Goal: Task Accomplishment & Management: Use online tool/utility

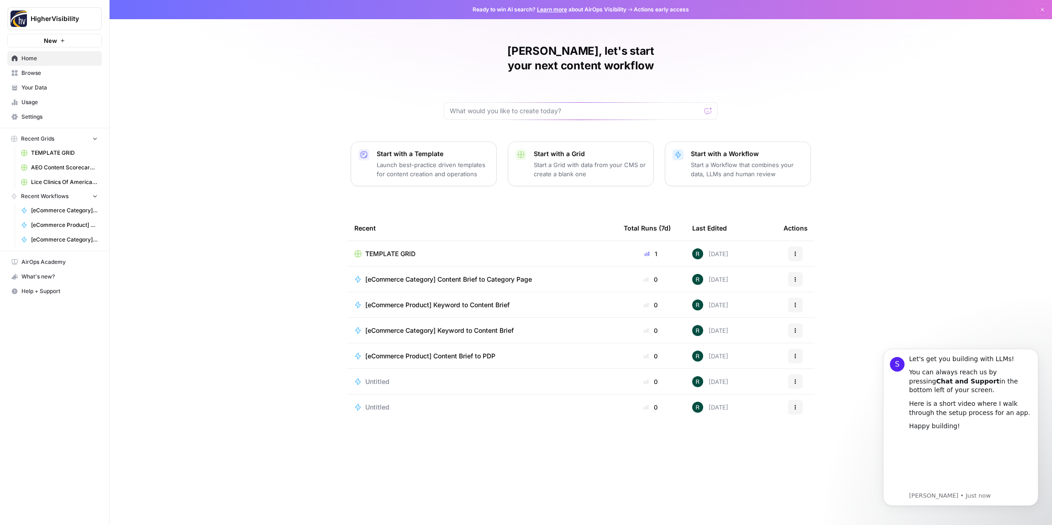
click at [47, 88] on span "Your Data" at bounding box center [59, 88] width 76 height 8
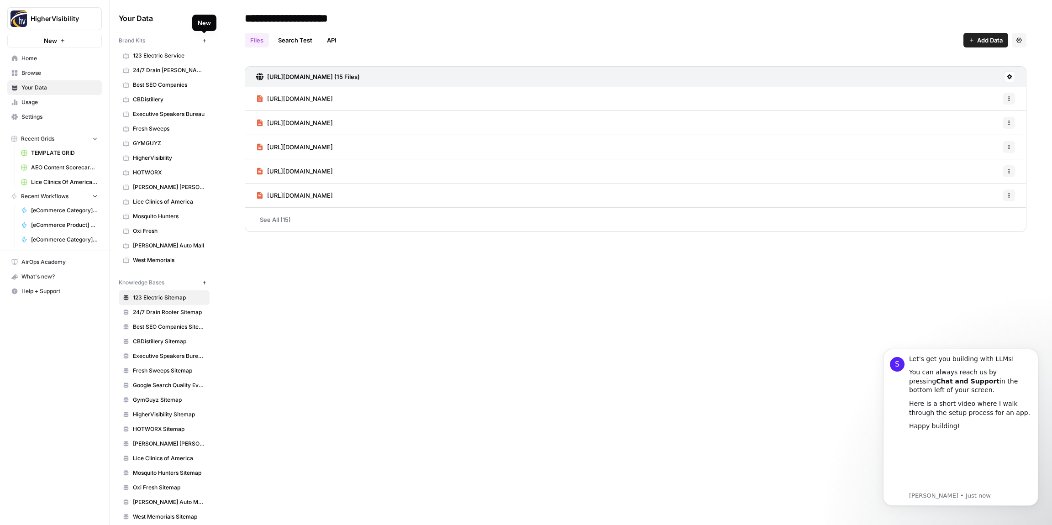
click at [204, 41] on icon "button" at bounding box center [203, 40] width 3 height 3
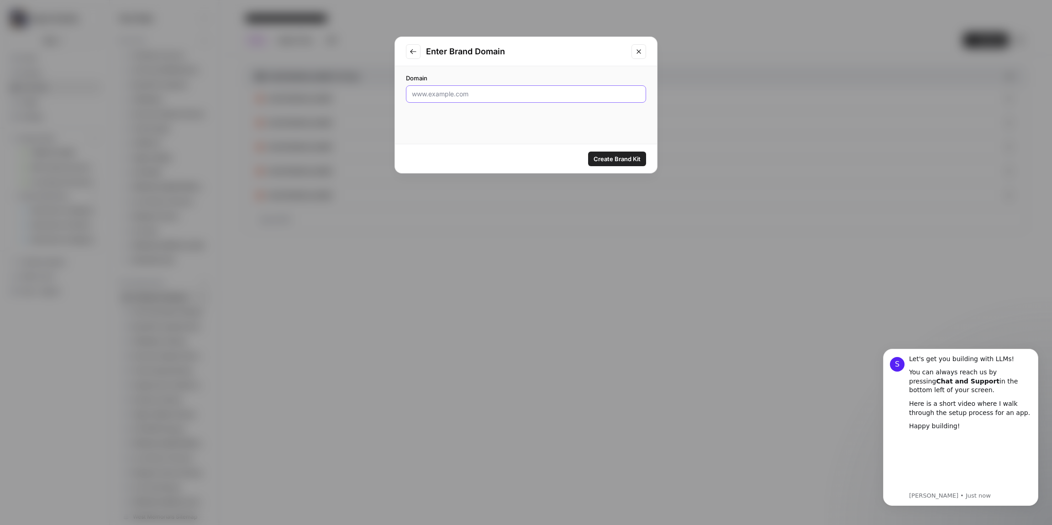
drag, startPoint x: 508, startPoint y: 96, endPoint x: 516, endPoint y: 97, distance: 7.8
click at [508, 96] on input "Domain" at bounding box center [526, 93] width 228 height 9
paste input "https://www.1800waterdamage.com/"
type input "https://www.1800waterdamage.com/"
click at [614, 161] on span "Create Brand Kit" at bounding box center [616, 158] width 47 height 9
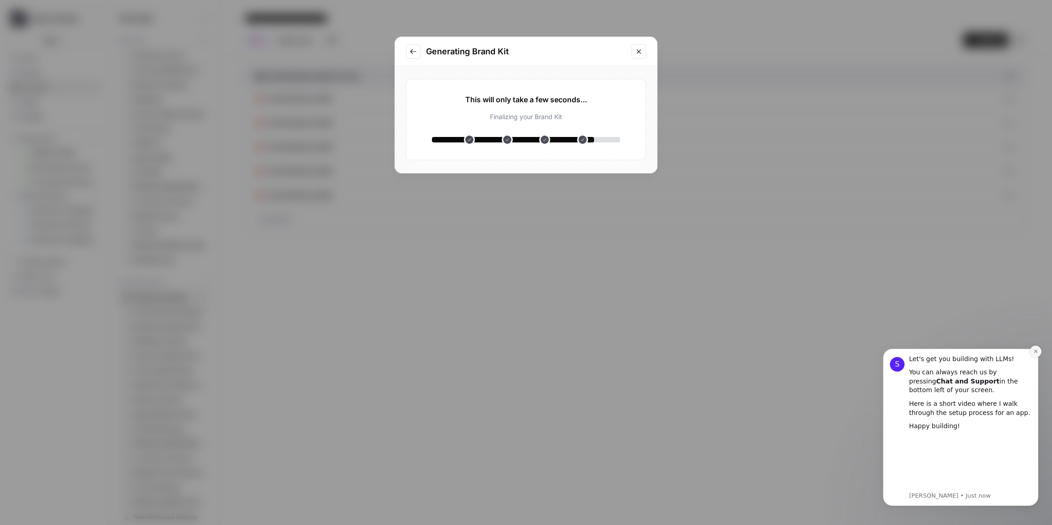
click at [1035, 350] on icon "Dismiss notification" at bounding box center [1035, 351] width 5 height 5
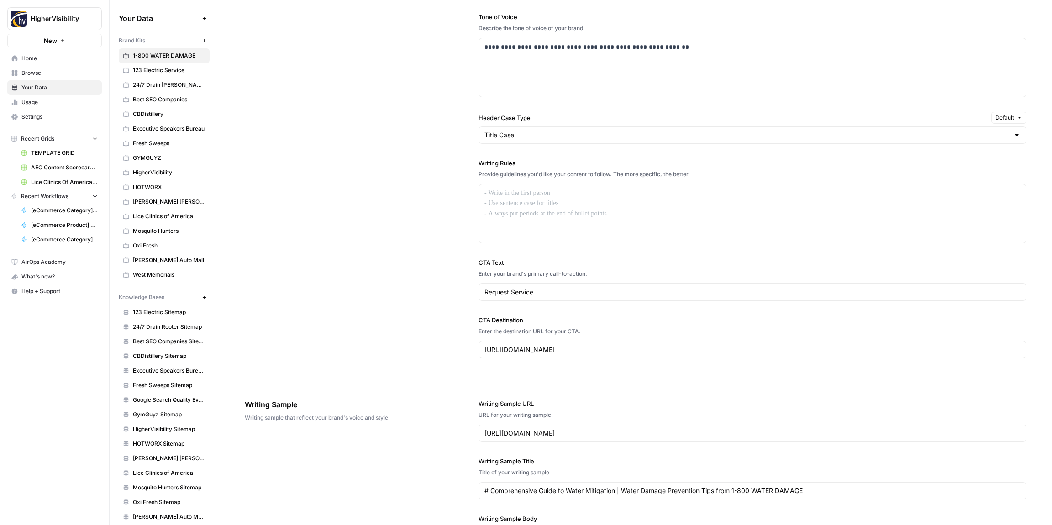
scroll to position [623, 0]
click at [509, 202] on div at bounding box center [752, 216] width 547 height 58
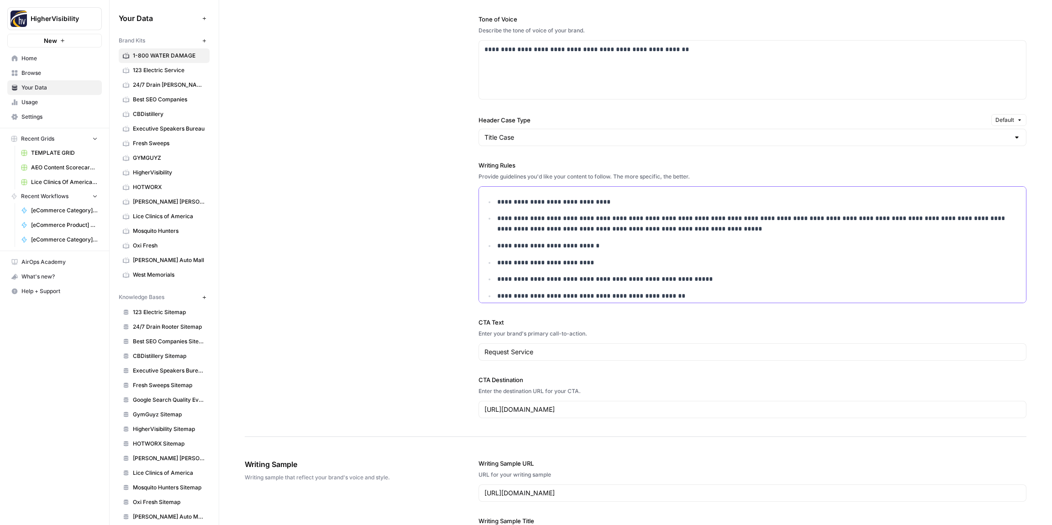
scroll to position [611, 0]
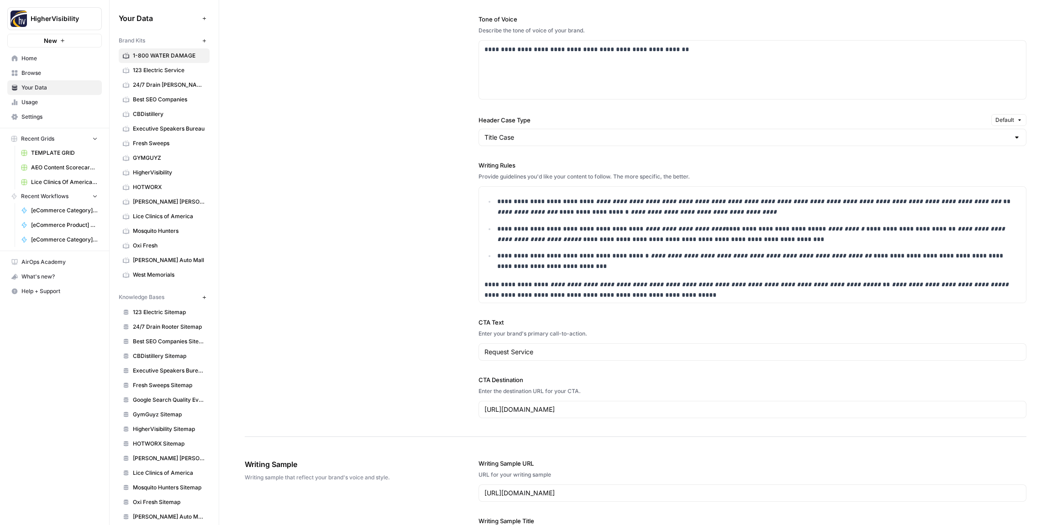
click at [401, 218] on div "**********" at bounding box center [635, 167] width 781 height 540
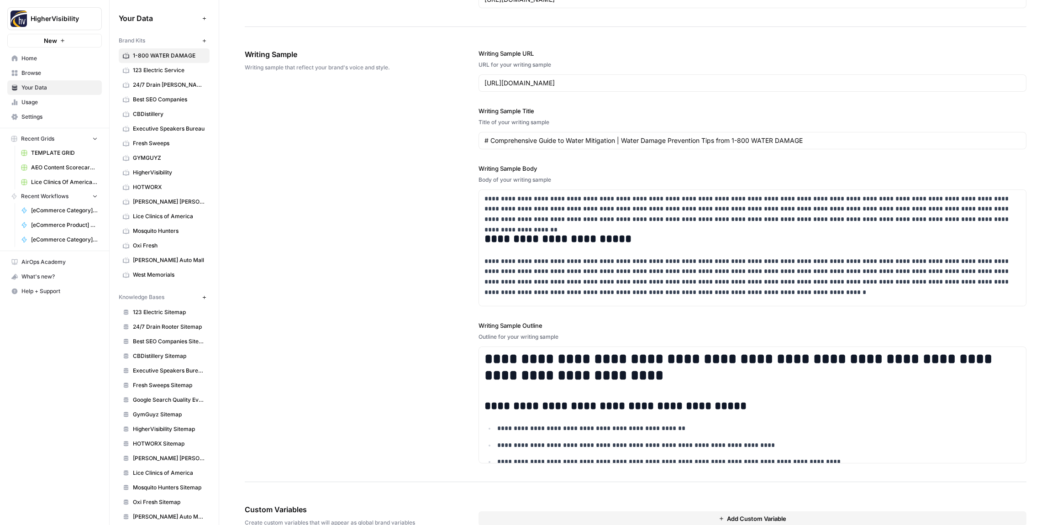
scroll to position [1061, 0]
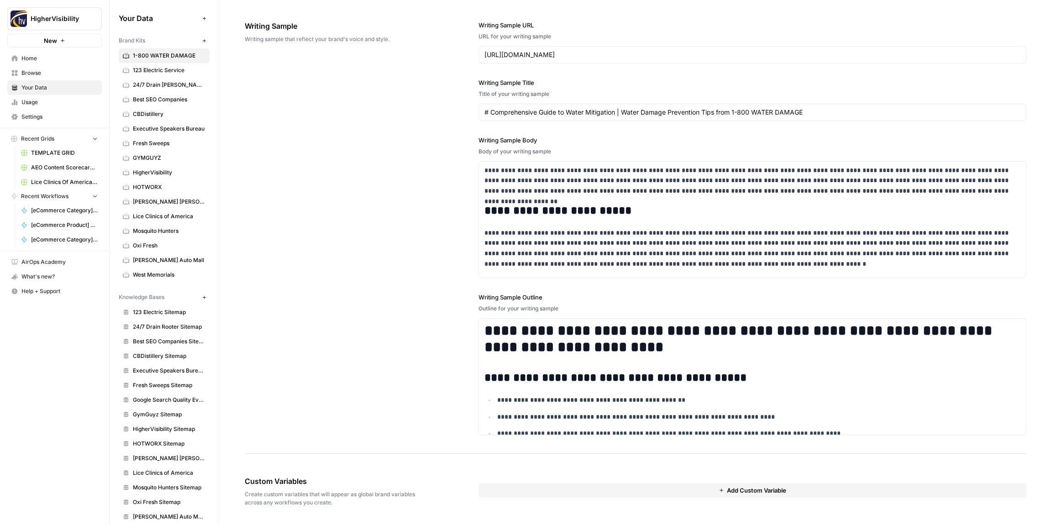
click at [649, 492] on button "Add Custom Variable" at bounding box center [752, 490] width 548 height 15
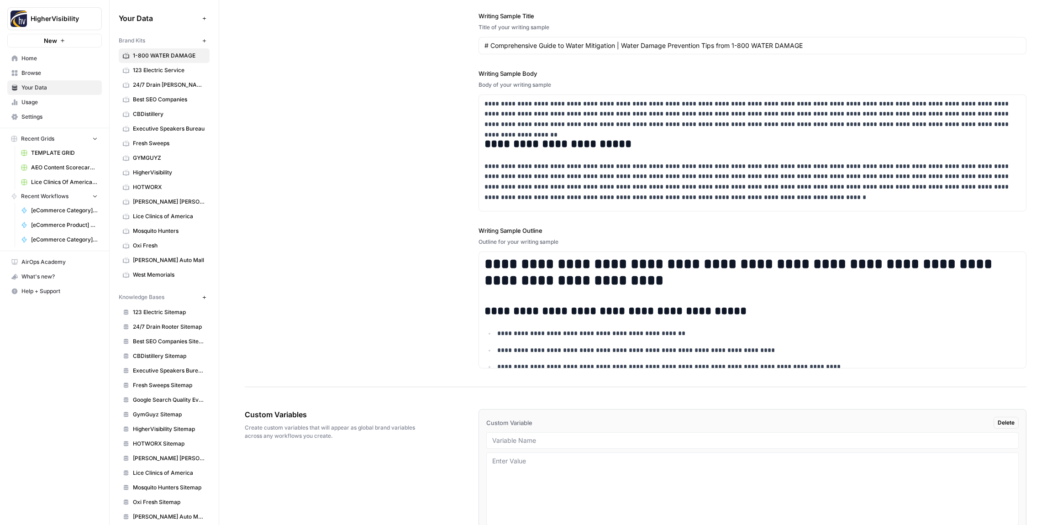
scroll to position [1176, 0]
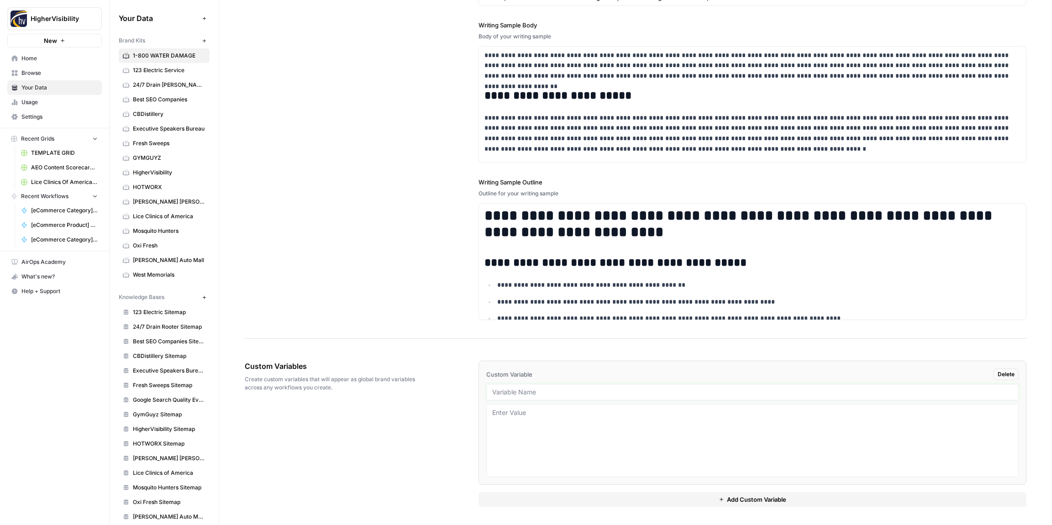
drag, startPoint x: 508, startPoint y: 391, endPoint x: 496, endPoint y: 393, distance: 12.6
click at [508, 391] on input "text" at bounding box center [752, 392] width 520 height 8
paste input "Case Studies"
type input "Case Studies"
click at [452, 404] on div "Custom Variables Create custom variables that will appear as global brand varia…" at bounding box center [635, 433] width 781 height 183
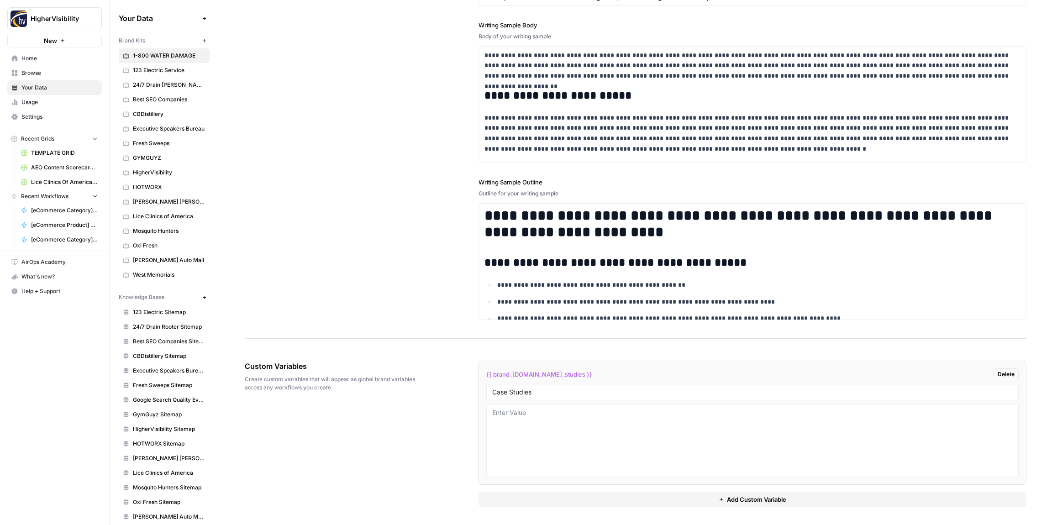
click at [651, 504] on button "Add Custom Variable" at bounding box center [752, 499] width 548 height 15
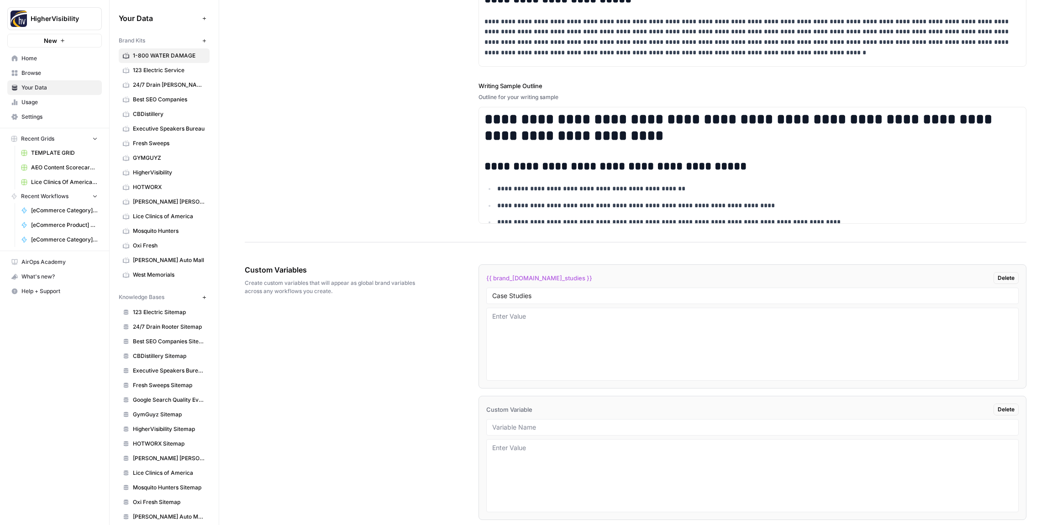
scroll to position [1307, 0]
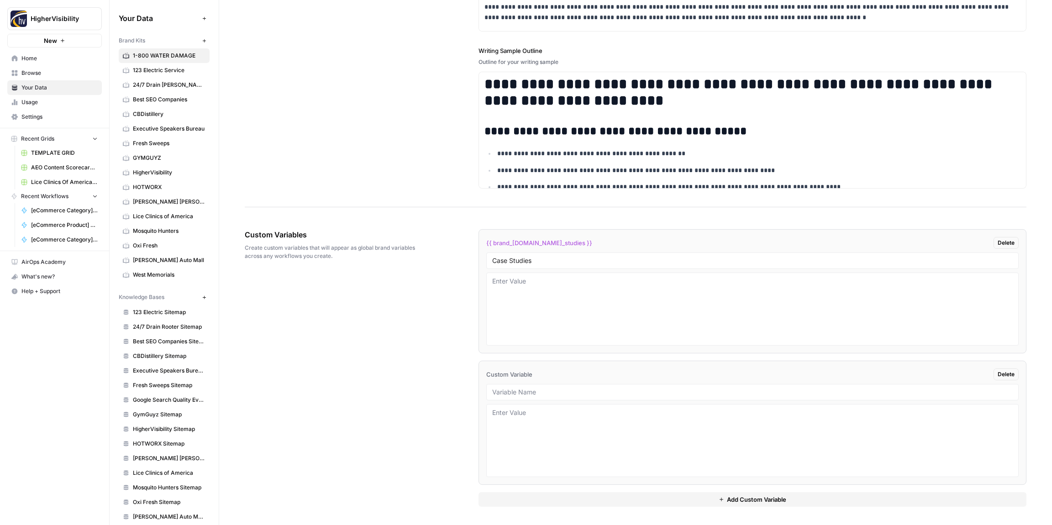
click at [527, 397] on div at bounding box center [752, 392] width 532 height 16
click at [540, 386] on div at bounding box center [752, 392] width 532 height 16
click at [536, 393] on input "text" at bounding box center [752, 392] width 520 height 8
paste input "Testimonials"
type input "Testimonials"
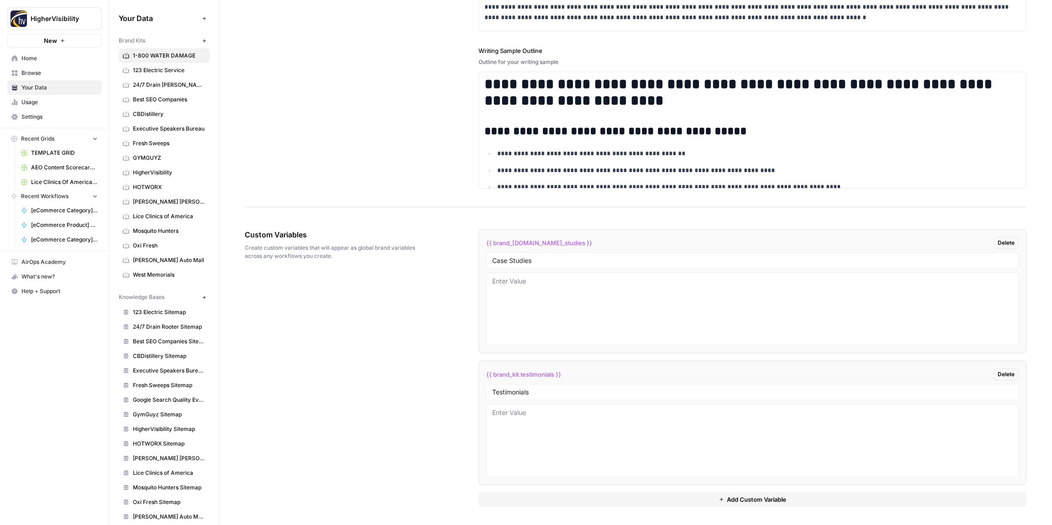
click at [385, 417] on div "Custom Variables Create custom variables that will appear as global brand varia…" at bounding box center [635, 368] width 781 height 314
click at [754, 492] on button "Add Custom Variable" at bounding box center [752, 499] width 548 height 15
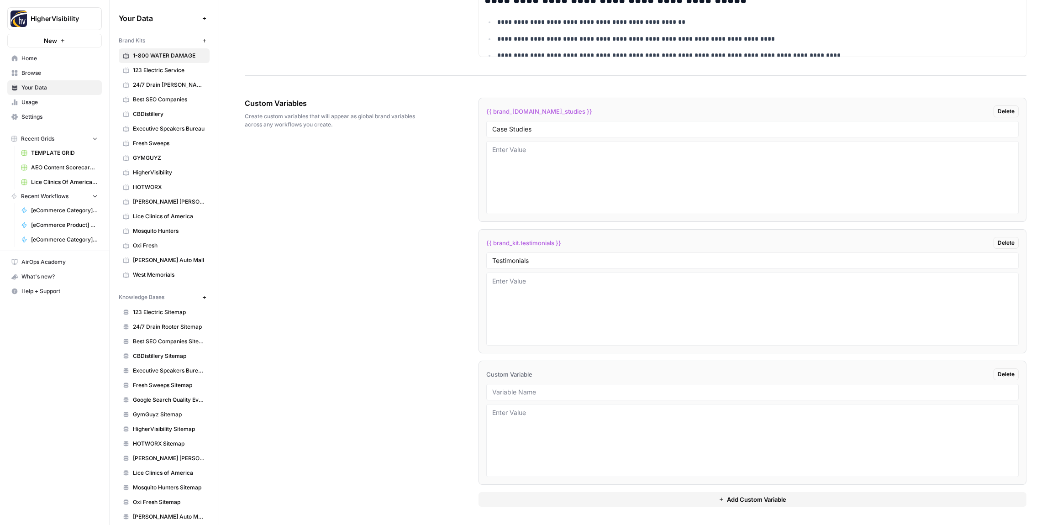
click at [517, 396] on div at bounding box center [752, 392] width 532 height 16
click at [513, 392] on input "text" at bounding box center [752, 392] width 520 height 8
click at [522, 389] on input "text" at bounding box center [752, 392] width 520 height 8
paste input "Word Count"
type input "Word Count"
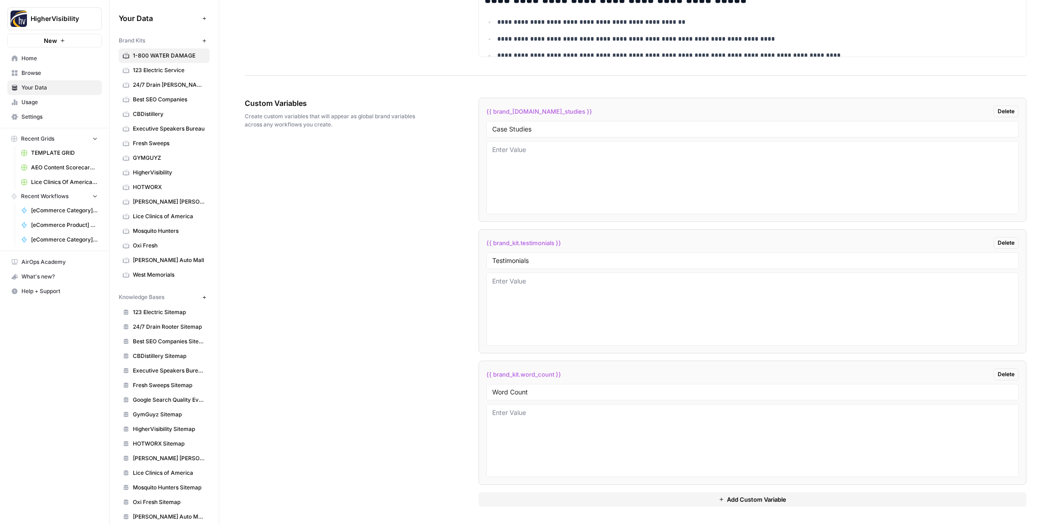
click at [738, 500] on span "Add Custom Variable" at bounding box center [756, 499] width 59 height 9
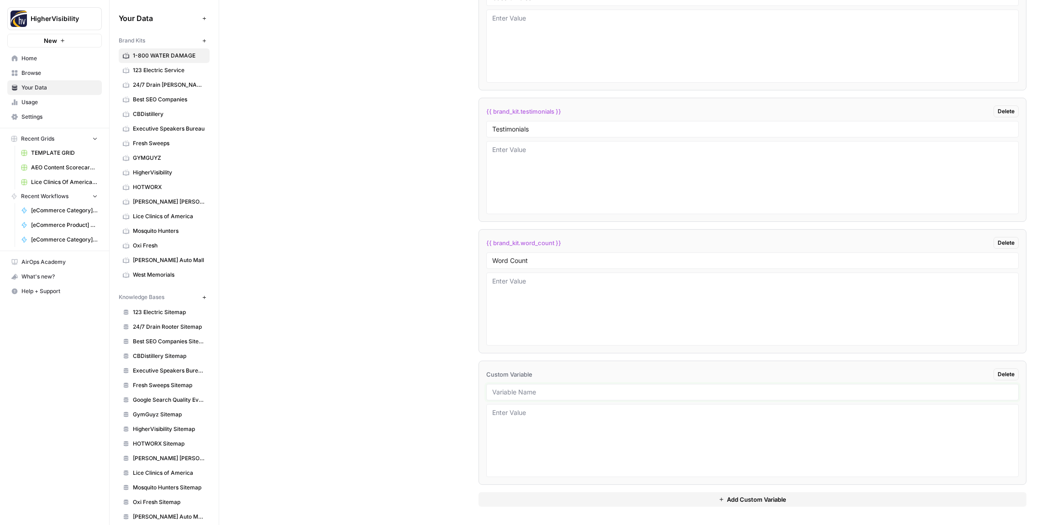
click at [507, 393] on input "text" at bounding box center [752, 392] width 520 height 8
drag, startPoint x: 532, startPoint y: 392, endPoint x: 549, endPoint y: 393, distance: 16.5
click at [533, 392] on input "text" at bounding box center [752, 392] width 520 height 8
paste input "Custom Location Page Outline"
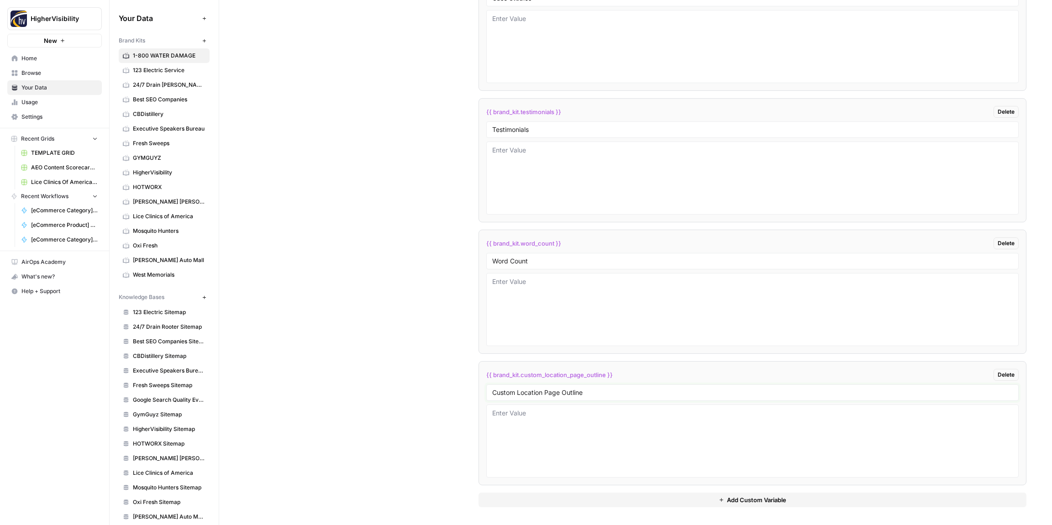
type input "Custom Location Page Outline"
click at [727, 496] on span "Add Custom Variable" at bounding box center [756, 499] width 59 height 9
click at [516, 395] on input "text" at bounding box center [752, 393] width 520 height 8
paste input "Industry"
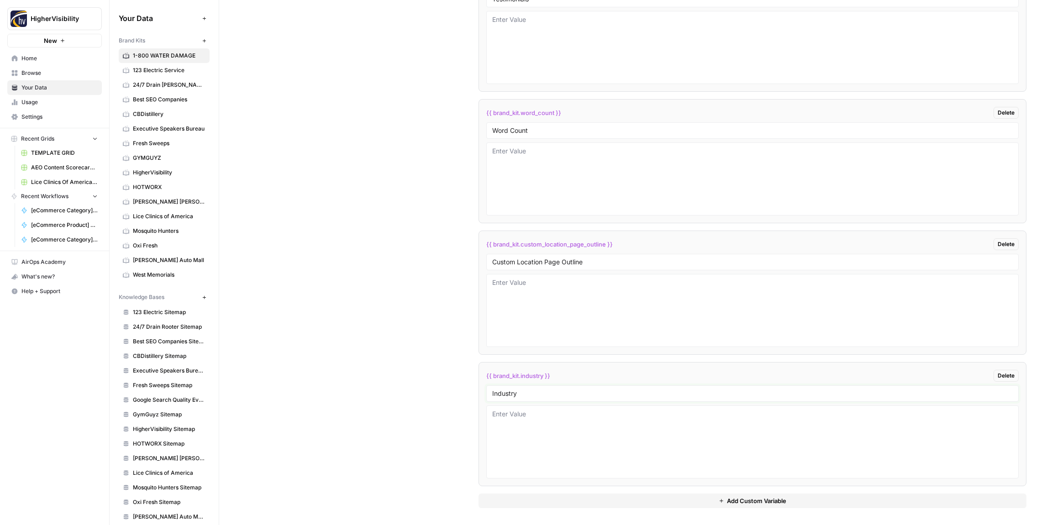
type input "Industry"
drag, startPoint x: 722, startPoint y: 500, endPoint x: 701, endPoint y: 492, distance: 22.7
click at [722, 500] on icon "button" at bounding box center [720, 500] width 5 height 5
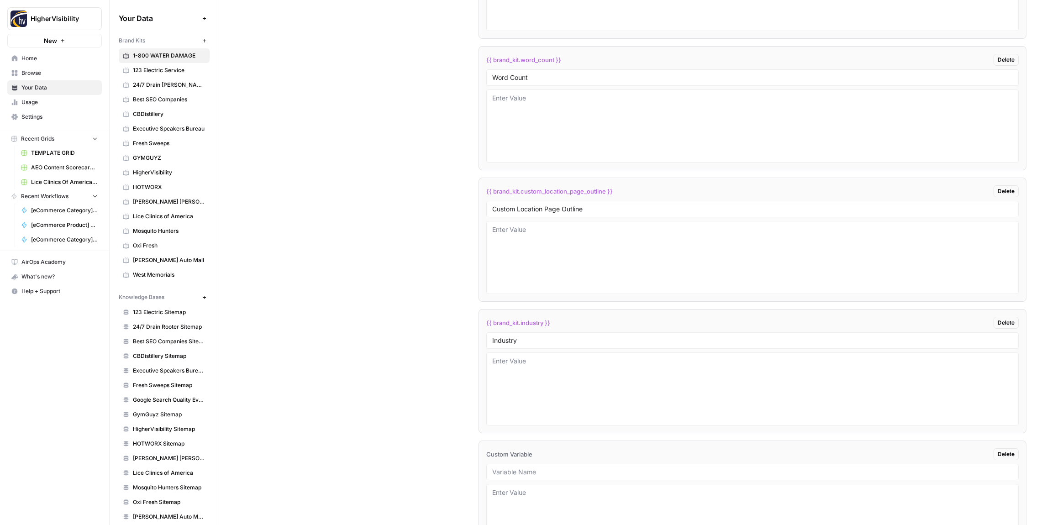
scroll to position [1833, 0]
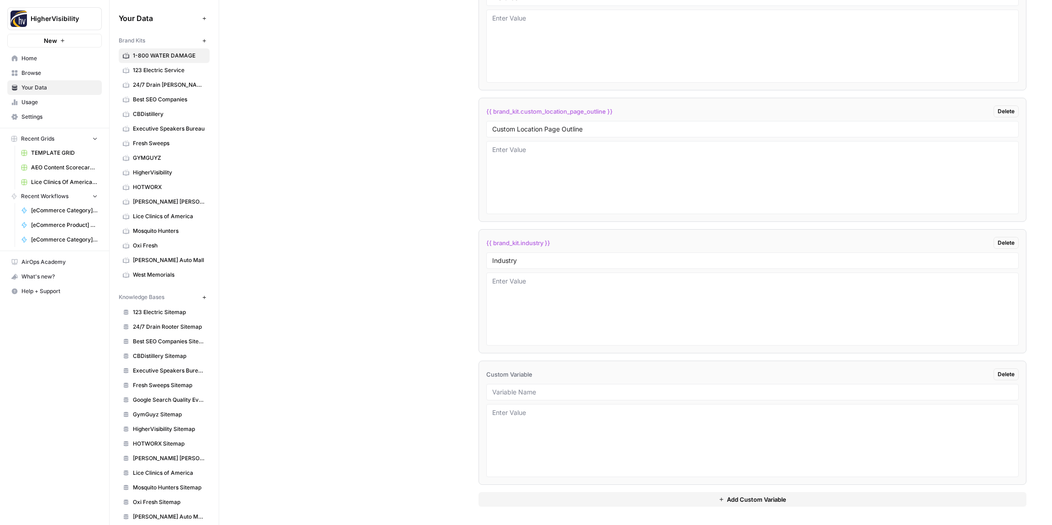
click at [529, 384] on div at bounding box center [752, 392] width 532 height 16
click at [533, 392] on input "text" at bounding box center [752, 392] width 520 height 8
paste input "Location Page Services"
type input "Location Page Services"
click at [550, 320] on textarea at bounding box center [752, 309] width 520 height 65
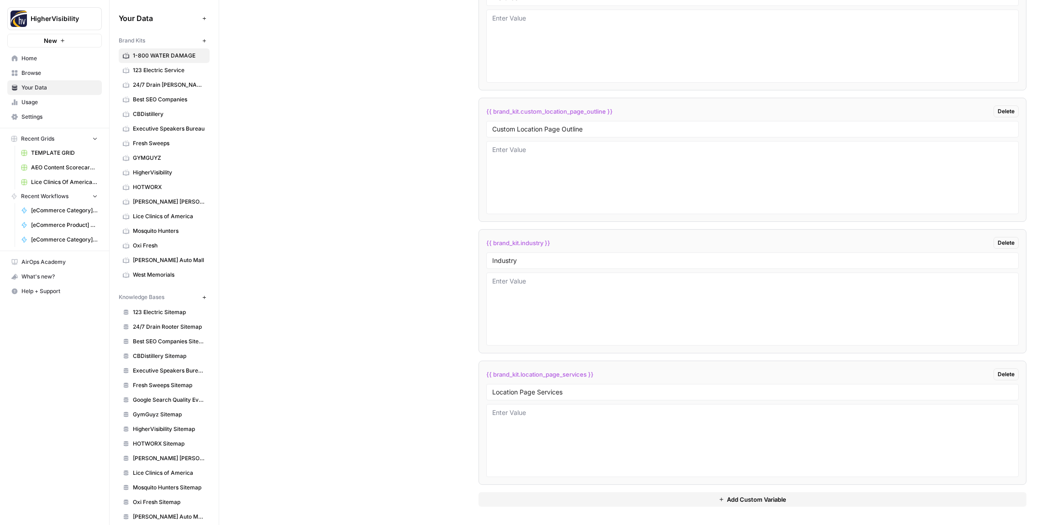
click at [416, 277] on div "Custom Variables Create custom variables that will appear as global brand varia…" at bounding box center [635, 105] width 781 height 840
click at [594, 300] on textarea at bounding box center [752, 309] width 520 height 65
click at [380, 295] on div "Custom Variables Create custom variables that will appear as global brand varia…" at bounding box center [635, 105] width 781 height 840
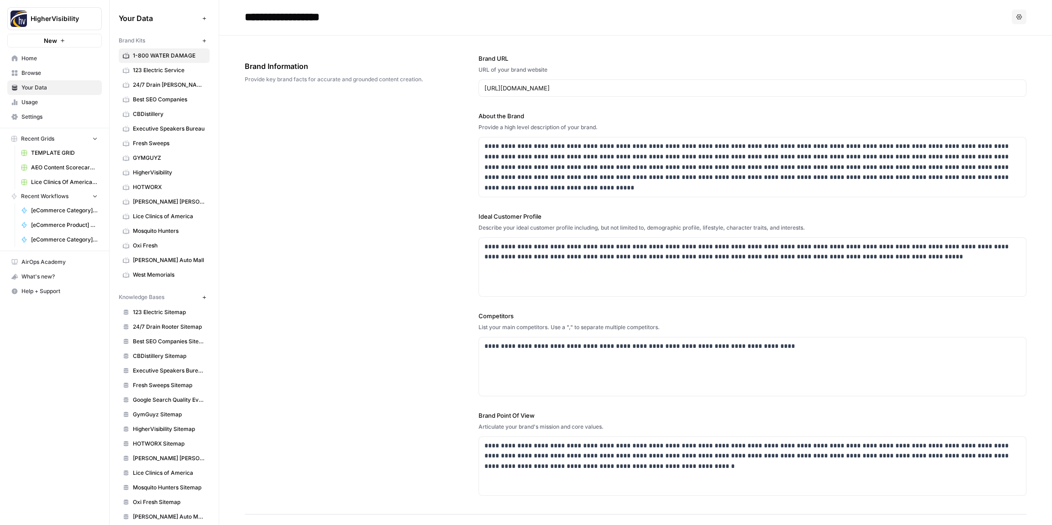
scroll to position [0, 0]
drag, startPoint x: 659, startPoint y: 147, endPoint x: 601, endPoint y: 147, distance: 58.0
click at [601, 147] on p "**********" at bounding box center [752, 168] width 536 height 52
copy p "**********"
click at [435, 236] on div "**********" at bounding box center [635, 276] width 781 height 479
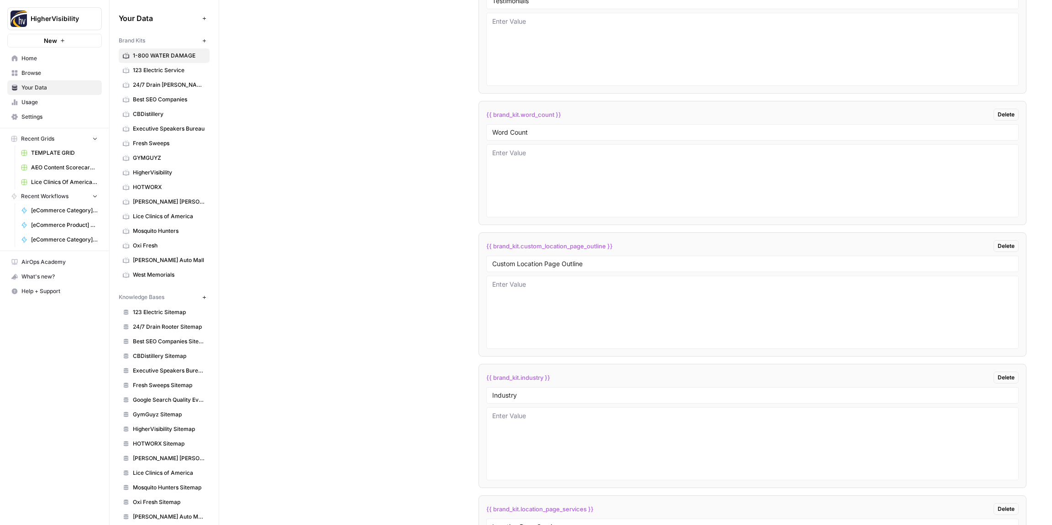
scroll to position [1833, 0]
click at [526, 300] on textarea at bounding box center [752, 309] width 520 height 65
paste textarea "property restoration"
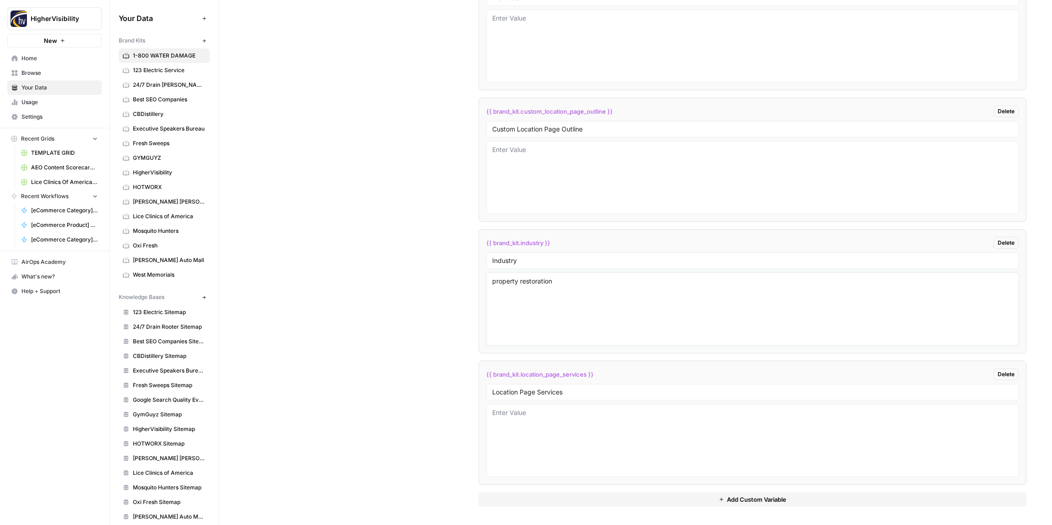
type textarea "property restoration"
click at [411, 279] on div "Custom Variables Create custom variables that will appear as global brand varia…" at bounding box center [635, 105] width 781 height 840
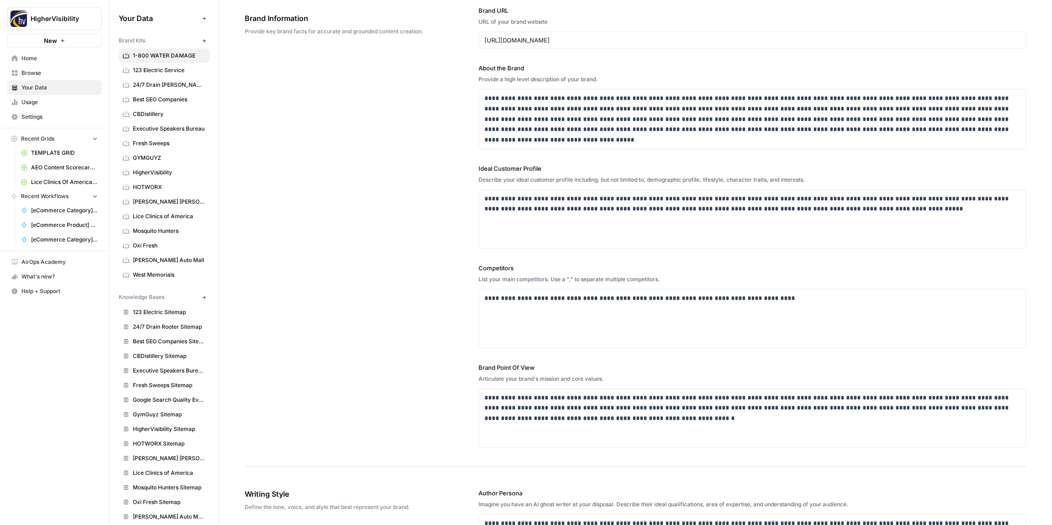
scroll to position [0, 0]
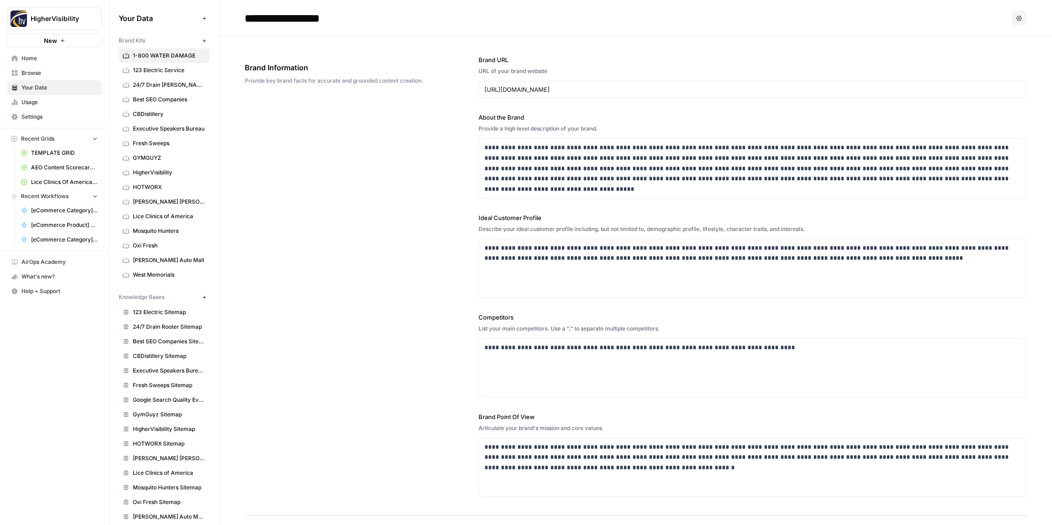
click at [165, 69] on span "123 Electric Service" at bounding box center [169, 70] width 73 height 8
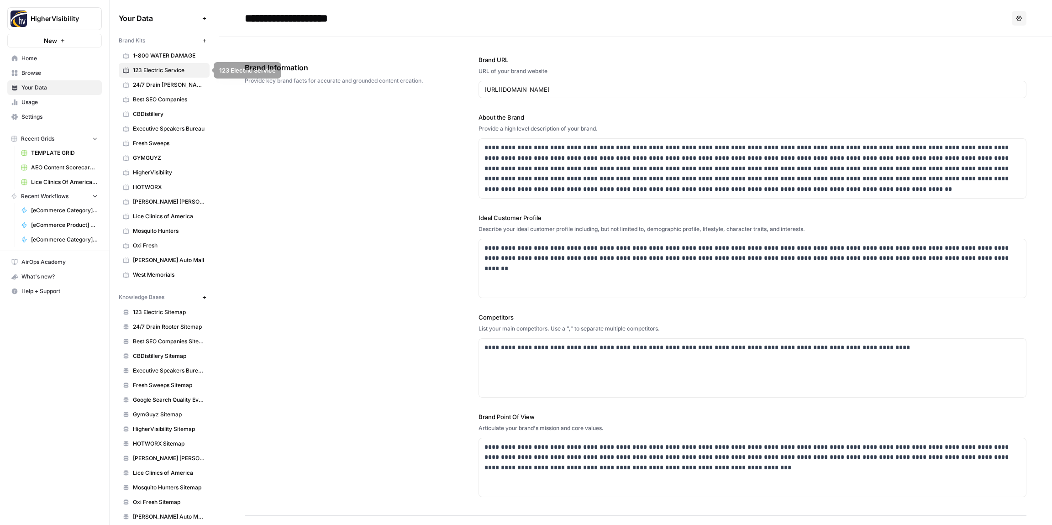
click at [162, 56] on span "1-800 WATER DAMAGE" at bounding box center [169, 56] width 73 height 8
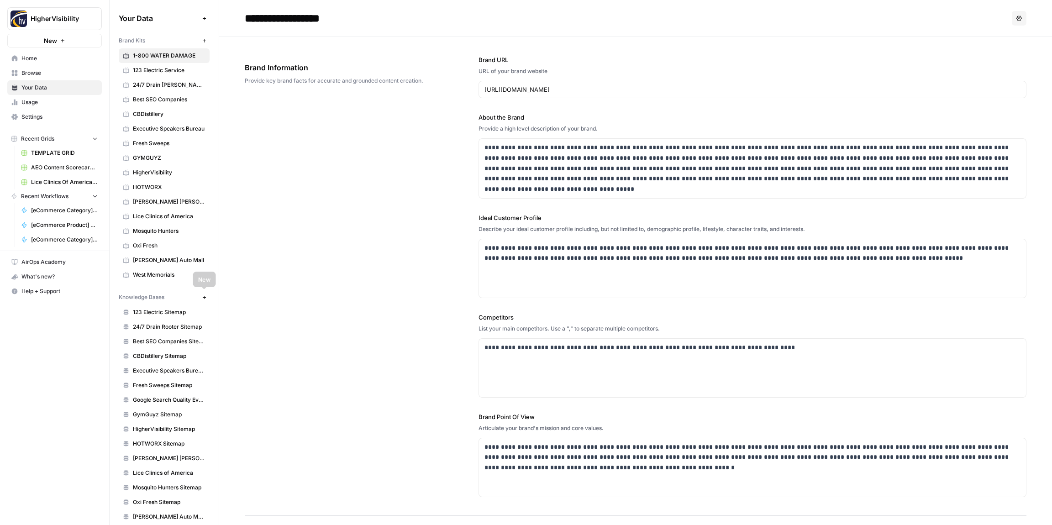
click at [203, 295] on icon "button" at bounding box center [204, 297] width 5 height 5
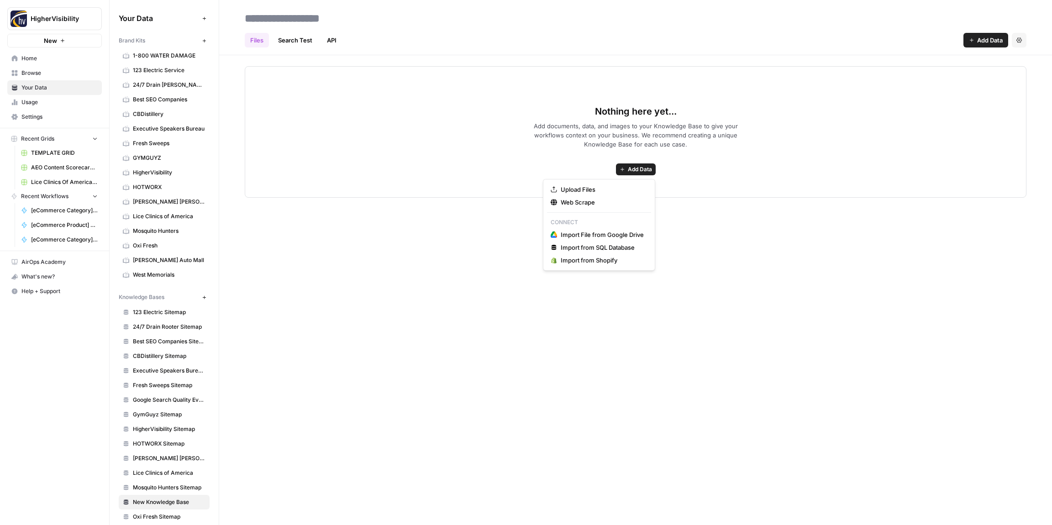
click at [647, 167] on span "Add Data" at bounding box center [640, 169] width 24 height 8
click at [590, 205] on span "Web Scrape" at bounding box center [602, 202] width 83 height 9
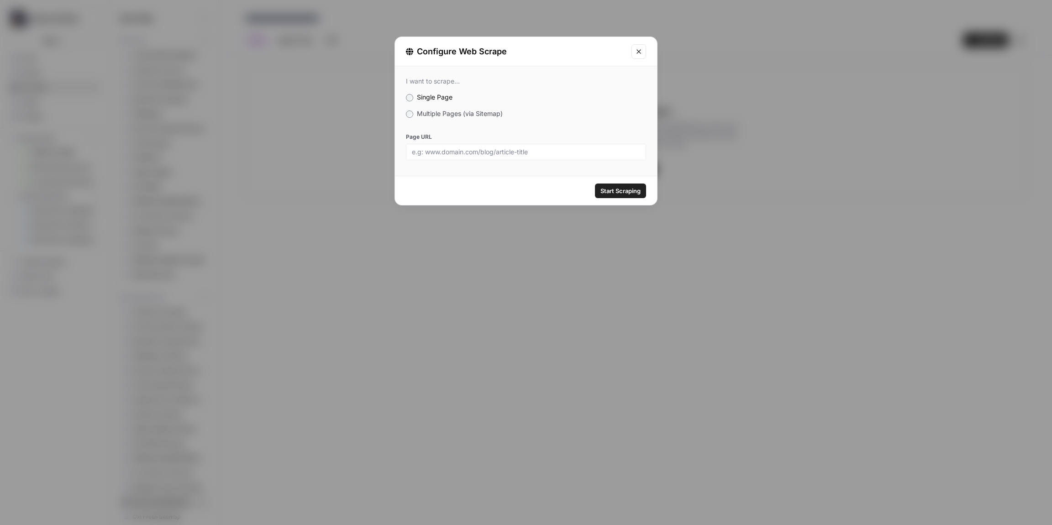
click at [427, 113] on span "Multiple Pages (via Sitemap)" at bounding box center [460, 114] width 86 height 8
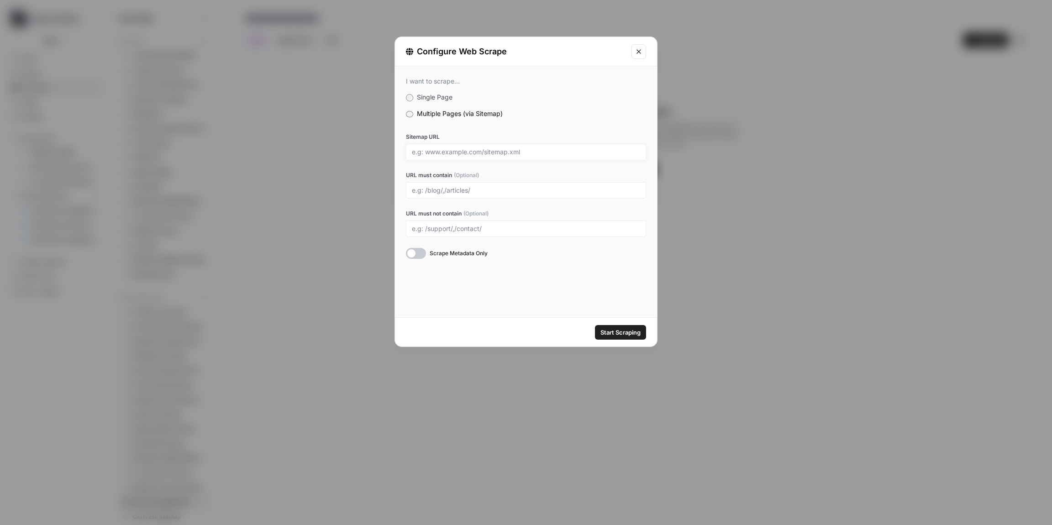
click at [459, 151] on input "Sitemap URL" at bounding box center [526, 152] width 228 height 8
paste input "https://www.1800waterdamage.com/sitemap_index.xml"
type input "https://www.1800waterdamage.com/sitemap_index.xml"
click at [614, 336] on button "Start Scraping" at bounding box center [620, 332] width 51 height 15
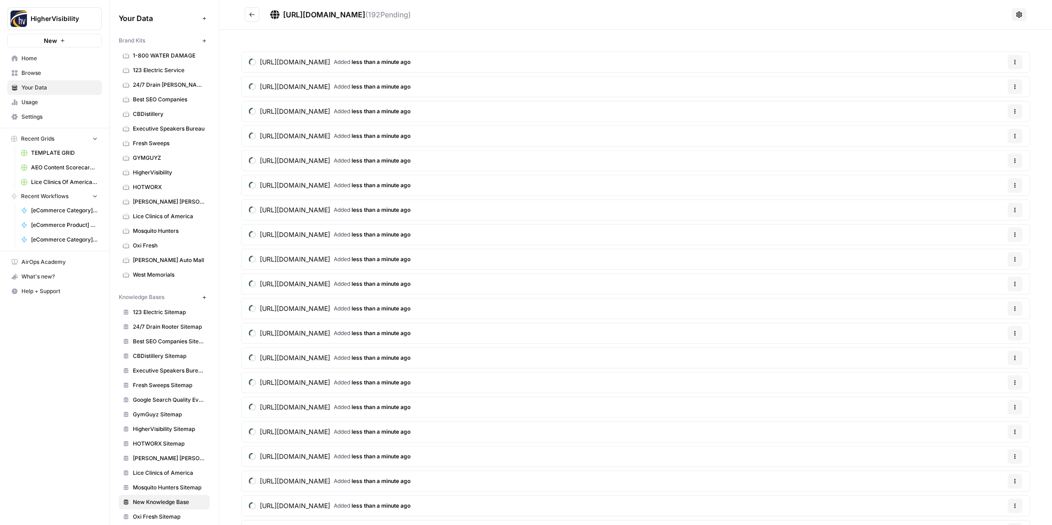
click at [255, 14] on icon "Go back" at bounding box center [252, 14] width 6 height 6
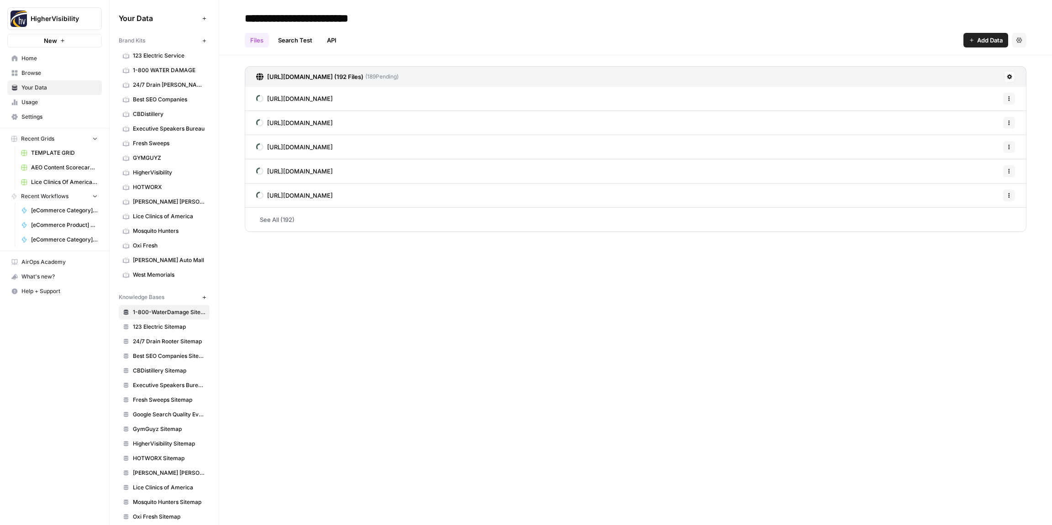
type input "**********"
click at [502, 34] on div "Files Search Test API Add Data Settings" at bounding box center [635, 37] width 781 height 22
click at [491, 24] on h2 "**********" at bounding box center [635, 18] width 781 height 15
click at [451, 297] on div "**********" at bounding box center [635, 262] width 833 height 525
click at [203, 39] on icon "button" at bounding box center [204, 40] width 5 height 5
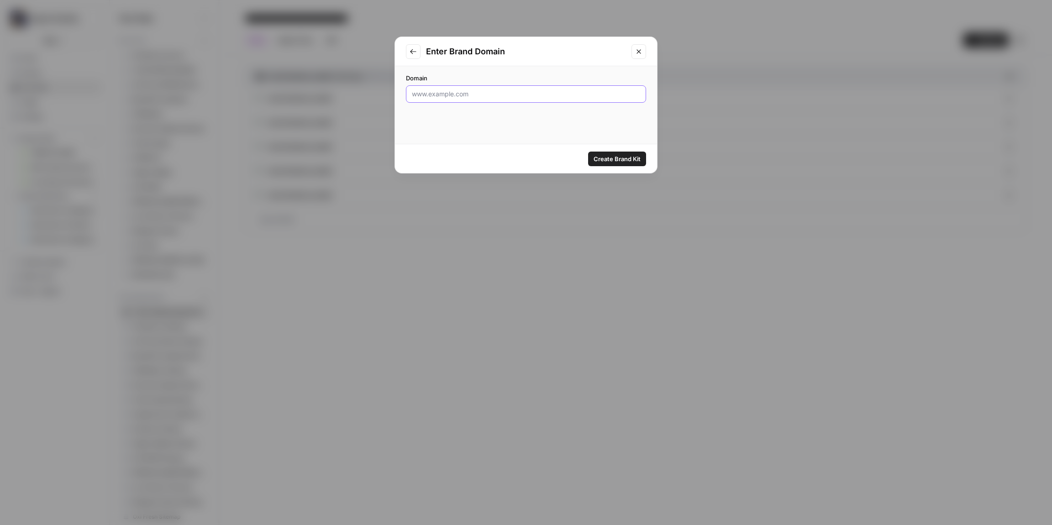
click at [467, 95] on input "Domain" at bounding box center [526, 93] width 228 height 9
paste input "https://www.3dglassesonline.com/"
type input "https://www.3dglassesonline.com/"
click at [612, 158] on span "Create Brand Kit" at bounding box center [616, 158] width 47 height 9
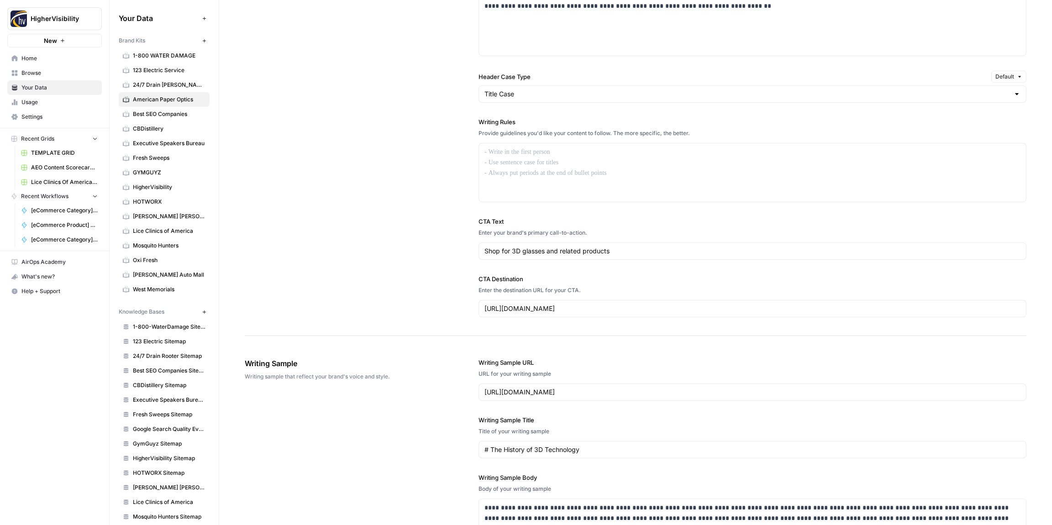
scroll to position [677, 0]
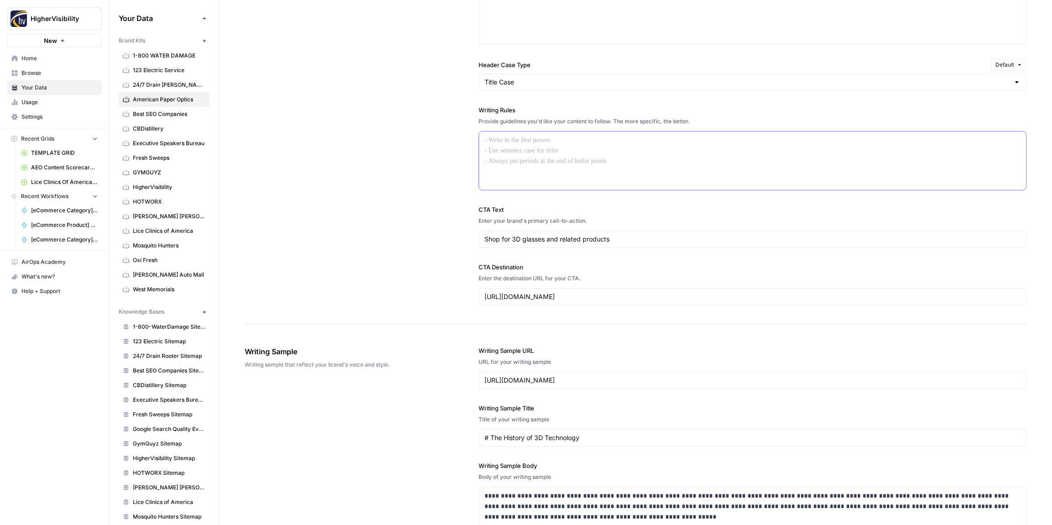
click at [485, 170] on div at bounding box center [752, 160] width 547 height 58
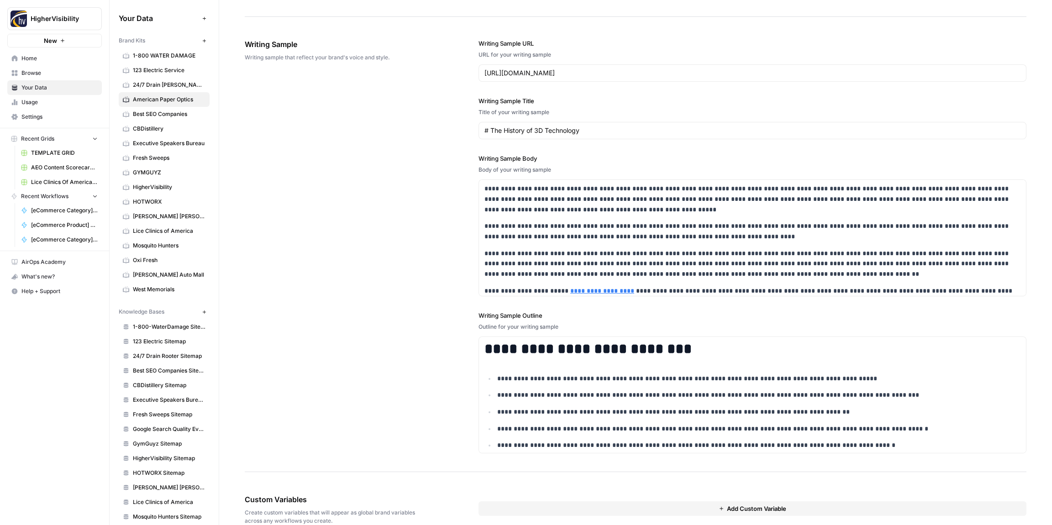
scroll to position [1060, 0]
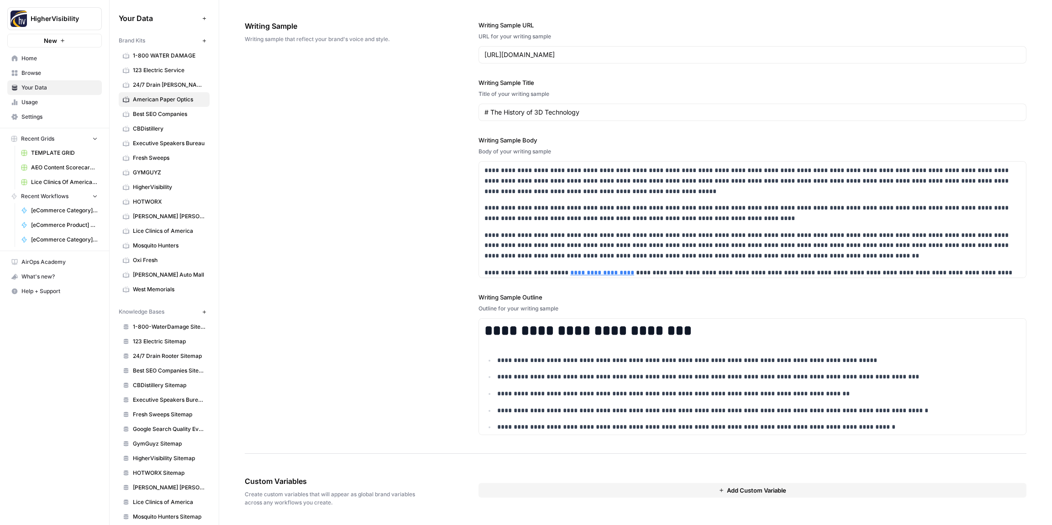
click at [433, 204] on div "**********" at bounding box center [635, 227] width 781 height 451
click at [666, 487] on button "Add Custom Variable" at bounding box center [752, 490] width 548 height 15
drag, startPoint x: 517, startPoint y: 508, endPoint x: 486, endPoint y: 475, distance: 44.9
click at [517, 508] on input "text" at bounding box center [752, 507] width 520 height 8
paste input "Case Studies"
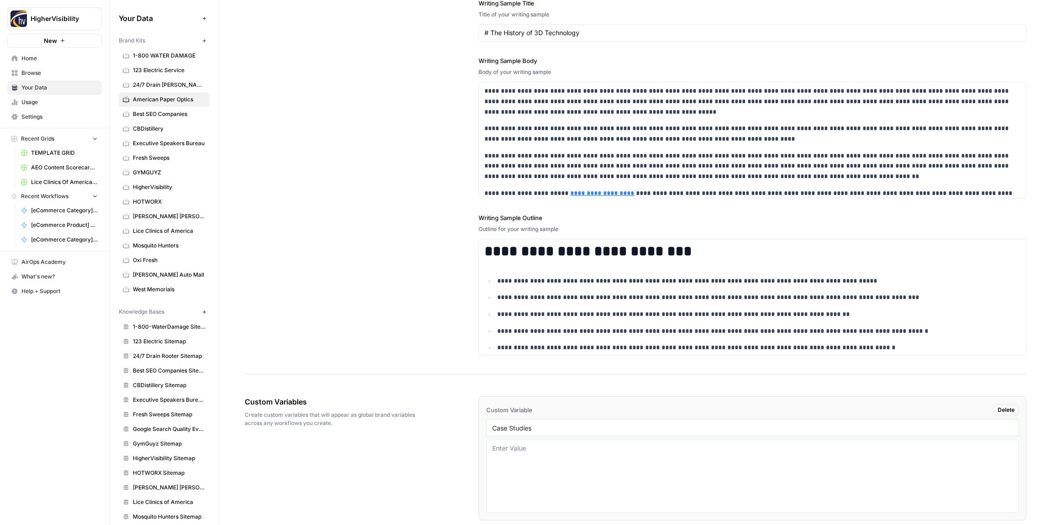
scroll to position [1175, 0]
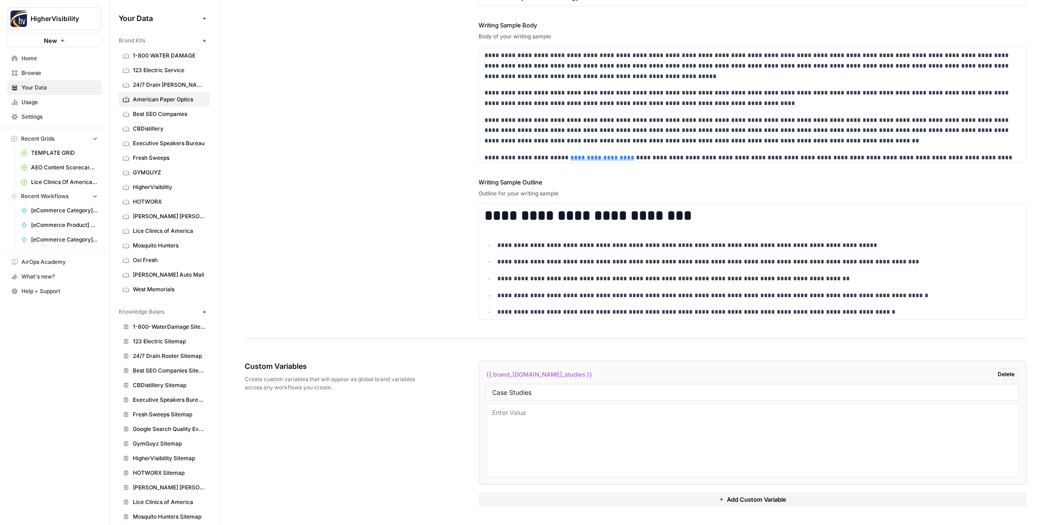
type input "Case Studies"
click at [568, 500] on button "Add Custom Variable" at bounding box center [752, 499] width 548 height 15
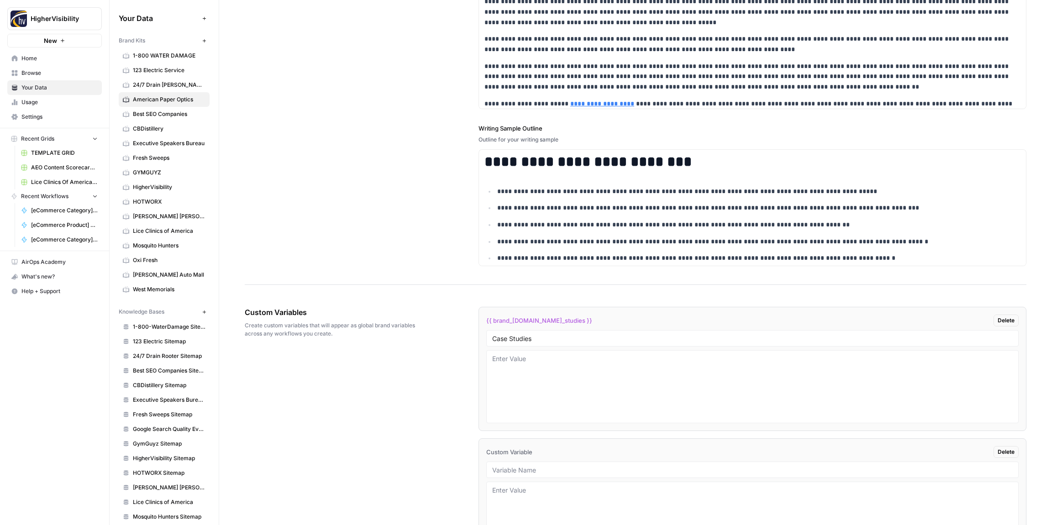
scroll to position [1306, 0]
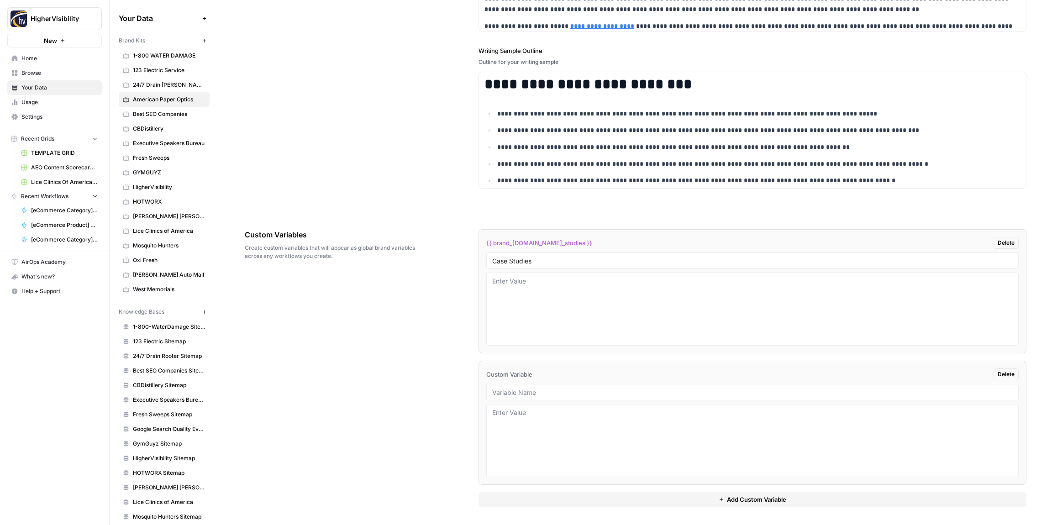
click at [509, 397] on div at bounding box center [752, 392] width 532 height 16
click at [513, 392] on input "text" at bounding box center [752, 392] width 520 height 8
click at [531, 391] on input "text" at bounding box center [752, 392] width 520 height 8
paste input "Testimonials"
type input "Testimonials"
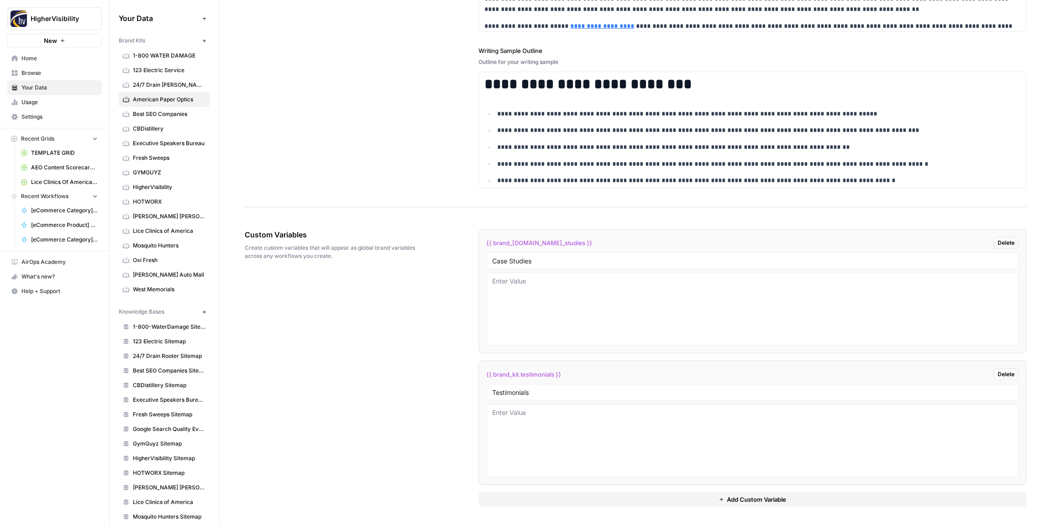
click at [625, 503] on button "Add Custom Variable" at bounding box center [752, 499] width 548 height 15
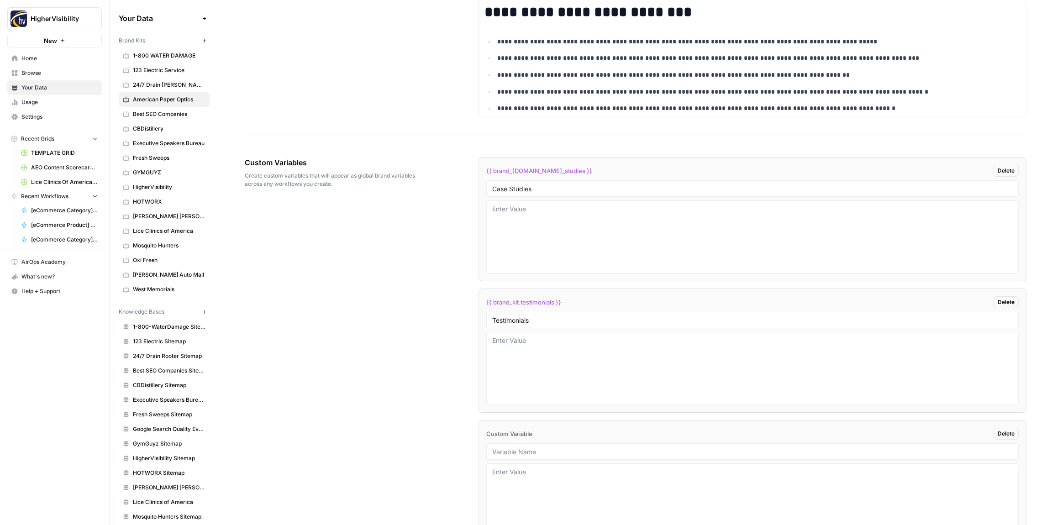
scroll to position [1438, 0]
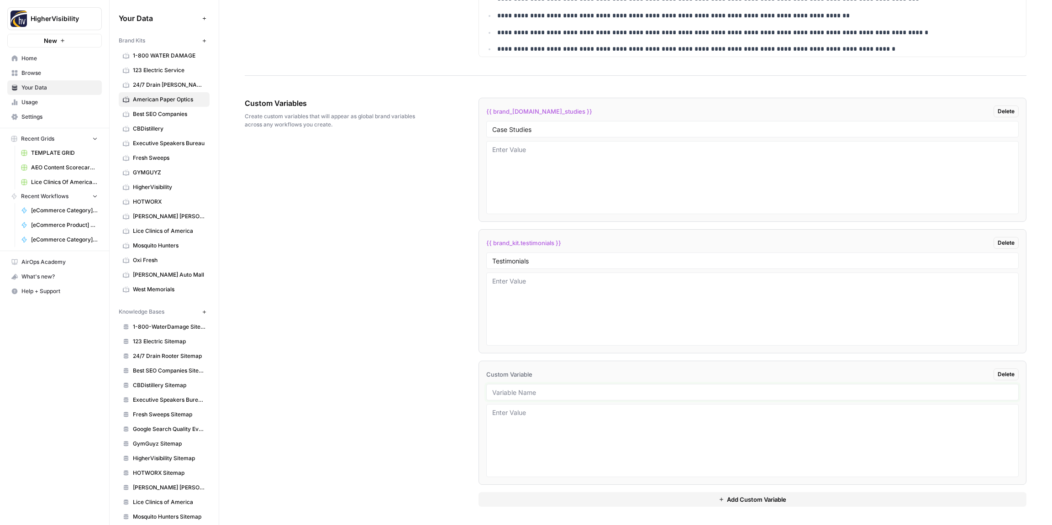
click at [519, 395] on input "text" at bounding box center [752, 392] width 520 height 8
click at [517, 397] on div at bounding box center [752, 392] width 532 height 16
click at [541, 400] on div at bounding box center [752, 392] width 532 height 16
click at [540, 395] on input "text" at bounding box center [752, 392] width 520 height 8
paste input "Word Count"
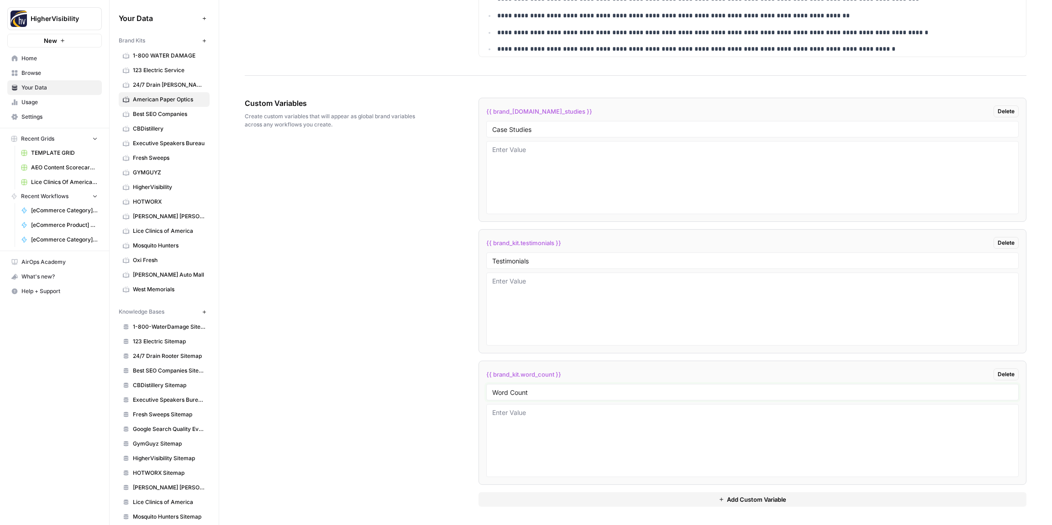
type input "Word Count"
click at [620, 503] on button "Add Custom Variable" at bounding box center [752, 499] width 548 height 15
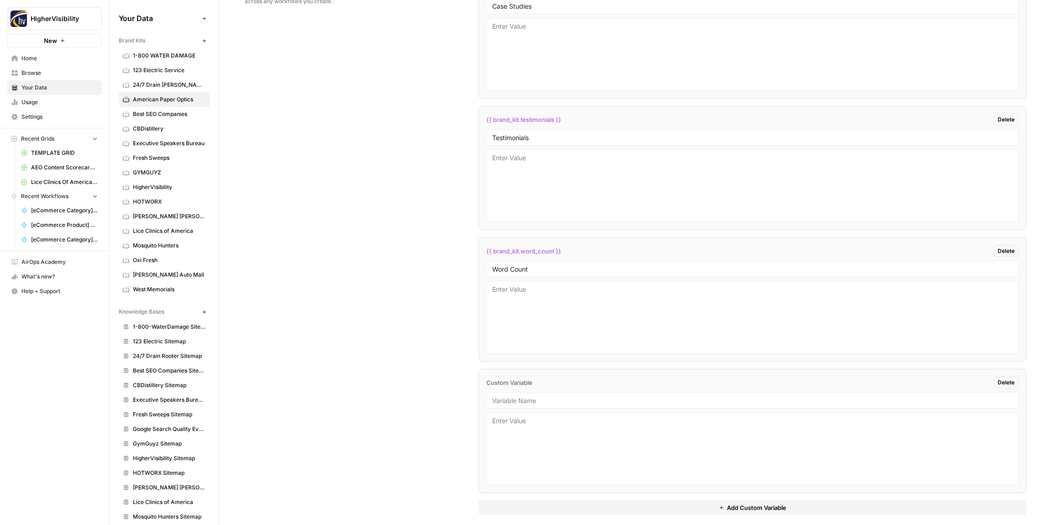
scroll to position [1569, 0]
click at [519, 392] on input "text" at bounding box center [752, 392] width 520 height 8
paste input "Custom Location Page Outline"
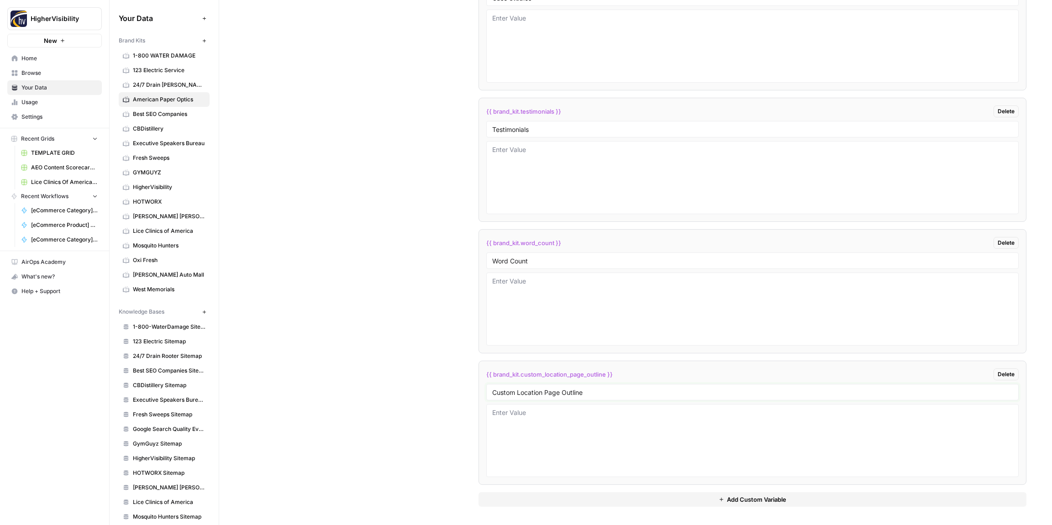
type input "Custom Location Page Outline"
click at [587, 499] on button "Add Custom Variable" at bounding box center [752, 499] width 548 height 15
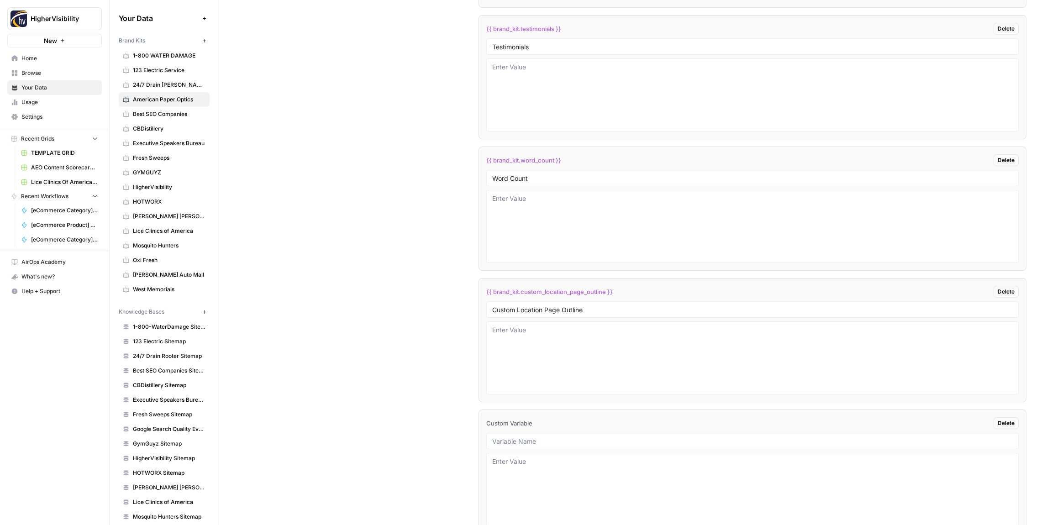
scroll to position [1701, 0]
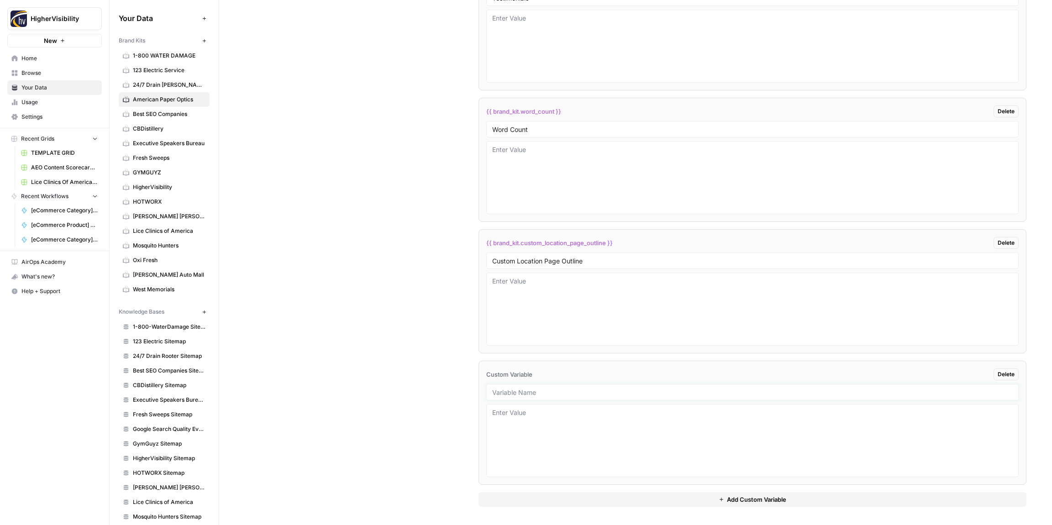
click at [552, 393] on input "text" at bounding box center [752, 392] width 520 height 8
paste input "Industry"
type input "Industry"
click at [609, 498] on button "Add Custom Variable" at bounding box center [752, 499] width 548 height 15
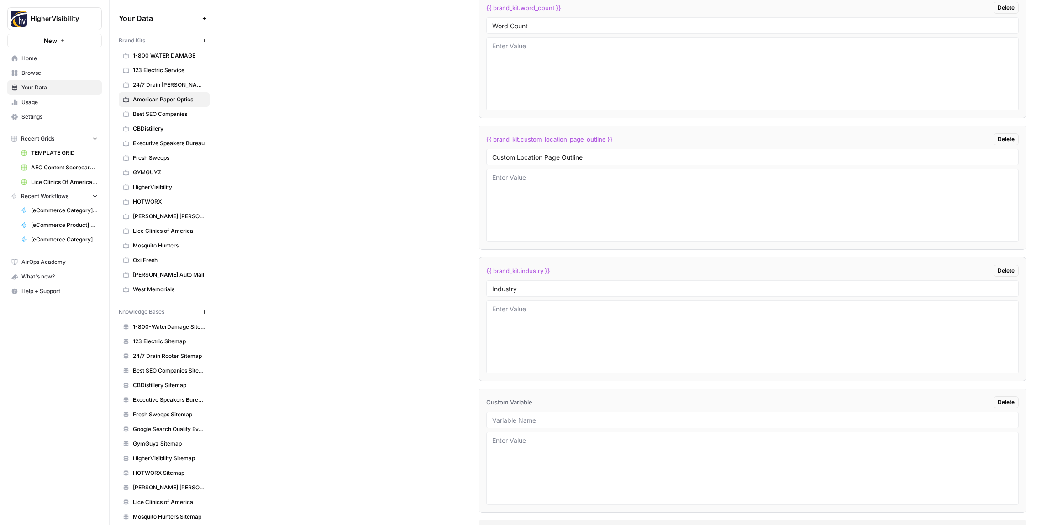
scroll to position [1832, 0]
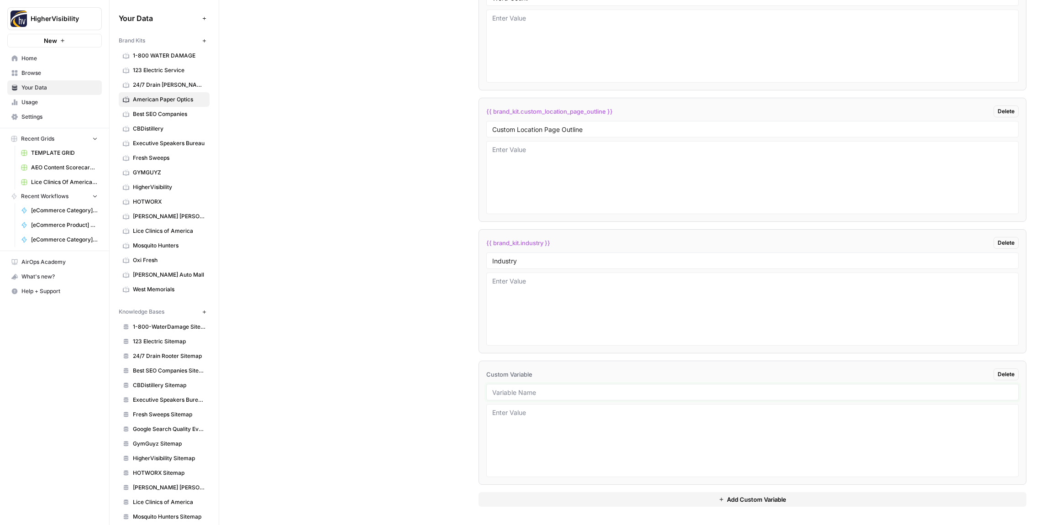
click at [539, 391] on input "text" at bounding box center [752, 392] width 520 height 8
paste input "Location Page Services"
type input "Location Page Services"
click at [406, 283] on div "Custom Variables Create custom variables that will appear as global brand varia…" at bounding box center [635, 105] width 781 height 840
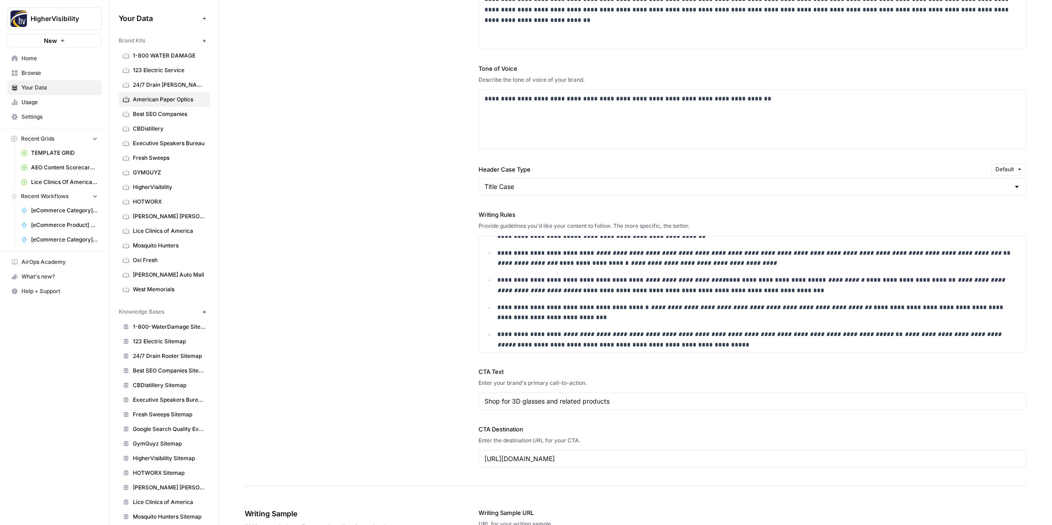
scroll to position [0, 0]
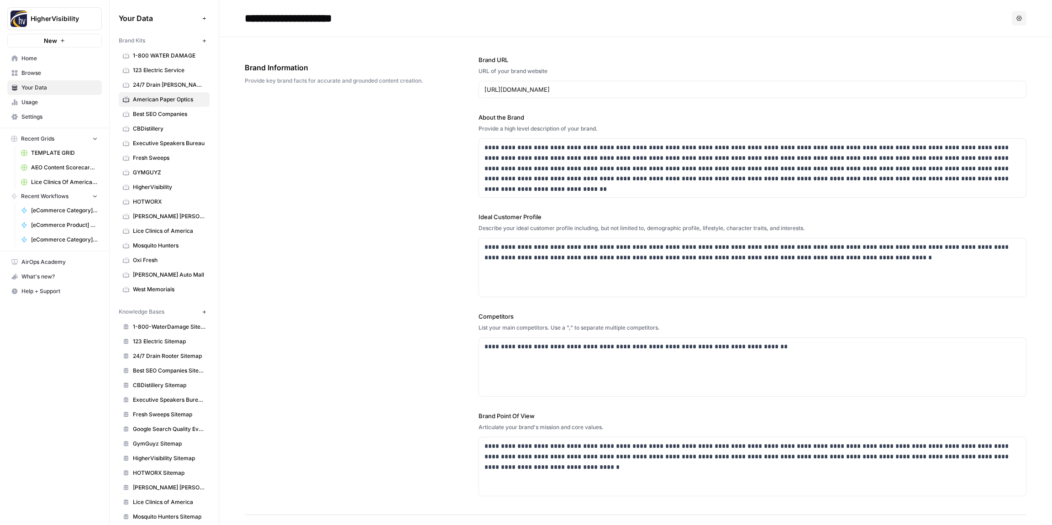
click at [377, 146] on div "**********" at bounding box center [635, 276] width 781 height 478
click at [176, 89] on span "24/7 Drain [PERSON_NAME]" at bounding box center [169, 85] width 73 height 8
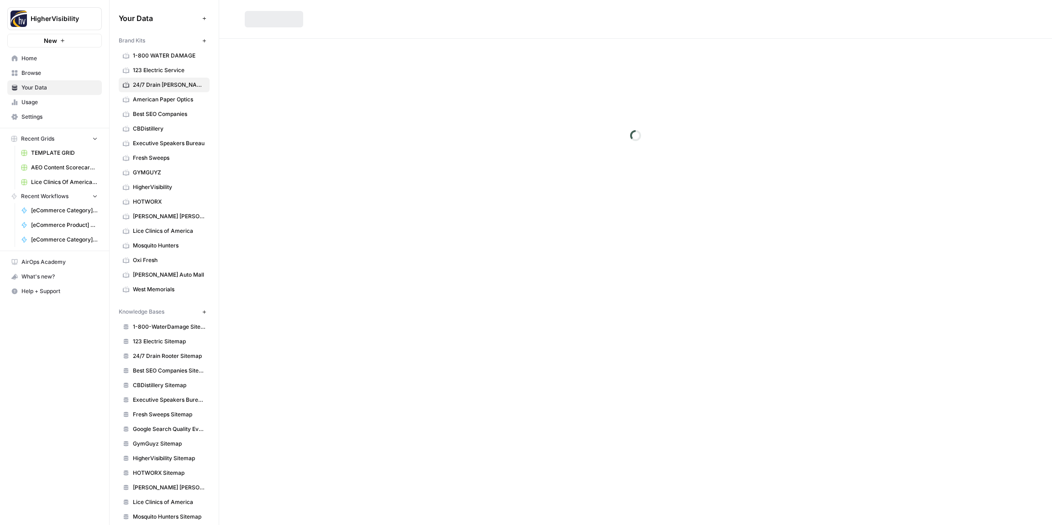
click at [176, 100] on span "American Paper Optics" at bounding box center [169, 99] width 73 height 8
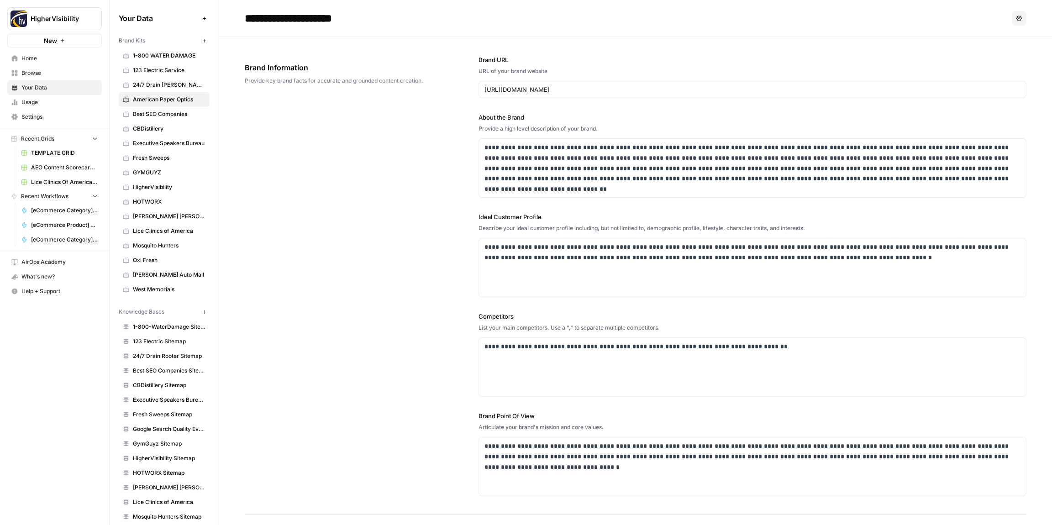
click at [200, 38] on button "New" at bounding box center [204, 40] width 11 height 11
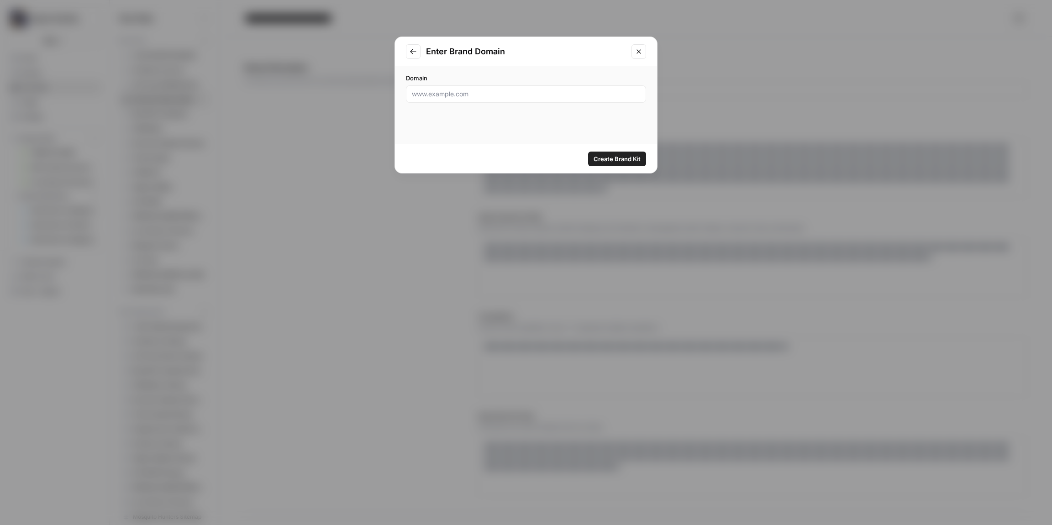
click at [436, 99] on div at bounding box center [526, 93] width 240 height 17
paste input "https://www.3plfinder.com"
type input "https://www.3plfinder.com"
click at [620, 161] on span "Create Brand Kit" at bounding box center [616, 158] width 47 height 9
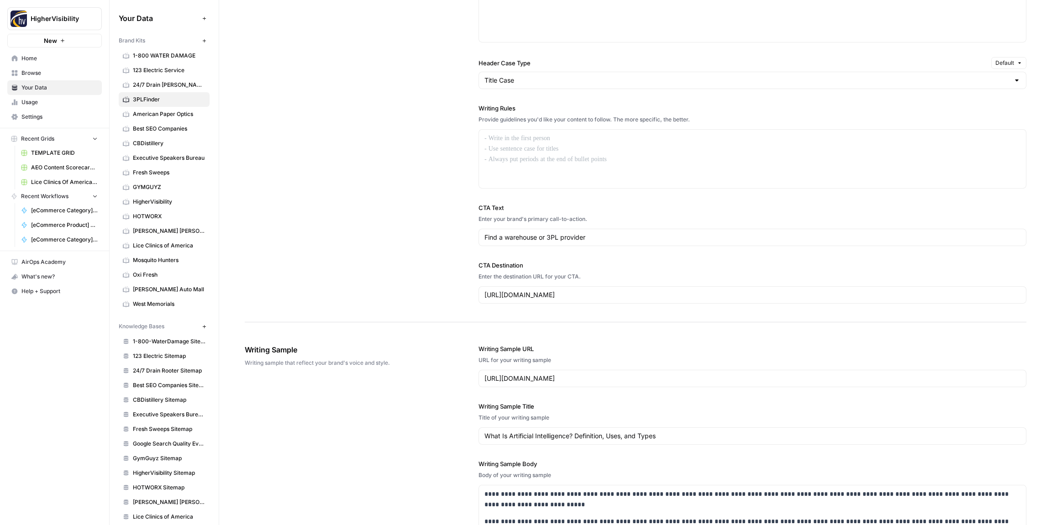
scroll to position [1002, 0]
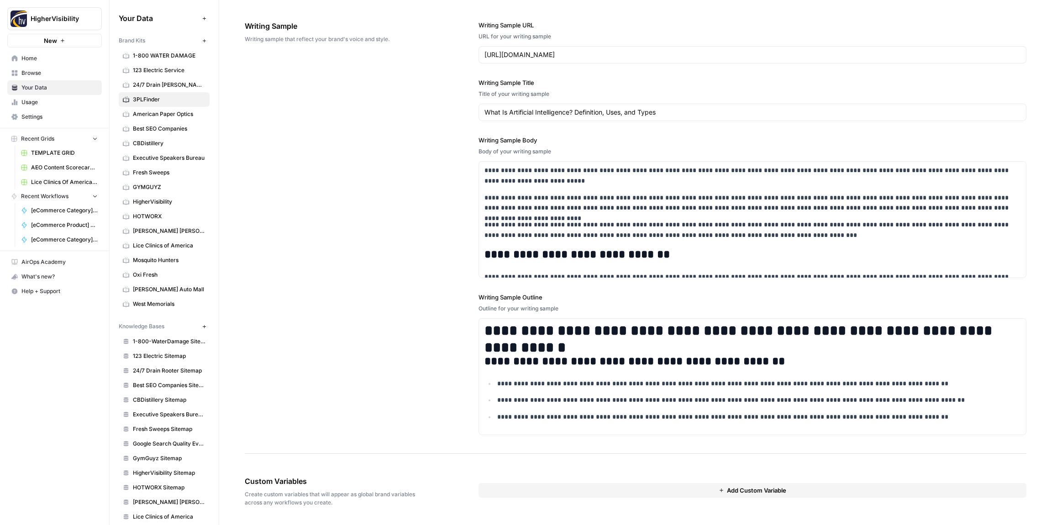
click at [618, 492] on button "Add Custom Variable" at bounding box center [752, 490] width 548 height 15
click at [526, 505] on input "text" at bounding box center [752, 507] width 520 height 8
paste input "Case Studies"
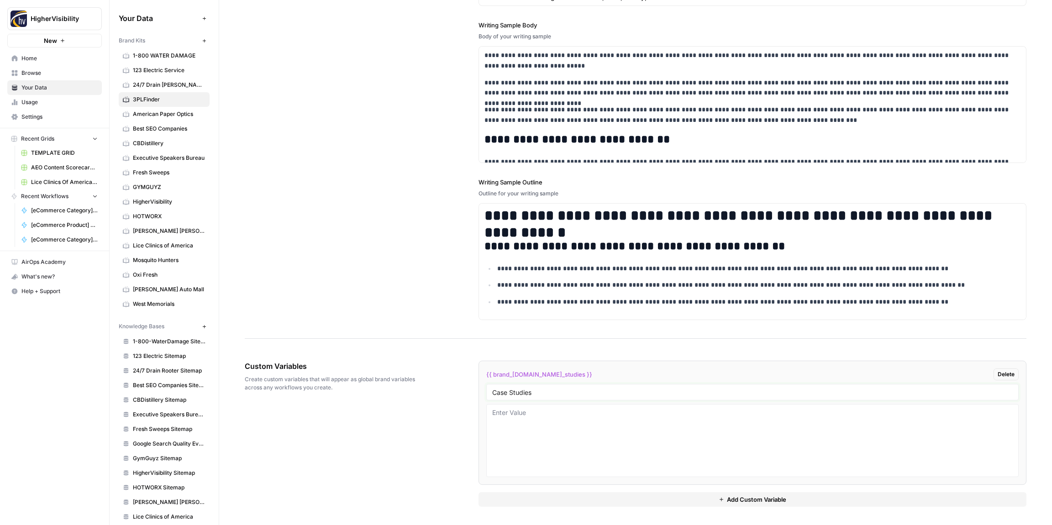
type input "Case Studies"
click at [541, 502] on button "Add Custom Variable" at bounding box center [752, 499] width 548 height 15
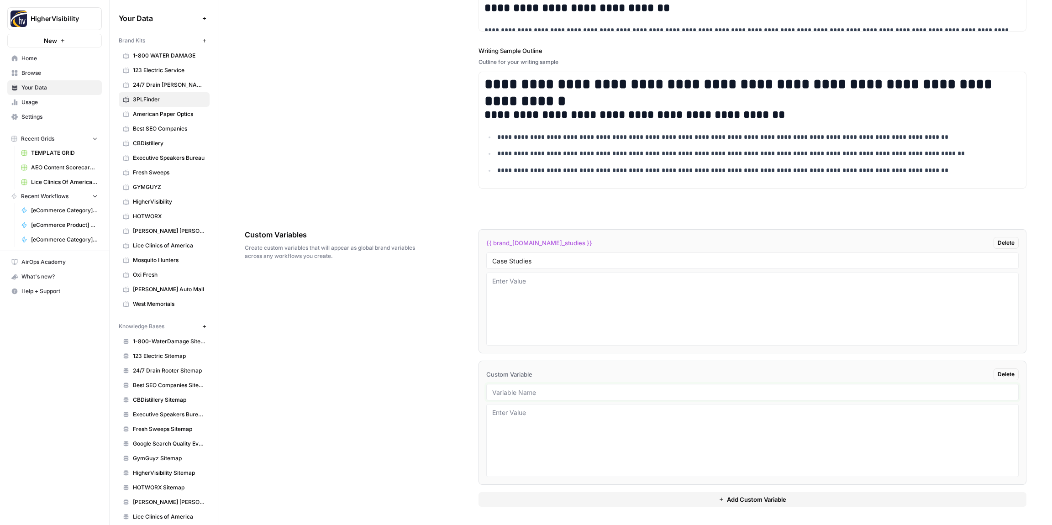
click at [526, 394] on input "text" at bounding box center [752, 392] width 520 height 8
paste input "Testimonials"
type input "Testimonials"
click at [600, 498] on button "Add Custom Variable" at bounding box center [752, 499] width 548 height 15
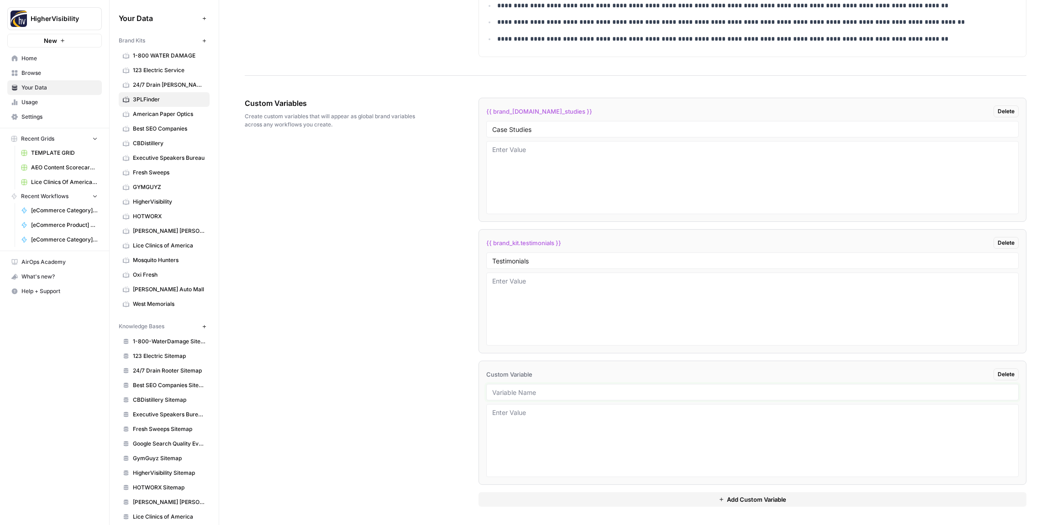
click at [571, 393] on input "text" at bounding box center [752, 392] width 520 height 8
paste input "Word Count"
type input "Word Count"
click at [640, 495] on button "Add Custom Variable" at bounding box center [752, 499] width 548 height 15
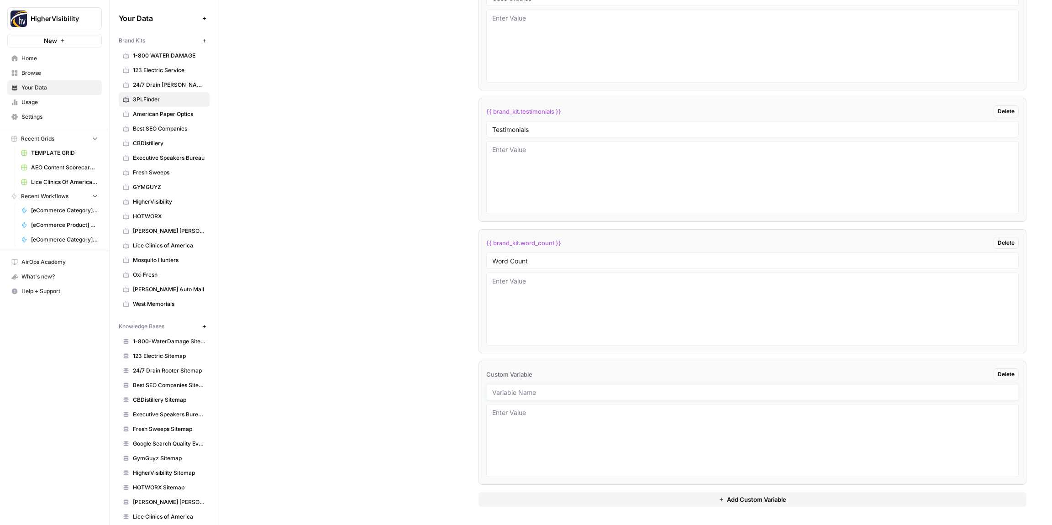
click at [524, 394] on input "text" at bounding box center [752, 392] width 520 height 8
paste input "Custom Location Page Outline"
type input "Custom Location Page Outline"
click at [583, 504] on button "Add Custom Variable" at bounding box center [752, 499] width 548 height 15
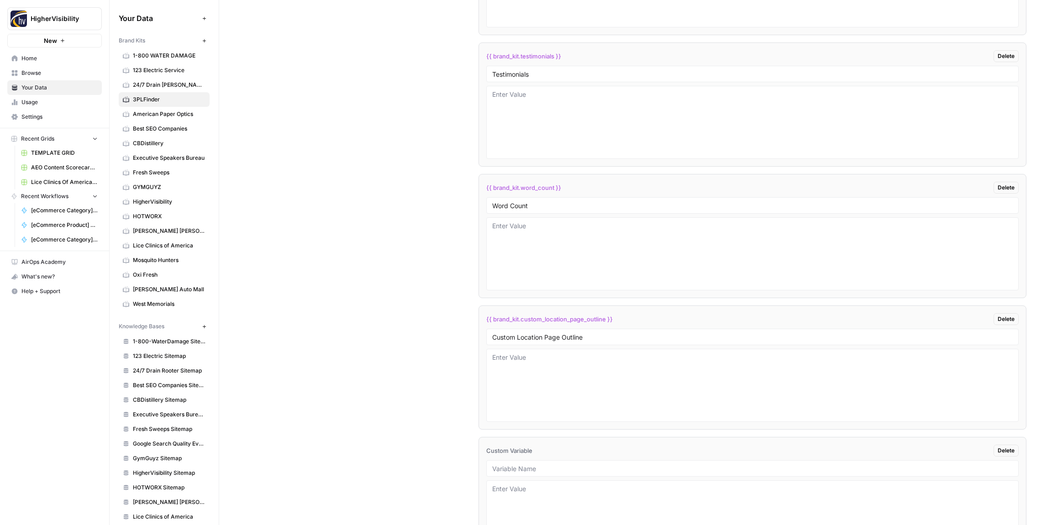
scroll to position [1643, 0]
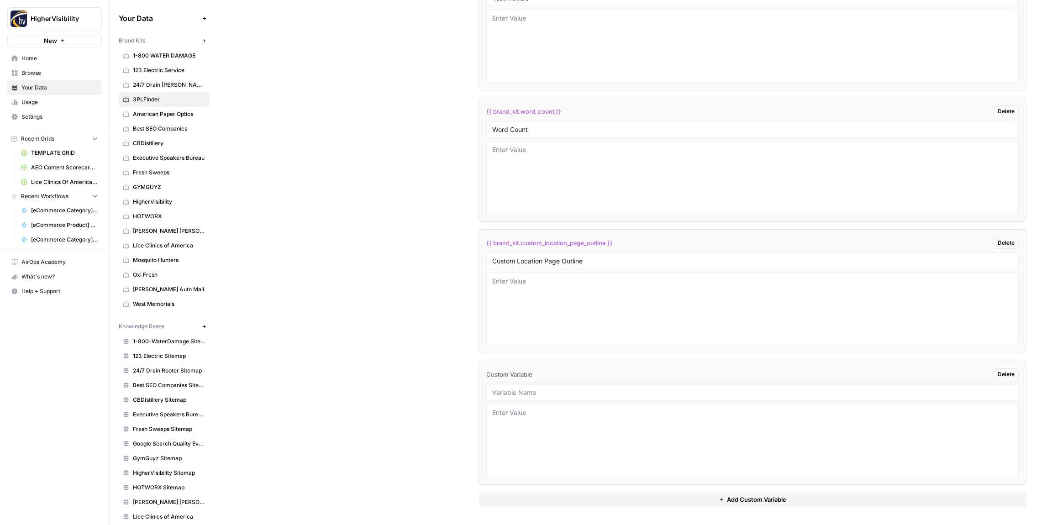
click at [584, 394] on input "text" at bounding box center [752, 392] width 520 height 8
paste input "Industry"
type input "Industry"
click at [641, 501] on button "Add Custom Variable" at bounding box center [752, 499] width 548 height 15
click at [583, 457] on textarea at bounding box center [752, 440] width 520 height 65
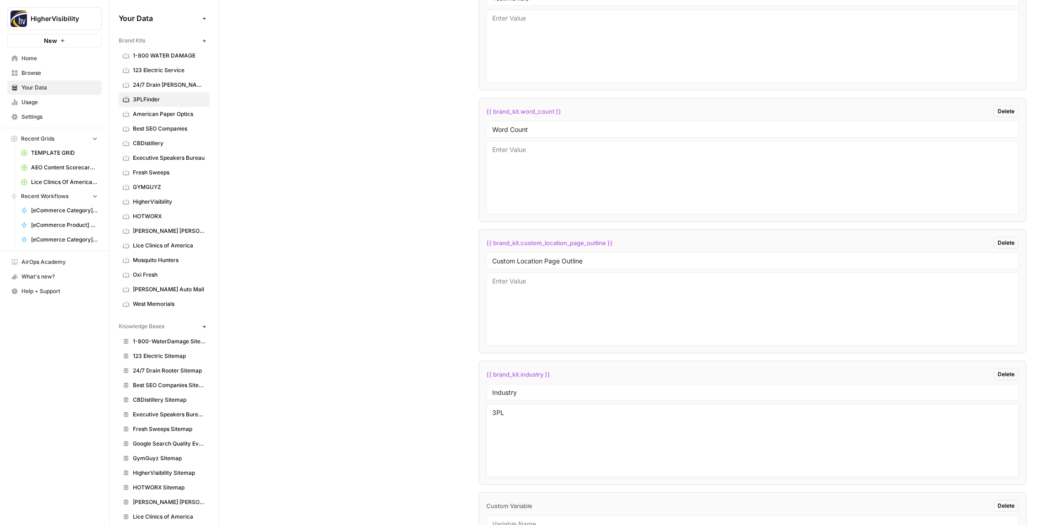
type textarea "3PL"
click at [428, 427] on div "Custom Variables Create custom variables that will appear as global brand varia…" at bounding box center [635, 237] width 781 height 840
click at [551, 396] on div at bounding box center [752, 392] width 532 height 16
click at [535, 392] on input "text" at bounding box center [752, 392] width 520 height 8
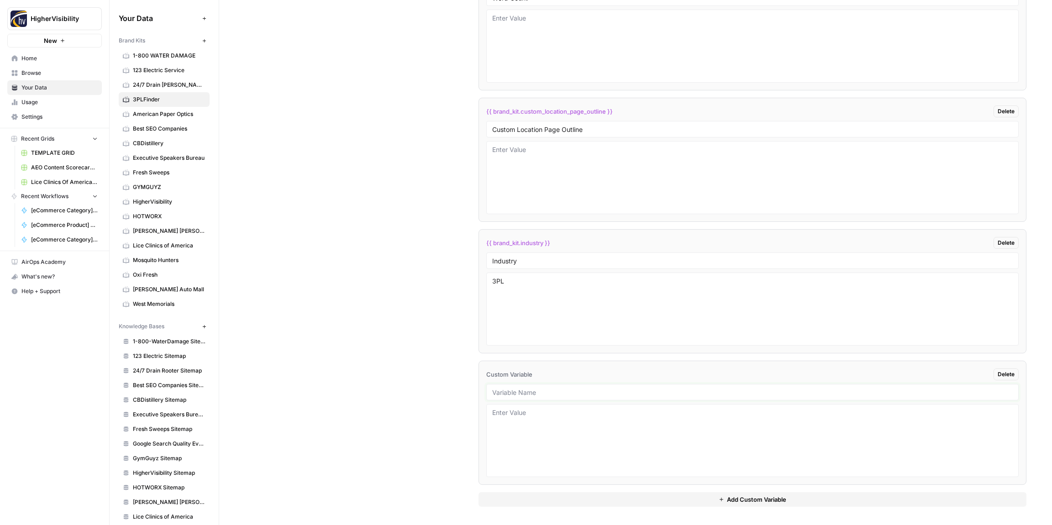
paste input "Location Page Services"
type input "Location Page Services"
click at [419, 391] on div "Custom Variables Create custom variables that will appear as global brand varia…" at bounding box center [635, 105] width 781 height 840
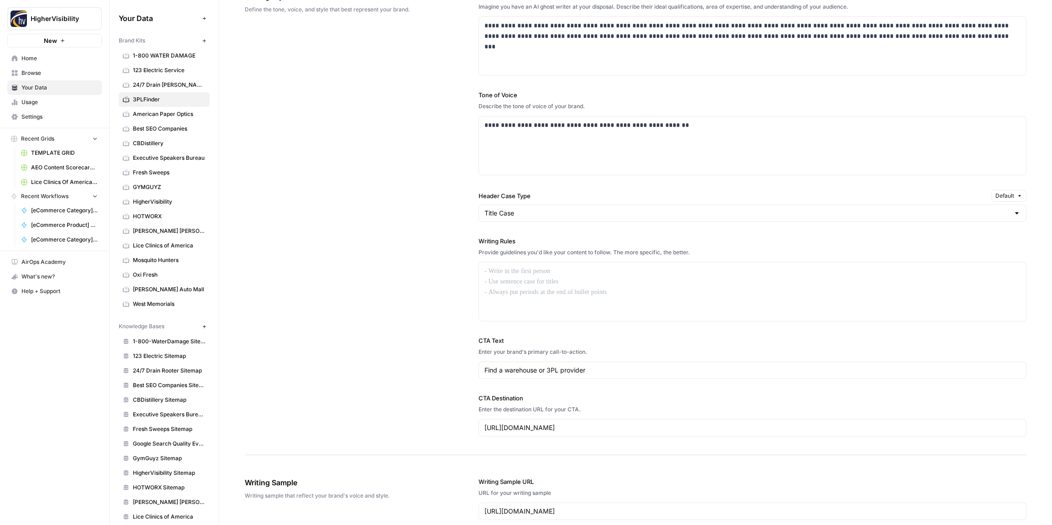
scroll to position [545, 0]
click at [537, 257] on div "Writing Rules Provide guidelines you'd like your content to follow. The more sp…" at bounding box center [752, 279] width 548 height 85
click at [535, 271] on p at bounding box center [752, 272] width 536 height 10
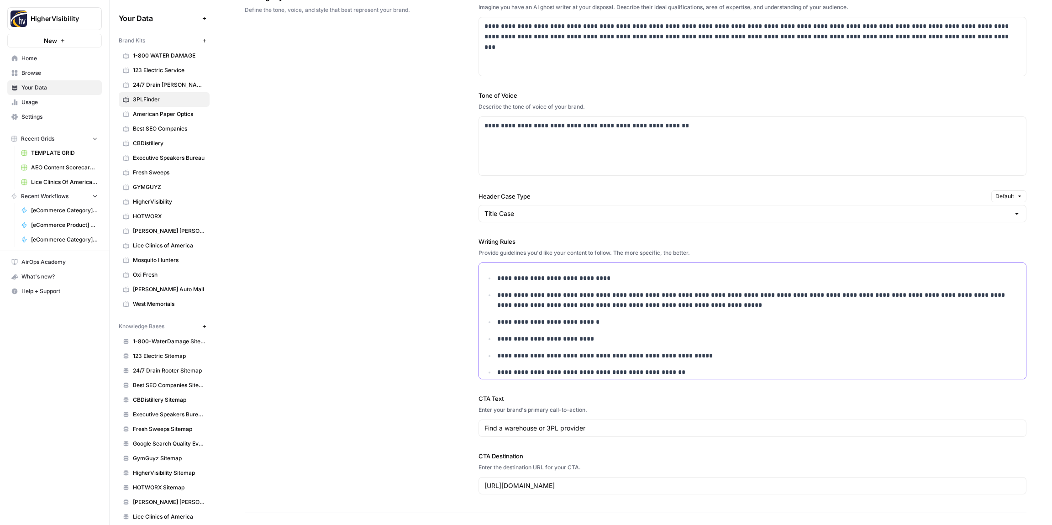
scroll to position [609, 0]
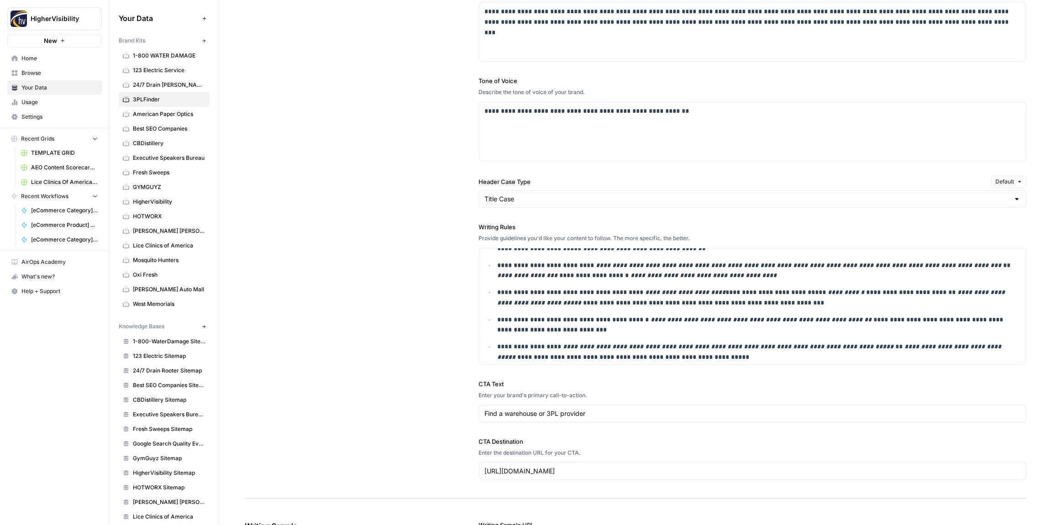
drag, startPoint x: 439, startPoint y: 261, endPoint x: 394, endPoint y: 239, distance: 50.0
click at [439, 261] on div "**********" at bounding box center [635, 228] width 781 height 540
click at [390, 236] on div "**********" at bounding box center [635, 228] width 781 height 540
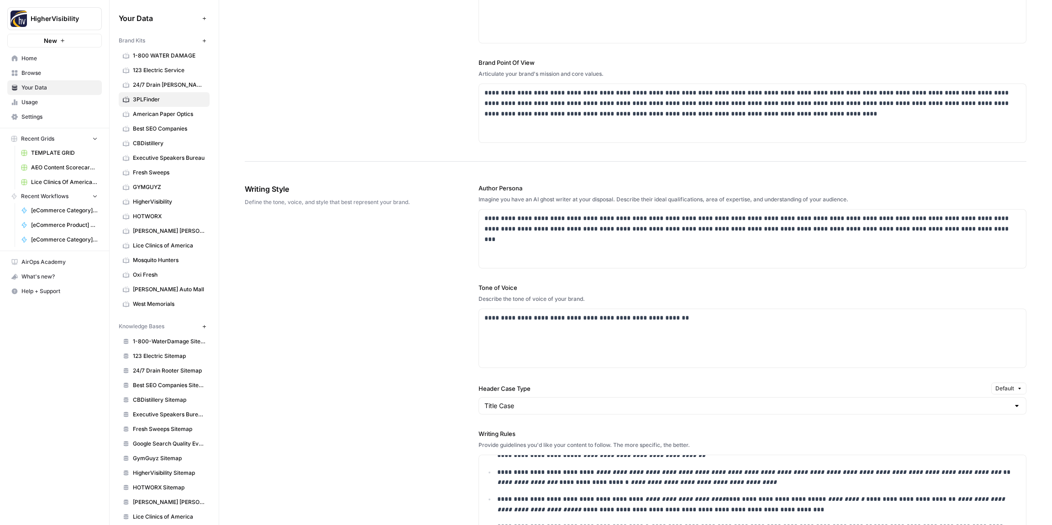
scroll to position [0, 0]
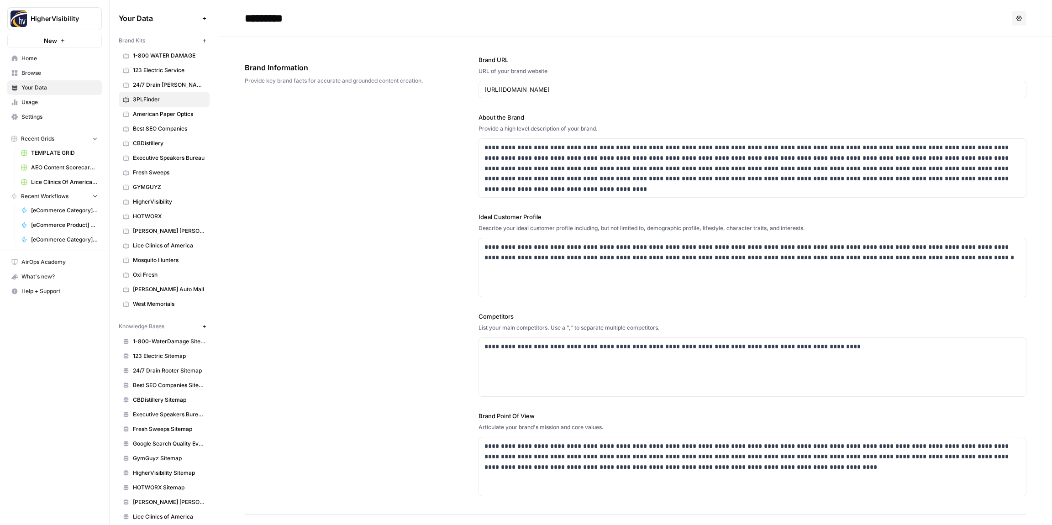
click at [356, 228] on div "**********" at bounding box center [635, 276] width 781 height 478
click at [205, 41] on icon "button" at bounding box center [204, 40] width 5 height 5
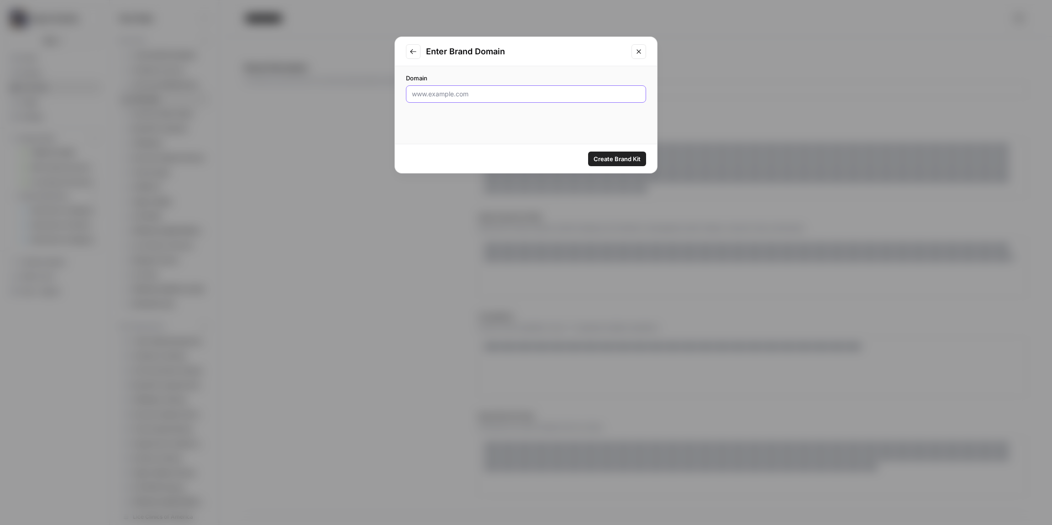
click at [520, 95] on input "Domain" at bounding box center [526, 93] width 228 height 9
paste input "http://44westmining.com"
type input "http://44westmining.com"
click at [617, 158] on span "Create Brand Kit" at bounding box center [616, 158] width 47 height 9
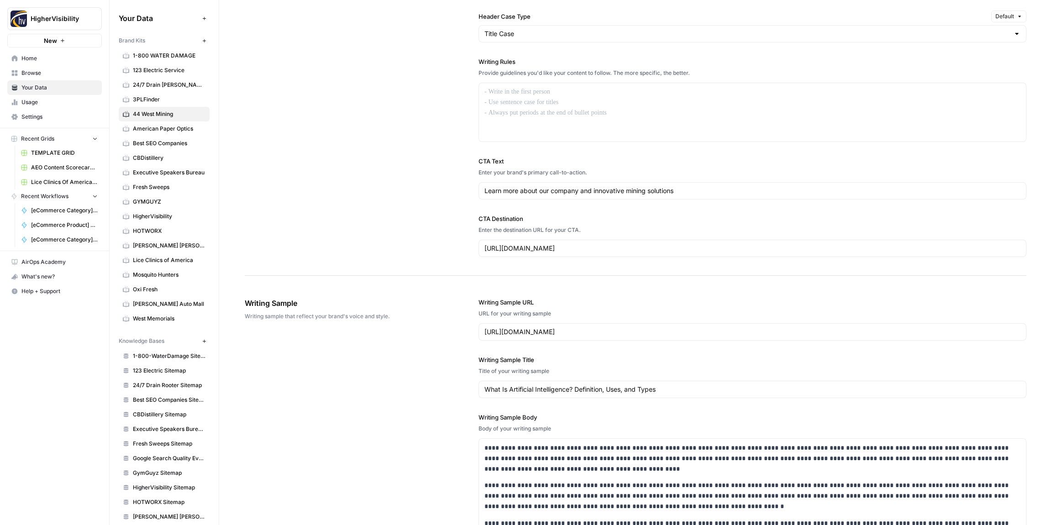
scroll to position [723, 0]
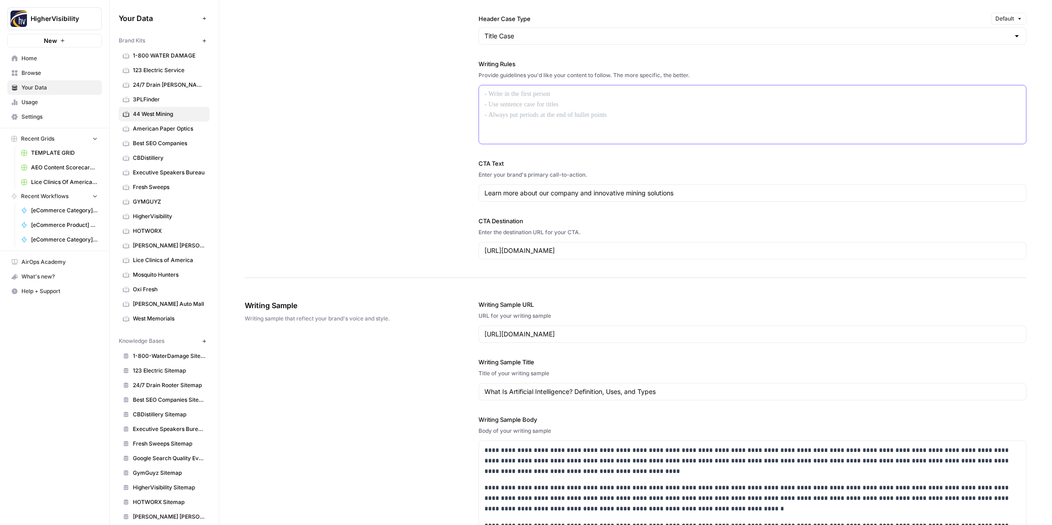
click at [508, 108] on div at bounding box center [752, 114] width 547 height 58
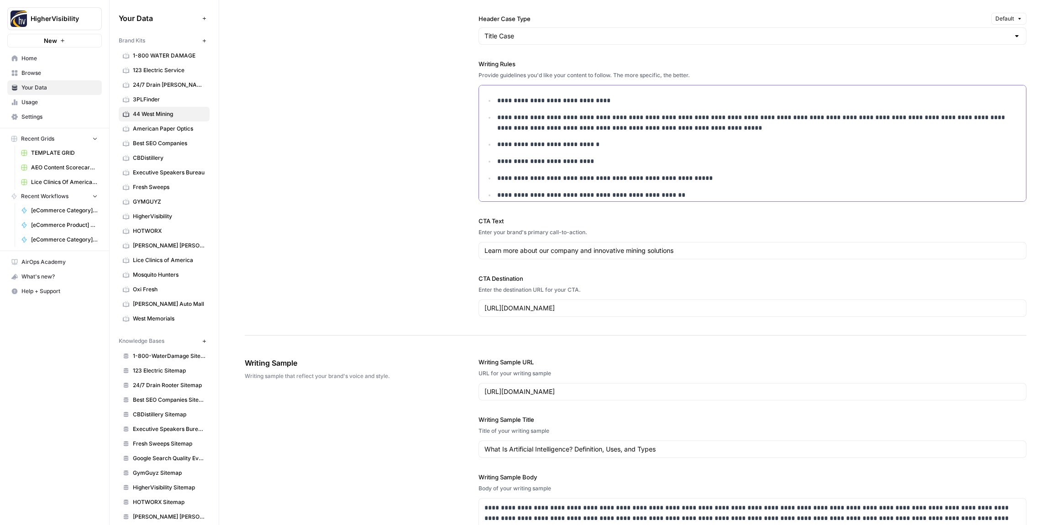
scroll to position [609, 0]
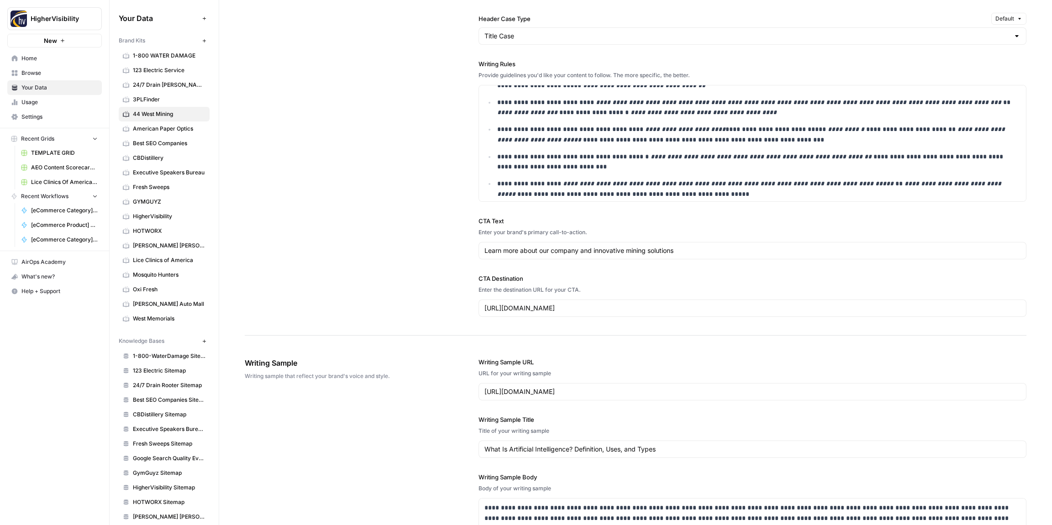
click at [419, 130] on div "**********" at bounding box center [635, 66] width 781 height 540
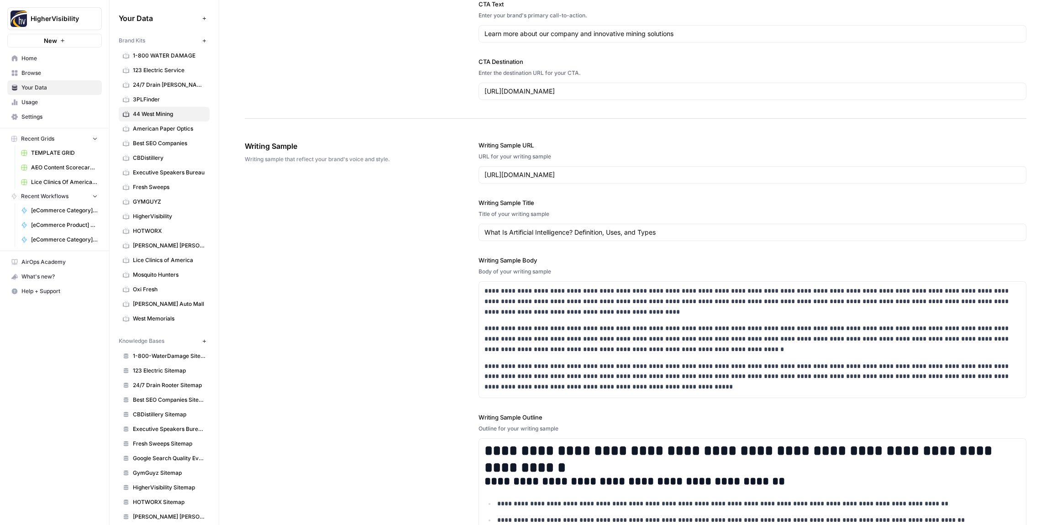
scroll to position [1060, 0]
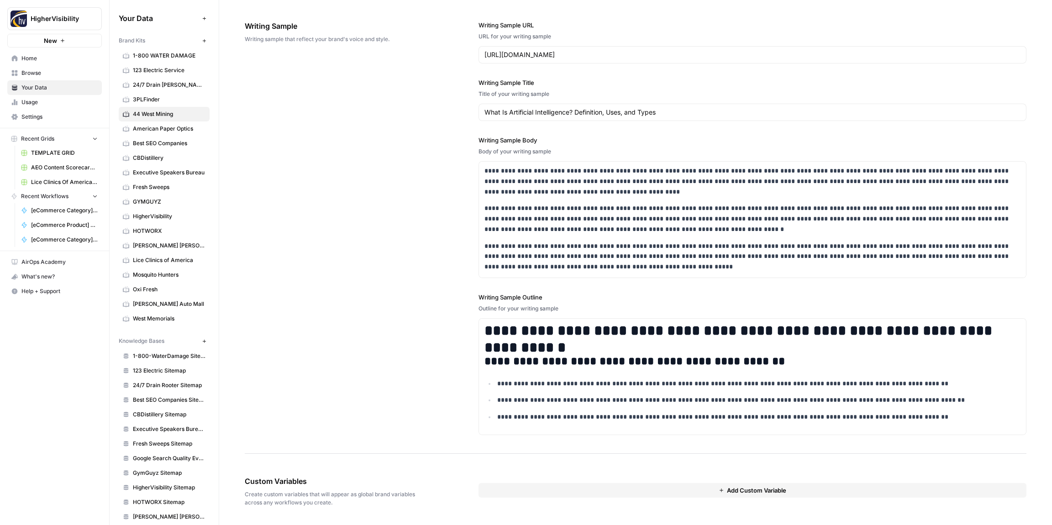
click at [644, 492] on button "Add Custom Variable" at bounding box center [752, 490] width 548 height 15
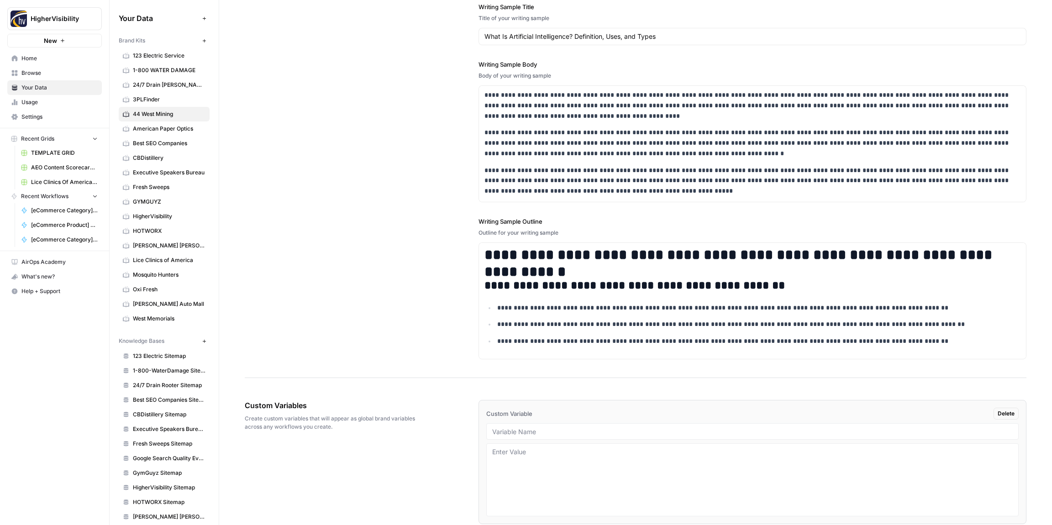
scroll to position [1175, 0]
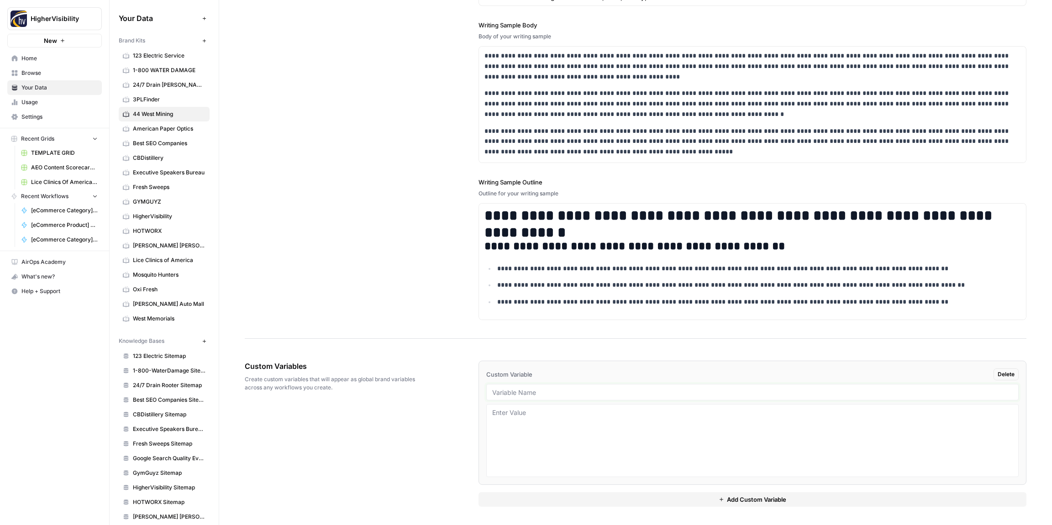
drag, startPoint x: 530, startPoint y: 391, endPoint x: 524, endPoint y: 385, distance: 8.4
click at [529, 389] on input "text" at bounding box center [752, 392] width 520 height 8
paste input "Case Studies"
type input "Case Studies"
click at [563, 496] on button "Add Custom Variable" at bounding box center [752, 499] width 548 height 15
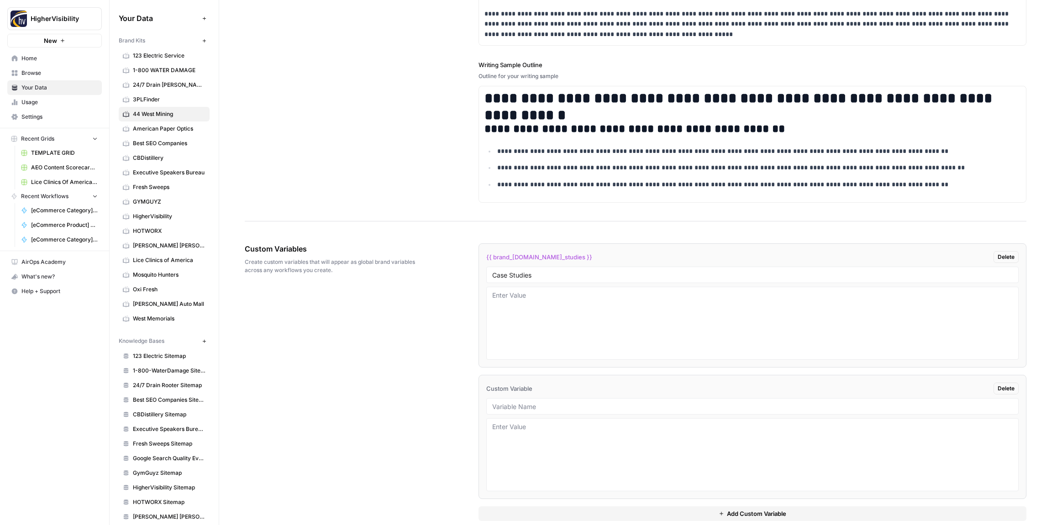
scroll to position [1306, 0]
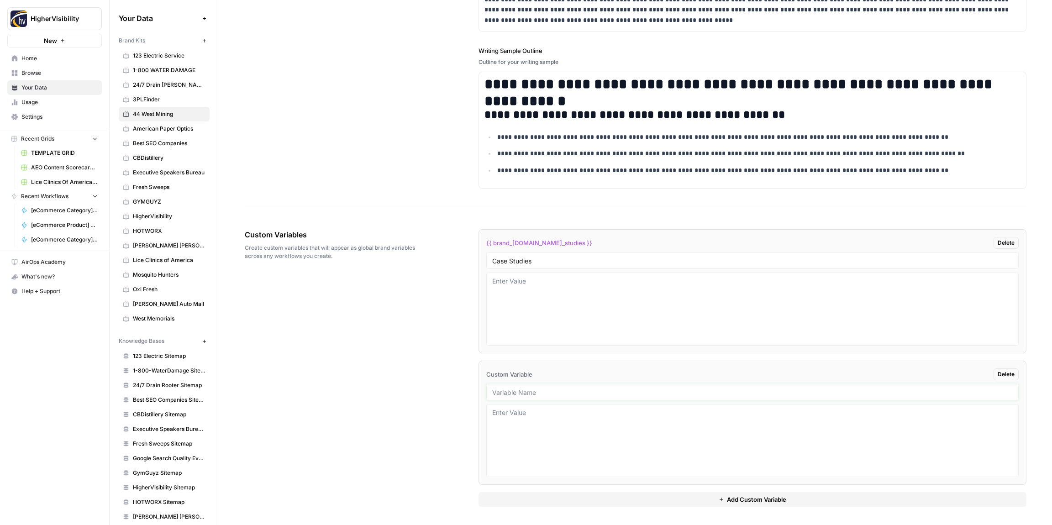
click at [537, 393] on input "text" at bounding box center [752, 392] width 520 height 8
paste input "Testimonials"
type input "Testimonials"
click at [561, 493] on button "Add Custom Variable" at bounding box center [752, 499] width 548 height 15
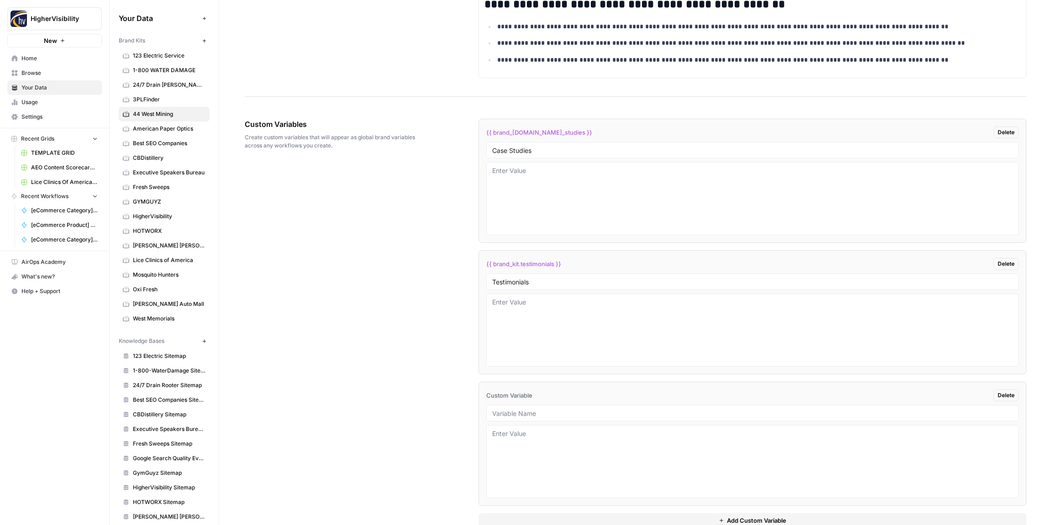
scroll to position [1438, 0]
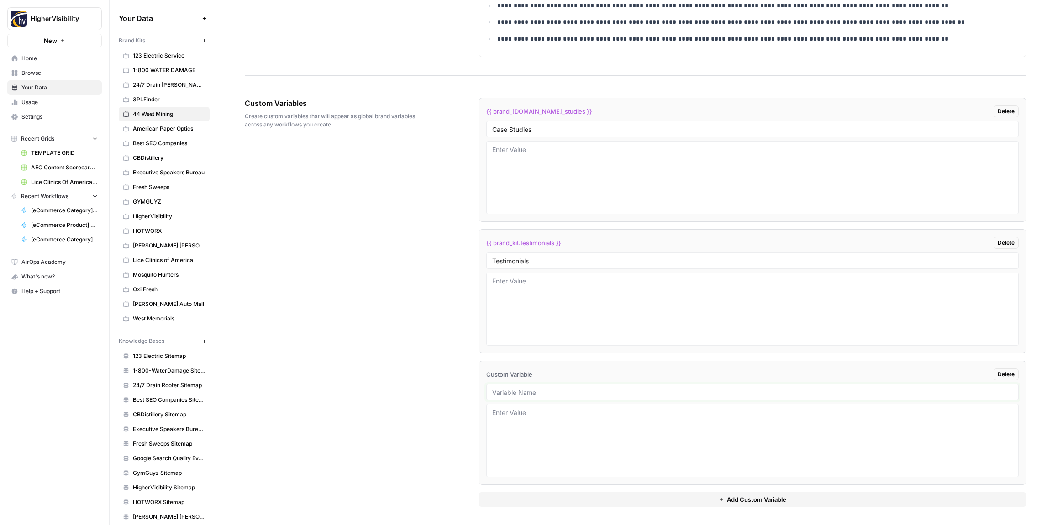
click at [533, 388] on input "text" at bounding box center [752, 392] width 520 height 8
paste input "Word Count"
type input "Word Count"
drag, startPoint x: 573, startPoint y: 497, endPoint x: 561, endPoint y: 482, distance: 18.8
click at [567, 492] on div "{{ brand_kit.case_studies }} Delete Case Studies {{ brand_kit.testimonials }} D…" at bounding box center [752, 302] width 548 height 409
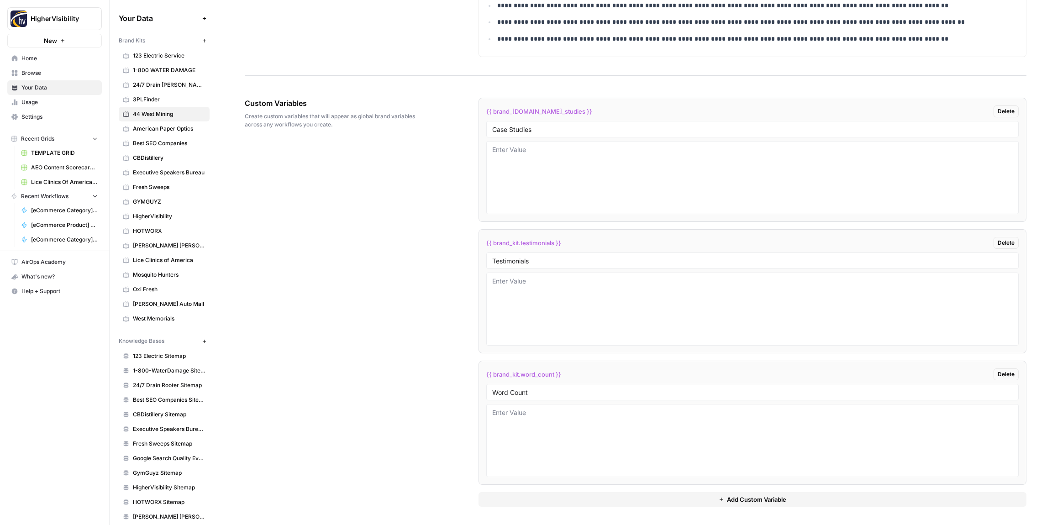
click at [554, 493] on button "Add Custom Variable" at bounding box center [752, 499] width 548 height 15
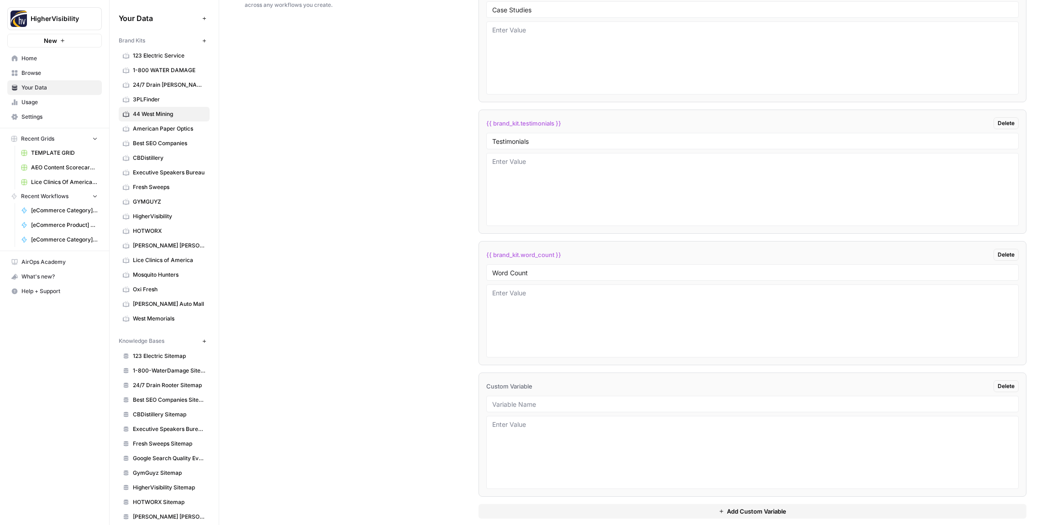
scroll to position [1569, 0]
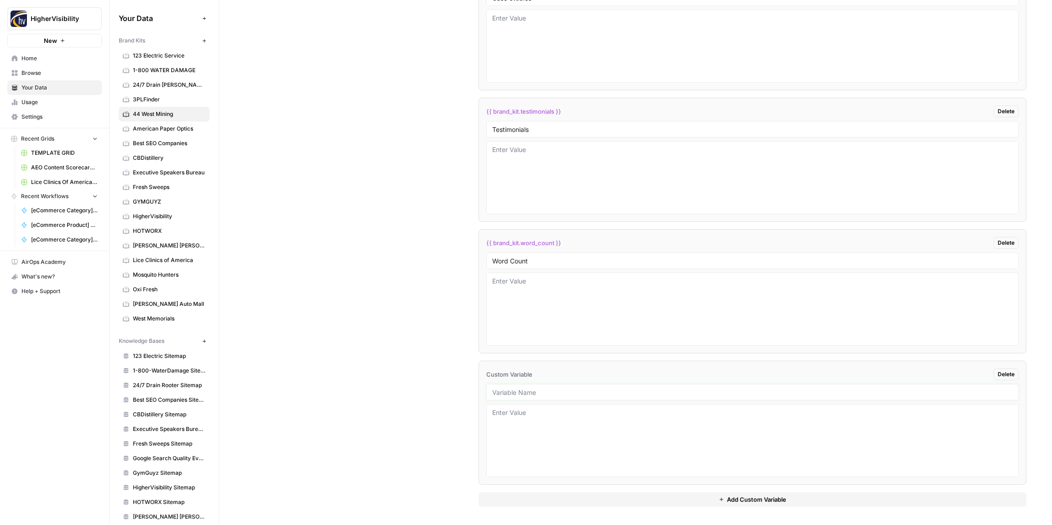
click at [523, 395] on input "text" at bounding box center [752, 392] width 520 height 8
paste input "Custom Location Page Outline"
type input "Custom Location Page Outline"
click at [633, 498] on button "Add Custom Variable" at bounding box center [752, 499] width 548 height 15
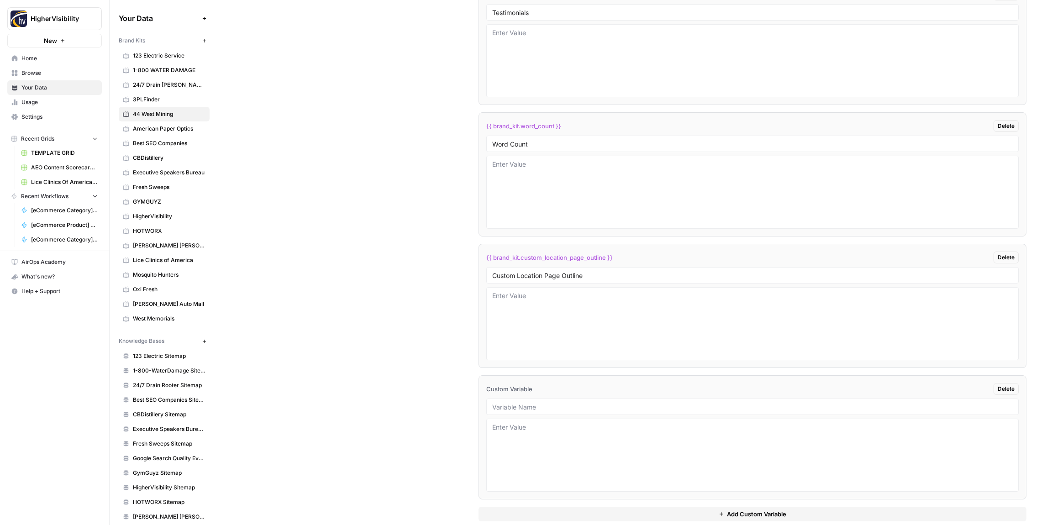
scroll to position [1701, 0]
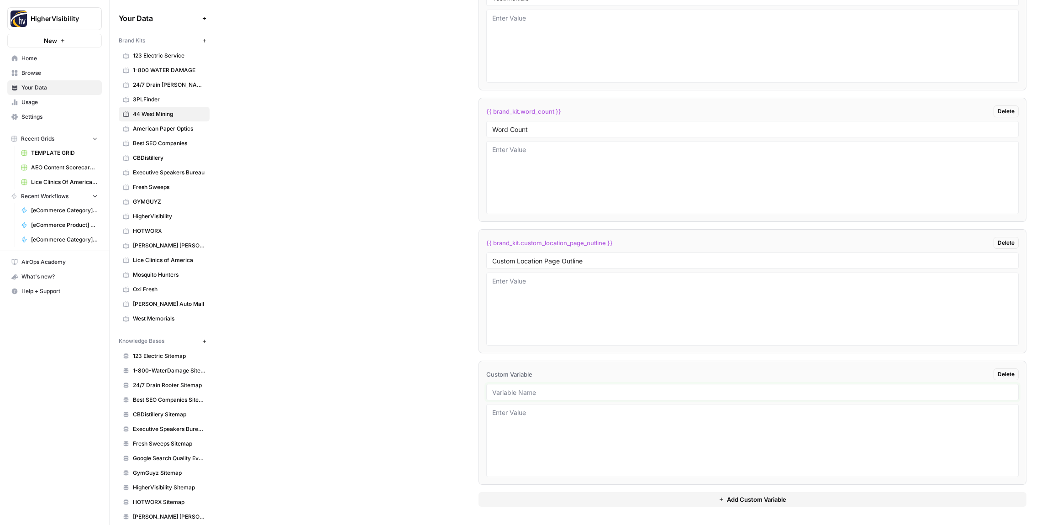
click at [527, 392] on input "text" at bounding box center [752, 392] width 520 height 8
paste input "Industry"
type input "Industry"
click at [605, 495] on button "Add Custom Variable" at bounding box center [752, 499] width 548 height 15
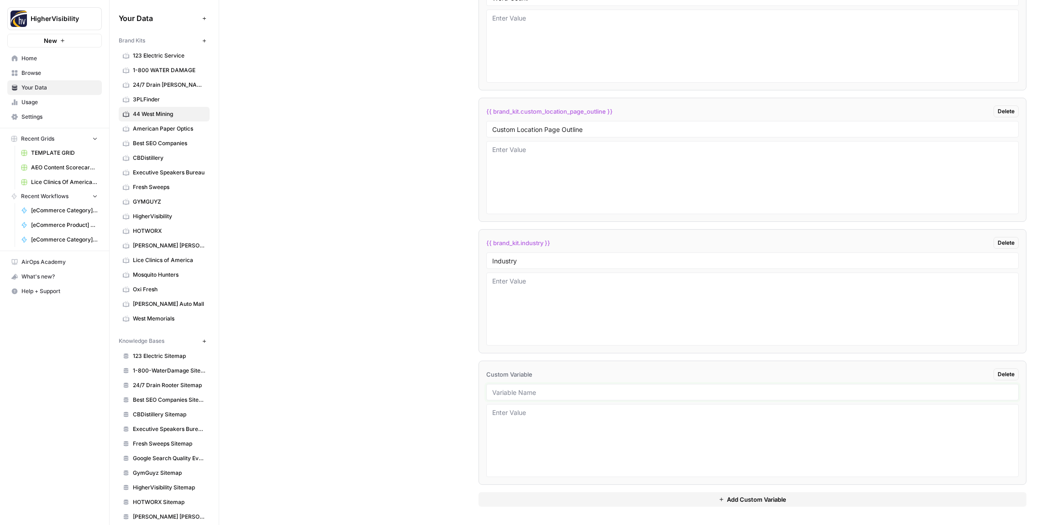
click at [546, 393] on input "text" at bounding box center [752, 392] width 520 height 8
paste input "Location Page Services"
type input "Location Page Services"
click at [405, 394] on div "Custom Variables Create custom variables that will appear as global brand varia…" at bounding box center [635, 105] width 781 height 840
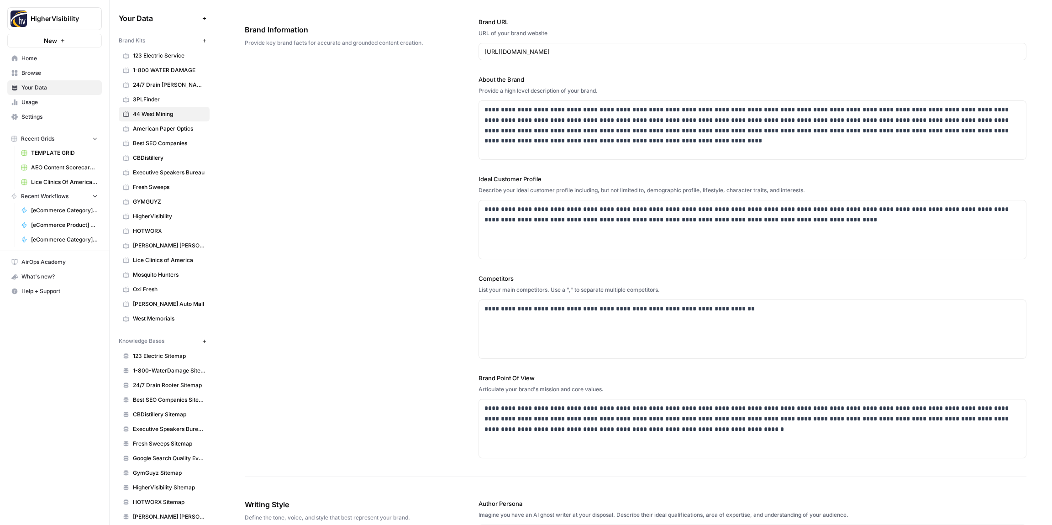
scroll to position [0, 0]
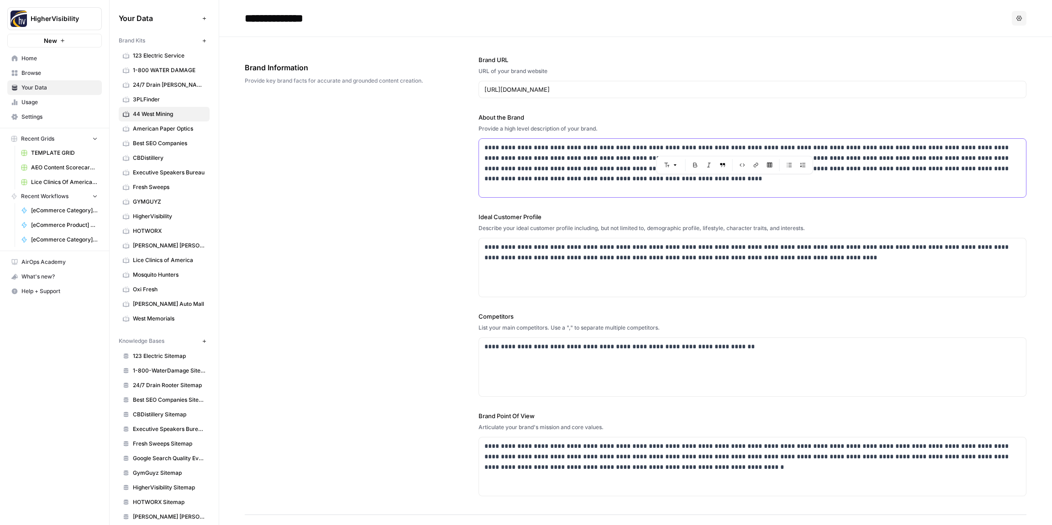
drag, startPoint x: 753, startPoint y: 147, endPoint x: 718, endPoint y: 148, distance: 35.6
click at [714, 149] on p "**********" at bounding box center [752, 163] width 536 height 42
copy p "**********"
click at [413, 182] on div "**********" at bounding box center [635, 276] width 781 height 478
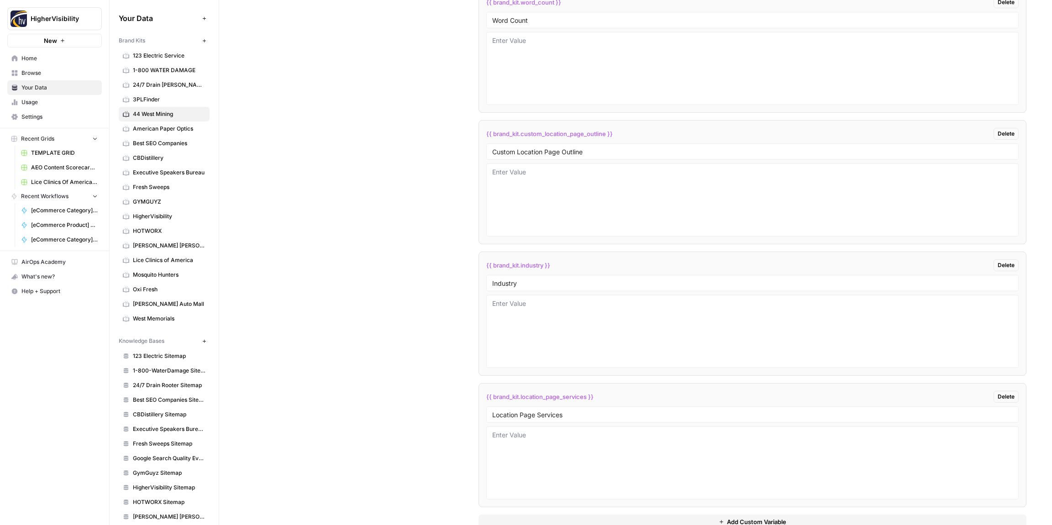
scroll to position [1812, 0]
click at [607, 334] on textarea at bounding box center [752, 329] width 520 height 65
paste textarea "Bitcoin mining"
type textarea "Bitcoin mining"
click at [357, 299] on div "Custom Variables Create custom variables that will appear as global brand varia…" at bounding box center [635, 126] width 781 height 840
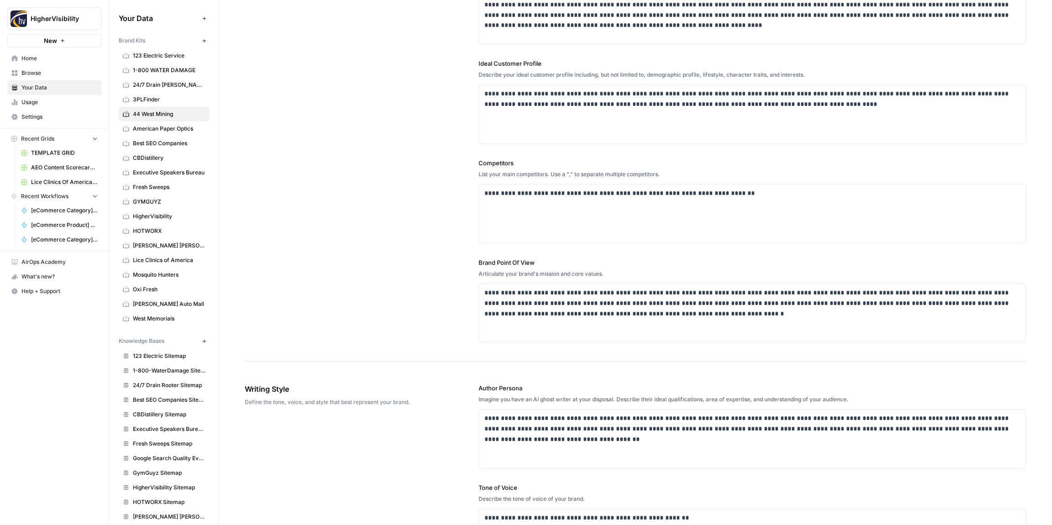
scroll to position [0, 0]
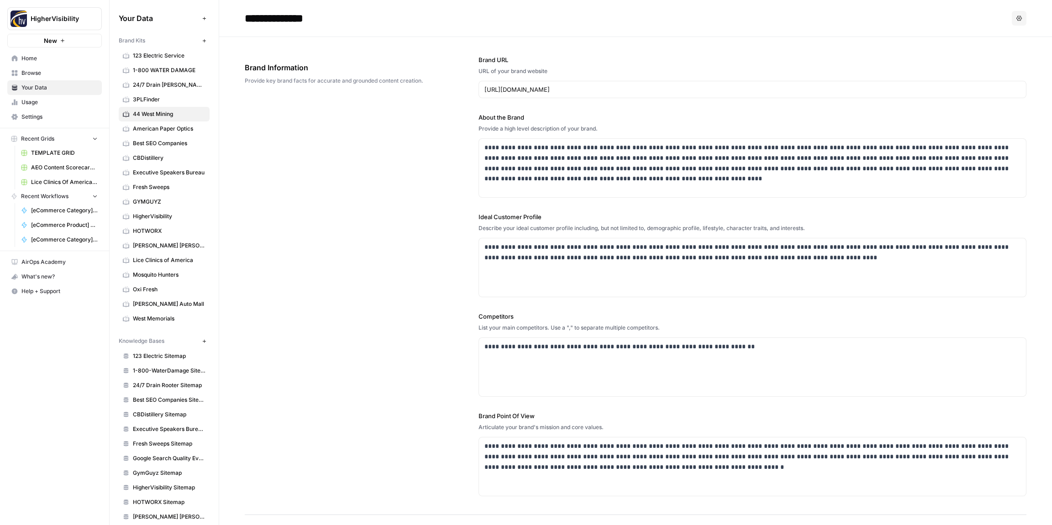
click at [362, 295] on div "**********" at bounding box center [635, 276] width 781 height 478
click at [323, 242] on div "**********" at bounding box center [635, 276] width 781 height 478
click at [205, 41] on icon "button" at bounding box center [204, 40] width 5 height 5
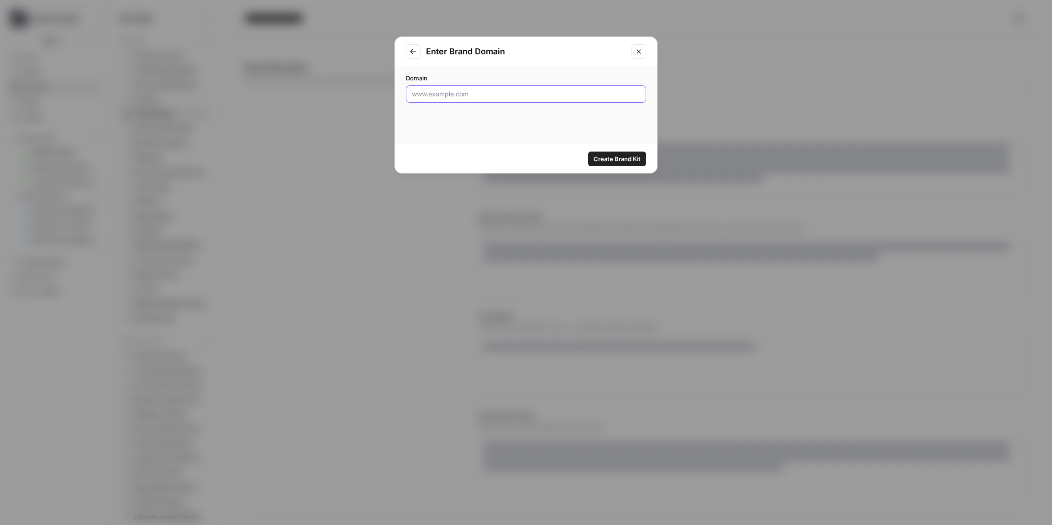
click at [463, 94] on input "Domain" at bounding box center [526, 93] width 228 height 9
paste input "http://www.adayawaykayaktours.com"
type input "http://www.adayawaykayaktours.com"
click at [605, 156] on span "Create Brand Kit" at bounding box center [616, 158] width 47 height 9
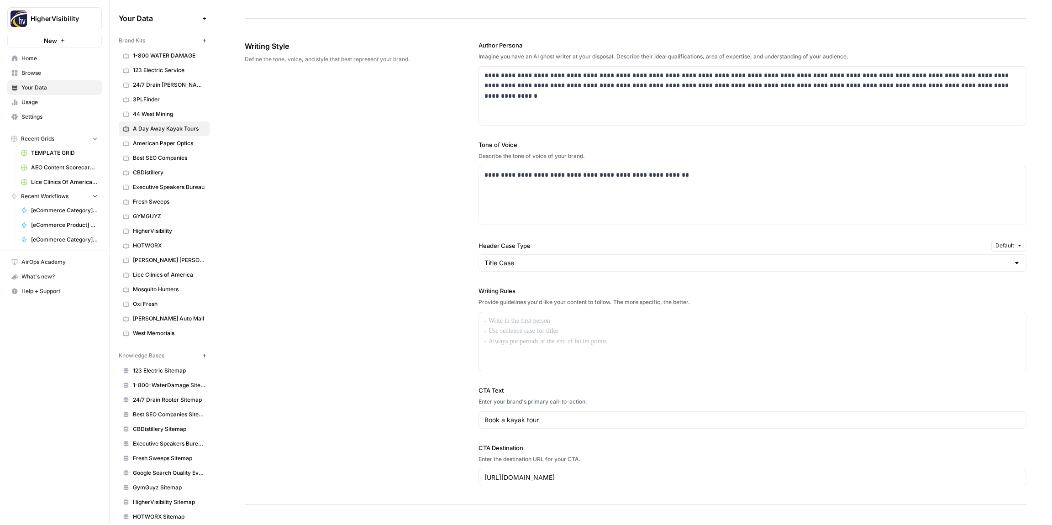
scroll to position [563, 0]
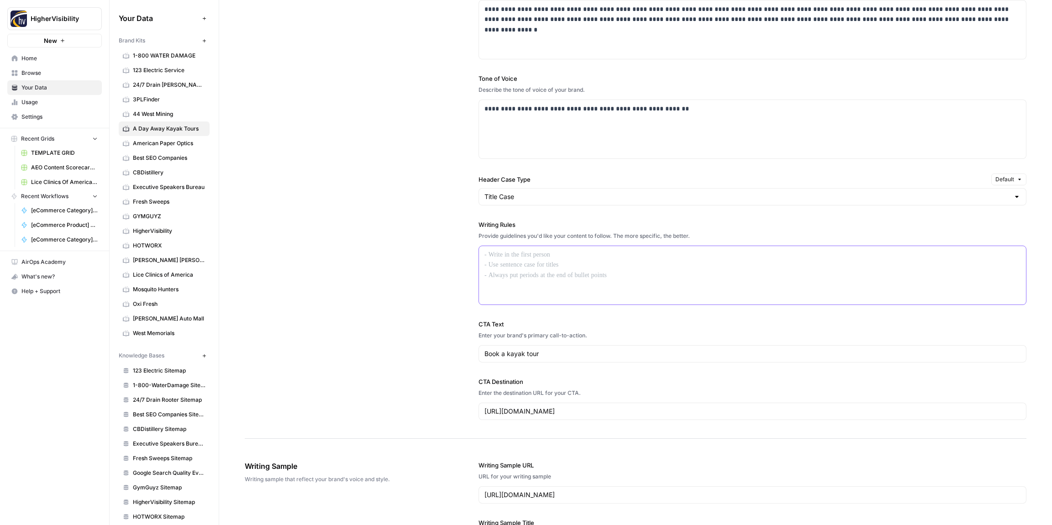
drag, startPoint x: 579, startPoint y: 269, endPoint x: 568, endPoint y: 268, distance: 11.4
click at [579, 269] on div at bounding box center [752, 275] width 547 height 58
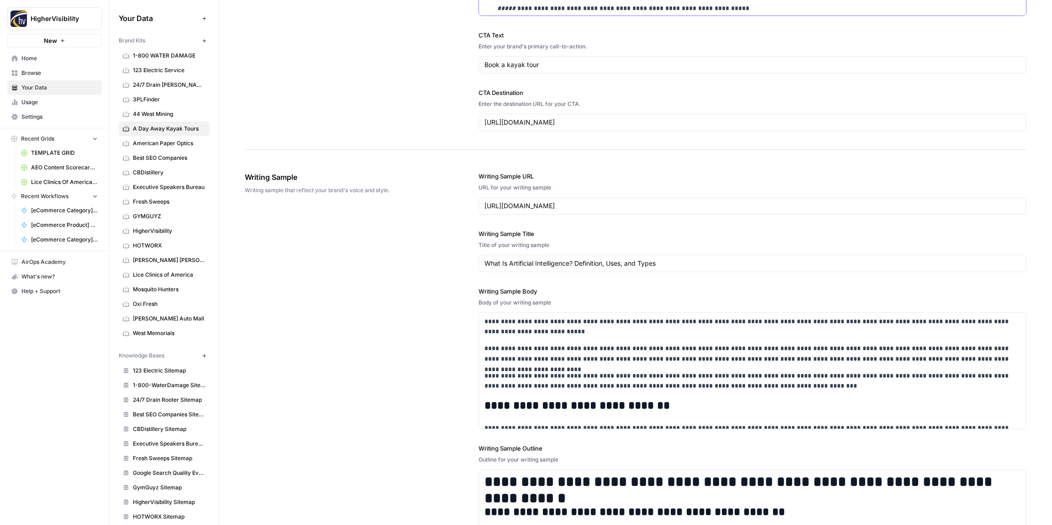
scroll to position [1061, 0]
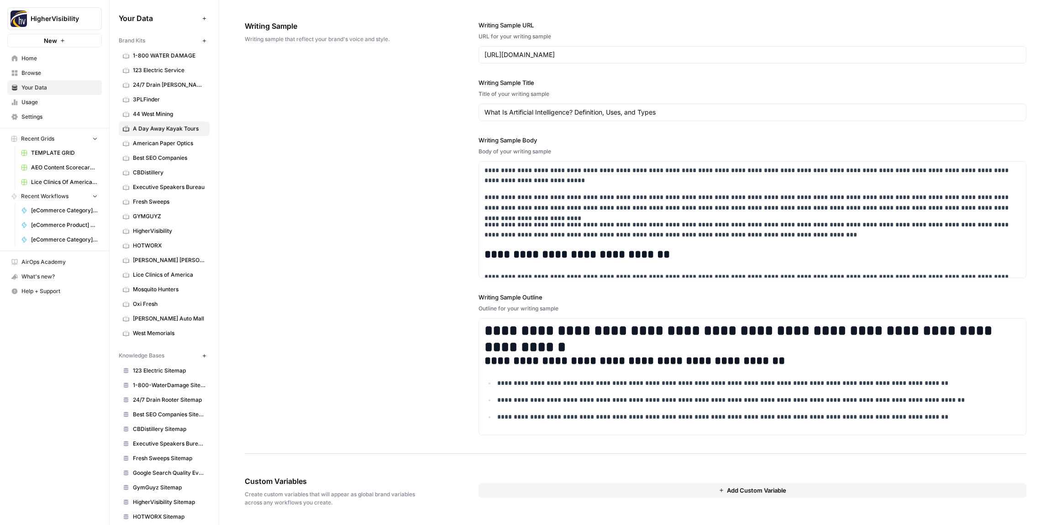
drag, startPoint x: 560, startPoint y: 486, endPoint x: 535, endPoint y: 468, distance: 30.0
click at [560, 486] on button "Add Custom Variable" at bounding box center [752, 490] width 548 height 15
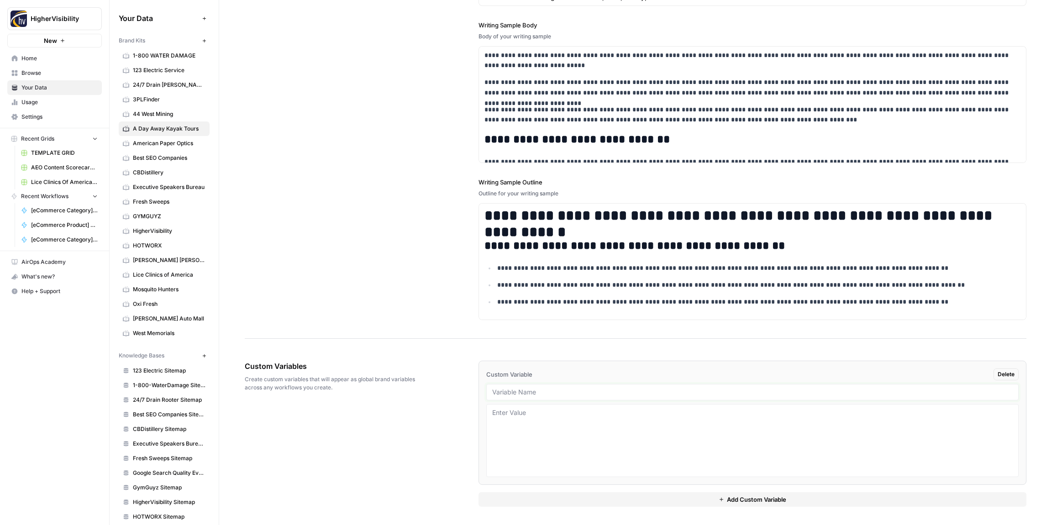
click at [513, 391] on input "text" at bounding box center [752, 392] width 520 height 8
paste input "Case Studies"
type input "Case Studies"
click at [552, 505] on button "Add Custom Variable" at bounding box center [752, 499] width 548 height 15
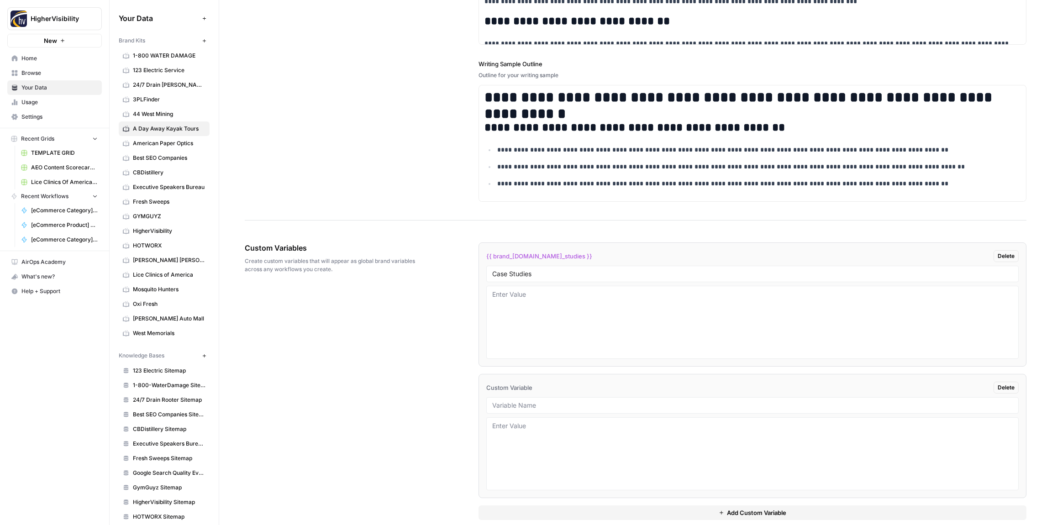
scroll to position [1307, 0]
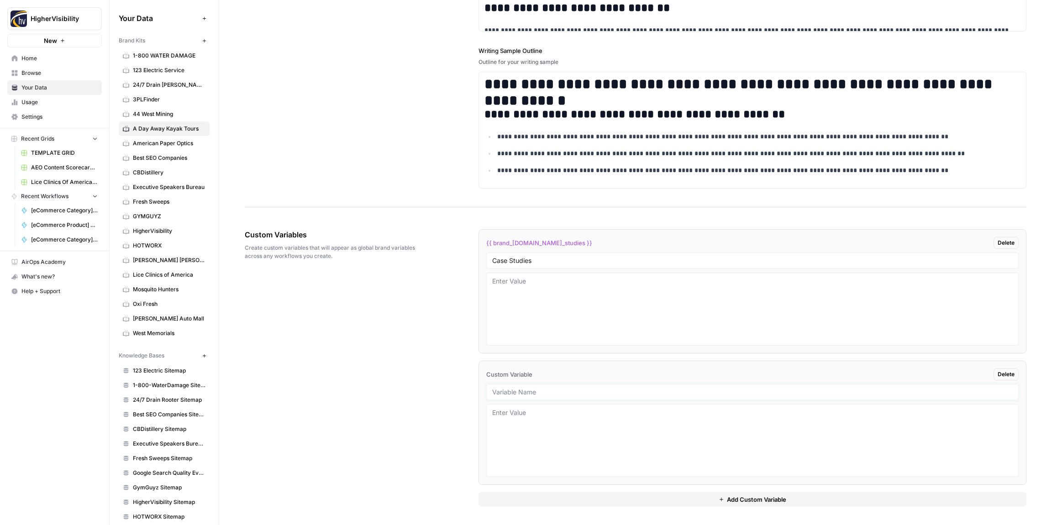
click at [530, 393] on input "text" at bounding box center [752, 392] width 520 height 8
click at [537, 392] on input "text" at bounding box center [752, 392] width 520 height 8
paste input "Testimonials"
type input "Testimonials"
click at [556, 503] on button "Add Custom Variable" at bounding box center [752, 499] width 548 height 15
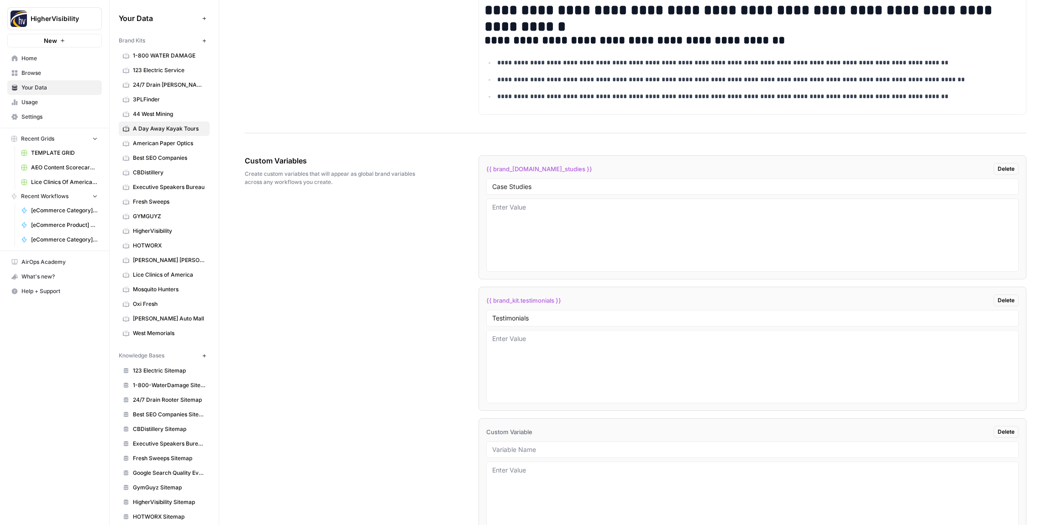
scroll to position [1439, 0]
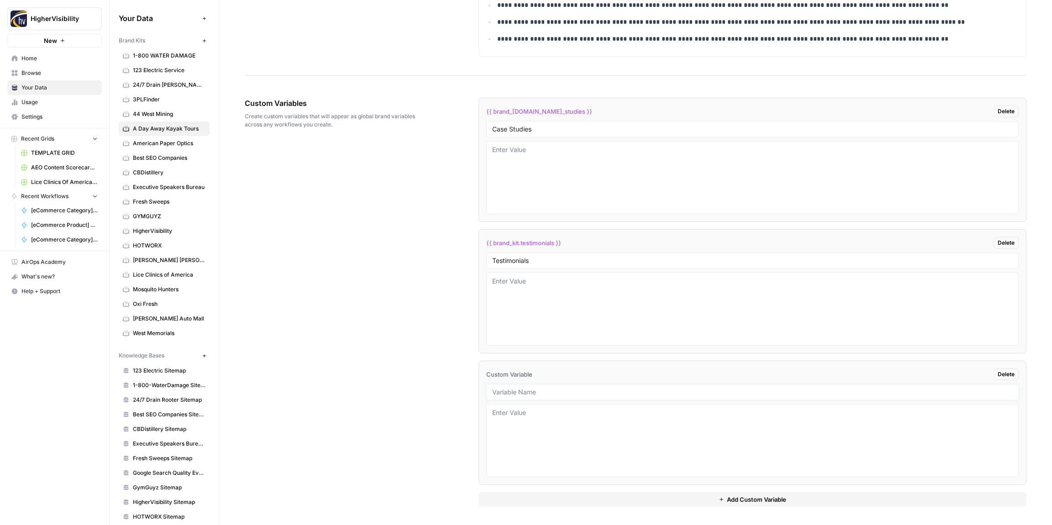
click at [506, 391] on input "text" at bounding box center [752, 392] width 520 height 8
paste input "Word Count"
type input "Word Count"
click at [583, 499] on button "Add Custom Variable" at bounding box center [752, 499] width 548 height 15
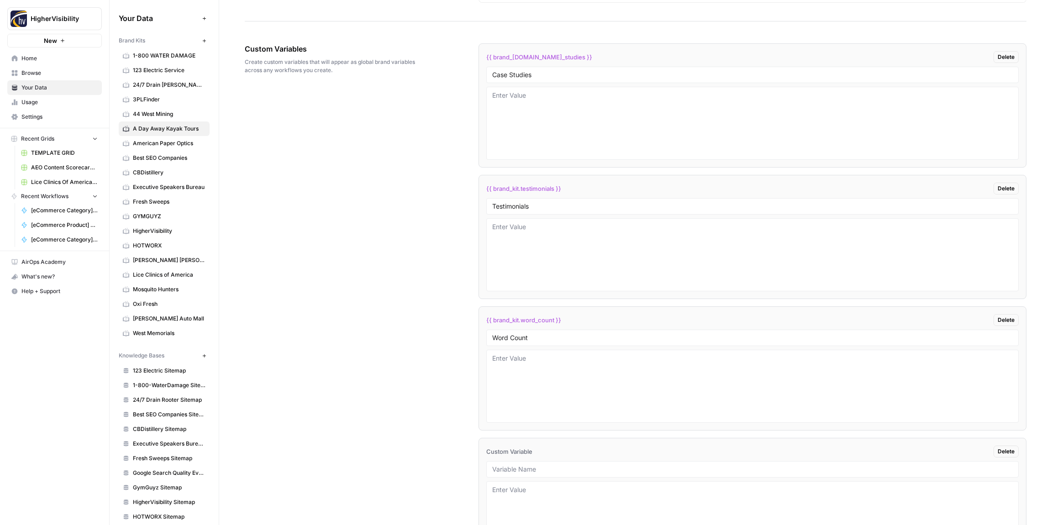
scroll to position [1570, 0]
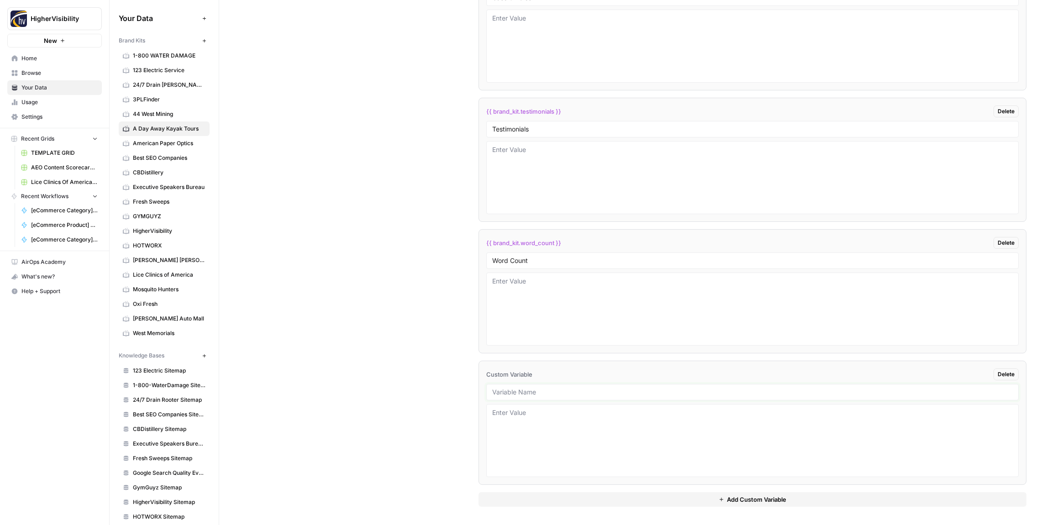
click at [508, 390] on input "text" at bounding box center [752, 392] width 520 height 8
click at [538, 393] on input "text" at bounding box center [752, 392] width 520 height 8
paste input "Custom Location Page Outline"
type input "Custom Location Page Outline"
click at [588, 501] on button "Add Custom Variable" at bounding box center [752, 499] width 548 height 15
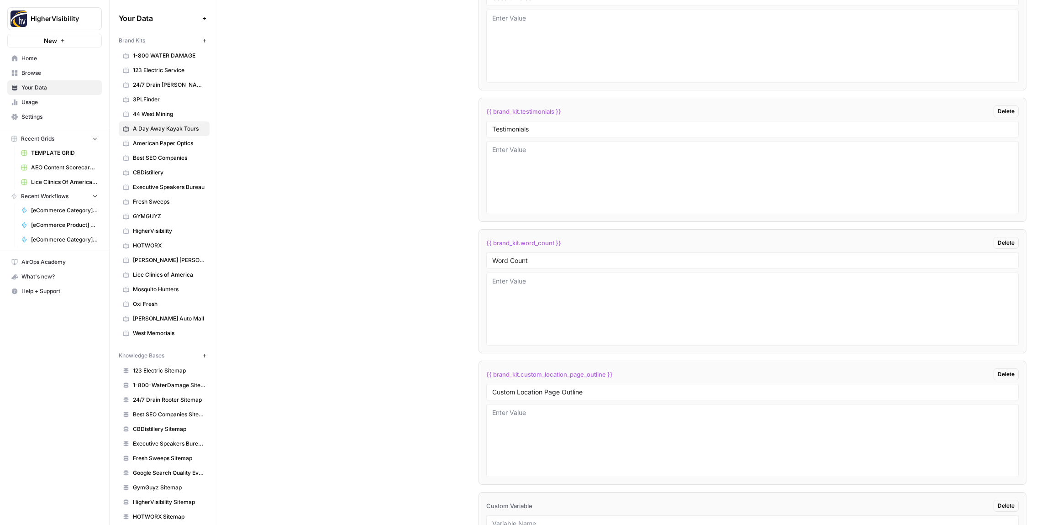
scroll to position [1702, 0]
click at [507, 389] on input "text" at bounding box center [752, 392] width 520 height 8
paste input "Industry"
type input "Industry"
click at [514, 410] on textarea at bounding box center [752, 440] width 520 height 65
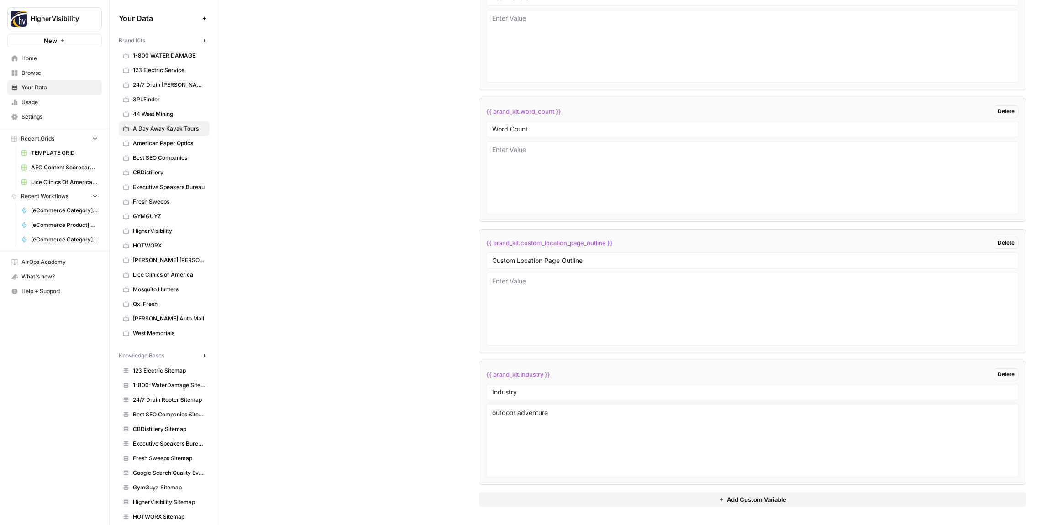
type textarea "outdoor adventure"
click at [418, 373] on div "Custom Variables Create custom variables that will appear as global brand varia…" at bounding box center [635, 171] width 781 height 708
click at [549, 501] on button "Add Custom Variable" at bounding box center [752, 499] width 548 height 15
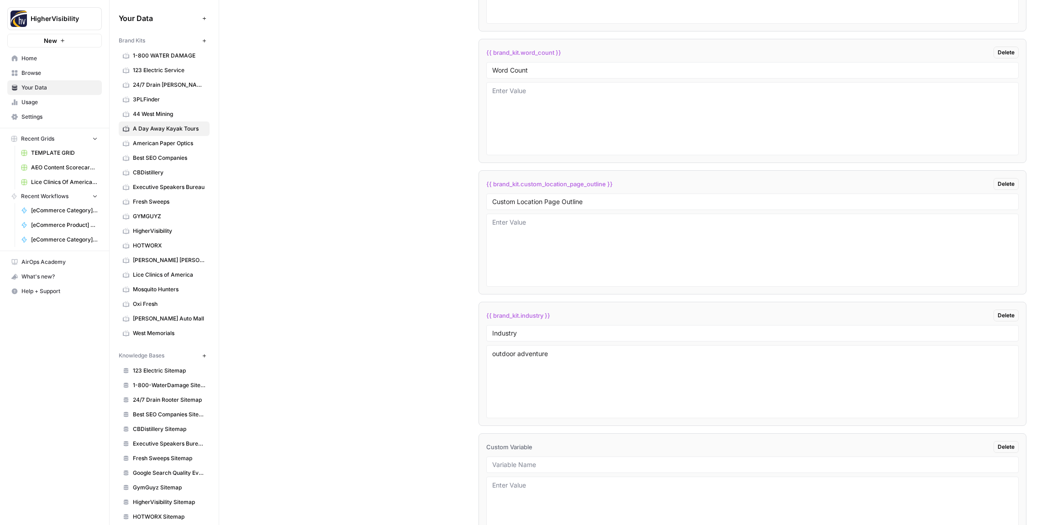
scroll to position [1833, 0]
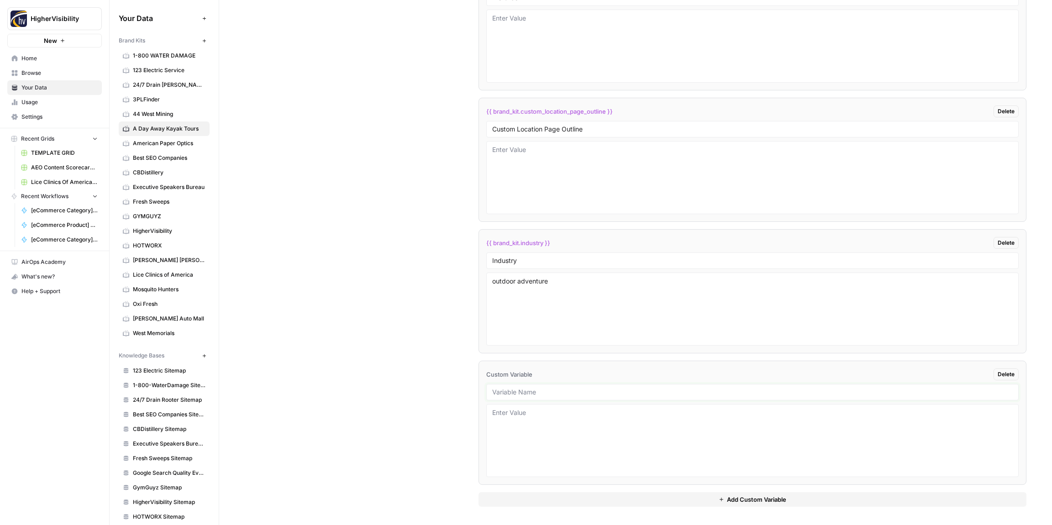
click at [517, 392] on input "text" at bounding box center [752, 392] width 520 height 8
paste input "Location Page Services"
type input "Location Page Services"
click at [500, 382] on li "Custom Variable Delete Location Page Services" at bounding box center [752, 423] width 548 height 124
click at [445, 369] on div "Custom Variables Create custom variables that will appear as global brand varia…" at bounding box center [635, 105] width 781 height 840
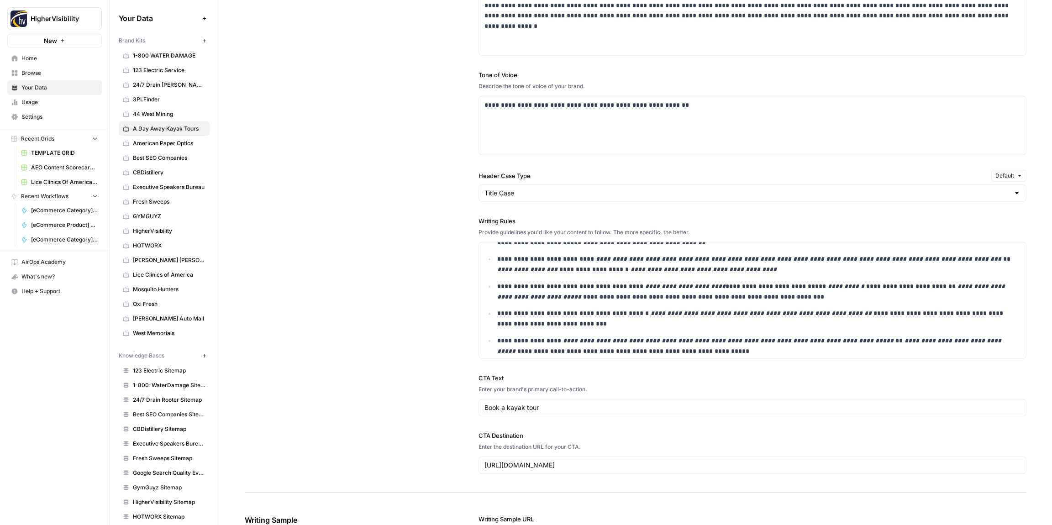
scroll to position [0, 0]
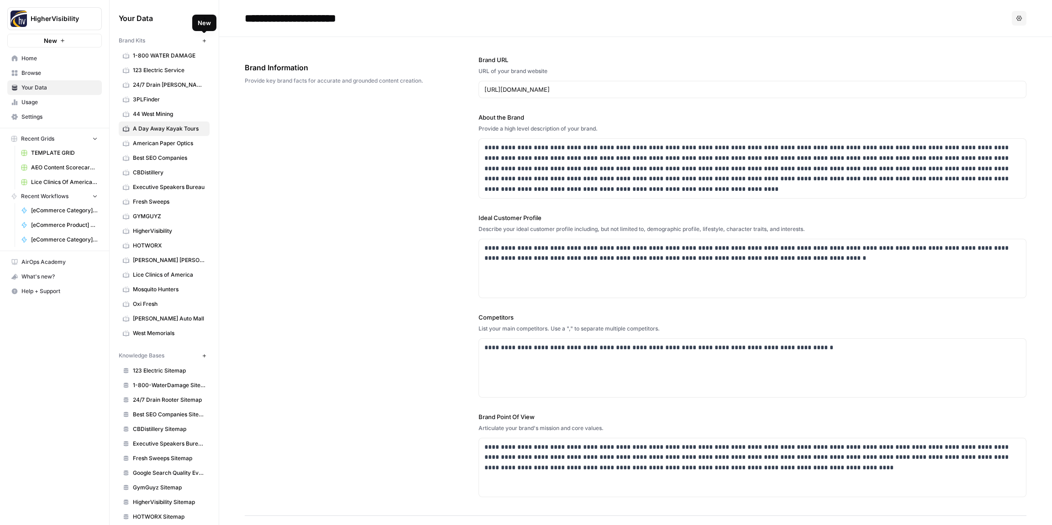
click at [204, 41] on icon "button" at bounding box center [203, 40] width 3 height 3
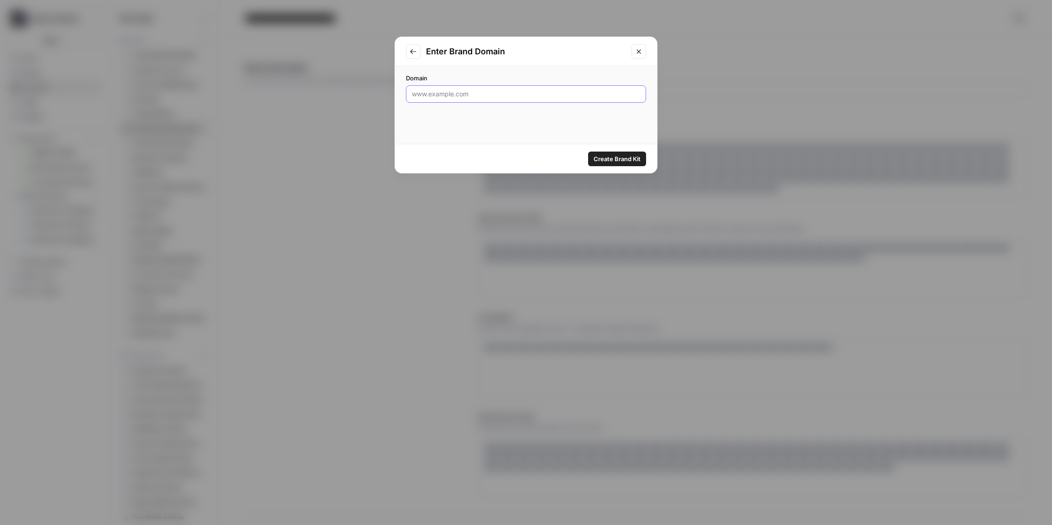
click at [471, 92] on input "Domain" at bounding box center [526, 93] width 228 height 9
paste input "http://abr1.com"
type input "http://abr1.com"
click at [631, 162] on span "Create Brand Kit" at bounding box center [616, 158] width 47 height 9
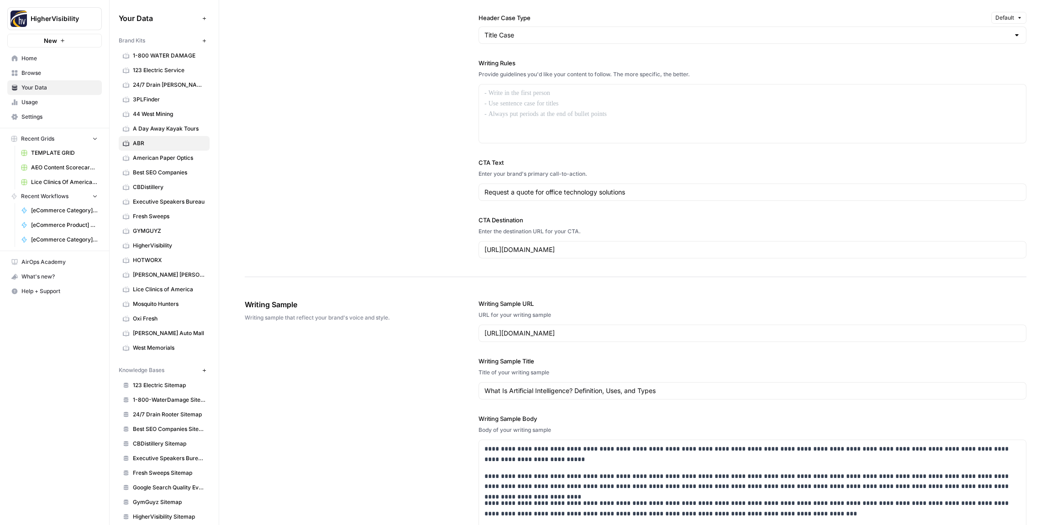
scroll to position [720, 0]
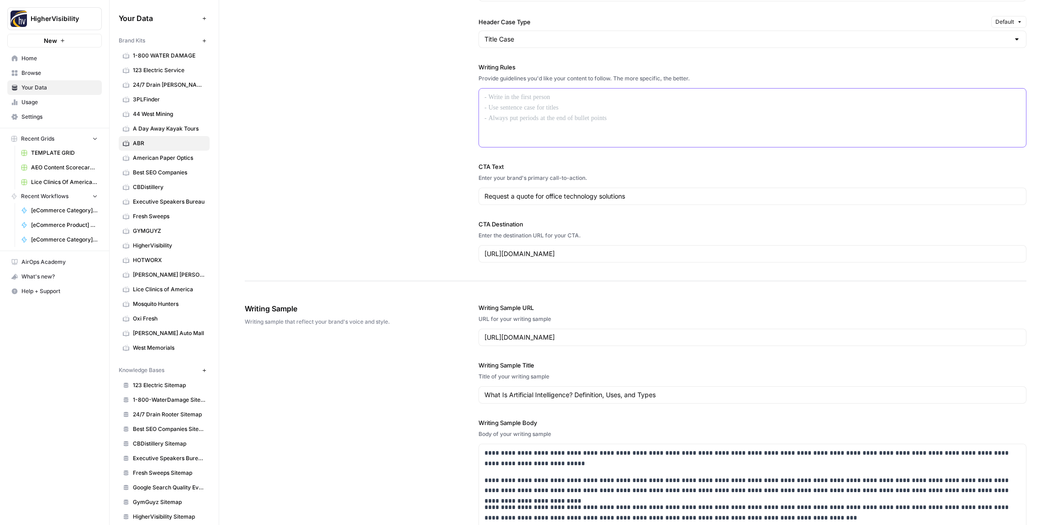
click at [517, 109] on div at bounding box center [752, 118] width 547 height 58
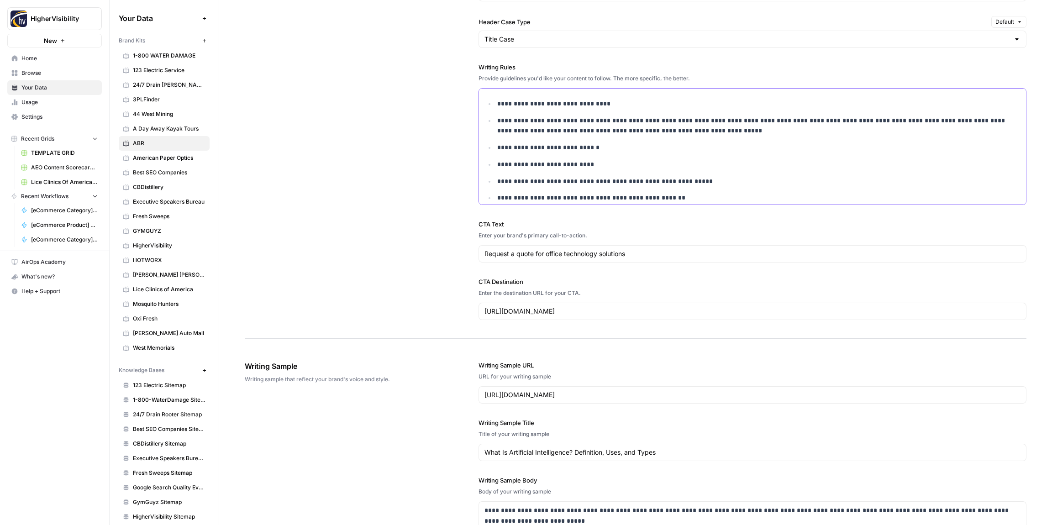
scroll to position [609, 0]
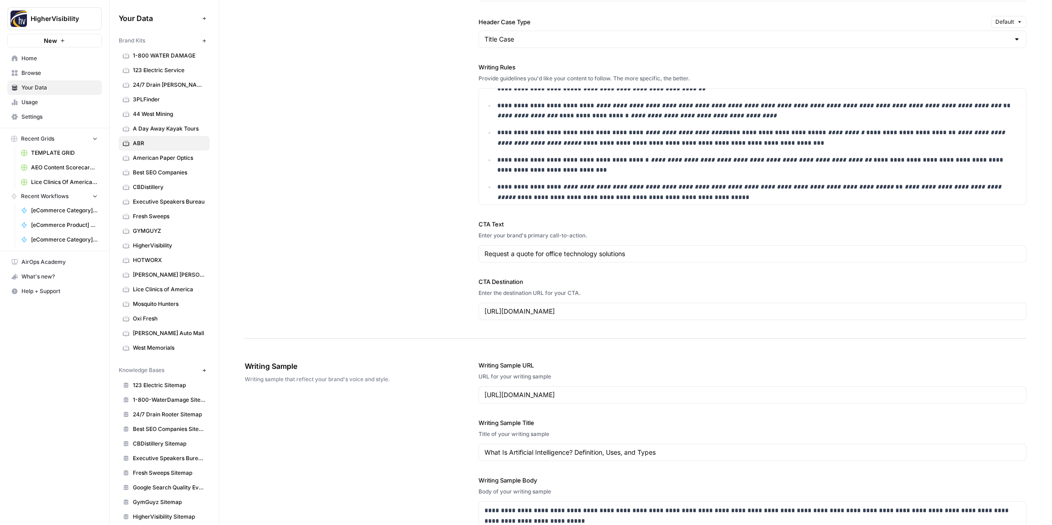
click at [401, 126] on div "**********" at bounding box center [635, 69] width 781 height 540
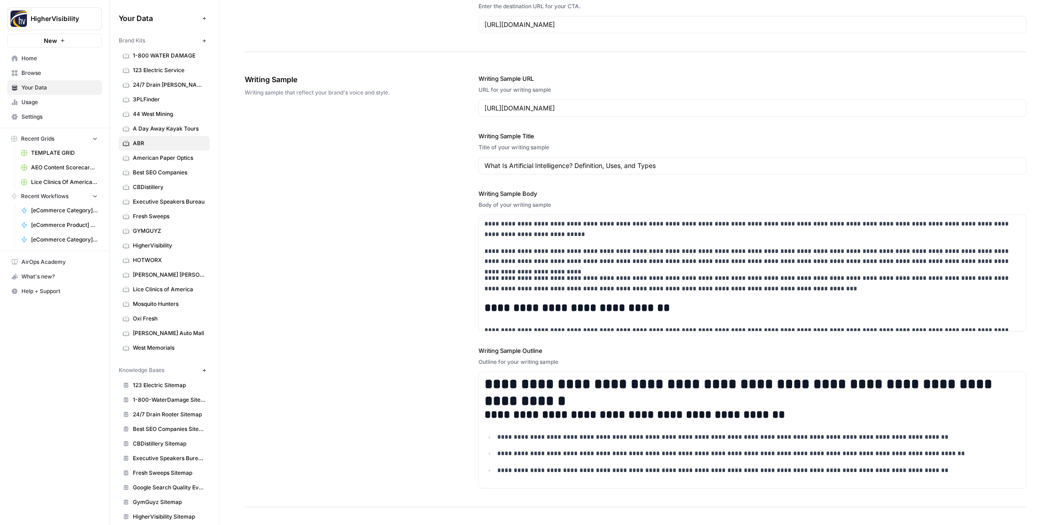
scroll to position [1060, 0]
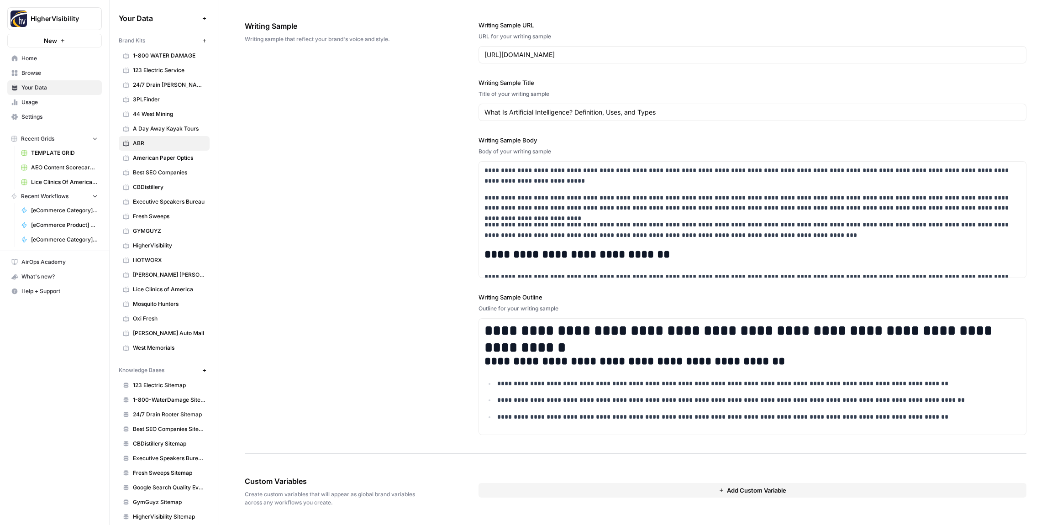
click at [737, 490] on span "Add Custom Variable" at bounding box center [756, 490] width 59 height 9
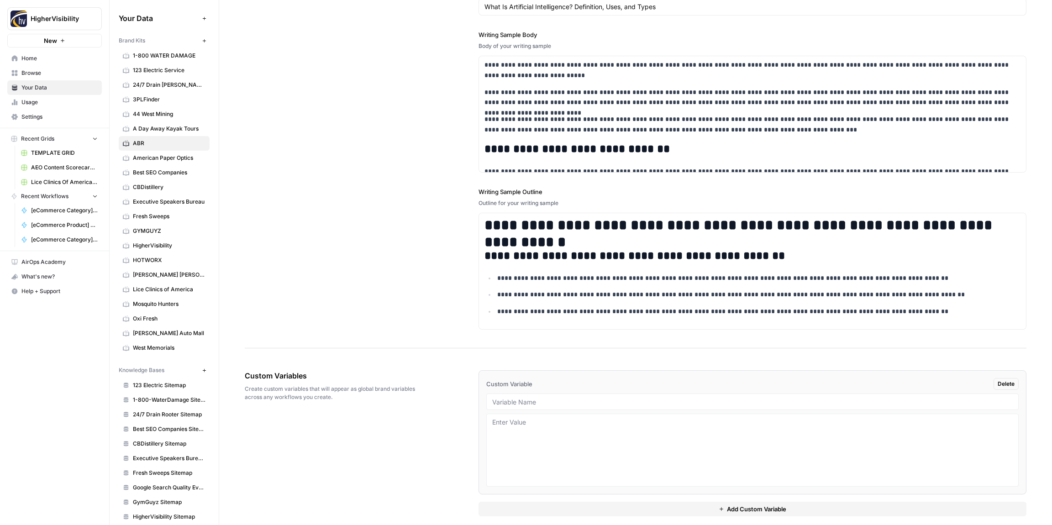
scroll to position [1175, 0]
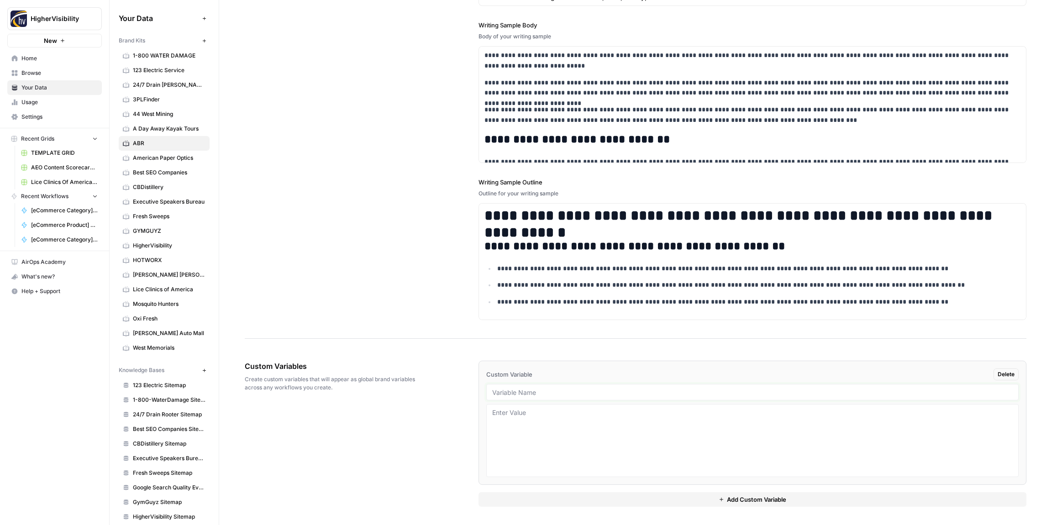
click at [501, 391] on input "text" at bounding box center [752, 392] width 520 height 8
click at [536, 393] on input "text" at bounding box center [752, 392] width 520 height 8
paste input "Case Studies"
type input "Case Studies"
click at [602, 501] on button "Add Custom Variable" at bounding box center [752, 499] width 548 height 15
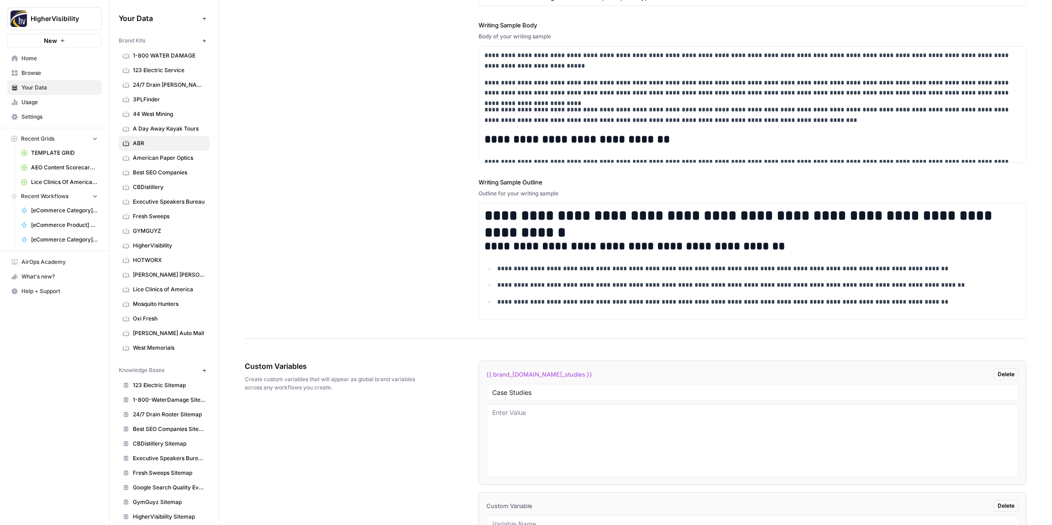
scroll to position [1306, 0]
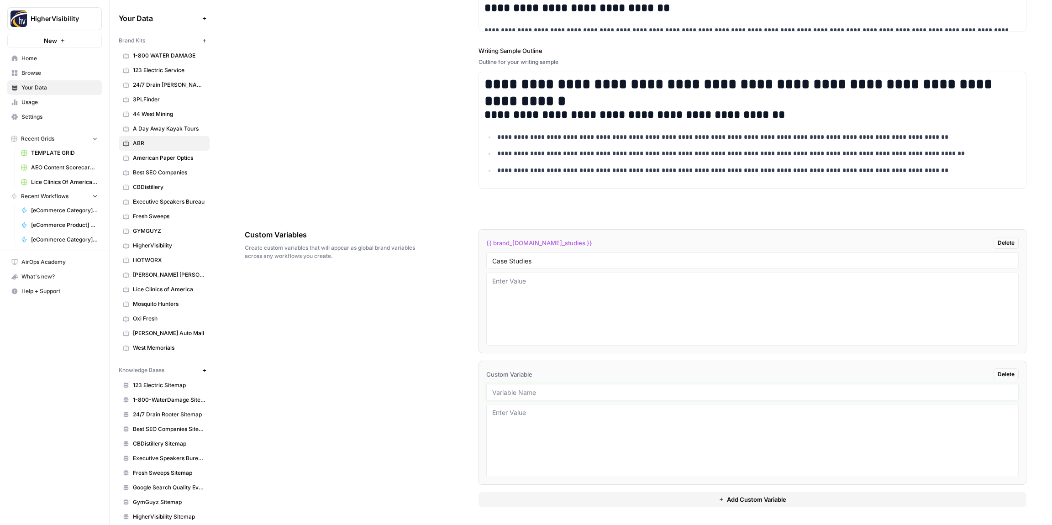
click at [519, 395] on input "text" at bounding box center [752, 392] width 520 height 8
click at [580, 393] on input "text" at bounding box center [752, 392] width 520 height 8
paste input "Testimonials"
type input "Testimonials"
click at [630, 508] on div "{{ brand_kit.case_studies }} Delete Case Studies {{ brand_kit.testimonials }} D…" at bounding box center [752, 368] width 548 height 314
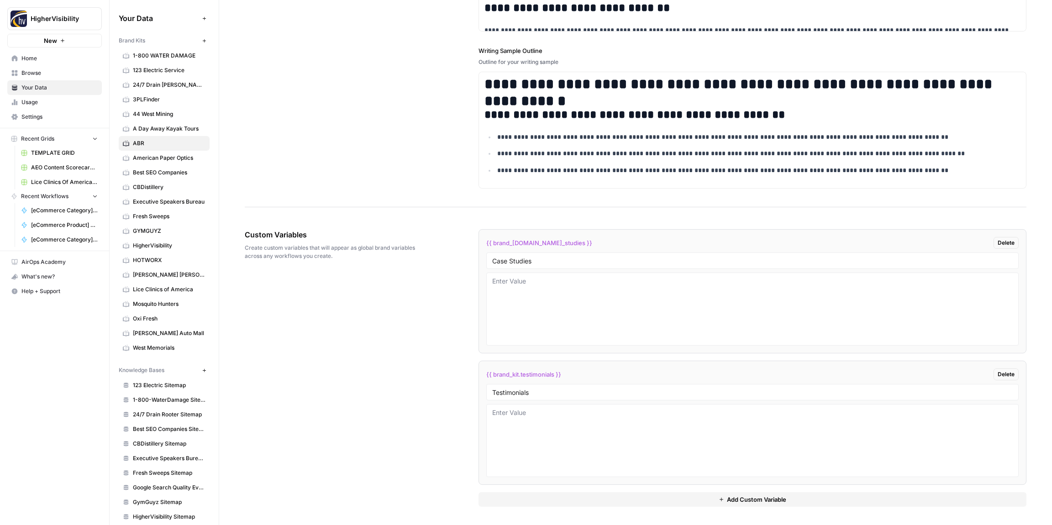
click at [629, 496] on button "Add Custom Variable" at bounding box center [752, 499] width 548 height 15
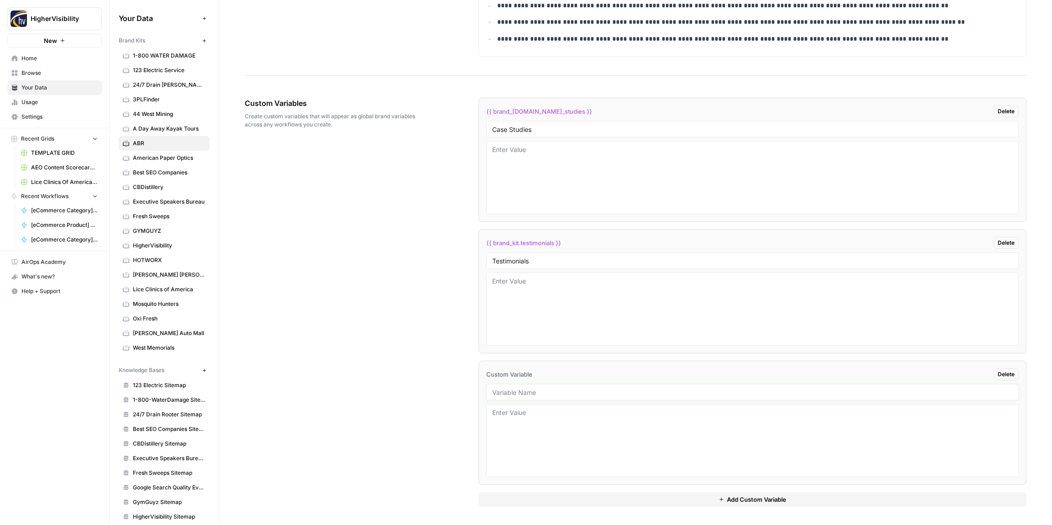
click at [516, 393] on input "text" at bounding box center [752, 392] width 520 height 8
click at [542, 392] on input "text" at bounding box center [752, 392] width 520 height 8
paste input "Word Count"
type input "Word Count"
click at [612, 497] on button "Add Custom Variable" at bounding box center [752, 499] width 548 height 15
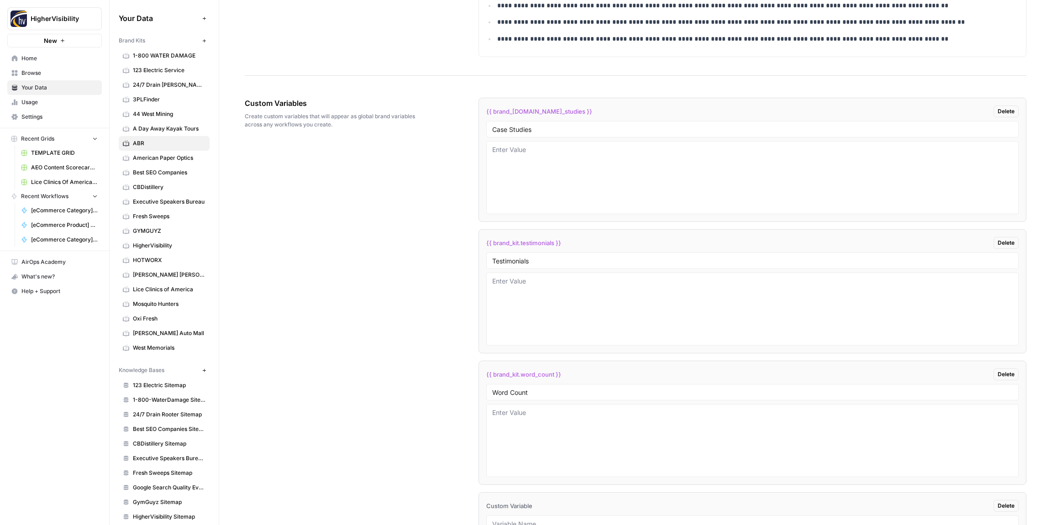
scroll to position [1569, 0]
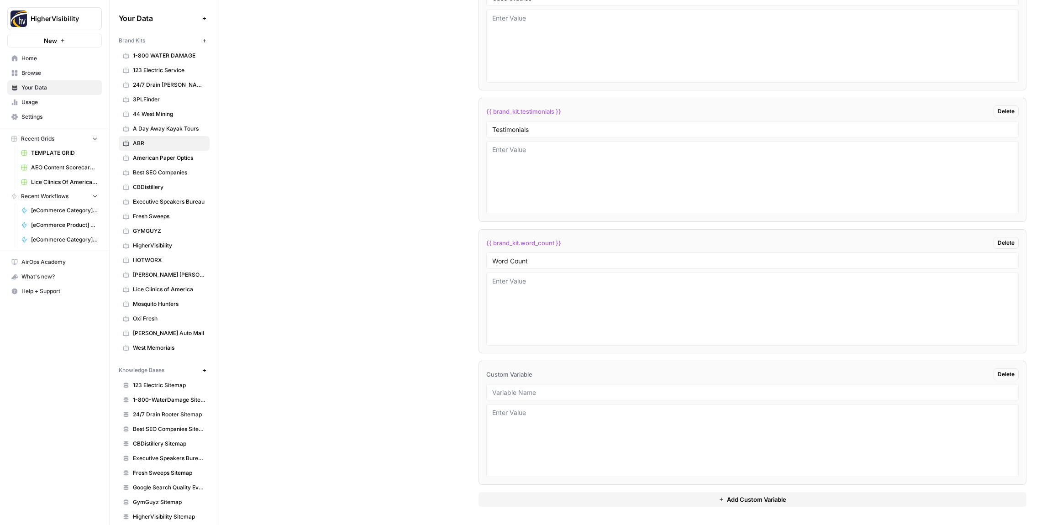
click at [518, 397] on div at bounding box center [752, 392] width 532 height 16
drag, startPoint x: 524, startPoint y: 388, endPoint x: 519, endPoint y: 389, distance: 5.6
click at [524, 388] on input "text" at bounding box center [752, 392] width 520 height 8
click at [516, 393] on input "text" at bounding box center [752, 392] width 520 height 8
paste input "Custom Location Page Outline"
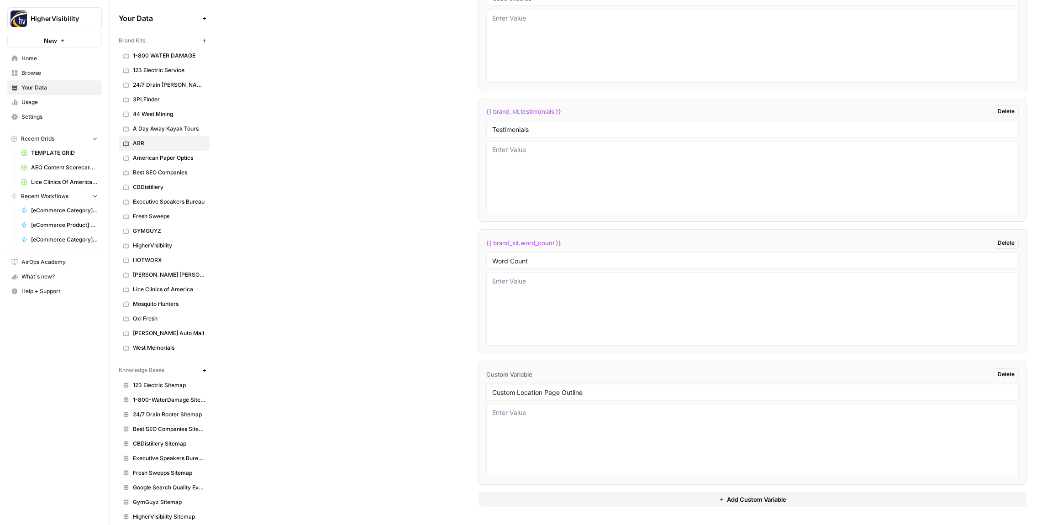
type input "Custom Location Page Outline"
drag, startPoint x: 576, startPoint y: 497, endPoint x: 428, endPoint y: 453, distance: 154.8
click at [576, 497] on button "Add Custom Variable" at bounding box center [752, 499] width 548 height 15
click at [523, 394] on input "text" at bounding box center [752, 392] width 520 height 8
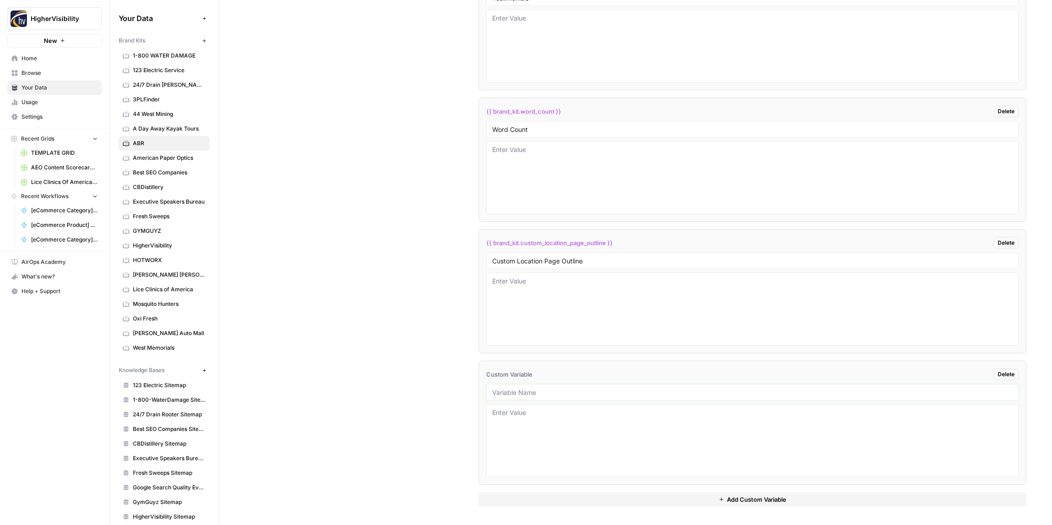
paste input "Industry"
type input "Industry"
click at [595, 501] on button "Add Custom Variable" at bounding box center [752, 499] width 548 height 15
click at [504, 396] on div at bounding box center [752, 392] width 532 height 16
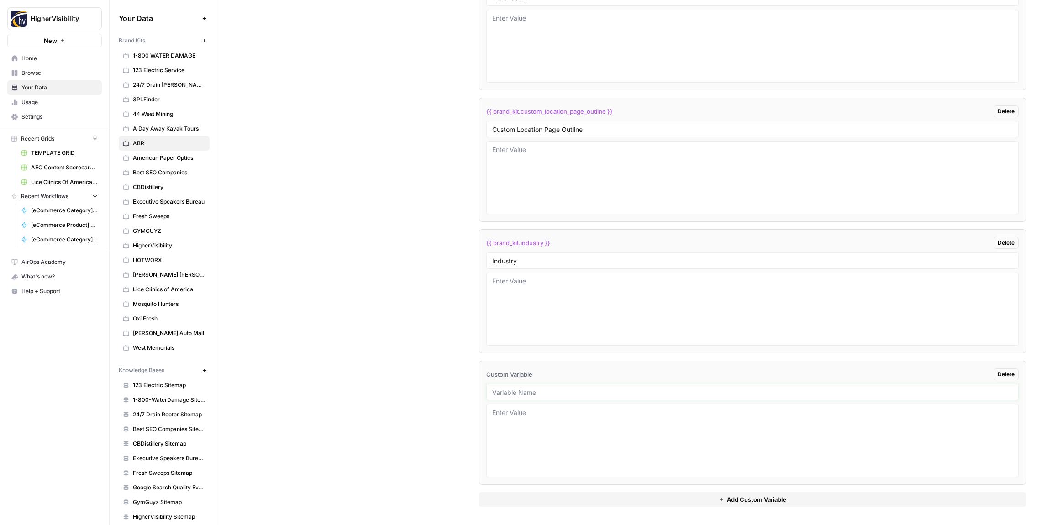
click at [505, 391] on input "text" at bounding box center [752, 392] width 520 height 8
click at [525, 394] on input "text" at bounding box center [752, 392] width 520 height 8
paste input "Location Page Services"
type input "Location Page Services"
click at [408, 366] on div "Custom Variables Create custom variables that will appear as global brand varia…" at bounding box center [635, 105] width 781 height 840
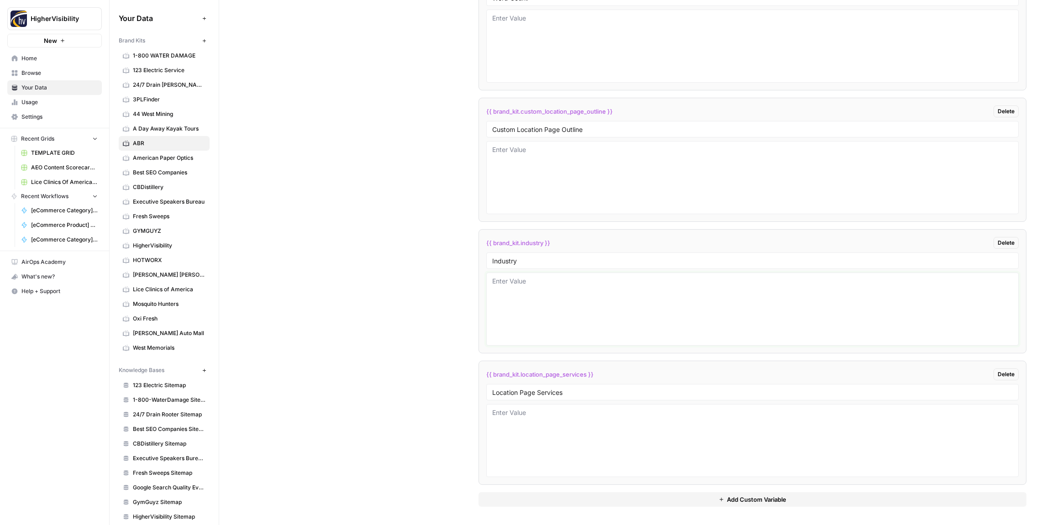
click at [524, 294] on textarea at bounding box center [752, 309] width 520 height 65
type textarea "Office Products"
click at [441, 279] on div "Custom Variables Create custom variables that will appear as global brand varia…" at bounding box center [635, 105] width 781 height 840
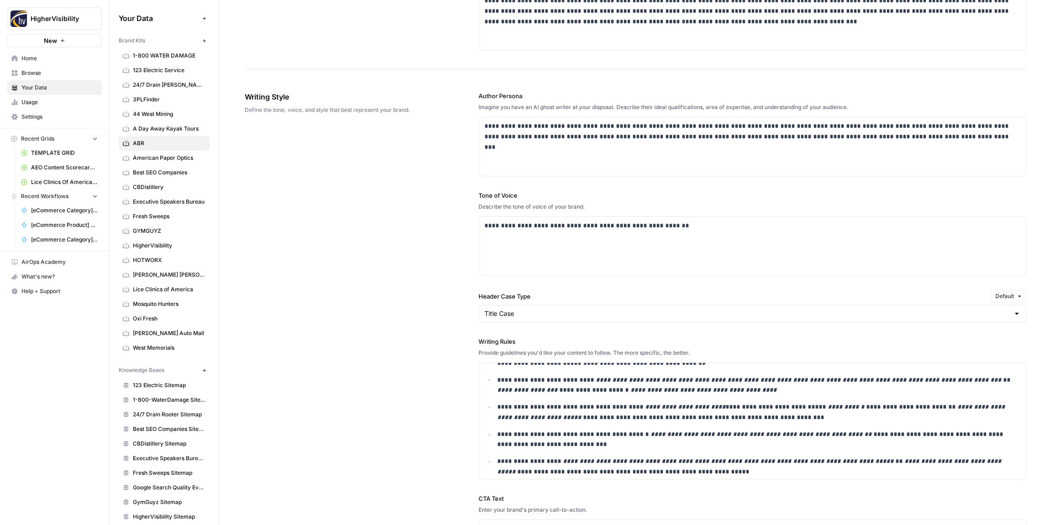
scroll to position [0, 0]
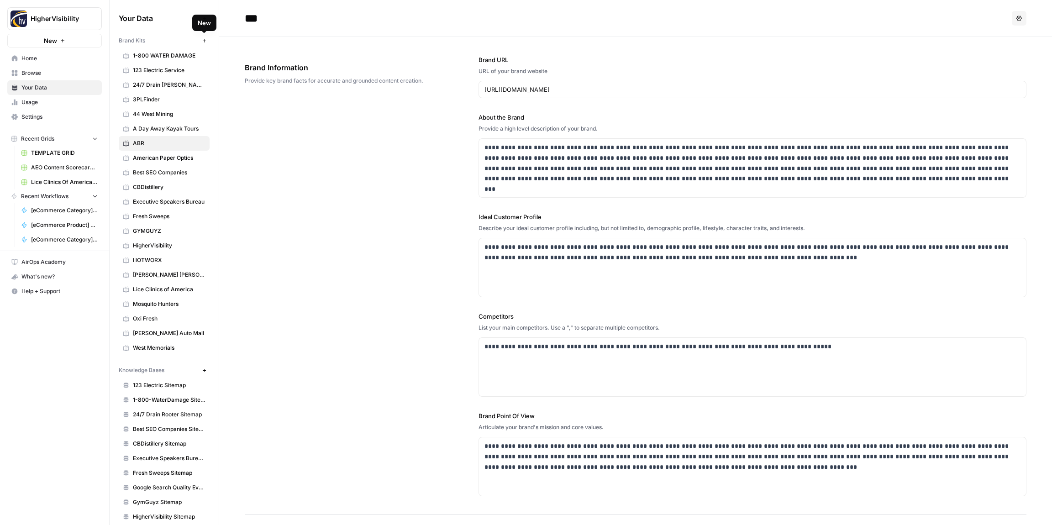
click at [205, 43] on icon "button" at bounding box center [204, 40] width 5 height 5
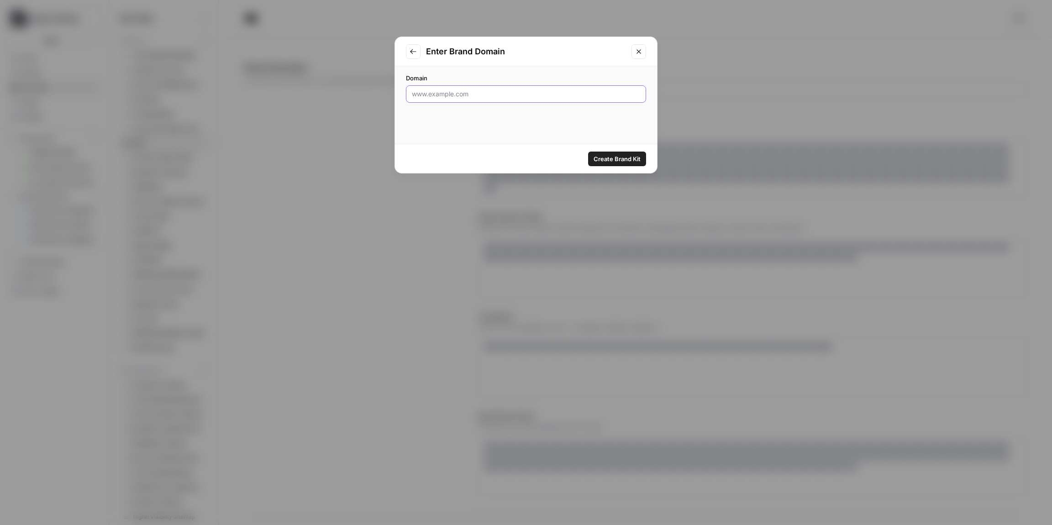
drag, startPoint x: 461, startPoint y: 95, endPoint x: 471, endPoint y: 95, distance: 9.6
click at [461, 95] on input "Domain" at bounding box center [526, 93] width 228 height 9
paste input "https://www.ajavineyards.com/"
type input "https://www.ajavineyards.com/"
click at [614, 162] on span "Create Brand Kit" at bounding box center [616, 158] width 47 height 9
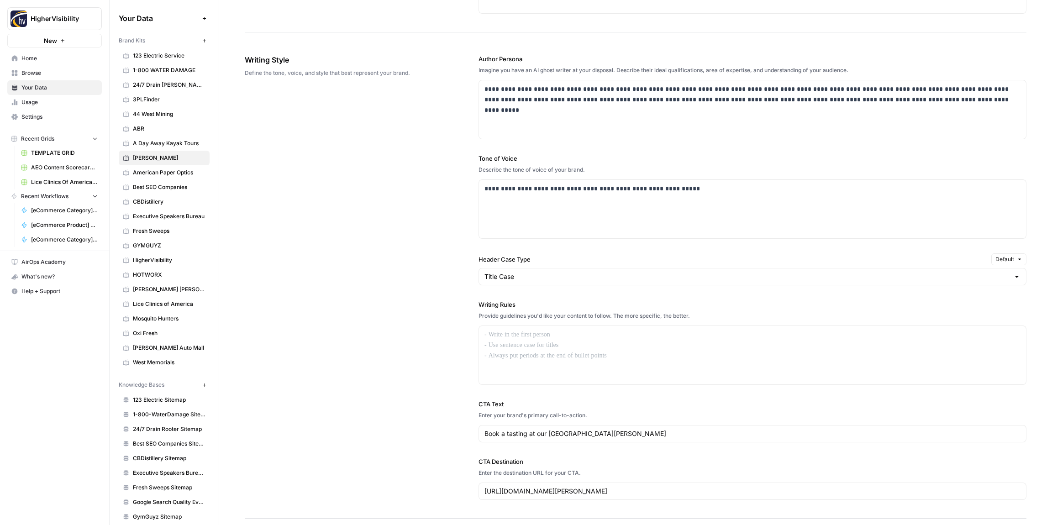
scroll to position [489, 0]
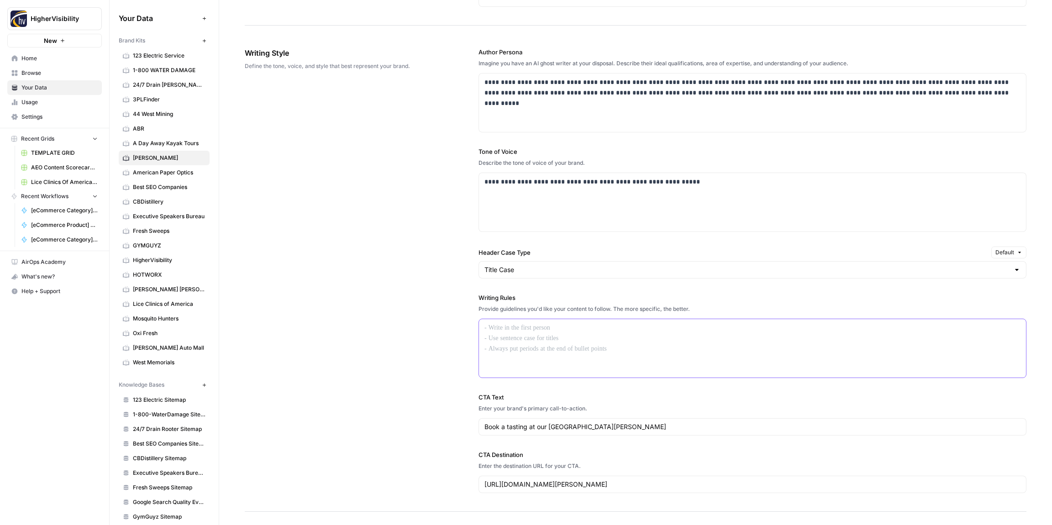
click at [547, 337] on div at bounding box center [752, 348] width 547 height 58
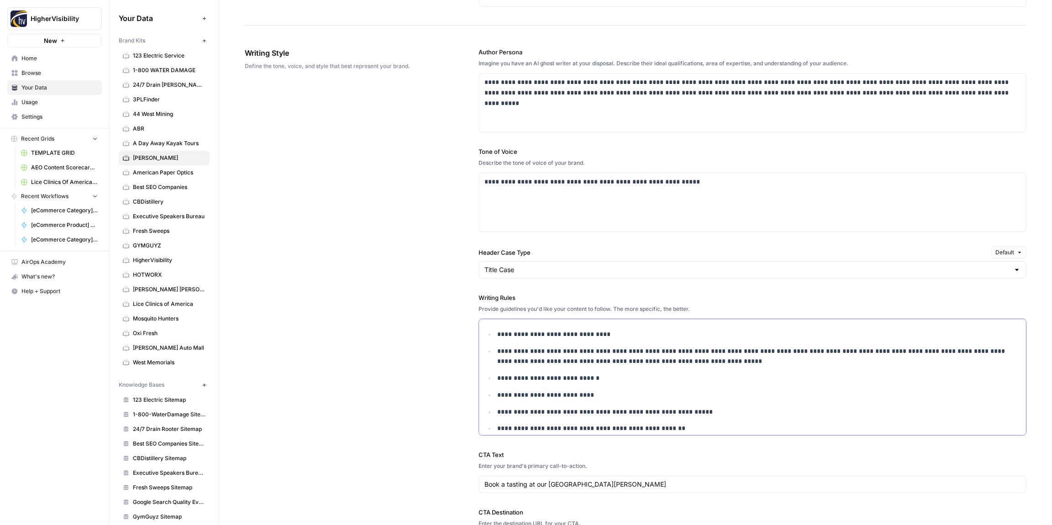
scroll to position [609, 0]
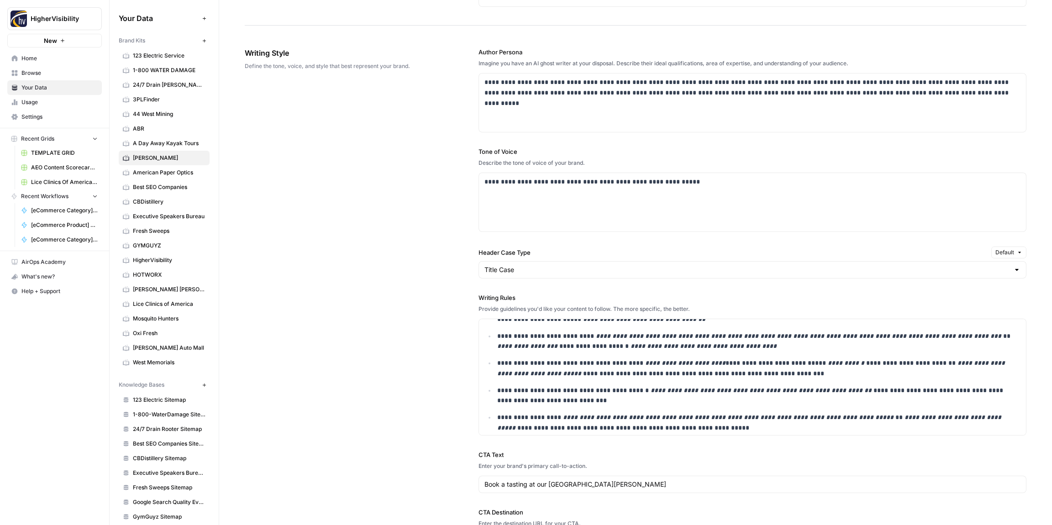
click at [410, 338] on div "**********" at bounding box center [635, 299] width 781 height 540
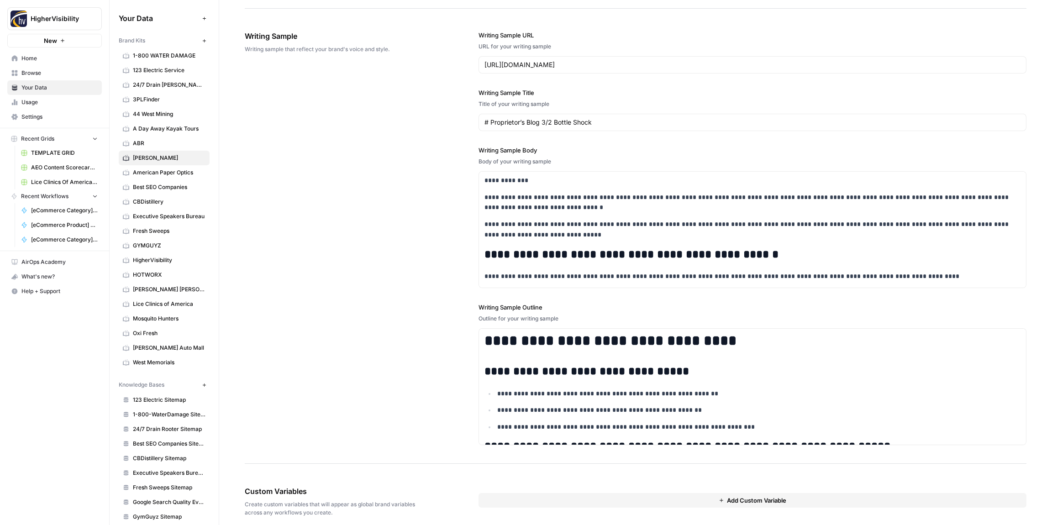
scroll to position [1060, 0]
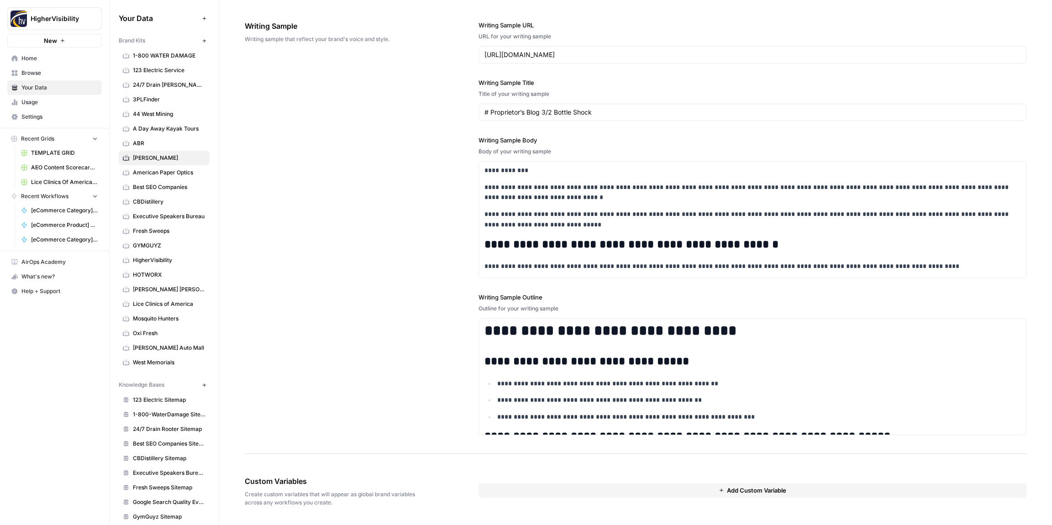
click at [519, 487] on button "Add Custom Variable" at bounding box center [752, 490] width 548 height 15
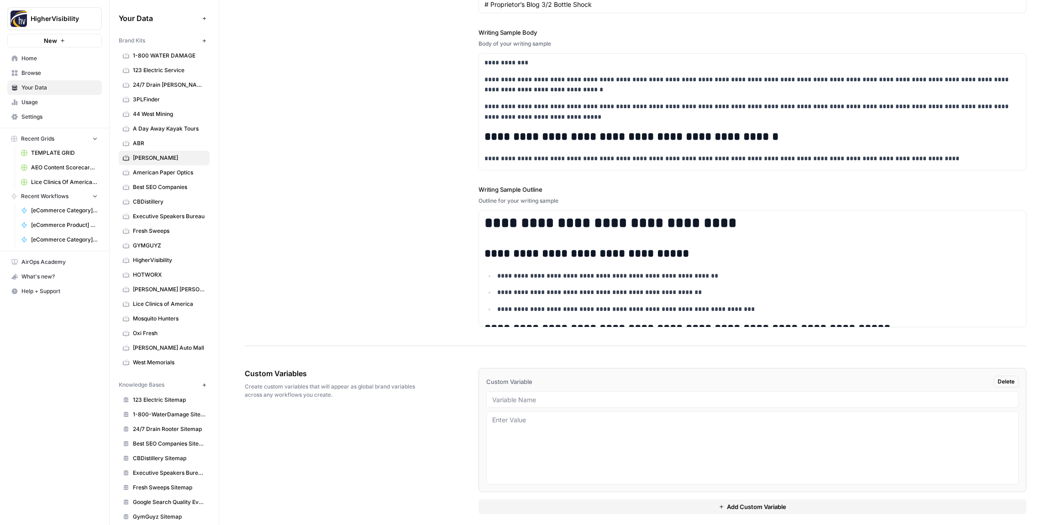
scroll to position [1175, 0]
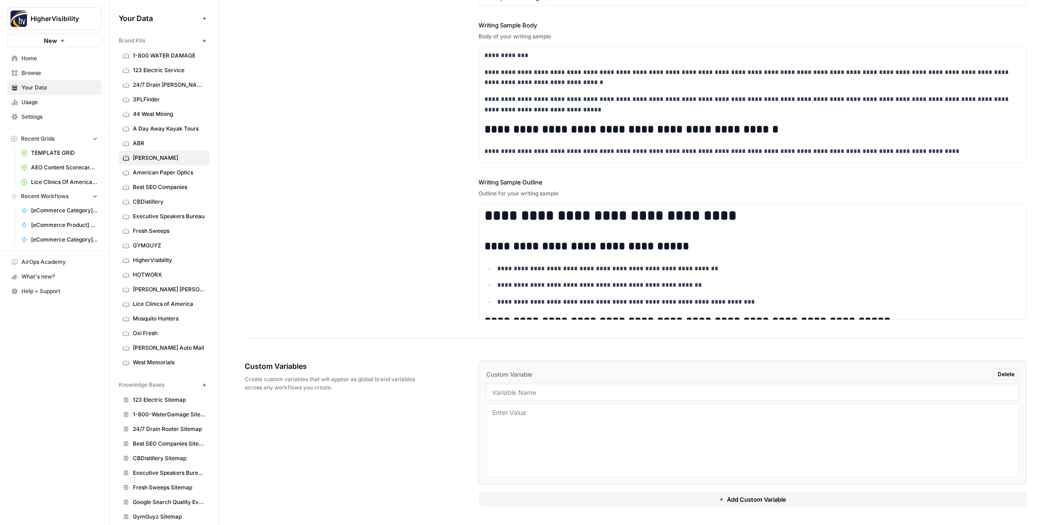
click at [527, 393] on input "text" at bounding box center [752, 392] width 520 height 8
paste input "Case Studies"
type input "Case Studies"
drag, startPoint x: 582, startPoint y: 499, endPoint x: 540, endPoint y: 479, distance: 47.4
click at [580, 498] on button "Add Custom Variable" at bounding box center [752, 499] width 548 height 15
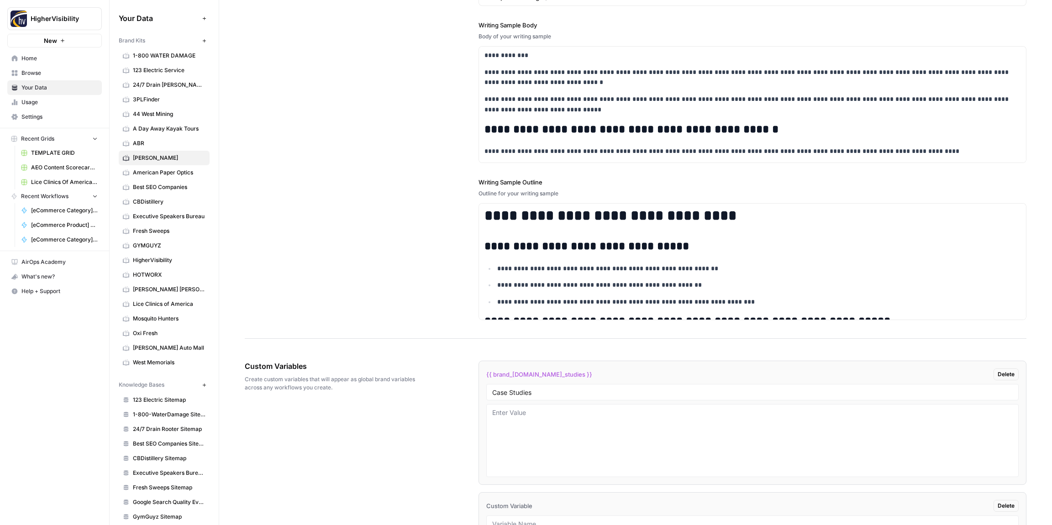
scroll to position [1306, 0]
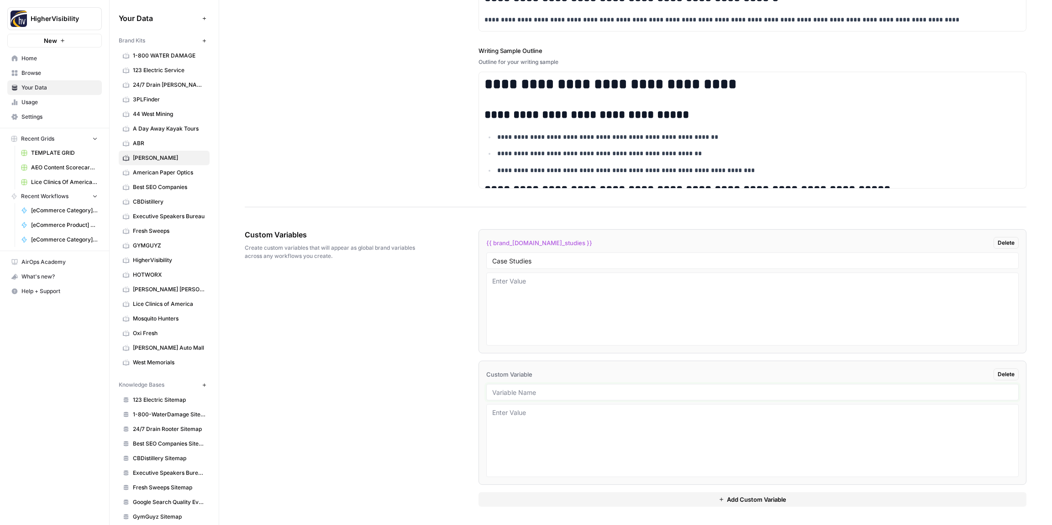
click at [522, 396] on input "text" at bounding box center [752, 392] width 520 height 8
click at [534, 393] on input "text" at bounding box center [752, 392] width 520 height 8
paste input "Testimonials"
type input "Testimonials"
drag, startPoint x: 596, startPoint y: 498, endPoint x: 576, endPoint y: 487, distance: 23.3
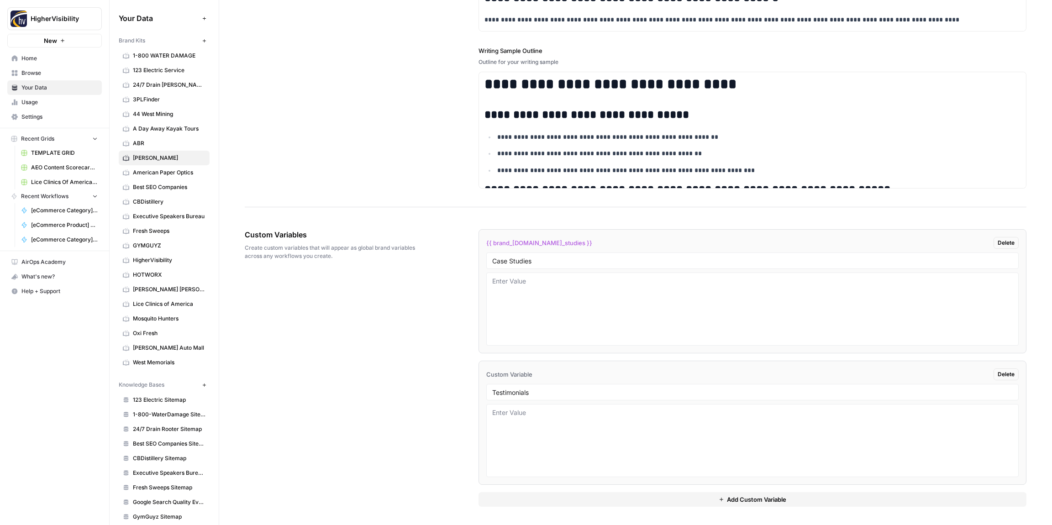
click at [583, 492] on button "Add Custom Variable" at bounding box center [752, 499] width 548 height 15
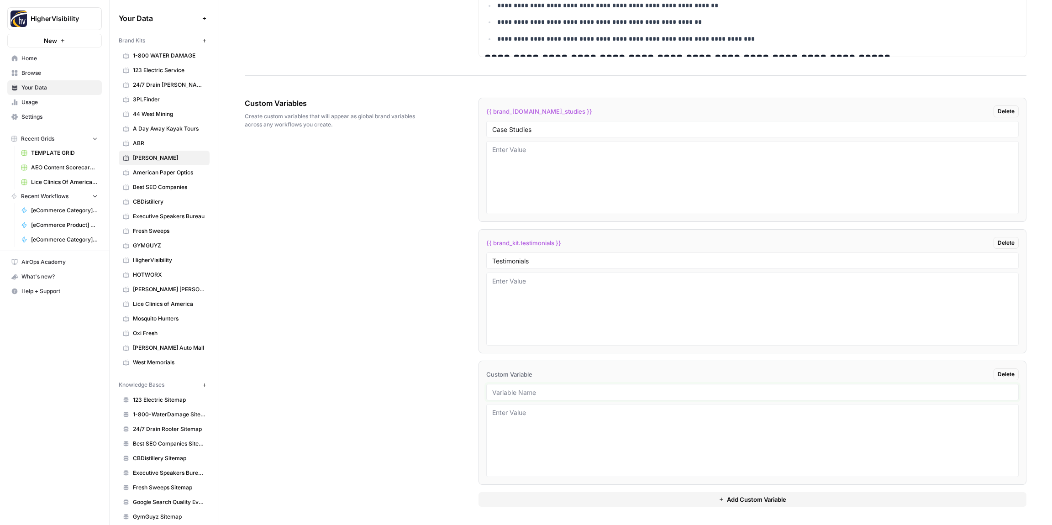
click at [525, 390] on input "text" at bounding box center [752, 392] width 520 height 8
click at [539, 391] on input "text" at bounding box center [752, 392] width 520 height 8
paste input "Word Count"
type input "Word Count"
click at [590, 500] on button "Add Custom Variable" at bounding box center [752, 499] width 548 height 15
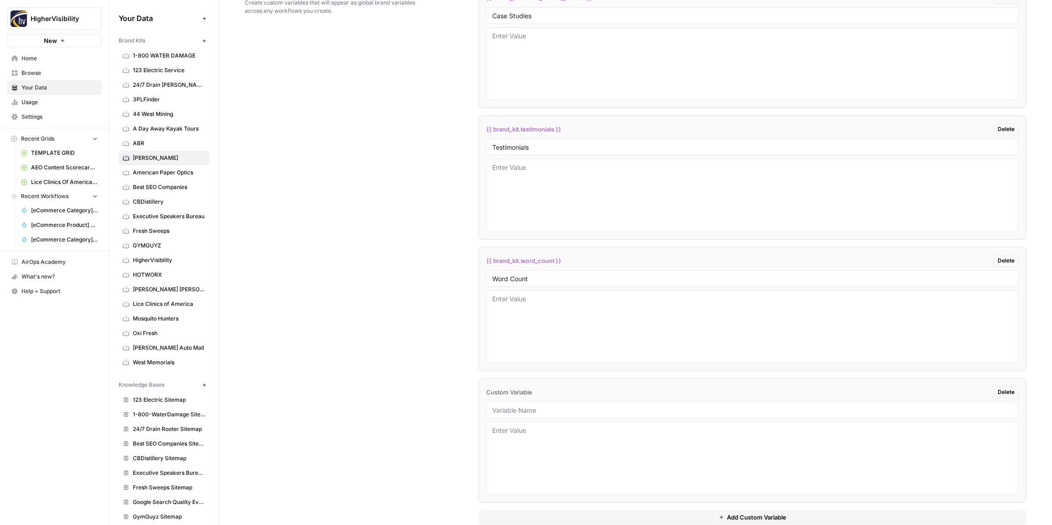
scroll to position [1569, 0]
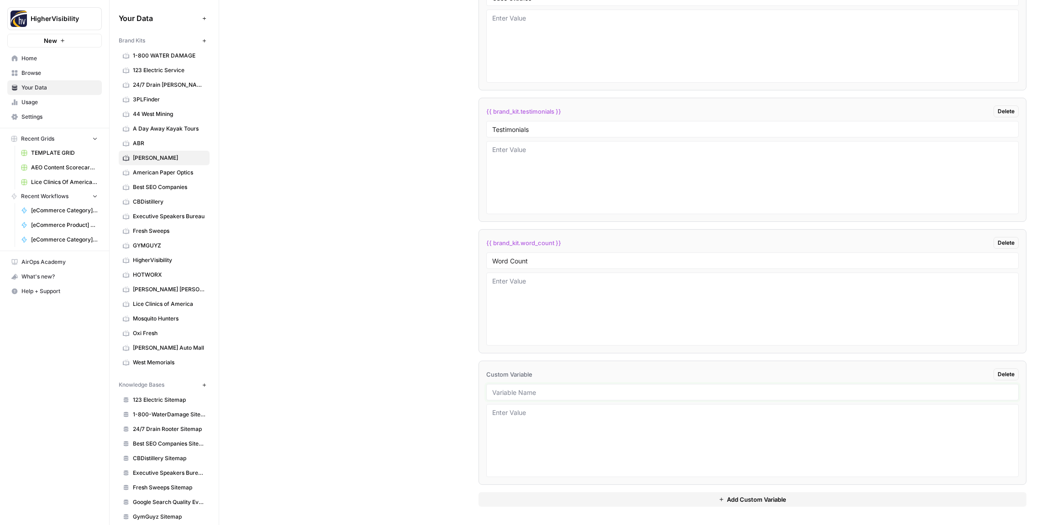
click at [553, 390] on input "text" at bounding box center [752, 392] width 520 height 8
paste input "Custom Location Page Outline"
type input "Custom Location Page Outline"
click at [586, 503] on button "Add Custom Variable" at bounding box center [752, 499] width 548 height 15
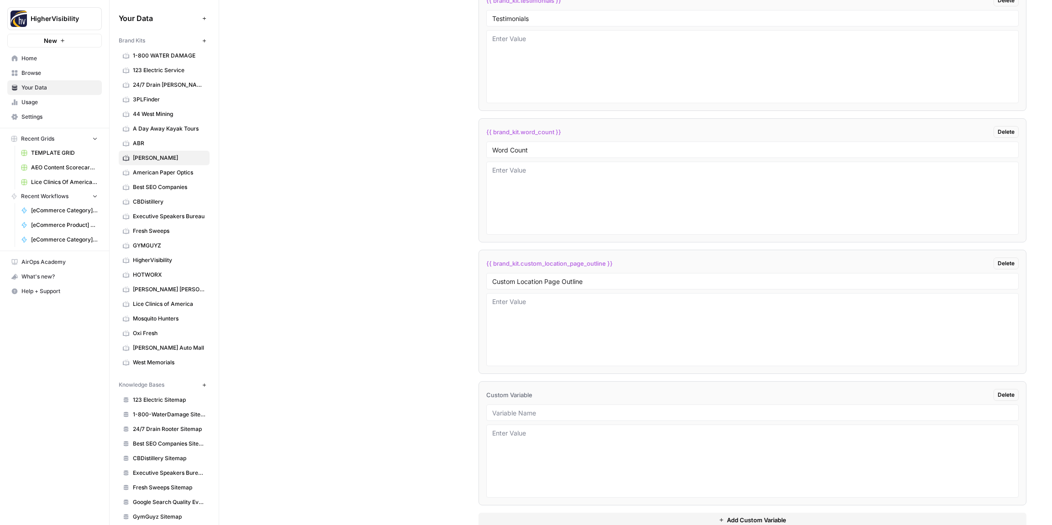
scroll to position [1701, 0]
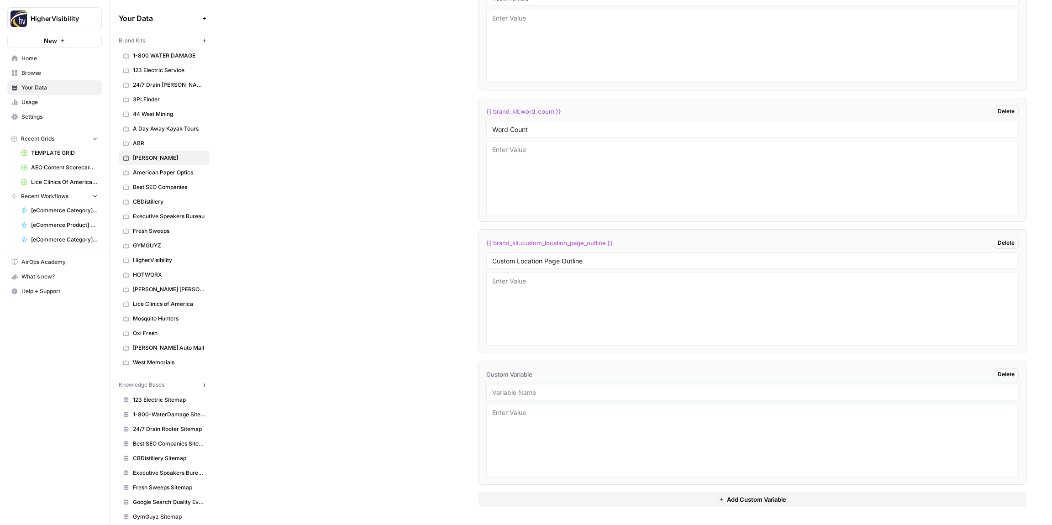
click at [525, 392] on input "text" at bounding box center [752, 392] width 520 height 8
paste input "Industry"
type input "Industry"
click at [590, 499] on button "Add Custom Variable" at bounding box center [752, 499] width 548 height 15
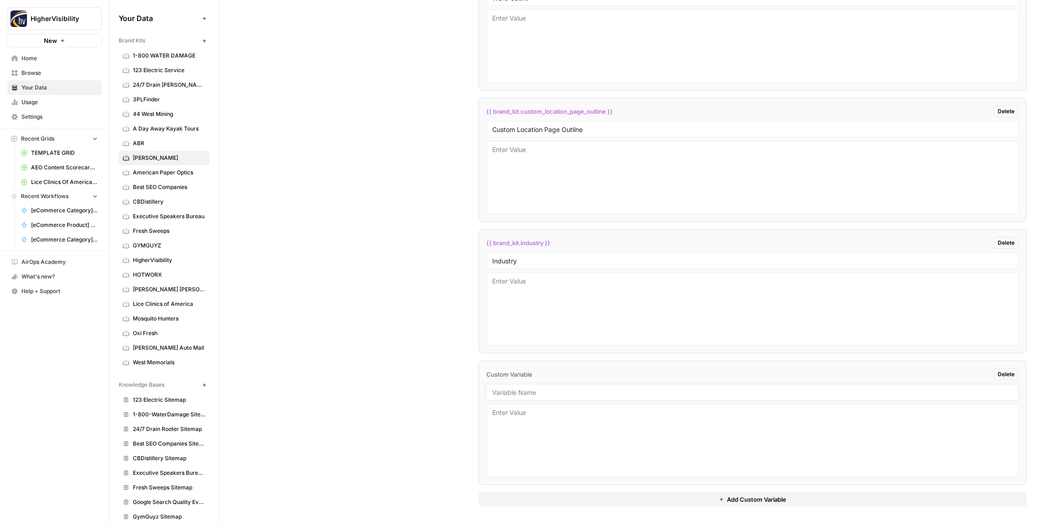
click at [565, 390] on input "text" at bounding box center [752, 392] width 520 height 8
paste input "Location Page Services"
type input "Location Page Services"
click at [430, 366] on div "Custom Variables Create custom variables that will appear as global brand varia…" at bounding box center [635, 105] width 781 height 840
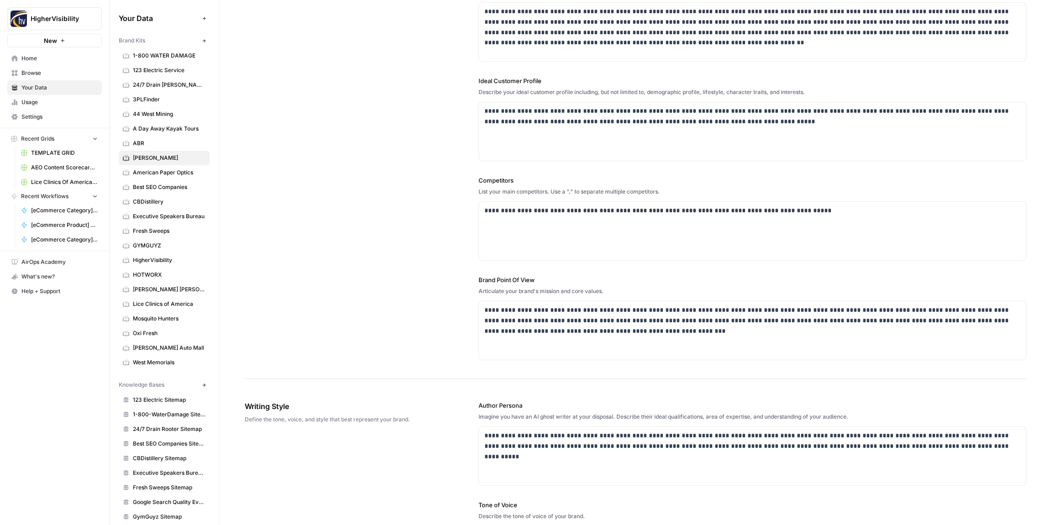
scroll to position [0, 0]
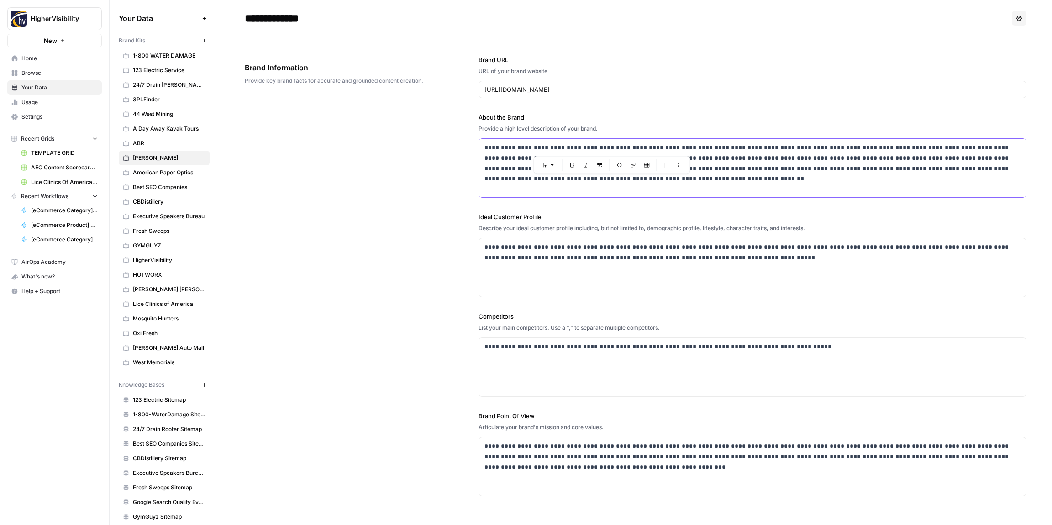
drag, startPoint x: 602, startPoint y: 146, endPoint x: 620, endPoint y: 146, distance: 18.3
click at [620, 146] on p "**********" at bounding box center [752, 163] width 536 height 42
copy p "******"
click at [397, 178] on div "**********" at bounding box center [635, 276] width 781 height 478
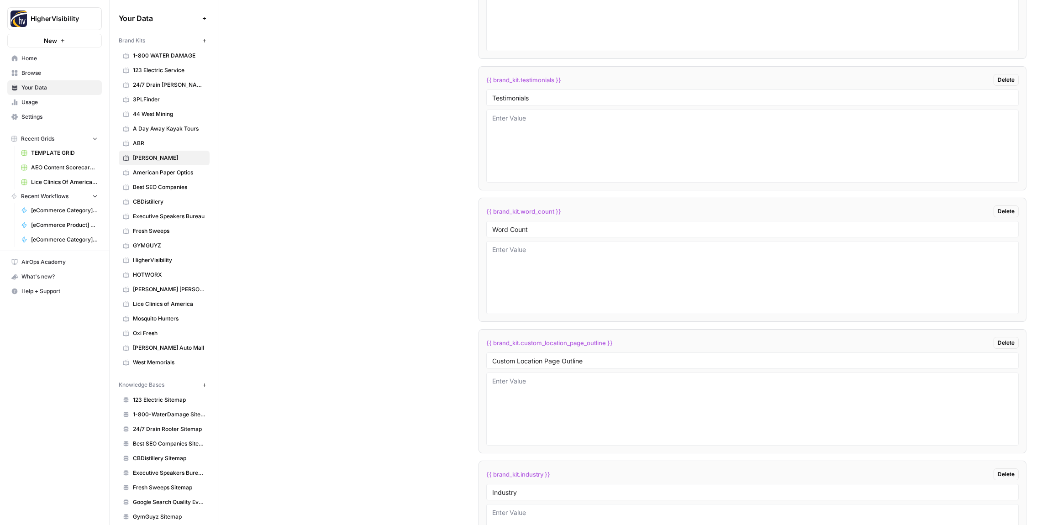
scroll to position [1832, 0]
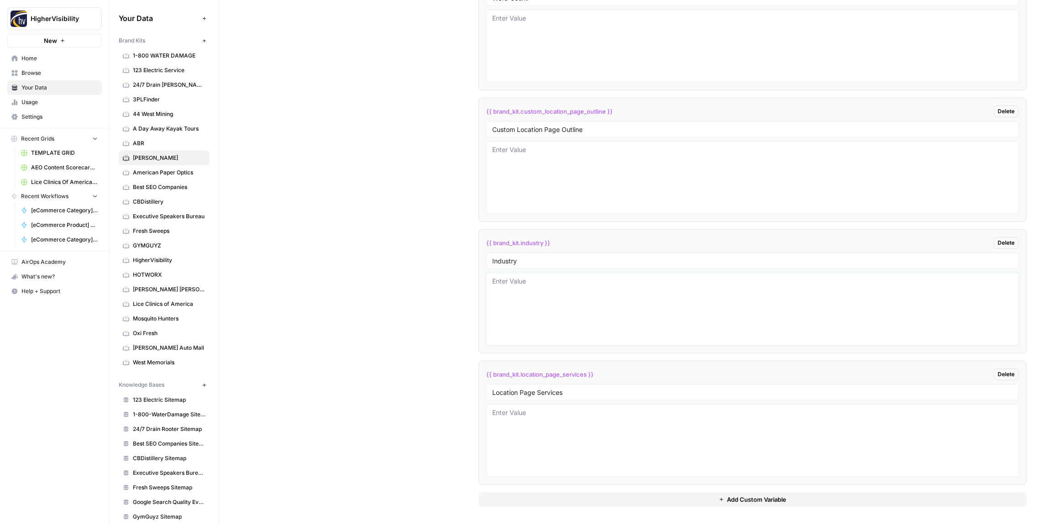
click at [568, 291] on textarea at bounding box center [752, 309] width 520 height 65
paste textarea "winery"
type textarea "winery"
click at [431, 292] on div "Custom Variables Create custom variables that will appear as global brand varia…" at bounding box center [635, 105] width 781 height 840
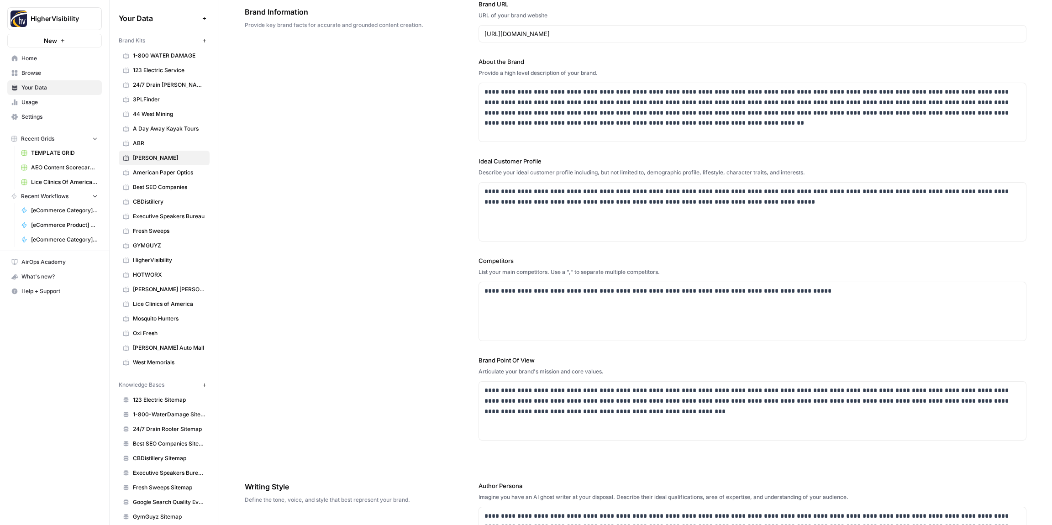
scroll to position [0, 0]
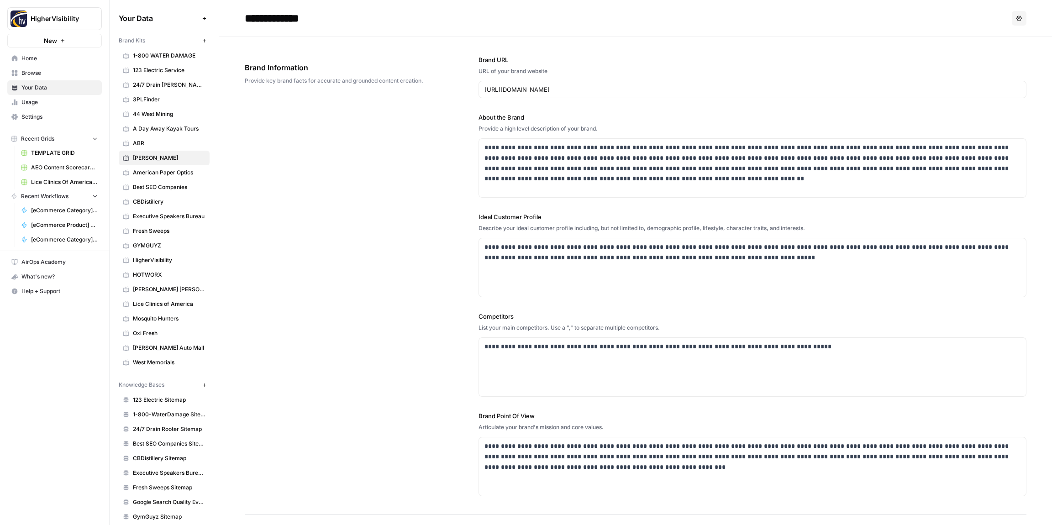
drag, startPoint x: 330, startPoint y: 193, endPoint x: 280, endPoint y: 165, distance: 56.6
click at [330, 193] on div "**********" at bounding box center [635, 276] width 781 height 478
click at [344, 165] on div "**********" at bounding box center [635, 276] width 781 height 478
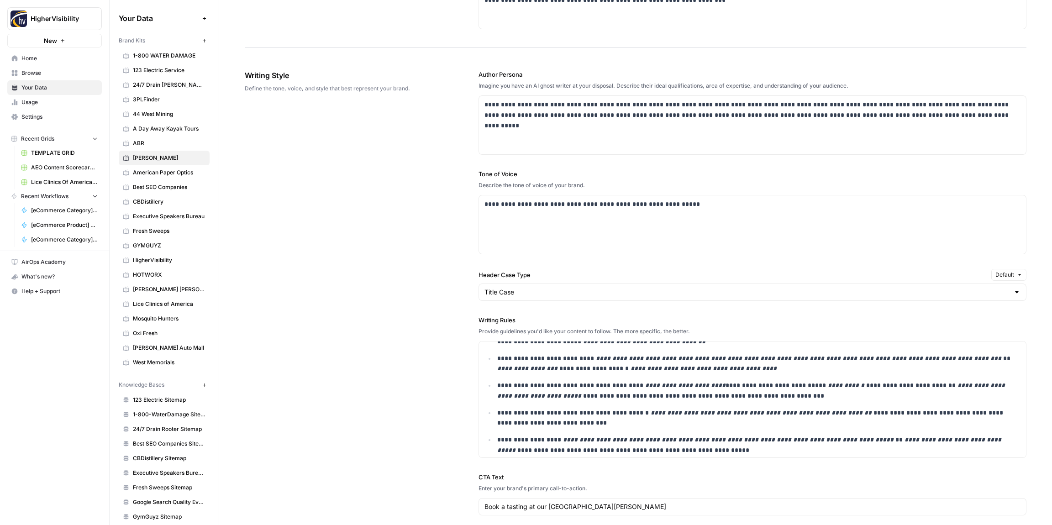
scroll to position [487, 0]
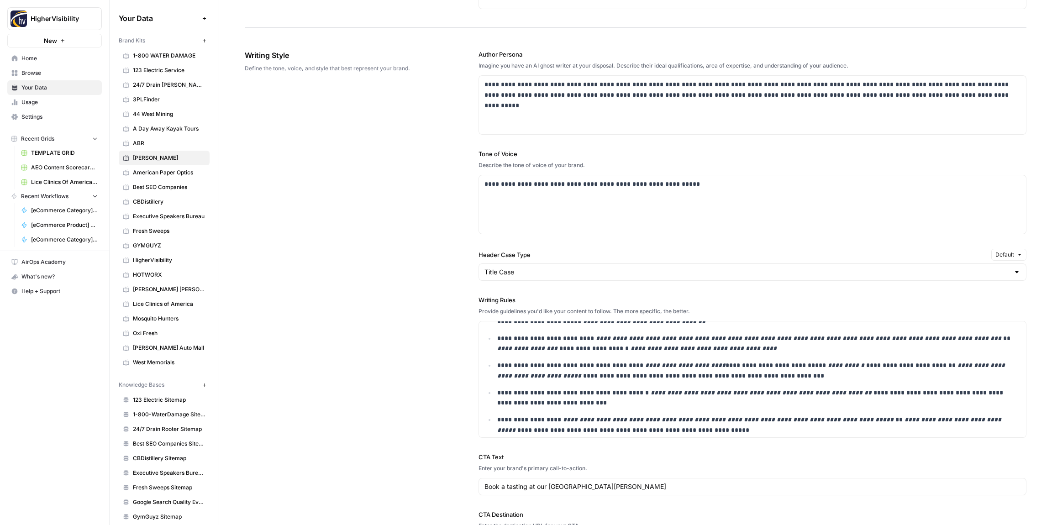
click at [203, 41] on icon "button" at bounding box center [204, 40] width 5 height 5
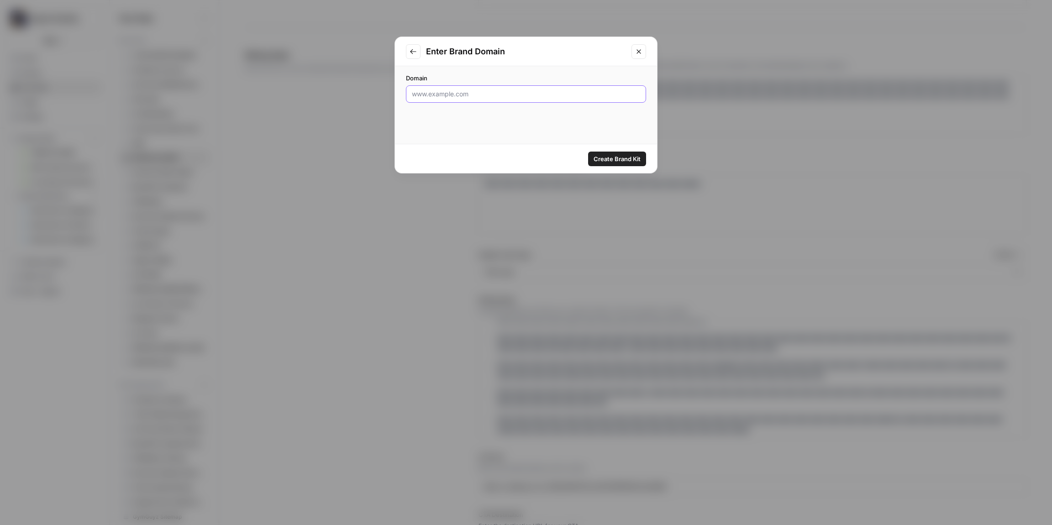
click at [460, 96] on input "Domain" at bounding box center [526, 93] width 228 height 9
paste input "https://alamotees.com"
type input "https://alamotees.com"
click at [630, 159] on span "Create Brand Kit" at bounding box center [616, 158] width 47 height 9
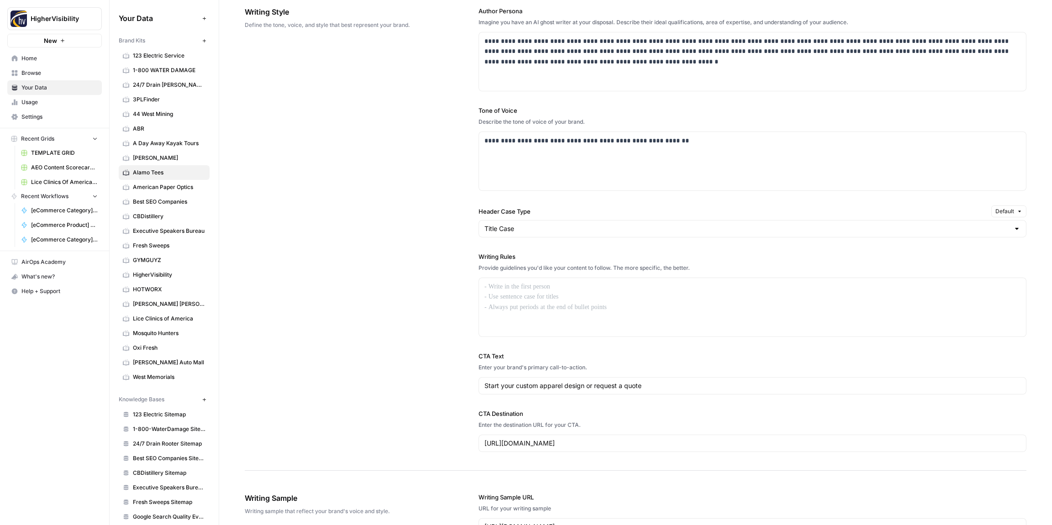
scroll to position [582, 0]
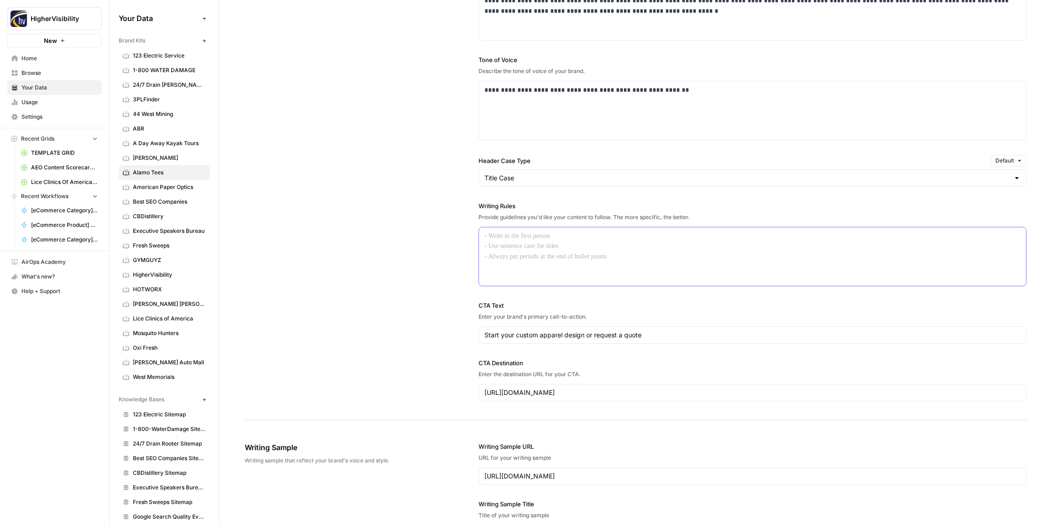
click at [501, 256] on div at bounding box center [752, 256] width 547 height 58
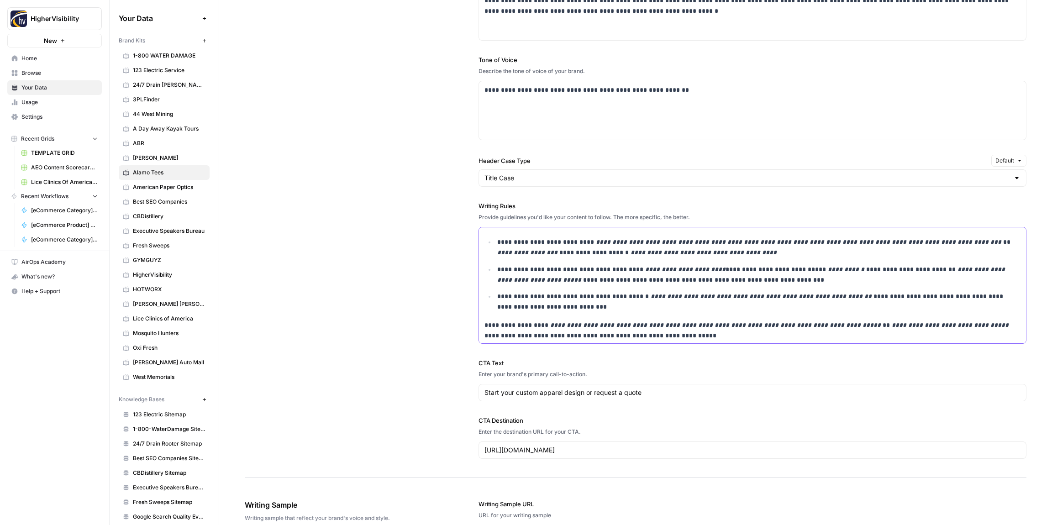
drag, startPoint x: 484, startPoint y: 325, endPoint x: 522, endPoint y: 331, distance: 38.3
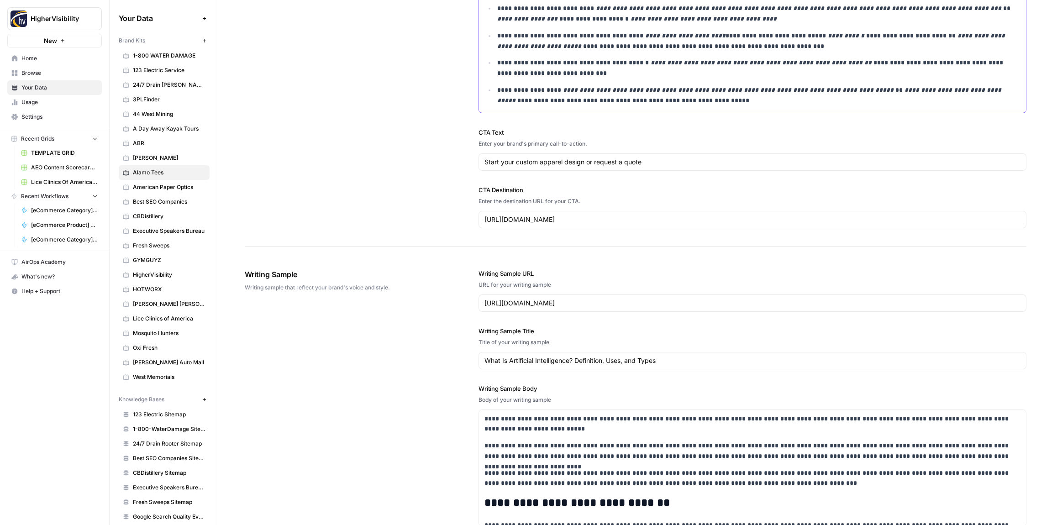
scroll to position [1061, 0]
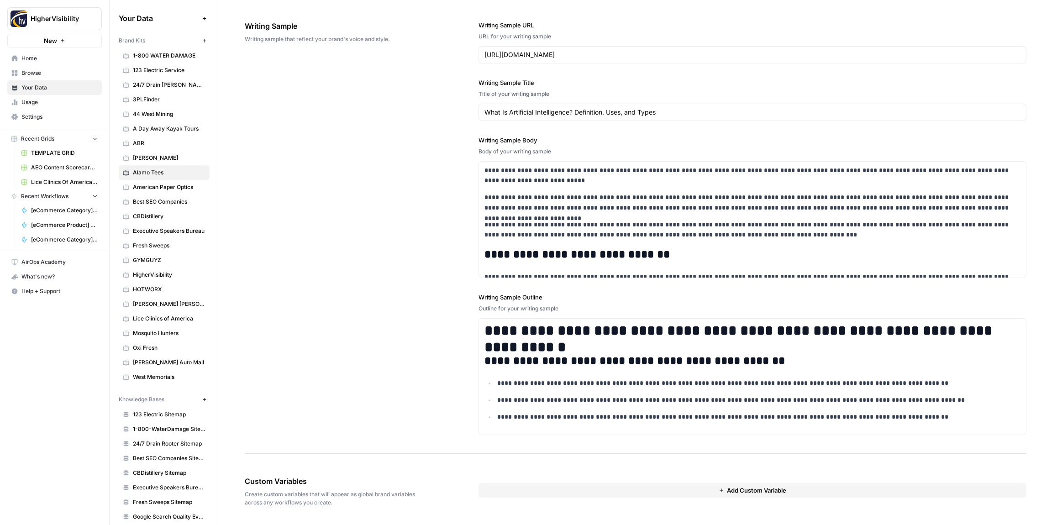
click at [639, 485] on button "Add Custom Variable" at bounding box center [752, 490] width 548 height 15
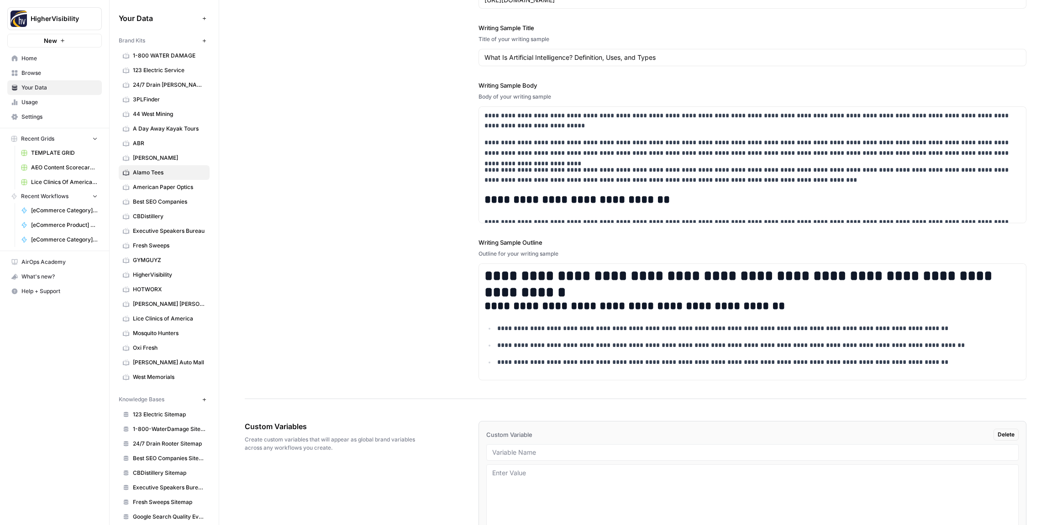
scroll to position [1176, 0]
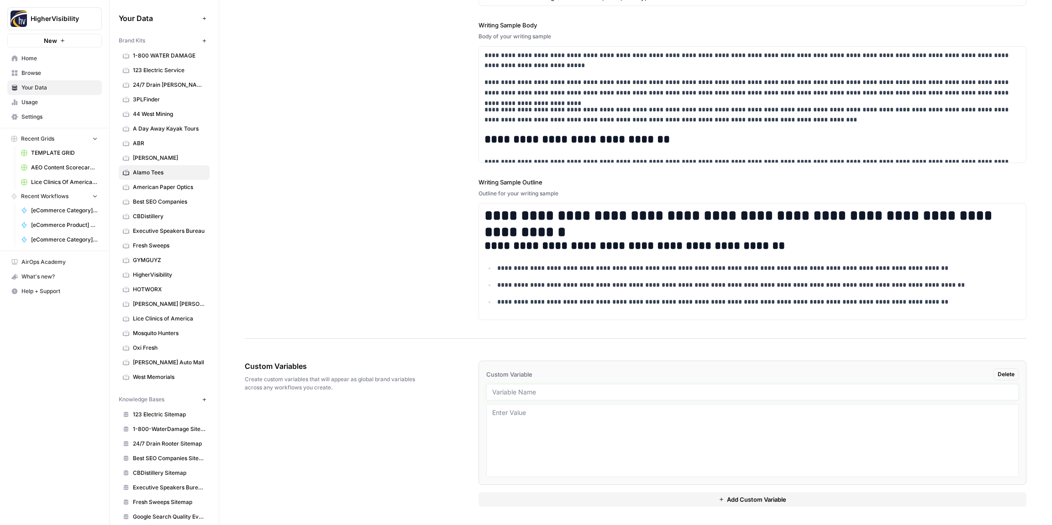
click at [519, 393] on input "text" at bounding box center [752, 392] width 520 height 8
paste input "Case Studies"
type input "Case Studies"
click at [567, 497] on button "Add Custom Variable" at bounding box center [752, 499] width 548 height 15
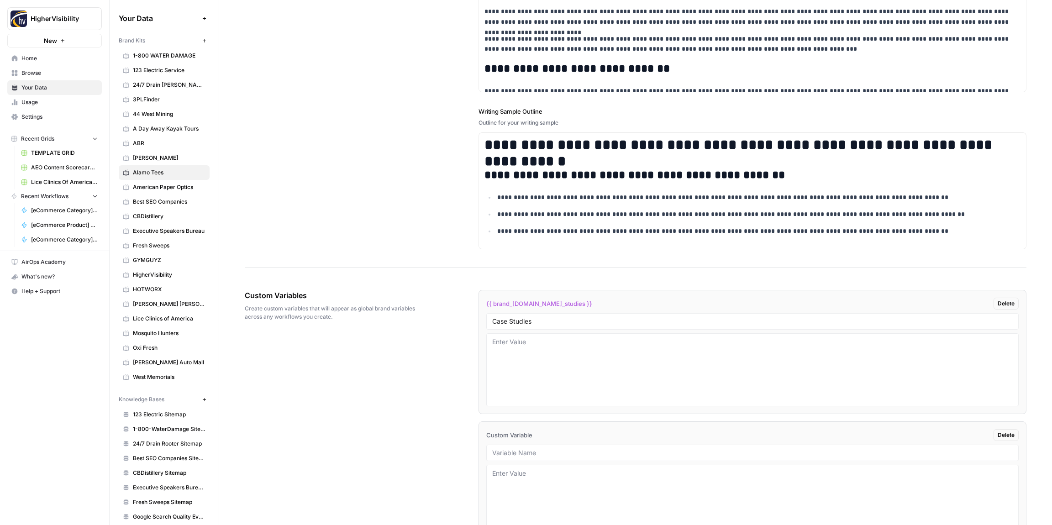
scroll to position [1307, 0]
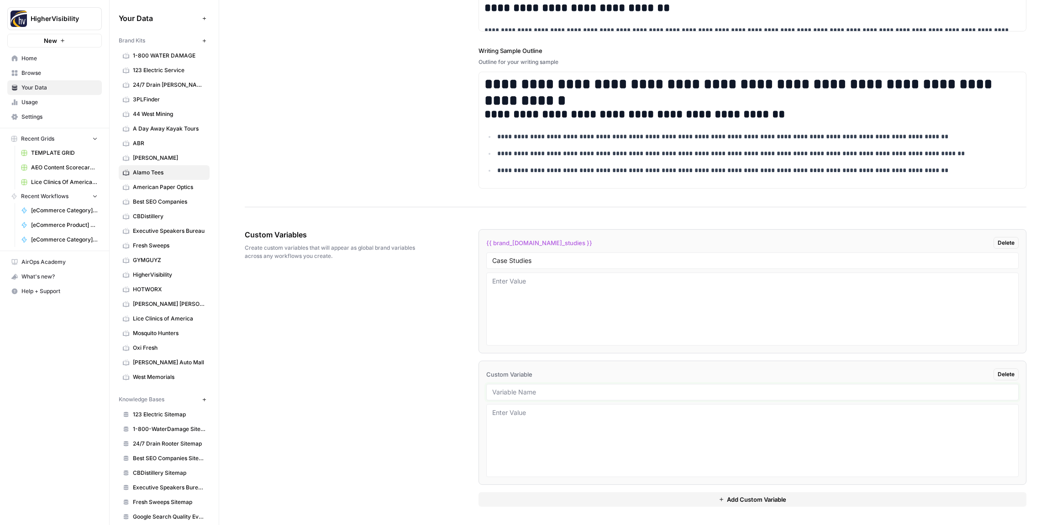
click at [549, 392] on input "text" at bounding box center [752, 392] width 520 height 8
paste input "Testimonials"
type input "Testimonials"
click at [594, 493] on button "Add Custom Variable" at bounding box center [752, 499] width 548 height 15
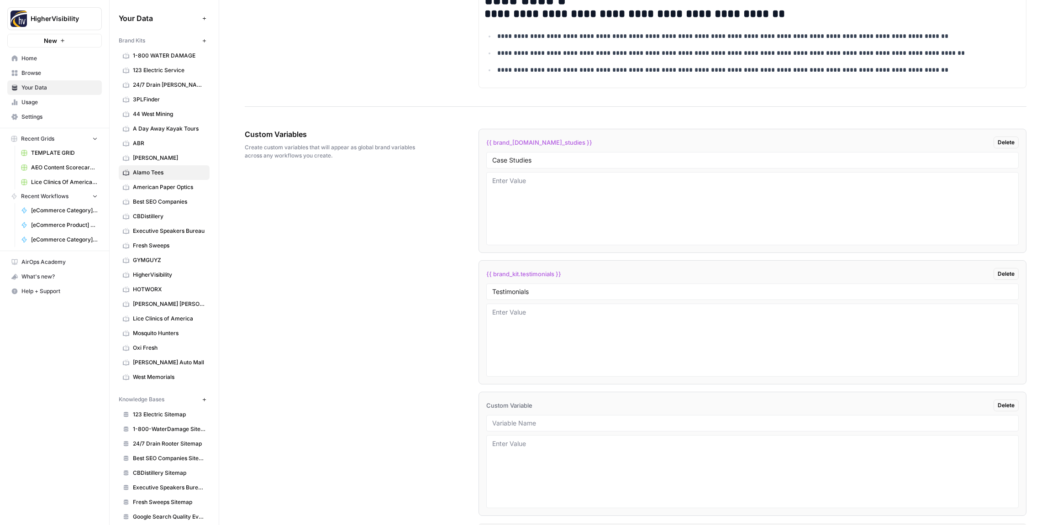
scroll to position [1439, 0]
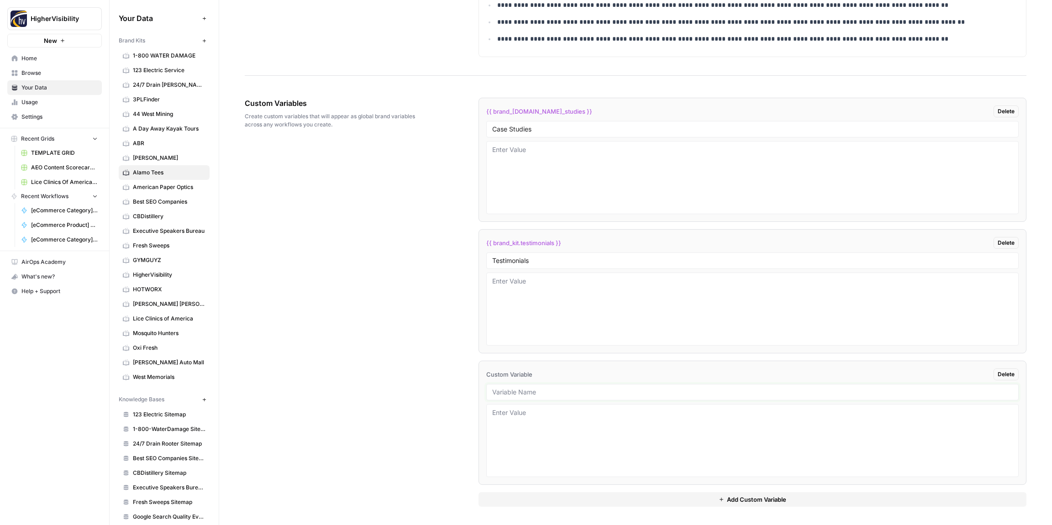
click at [547, 393] on input "text" at bounding box center [752, 392] width 520 height 8
paste input "Word Count"
type input "Word Count"
click at [602, 497] on button "Add Custom Variable" at bounding box center [752, 499] width 548 height 15
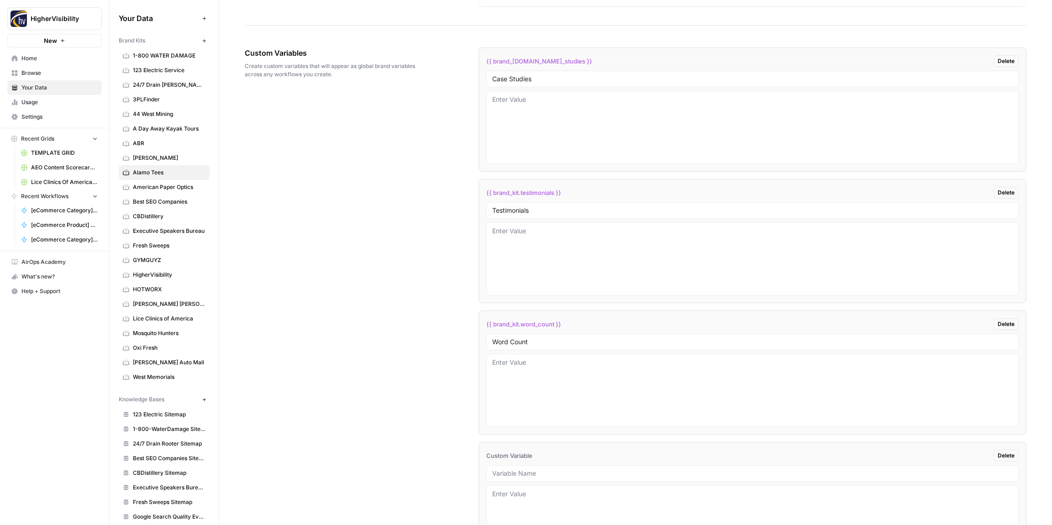
scroll to position [1570, 0]
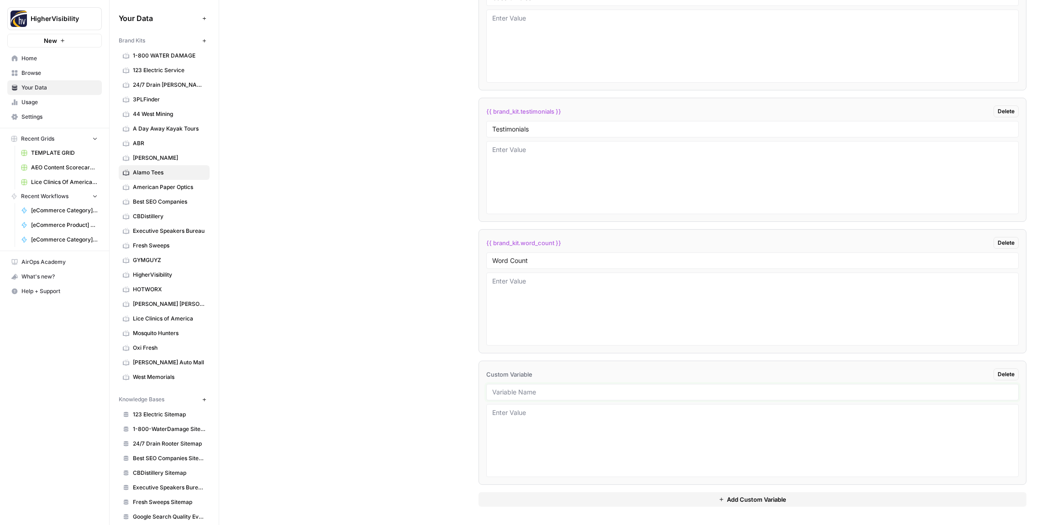
click at [531, 391] on input "text" at bounding box center [752, 392] width 520 height 8
paste input "Custom Location Page Outline"
type input "Custom Location Page Outline"
click at [573, 503] on button "Add Custom Variable" at bounding box center [752, 499] width 548 height 15
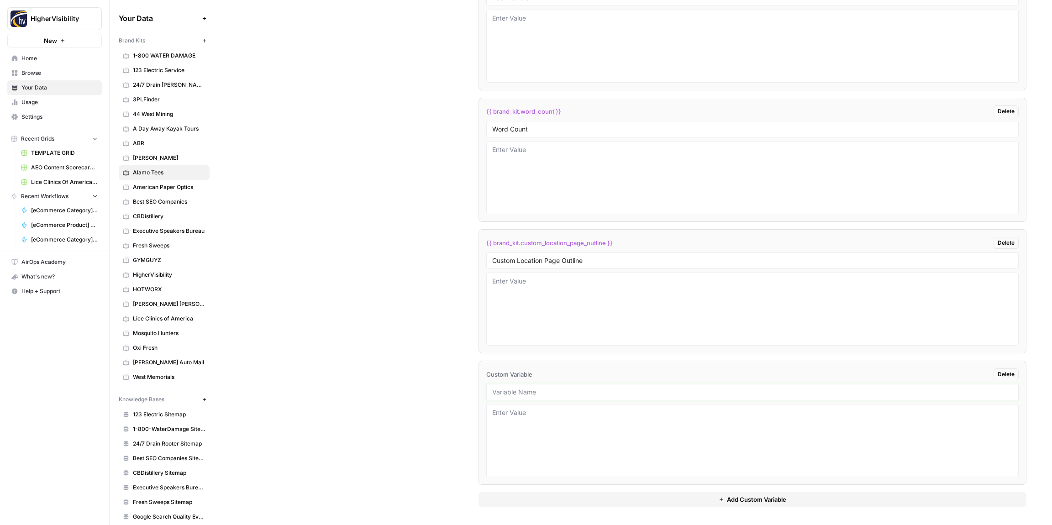
click at [516, 393] on input "text" at bounding box center [752, 392] width 520 height 8
paste input "Industry"
type input "Industry"
click at [517, 418] on textarea at bounding box center [752, 440] width 520 height 65
type textarea "Apparel"
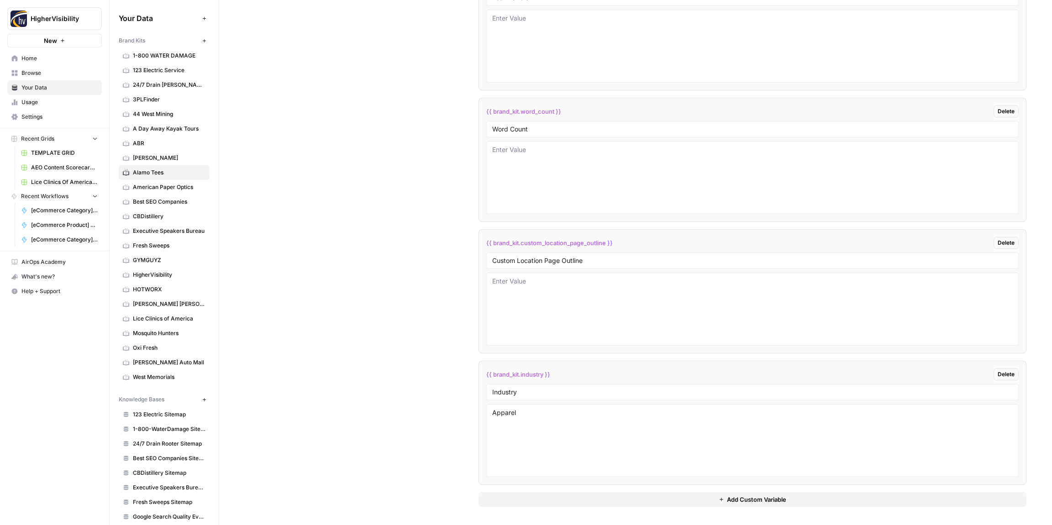
drag, startPoint x: 579, startPoint y: 503, endPoint x: 524, endPoint y: 462, distance: 68.7
click at [579, 503] on button "Add Custom Variable" at bounding box center [752, 499] width 548 height 15
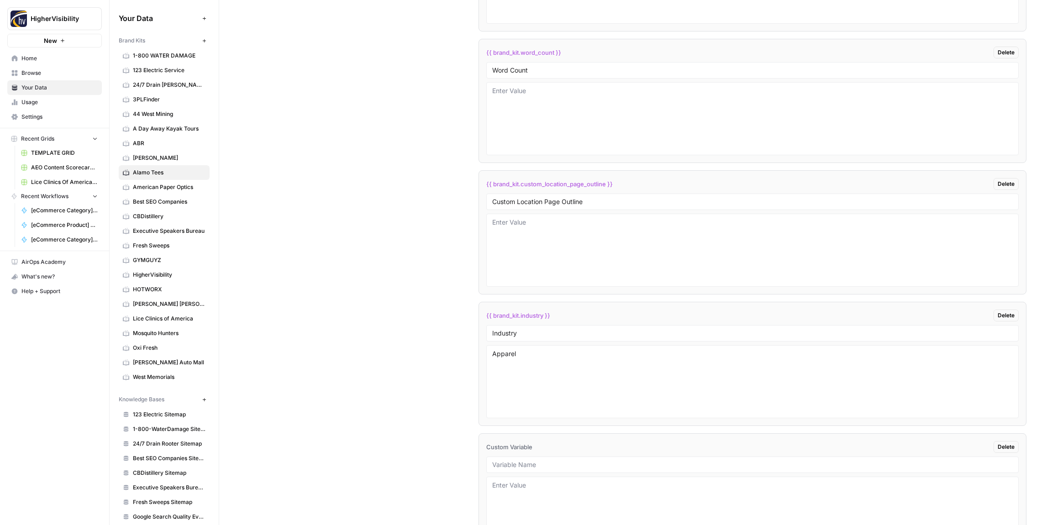
scroll to position [1833, 0]
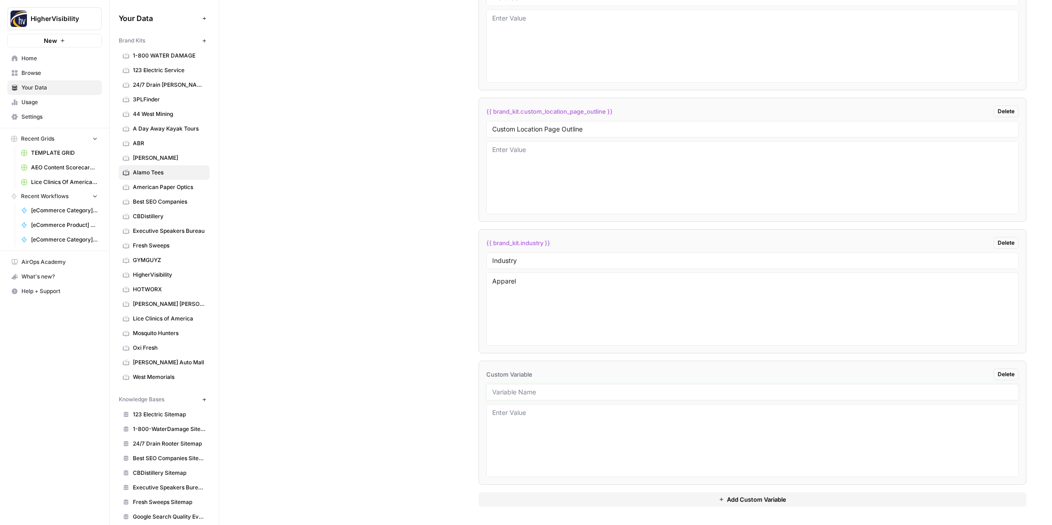
click at [506, 392] on input "text" at bounding box center [752, 392] width 520 height 8
paste input "Location Page Services"
type input "Location Page Services"
click at [421, 384] on div "Custom Variables Create custom variables that will appear as global brand varia…" at bounding box center [635, 105] width 781 height 840
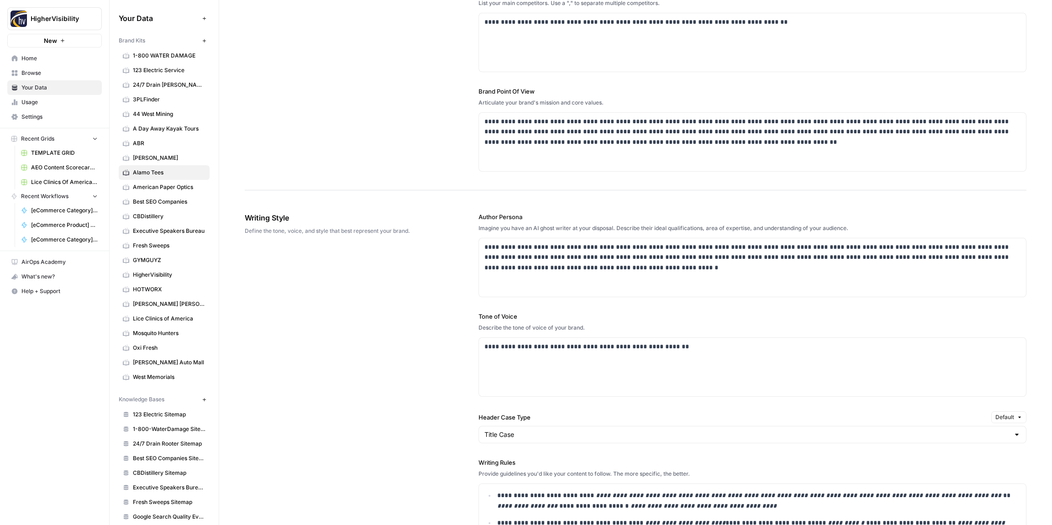
scroll to position [0, 0]
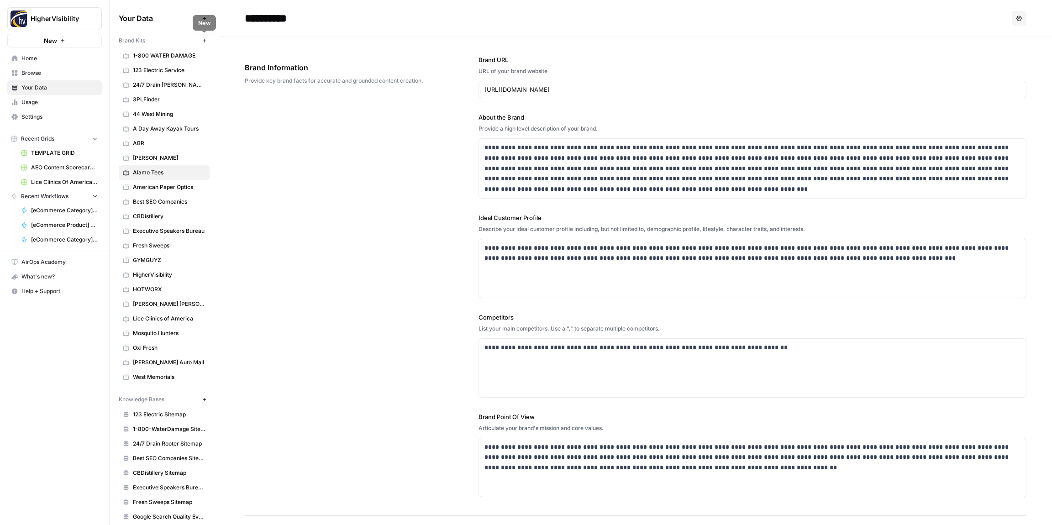
click at [205, 40] on icon "button" at bounding box center [204, 40] width 5 height 5
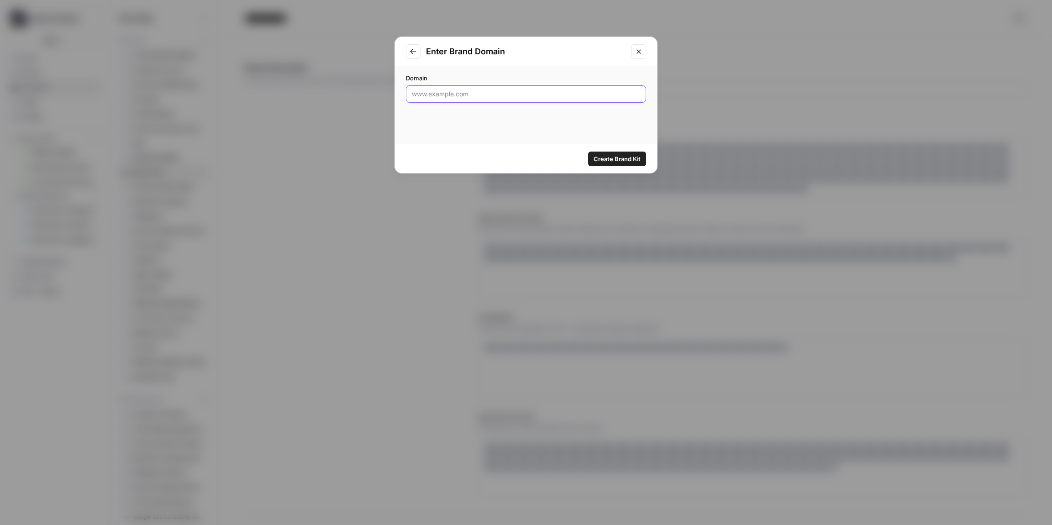
drag, startPoint x: 490, startPoint y: 94, endPoint x: 498, endPoint y: 94, distance: 7.8
click at [490, 94] on input "Domain" at bounding box center [526, 93] width 228 height 9
paste input "http://www.alaskafishon.com"
type input "http://www.alaskafishon.com"
click at [622, 160] on span "Create Brand Kit" at bounding box center [616, 158] width 47 height 9
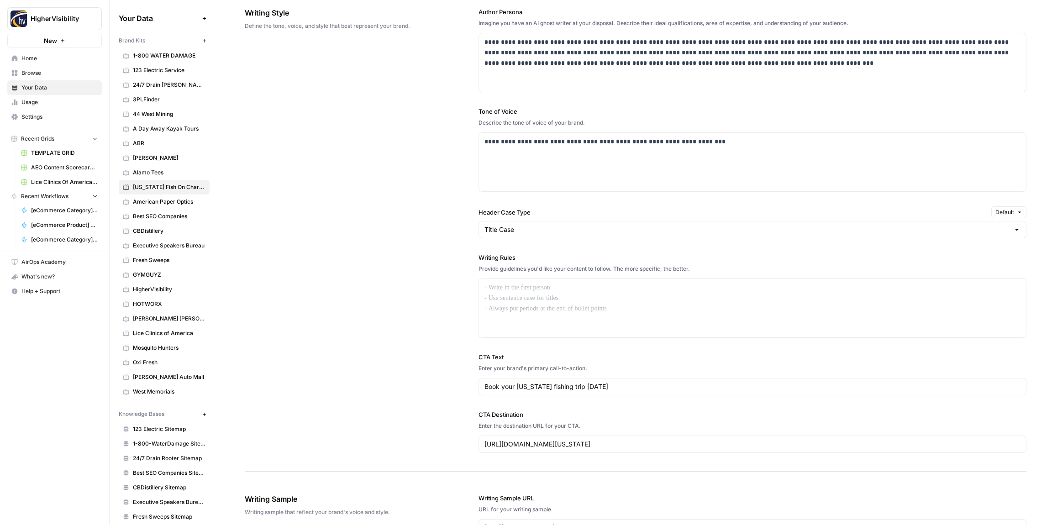
scroll to position [541, 0]
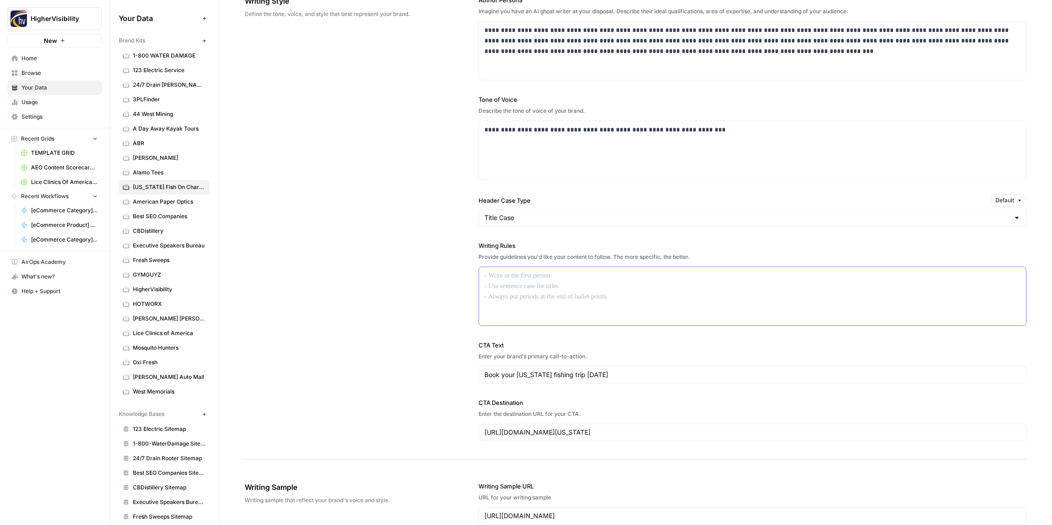
click at [505, 294] on div at bounding box center [752, 296] width 547 height 58
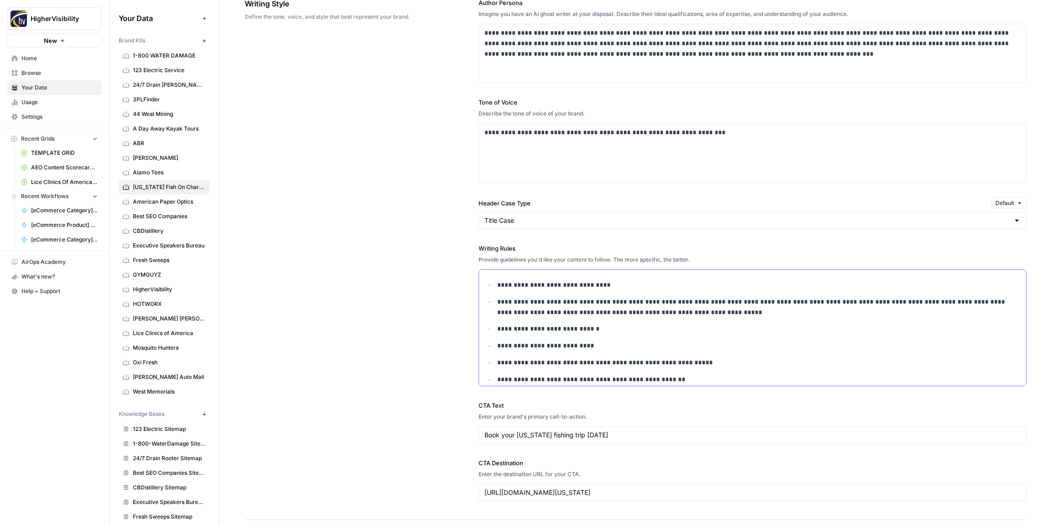
scroll to position [611, 0]
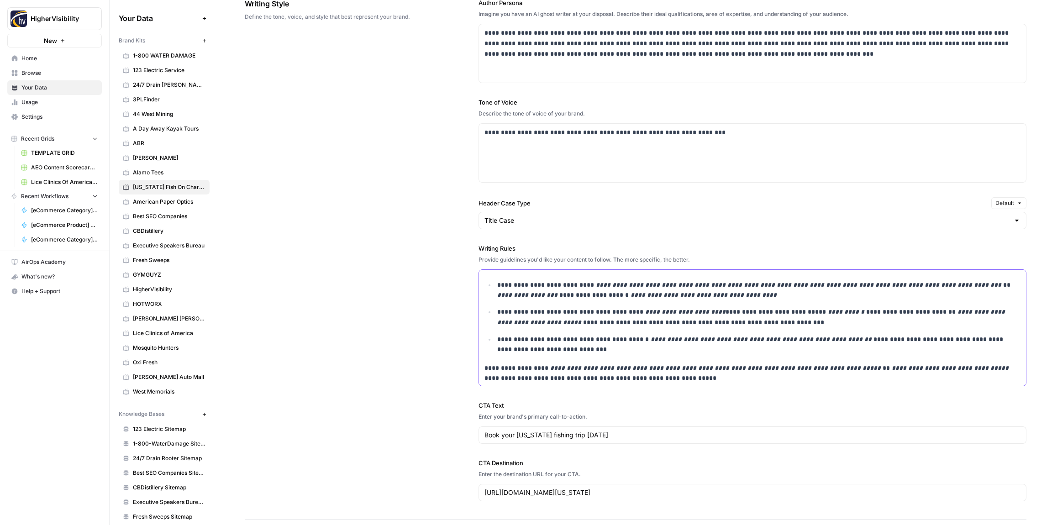
click at [485, 370] on p "**********" at bounding box center [752, 373] width 536 height 21
click at [433, 339] on div "**********" at bounding box center [635, 250] width 781 height 540
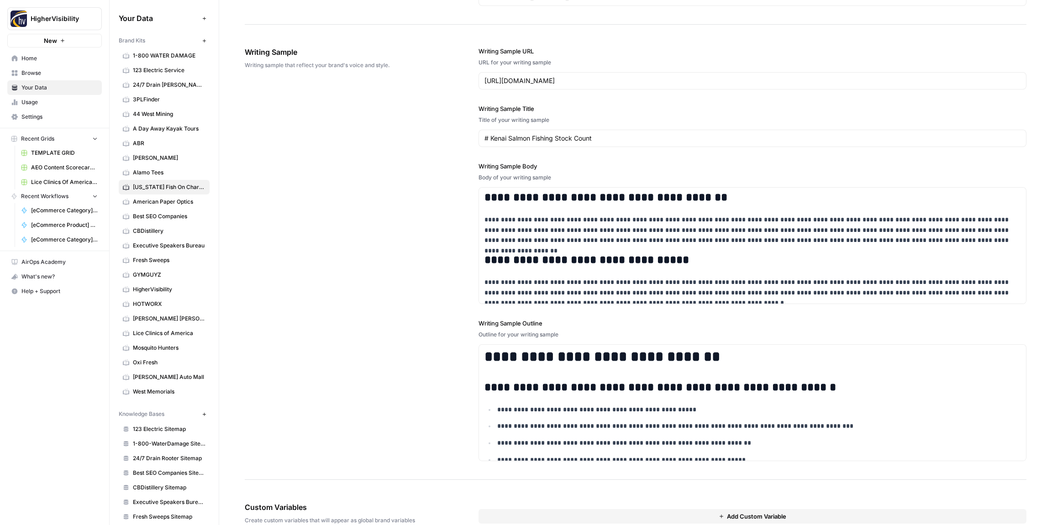
scroll to position [1060, 0]
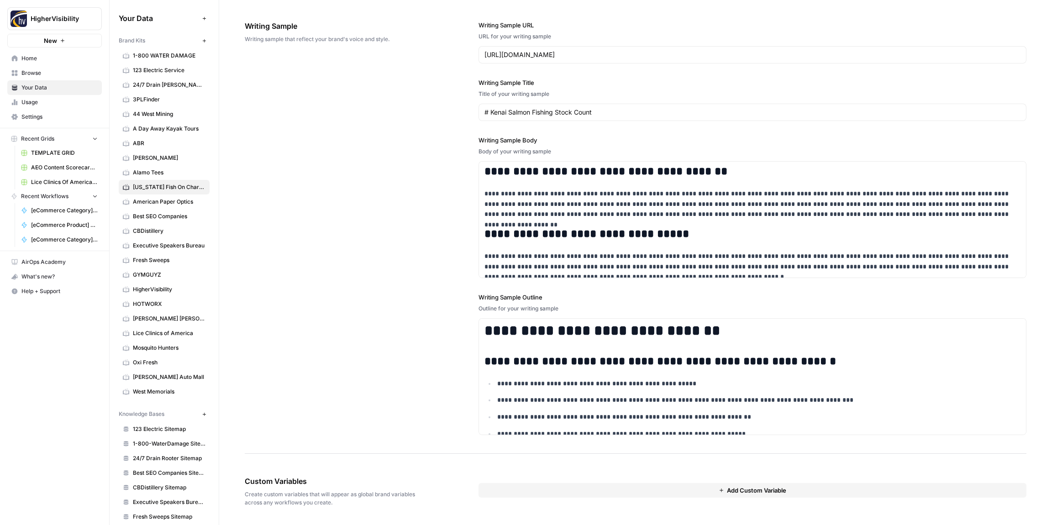
click at [602, 487] on button "Add Custom Variable" at bounding box center [752, 490] width 548 height 15
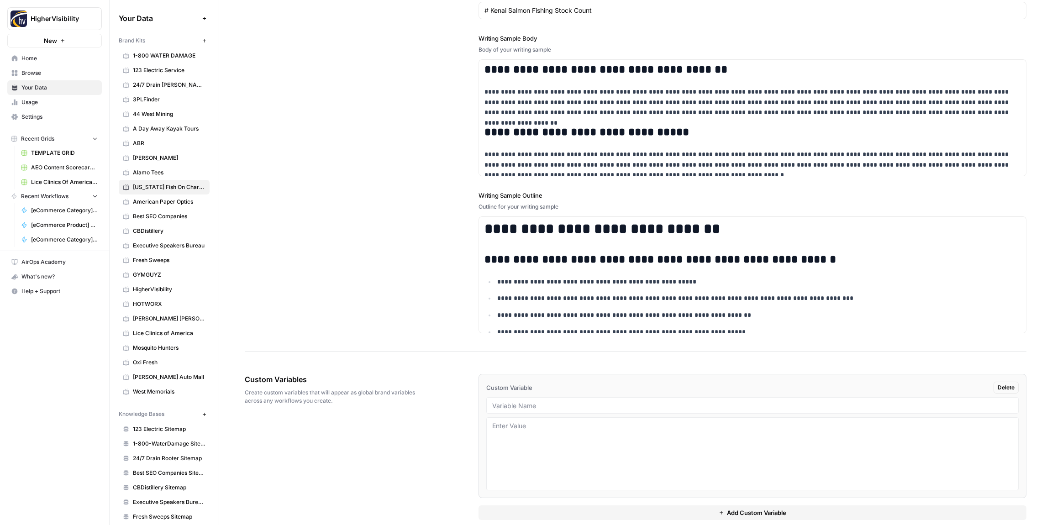
scroll to position [1175, 0]
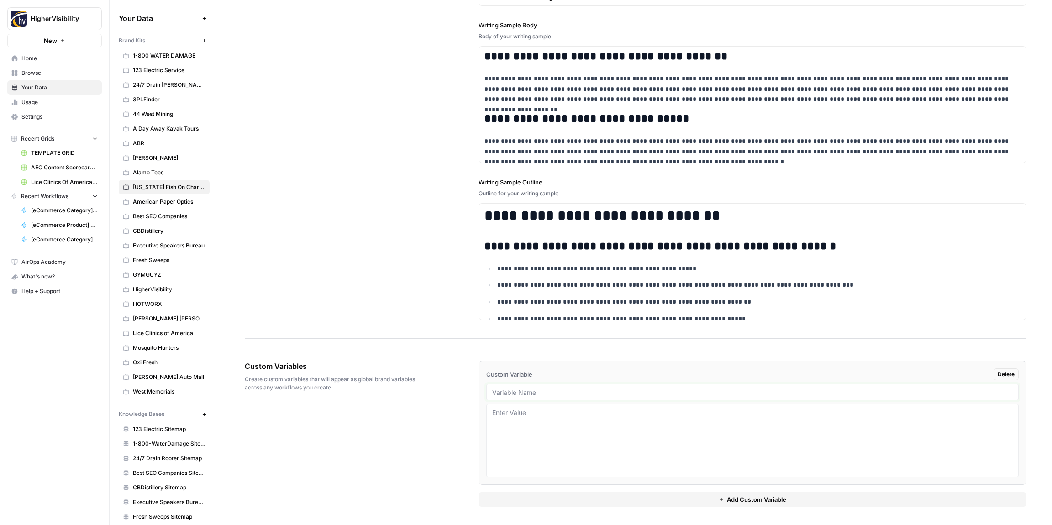
click at [555, 389] on input "text" at bounding box center [752, 392] width 520 height 8
paste input "Case Studies"
type input "Case Studies"
click at [560, 500] on button "Add Custom Variable" at bounding box center [752, 499] width 548 height 15
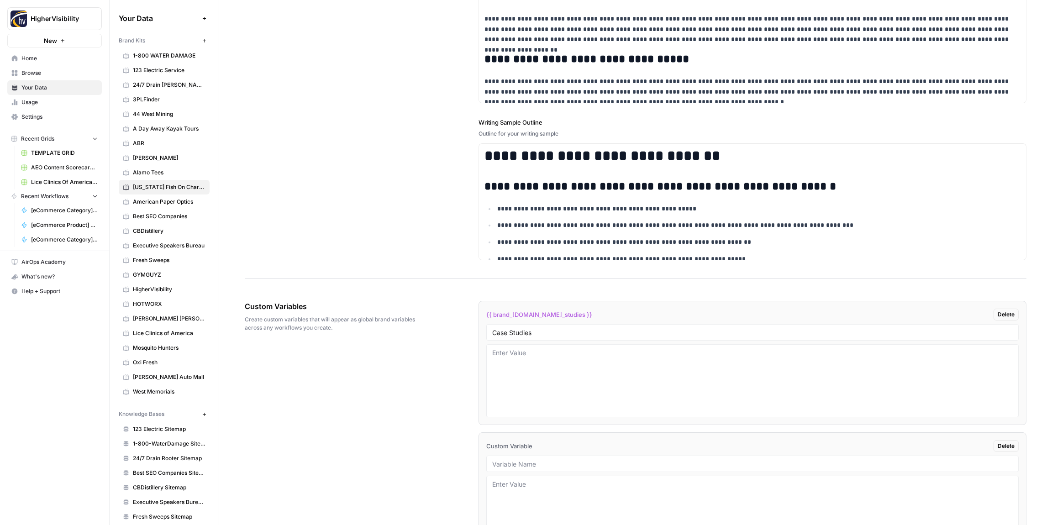
scroll to position [1306, 0]
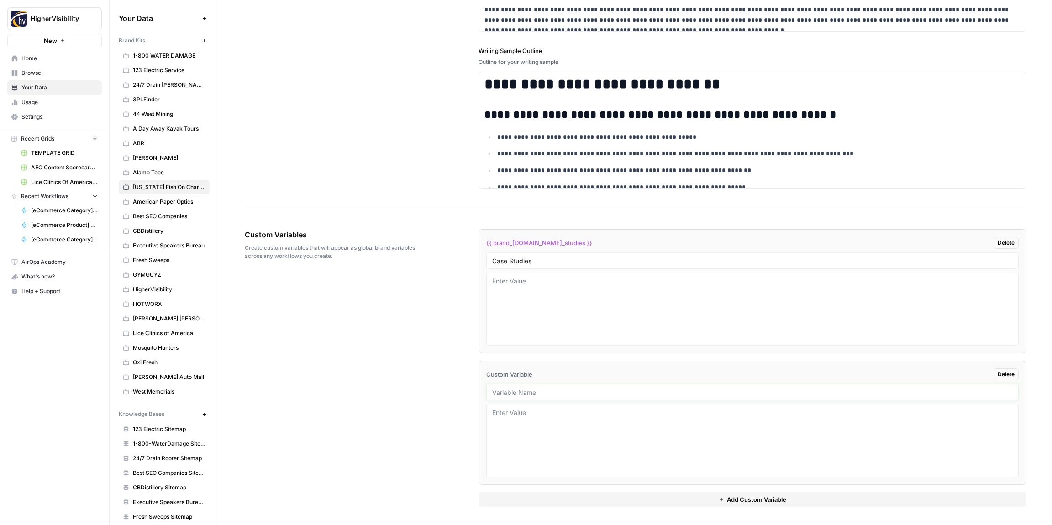
click at [511, 392] on input "text" at bounding box center [752, 392] width 520 height 8
drag, startPoint x: 544, startPoint y: 392, endPoint x: 521, endPoint y: 389, distance: 22.5
click at [543, 392] on input "text" at bounding box center [752, 392] width 520 height 8
paste input "Testimonials"
type input "Testimonials"
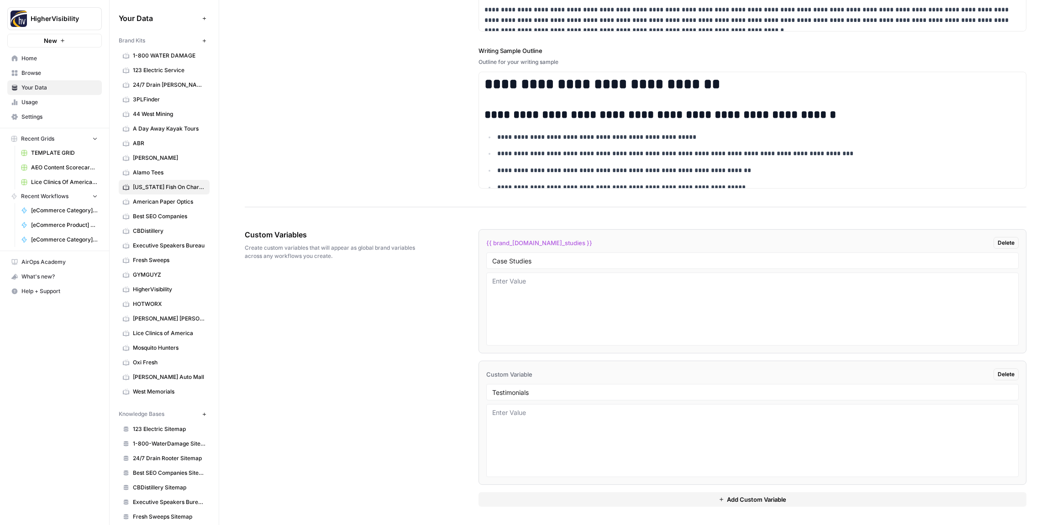
drag, startPoint x: 556, startPoint y: 500, endPoint x: 551, endPoint y: 486, distance: 15.6
click at [556, 500] on button "Add Custom Variable" at bounding box center [752, 499] width 548 height 15
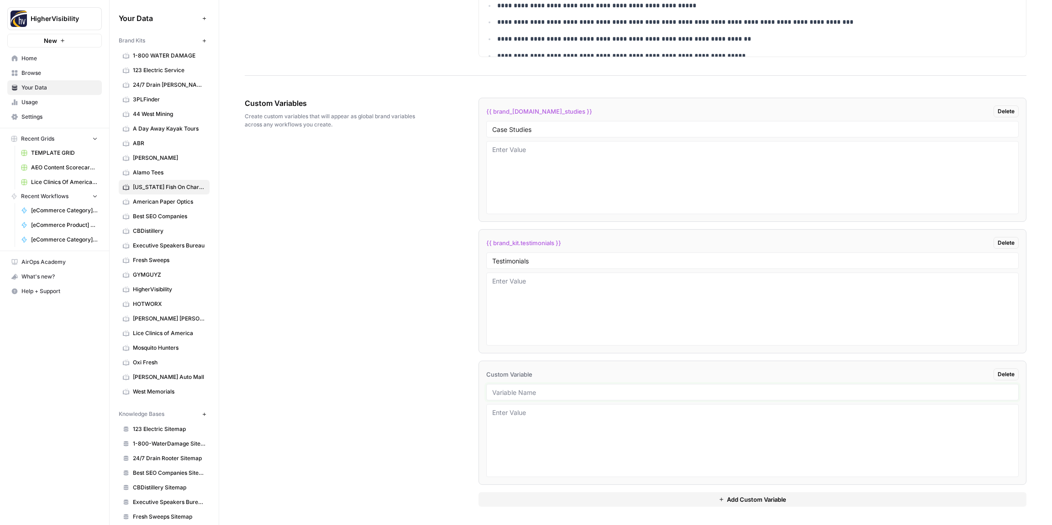
click at [519, 389] on input "text" at bounding box center [752, 392] width 520 height 8
click at [551, 393] on input "text" at bounding box center [752, 392] width 520 height 8
paste input "Word Count"
type input "Word Count"
drag, startPoint x: 619, startPoint y: 498, endPoint x: 614, endPoint y: 488, distance: 10.8
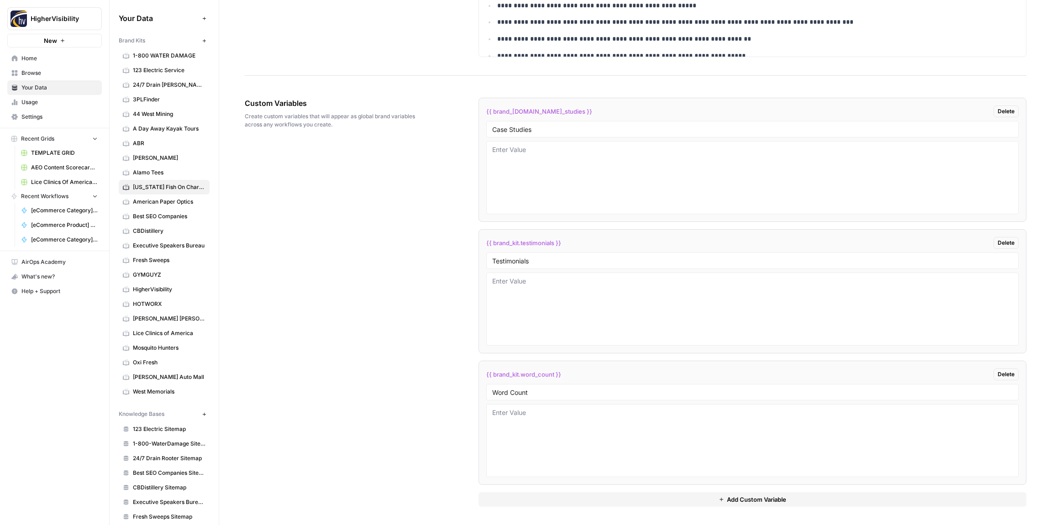
click at [619, 498] on button "Add Custom Variable" at bounding box center [752, 499] width 548 height 15
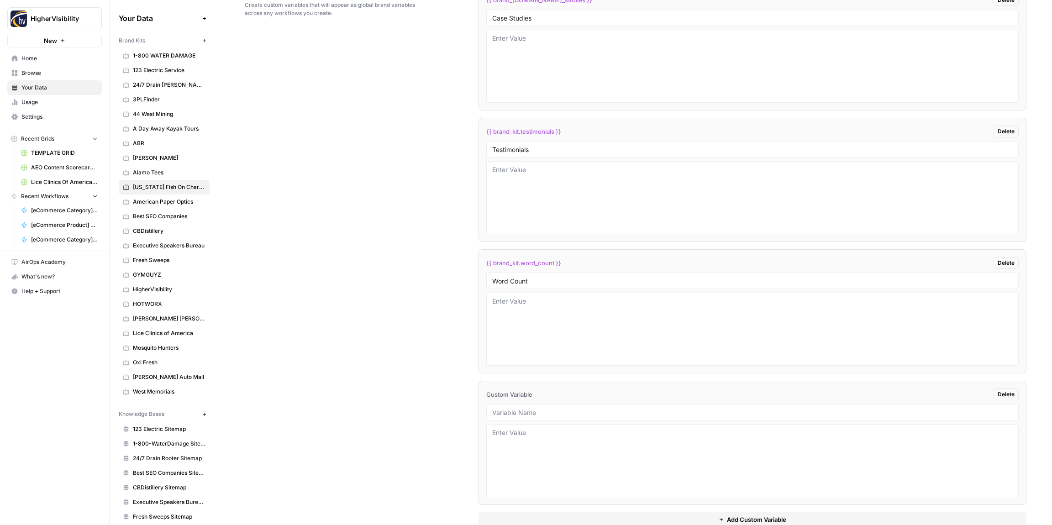
scroll to position [1569, 0]
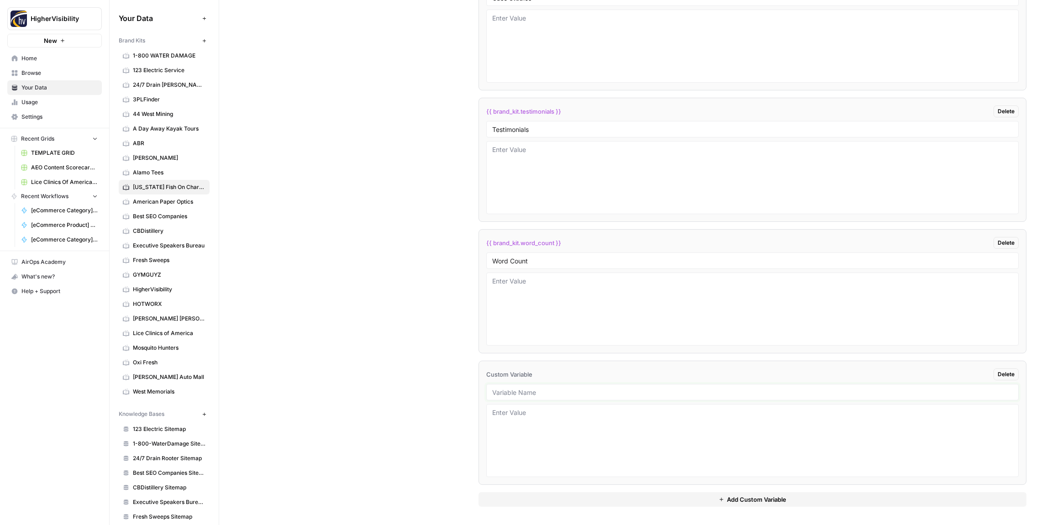
click at [536, 392] on input "text" at bounding box center [752, 392] width 520 height 8
paste input "Custom Location Page Outline"
type input "Custom Location Page Outline"
drag, startPoint x: 593, startPoint y: 499, endPoint x: 578, endPoint y: 469, distance: 33.9
click at [592, 499] on button "Add Custom Variable" at bounding box center [752, 499] width 548 height 15
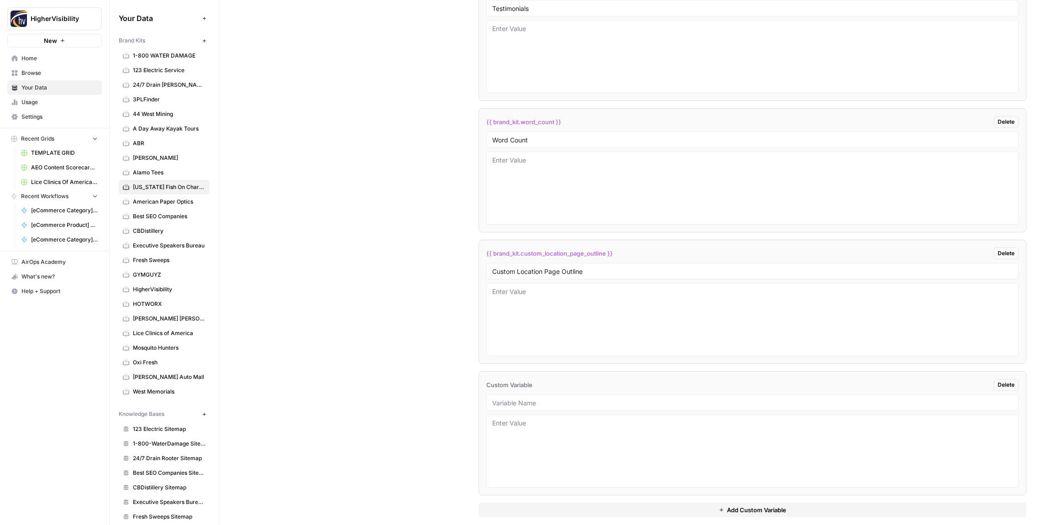
scroll to position [1701, 0]
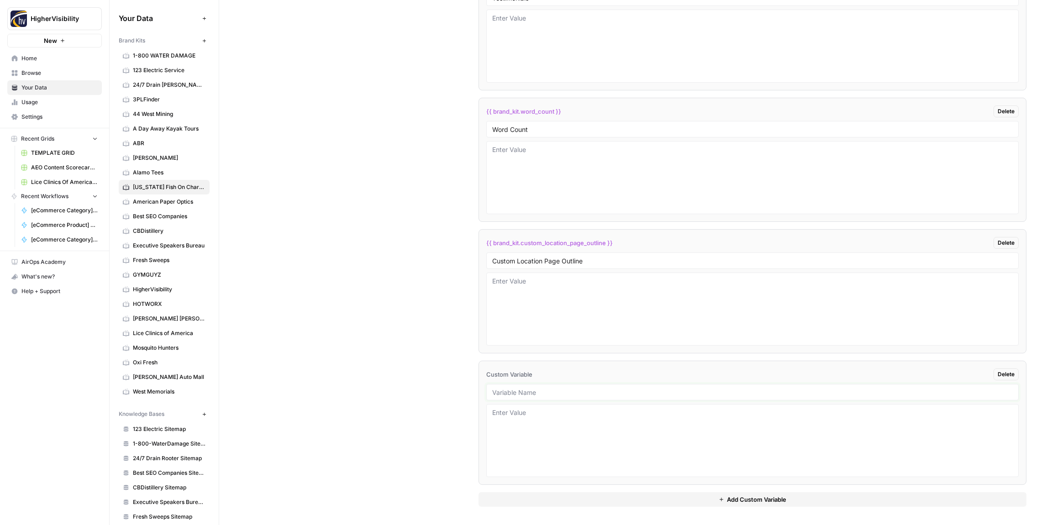
click at [524, 390] on input "text" at bounding box center [752, 392] width 520 height 8
paste input "Industry"
type input "Industry"
click at [565, 498] on button "Add Custom Variable" at bounding box center [752, 499] width 548 height 15
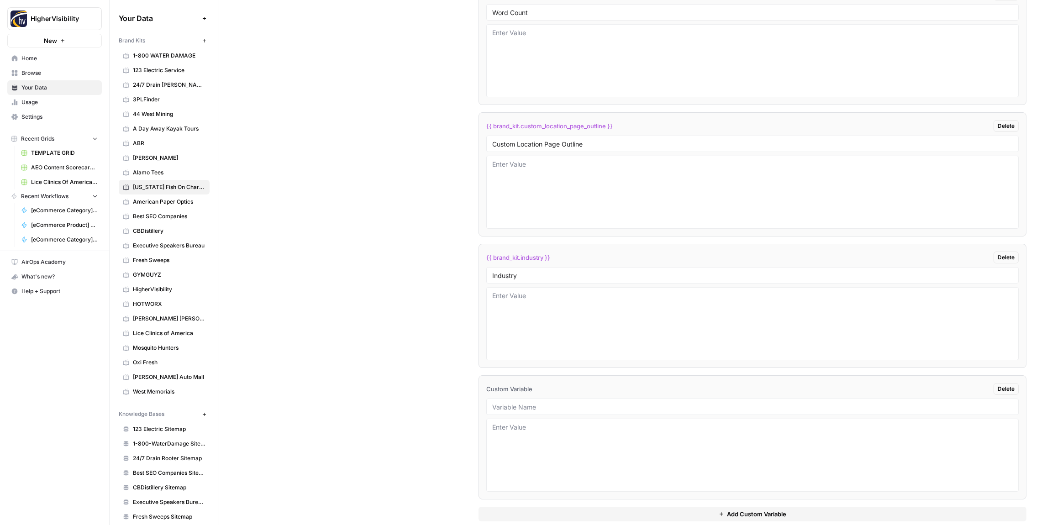
scroll to position [1832, 0]
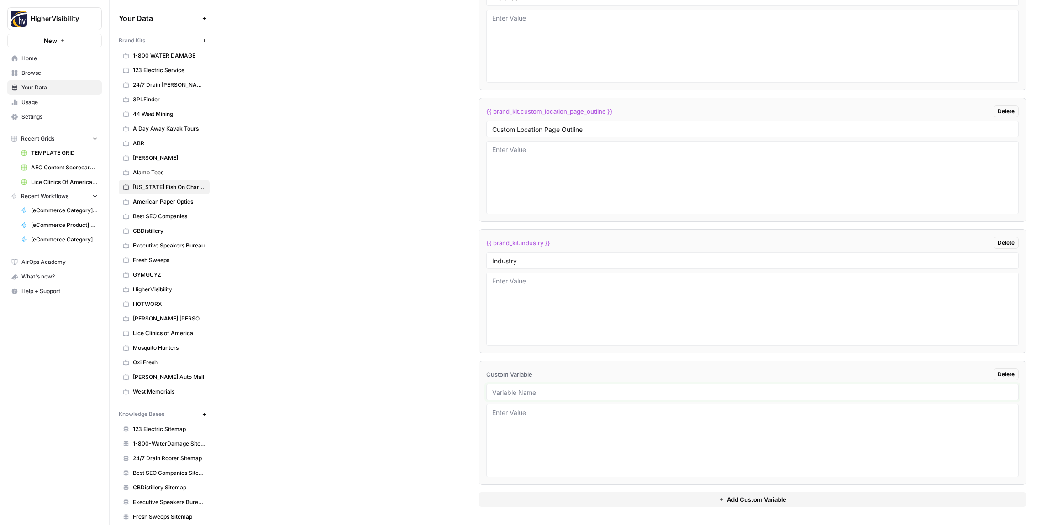
click at [529, 391] on input "text" at bounding box center [752, 392] width 520 height 8
paste input "Location Page Services"
type input "Location Page Services"
click at [403, 377] on div "Custom Variables Create custom variables that will appear as global brand varia…" at bounding box center [635, 105] width 781 height 840
click at [517, 295] on textarea at bounding box center [752, 309] width 520 height 65
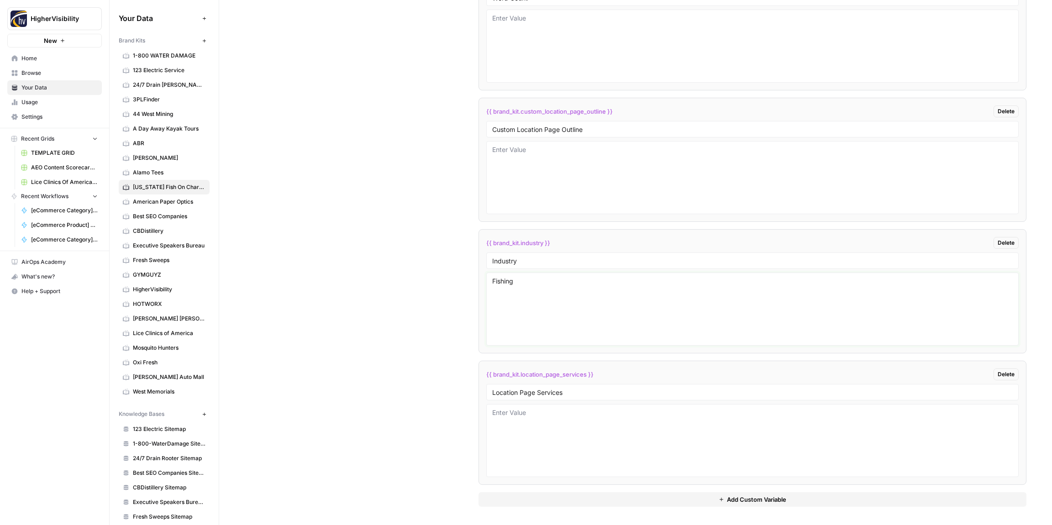
type textarea "Fishing"
click at [391, 271] on div "Custom Variables Create custom variables that will appear as global brand varia…" at bounding box center [635, 105] width 781 height 840
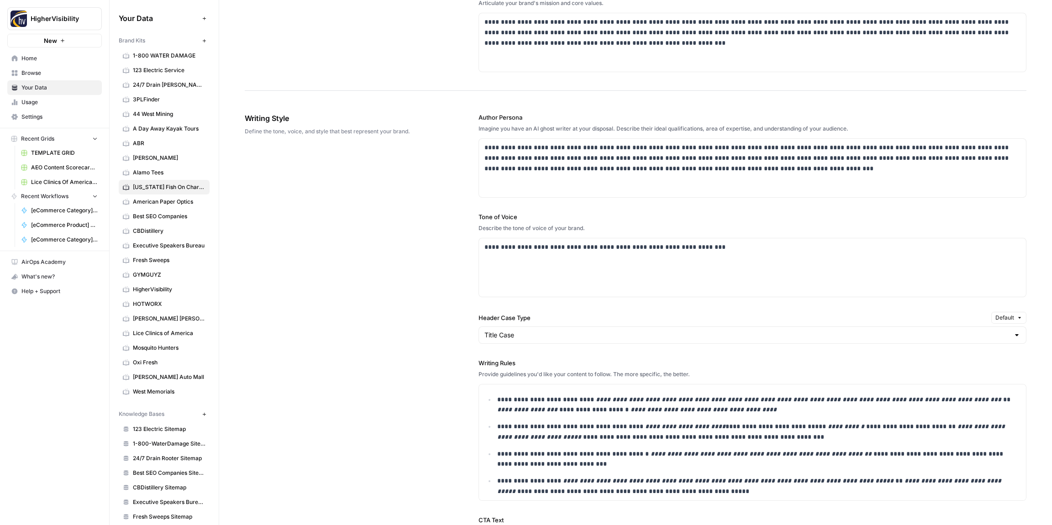
scroll to position [0, 0]
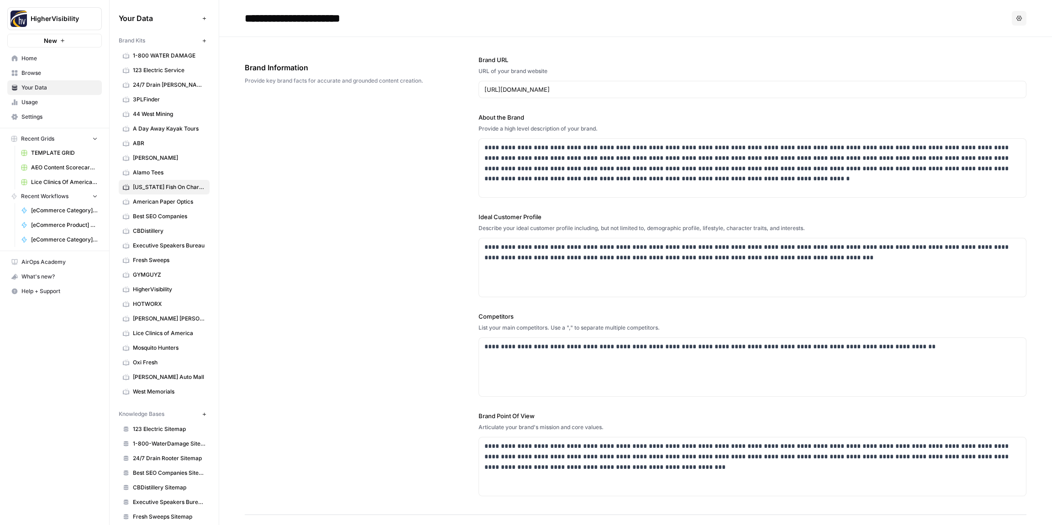
click at [206, 42] on icon "button" at bounding box center [204, 40] width 5 height 5
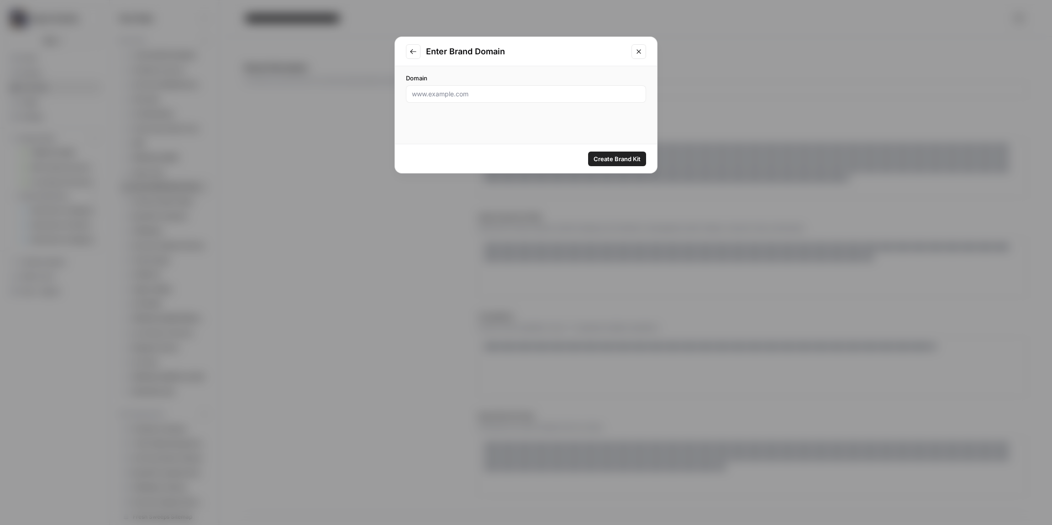
click at [467, 100] on div at bounding box center [526, 93] width 240 height 17
paste input "http://www.alaskahalibutfishingcharter.com/"
type input "http://www.alaskahalibutfishingcharter.com/"
click at [618, 161] on span "Create Brand Kit" at bounding box center [616, 158] width 47 height 9
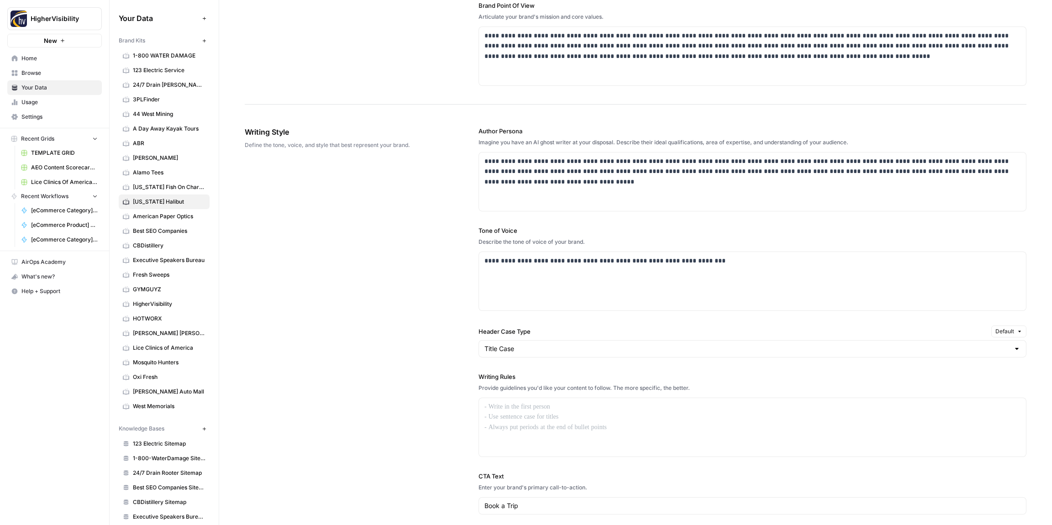
scroll to position [425, 0]
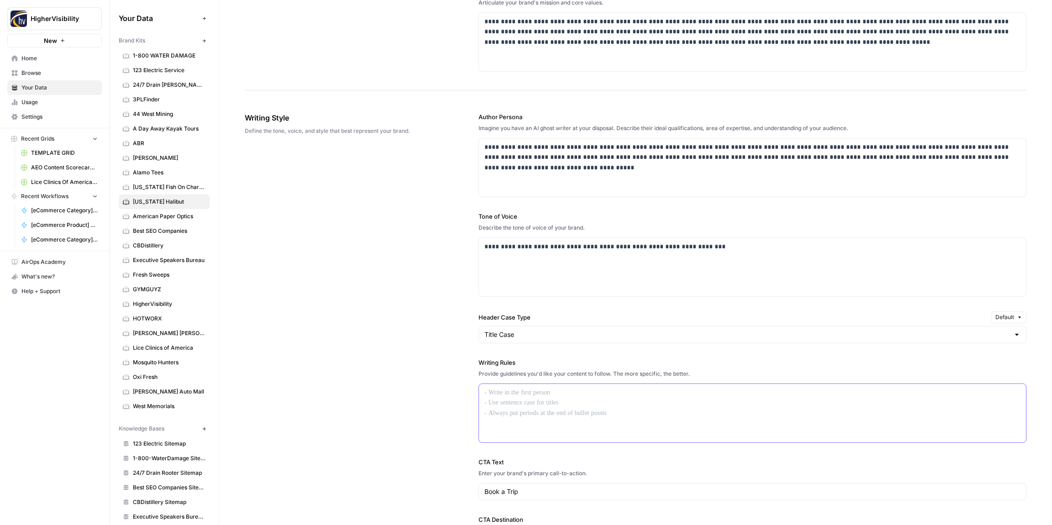
click at [539, 399] on div at bounding box center [752, 413] width 547 height 58
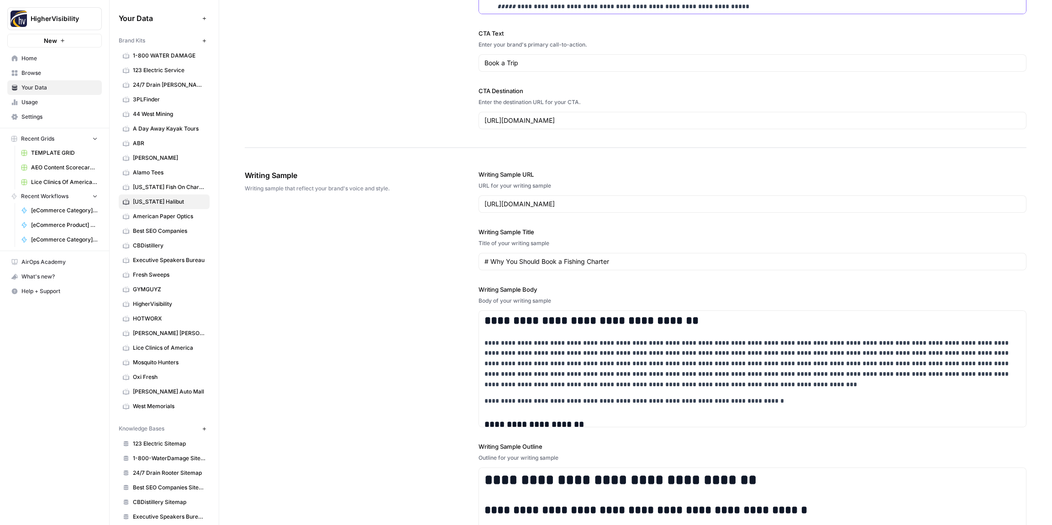
scroll to position [1061, 0]
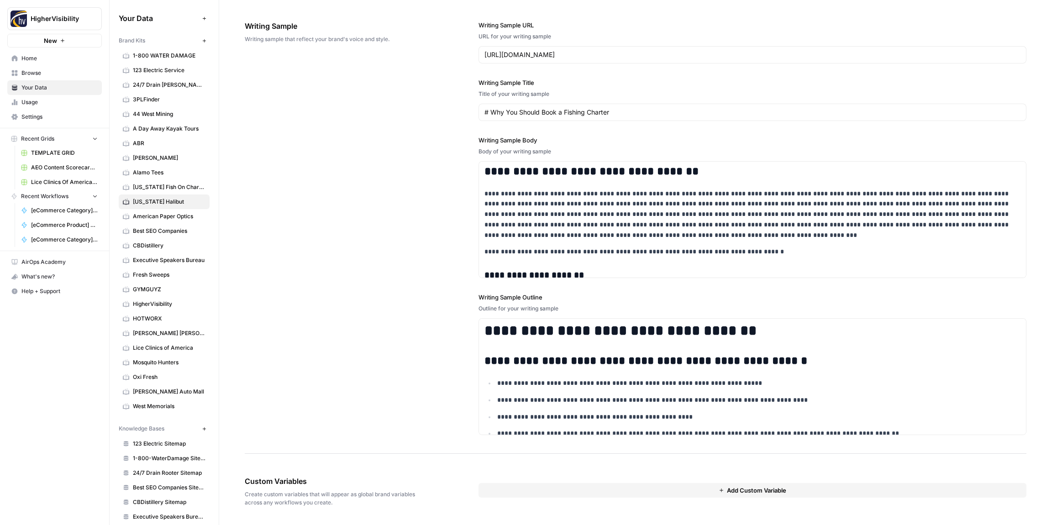
click at [542, 496] on button "Add Custom Variable" at bounding box center [752, 490] width 548 height 15
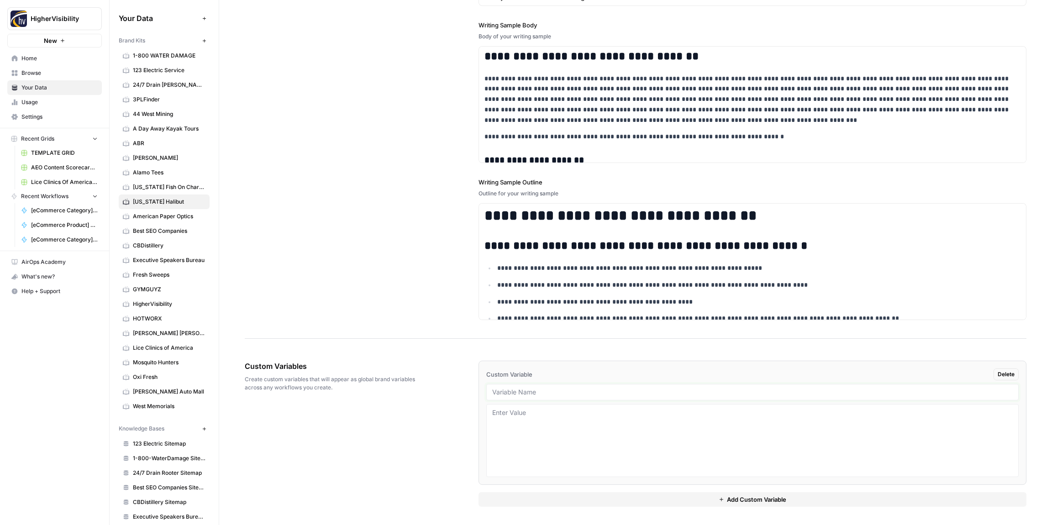
drag, startPoint x: 515, startPoint y: 393, endPoint x: 510, endPoint y: 391, distance: 5.5
click at [514, 393] on input "text" at bounding box center [752, 392] width 520 height 8
paste input "Case Studies"
type input "Case Studies"
drag, startPoint x: 558, startPoint y: 497, endPoint x: 535, endPoint y: 479, distance: 29.2
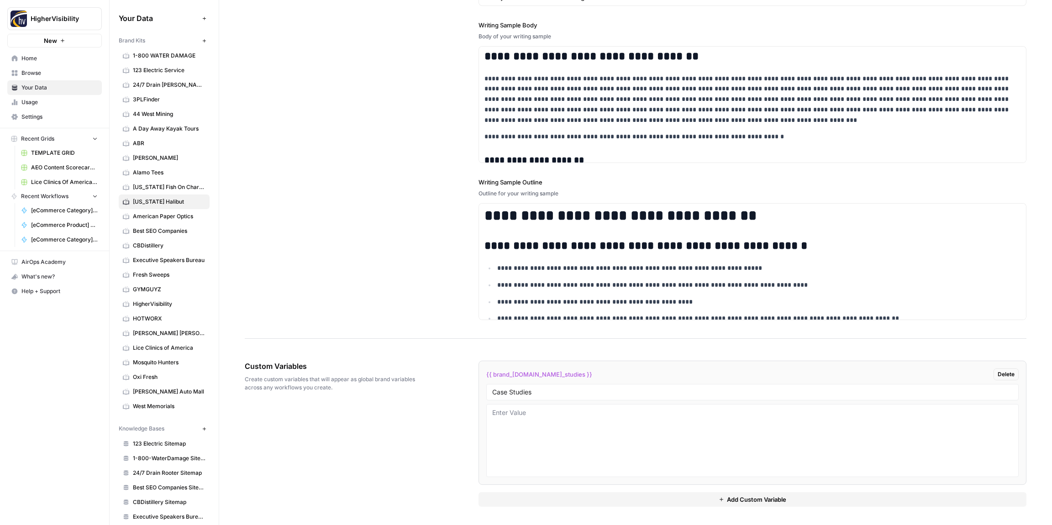
click at [557, 497] on button "Add Custom Variable" at bounding box center [752, 499] width 548 height 15
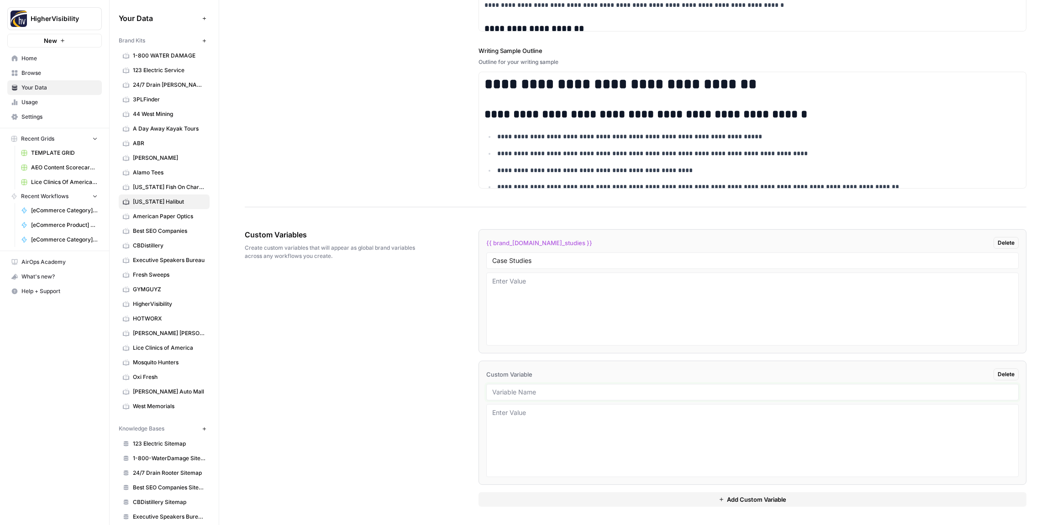
click at [514, 391] on input "text" at bounding box center [752, 392] width 520 height 8
click at [525, 392] on input "text" at bounding box center [752, 392] width 520 height 8
paste input "Testimonials"
type input "Testimonials"
drag, startPoint x: 576, startPoint y: 499, endPoint x: 560, endPoint y: 480, distance: 24.6
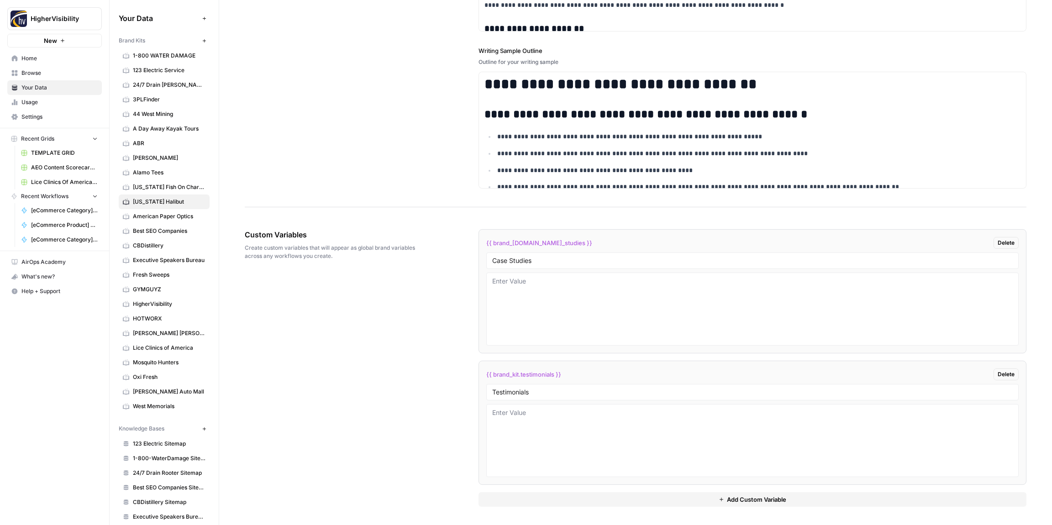
click at [576, 498] on button "Add Custom Variable" at bounding box center [752, 499] width 548 height 15
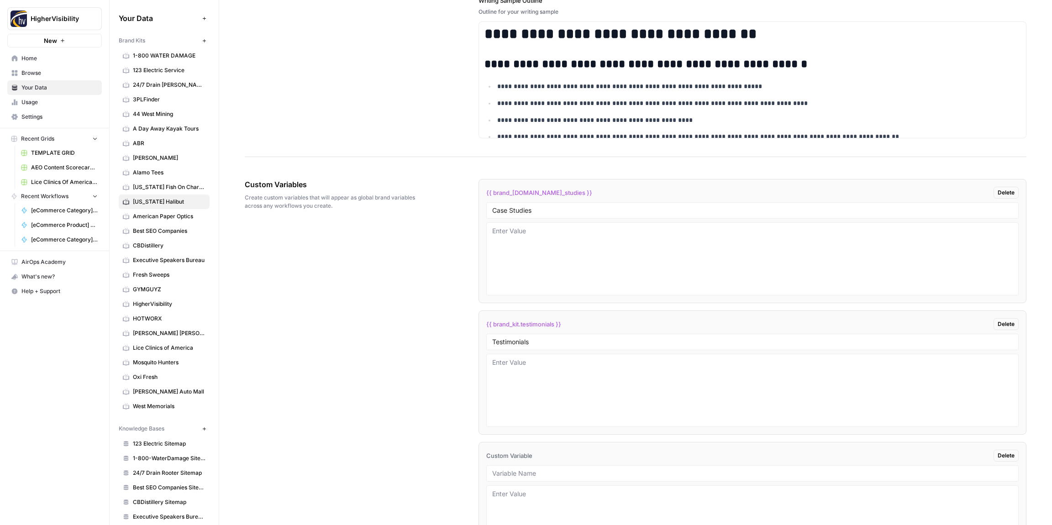
scroll to position [1439, 0]
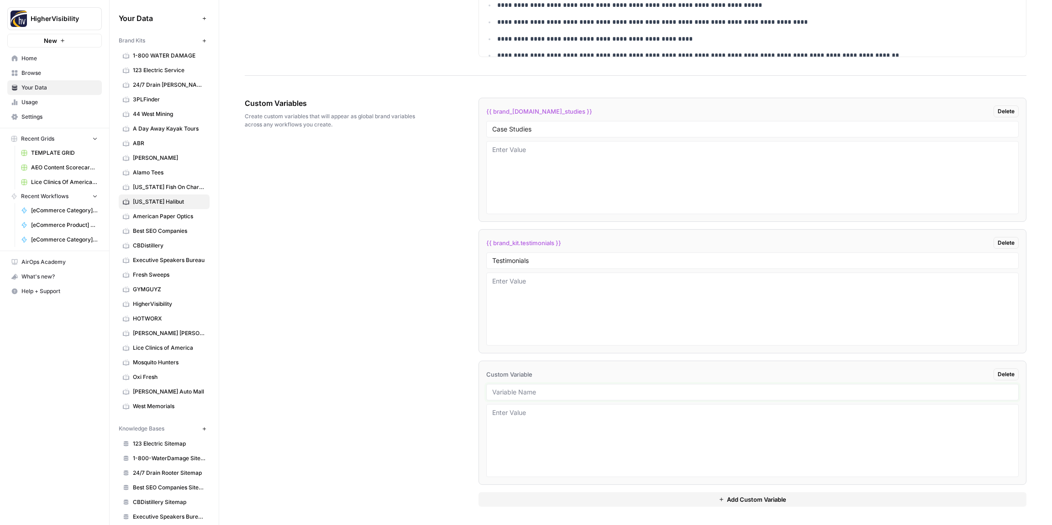
click at [524, 395] on input "text" at bounding box center [752, 392] width 520 height 8
paste input "Word Count"
type input "Word Count"
click at [592, 499] on button "Add Custom Variable" at bounding box center [752, 499] width 548 height 15
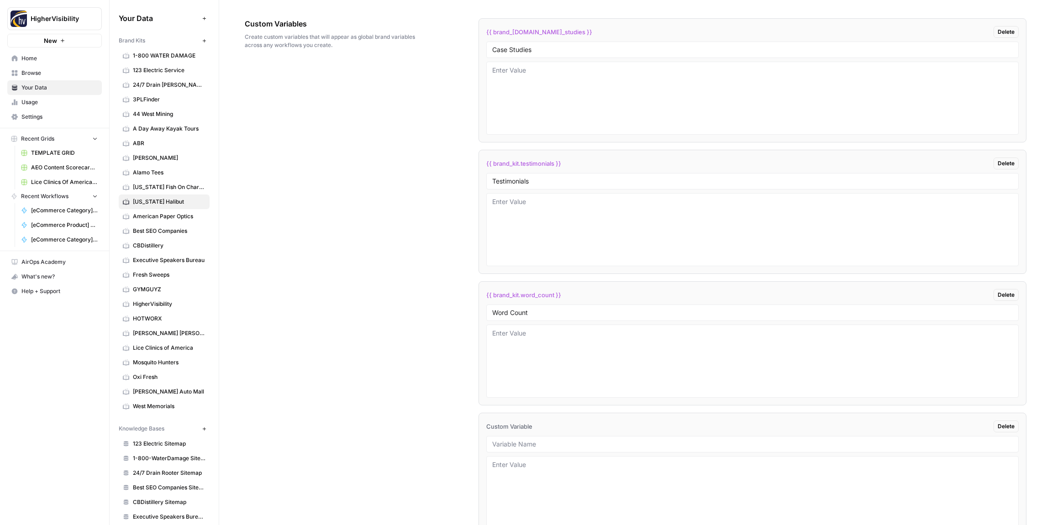
scroll to position [1570, 0]
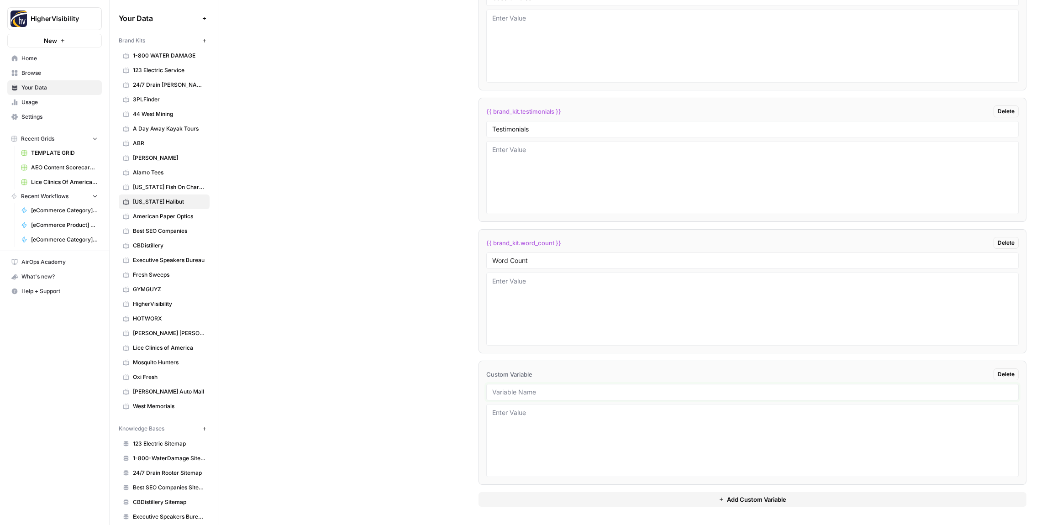
click at [525, 394] on input "text" at bounding box center [752, 392] width 520 height 8
paste input "Custom Location Page Outline"
type input "Custom Location Page Outline"
click at [561, 497] on button "Add Custom Variable" at bounding box center [752, 499] width 548 height 15
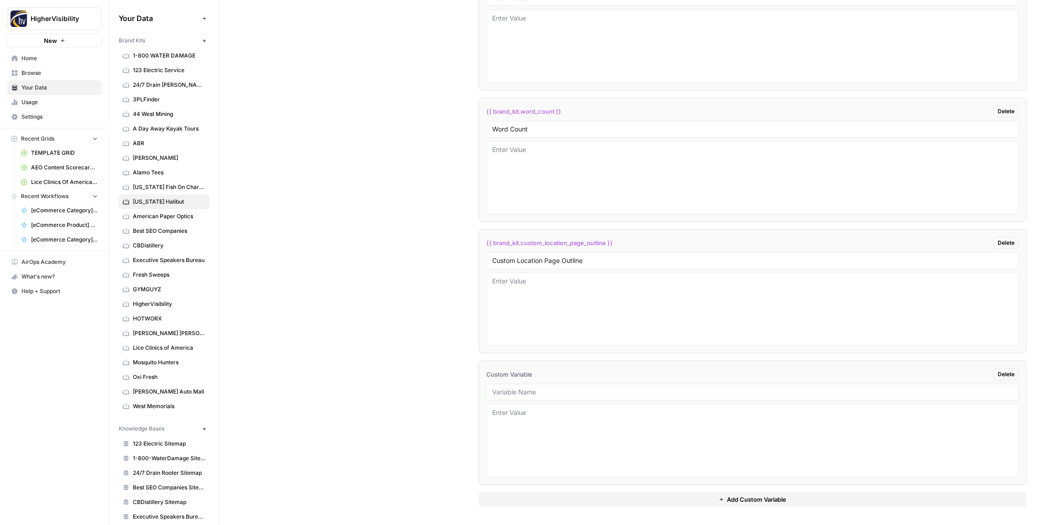
click at [532, 390] on input "text" at bounding box center [752, 392] width 520 height 8
paste input "Industry"
type input "Industry"
click at [521, 444] on textarea at bounding box center [752, 440] width 520 height 65
type textarea "fishing"
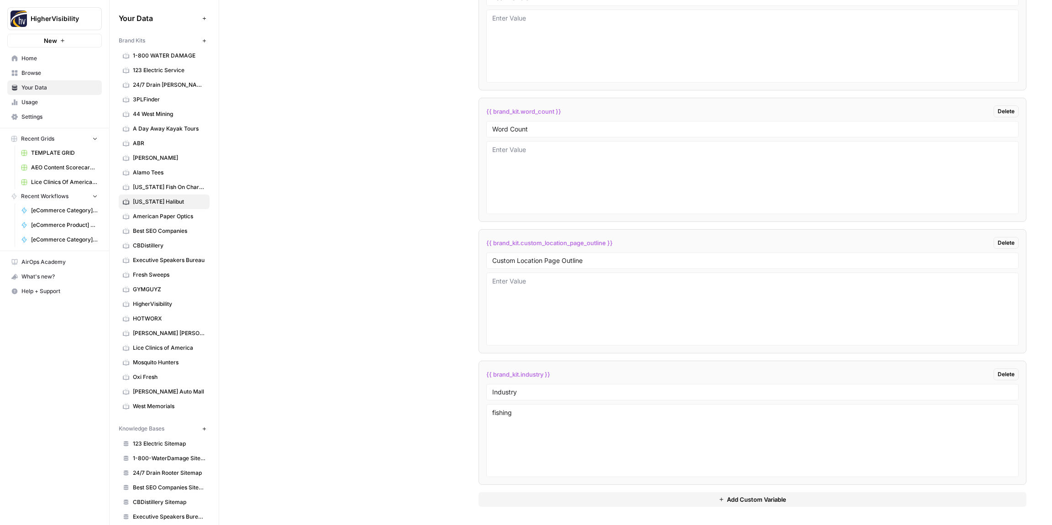
click at [614, 503] on button "Add Custom Variable" at bounding box center [752, 499] width 548 height 15
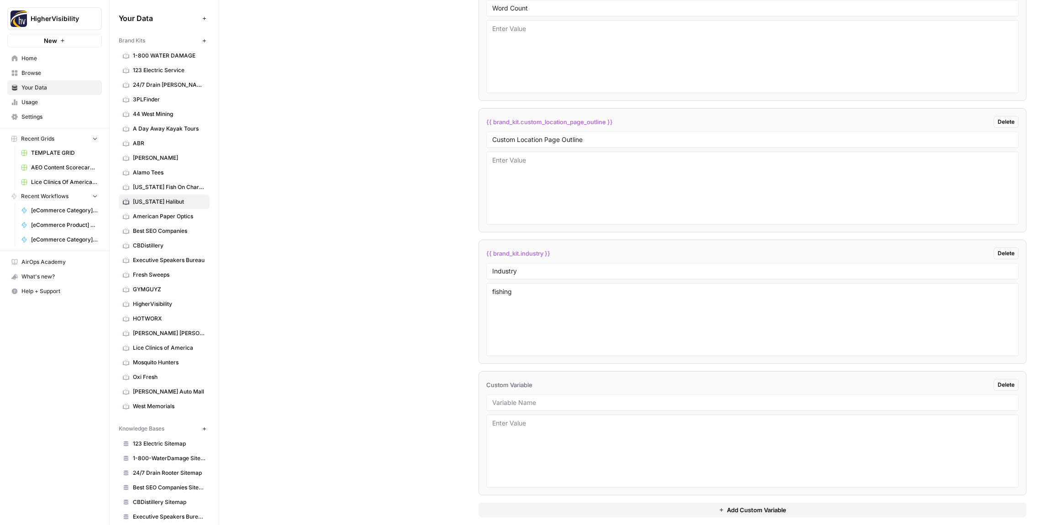
scroll to position [1833, 0]
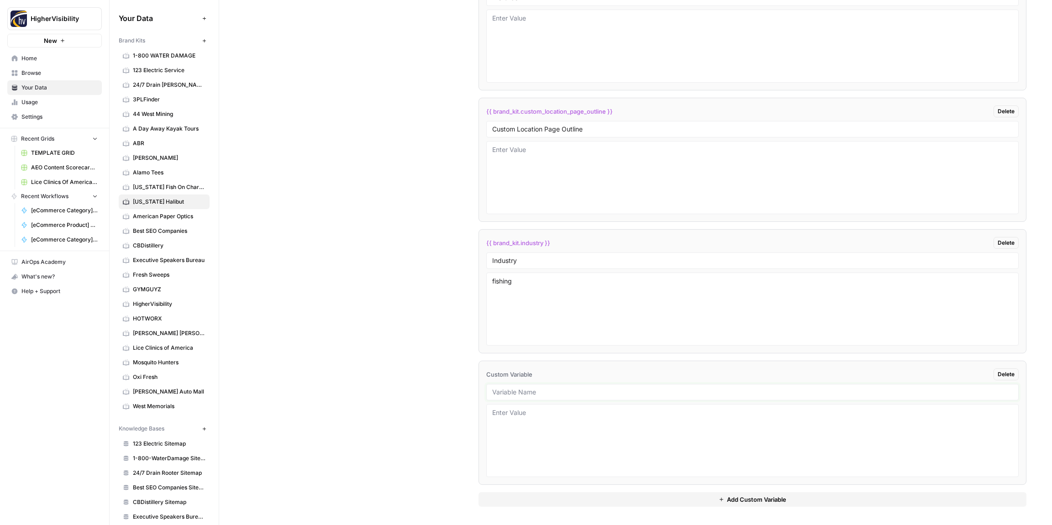
click at [511, 395] on input "text" at bounding box center [752, 392] width 520 height 8
paste input "Location Page Services"
type input "Location Page Services"
click at [465, 402] on div "Custom Variables Create custom variables that will appear as global brand varia…" at bounding box center [635, 105] width 781 height 840
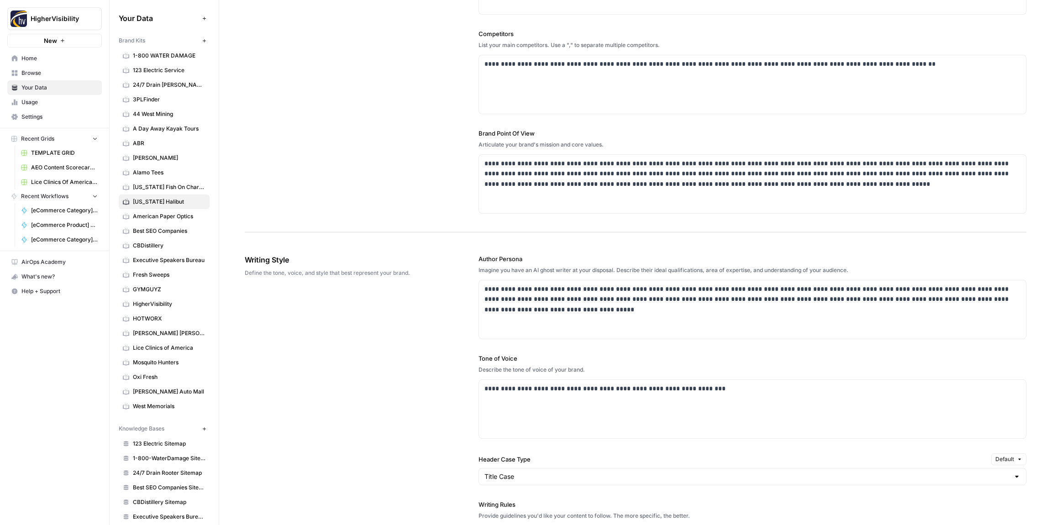
scroll to position [0, 0]
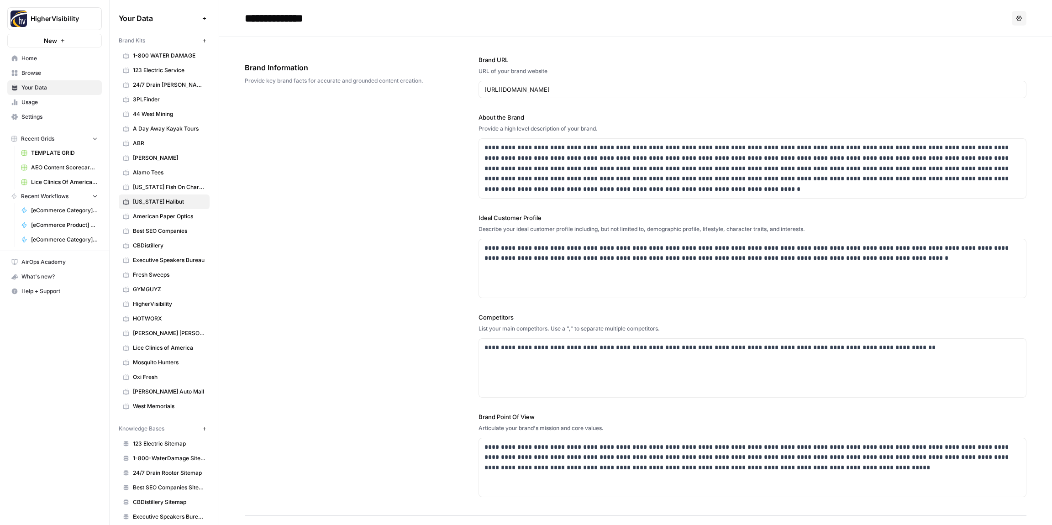
click at [363, 225] on div "**********" at bounding box center [635, 276] width 781 height 479
click at [203, 40] on icon "button" at bounding box center [204, 40] width 5 height 5
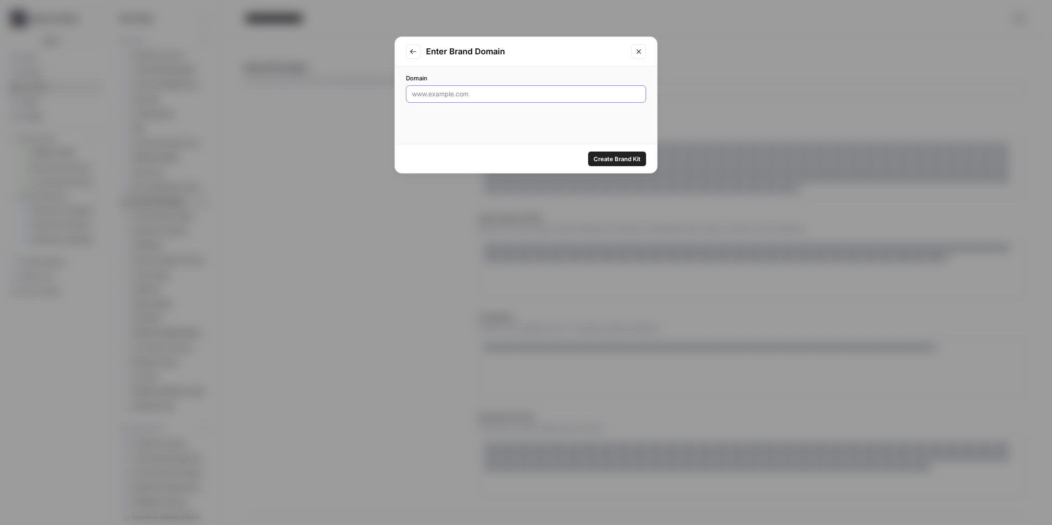
click at [451, 94] on input "Domain" at bounding box center [526, 93] width 228 height 9
paste input "http://www.allriversguideservice.com"
type input "http://www.allriversguideservice.com"
click at [621, 157] on span "Create Brand Kit" at bounding box center [616, 158] width 47 height 9
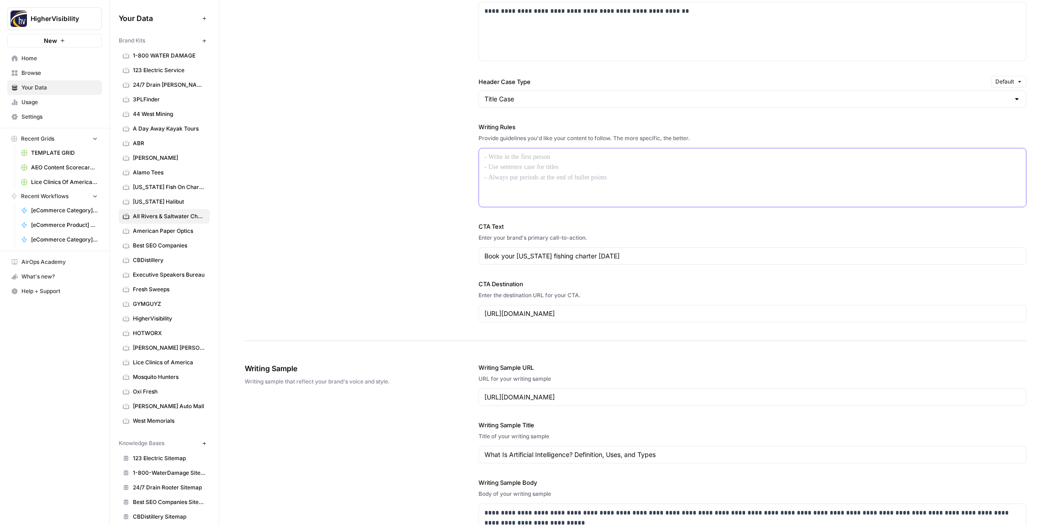
click at [511, 181] on div at bounding box center [752, 177] width 547 height 58
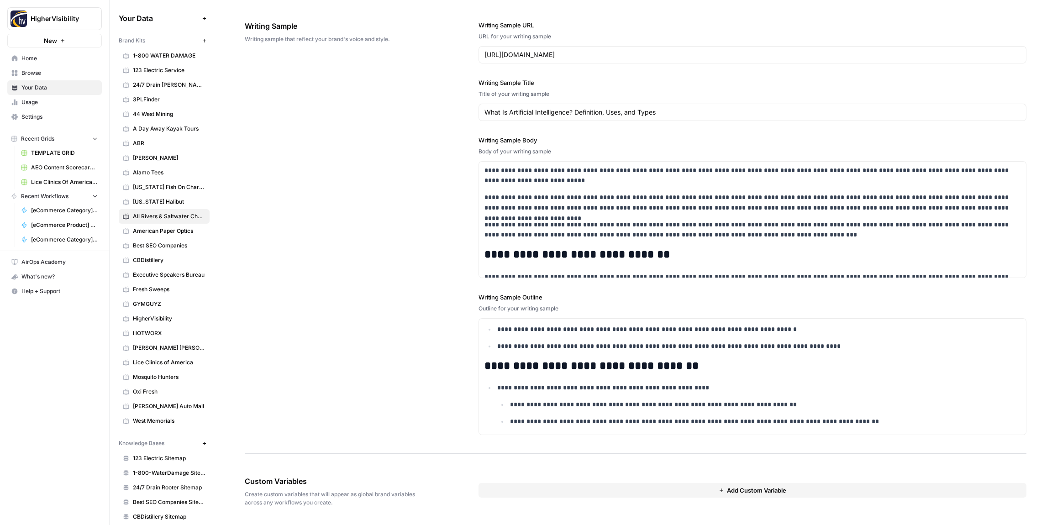
scroll to position [414, 0]
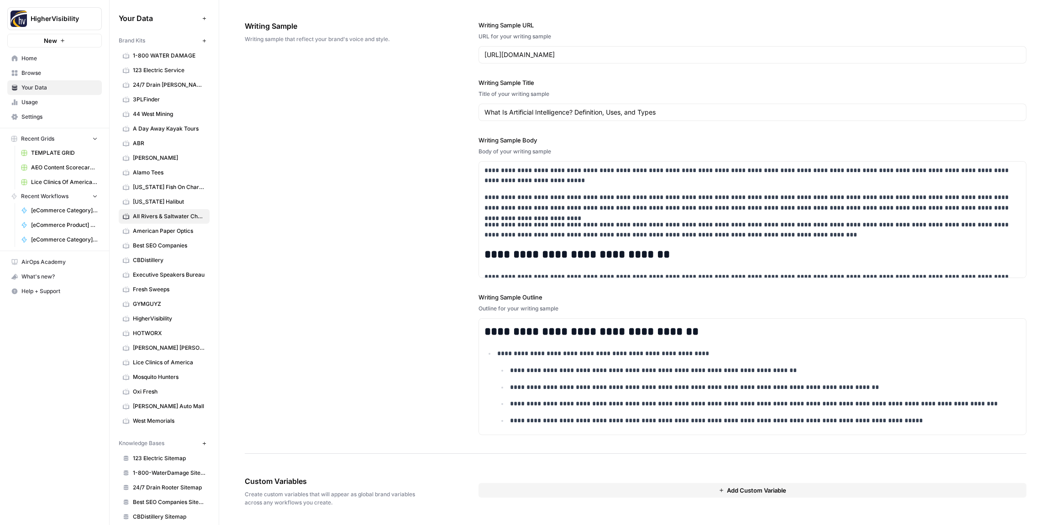
click at [644, 488] on button "Add Custom Variable" at bounding box center [752, 490] width 548 height 15
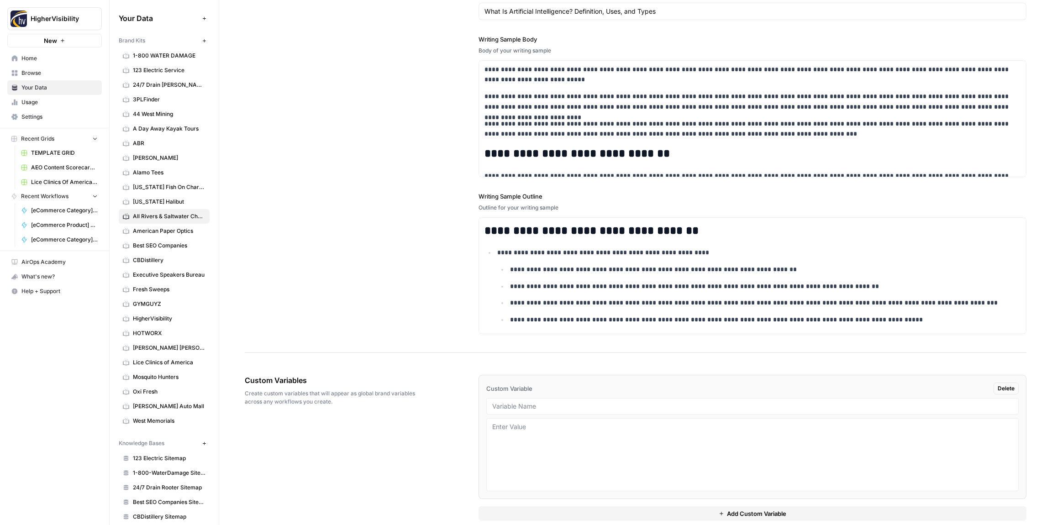
scroll to position [1176, 0]
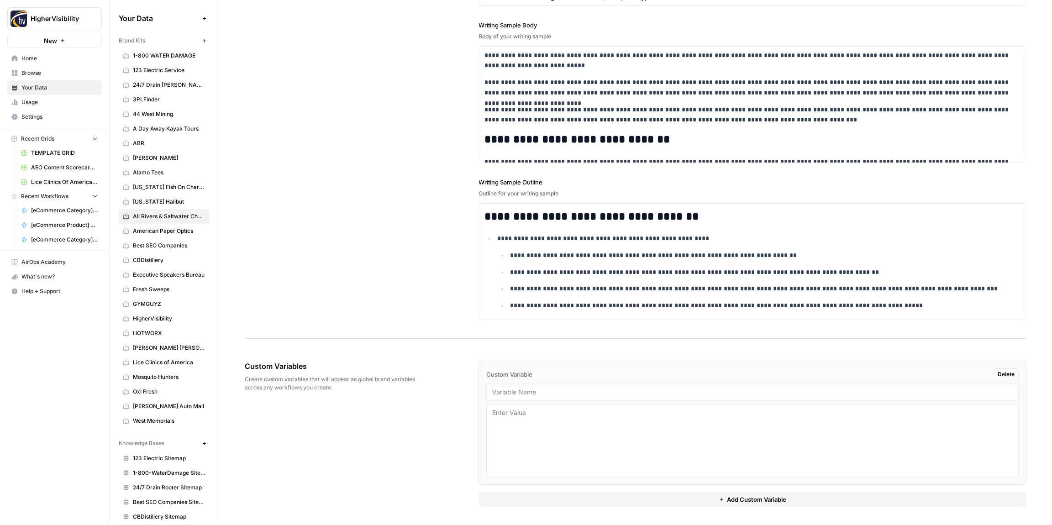
click at [522, 393] on input "text" at bounding box center [752, 392] width 520 height 8
paste input "Case Studies"
type input "Case Studies"
click at [590, 496] on button "Add Custom Variable" at bounding box center [752, 499] width 548 height 15
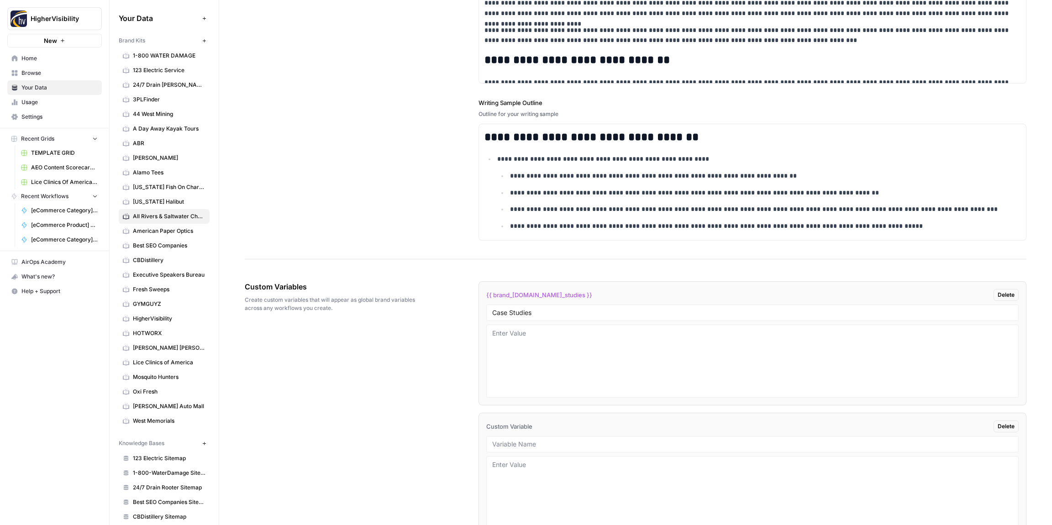
scroll to position [1307, 0]
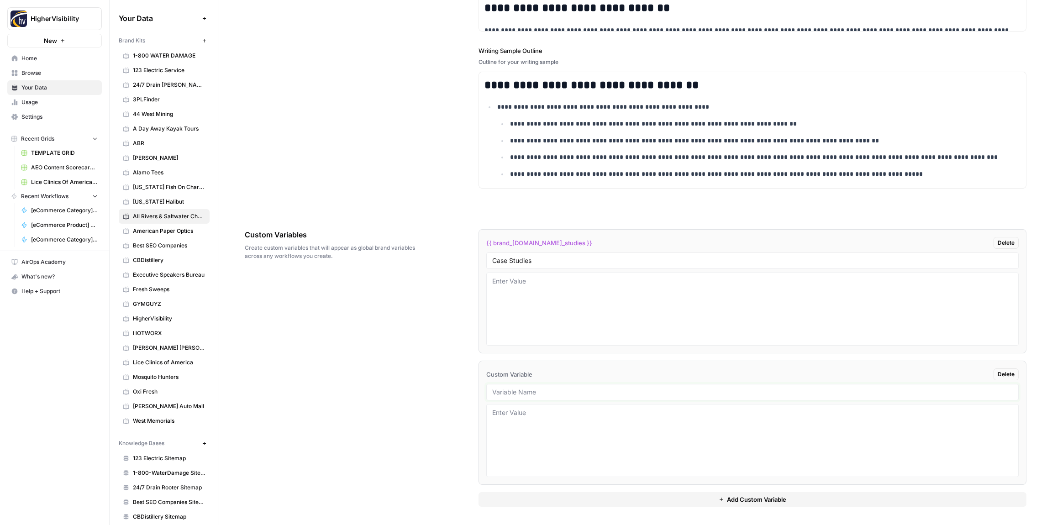
drag, startPoint x: 517, startPoint y: 390, endPoint x: 522, endPoint y: 389, distance: 5.1
click at [517, 390] on input "text" at bounding box center [752, 392] width 520 height 8
click at [531, 393] on input "text" at bounding box center [752, 392] width 520 height 8
paste input "Testimonials"
type input "Testimonials"
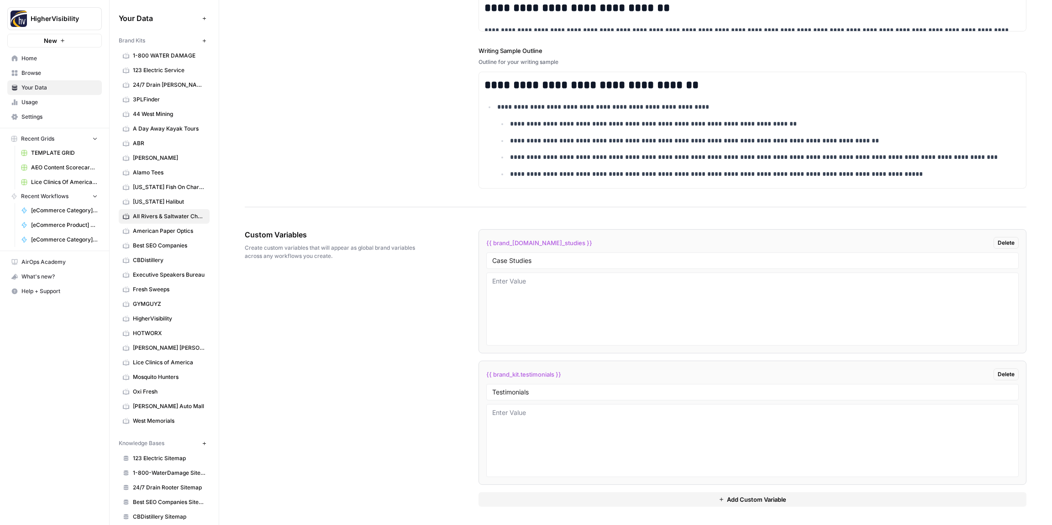
click at [649, 501] on button "Add Custom Variable" at bounding box center [752, 499] width 548 height 15
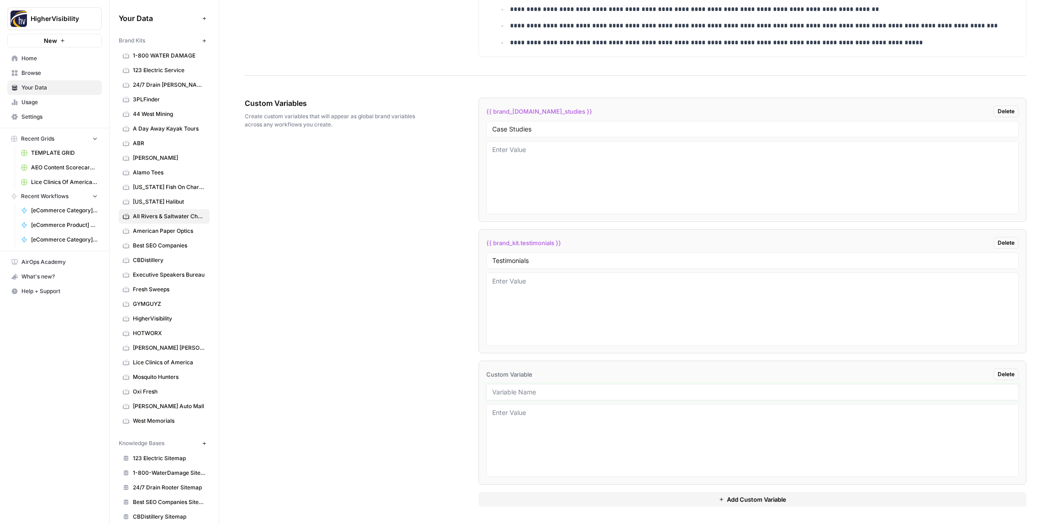
click at [508, 392] on input "text" at bounding box center [752, 392] width 520 height 8
click at [561, 395] on input "text" at bounding box center [752, 392] width 520 height 8
paste input "Word Count"
type input "Word Count"
click at [618, 503] on button "Add Custom Variable" at bounding box center [752, 499] width 548 height 15
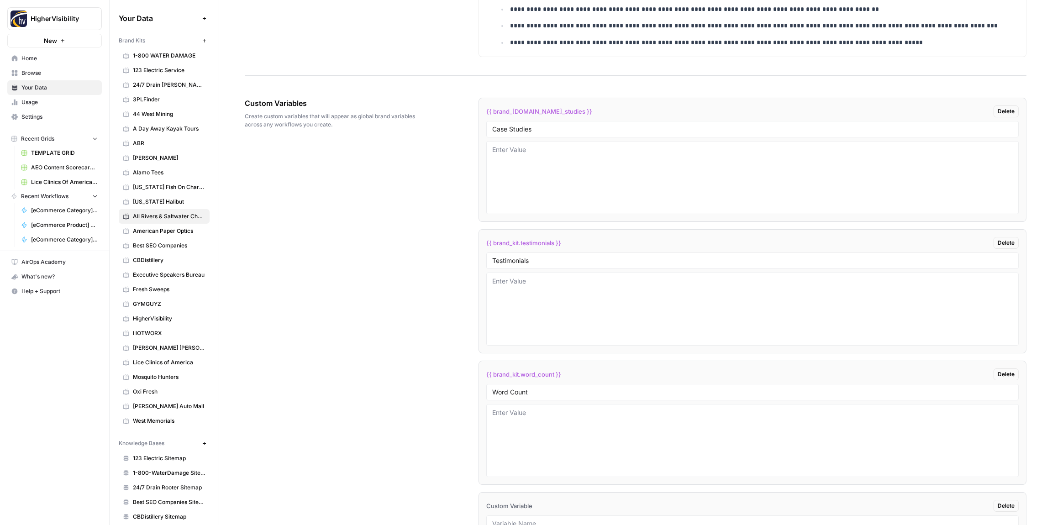
scroll to position [1570, 0]
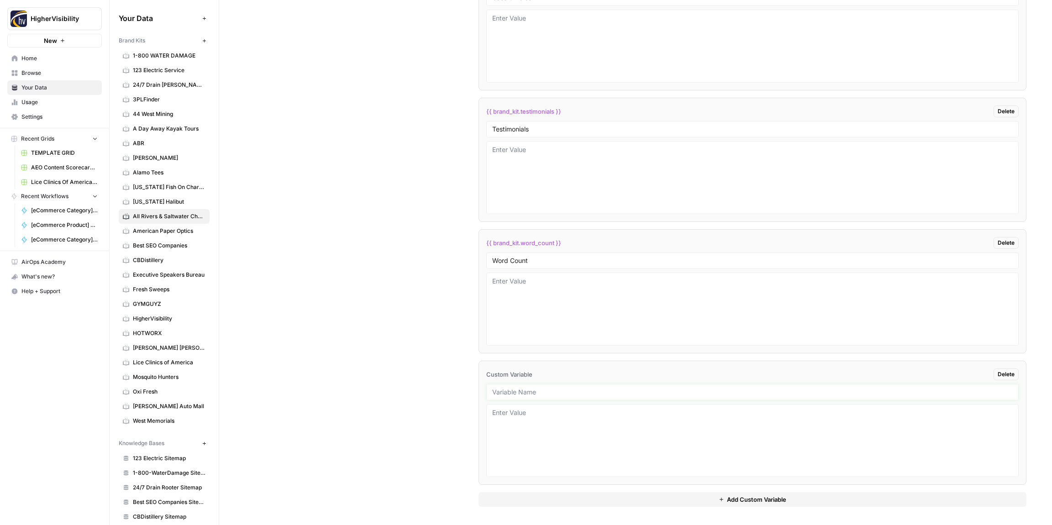
click at [513, 393] on input "text" at bounding box center [752, 392] width 520 height 8
click at [525, 394] on input "text" at bounding box center [752, 392] width 520 height 8
paste input "Custom Location Page Outline"
type input "Custom Location Page Outline"
click at [676, 507] on div "{{ brand_kit.case_studies }} Delete Case Studies {{ brand_kit.testimonials }} D…" at bounding box center [752, 236] width 548 height 577
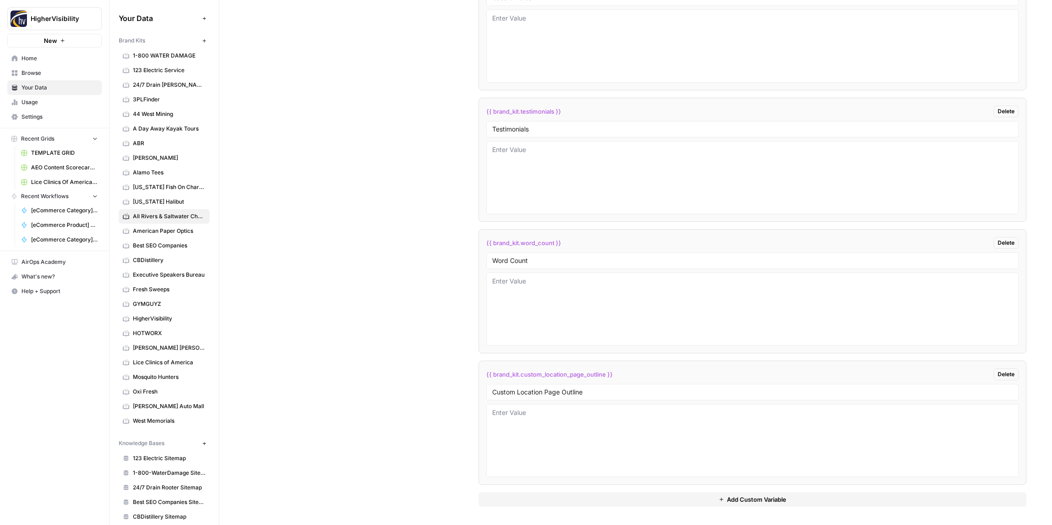
click at [671, 499] on button "Add Custom Variable" at bounding box center [752, 499] width 548 height 15
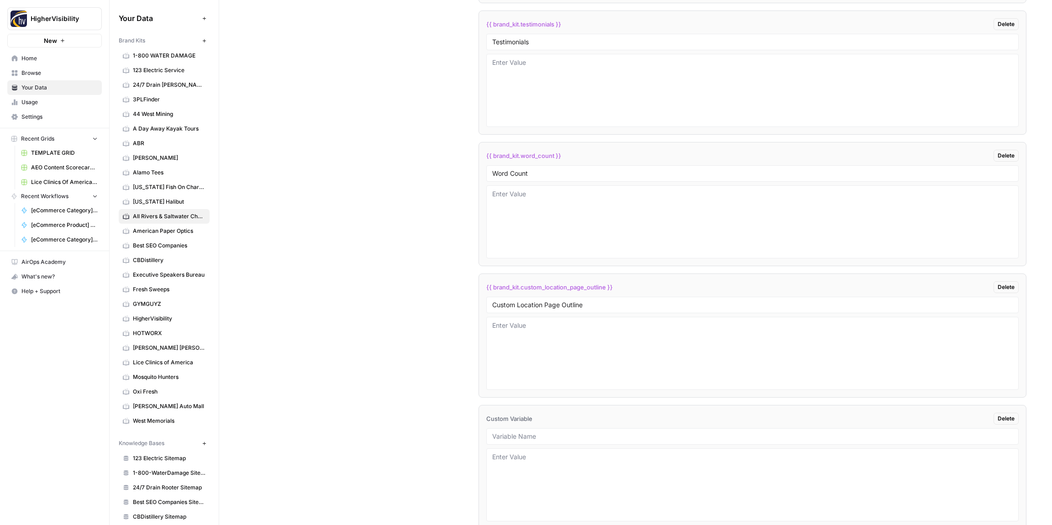
scroll to position [1702, 0]
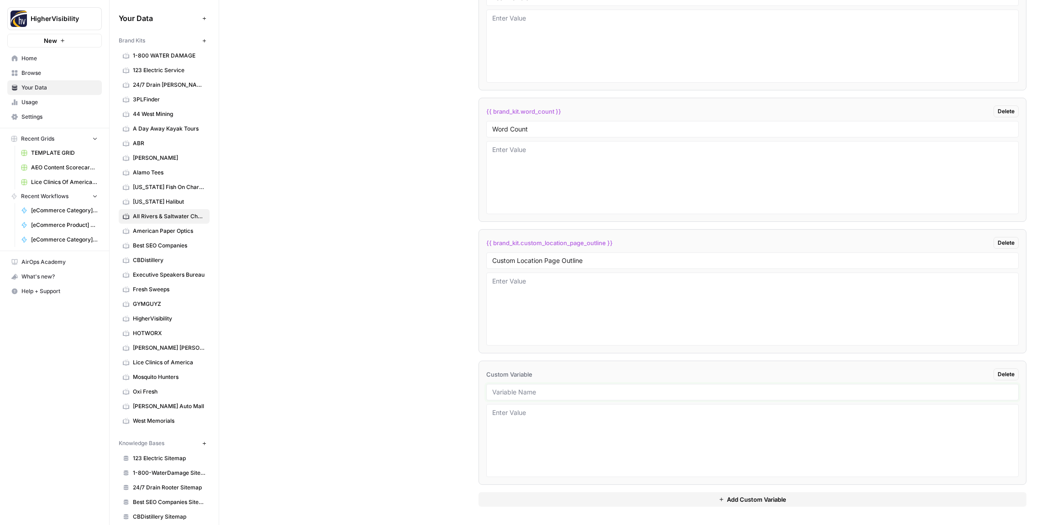
click at [519, 393] on input "text" at bounding box center [752, 392] width 520 height 8
click at [502, 392] on input "text" at bounding box center [752, 392] width 520 height 8
paste input "Industry"
type input "Industry"
click at [577, 496] on button "Add Custom Variable" at bounding box center [752, 499] width 548 height 15
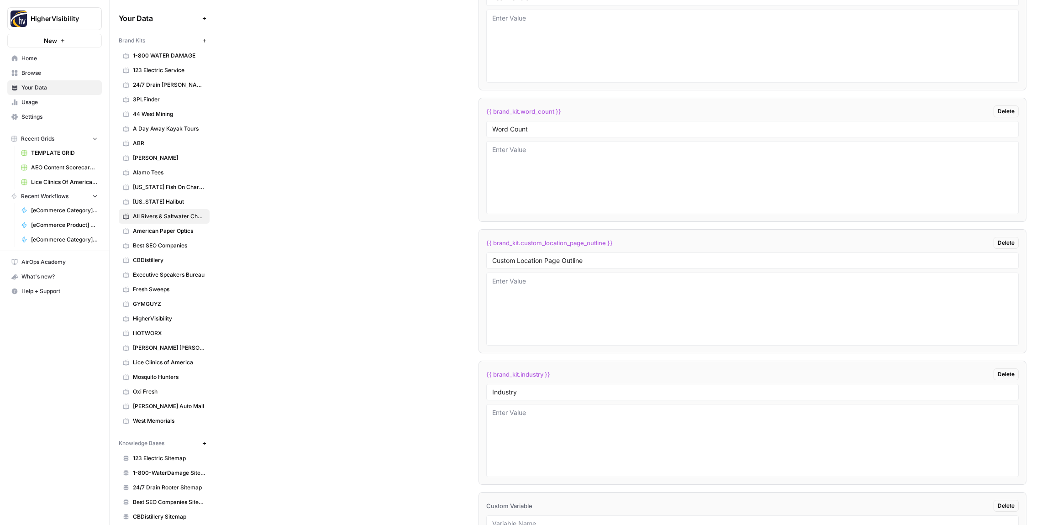
scroll to position [1833, 0]
drag, startPoint x: 540, startPoint y: 390, endPoint x: 545, endPoint y: 389, distance: 5.6
click at [540, 390] on input "text" at bounding box center [752, 392] width 520 height 8
paste input "Location Page Services"
type input "Location Page Services"
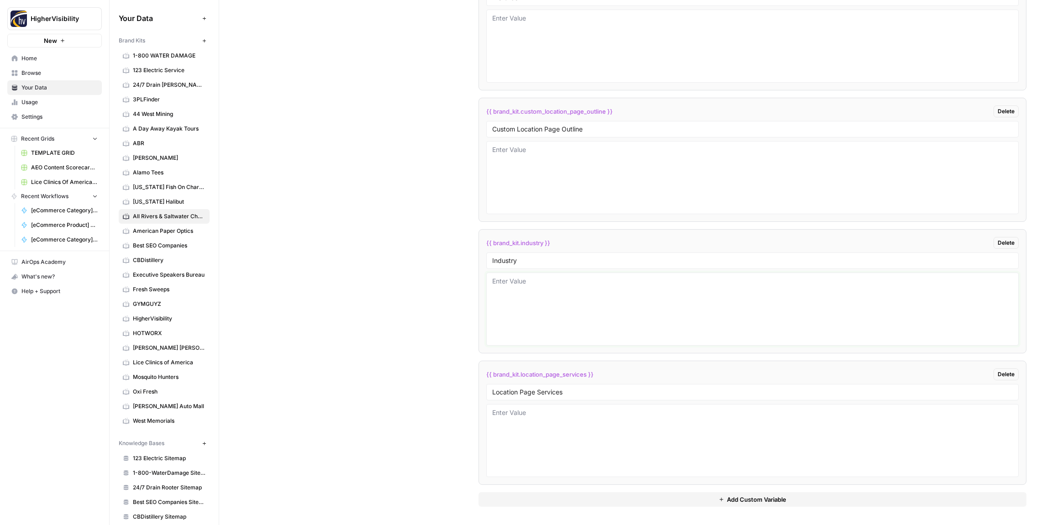
click at [544, 314] on textarea at bounding box center [752, 309] width 520 height 65
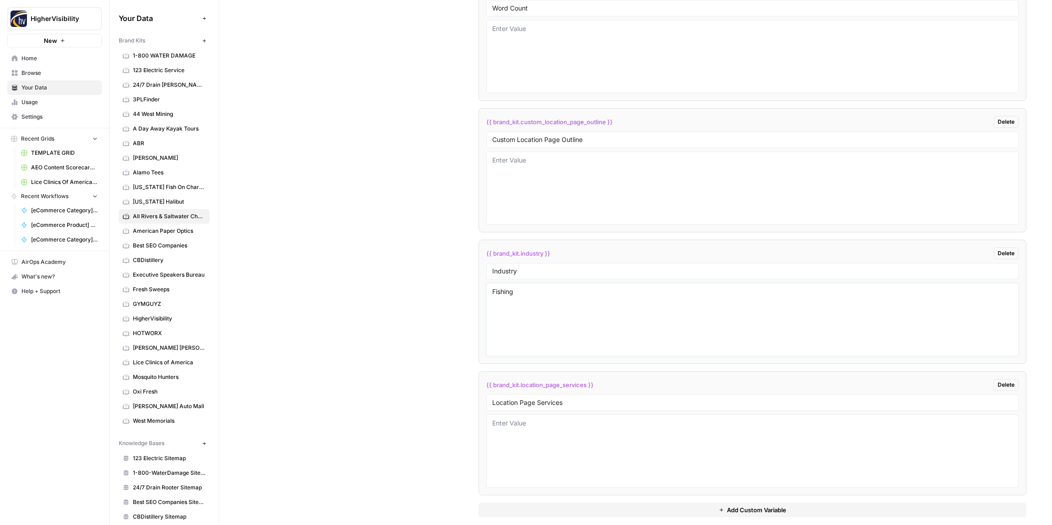
type textarea "Fishing"
click at [450, 294] on div "Custom Variables Create custom variables that will appear as global brand varia…" at bounding box center [635, 118] width 781 height 840
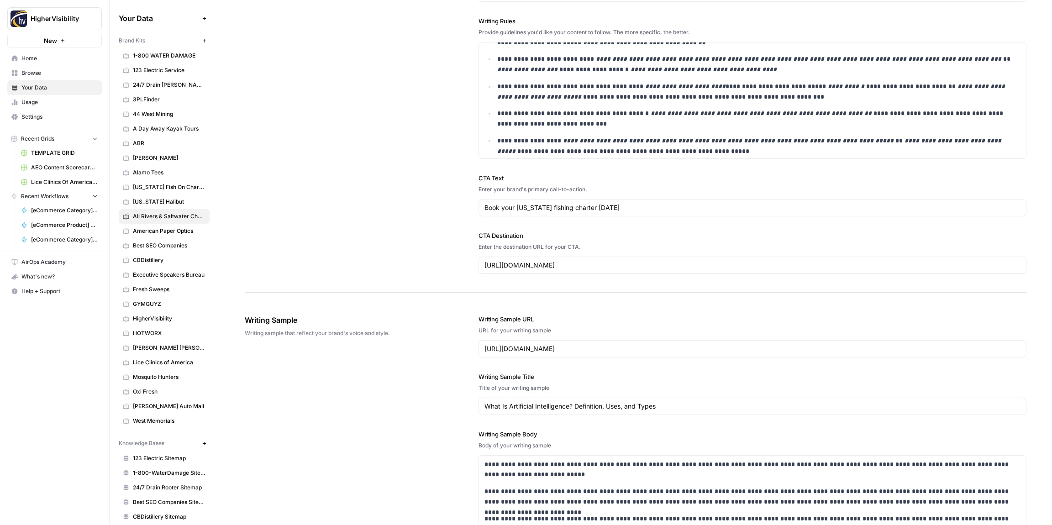
scroll to position [0, 0]
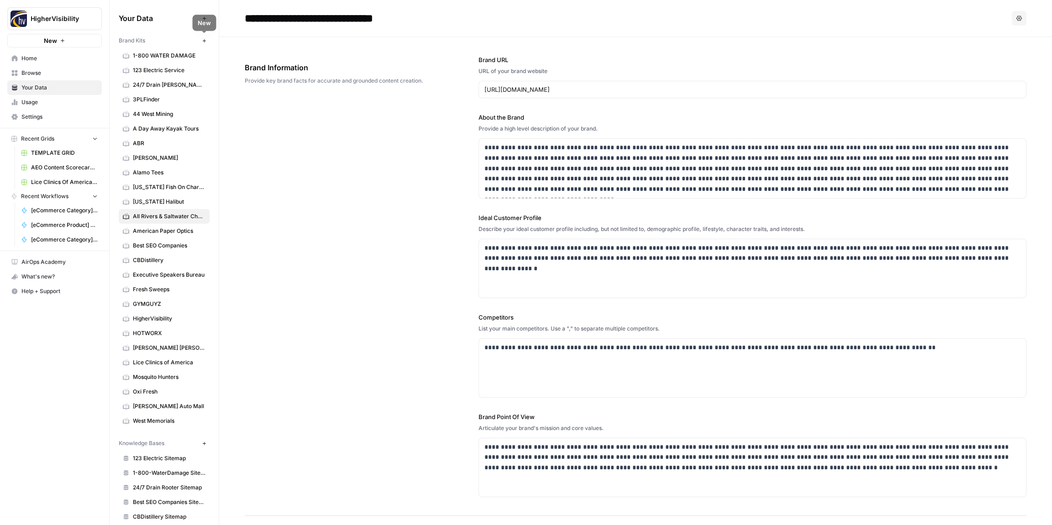
click at [204, 40] on icon "button" at bounding box center [203, 40] width 3 height 3
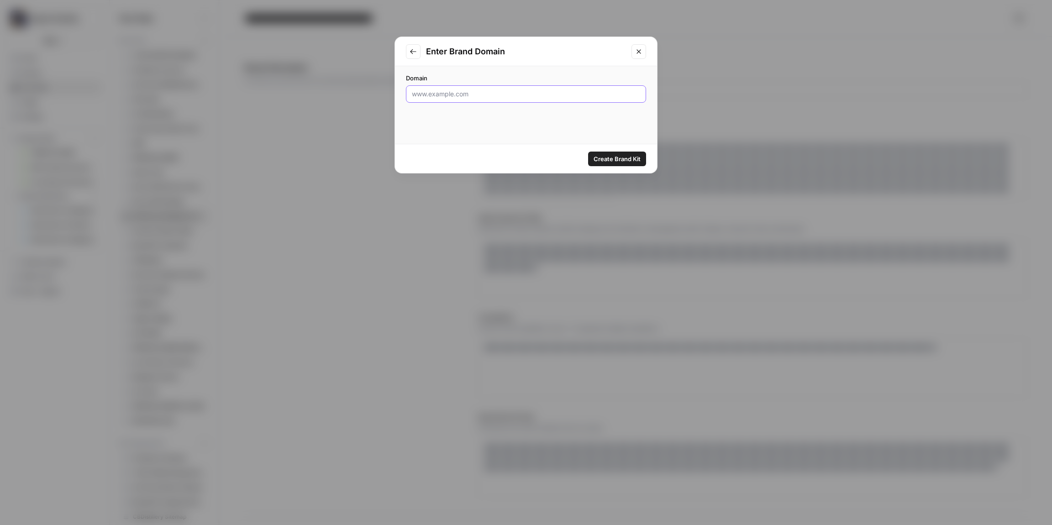
click at [466, 93] on input "Domain" at bounding box center [526, 93] width 228 height 9
paste input "https://alltrees.biz/"
type input "https://alltrees.biz/"
click at [614, 154] on span "Create Brand Kit" at bounding box center [616, 158] width 47 height 9
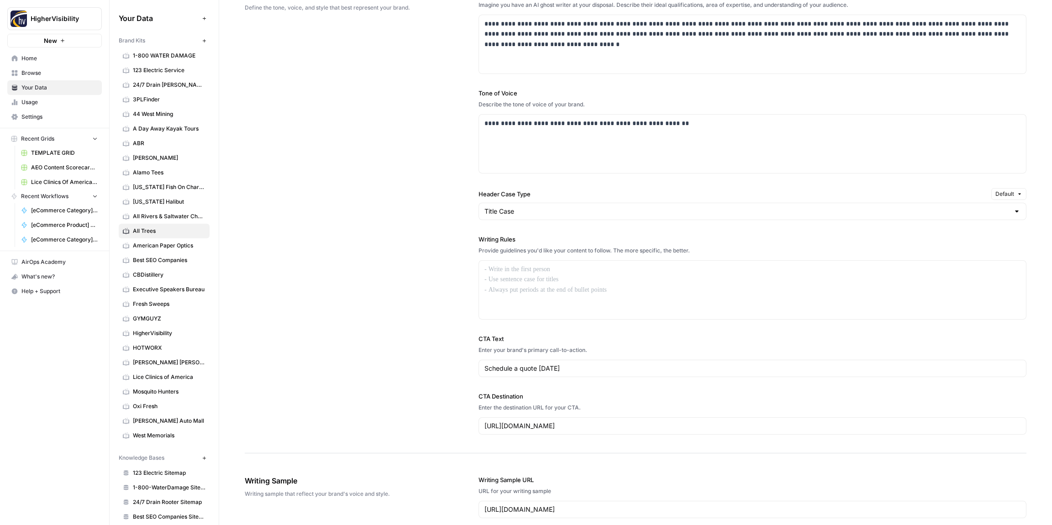
scroll to position [604, 0]
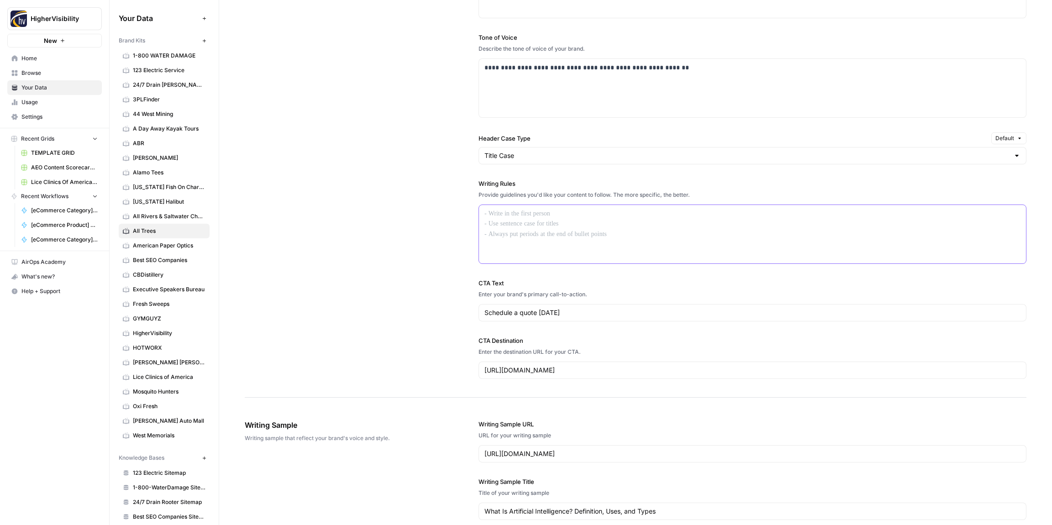
click at [519, 230] on div at bounding box center [752, 234] width 547 height 58
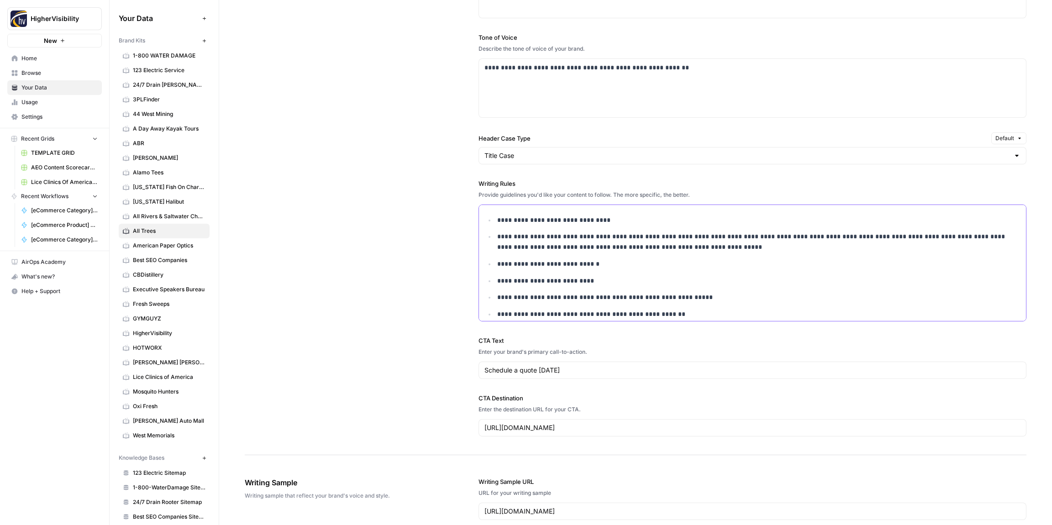
scroll to position [609, 0]
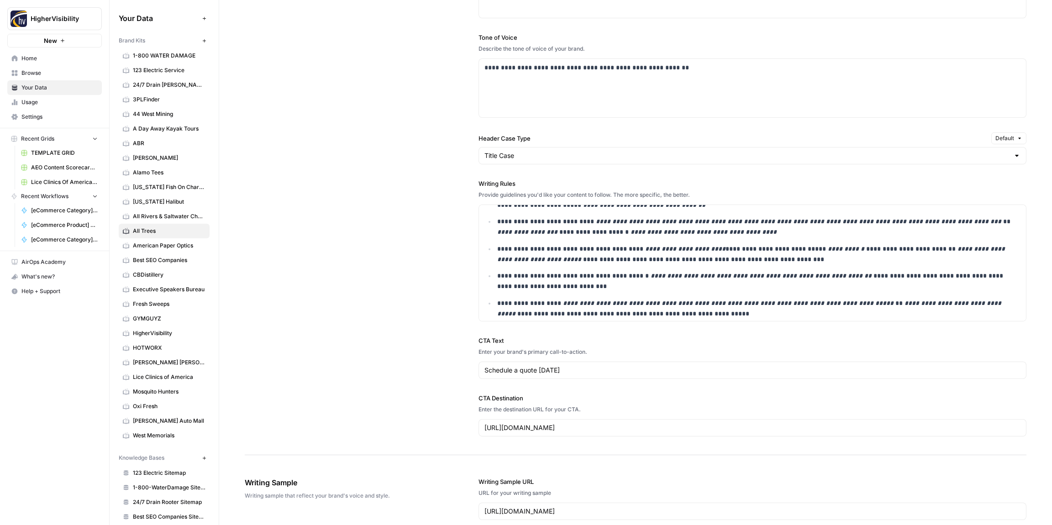
click at [419, 237] on div "**********" at bounding box center [635, 185] width 781 height 540
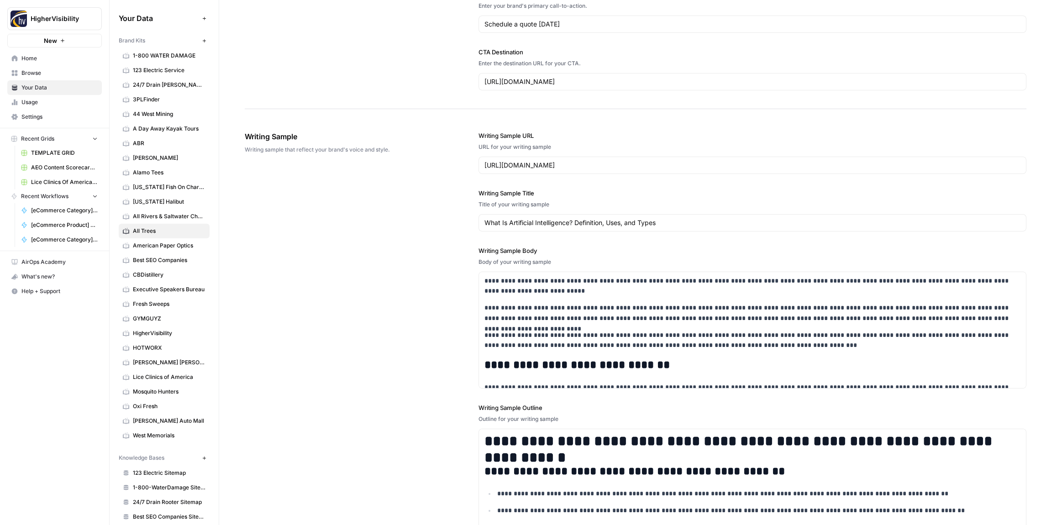
scroll to position [1061, 0]
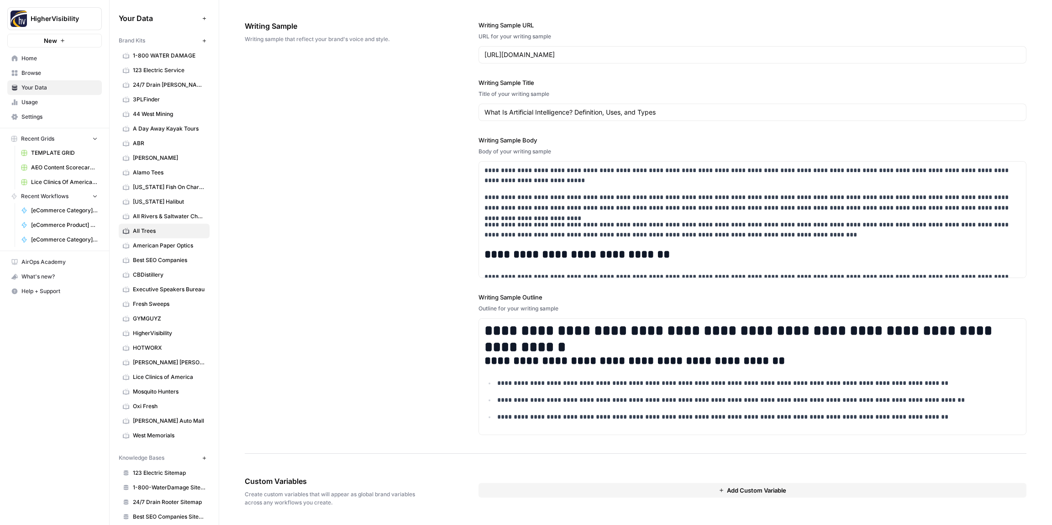
click at [583, 487] on button "Add Custom Variable" at bounding box center [752, 490] width 548 height 15
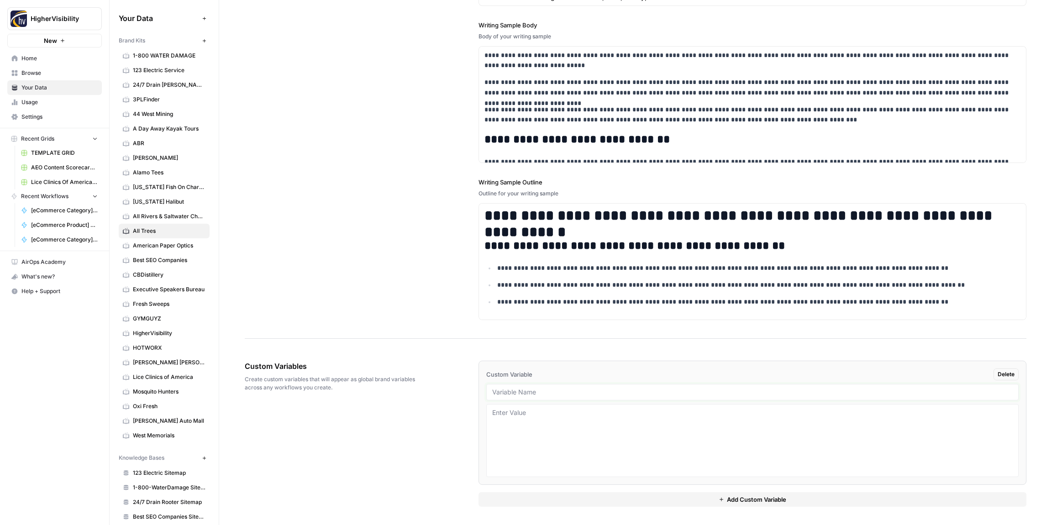
click at [520, 392] on input "text" at bounding box center [752, 392] width 520 height 8
paste input "Case Studies"
type input "Case Studies"
drag, startPoint x: 575, startPoint y: 500, endPoint x: 527, endPoint y: 478, distance: 53.3
click at [575, 500] on button "Add Custom Variable" at bounding box center [752, 499] width 548 height 15
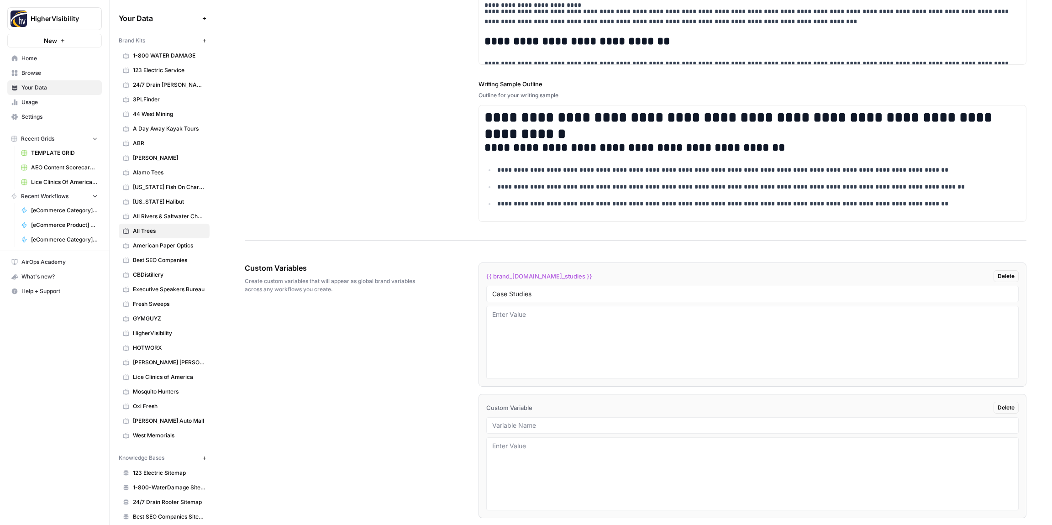
scroll to position [1307, 0]
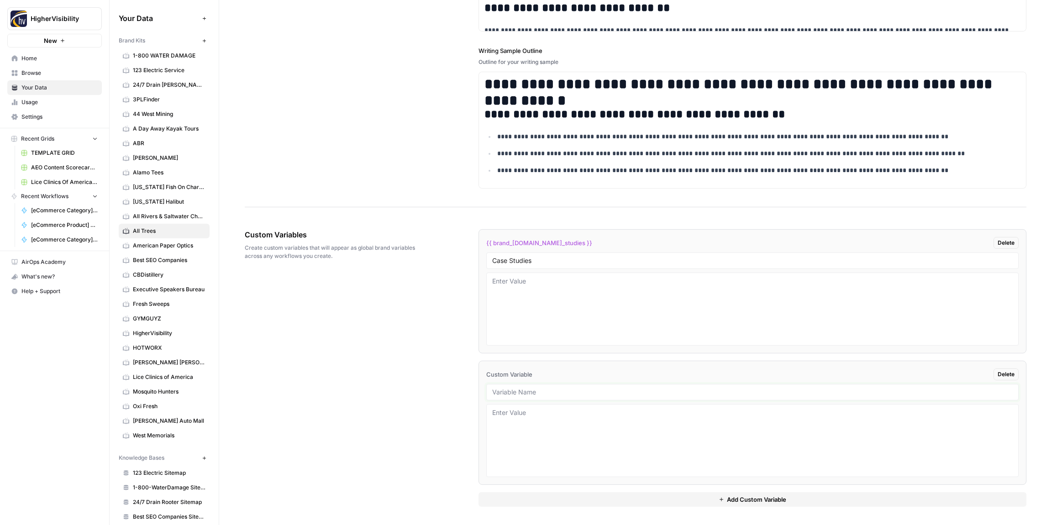
click at [536, 389] on input "text" at bounding box center [752, 392] width 520 height 8
paste input "Testimonials"
type input "Testimonials"
drag, startPoint x: 579, startPoint y: 503, endPoint x: 557, endPoint y: 466, distance: 43.1
click at [578, 503] on button "Add Custom Variable" at bounding box center [752, 499] width 548 height 15
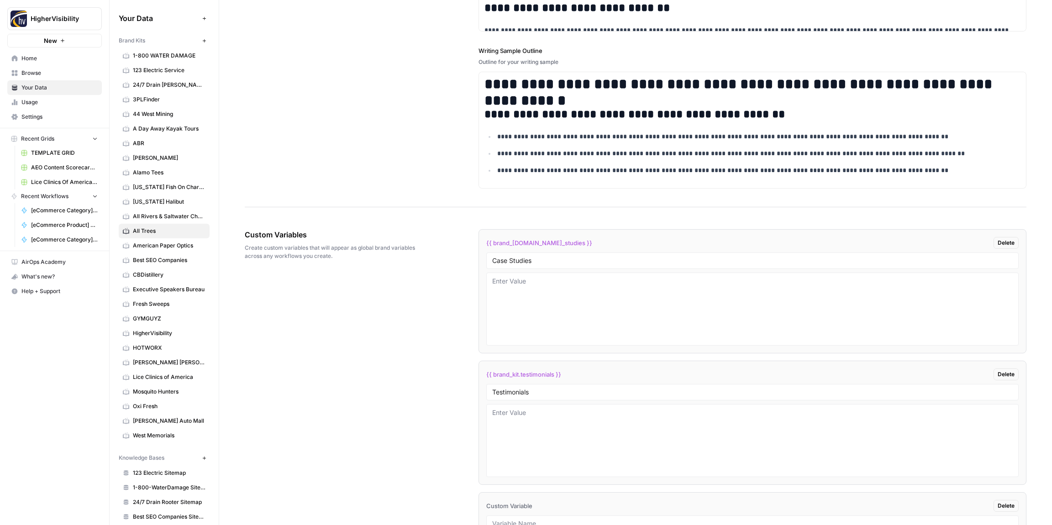
scroll to position [1439, 0]
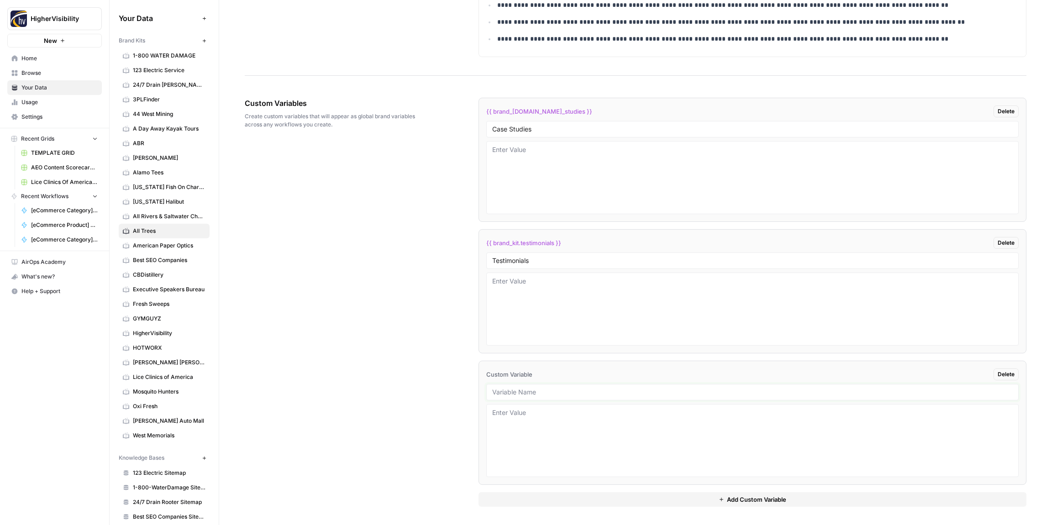
drag, startPoint x: 528, startPoint y: 392, endPoint x: 522, endPoint y: 391, distance: 5.6
click at [528, 392] on input "text" at bounding box center [752, 392] width 520 height 8
paste input "Word Count"
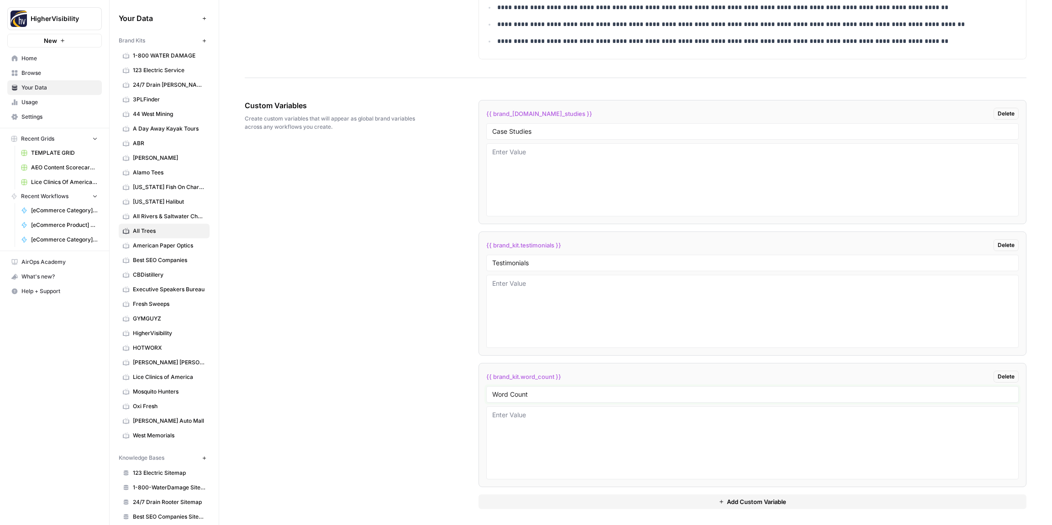
type input "Word Count"
click at [548, 499] on button "Add Custom Variable" at bounding box center [752, 501] width 548 height 15
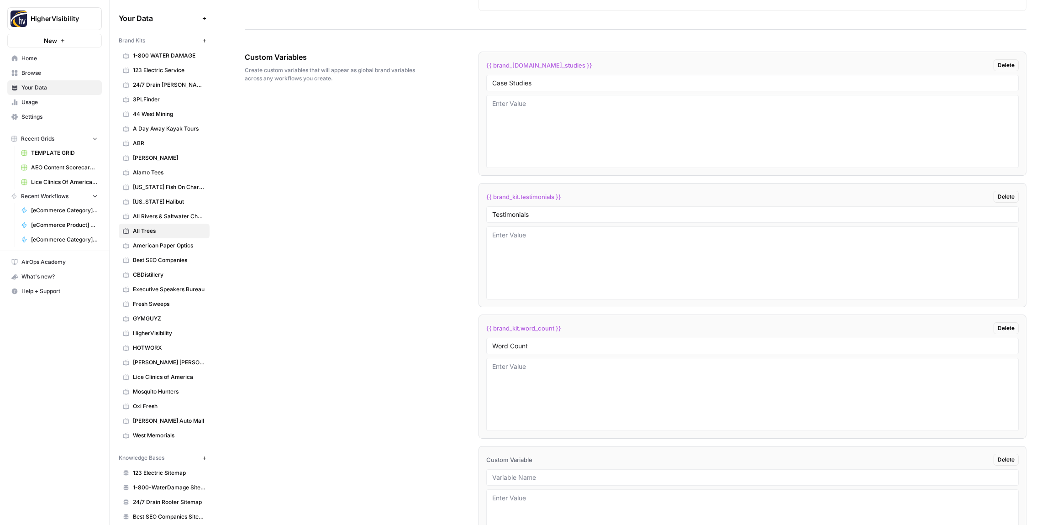
scroll to position [1570, 0]
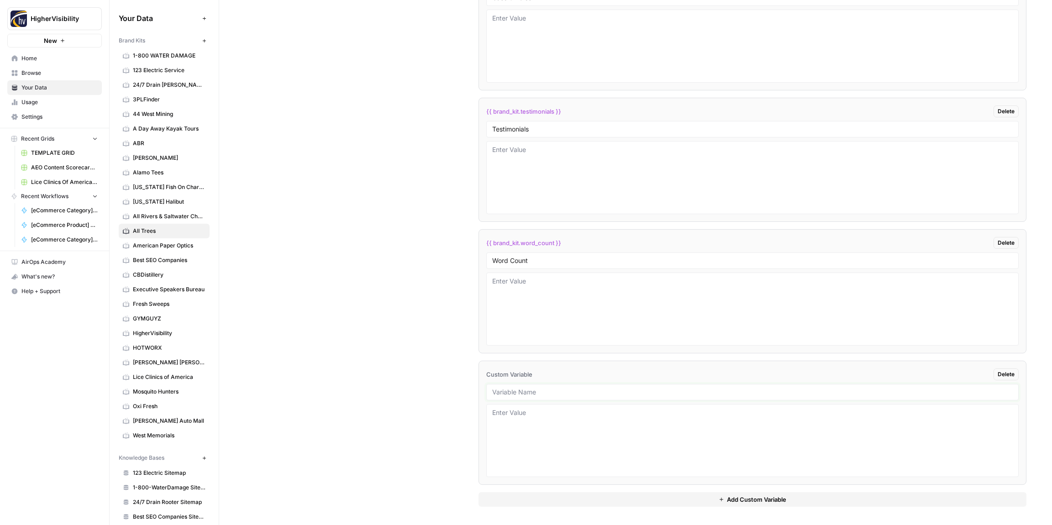
drag, startPoint x: 536, startPoint y: 390, endPoint x: 531, endPoint y: 386, distance: 6.1
click at [536, 389] on input "text" at bounding box center [752, 392] width 520 height 8
paste input "Custom Location Page Outline"
type input "Custom Location Page Outline"
click at [633, 497] on button "Add Custom Variable" at bounding box center [752, 499] width 548 height 15
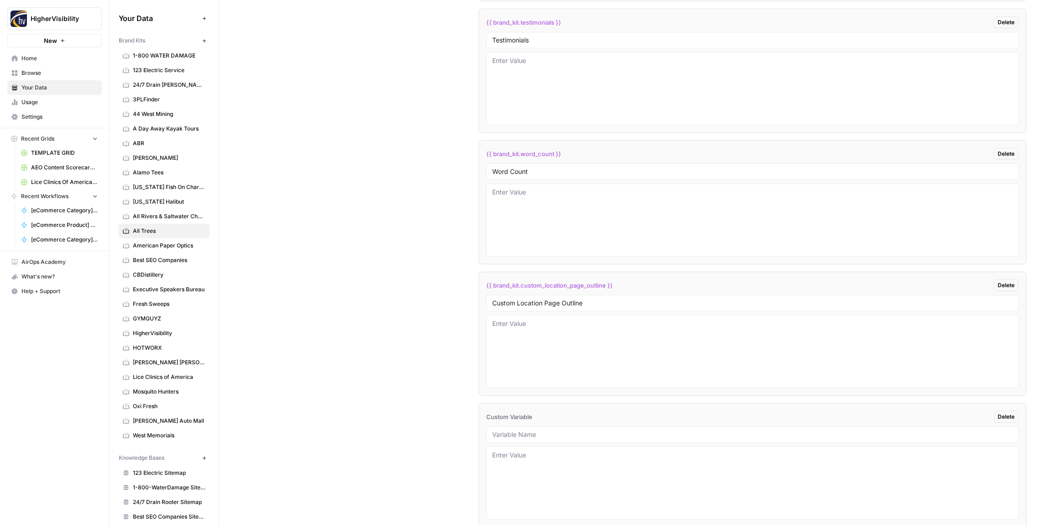
scroll to position [1702, 0]
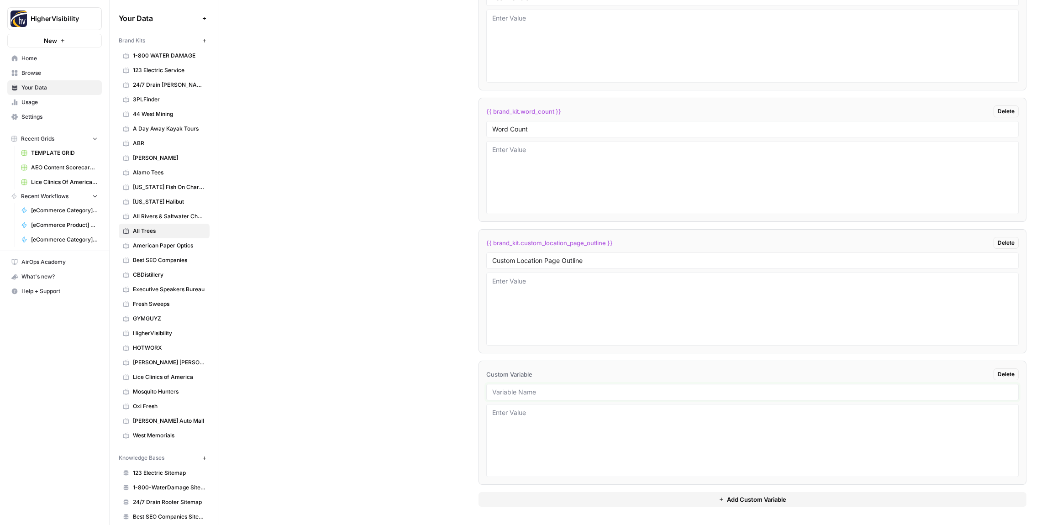
click at [529, 390] on input "text" at bounding box center [752, 392] width 520 height 8
paste input "Industry"
type input "Industry"
click at [613, 499] on button "Add Custom Variable" at bounding box center [752, 499] width 548 height 15
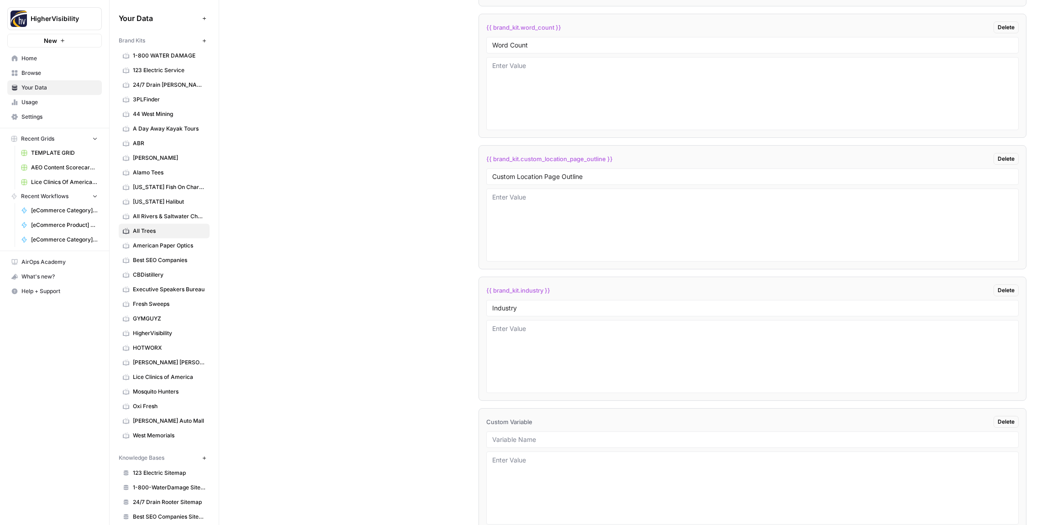
scroll to position [1833, 0]
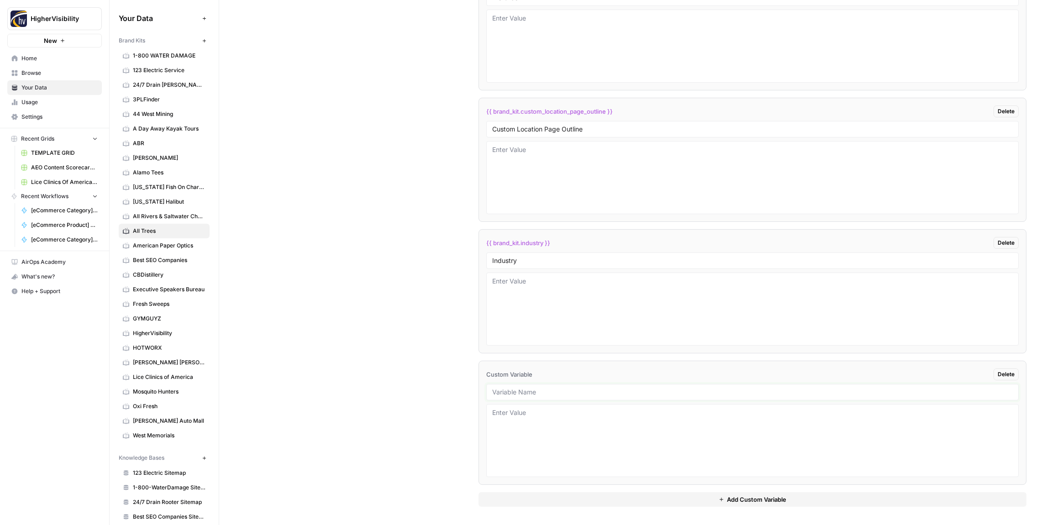
click at [512, 392] on input "text" at bounding box center [752, 392] width 520 height 8
paste input "Location Page Services"
type input "Location Page Services"
click at [417, 372] on div "Custom Variables Create custom variables that will appear as global brand varia…" at bounding box center [635, 105] width 781 height 840
click at [540, 290] on textarea at bounding box center [752, 309] width 520 height 65
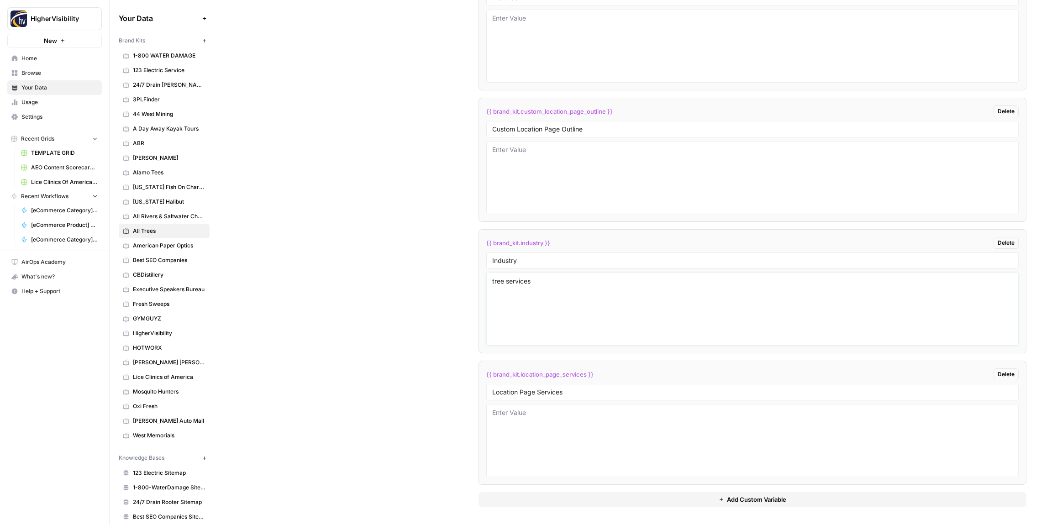
type textarea "tree services"
click at [447, 277] on div "Custom Variables Create custom variables that will appear as global brand varia…" at bounding box center [635, 105] width 781 height 840
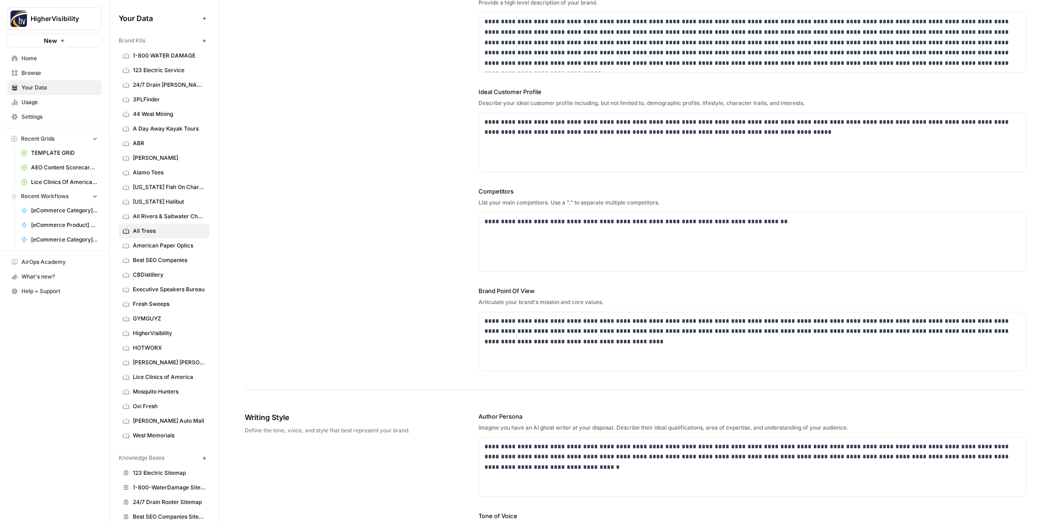
scroll to position [0, 0]
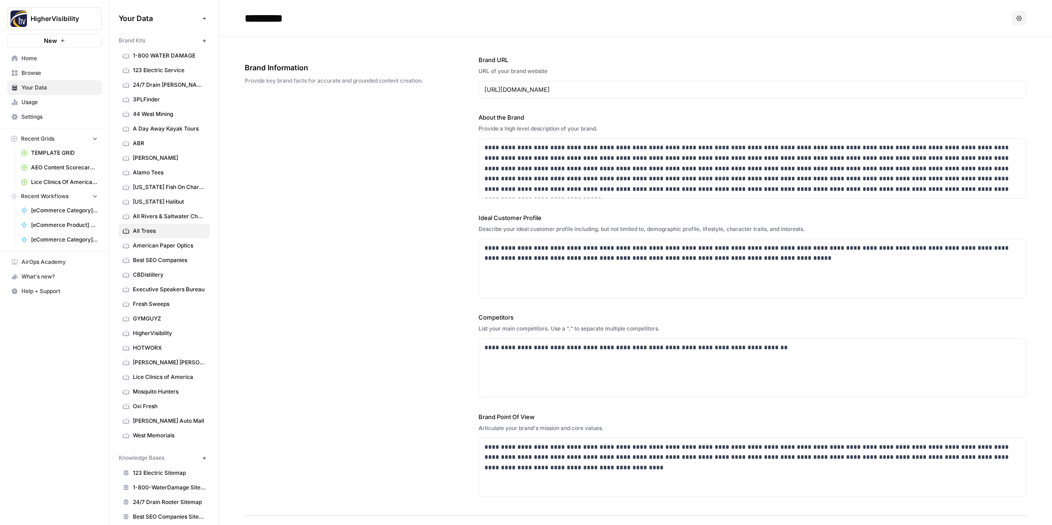
click at [204, 42] on icon "button" at bounding box center [204, 40] width 5 height 5
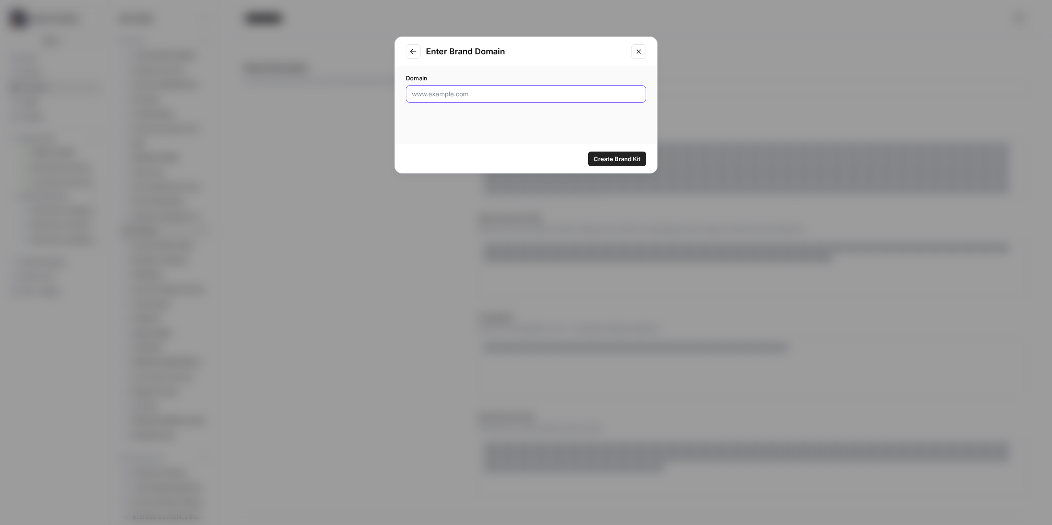
click at [486, 97] on input "Domain" at bounding box center [526, 93] width 228 height 9
paste input "https://www.alterationspecialists.com"
type input "https://www.alterationspecialists.com"
click at [618, 160] on span "Create Brand Kit" at bounding box center [616, 158] width 47 height 9
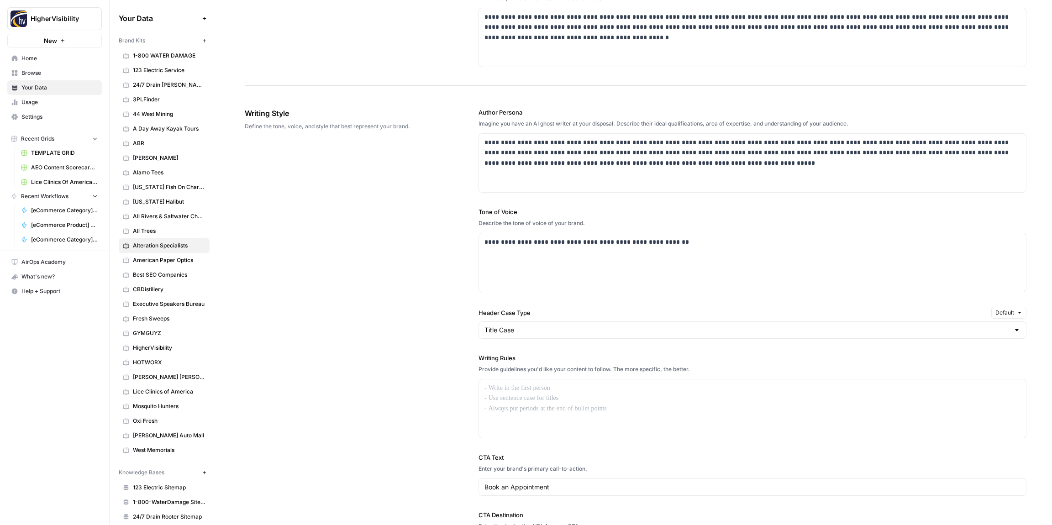
scroll to position [498, 0]
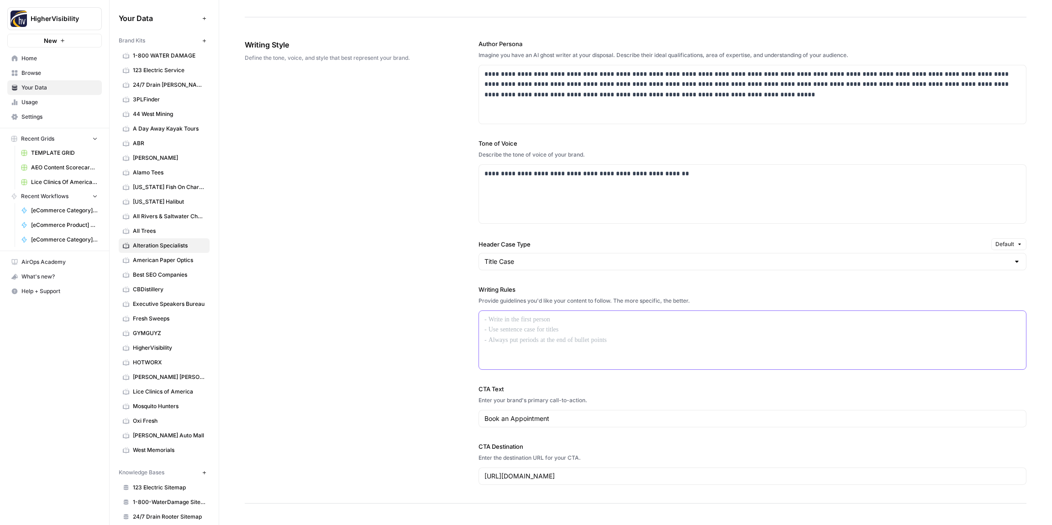
click at [524, 322] on p at bounding box center [752, 319] width 536 height 10
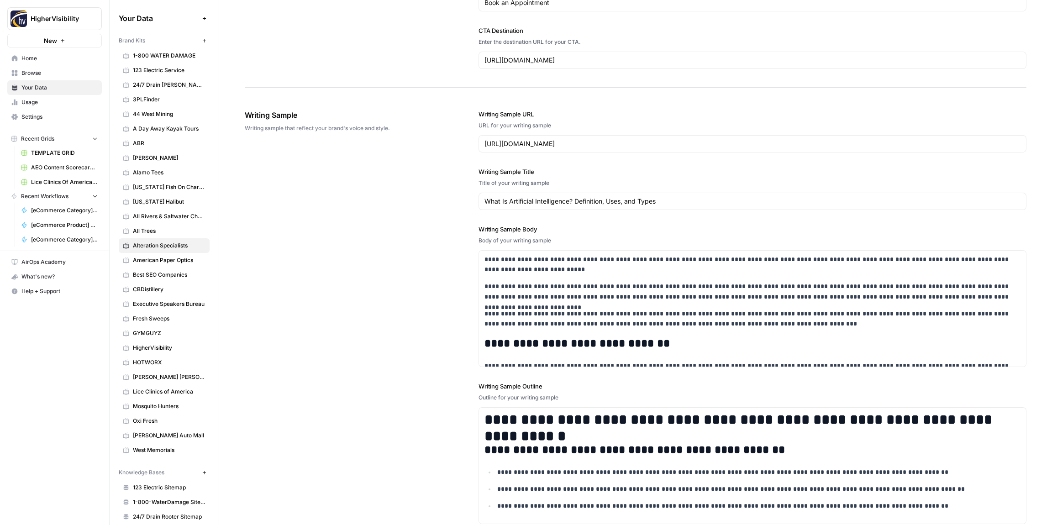
scroll to position [1061, 0]
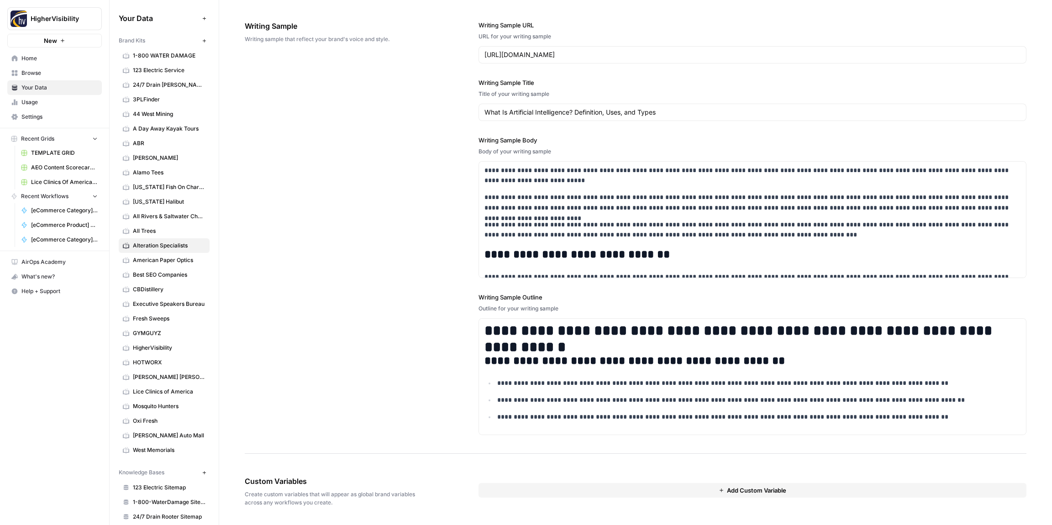
click at [588, 494] on button "Add Custom Variable" at bounding box center [752, 490] width 548 height 15
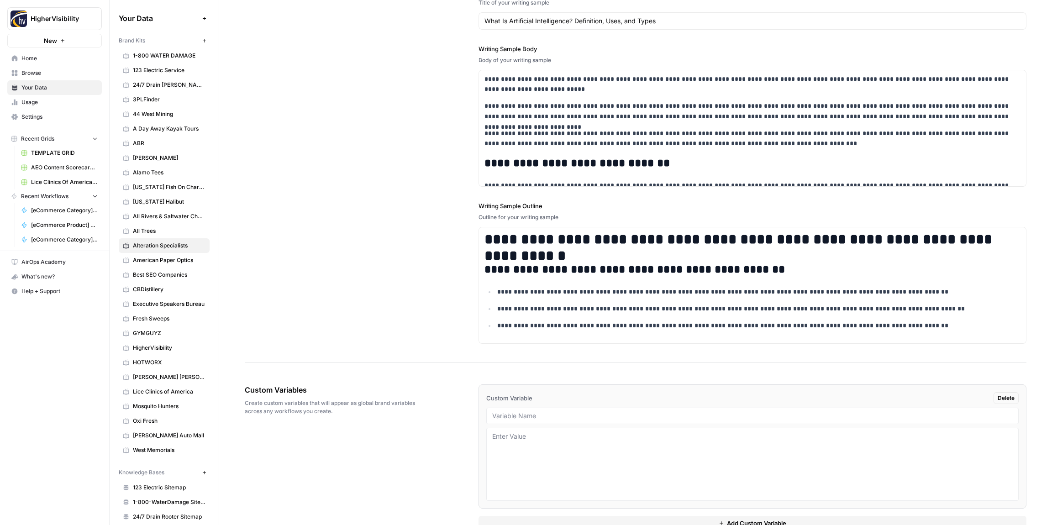
scroll to position [1176, 0]
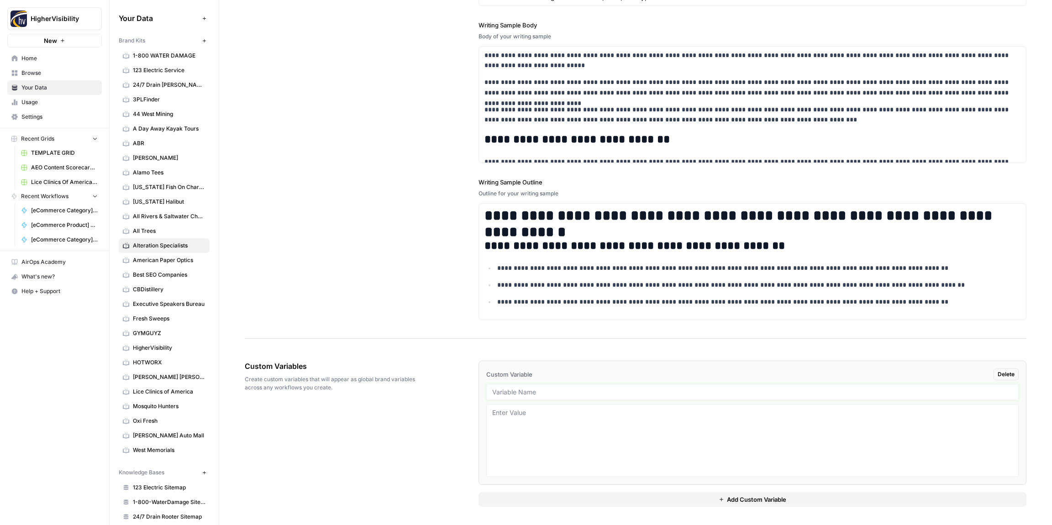
click at [536, 393] on input "text" at bounding box center [752, 392] width 520 height 8
paste input "Case Studies"
type input "Case Studies"
click at [608, 506] on button "Add Custom Variable" at bounding box center [752, 499] width 548 height 15
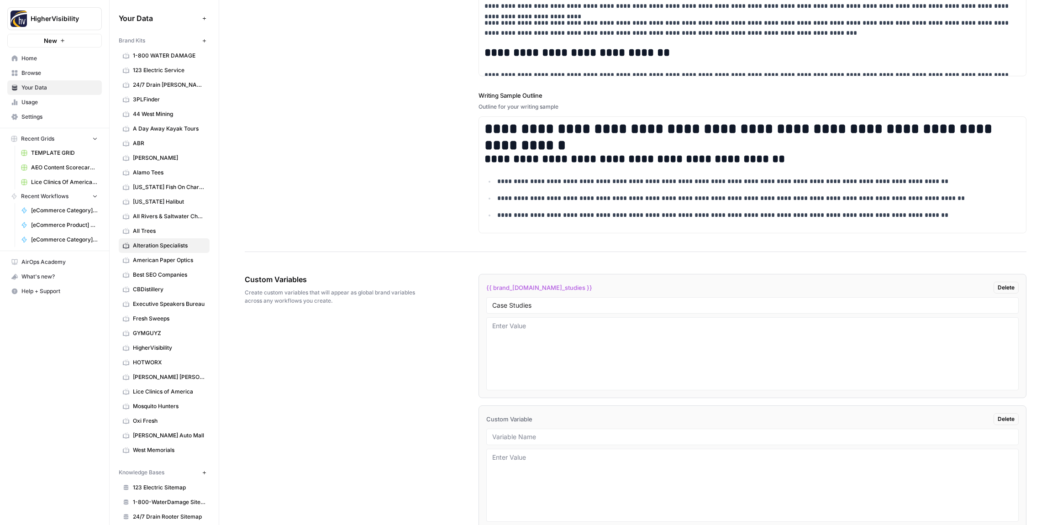
scroll to position [1307, 0]
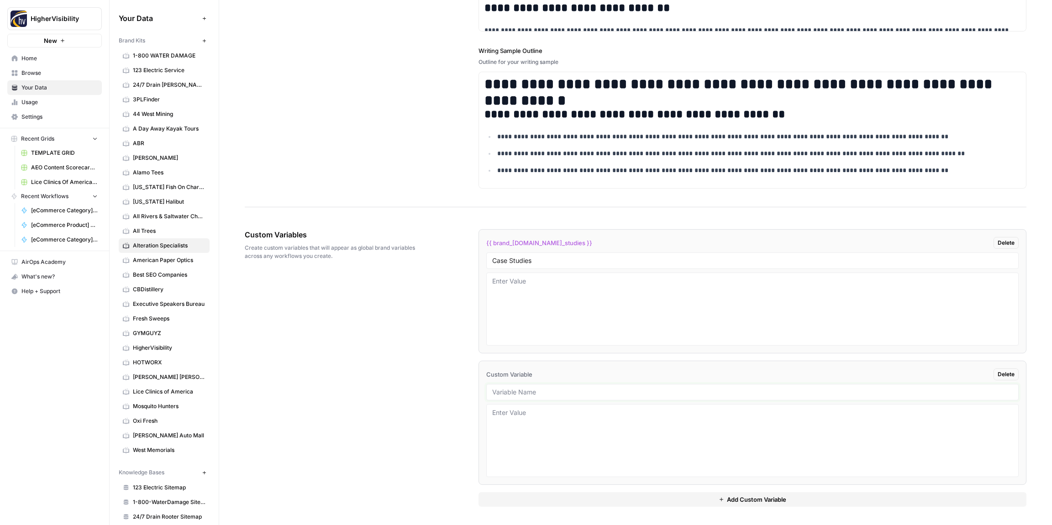
click at [535, 392] on input "text" at bounding box center [752, 392] width 520 height 8
drag, startPoint x: 535, startPoint y: 392, endPoint x: 529, endPoint y: 386, distance: 8.1
click at [534, 389] on input "text" at bounding box center [752, 392] width 520 height 8
paste input "Testimonials"
type input "Testimonials"
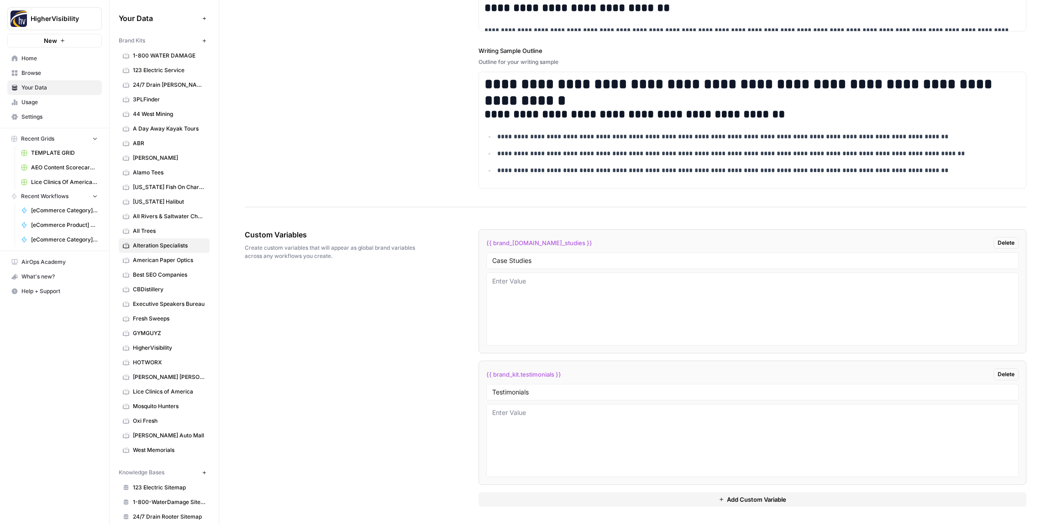
drag, startPoint x: 585, startPoint y: 500, endPoint x: 574, endPoint y: 490, distance: 15.2
click at [585, 500] on button "Add Custom Variable" at bounding box center [752, 499] width 548 height 15
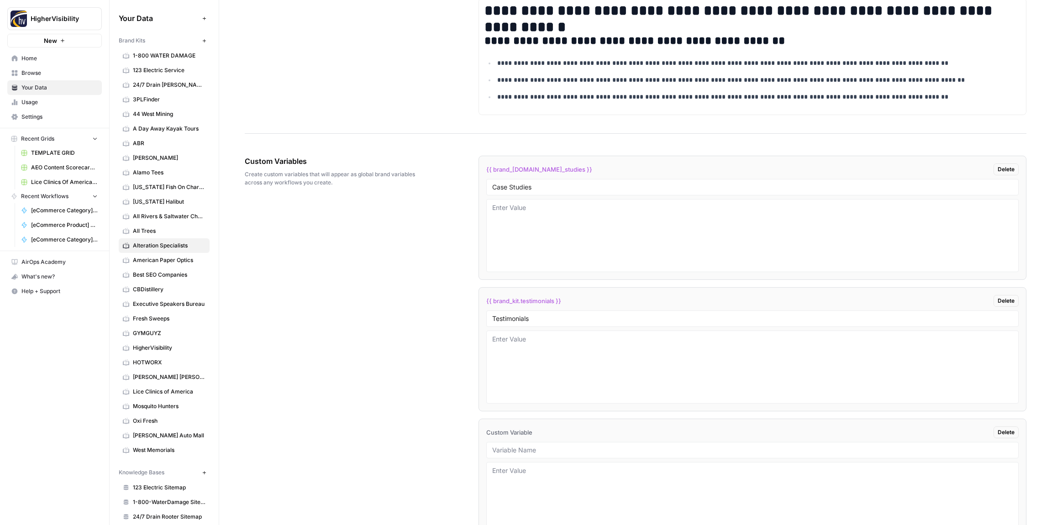
scroll to position [1439, 0]
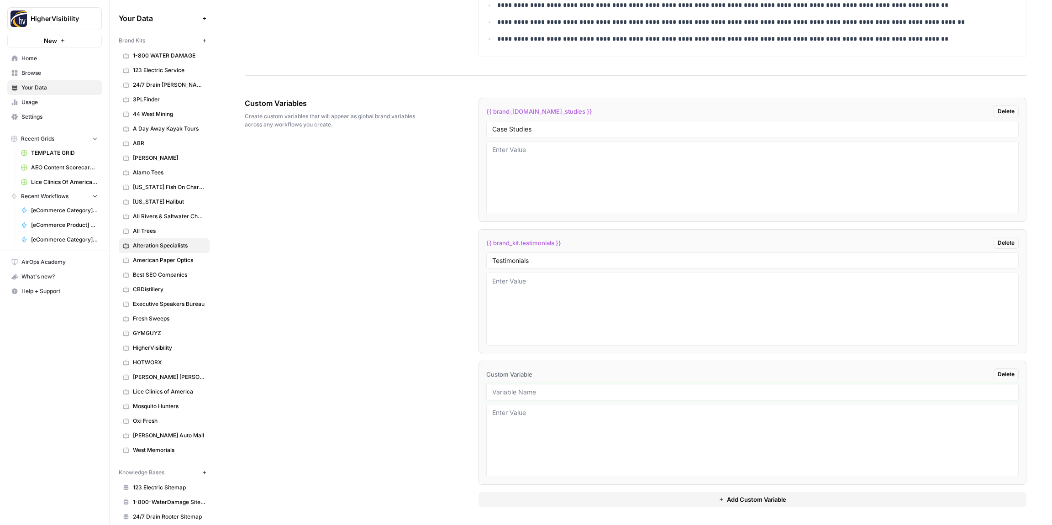
click at [605, 391] on input "text" at bounding box center [752, 392] width 520 height 8
paste input "Word Count"
type input "Word Count"
drag, startPoint x: 594, startPoint y: 496, endPoint x: 602, endPoint y: 463, distance: 33.9
click at [593, 494] on button "Add Custom Variable" at bounding box center [752, 499] width 548 height 15
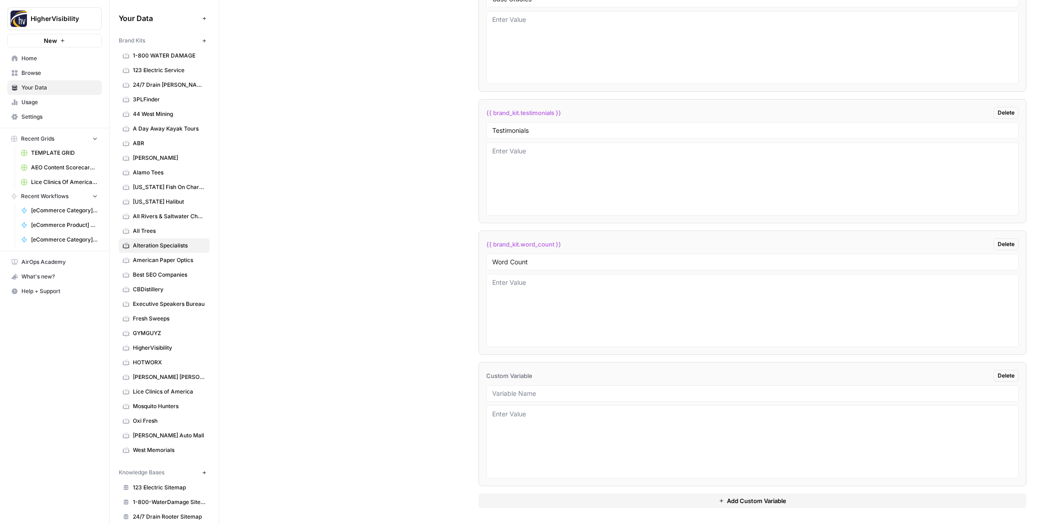
scroll to position [1570, 0]
click at [519, 395] on input "text" at bounding box center [752, 392] width 520 height 8
paste input "Custom Location Page Outline"
type input "Custom Location Page Outline"
drag, startPoint x: 565, startPoint y: 496, endPoint x: 544, endPoint y: 475, distance: 29.7
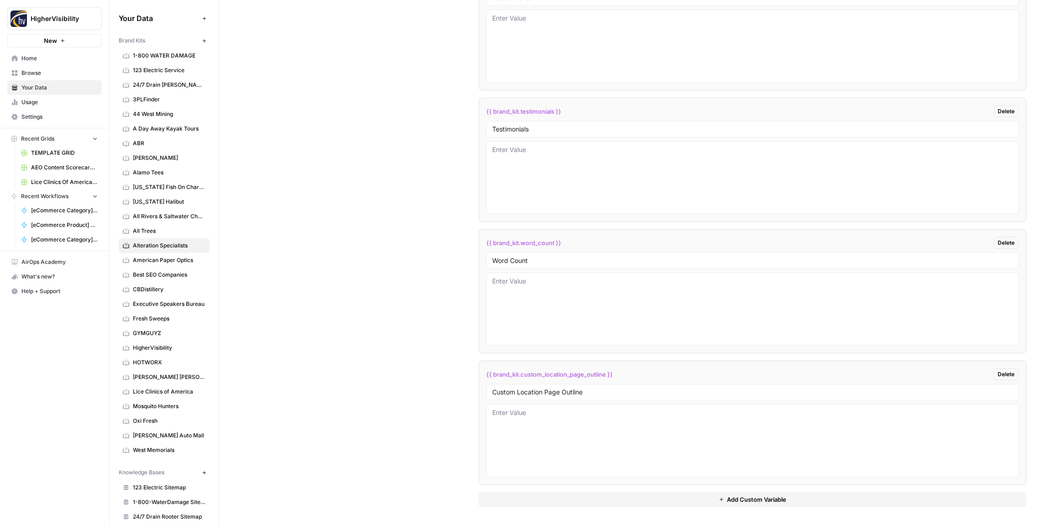
click at [564, 496] on button "Add Custom Variable" at bounding box center [752, 499] width 548 height 15
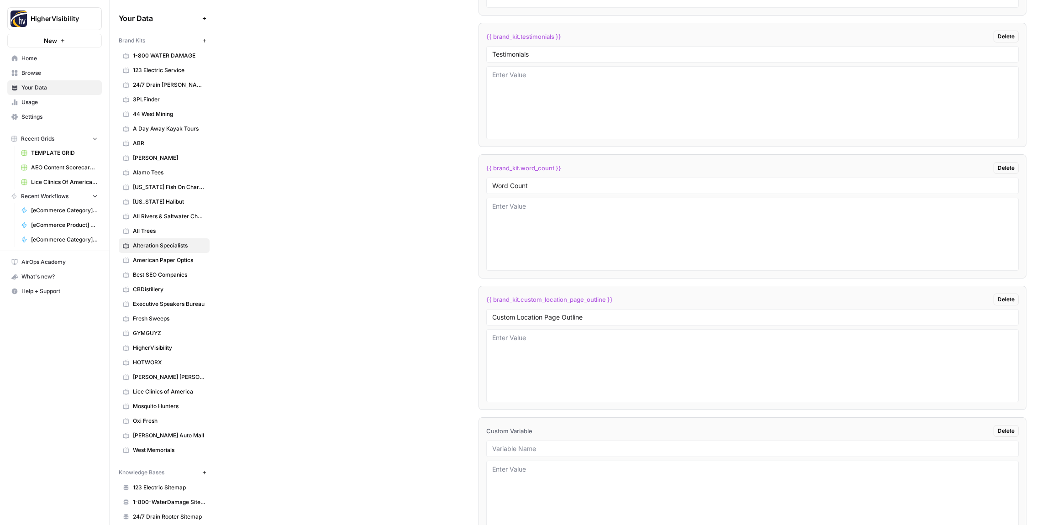
scroll to position [1702, 0]
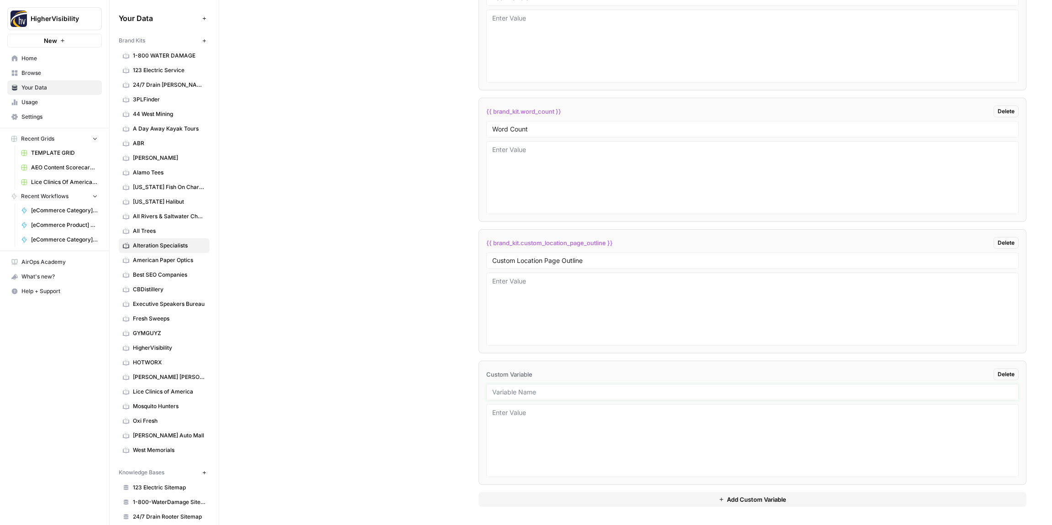
click at [584, 391] on input "text" at bounding box center [752, 392] width 520 height 8
paste input "Industry"
type input "Industry"
click at [581, 503] on button "Add Custom Variable" at bounding box center [752, 499] width 548 height 15
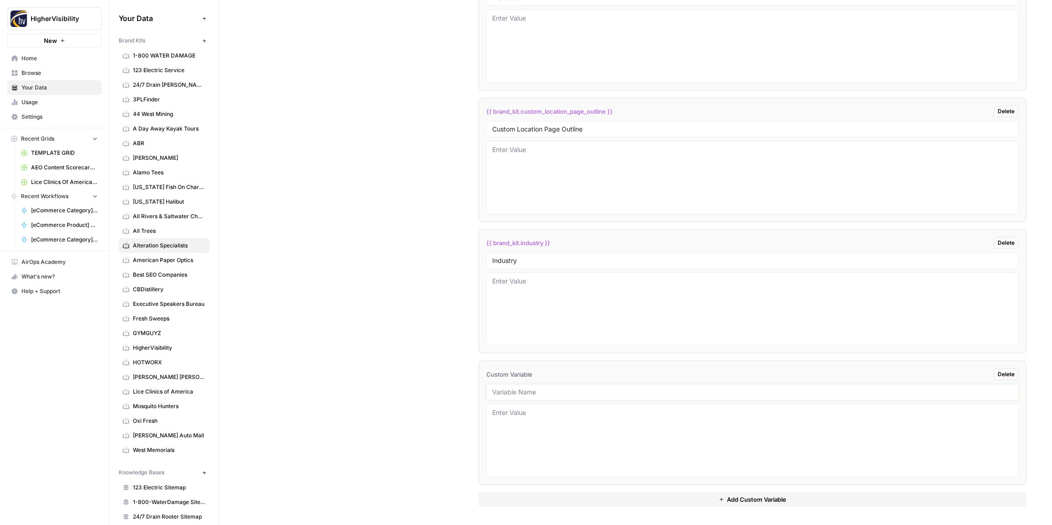
click at [529, 392] on input "text" at bounding box center [752, 392] width 520 height 8
paste input "Location Page Services"
type input "Location Page Services"
click at [385, 371] on div "Custom Variables Create custom variables that will appear as global brand varia…" at bounding box center [635, 105] width 781 height 840
click at [424, 149] on div "Custom Variables Create custom variables that will appear as global brand varia…" at bounding box center [635, 105] width 781 height 840
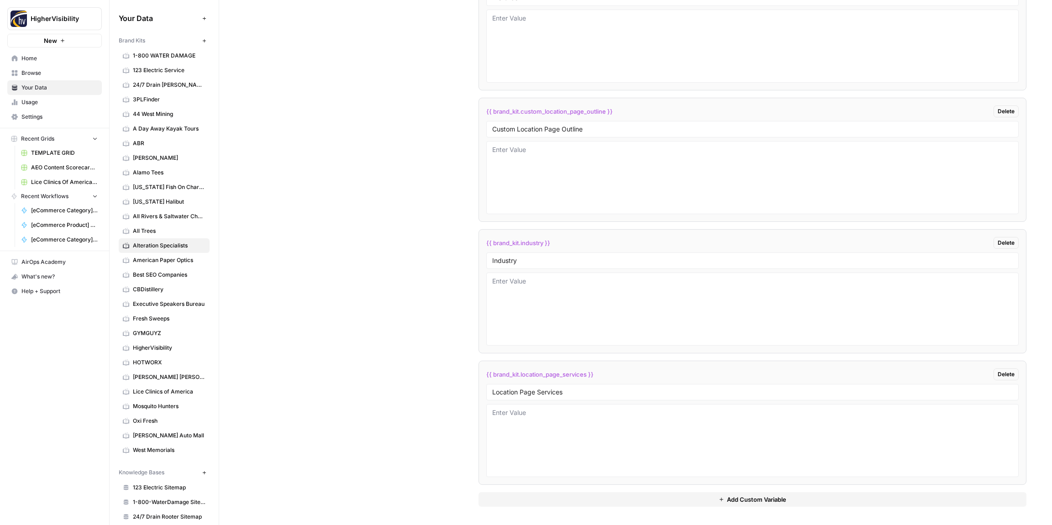
click at [208, 42] on button "New" at bounding box center [204, 40] width 11 height 11
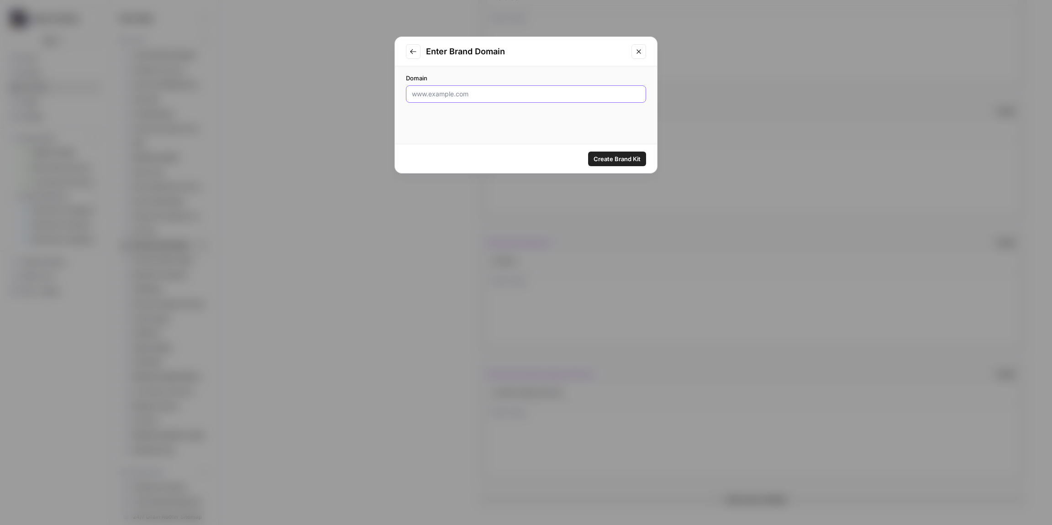
click at [440, 90] on input "Domain" at bounding box center [526, 93] width 228 height 9
paste input "https://www.alversonobrien.com/"
type input "https://www.alversonobrien.com/"
click at [606, 153] on button "Create Brand Kit" at bounding box center [617, 159] width 58 height 15
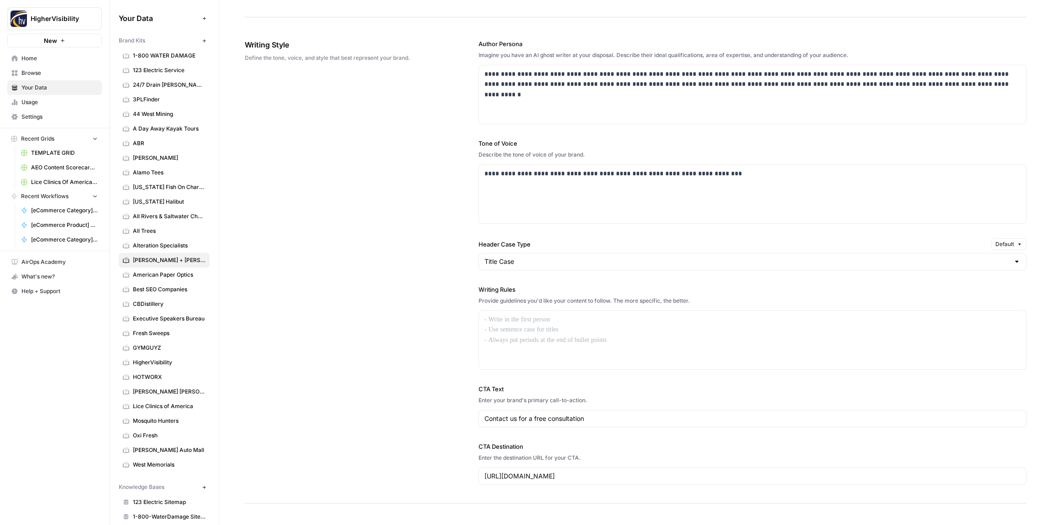
scroll to position [499, 0]
click at [521, 320] on p at bounding box center [752, 319] width 536 height 10
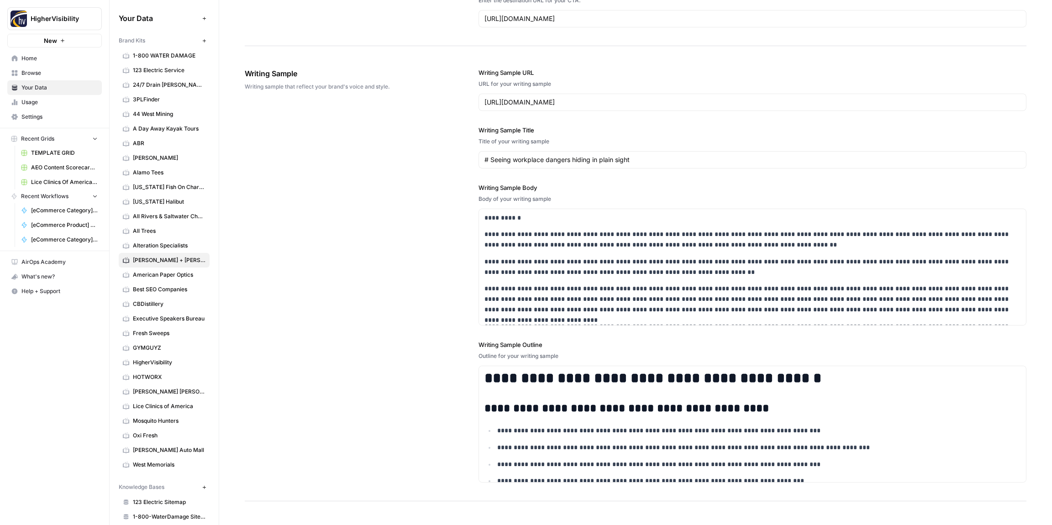
scroll to position [1061, 0]
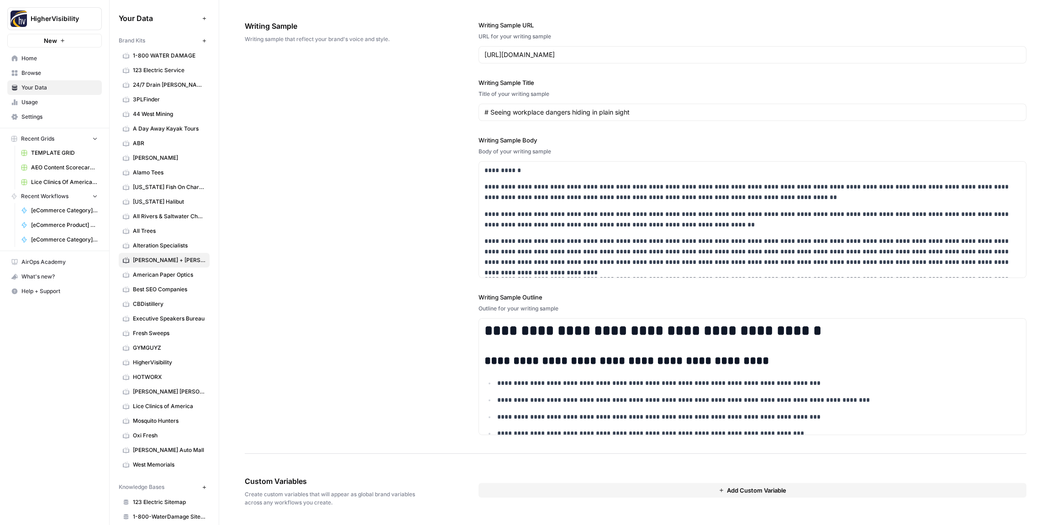
click at [597, 496] on button "Add Custom Variable" at bounding box center [752, 490] width 548 height 15
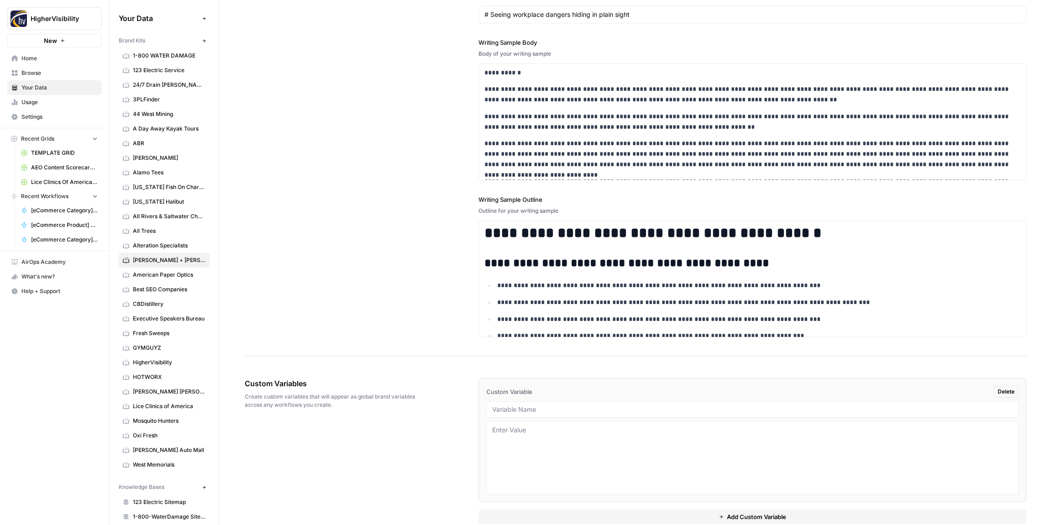
scroll to position [1176, 0]
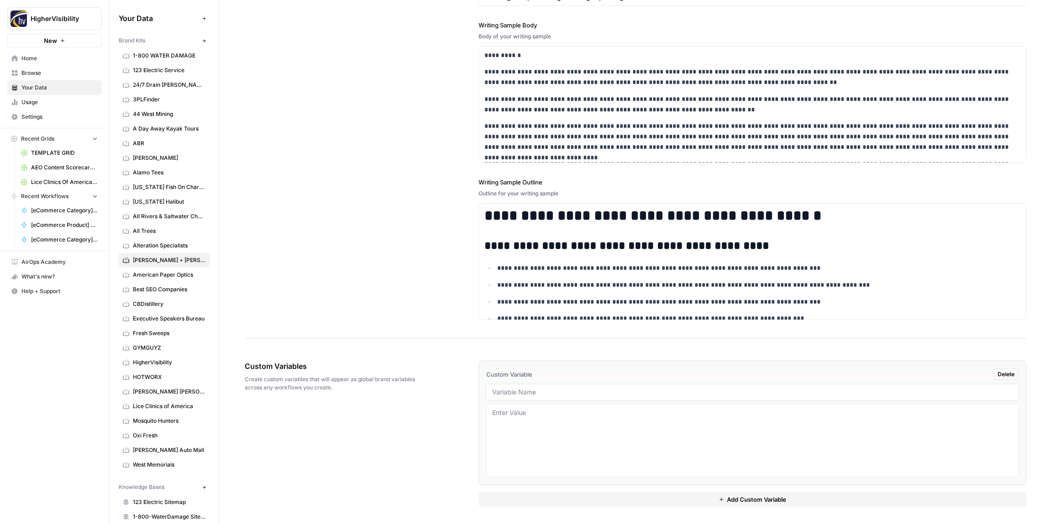
click at [527, 395] on input "text" at bounding box center [752, 392] width 520 height 8
paste input "Case Studies"
type input "Case Studies"
click at [608, 495] on button "Add Custom Variable" at bounding box center [752, 499] width 548 height 15
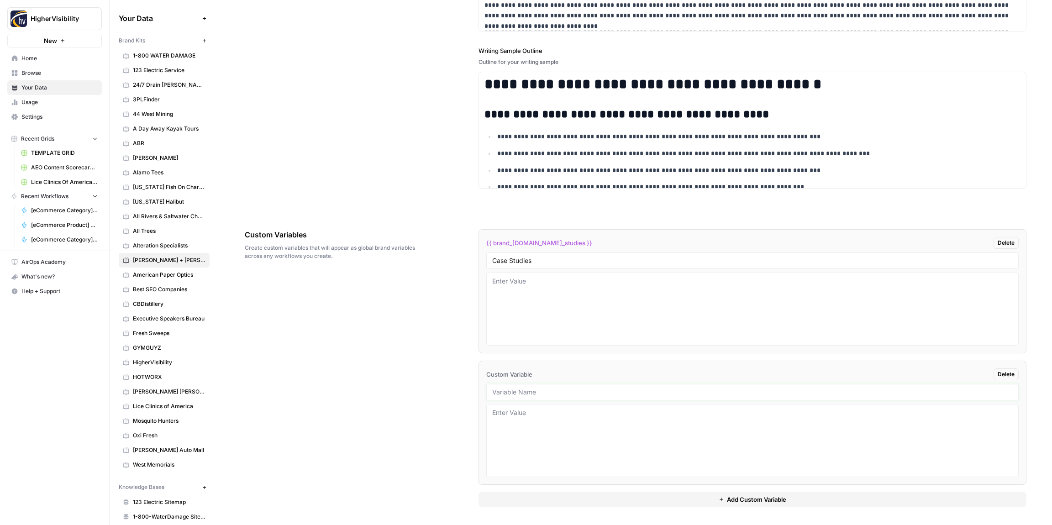
click at [514, 394] on input "text" at bounding box center [752, 392] width 520 height 8
paste input "Testimonials"
type input "Testimonials"
click at [628, 500] on button "Add Custom Variable" at bounding box center [752, 499] width 548 height 15
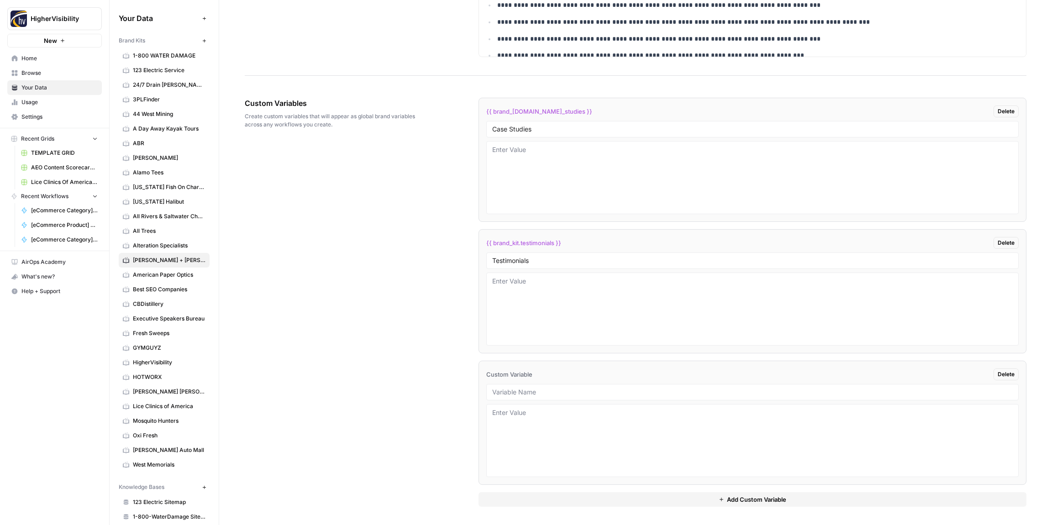
click at [532, 396] on div at bounding box center [752, 392] width 532 height 16
click at [536, 401] on li "Custom Variable Delete" at bounding box center [752, 423] width 548 height 124
click at [534, 390] on input "text" at bounding box center [752, 392] width 520 height 8
paste input "Word Count"
type input "Word Count"
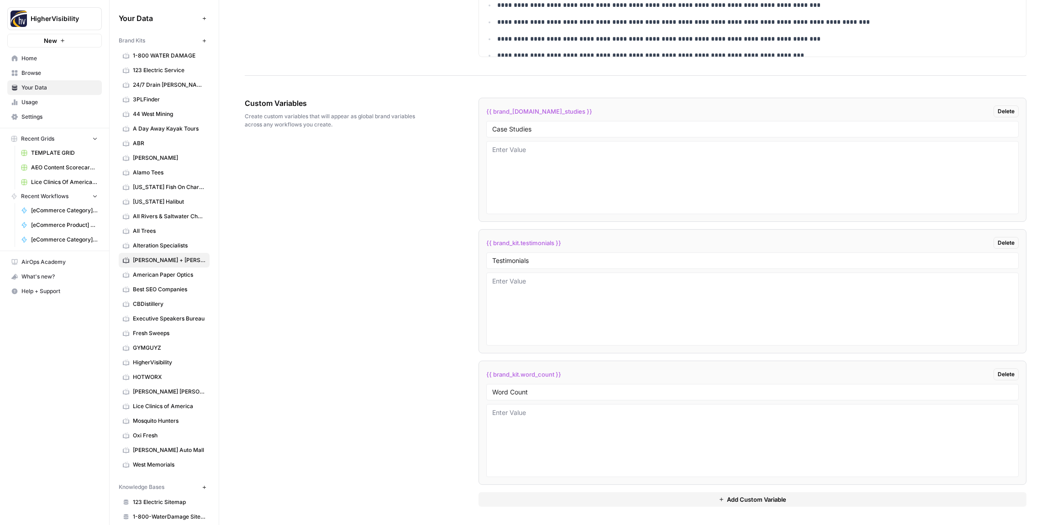
click at [564, 501] on button "Add Custom Variable" at bounding box center [752, 499] width 548 height 15
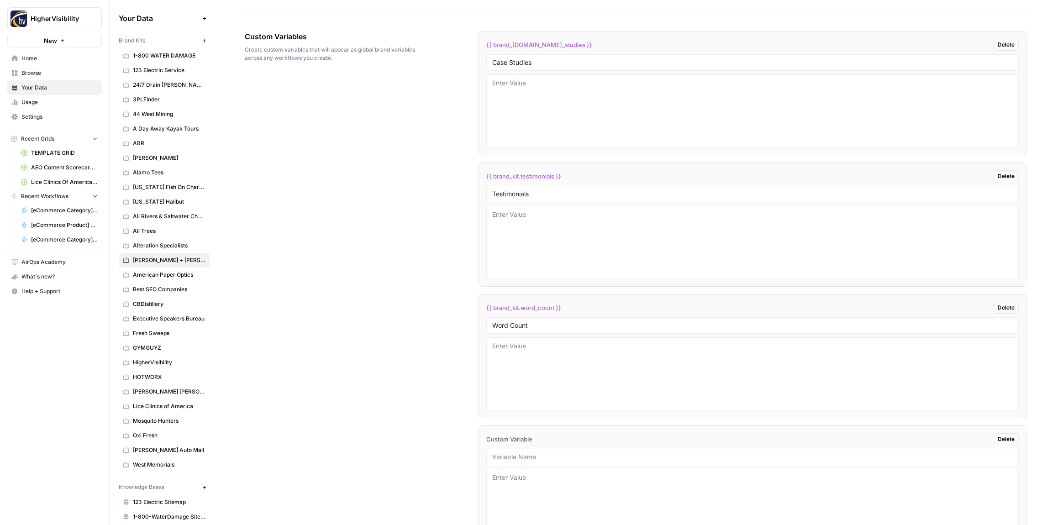
scroll to position [1570, 0]
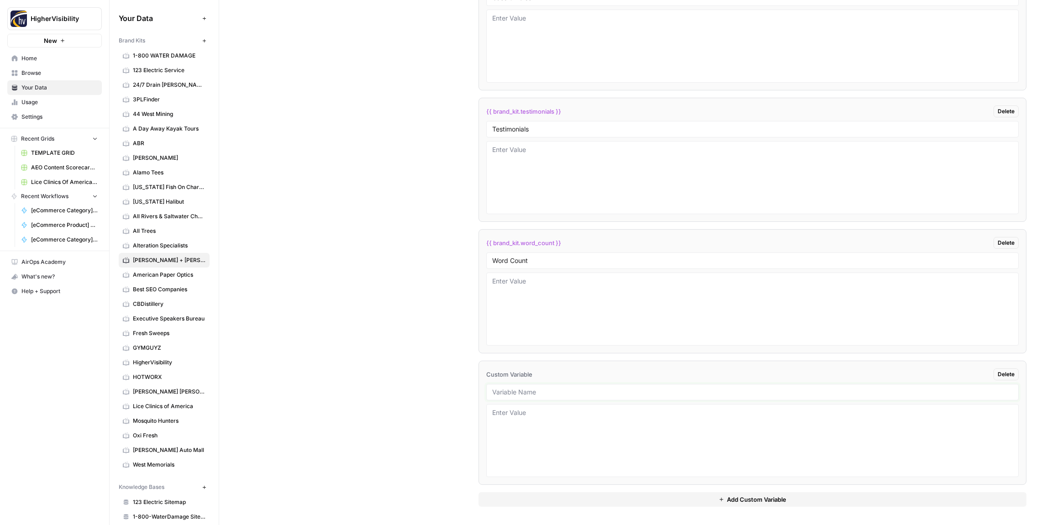
click at [501, 393] on input "text" at bounding box center [752, 392] width 520 height 8
click at [512, 393] on input "text" at bounding box center [752, 392] width 520 height 8
paste input "Custom Location Page Outline"
type input "Custom Location Page Outline"
click at [582, 502] on button "Add Custom Variable" at bounding box center [752, 499] width 548 height 15
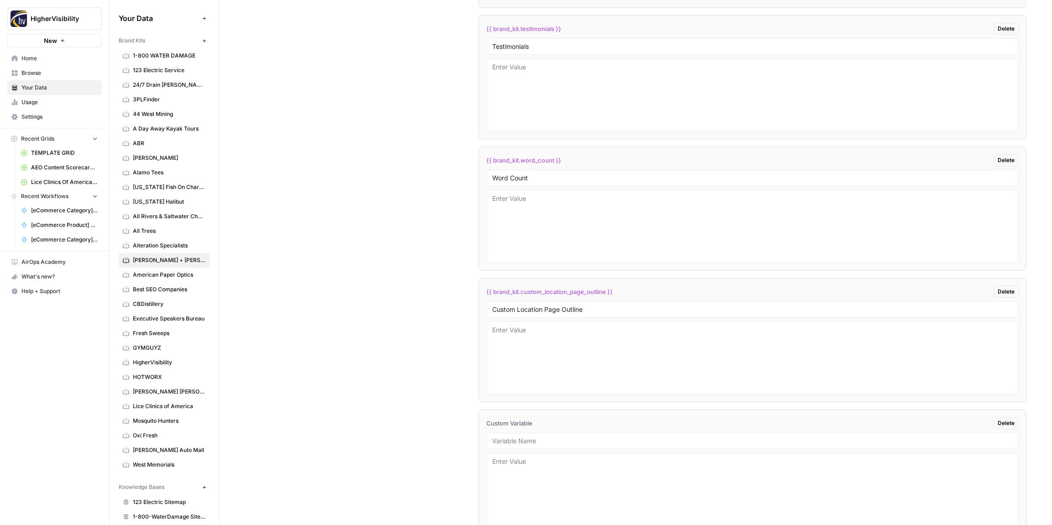
scroll to position [1702, 0]
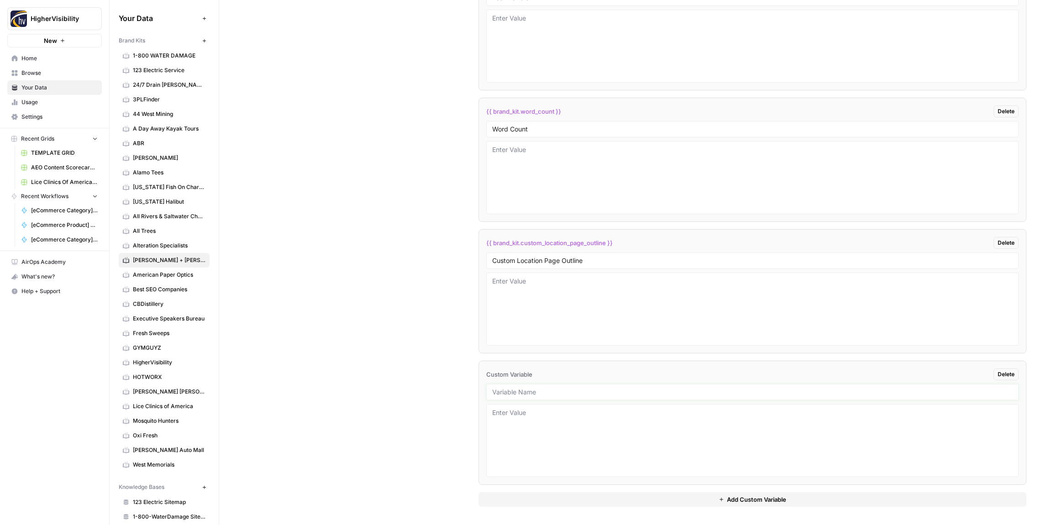
click at [537, 394] on input "text" at bounding box center [752, 392] width 520 height 8
paste
type input "Industry"
click at [531, 417] on textarea at bounding box center [752, 440] width 520 height 65
type textarea "Law firm"
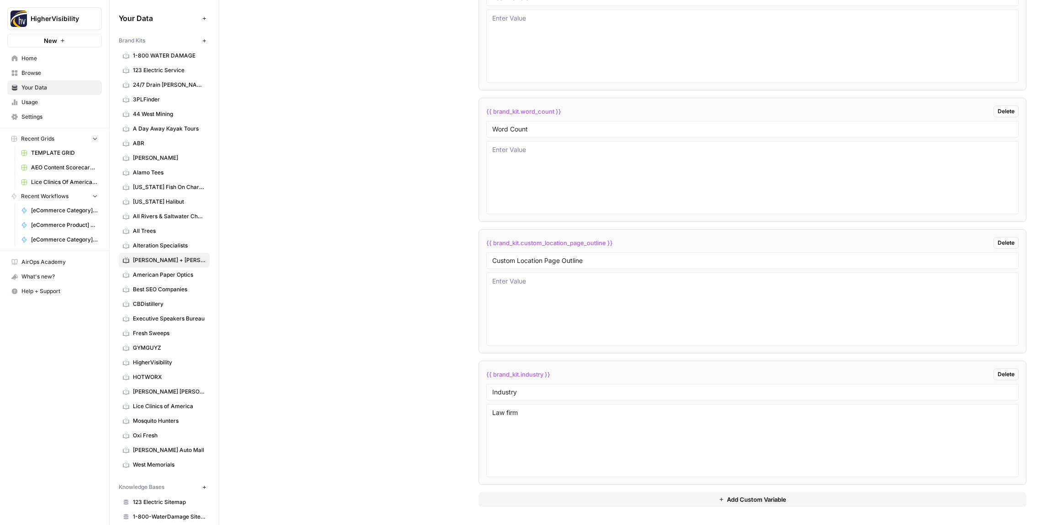
click at [572, 499] on button "Add Custom Variable" at bounding box center [752, 499] width 548 height 15
click at [525, 393] on input "text" at bounding box center [752, 392] width 520 height 8
type input "Location Page Services"
click at [408, 398] on div "Custom Variables Create custom variables that will appear as global brand varia…" at bounding box center [635, 105] width 781 height 840
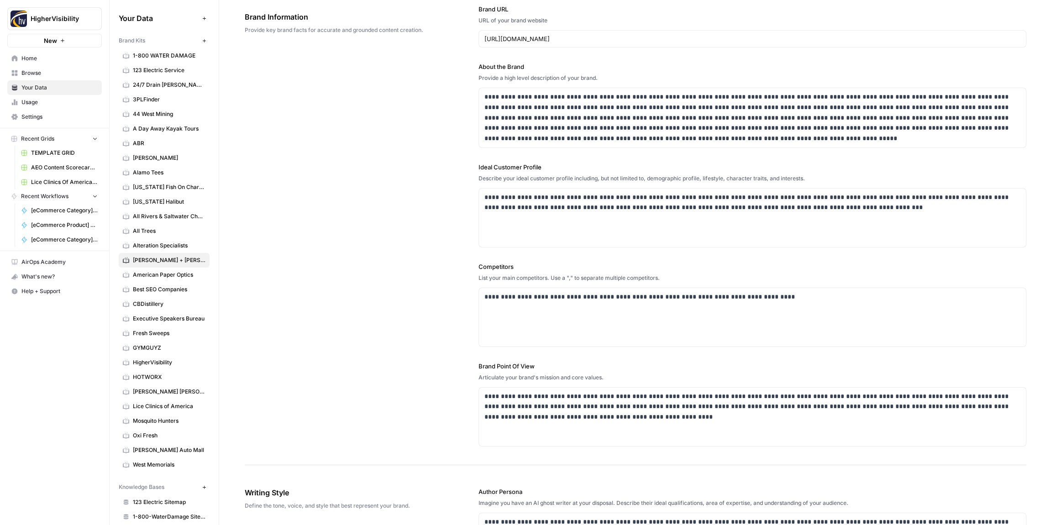
scroll to position [0, 0]
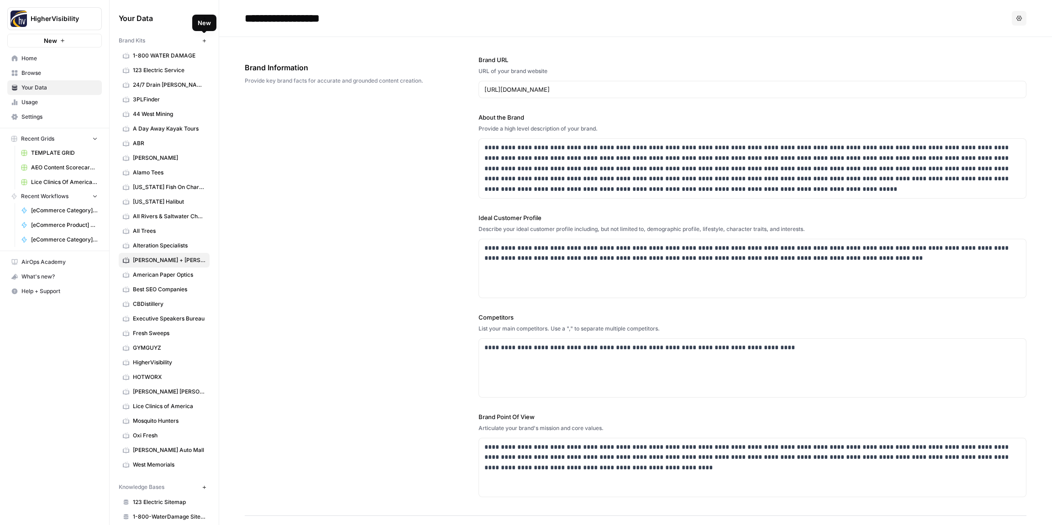
click at [207, 42] on button "New" at bounding box center [204, 40] width 11 height 11
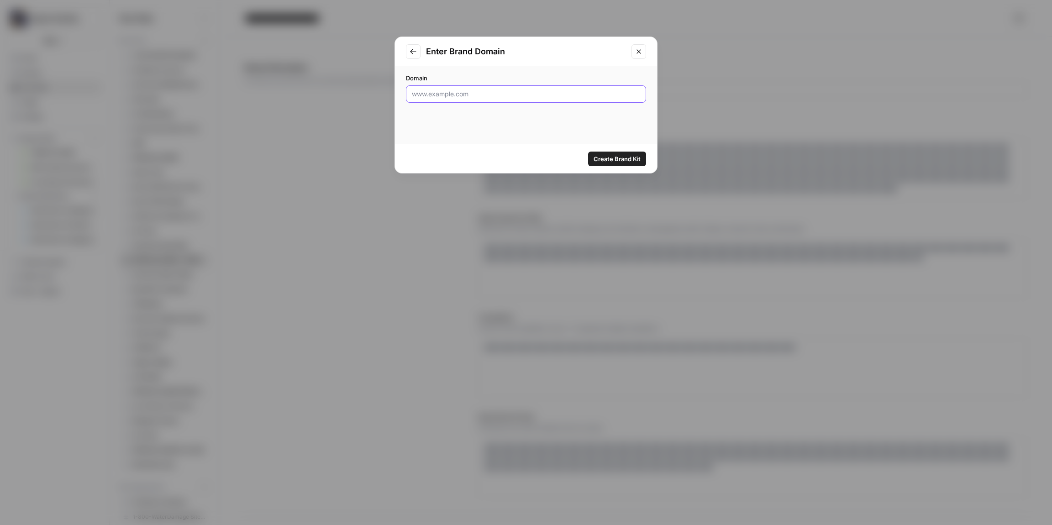
click at [508, 93] on input "Domain" at bounding box center [526, 93] width 228 height 9
type input "v"
type input "https://www.amdiabetes.net/"
click at [604, 159] on span "Create Brand Kit" at bounding box center [616, 158] width 47 height 9
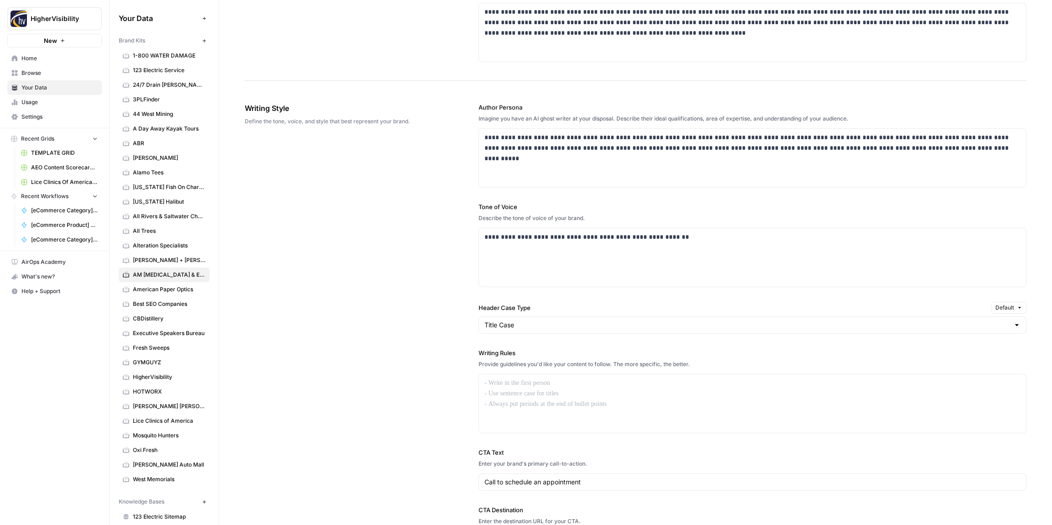
scroll to position [465, 0]
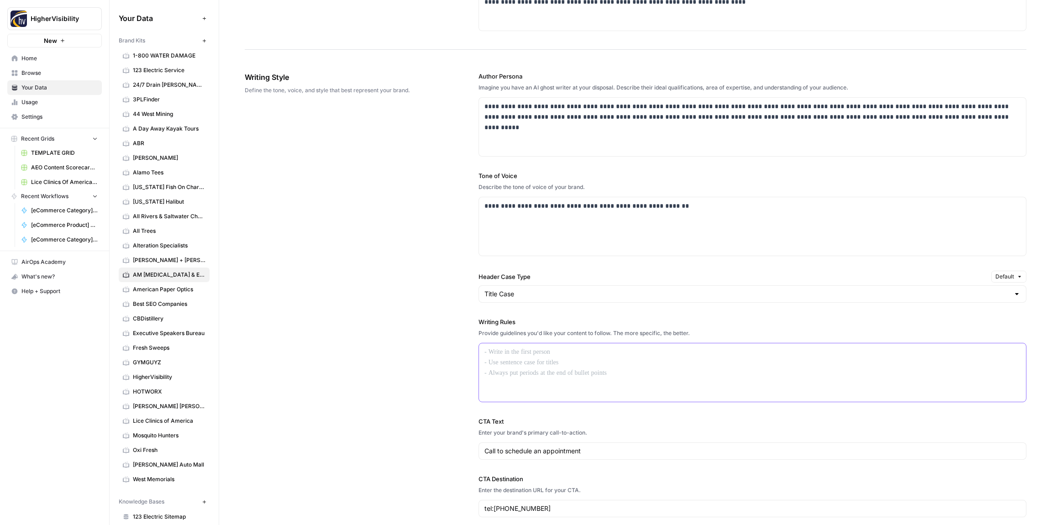
click at [529, 354] on p at bounding box center [752, 352] width 536 height 10
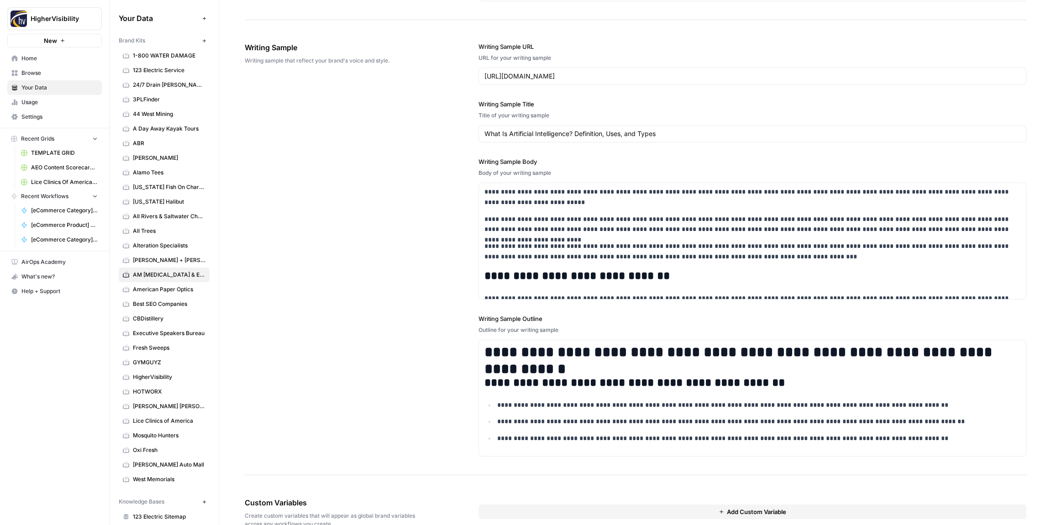
scroll to position [1060, 0]
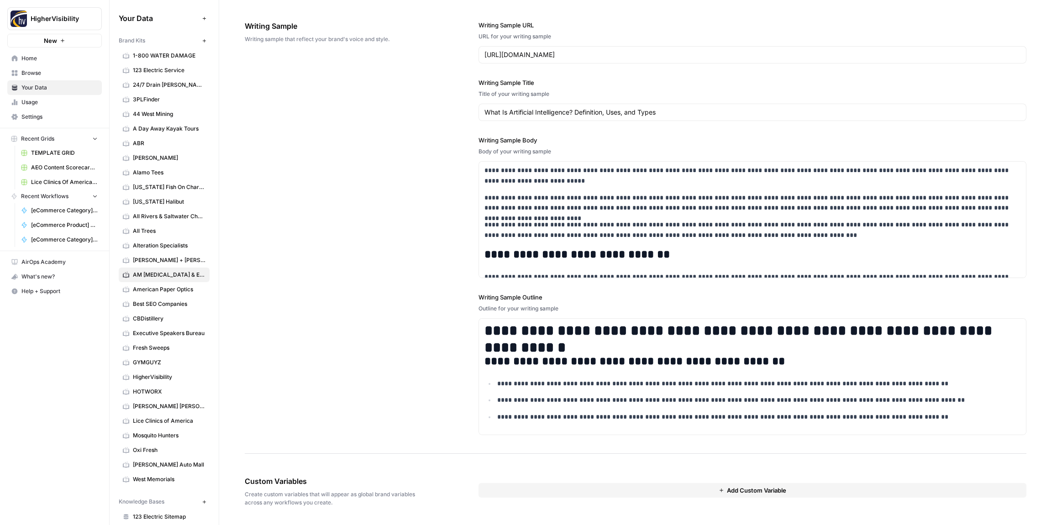
click at [530, 487] on button "Add Custom Variable" at bounding box center [752, 490] width 548 height 15
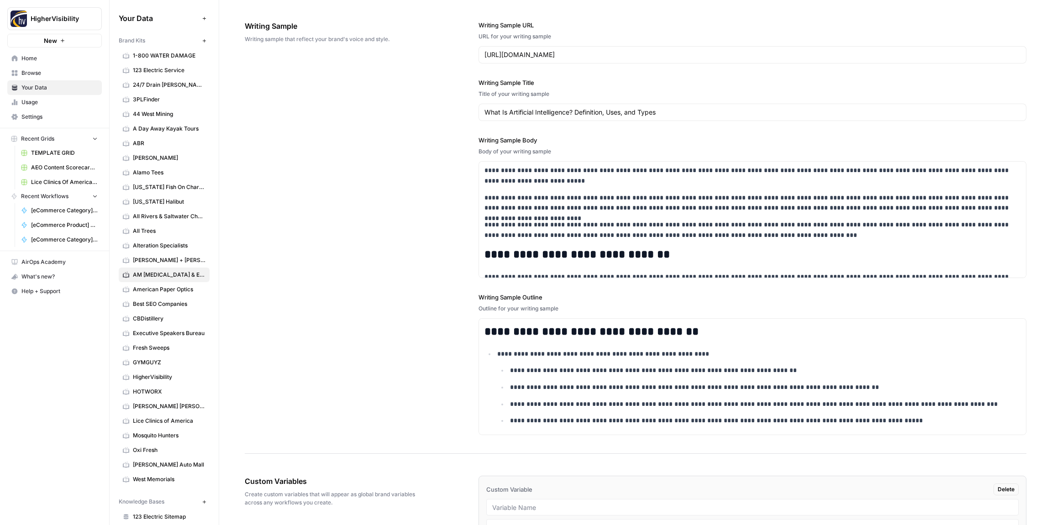
scroll to position [1175, 0]
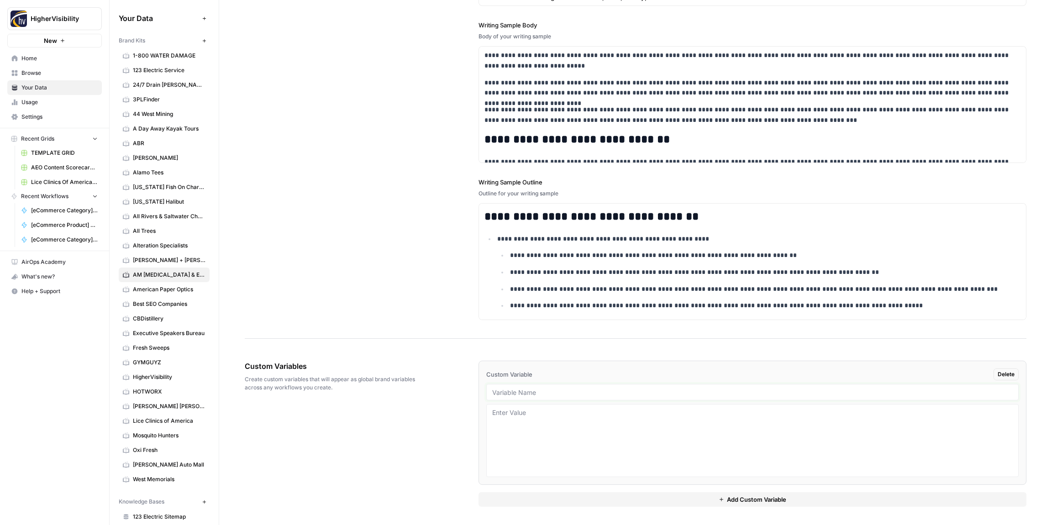
drag, startPoint x: 505, startPoint y: 389, endPoint x: 500, endPoint y: 385, distance: 6.2
click at [504, 389] on input "text" at bounding box center [752, 392] width 520 height 8
type input "Case Studies"
click at [554, 492] on button "Add Custom Variable" at bounding box center [752, 499] width 548 height 15
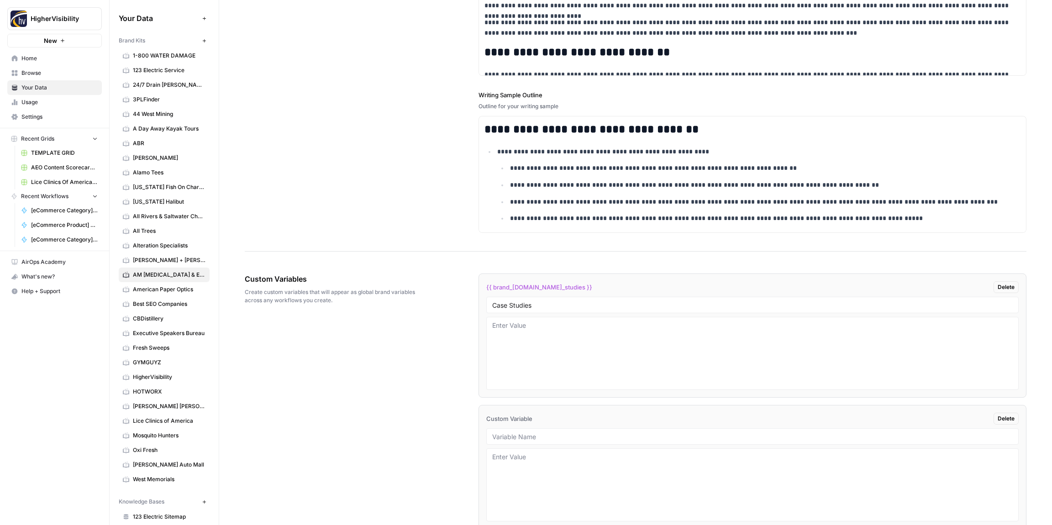
scroll to position [1306, 0]
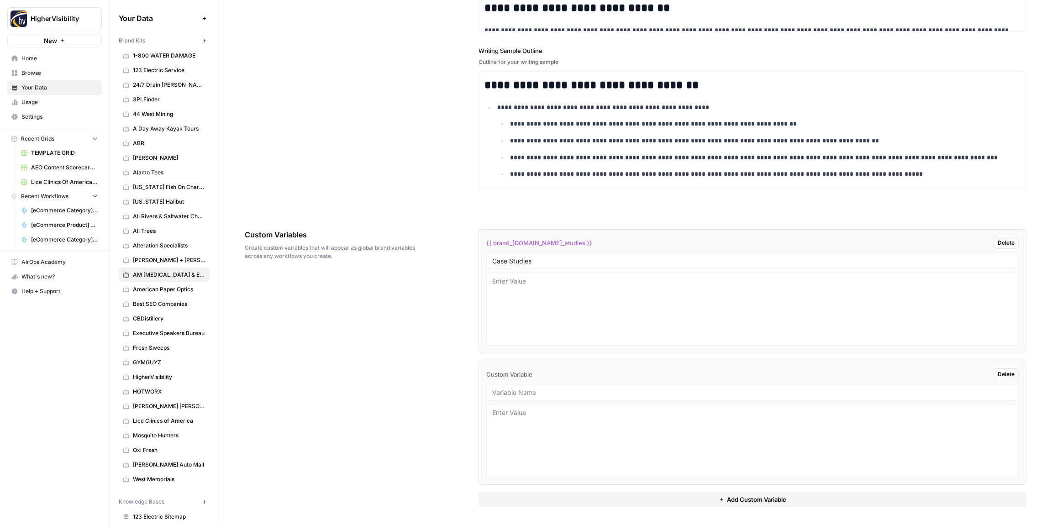
click at [507, 397] on div at bounding box center [752, 392] width 532 height 16
drag, startPoint x: 512, startPoint y: 391, endPoint x: 495, endPoint y: 392, distance: 16.4
click at [512, 391] on input "text" at bounding box center [752, 392] width 520 height 8
click at [533, 393] on input "text" at bounding box center [752, 393] width 520 height 8
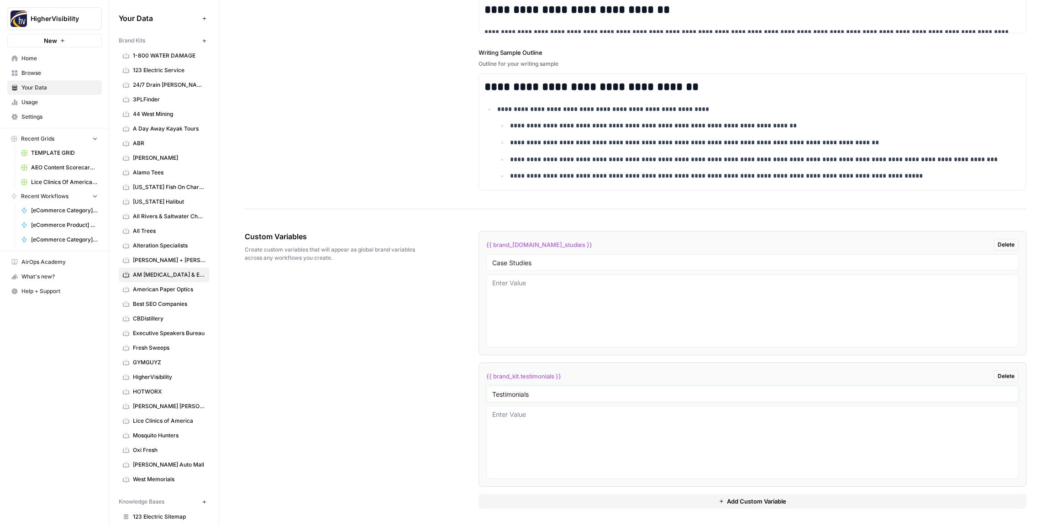
type input "Testimonials"
click at [589, 501] on button "Add Custom Variable" at bounding box center [752, 501] width 548 height 15
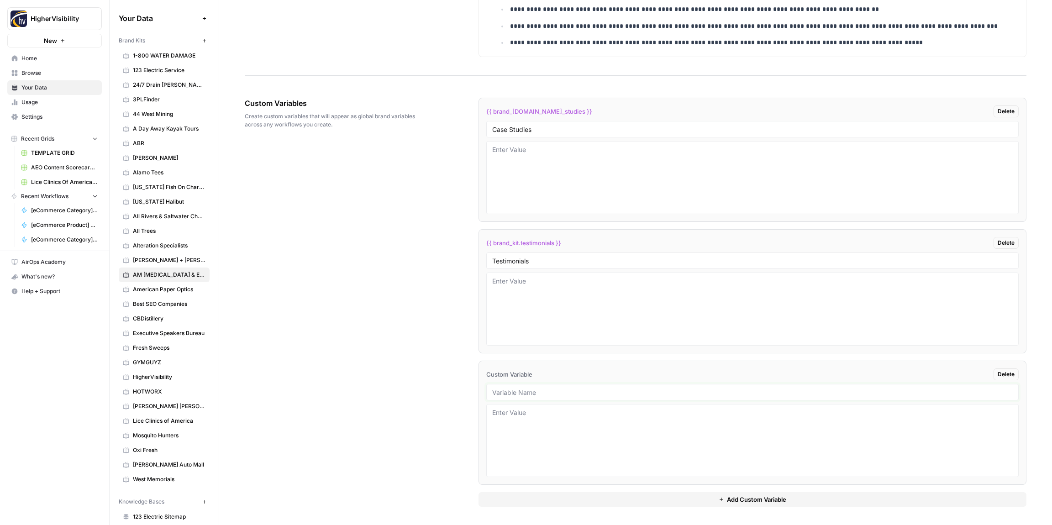
click at [558, 393] on input "text" at bounding box center [752, 392] width 520 height 8
type input "Word Count"
drag, startPoint x: 564, startPoint y: 501, endPoint x: 567, endPoint y: 484, distance: 17.6
click at [564, 500] on button "Add Custom Variable" at bounding box center [752, 499] width 548 height 15
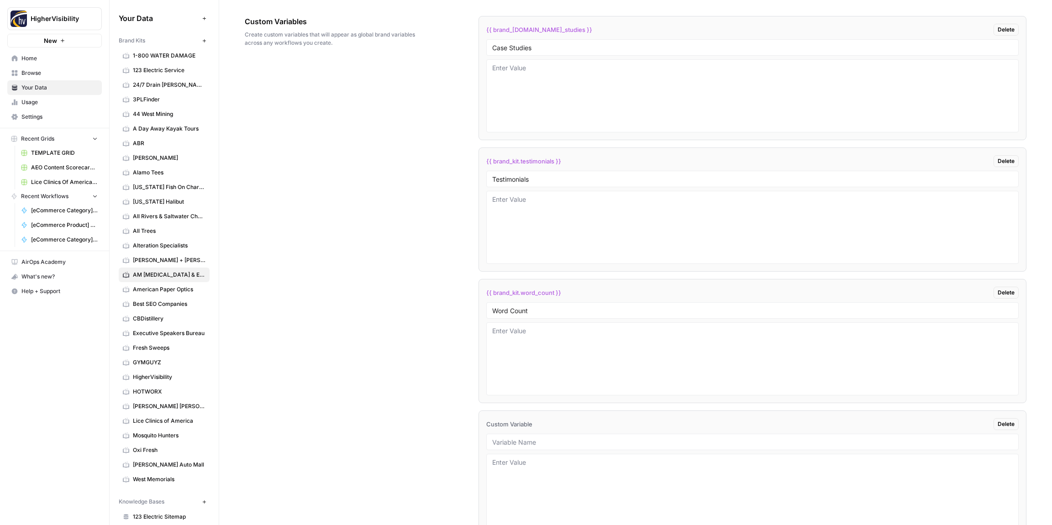
scroll to position [1569, 0]
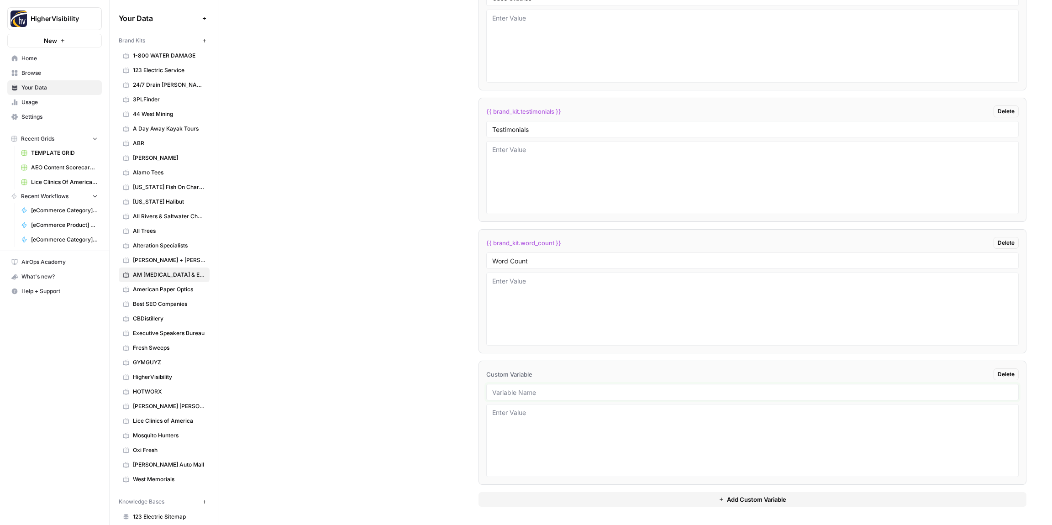
click at [516, 393] on input "text" at bounding box center [752, 392] width 520 height 8
type input "Custom Location Page Outline"
click at [598, 497] on button "Add Custom Variable" at bounding box center [752, 499] width 548 height 15
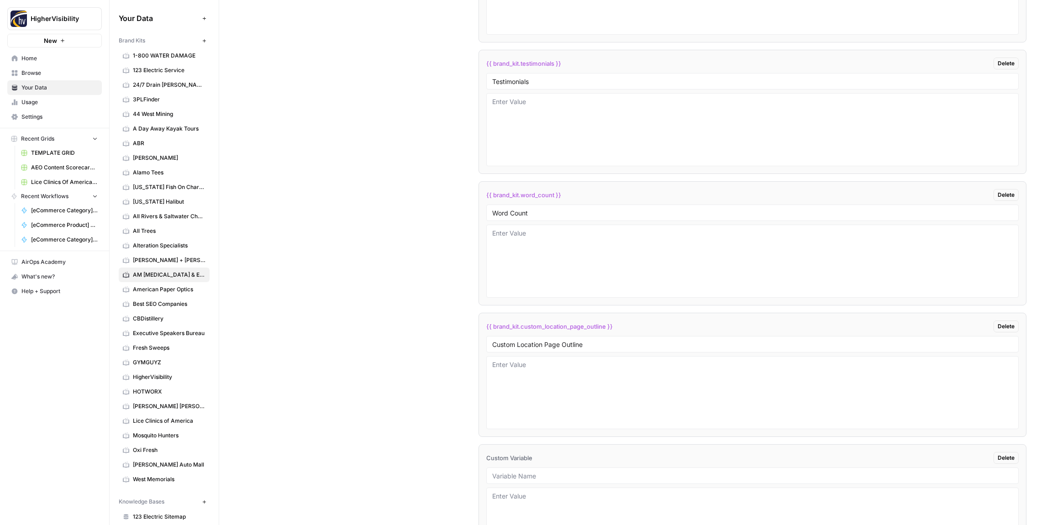
scroll to position [1701, 0]
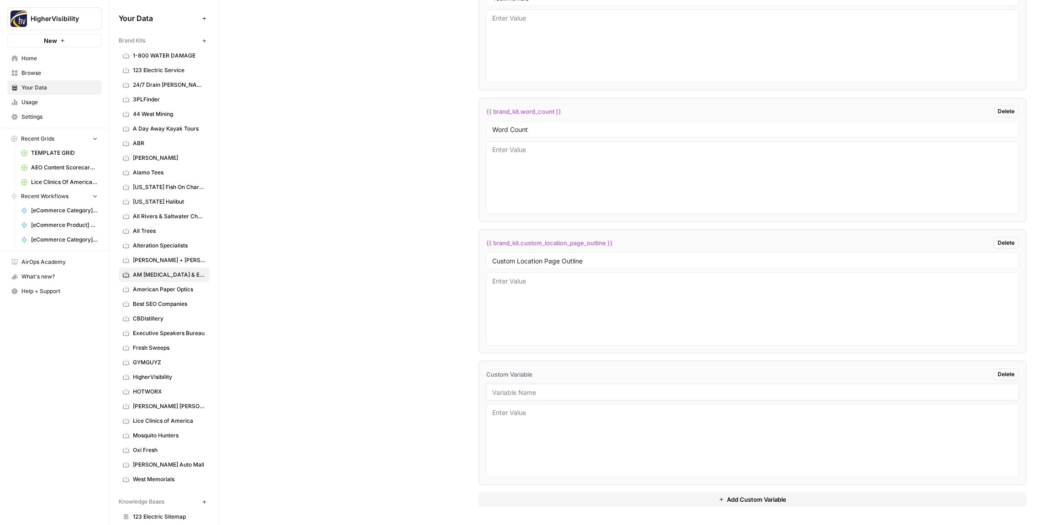
click at [536, 392] on input "text" at bounding box center [752, 392] width 520 height 8
type input "Industry"
drag, startPoint x: 533, startPoint y: 499, endPoint x: 492, endPoint y: 465, distance: 53.5
click at [532, 498] on button "Add Custom Variable" at bounding box center [752, 499] width 548 height 15
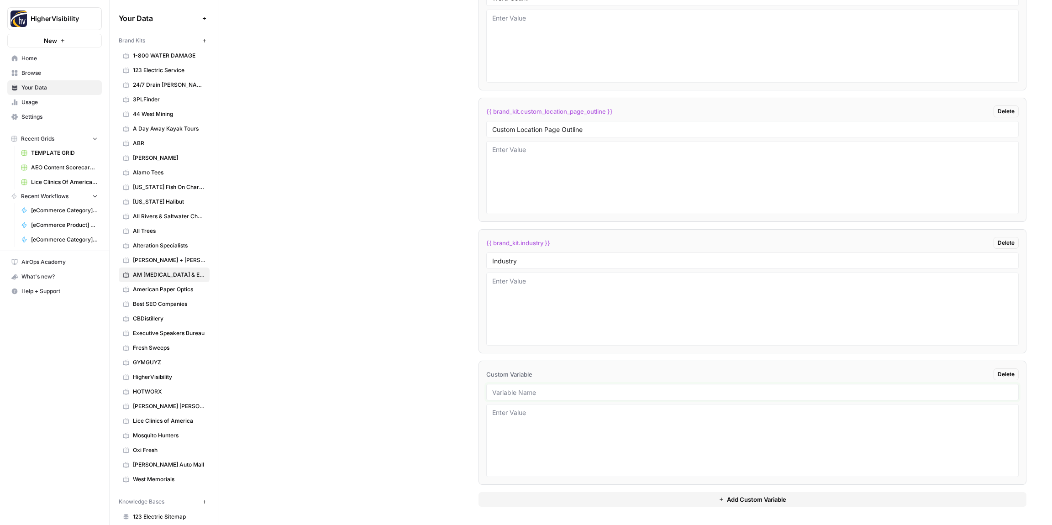
click at [524, 390] on input "text" at bounding box center [752, 392] width 520 height 8
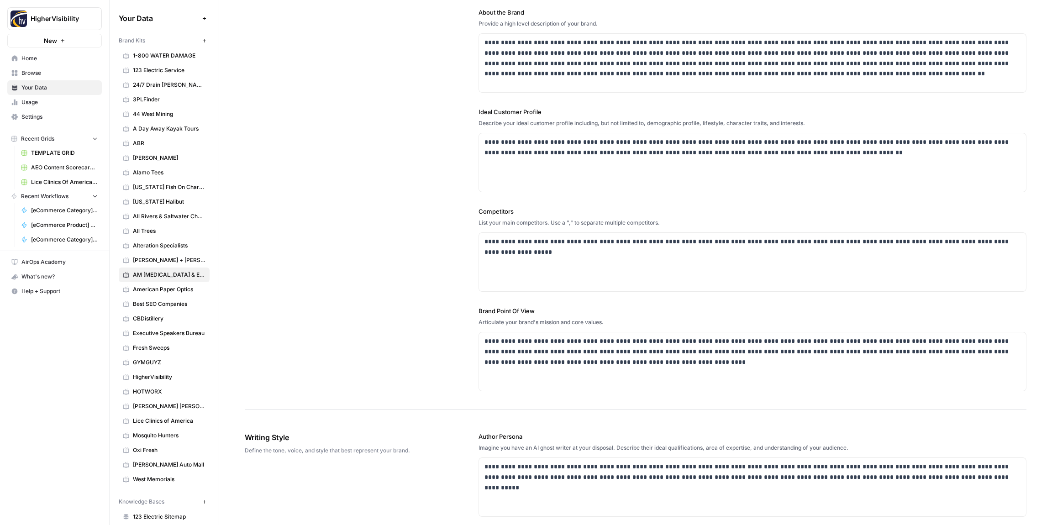
scroll to position [0, 0]
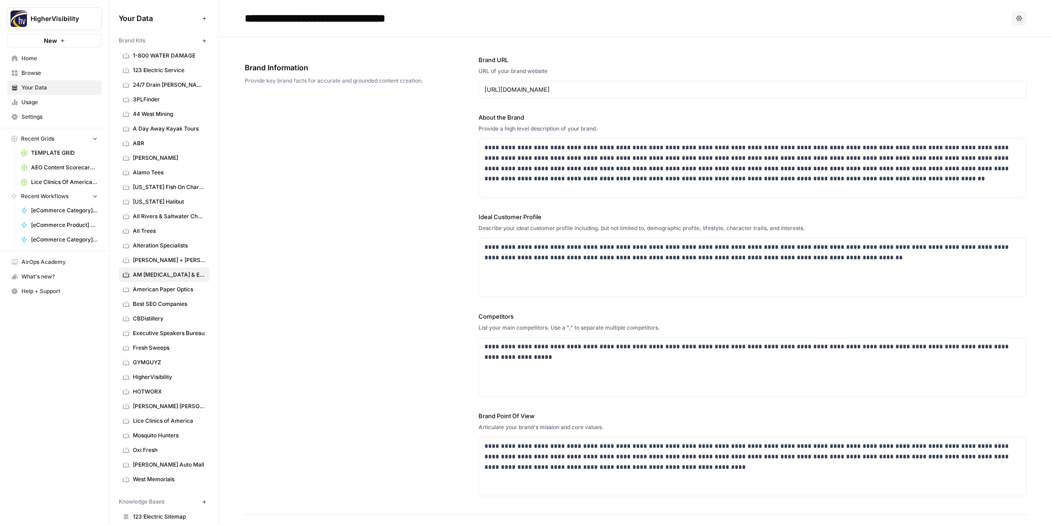
type input "Location Page Services"
drag, startPoint x: 569, startPoint y: 147, endPoint x: 530, endPoint y: 147, distance: 39.3
click at [530, 147] on p "**********" at bounding box center [752, 163] width 536 height 42
copy p "**********"
click at [367, 179] on div "**********" at bounding box center [635, 276] width 781 height 478
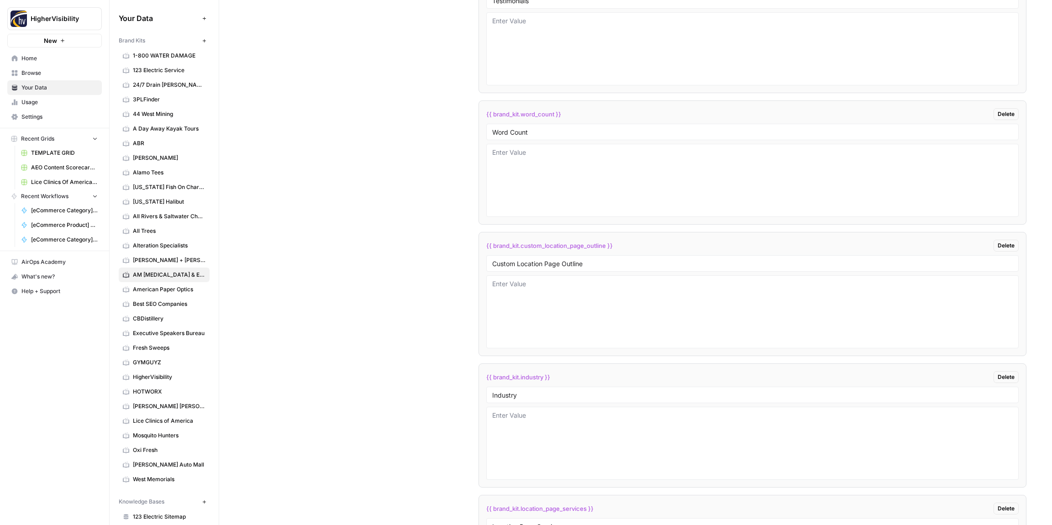
scroll to position [1832, 0]
click at [513, 263] on input "Industry" at bounding box center [752, 261] width 520 height 8
click at [520, 282] on textarea at bounding box center [752, 309] width 520 height 65
click at [527, 311] on textarea at bounding box center [752, 309] width 520 height 65
type textarea "Endocrinology"
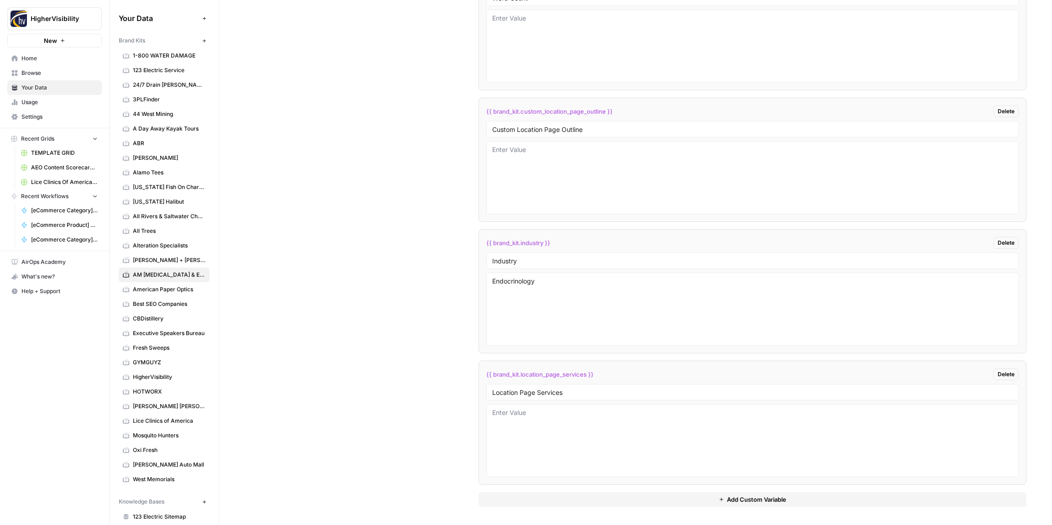
click at [430, 287] on div "Custom Variables Create custom variables that will appear as global brand varia…" at bounding box center [635, 105] width 781 height 840
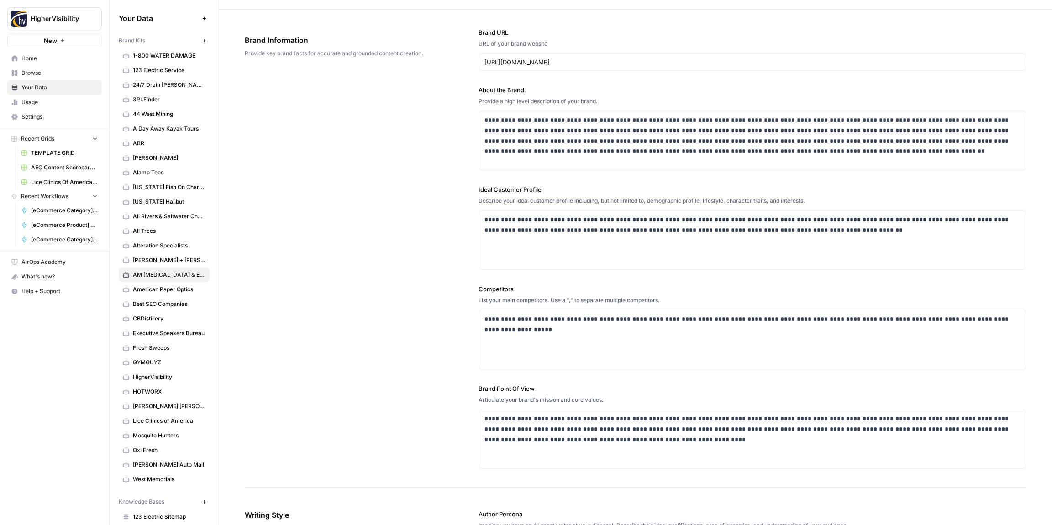
scroll to position [0, 0]
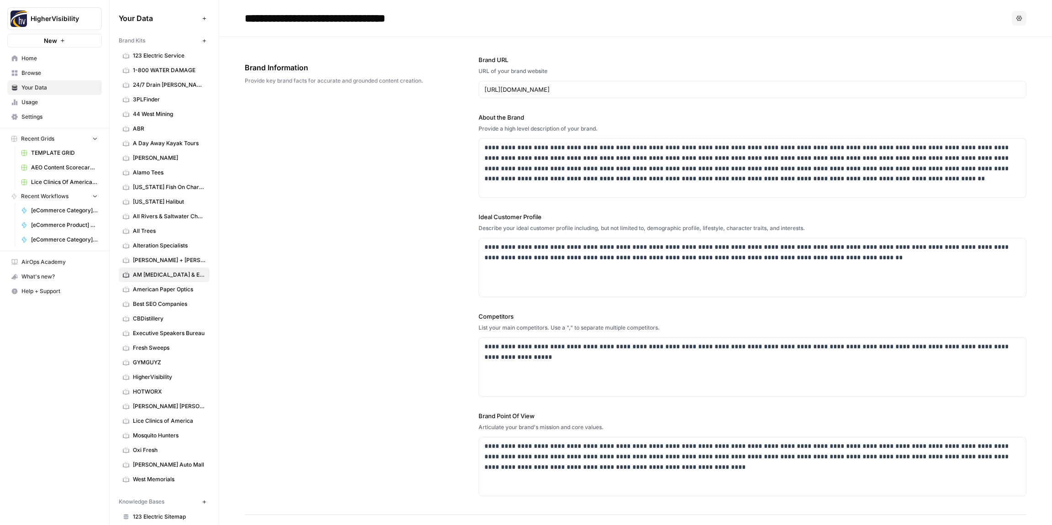
click at [206, 39] on icon "button" at bounding box center [204, 40] width 5 height 5
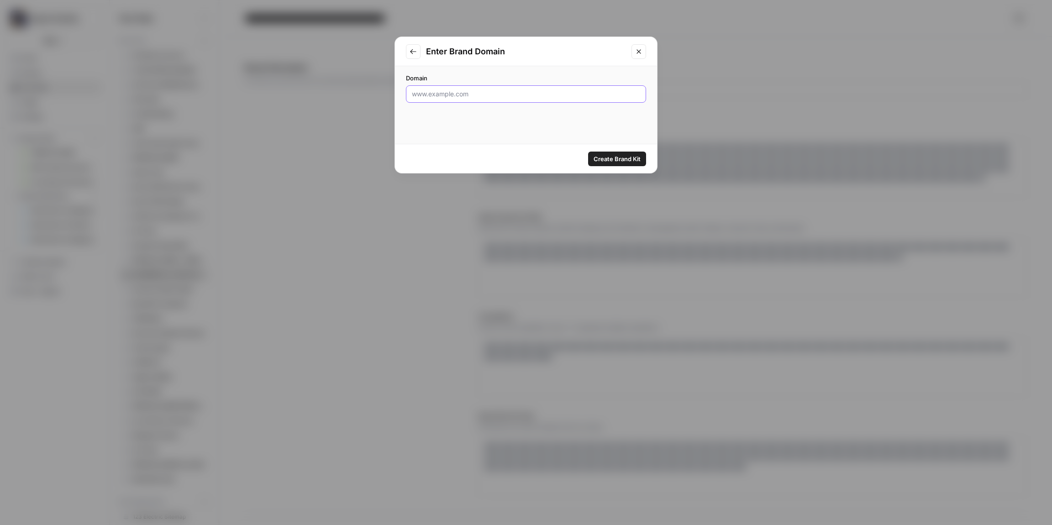
click at [473, 95] on input "Domain" at bounding box center [526, 93] width 228 height 9
type input "http://www.amberfreda.com"
click at [613, 158] on span "Create Brand Kit" at bounding box center [616, 158] width 47 height 9
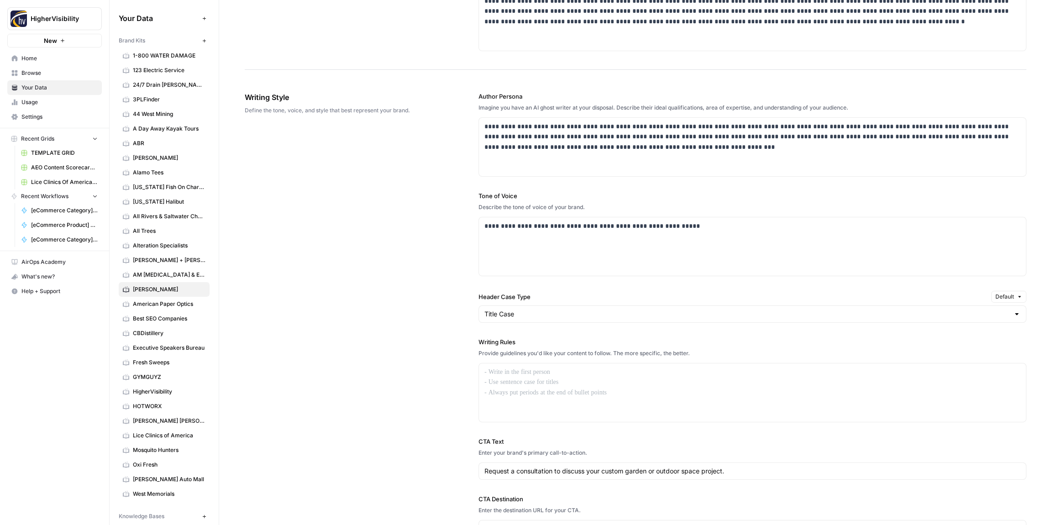
scroll to position [459, 0]
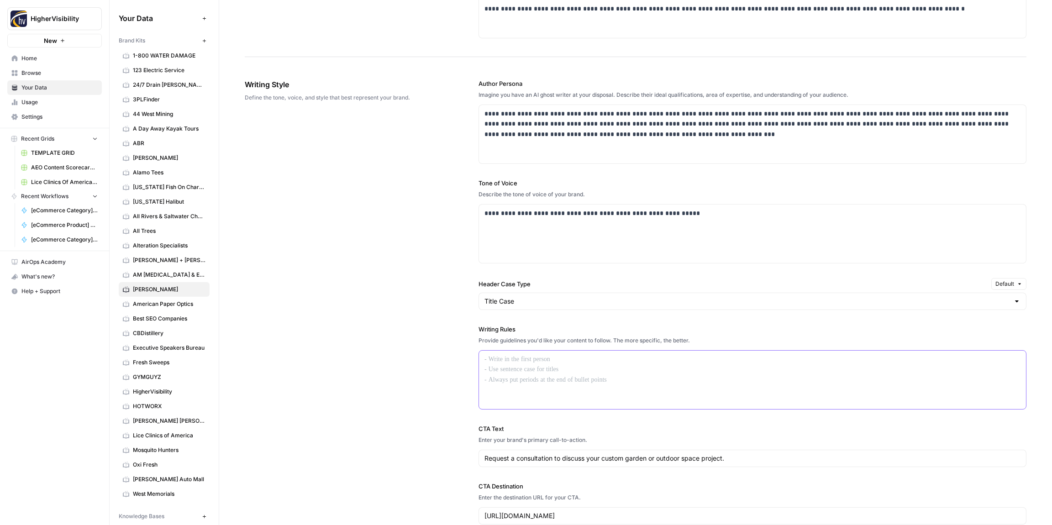
click at [551, 367] on div at bounding box center [752, 380] width 547 height 58
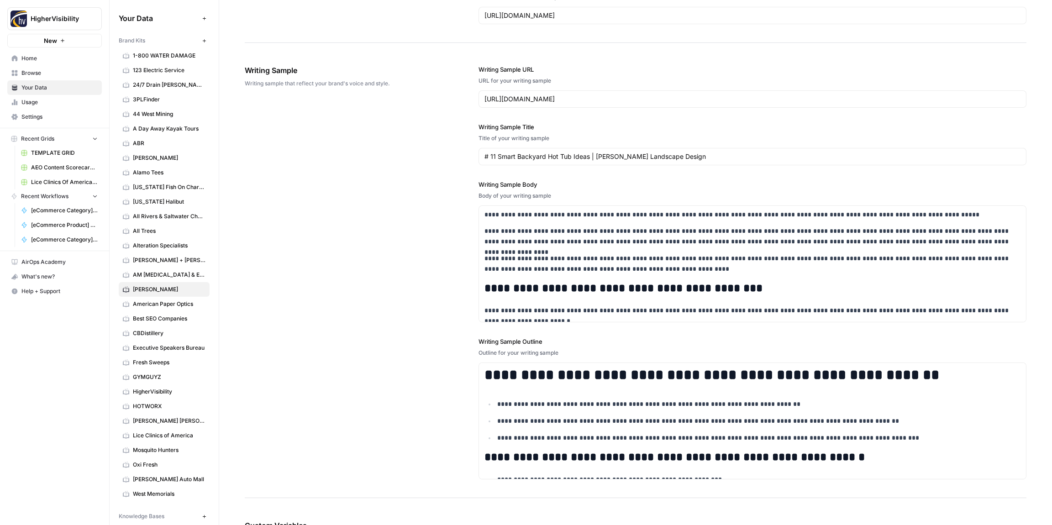
scroll to position [1061, 0]
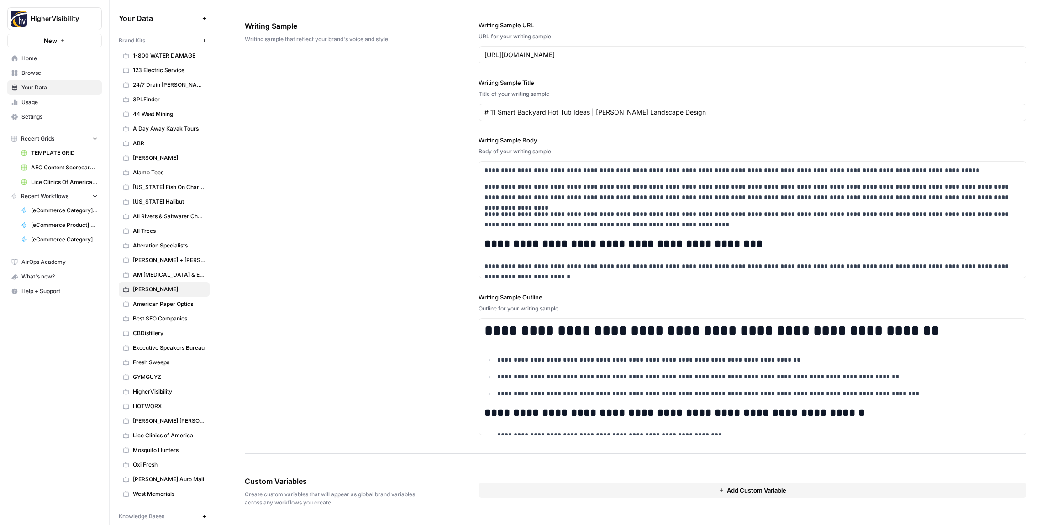
click at [654, 490] on button "Add Custom Variable" at bounding box center [752, 490] width 548 height 15
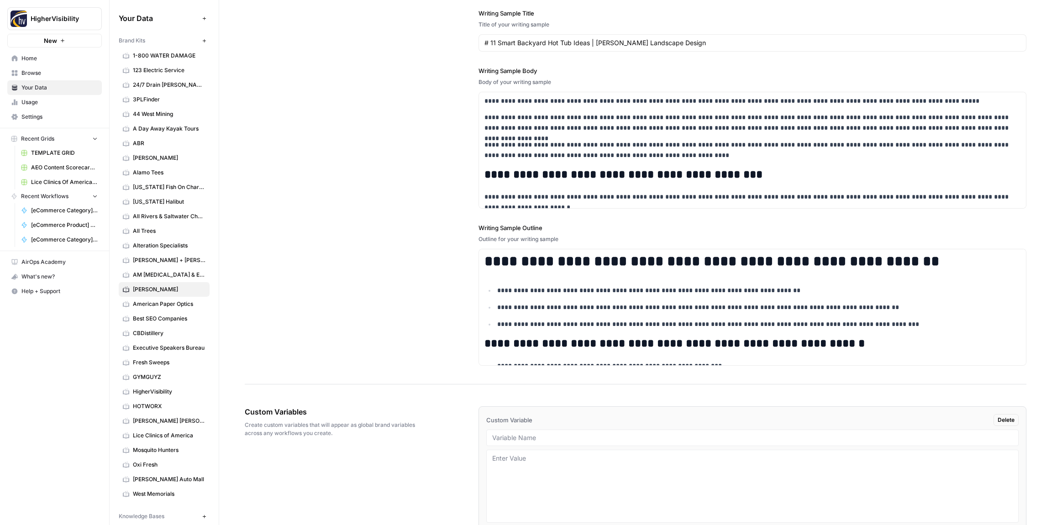
scroll to position [1176, 0]
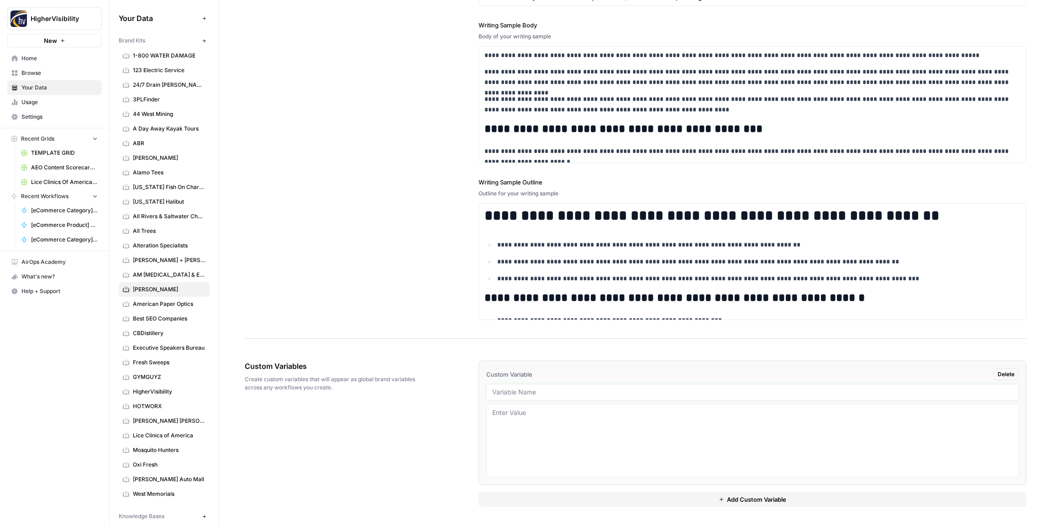
click at [558, 391] on input "text" at bounding box center [752, 392] width 520 height 8
type input "Case Studies"
click at [545, 504] on button "Add Custom Variable" at bounding box center [752, 499] width 548 height 15
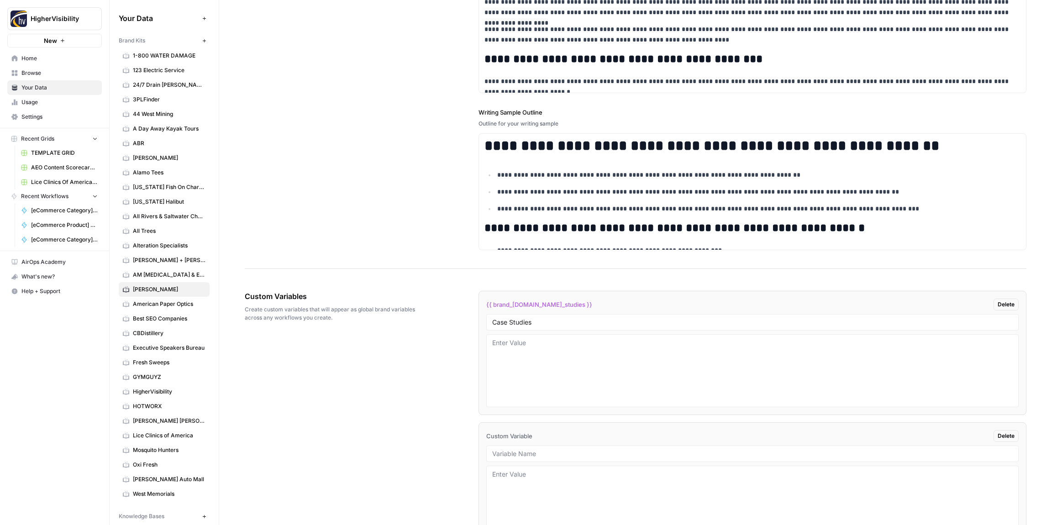
scroll to position [1307, 0]
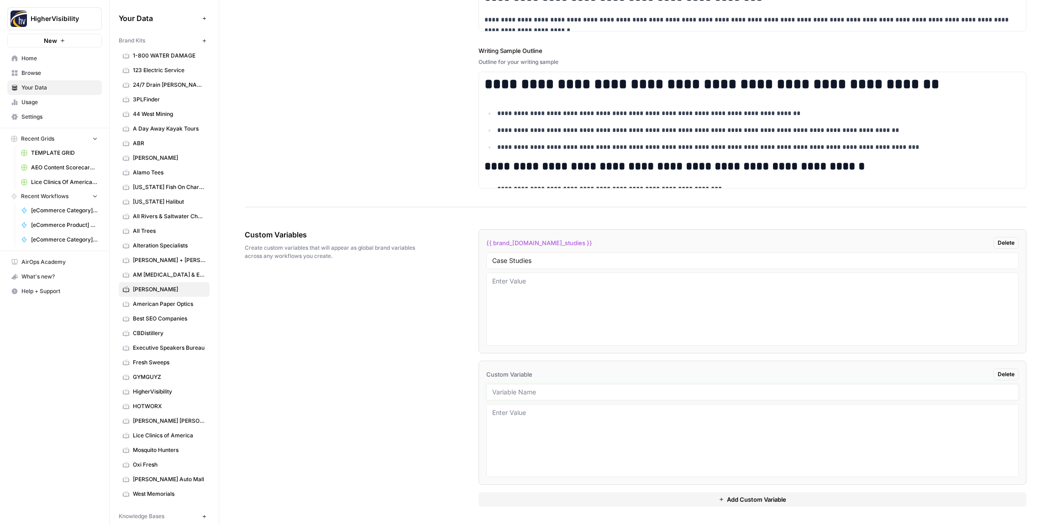
drag, startPoint x: 570, startPoint y: 392, endPoint x: 568, endPoint y: 388, distance: 4.7
click at [570, 392] on input "text" at bounding box center [752, 392] width 520 height 8
type input "Testimonials"
click at [593, 500] on button "Add Custom Variable" at bounding box center [752, 499] width 548 height 15
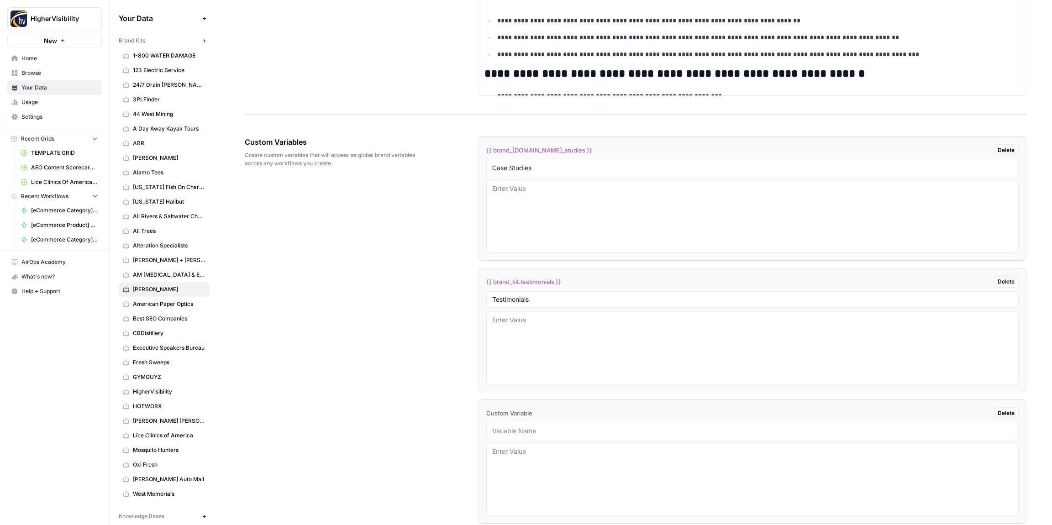
scroll to position [1439, 0]
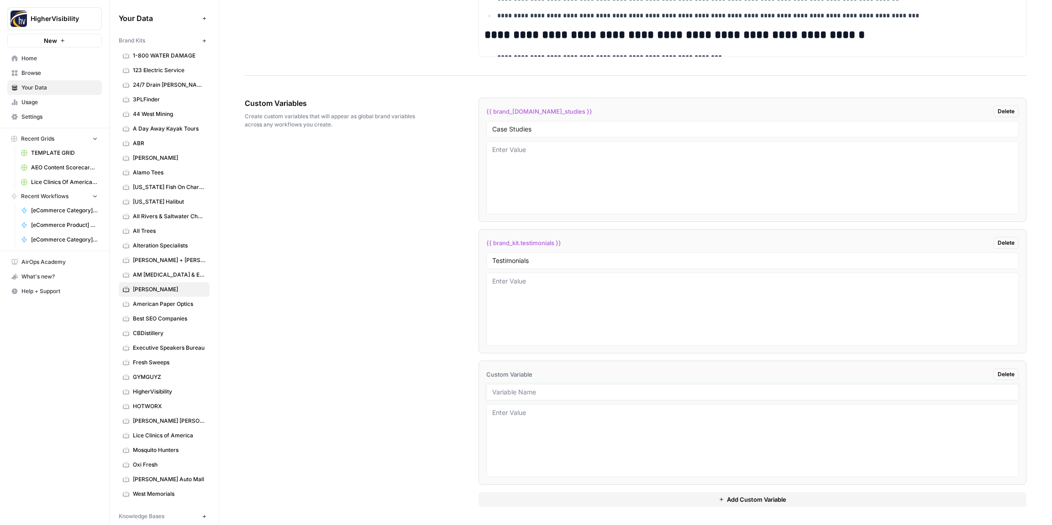
click at [550, 390] on input "text" at bounding box center [752, 392] width 520 height 8
type input "Word Count"
click at [583, 499] on button "Add Custom Variable" at bounding box center [752, 499] width 548 height 15
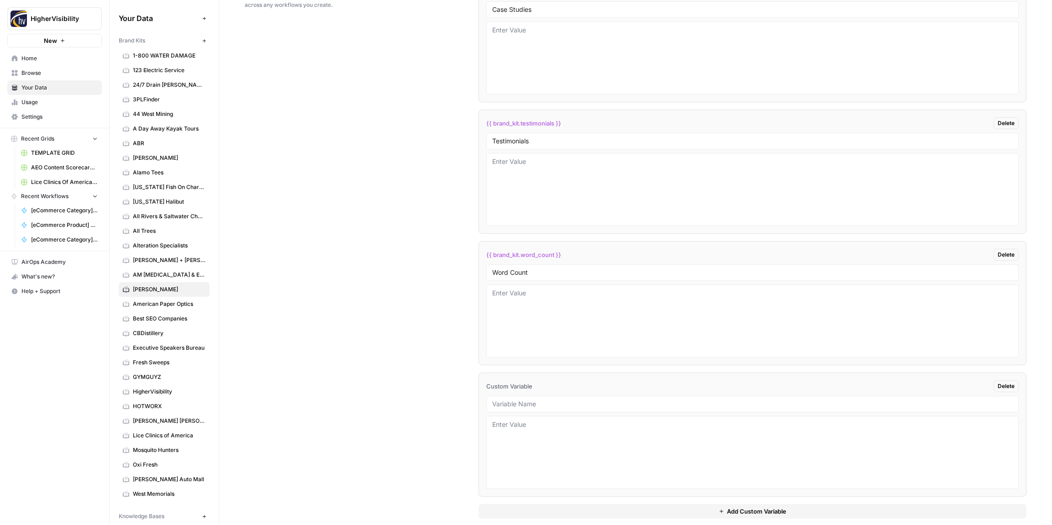
scroll to position [1570, 0]
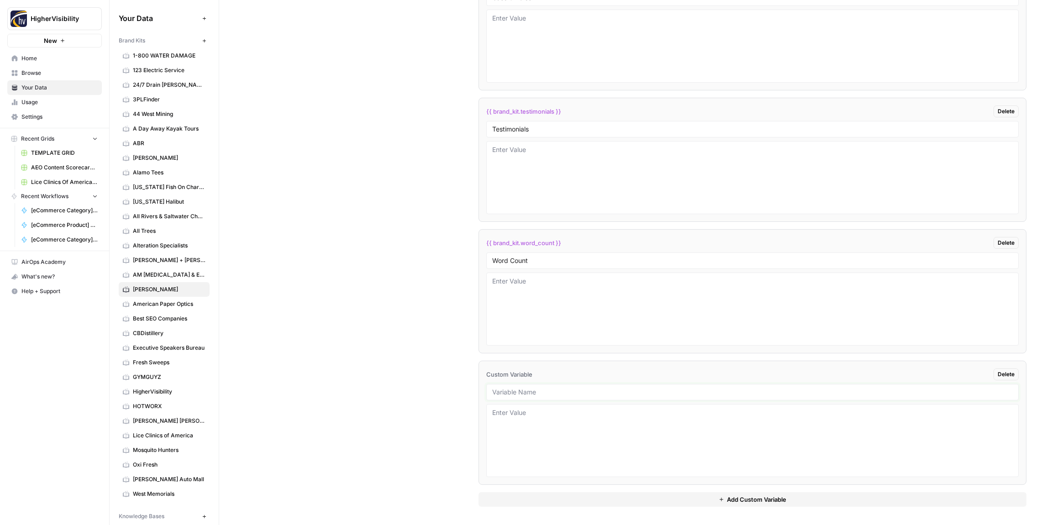
click at [529, 391] on input "text" at bounding box center [752, 392] width 520 height 8
type input "Custom Location Page Outline"
click at [567, 502] on button "Add Custom Variable" at bounding box center [752, 499] width 548 height 15
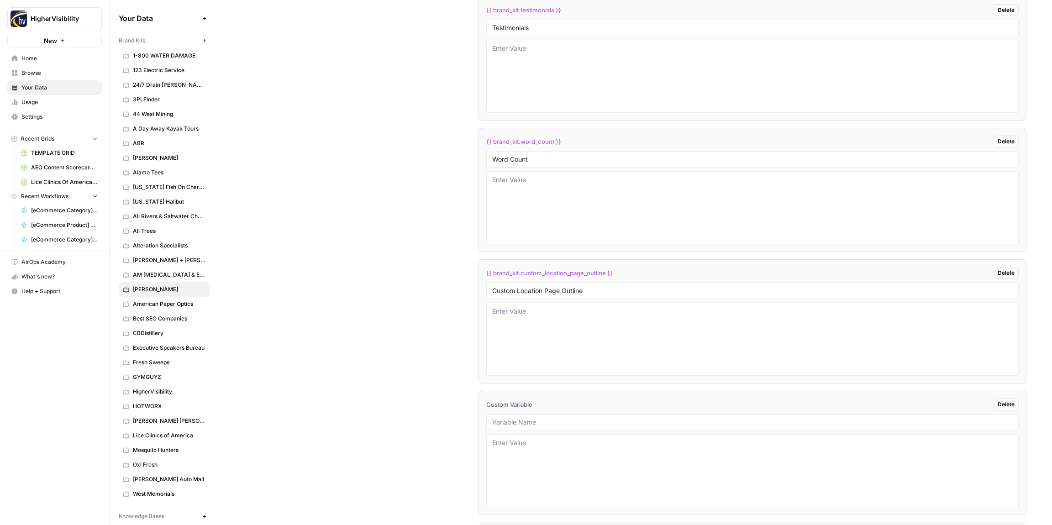
scroll to position [1702, 0]
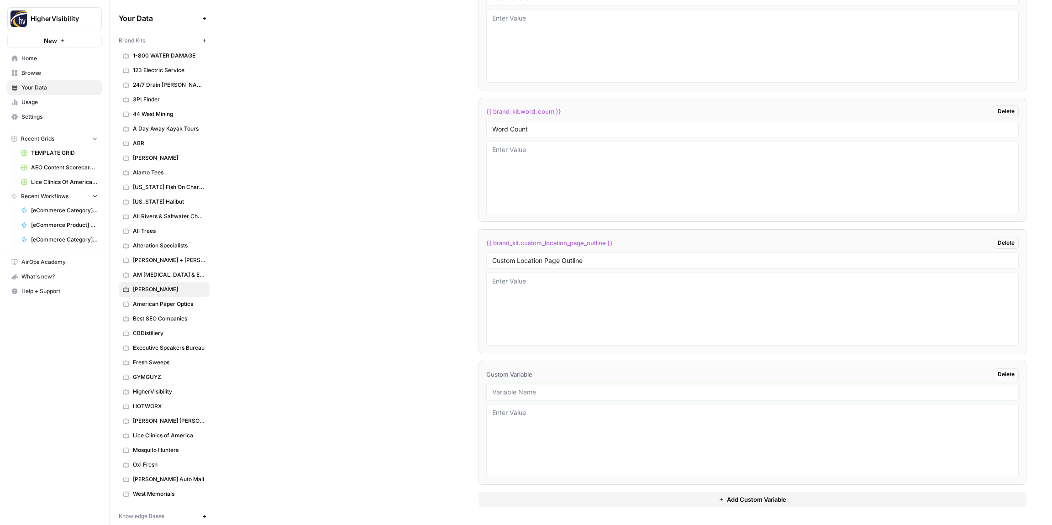
click at [514, 392] on input "text" at bounding box center [752, 392] width 520 height 8
type input "Industry"
click at [553, 500] on button "Add Custom Variable" at bounding box center [752, 499] width 548 height 15
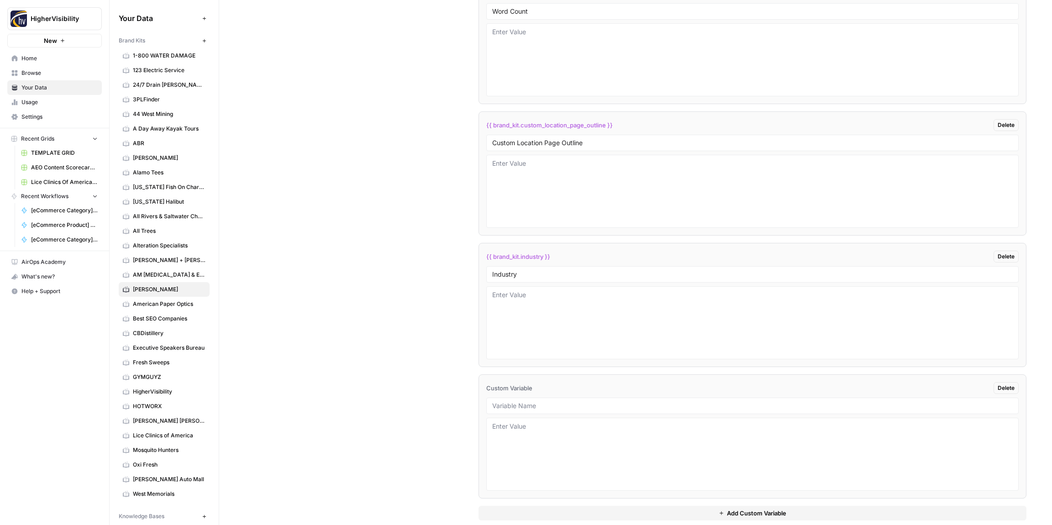
scroll to position [1833, 0]
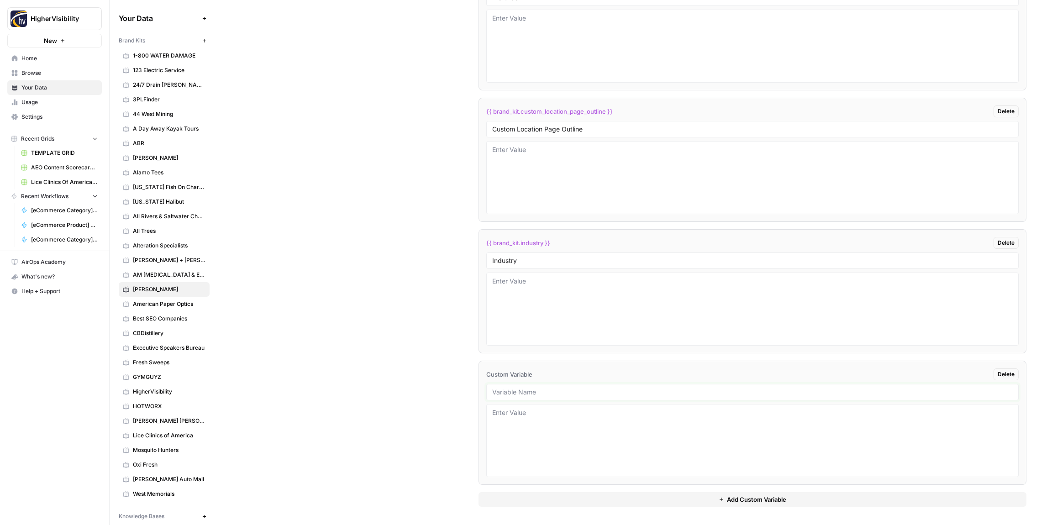
click at [505, 393] on input "text" at bounding box center [752, 392] width 520 height 8
click at [523, 394] on input "text" at bounding box center [752, 392] width 520 height 8
type input "Location Page Services"
click at [373, 375] on div "Custom Variables Create custom variables that will appear as global brand varia…" at bounding box center [635, 105] width 781 height 840
click at [513, 282] on textarea at bounding box center [752, 309] width 520 height 65
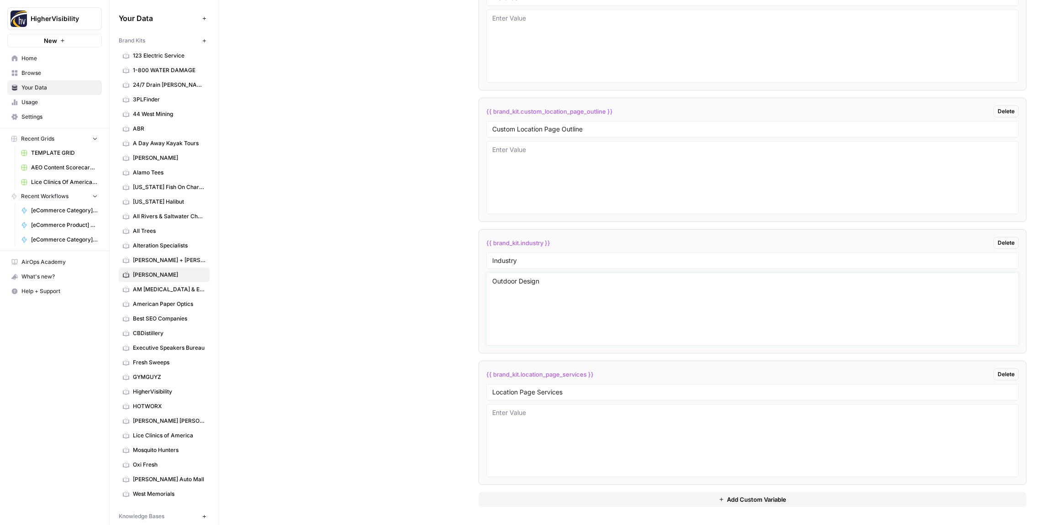
click at [531, 282] on textarea "Outdoor Design" at bounding box center [752, 309] width 520 height 65
type textarea "Landscape Designer"
click at [404, 258] on div "Custom Variables Create custom variables that will appear as global brand varia…" at bounding box center [635, 105] width 781 height 840
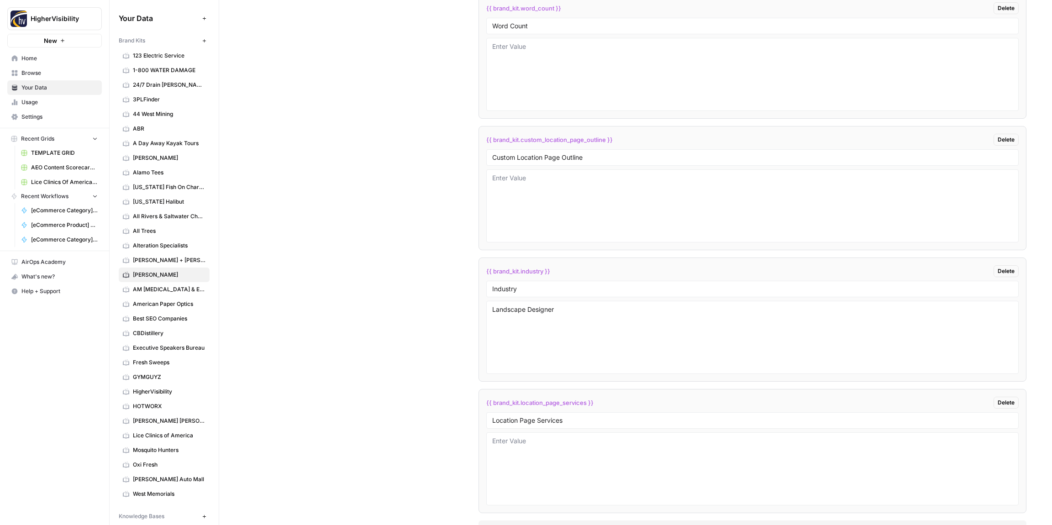
scroll to position [1803, 0]
click at [427, 195] on div "Custom Variables Create custom variables that will appear as global brand varia…" at bounding box center [635, 135] width 781 height 840
click at [414, 221] on div "Custom Variables Create custom variables that will appear as global brand varia…" at bounding box center [635, 135] width 781 height 840
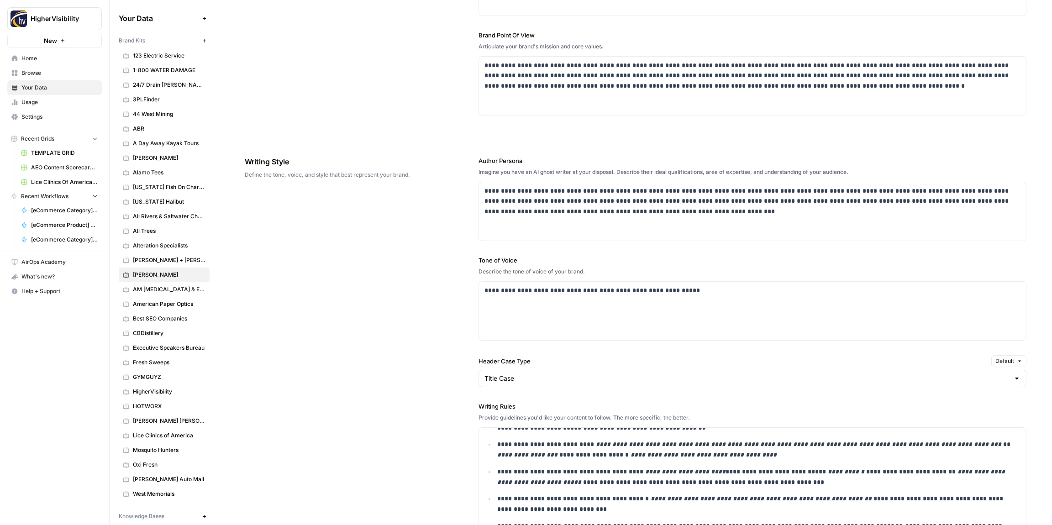
scroll to position [0, 0]
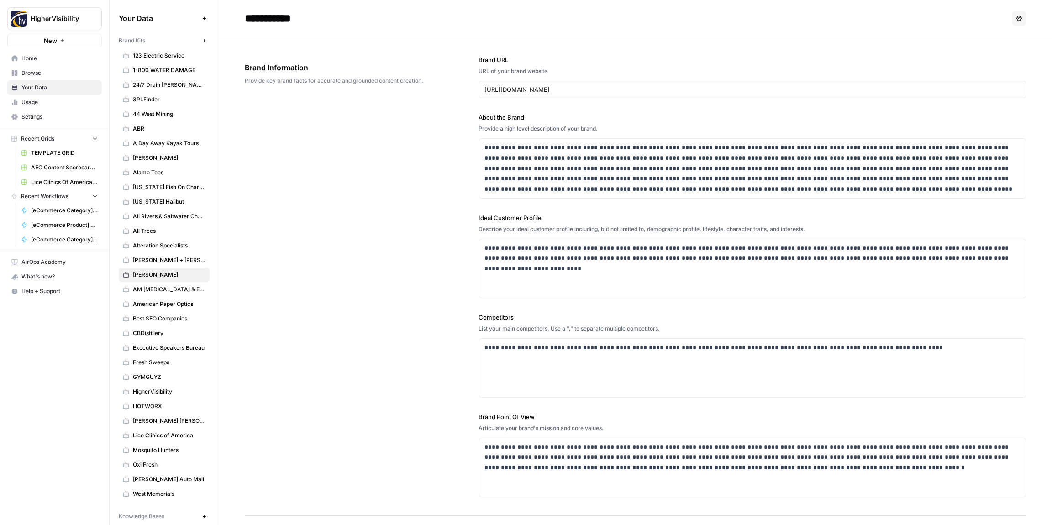
click at [206, 42] on icon "button" at bounding box center [204, 40] width 5 height 5
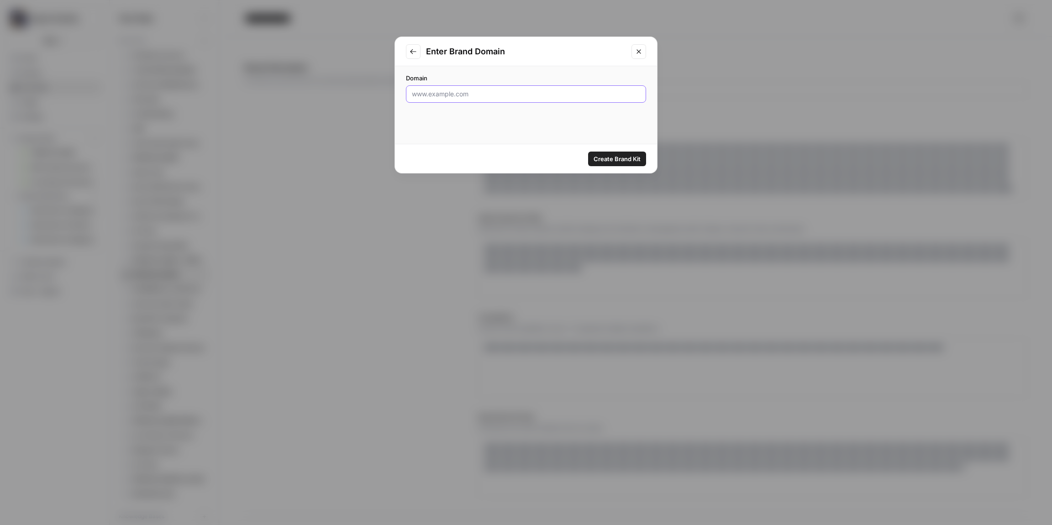
click at [496, 89] on input "Domain" at bounding box center [526, 93] width 228 height 9
type input "https://www.thebestoil.com/"
click at [613, 158] on span "Create Brand Kit" at bounding box center [616, 158] width 47 height 9
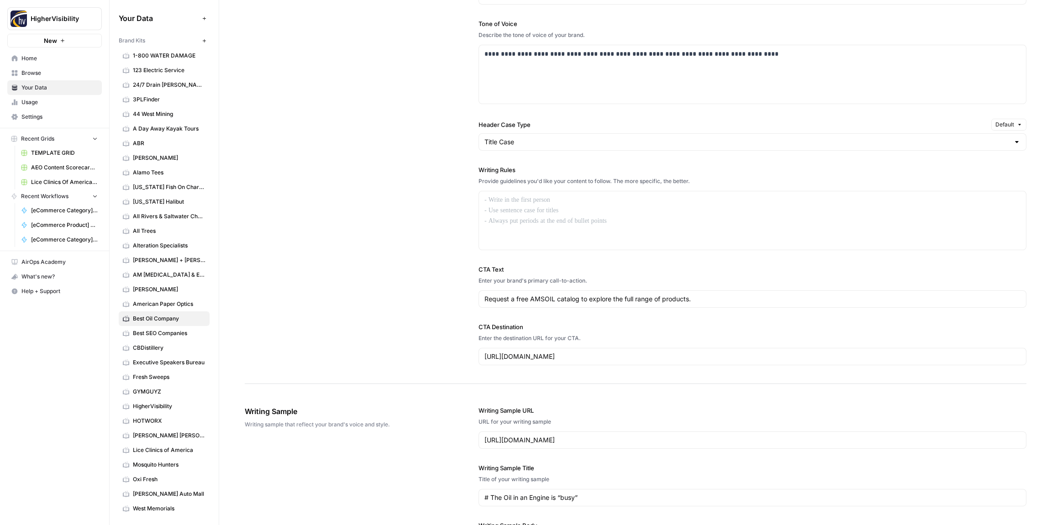
scroll to position [632, 0]
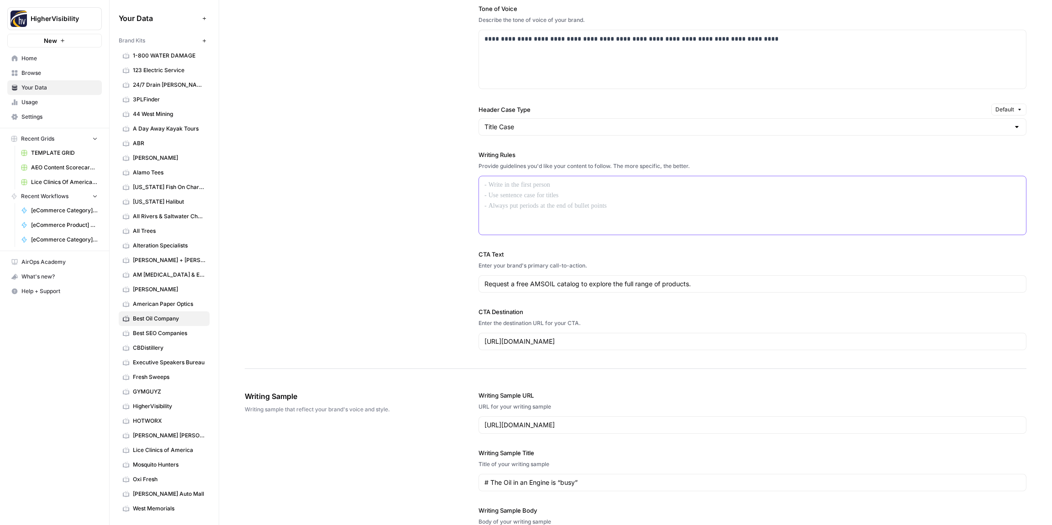
click at [511, 196] on div at bounding box center [752, 205] width 547 height 58
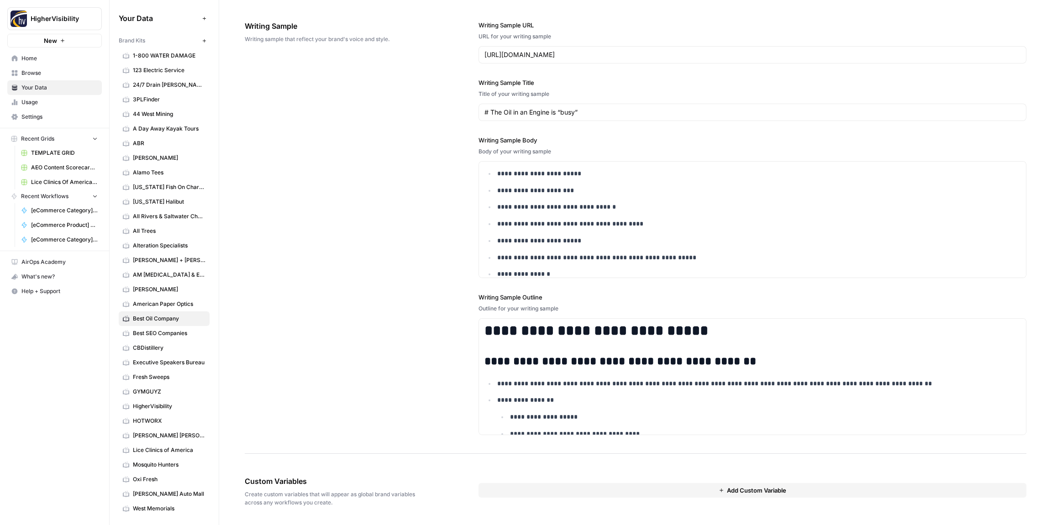
scroll to position [202, 0]
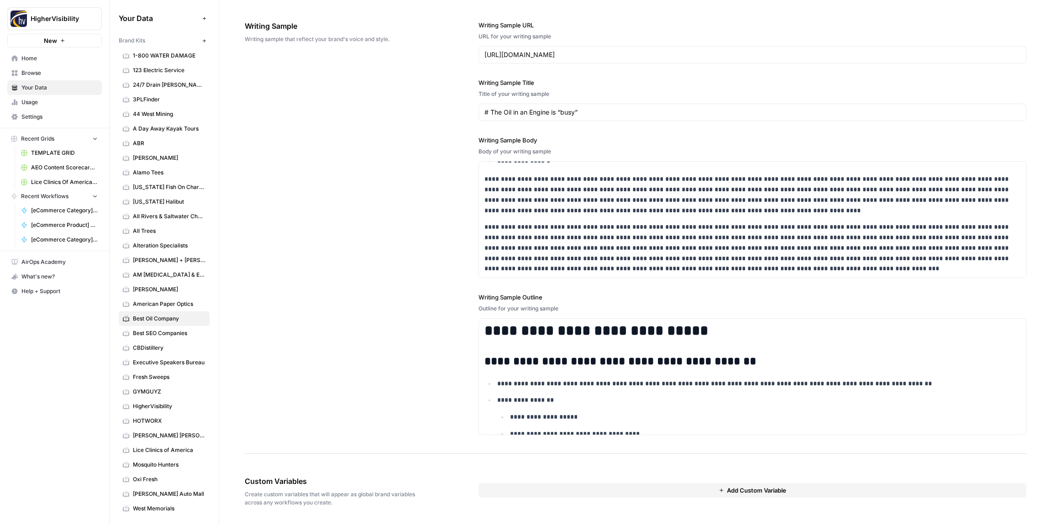
click at [539, 495] on button "Add Custom Variable" at bounding box center [752, 490] width 548 height 15
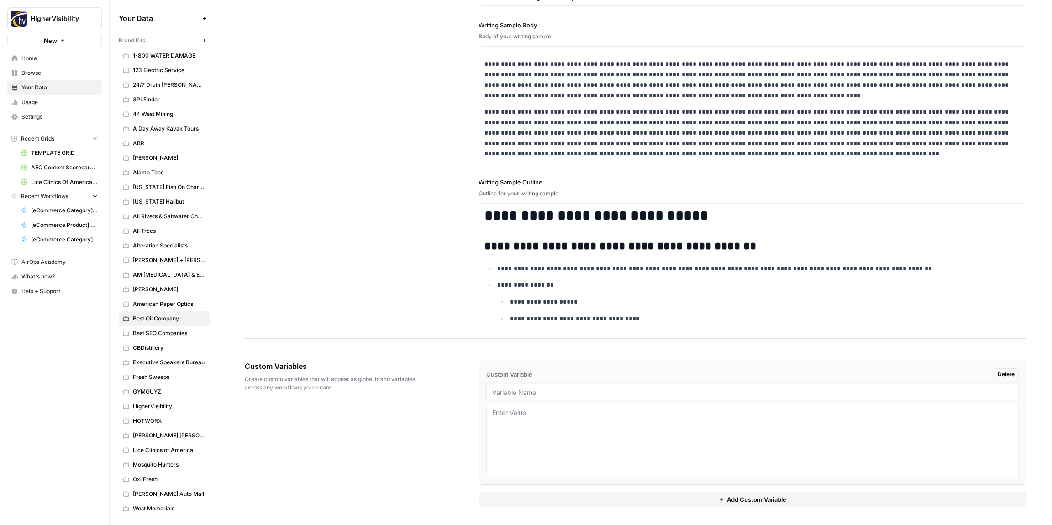
click at [509, 392] on input "text" at bounding box center [752, 392] width 520 height 8
type input "Case Studies"
click at [522, 508] on div "{{ brand_kit.case_studies }} Delete Case Studies Add Custom Variable" at bounding box center [752, 433] width 548 height 183
click at [524, 502] on button "Add Custom Variable" at bounding box center [752, 499] width 548 height 15
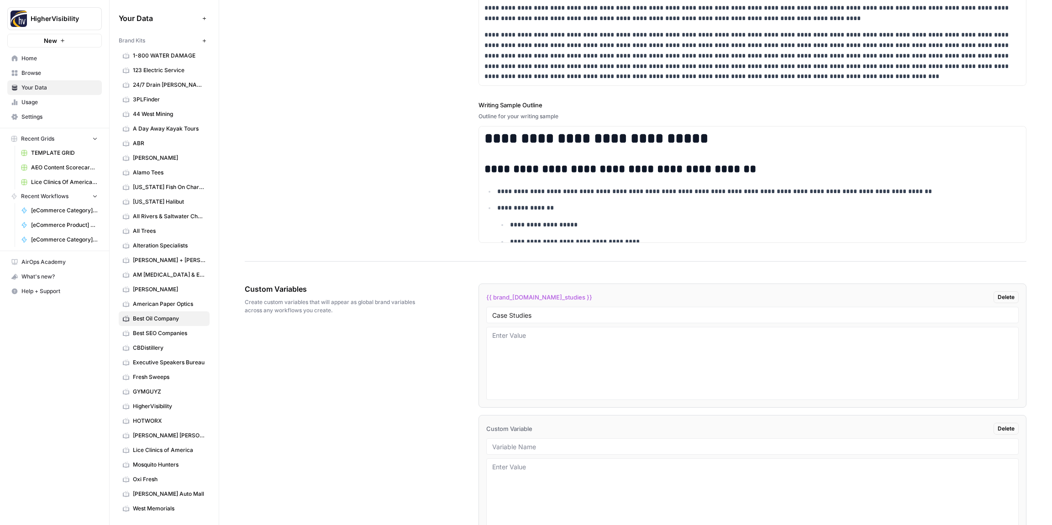
scroll to position [1306, 0]
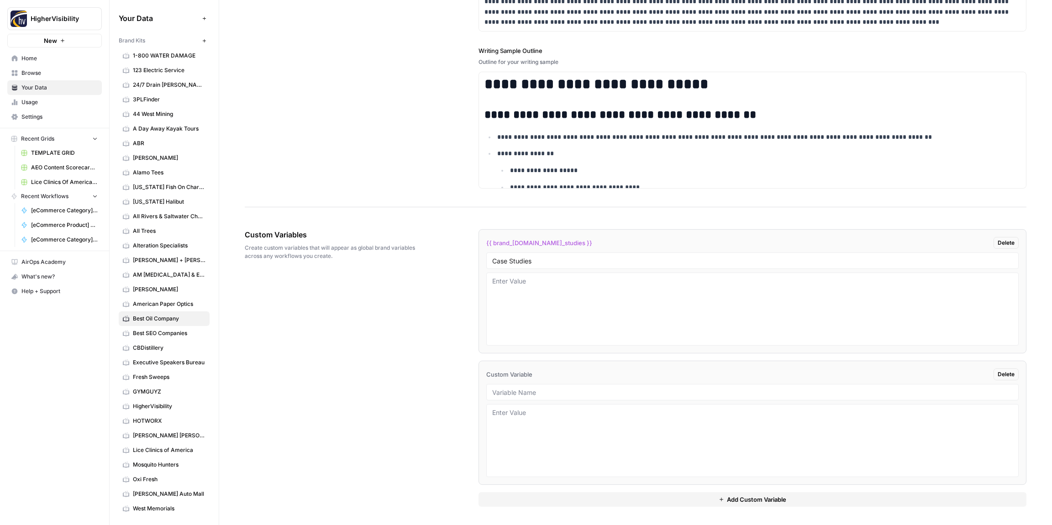
click at [524, 397] on div at bounding box center [752, 392] width 532 height 16
click at [523, 389] on input "text" at bounding box center [752, 392] width 520 height 8
type input "Testimonials"
drag, startPoint x: 543, startPoint y: 495, endPoint x: 537, endPoint y: 490, distance: 7.7
click at [542, 495] on button "Add Custom Variable" at bounding box center [752, 499] width 548 height 15
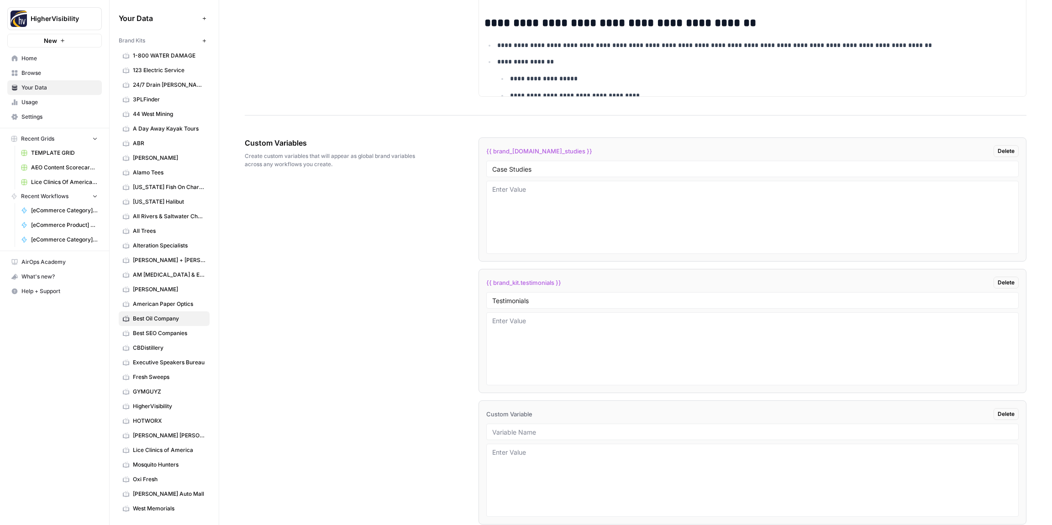
scroll to position [1438, 0]
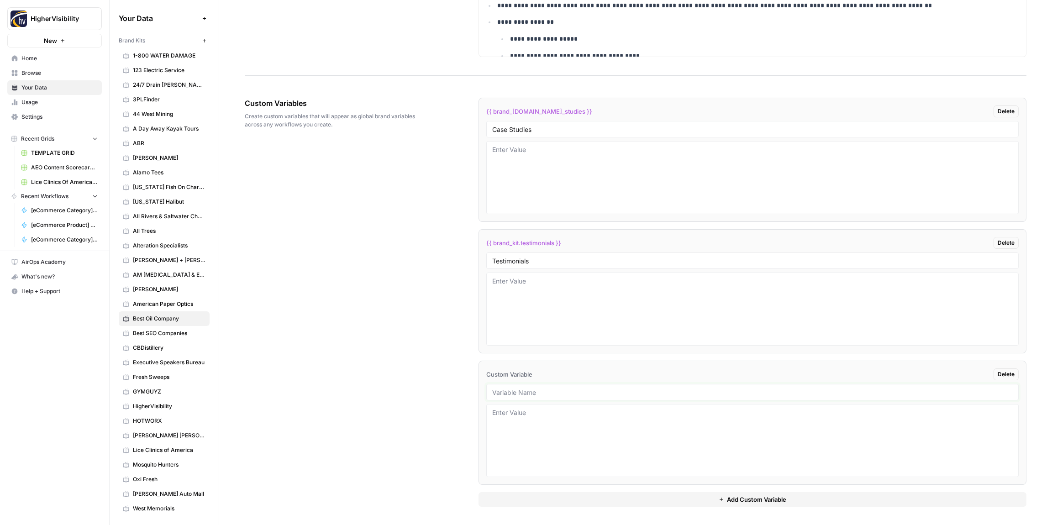
click at [518, 392] on input "text" at bounding box center [752, 392] width 520 height 8
click at [510, 389] on input "text" at bounding box center [752, 392] width 520 height 8
type input "Word Count"
click at [576, 502] on button "Add Custom Variable" at bounding box center [752, 499] width 548 height 15
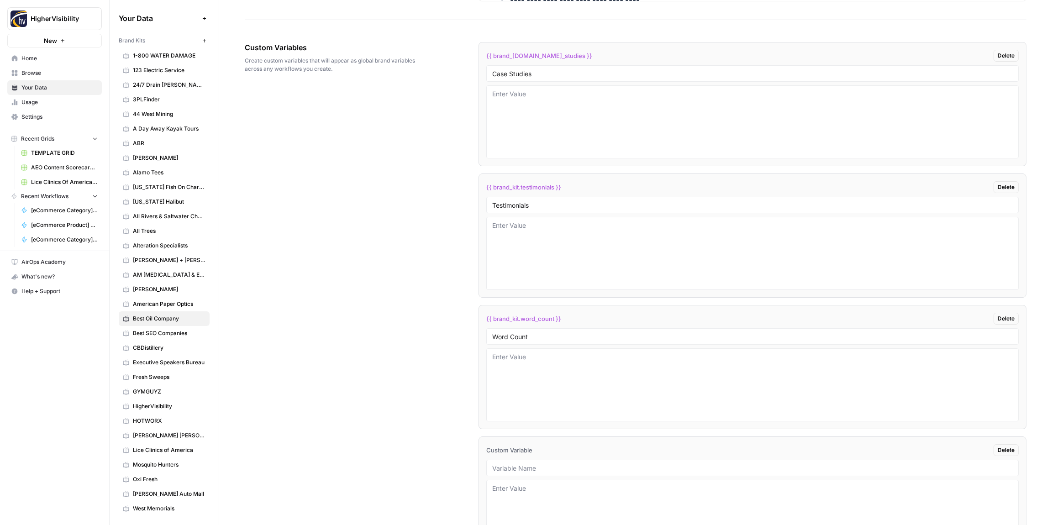
scroll to position [1569, 0]
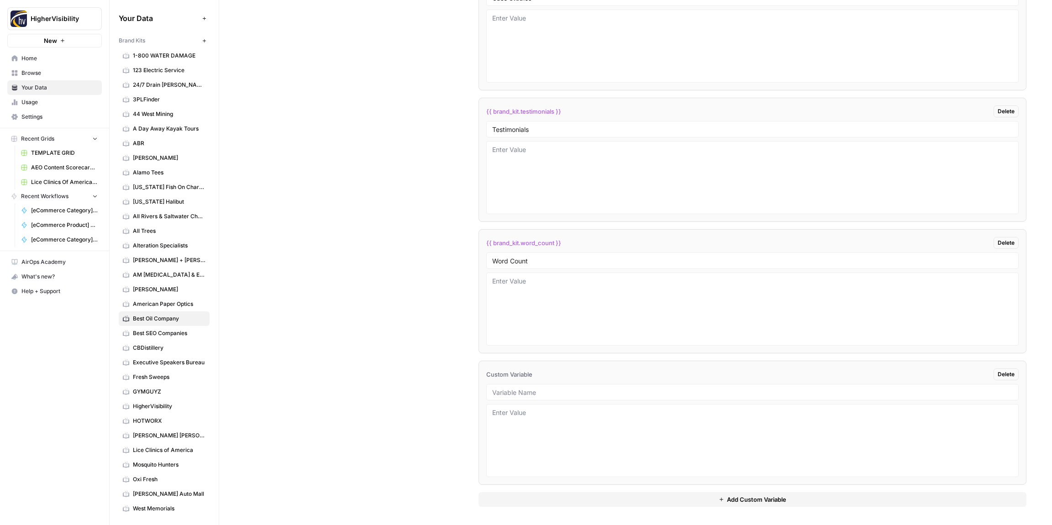
click at [527, 397] on div at bounding box center [752, 392] width 532 height 16
click at [523, 391] on input "text" at bounding box center [752, 392] width 520 height 8
click at [519, 394] on input "text" at bounding box center [752, 392] width 520 height 8
type input "Custom Location Page Outline"
drag, startPoint x: 584, startPoint y: 498, endPoint x: 563, endPoint y: 486, distance: 23.7
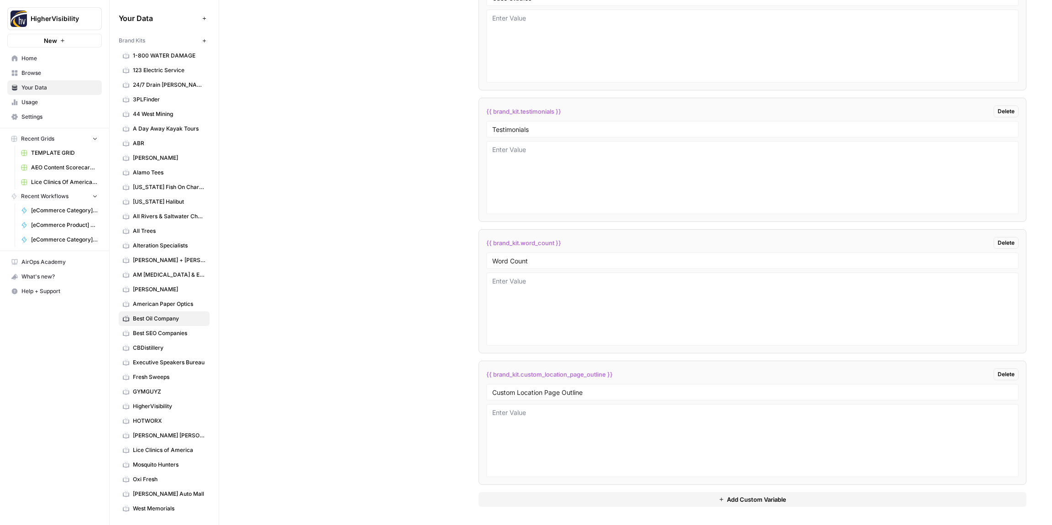
click at [584, 498] on button "Add Custom Variable" at bounding box center [752, 499] width 548 height 15
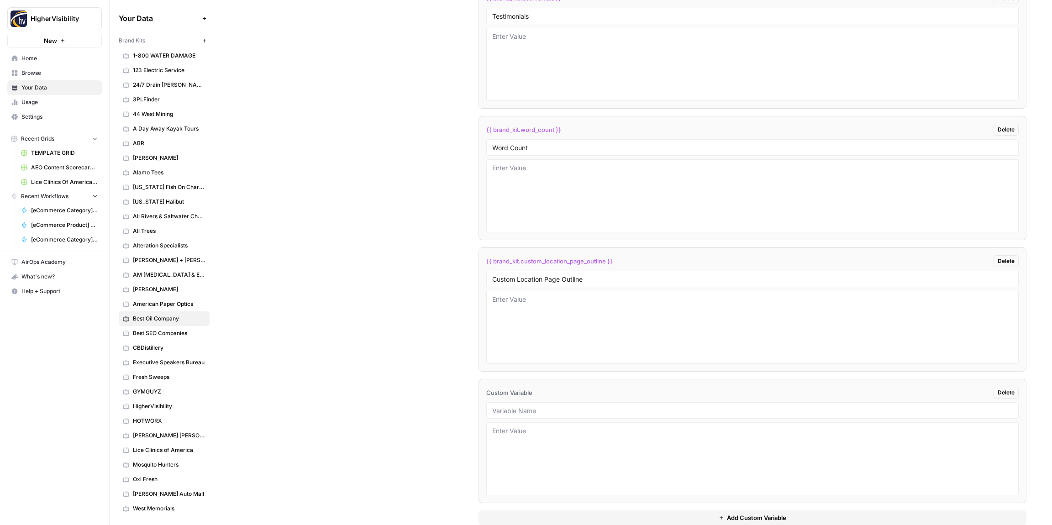
scroll to position [1701, 0]
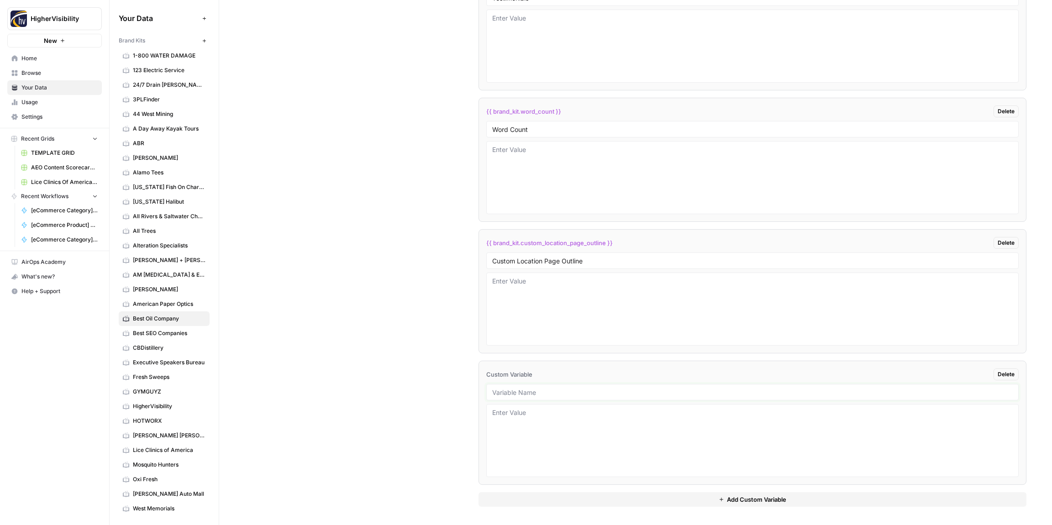
click at [514, 393] on input "text" at bounding box center [752, 392] width 520 height 8
click at [532, 393] on input "text" at bounding box center [752, 392] width 520 height 8
type input "Industry"
click at [571, 497] on button "Add Custom Variable" at bounding box center [752, 499] width 548 height 15
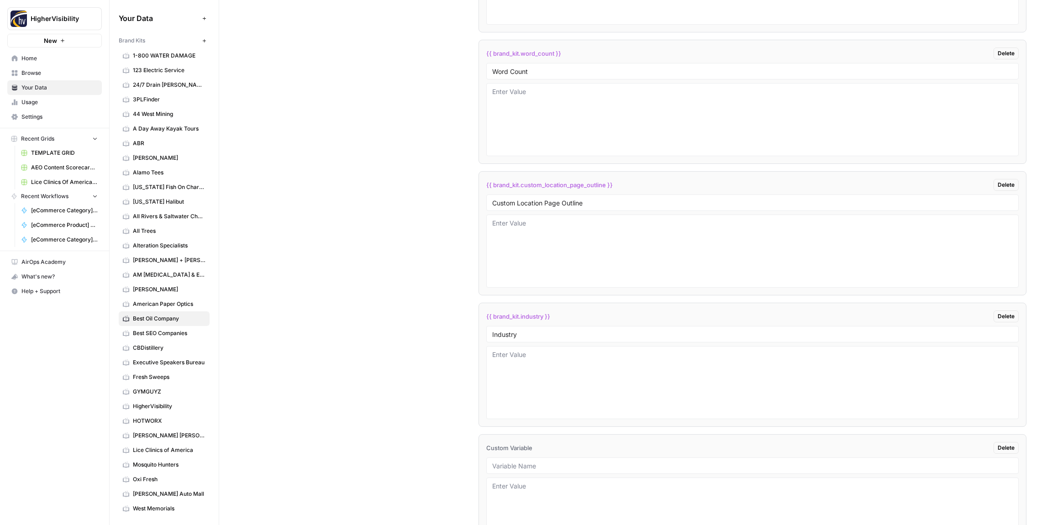
scroll to position [1832, 0]
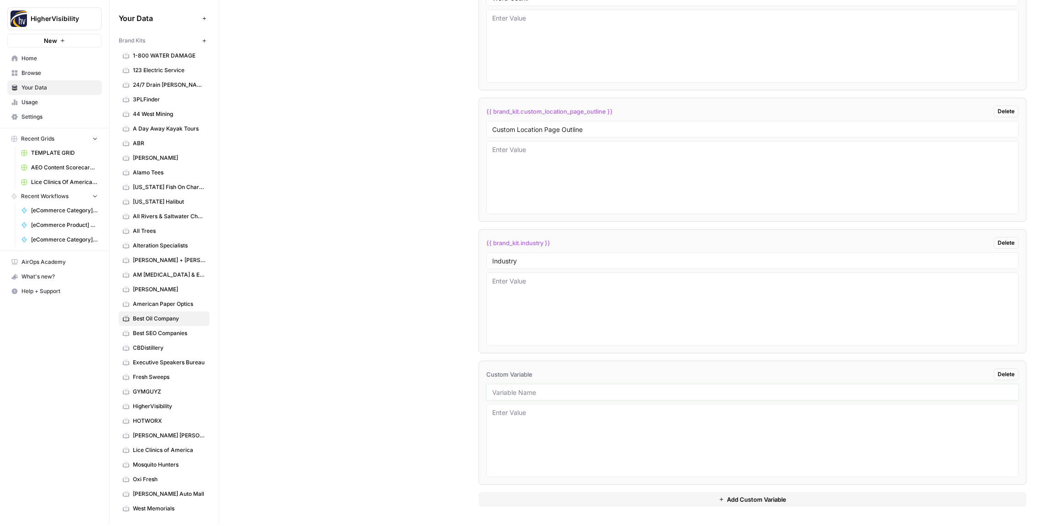
click at [516, 391] on input "text" at bounding box center [752, 392] width 520 height 8
type input "Location Page Services"
click at [528, 423] on textarea at bounding box center [752, 440] width 520 height 65
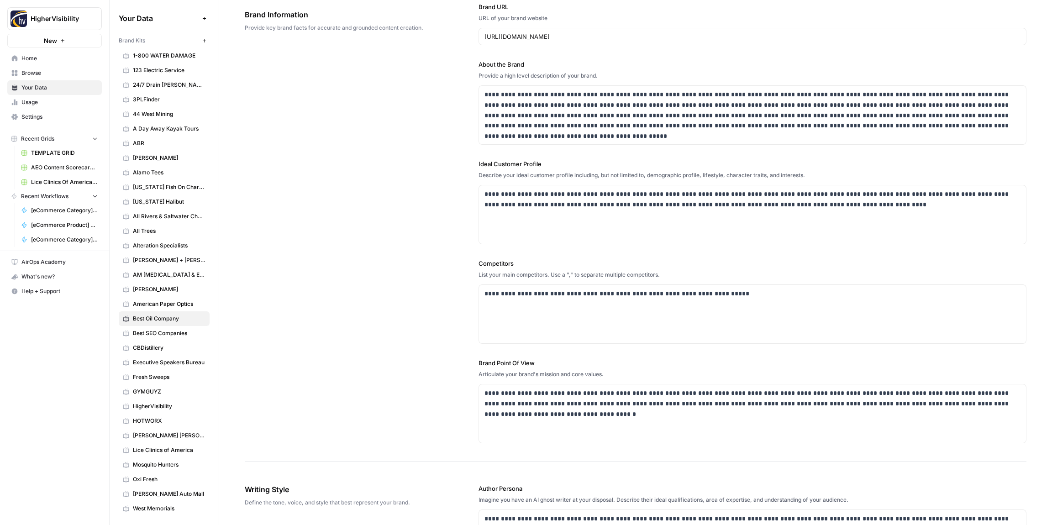
scroll to position [0, 0]
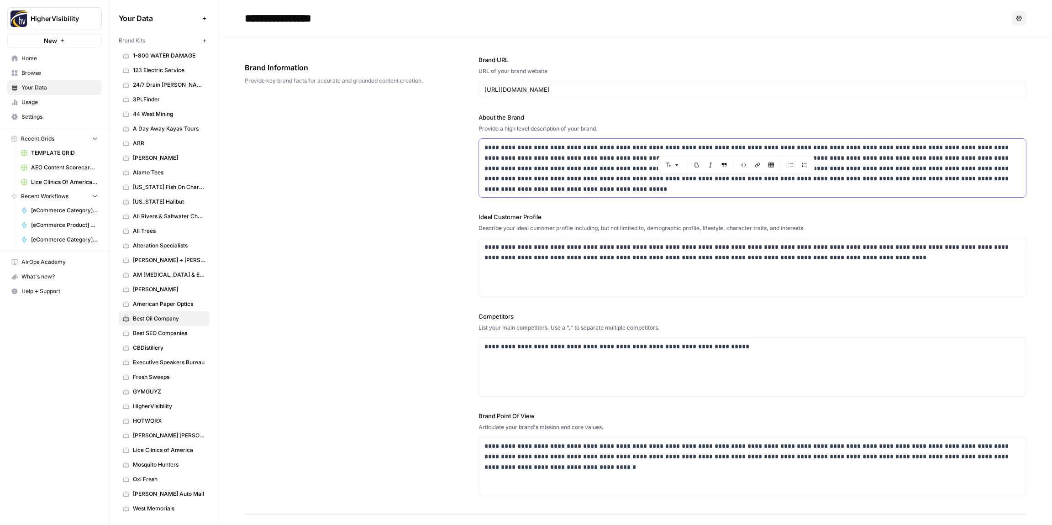
drag, startPoint x: 763, startPoint y: 147, endPoint x: 705, endPoint y: 147, distance: 58.0
click at [705, 147] on p "**********" at bounding box center [752, 163] width 536 height 42
copy p "**********"
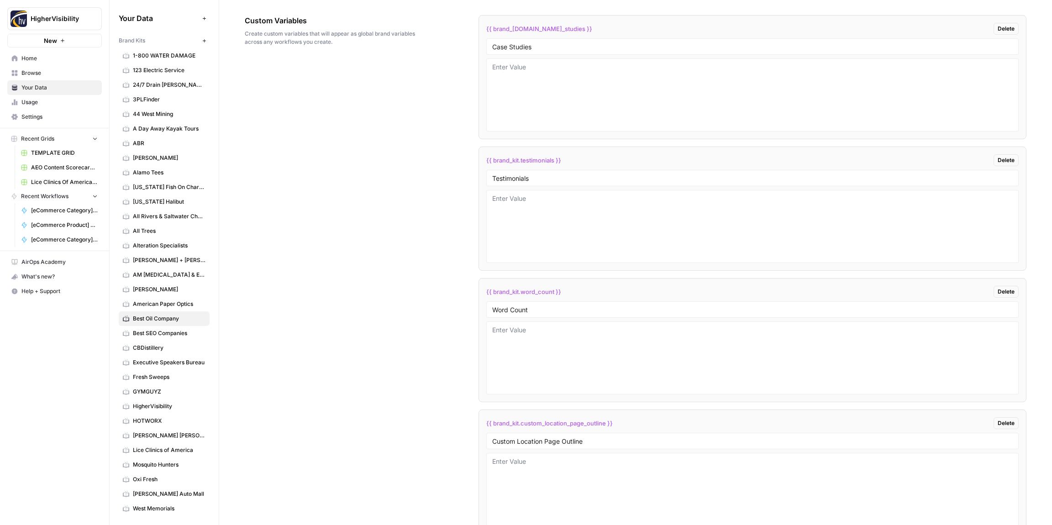
scroll to position [1832, 0]
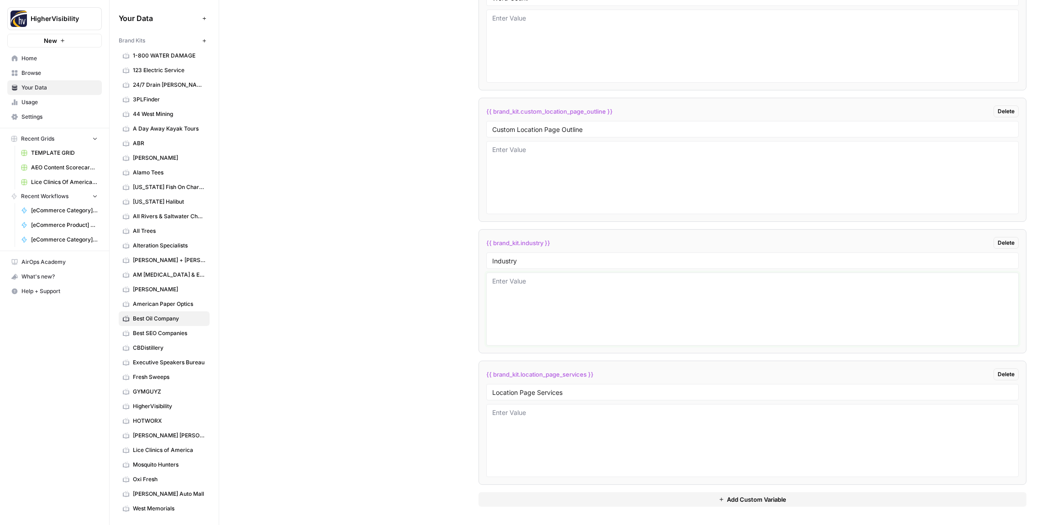
click at [527, 340] on textarea at bounding box center [752, 309] width 520 height 65
type textarea "premium synthetic oils"
click at [411, 268] on div "Custom Variables Create custom variables that will appear as global brand varia…" at bounding box center [635, 109] width 781 height 840
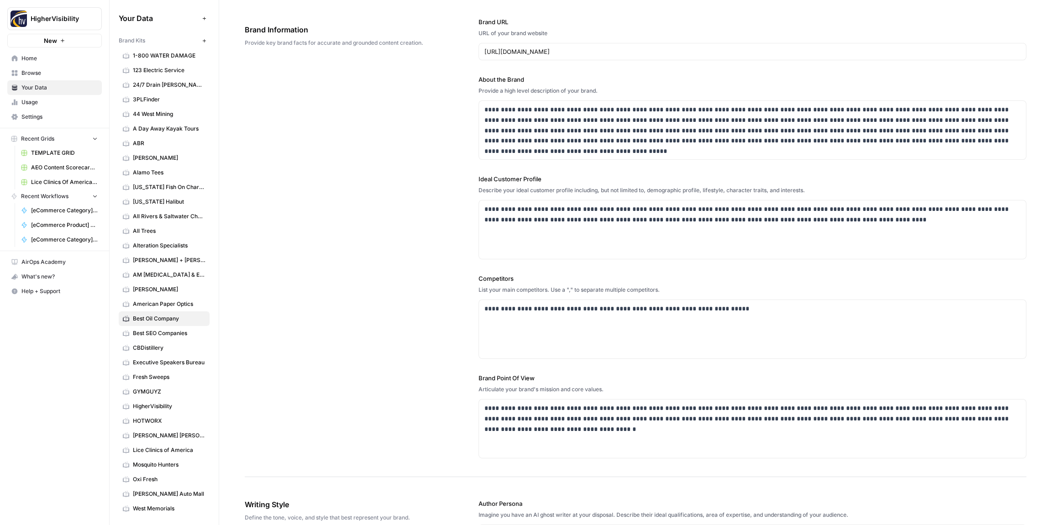
scroll to position [0, 0]
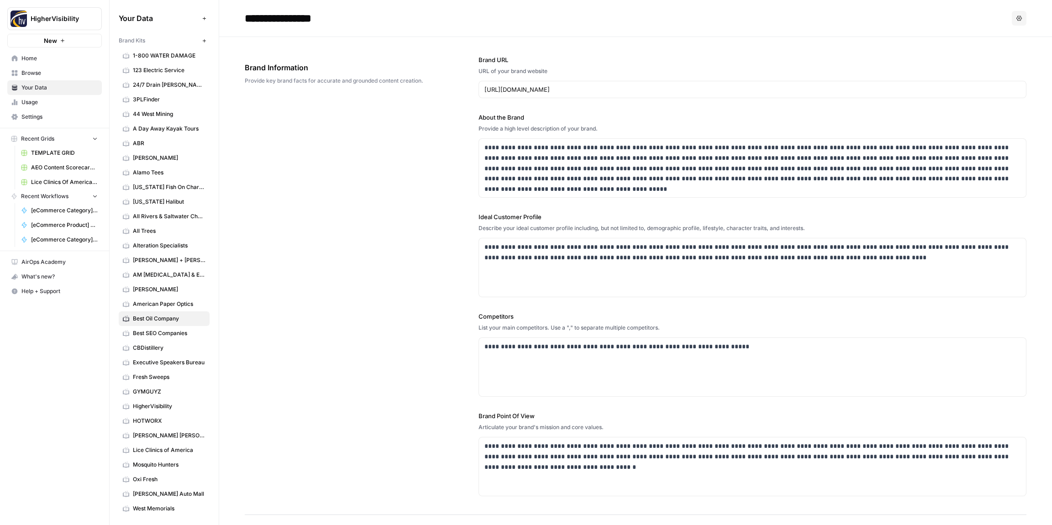
click at [203, 40] on icon "button" at bounding box center [203, 40] width 3 height 3
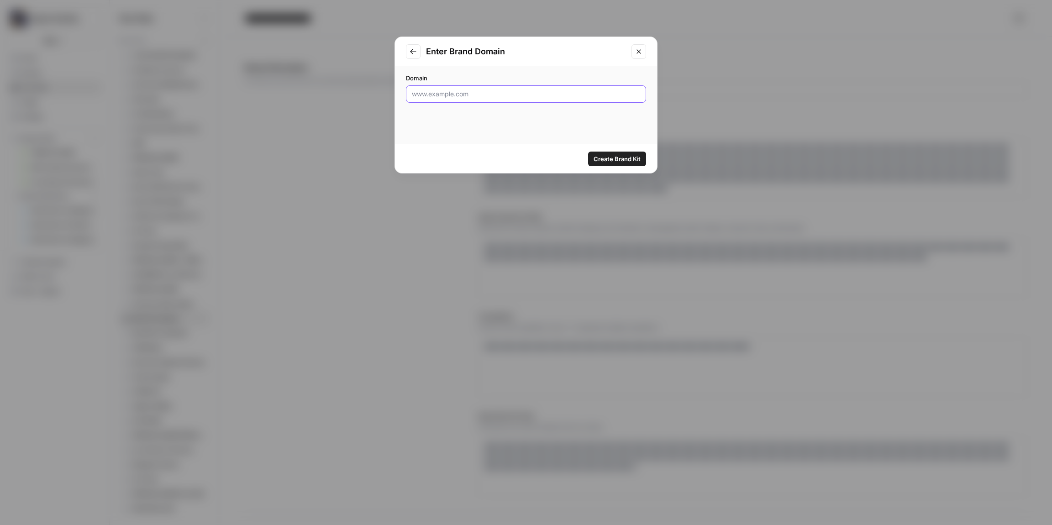
click at [450, 93] on input "Domain" at bounding box center [526, 93] width 228 height 9
type input "https://anevasolar.com"
click at [618, 159] on span "Create Brand Kit" at bounding box center [616, 158] width 47 height 9
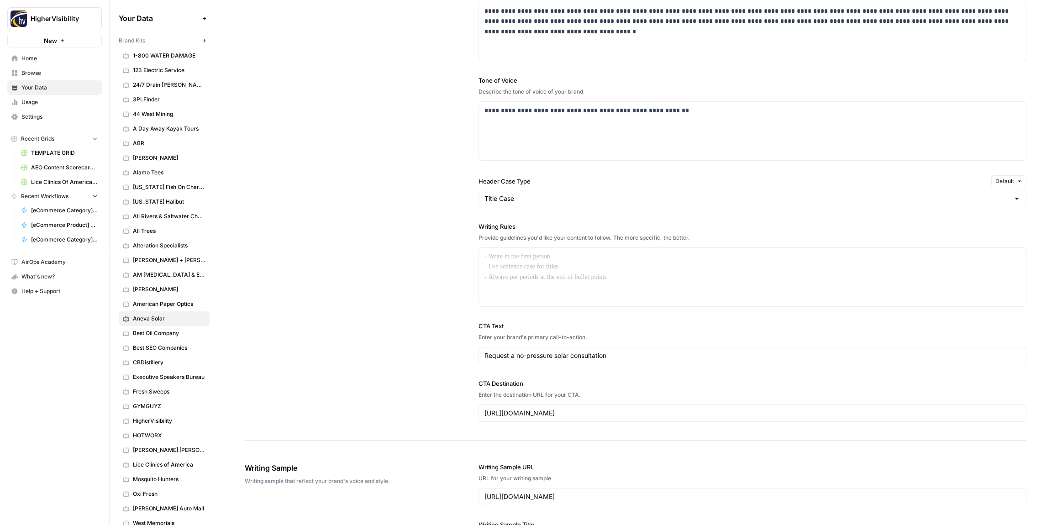
scroll to position [589, 0]
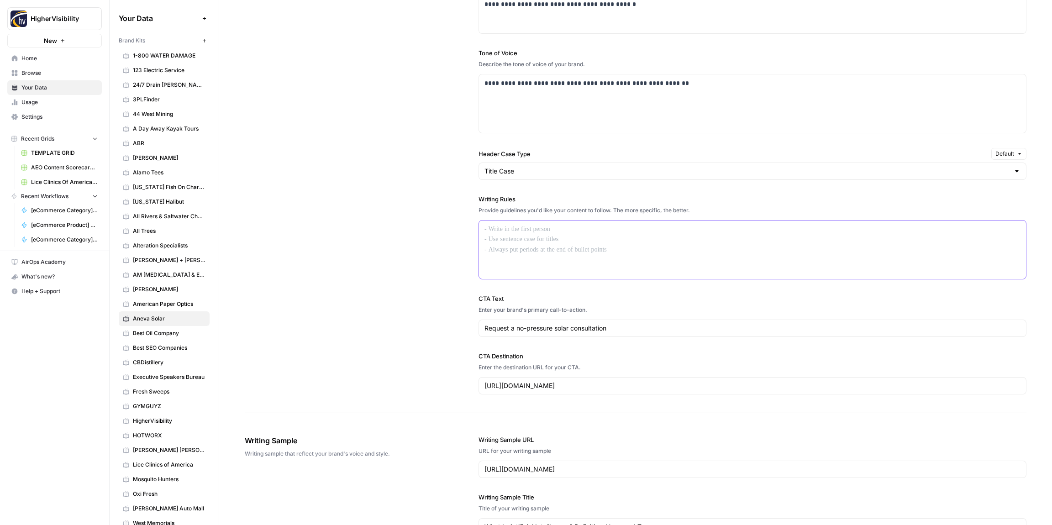
click at [542, 246] on div at bounding box center [752, 249] width 547 height 58
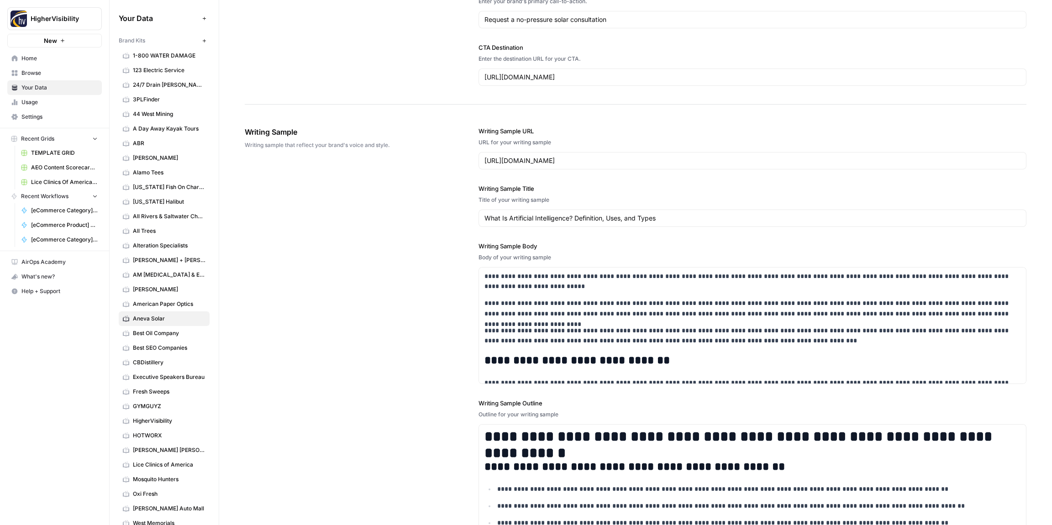
scroll to position [1061, 0]
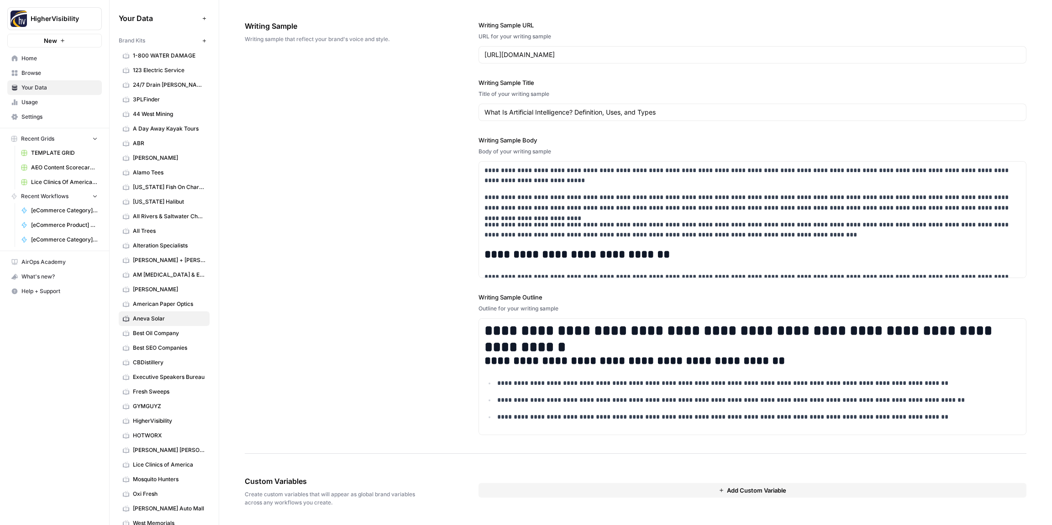
click at [594, 488] on button "Add Custom Variable" at bounding box center [752, 490] width 548 height 15
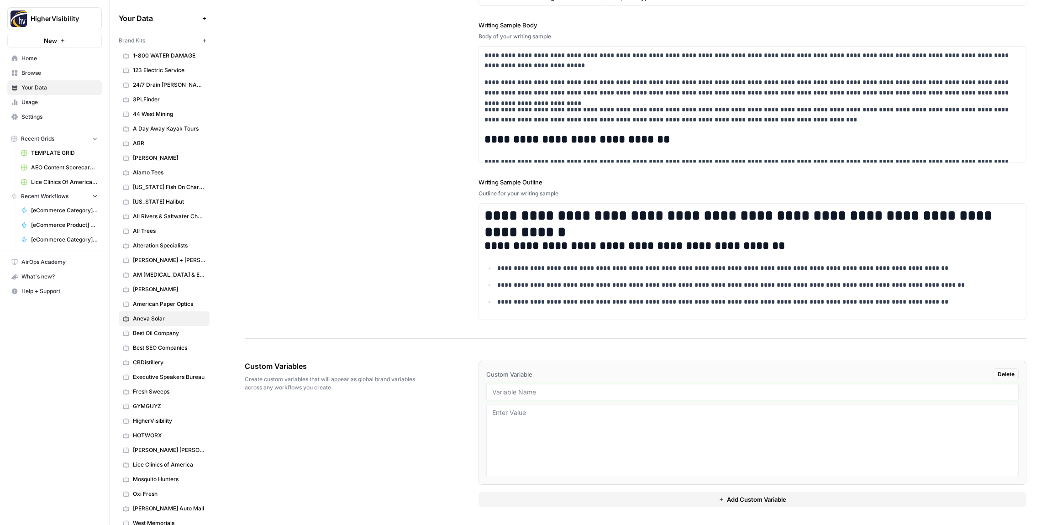
click at [502, 391] on input "text" at bounding box center [752, 392] width 520 height 8
type input "Case Studies"
click at [515, 499] on button "Add Custom Variable" at bounding box center [752, 499] width 548 height 15
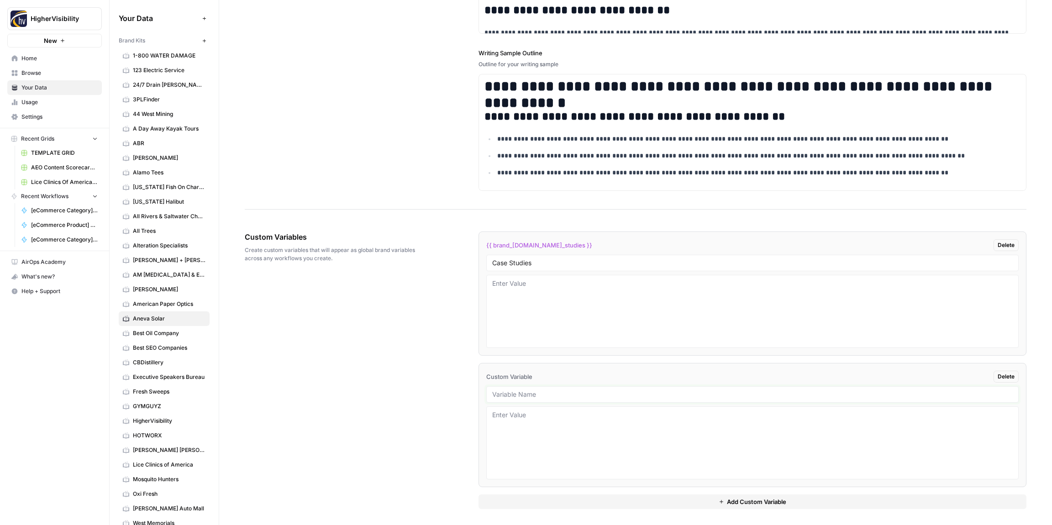
click at [556, 392] on input "text" at bounding box center [752, 394] width 520 height 8
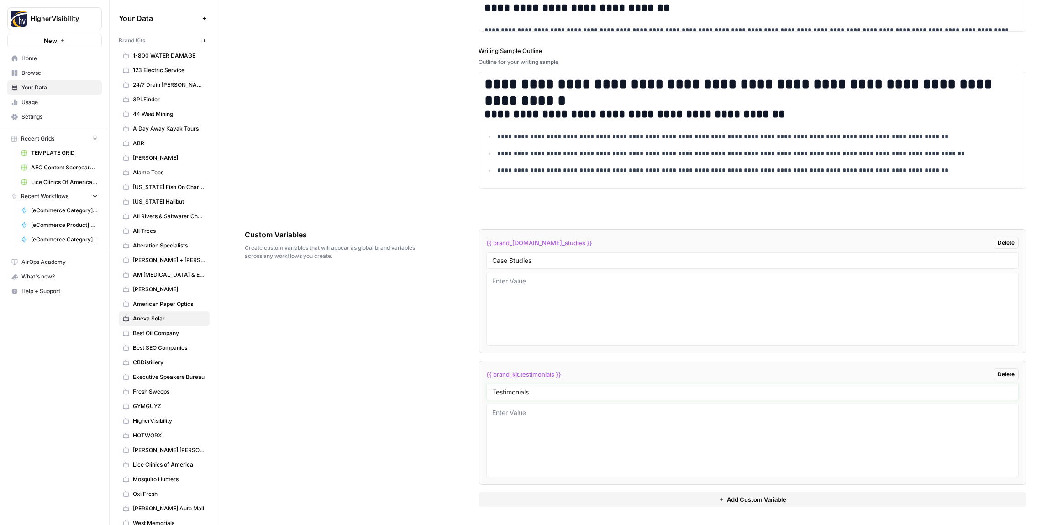
type input "Testimonials"
click at [571, 502] on button "Add Custom Variable" at bounding box center [752, 499] width 548 height 15
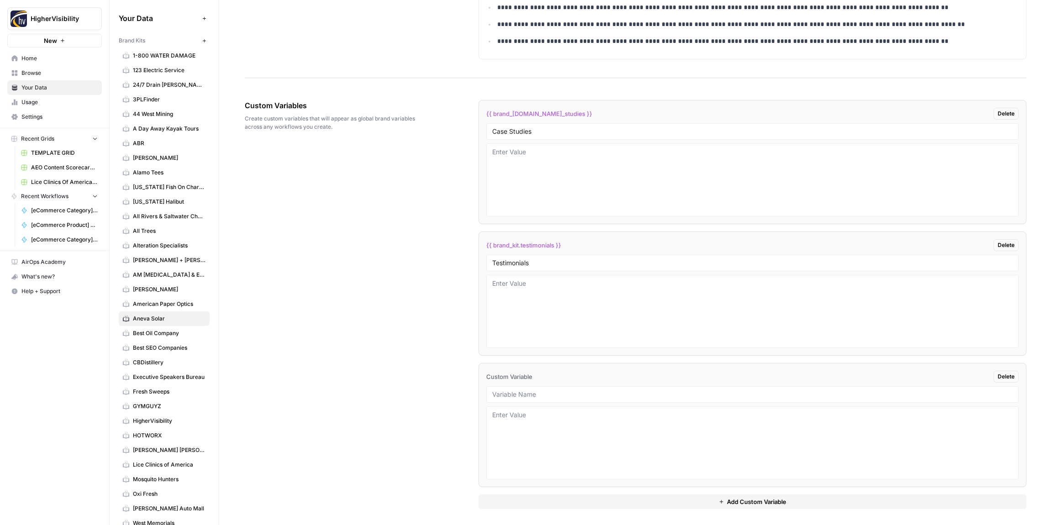
scroll to position [1439, 0]
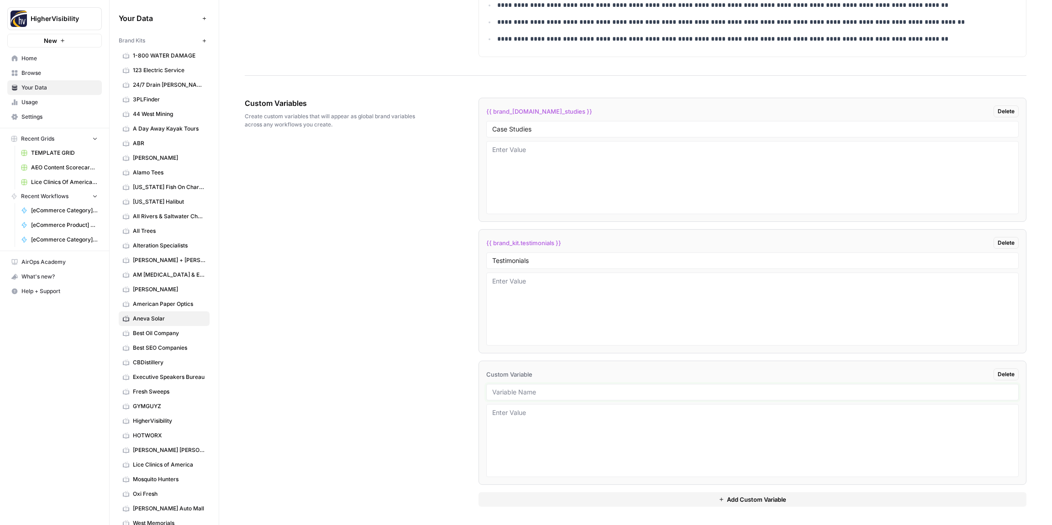
click at [529, 392] on input "text" at bounding box center [752, 392] width 520 height 8
type input "Word Count"
click at [573, 503] on button "Add Custom Variable" at bounding box center [752, 499] width 548 height 15
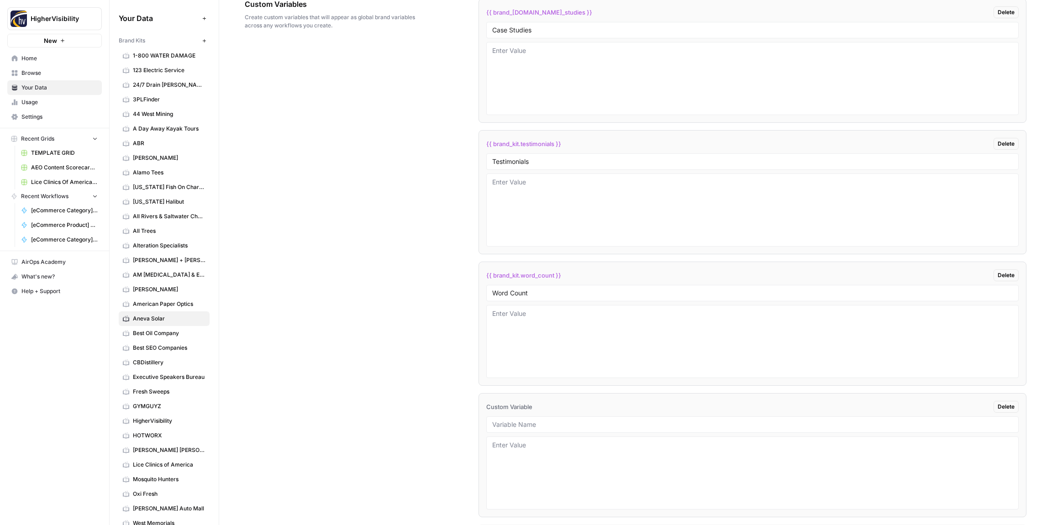
scroll to position [1570, 0]
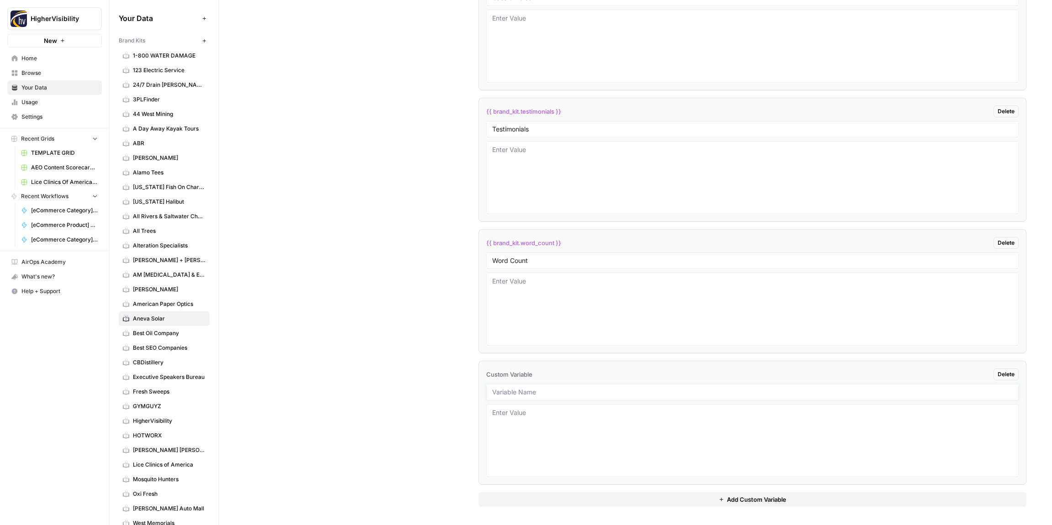
click at [537, 392] on input "text" at bounding box center [752, 392] width 520 height 8
type input "Custom Location Page Outline"
drag, startPoint x: 548, startPoint y: 501, endPoint x: 539, endPoint y: 486, distance: 18.2
click at [548, 501] on button "Add Custom Variable" at bounding box center [752, 499] width 548 height 15
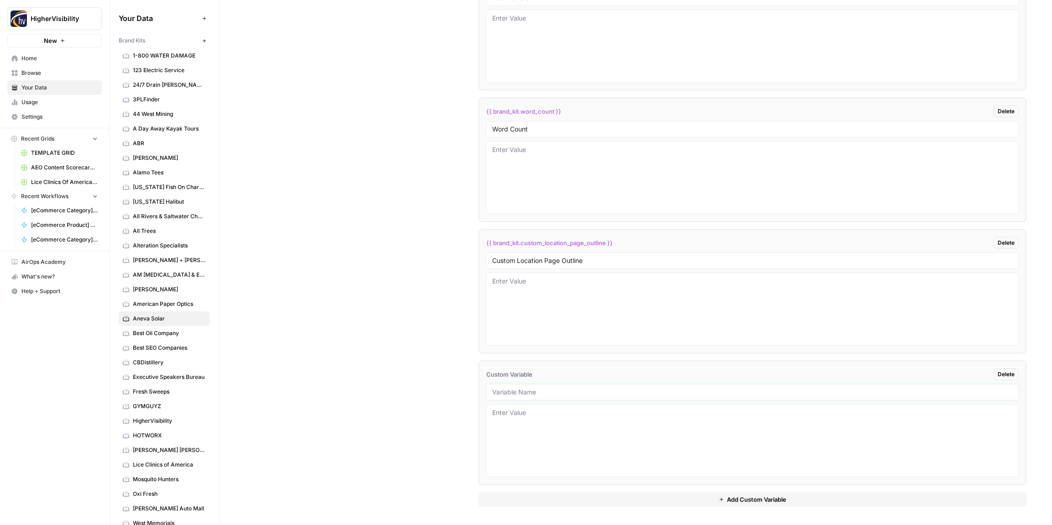
click at [532, 391] on input "text" at bounding box center [752, 392] width 520 height 8
type input "Industry"
click at [560, 502] on button "Add Custom Variable" at bounding box center [752, 499] width 548 height 15
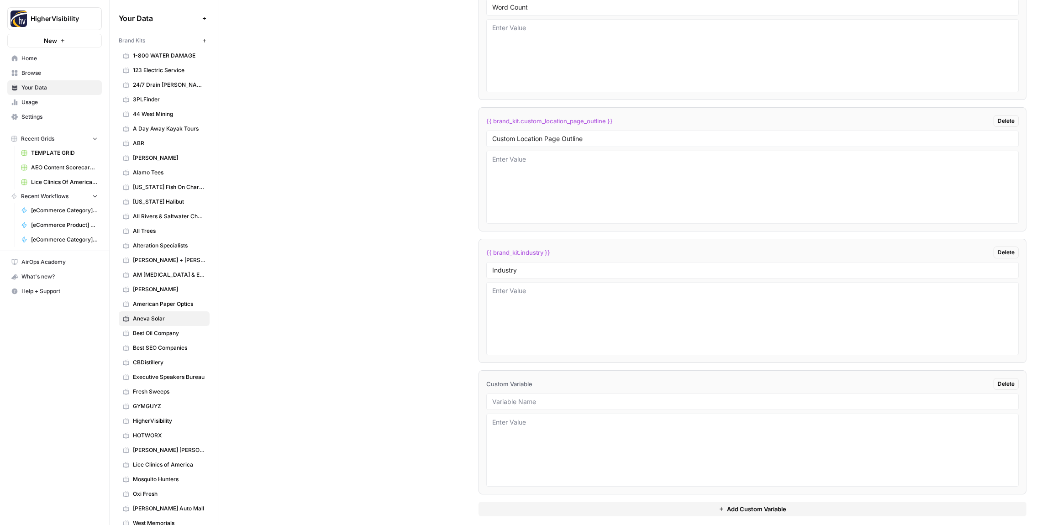
scroll to position [1833, 0]
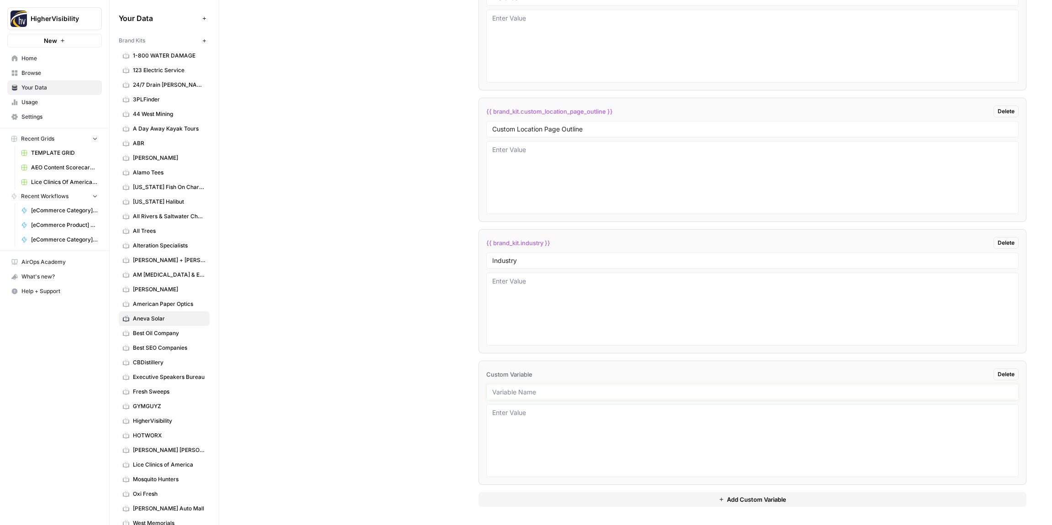
click at [507, 395] on input "text" at bounding box center [752, 392] width 520 height 8
type input "Location Page Services"
click at [437, 394] on div "Custom Variables Create custom variables that will appear as global brand varia…" at bounding box center [635, 105] width 781 height 840
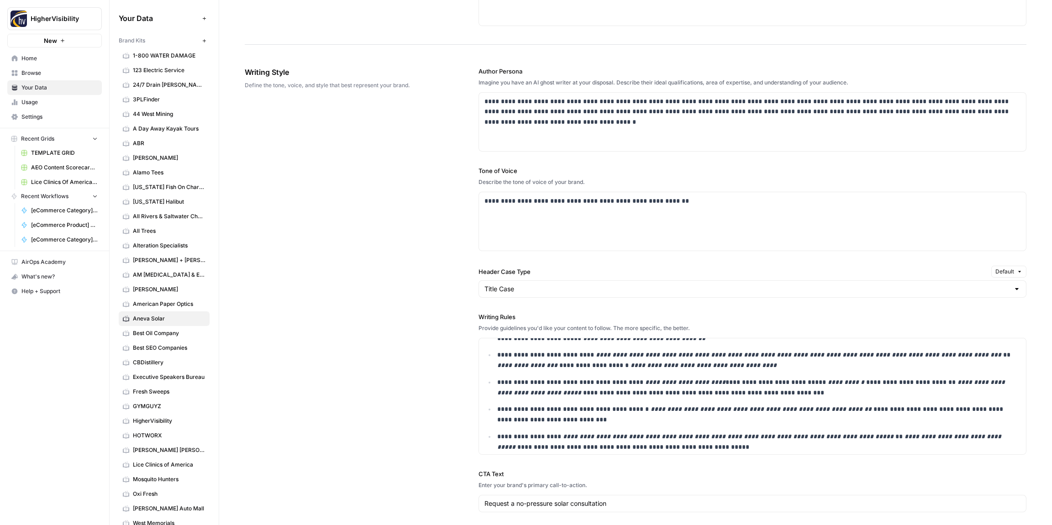
scroll to position [0, 0]
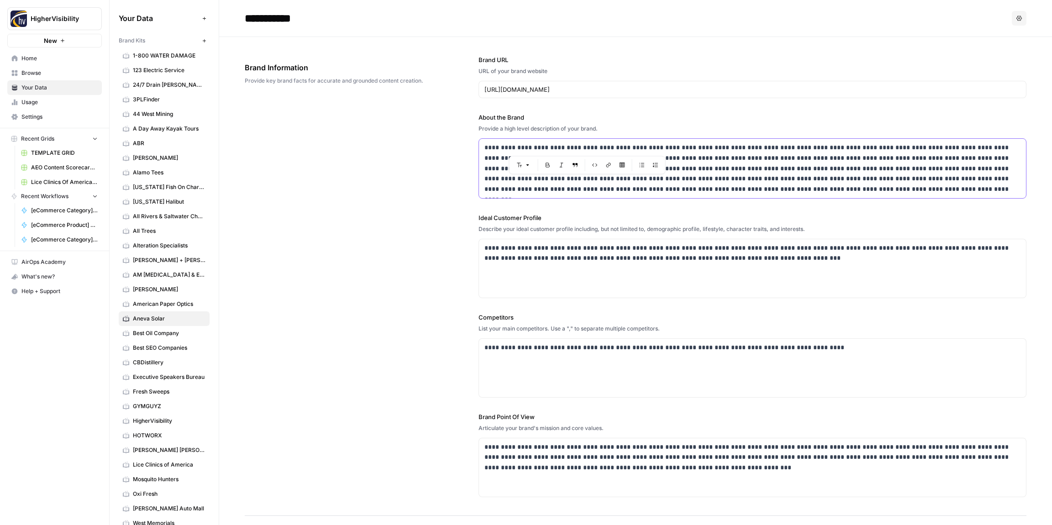
drag, startPoint x: 608, startPoint y: 147, endPoint x: 570, endPoint y: 150, distance: 37.6
click at [562, 148] on p "**********" at bounding box center [752, 168] width 536 height 52
copy p "**********"
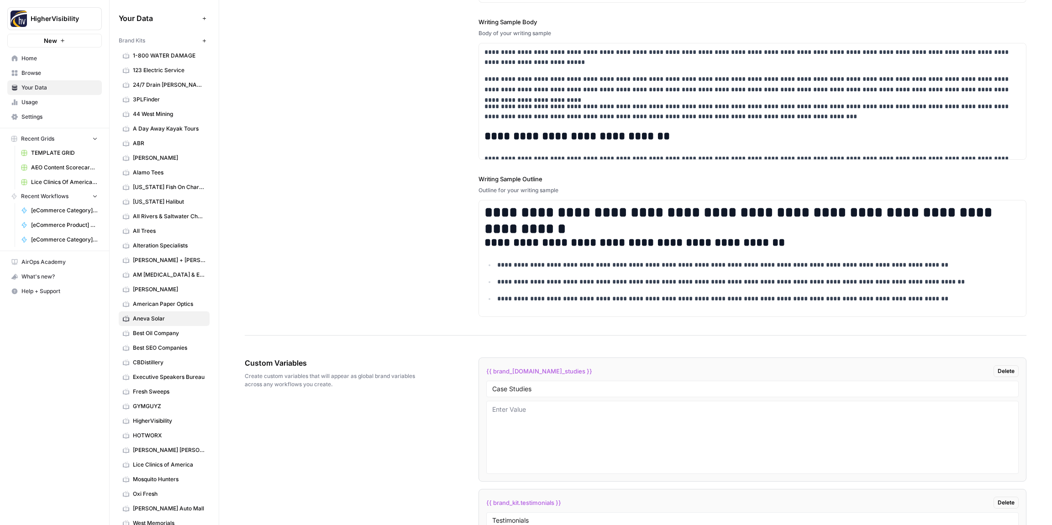
scroll to position [1833, 0]
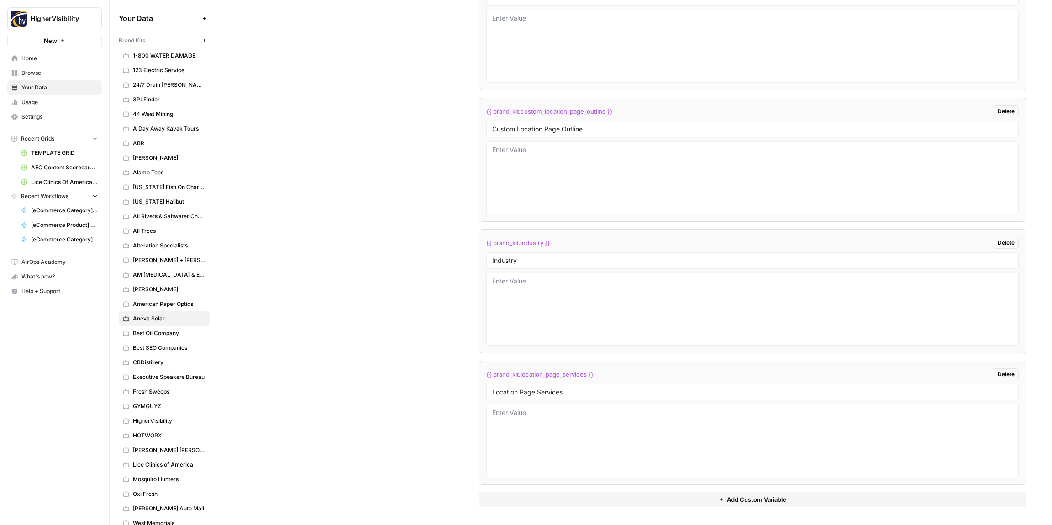
click at [515, 319] on textarea at bounding box center [752, 309] width 520 height 65
type textarea "solar installation"
click at [437, 312] on div "Custom Variables Create custom variables that will appear as global brand varia…" at bounding box center [635, 105] width 781 height 840
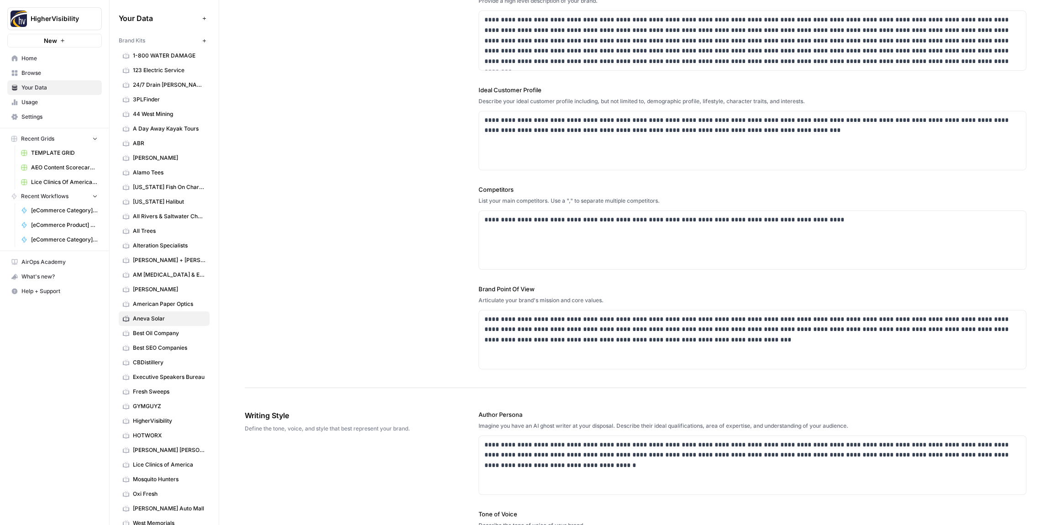
scroll to position [0, 0]
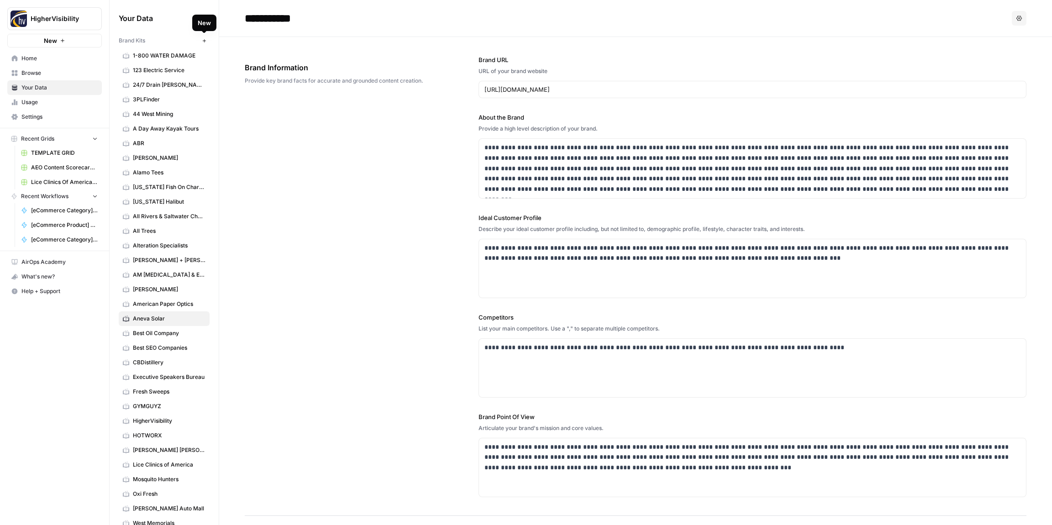
click at [204, 41] on icon "button" at bounding box center [203, 40] width 3 height 3
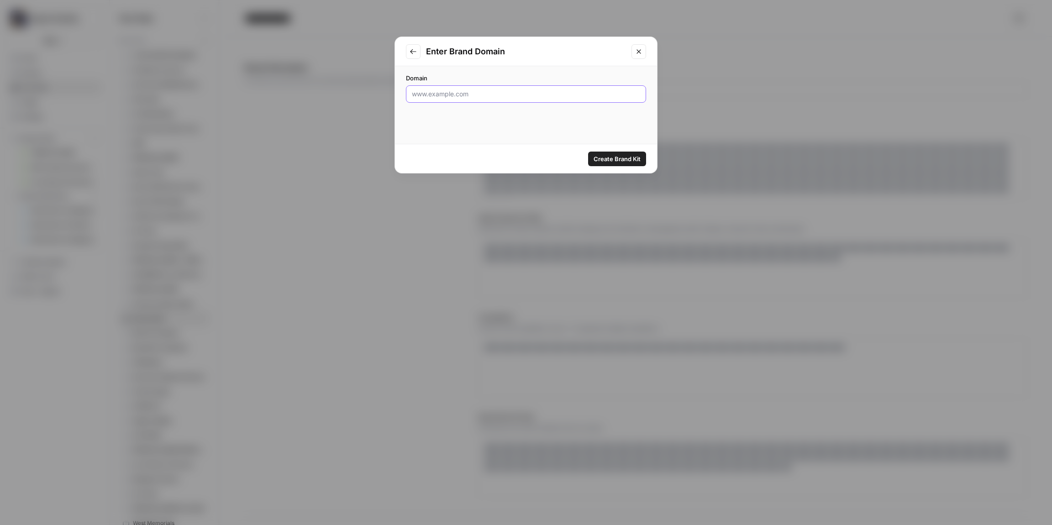
click at [443, 98] on input "Domain" at bounding box center [526, 93] width 228 height 9
type input "http://appodeal.com"
click at [613, 159] on span "Create Brand Kit" at bounding box center [616, 158] width 47 height 9
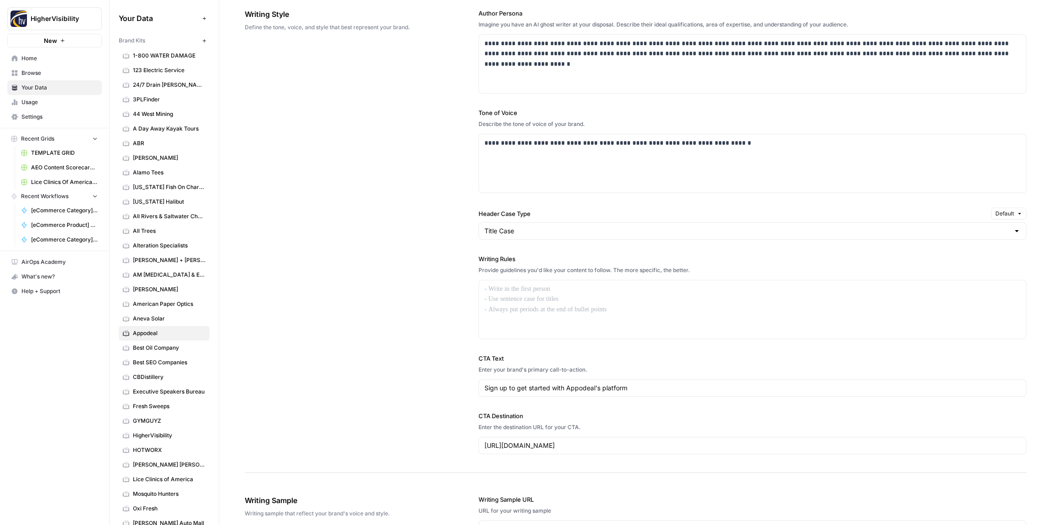
scroll to position [557, 0]
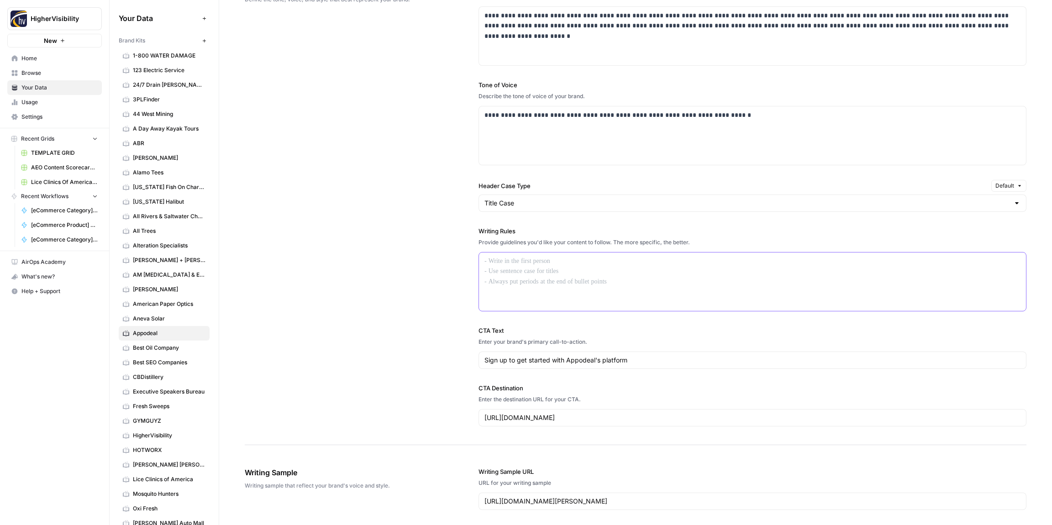
click at [532, 269] on div at bounding box center [752, 281] width 547 height 58
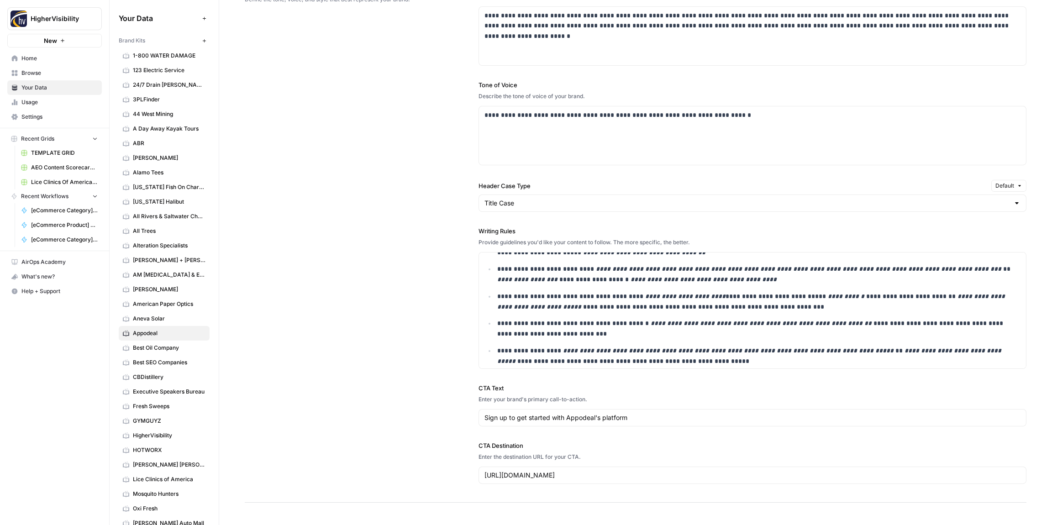
click at [411, 267] on div "**********" at bounding box center [635, 233] width 781 height 540
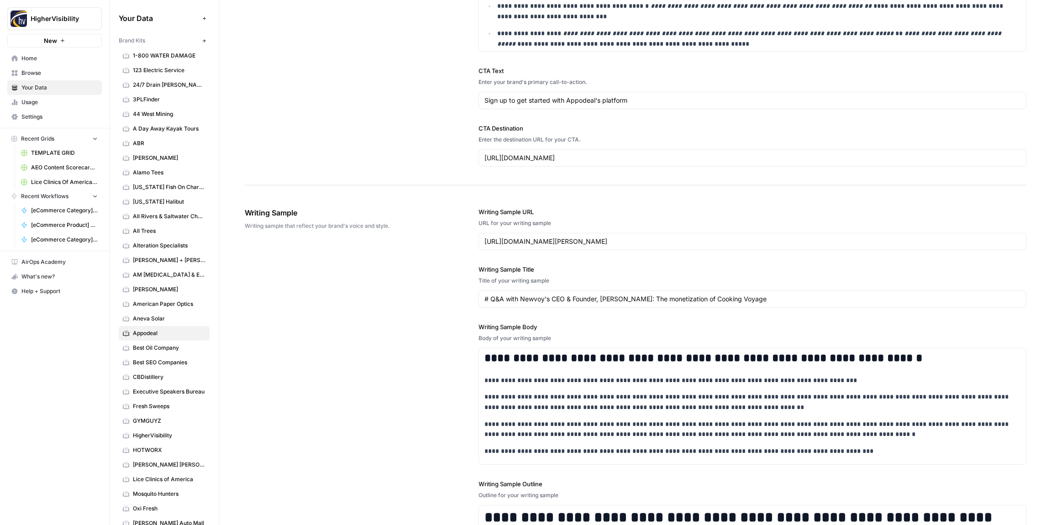
scroll to position [1061, 0]
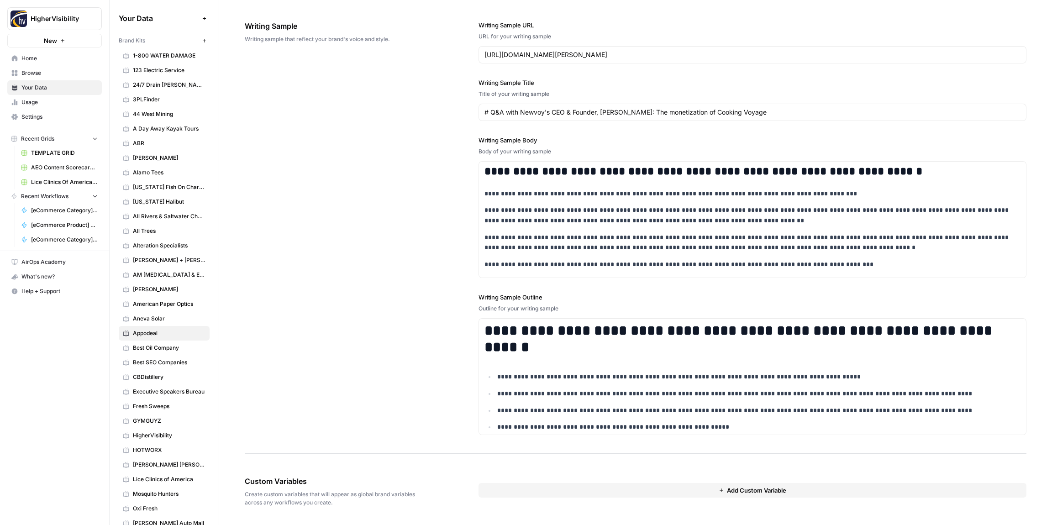
click at [569, 488] on button "Add Custom Variable" at bounding box center [752, 490] width 548 height 15
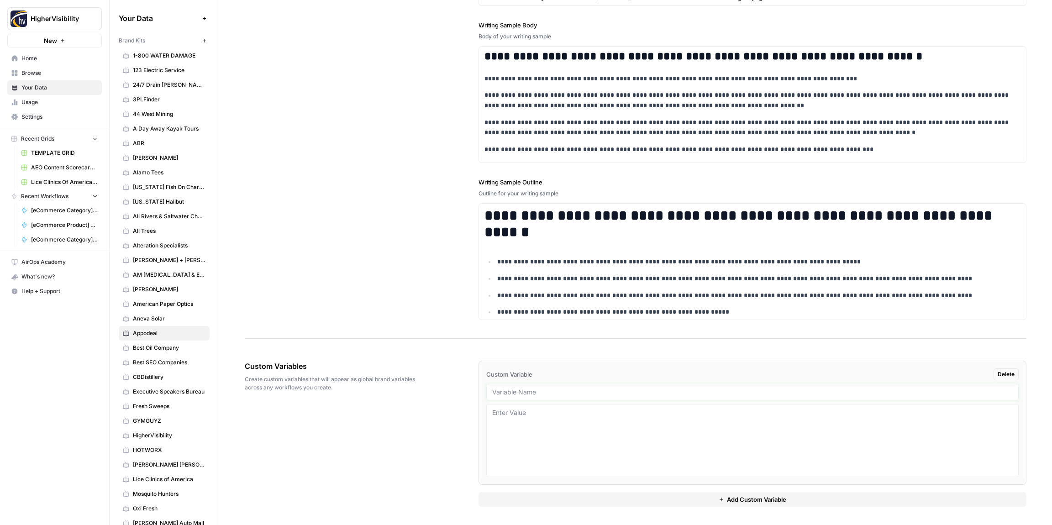
click at [516, 393] on input "text" at bounding box center [752, 392] width 520 height 8
type input "Case Studies"
click at [553, 503] on button "Add Custom Variable" at bounding box center [752, 499] width 548 height 15
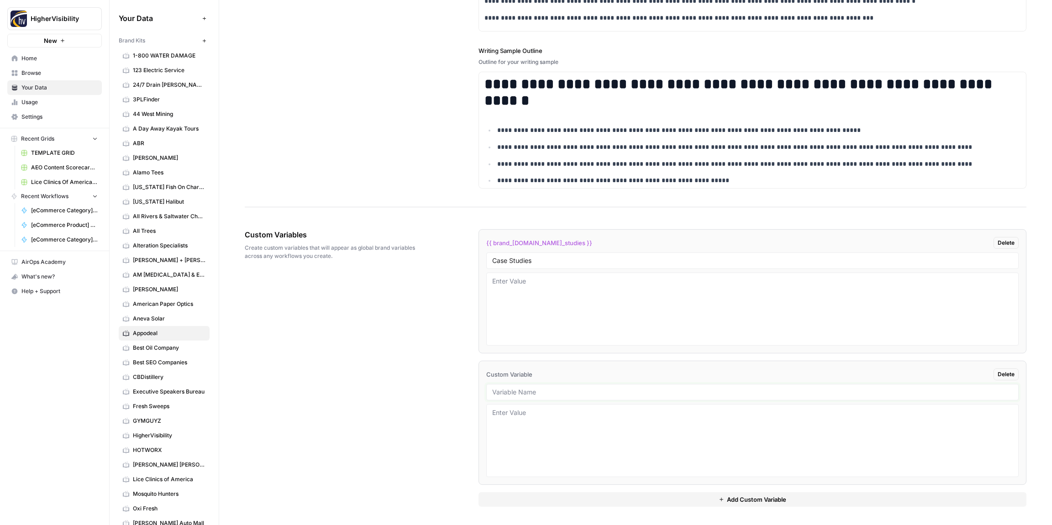
click at [510, 390] on input "text" at bounding box center [752, 392] width 520 height 8
drag, startPoint x: 545, startPoint y: 391, endPoint x: 530, endPoint y: 385, distance: 15.3
click at [545, 391] on input "text" at bounding box center [752, 392] width 520 height 8
type input "Testimonials"
click at [581, 498] on button "Add Custom Variable" at bounding box center [752, 499] width 548 height 15
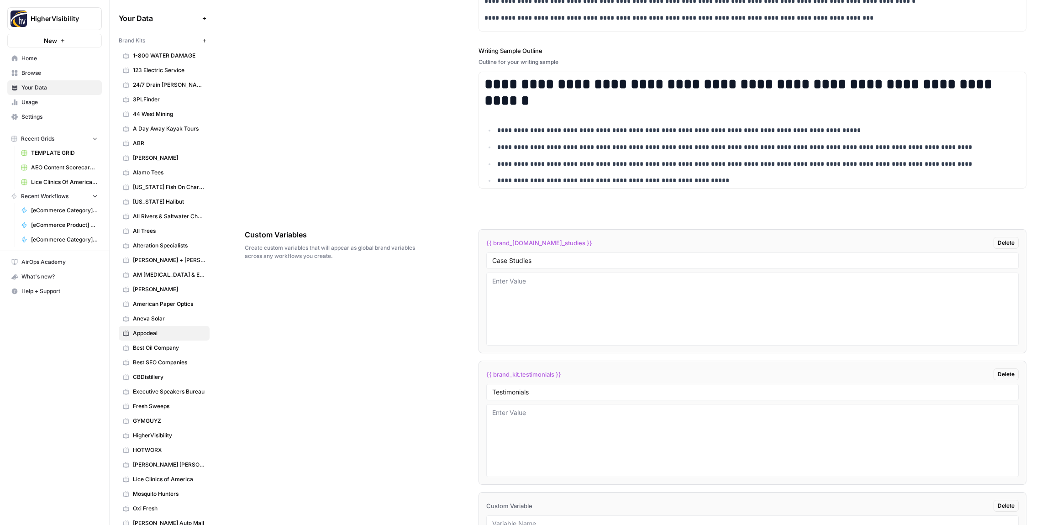
scroll to position [1439, 0]
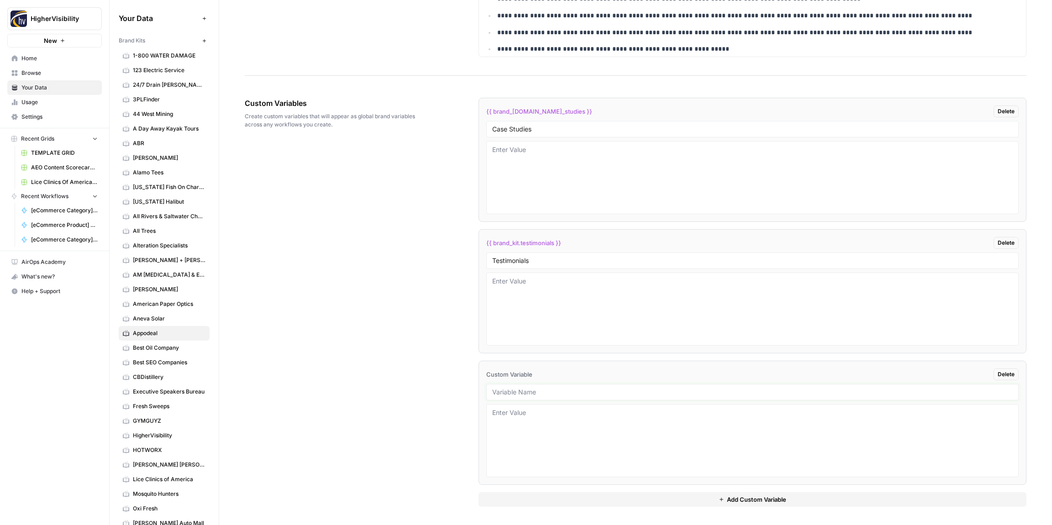
click at [523, 390] on input "text" at bounding box center [752, 392] width 520 height 8
drag, startPoint x: 525, startPoint y: 398, endPoint x: 519, endPoint y: 393, distance: 8.1
click at [524, 398] on div at bounding box center [752, 392] width 532 height 16
click at [527, 396] on input "text" at bounding box center [752, 392] width 520 height 8
type input "Word Count"
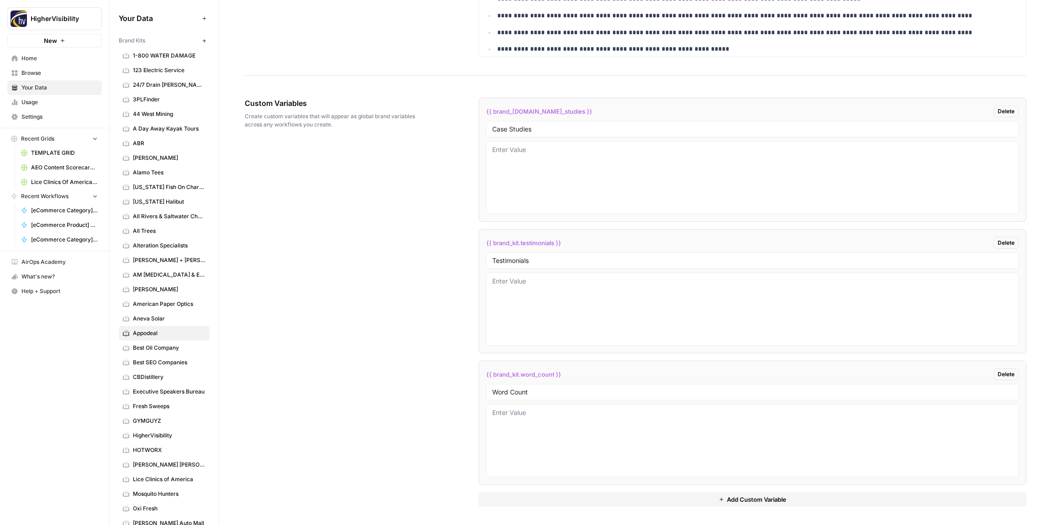
click at [545, 493] on button "Add Custom Variable" at bounding box center [752, 499] width 548 height 15
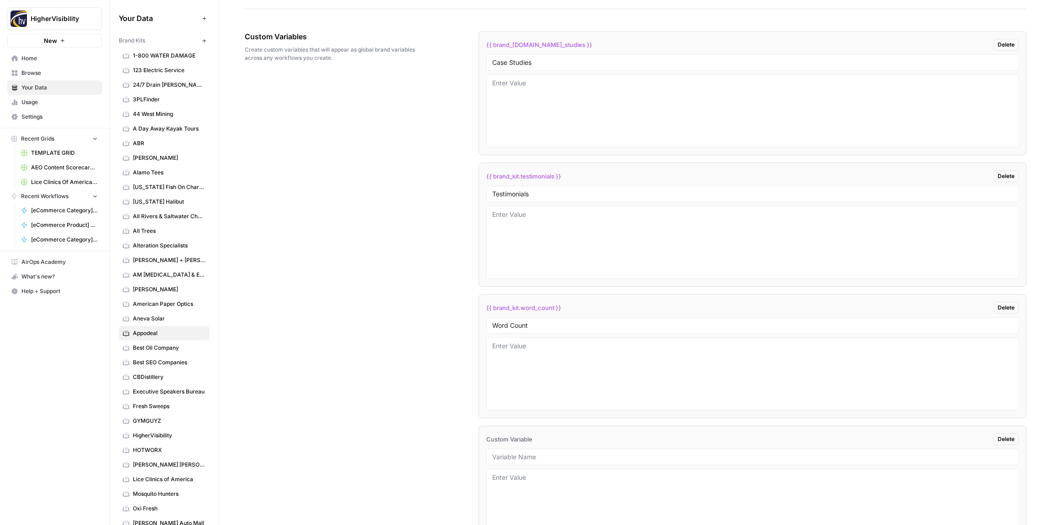
scroll to position [1570, 0]
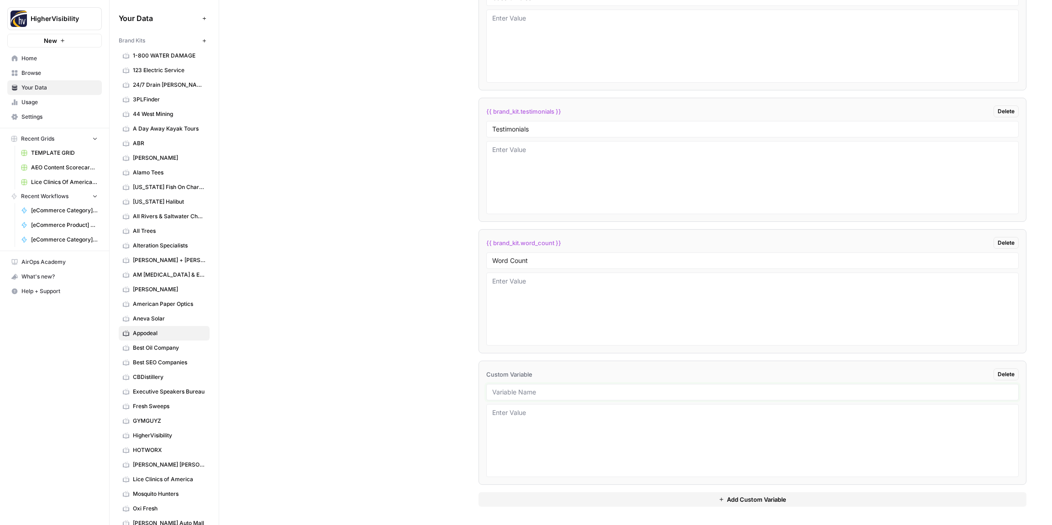
click at [553, 394] on input "text" at bounding box center [752, 392] width 520 height 8
type input "Custom Location Page Outline"
click at [585, 502] on button "Add Custom Variable" at bounding box center [752, 499] width 548 height 15
click at [560, 393] on input "text" at bounding box center [752, 394] width 520 height 8
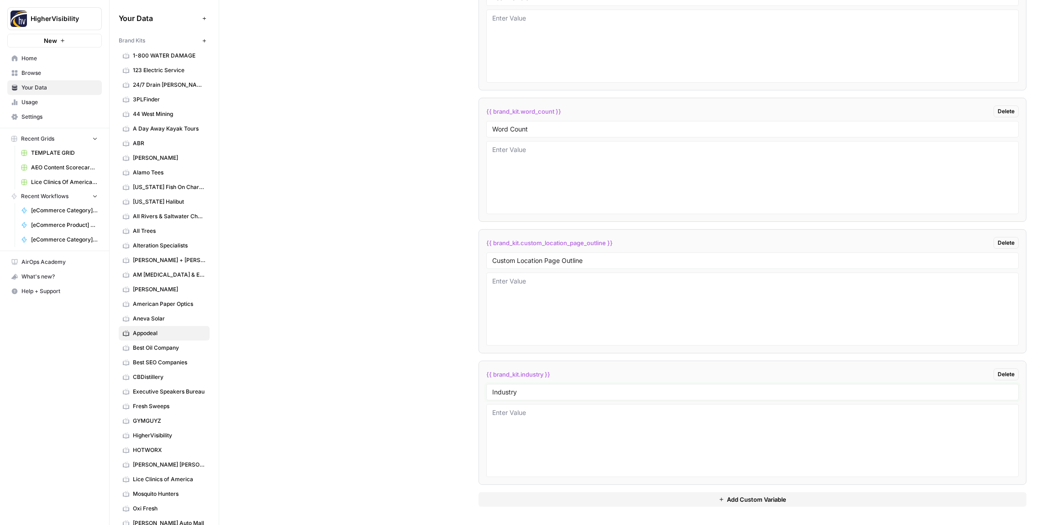
type input "Industry"
click at [558, 494] on button "Add Custom Variable" at bounding box center [752, 499] width 548 height 15
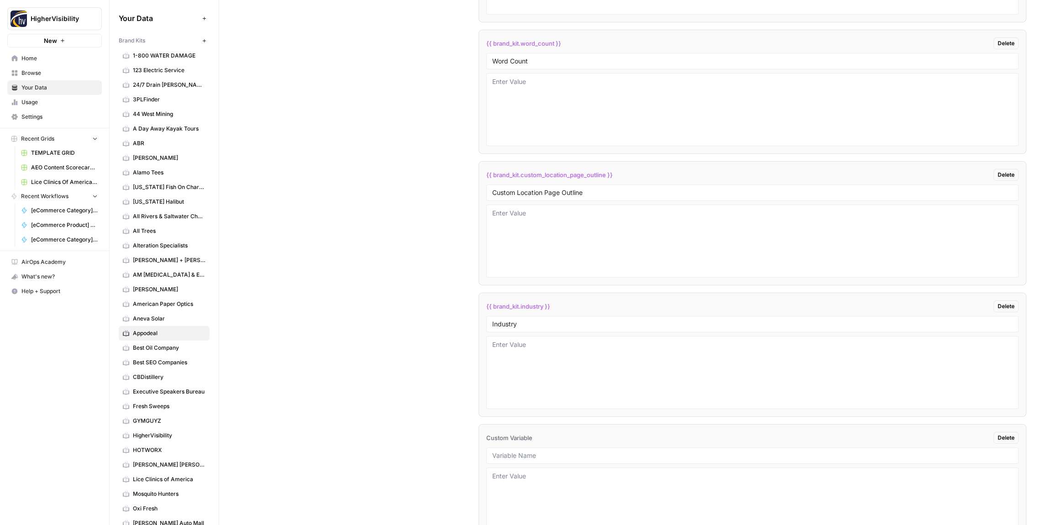
scroll to position [1833, 0]
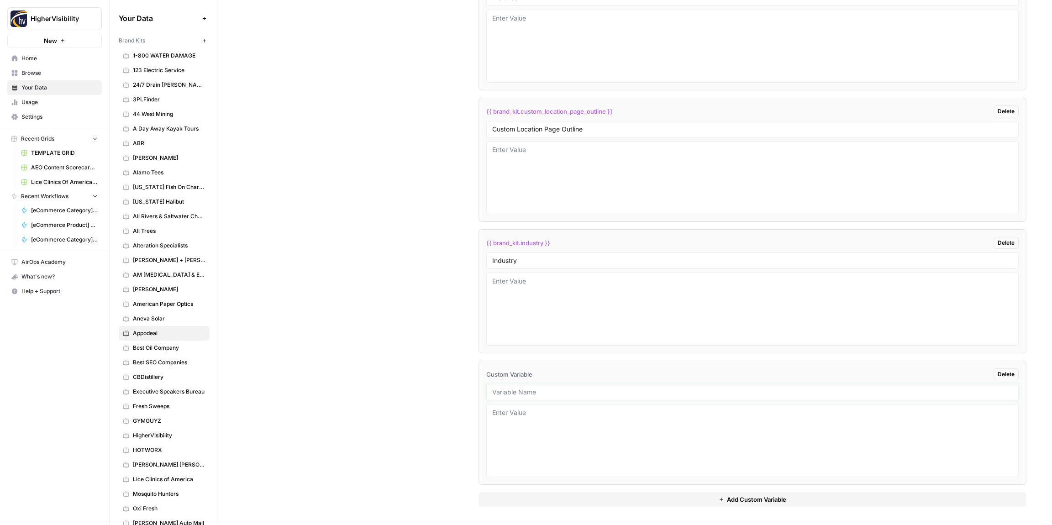
click at [518, 392] on input "text" at bounding box center [752, 392] width 520 height 8
type input "Location Page Services"
click at [416, 377] on div "Custom Variables Create custom variables that will appear as global brand varia…" at bounding box center [635, 105] width 781 height 840
click at [537, 289] on textarea at bounding box center [752, 309] width 520 height 65
type textarea "Mediation"
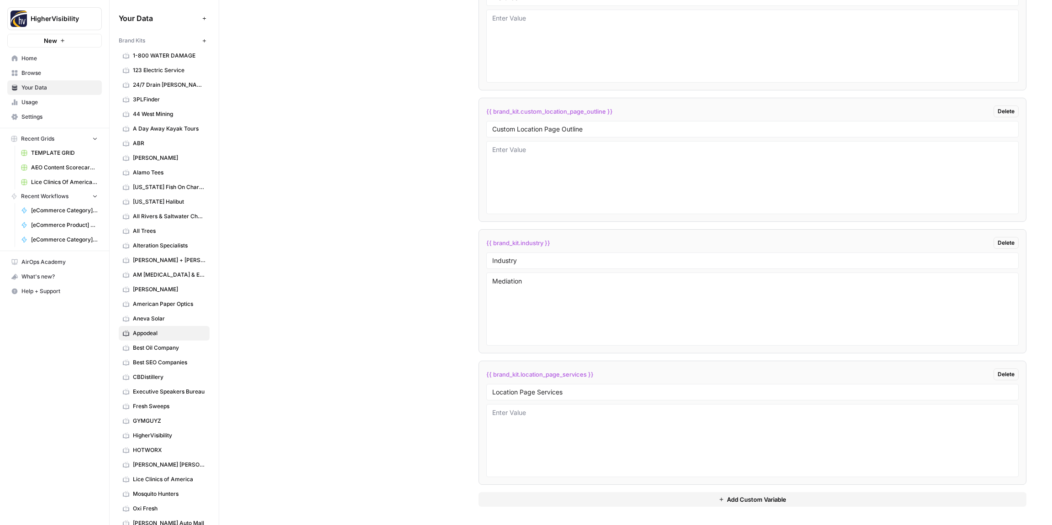
click at [443, 202] on div "Custom Variables Create custom variables that will appear as global brand varia…" at bounding box center [635, 105] width 781 height 840
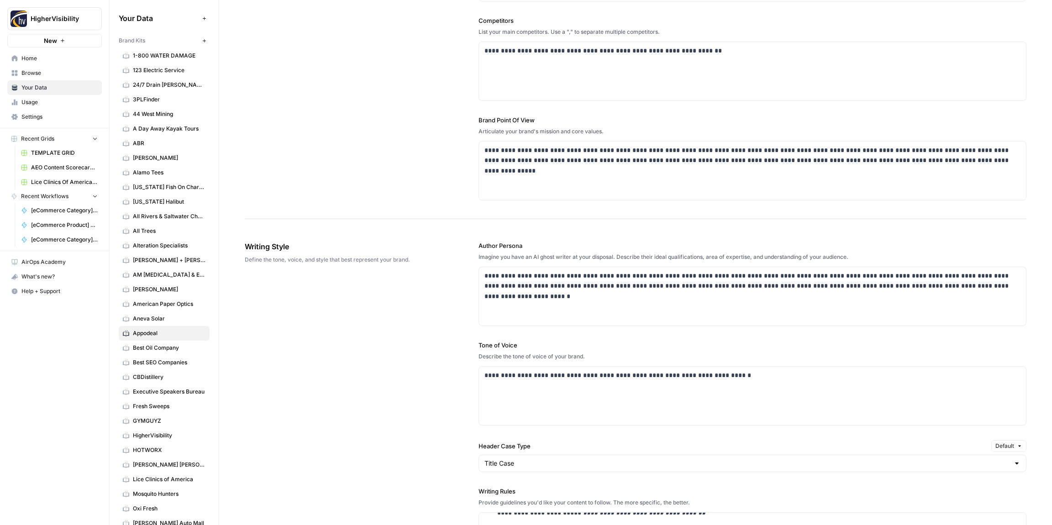
scroll to position [0, 0]
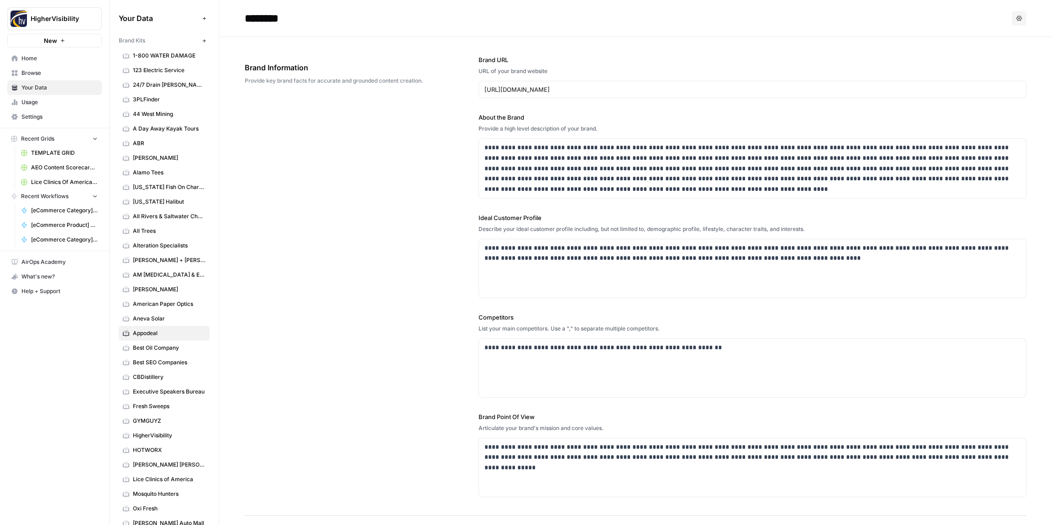
click at [205, 40] on icon "button" at bounding box center [204, 40] width 5 height 5
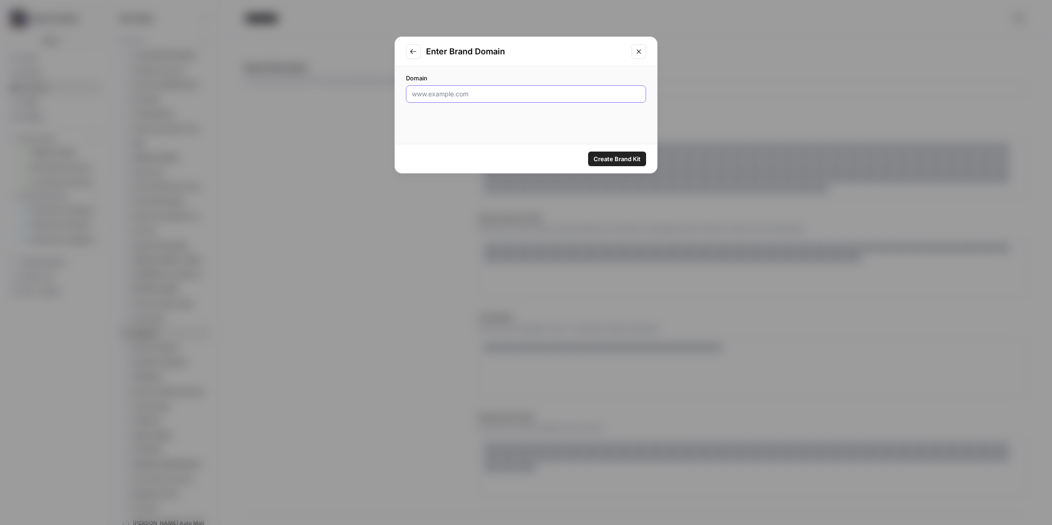
click at [463, 94] on input "Domain" at bounding box center [526, 93] width 228 height 9
type input "https://www.arcticbathandcoffee.com/"
click at [617, 158] on span "Create Brand Kit" at bounding box center [616, 158] width 47 height 9
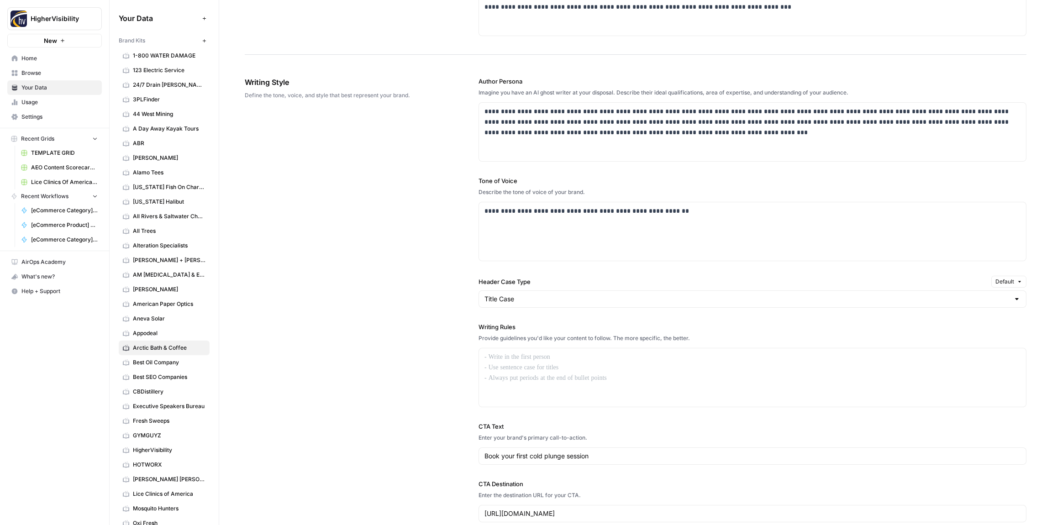
scroll to position [522, 0]
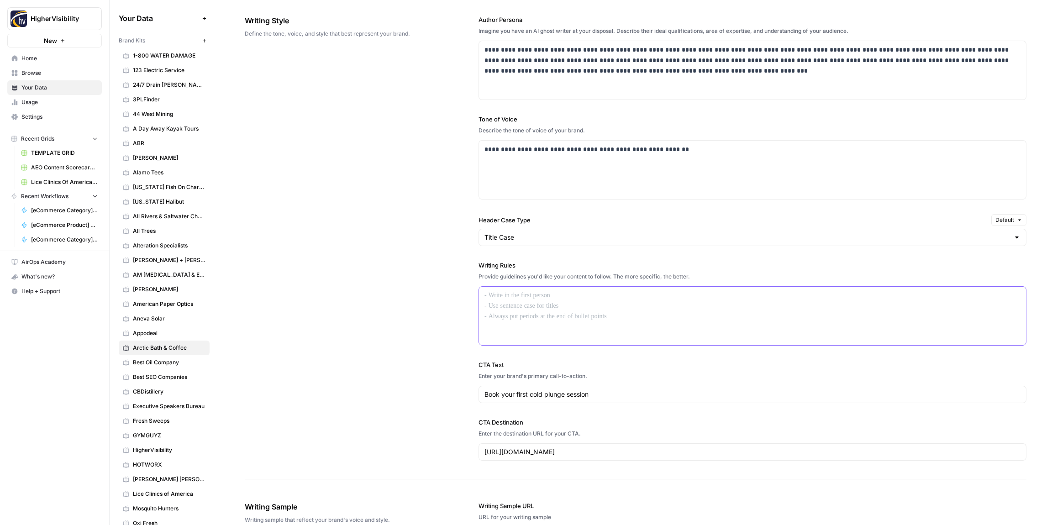
click at [535, 301] on div at bounding box center [752, 316] width 547 height 58
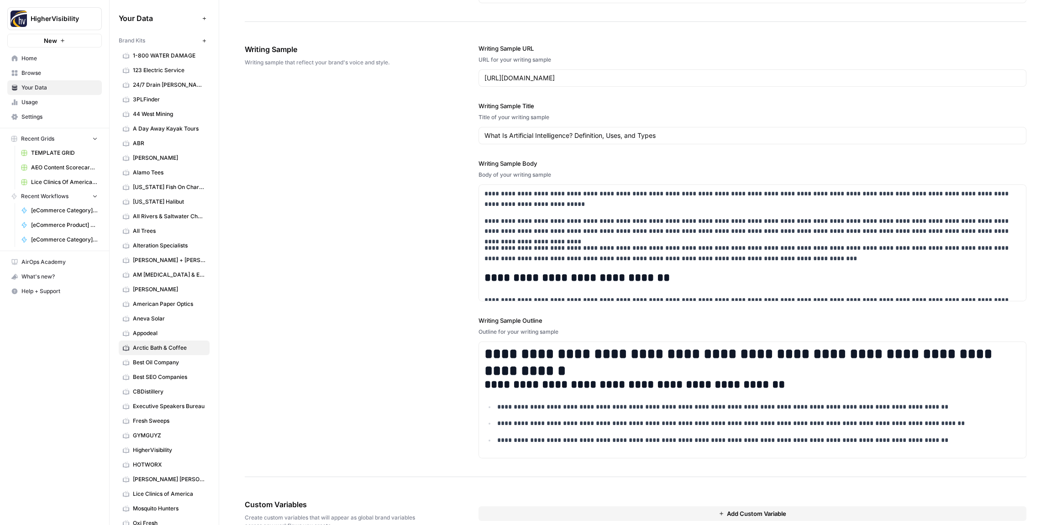
scroll to position [1060, 0]
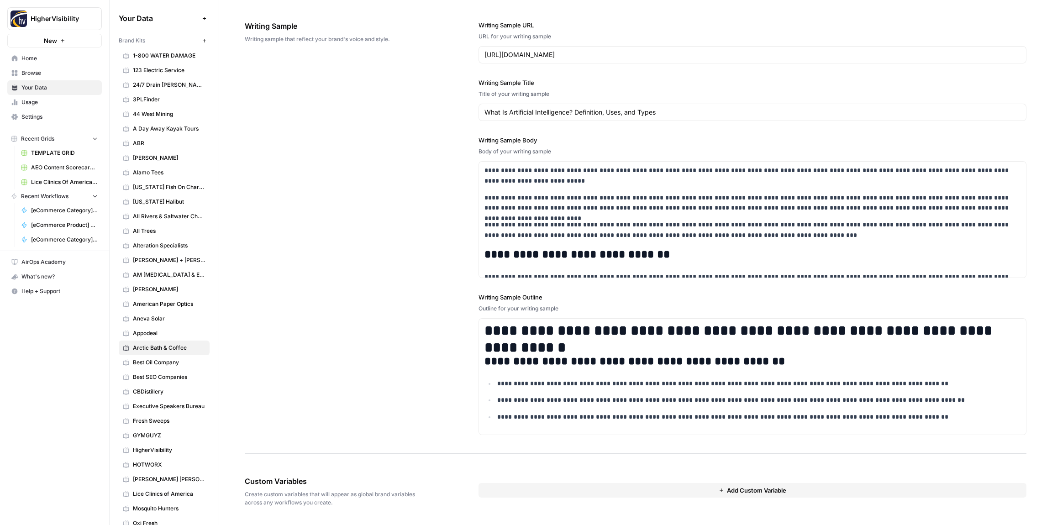
click at [533, 487] on button "Add Custom Variable" at bounding box center [752, 490] width 548 height 15
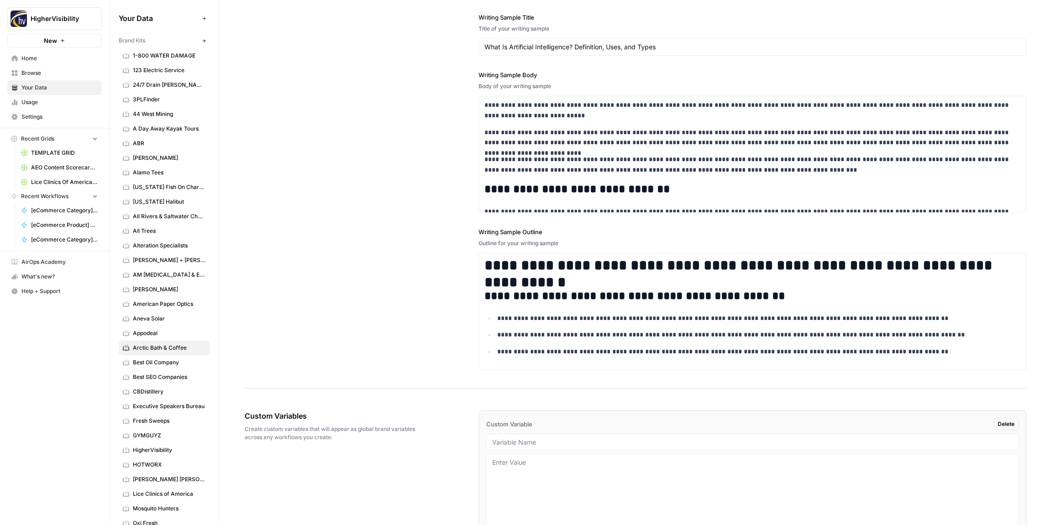
scroll to position [1175, 0]
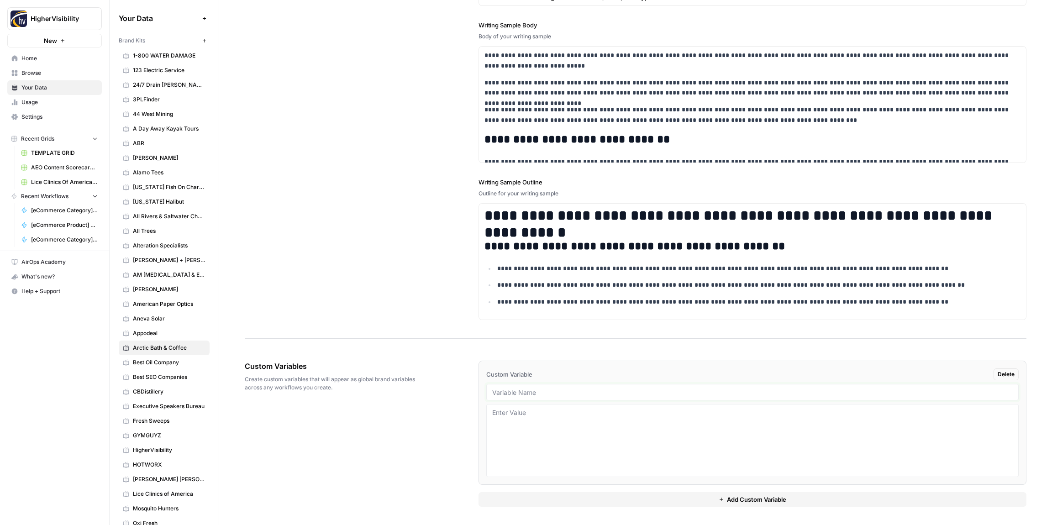
click at [534, 393] on input "text" at bounding box center [752, 392] width 520 height 8
type input "Case Studies"
drag, startPoint x: 525, startPoint y: 500, endPoint x: 518, endPoint y: 490, distance: 12.4
click at [524, 497] on button "Add Custom Variable" at bounding box center [752, 499] width 548 height 15
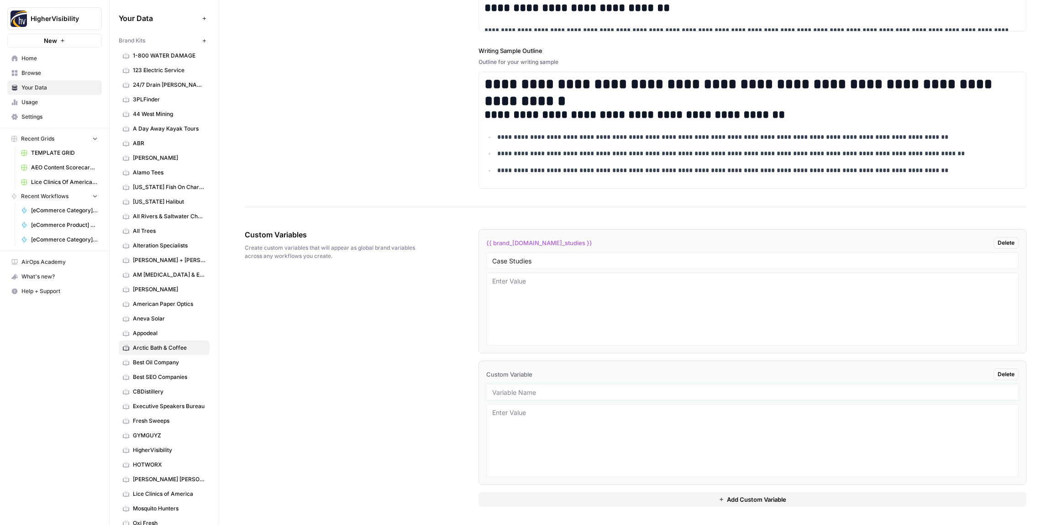
drag, startPoint x: 506, startPoint y: 394, endPoint x: 511, endPoint y: 395, distance: 4.8
click at [506, 394] on input "text" at bounding box center [752, 392] width 520 height 8
click at [540, 393] on input "text" at bounding box center [752, 392] width 520 height 8
type input "Testimonials"
drag, startPoint x: 553, startPoint y: 501, endPoint x: 520, endPoint y: 450, distance: 61.0
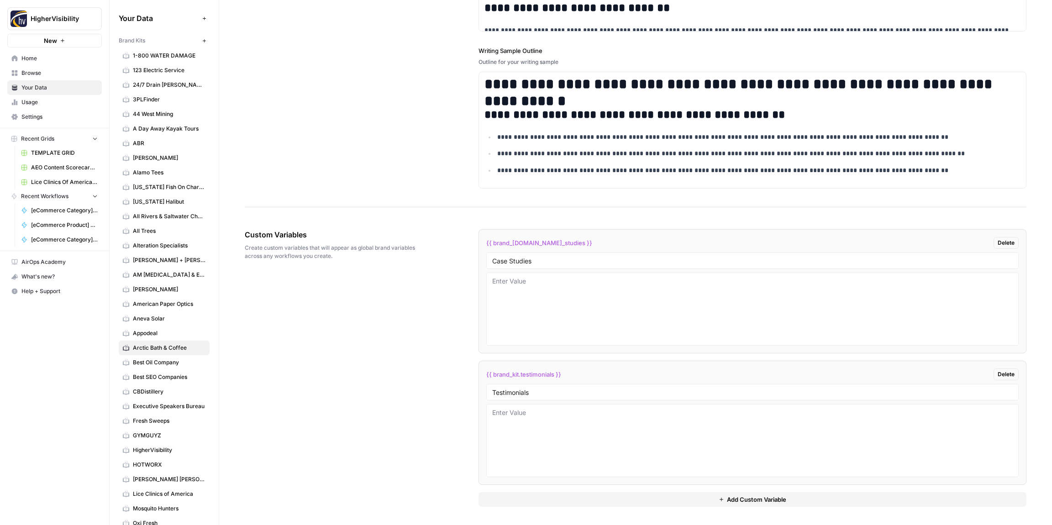
click at [551, 498] on button "Add Custom Variable" at bounding box center [752, 499] width 548 height 15
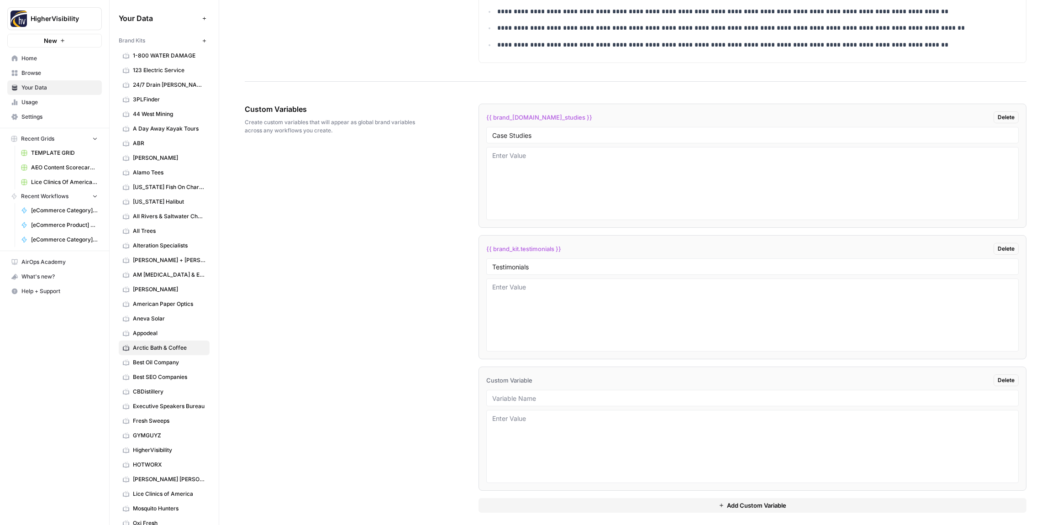
scroll to position [1438, 0]
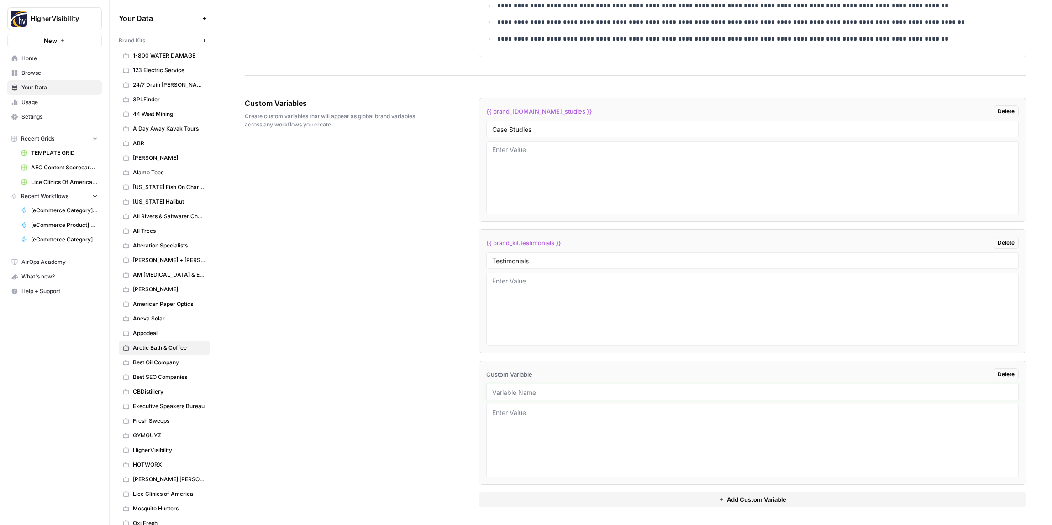
click at [508, 393] on input "text" at bounding box center [752, 392] width 520 height 8
click at [535, 384] on div at bounding box center [752, 392] width 532 height 16
click at [534, 395] on input "text" at bounding box center [752, 392] width 520 height 8
type input "Word Count"
click at [542, 498] on button "Add Custom Variable" at bounding box center [752, 499] width 548 height 15
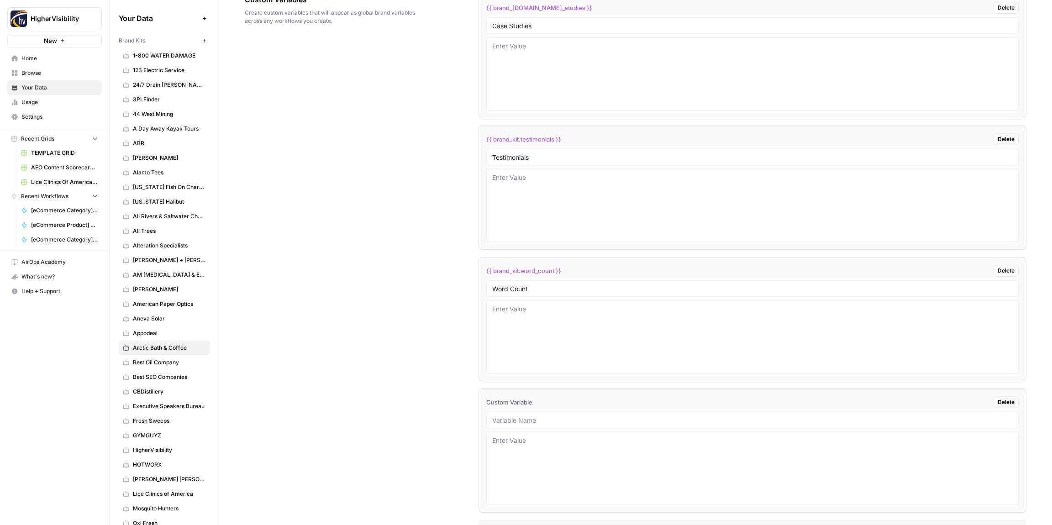
scroll to position [1569, 0]
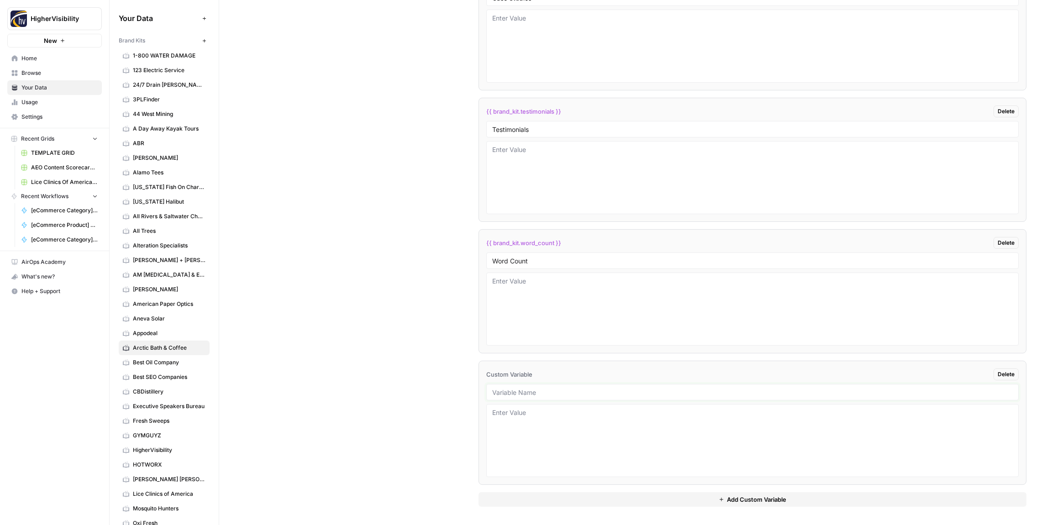
click at [544, 394] on input "text" at bounding box center [752, 392] width 520 height 8
type input "Custom Location Page Outline"
click at [581, 505] on button "Add Custom Variable" at bounding box center [752, 499] width 548 height 15
drag, startPoint x: 502, startPoint y: 393, endPoint x: 513, endPoint y: 402, distance: 13.3
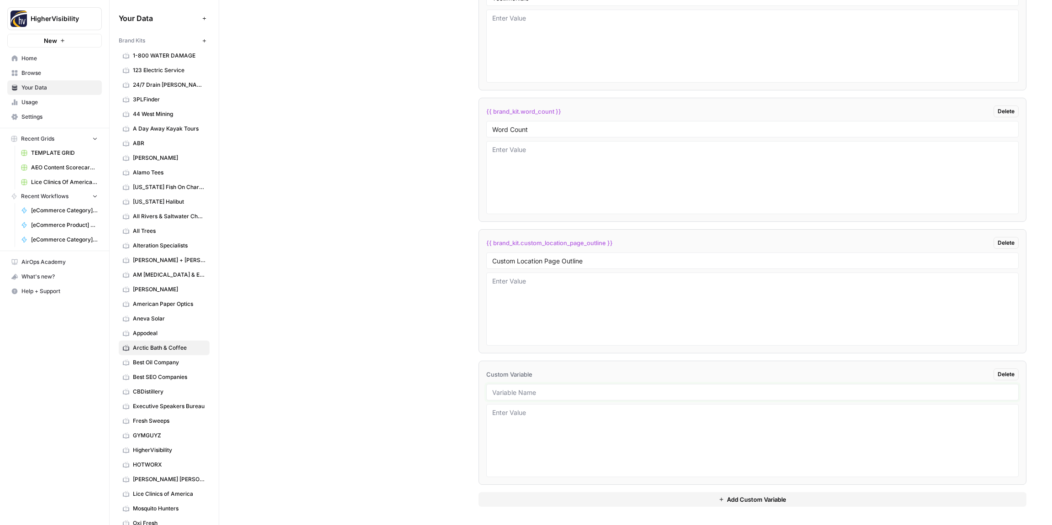
click at [502, 393] on input "text" at bounding box center [752, 392] width 520 height 8
click at [514, 393] on input "text" at bounding box center [752, 392] width 520 height 8
type input "Industry"
click at [522, 418] on textarea at bounding box center [752, 440] width 520 height 65
type textarea "Cold Plunge"
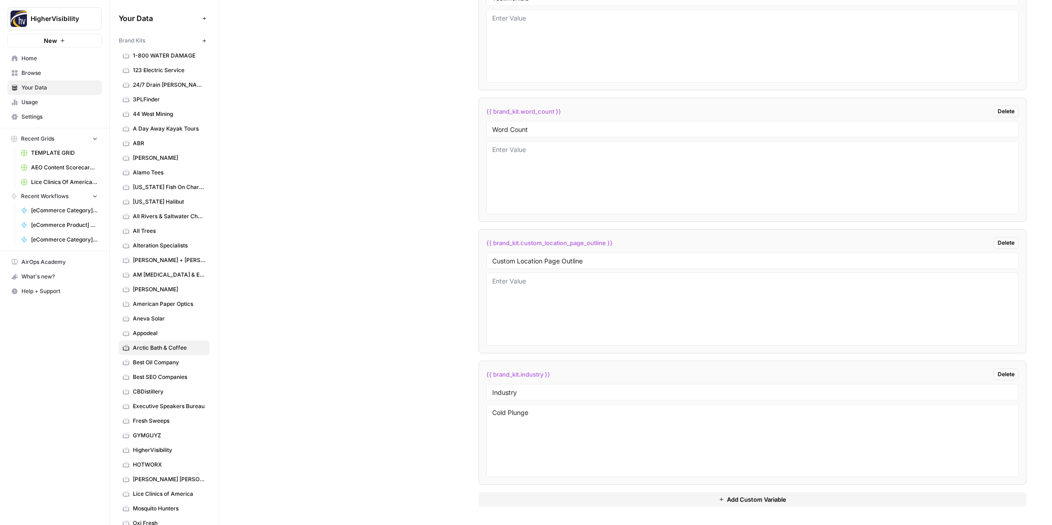
click at [569, 502] on button "Add Custom Variable" at bounding box center [752, 499] width 548 height 15
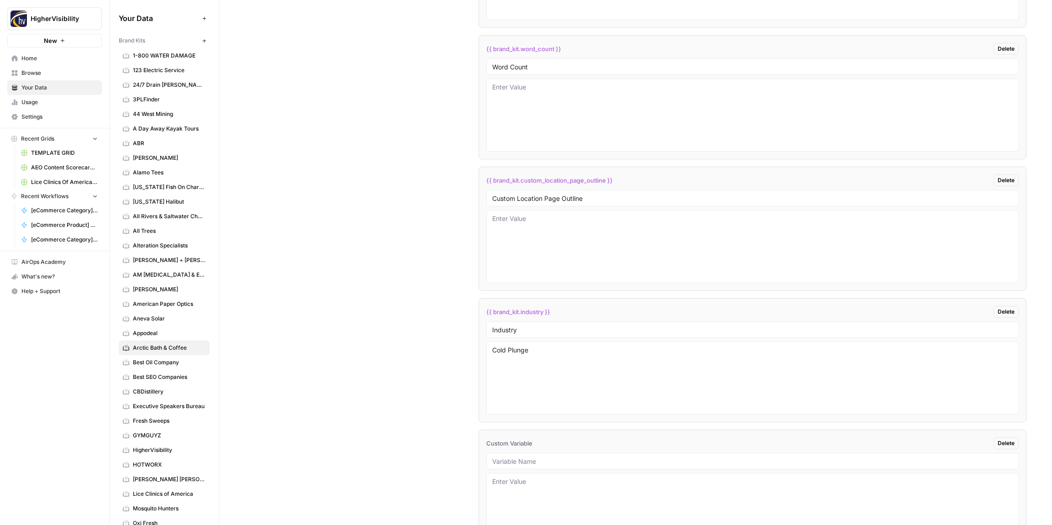
scroll to position [1832, 0]
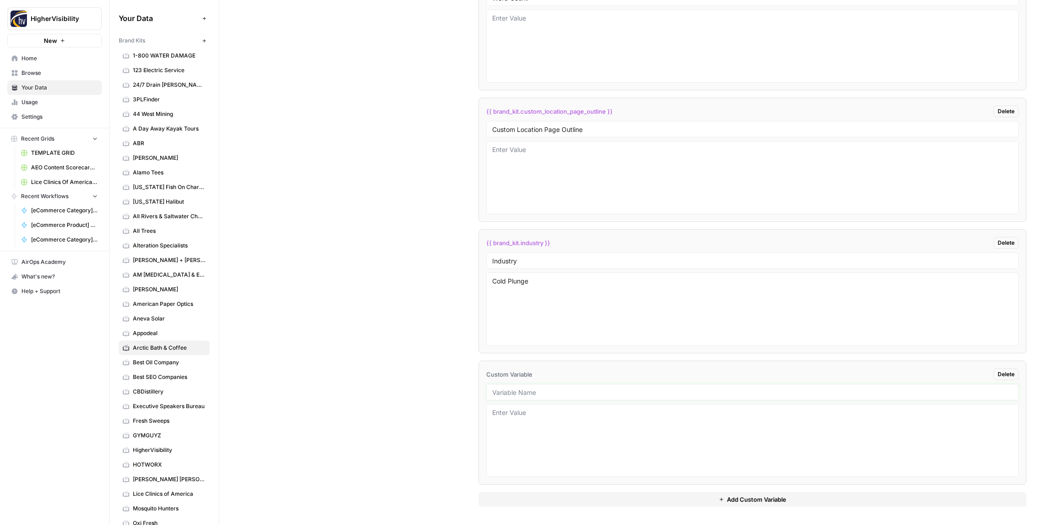
click at [560, 395] on input "text" at bounding box center [752, 392] width 520 height 8
type input "Location Page Services"
click at [550, 286] on textarea "Cold Plunge" at bounding box center [752, 309] width 520 height 65
type textarea "Cold Plunge, coffee"
click at [413, 296] on div "Custom Variables Create custom variables that will appear as global brand varia…" at bounding box center [635, 105] width 781 height 840
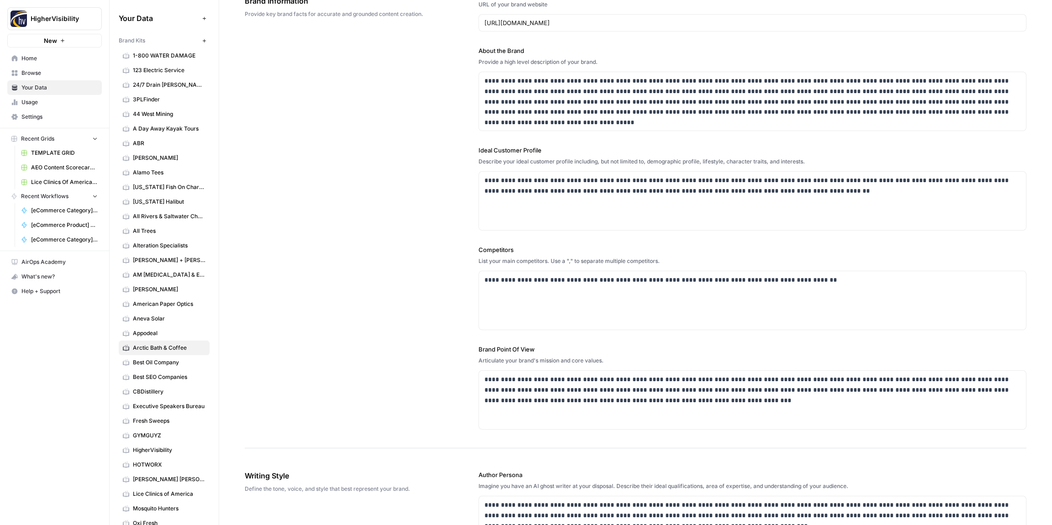
scroll to position [0, 0]
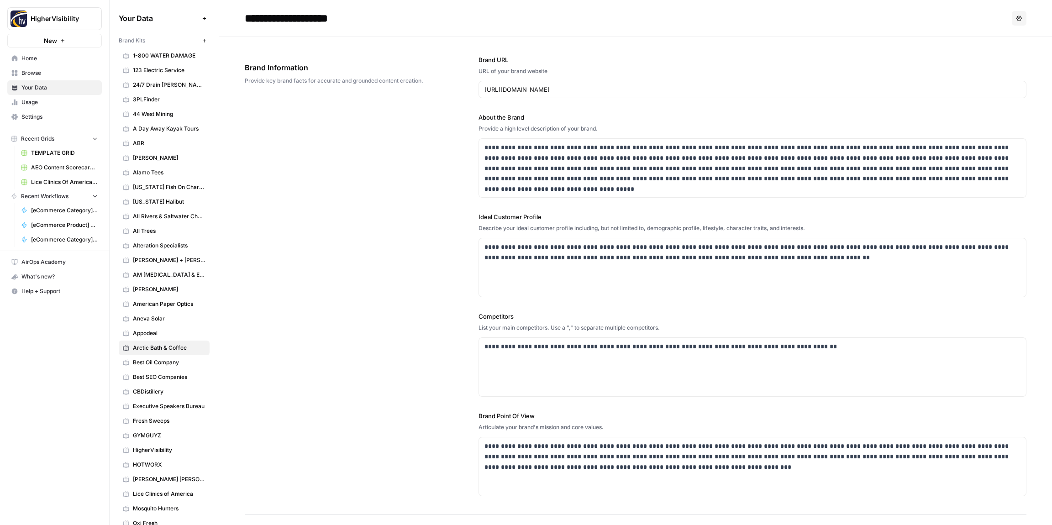
click at [338, 268] on div "**********" at bounding box center [635, 276] width 781 height 478
click at [207, 41] on button "New" at bounding box center [204, 40] width 11 height 11
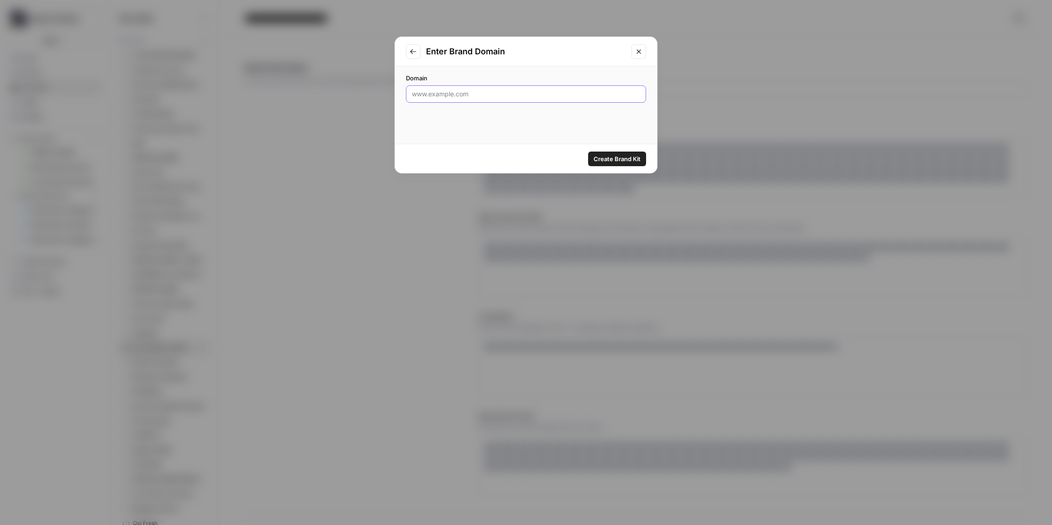
click at [464, 97] on input "Domain" at bounding box center [526, 93] width 228 height 9
type input "https://www.wvtrailrides.com/"
click at [617, 155] on span "Create Brand Kit" at bounding box center [616, 158] width 47 height 9
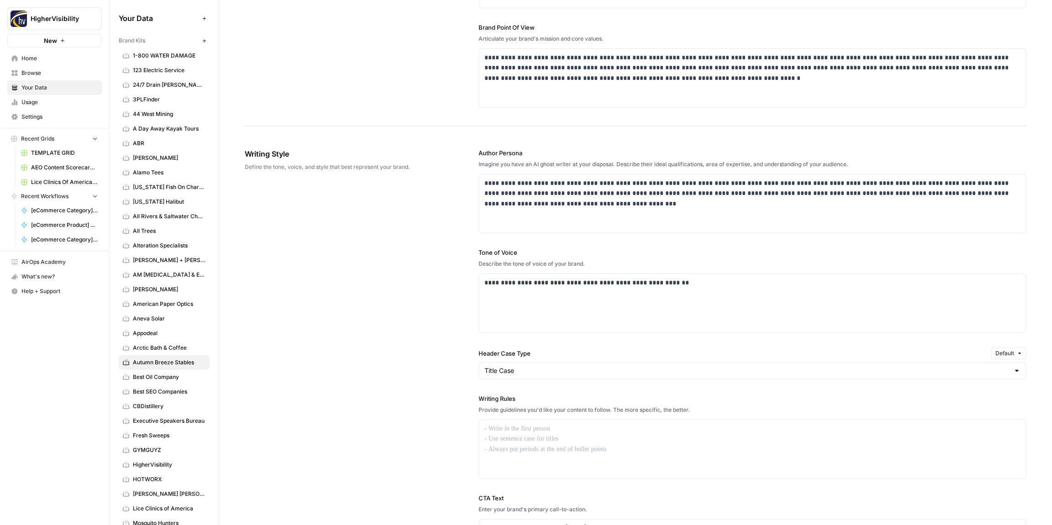
scroll to position [433, 0]
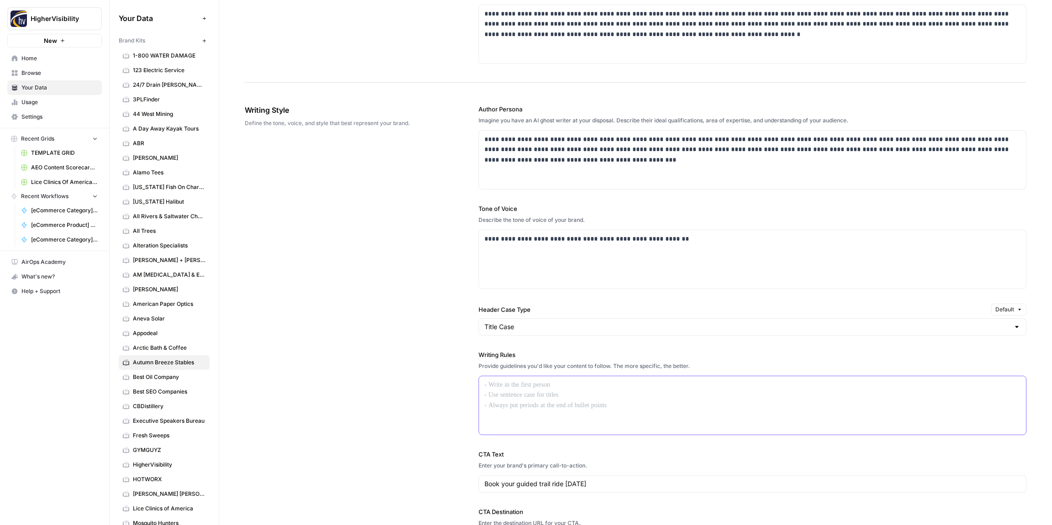
click at [529, 393] on div at bounding box center [752, 405] width 547 height 58
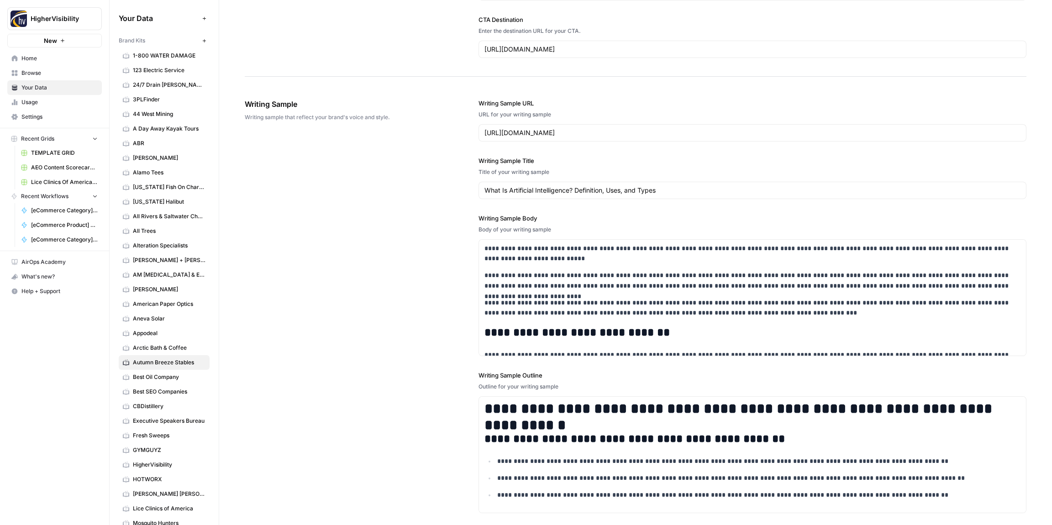
scroll to position [1061, 0]
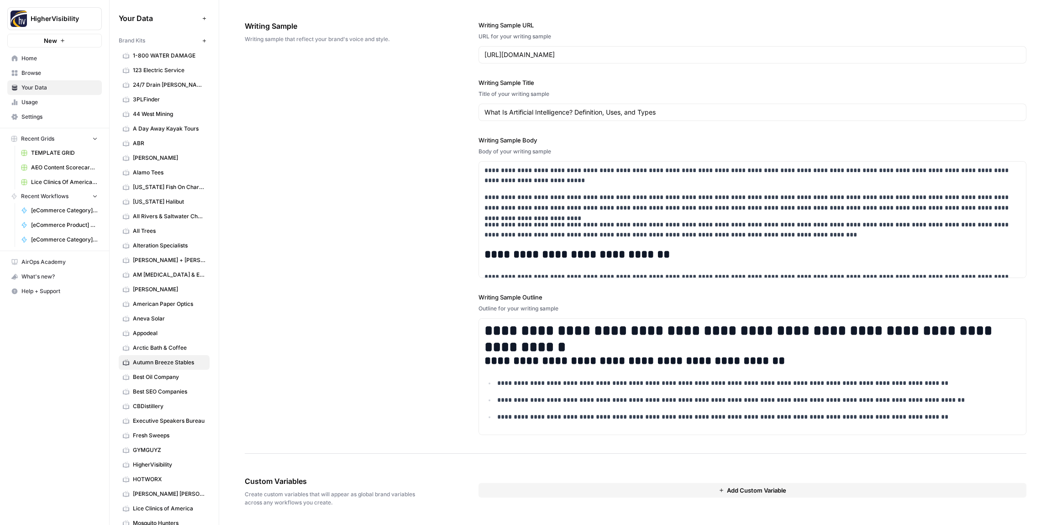
click at [561, 487] on button "Add Custom Variable" at bounding box center [752, 490] width 548 height 15
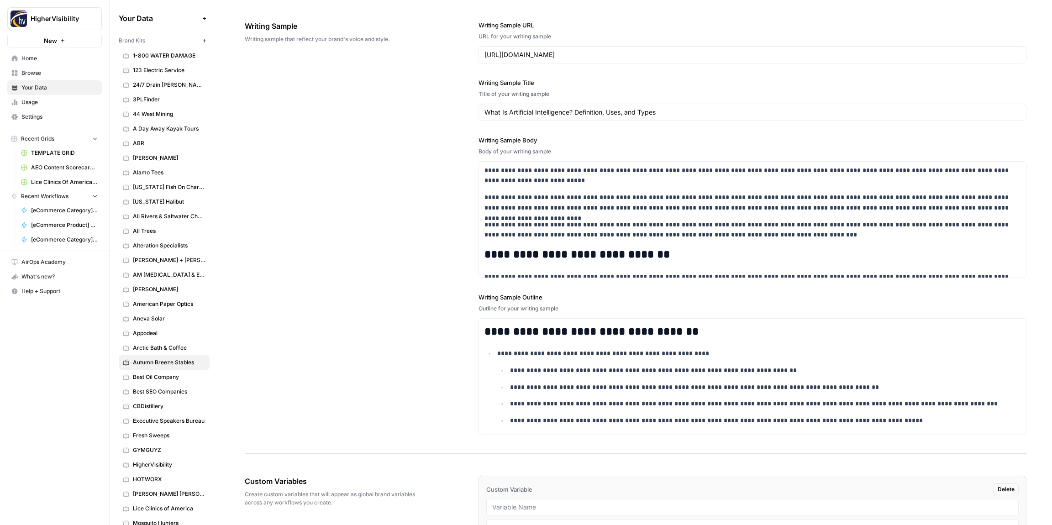
scroll to position [1176, 0]
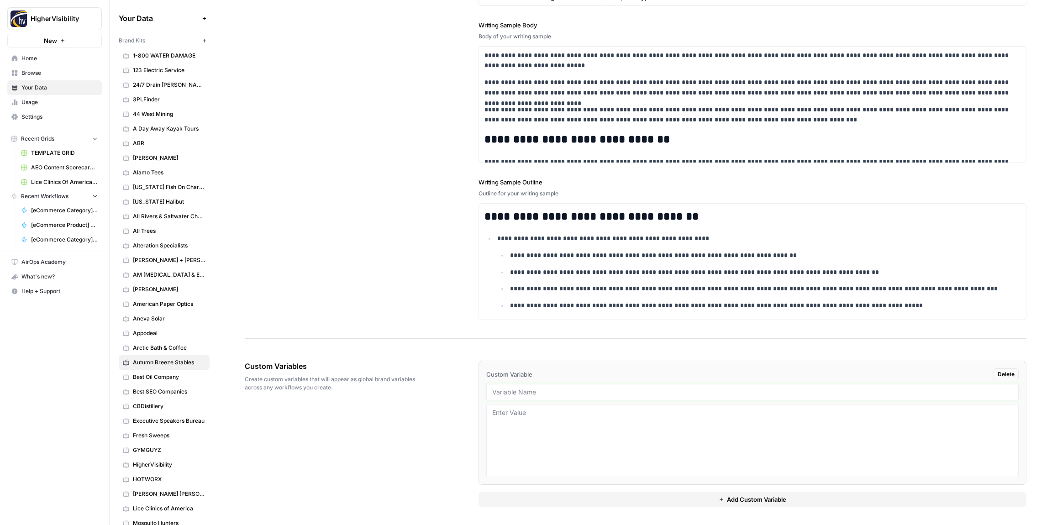
click at [515, 392] on input "text" at bounding box center [752, 392] width 520 height 8
type input "Case Studies"
click at [602, 501] on button "Add Custom Variable" at bounding box center [752, 499] width 548 height 15
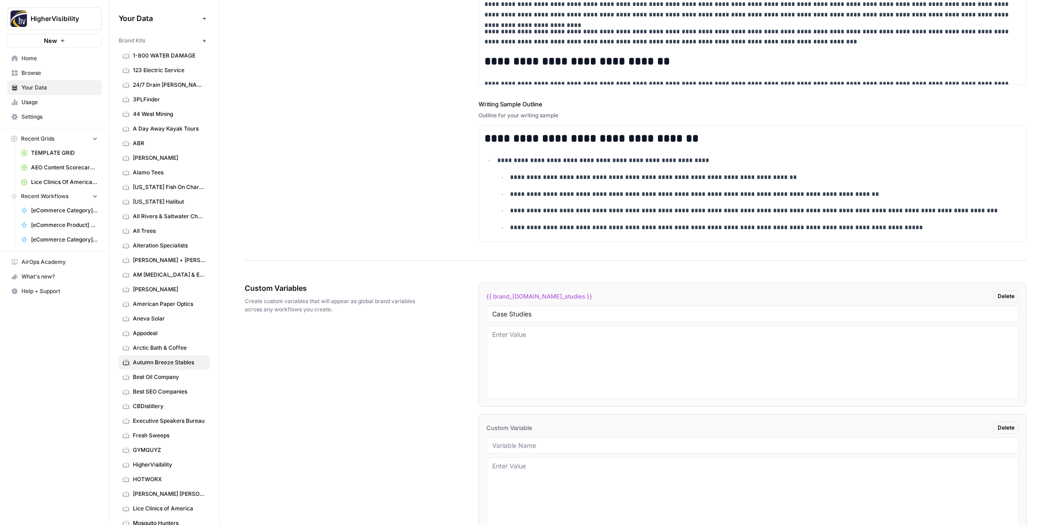
scroll to position [1307, 0]
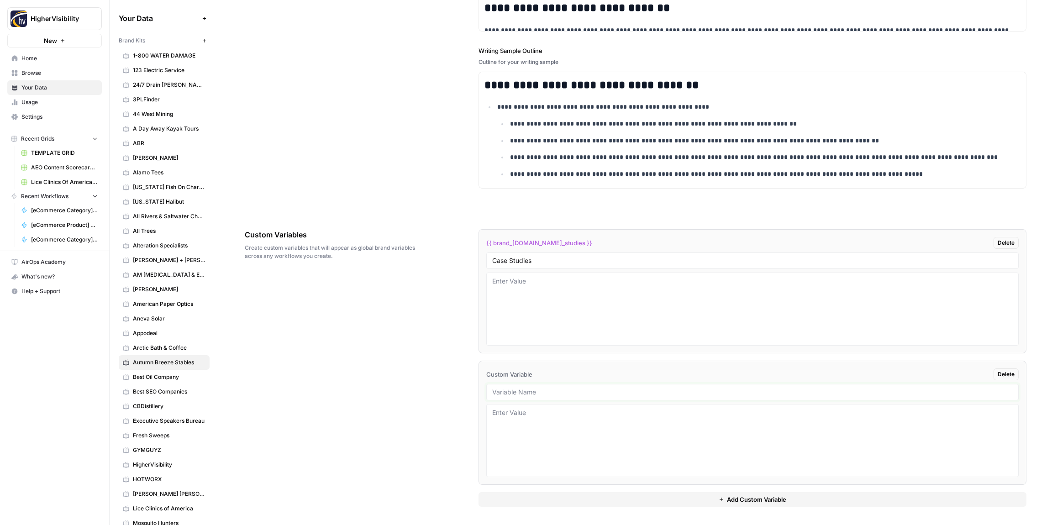
click at [536, 391] on input "text" at bounding box center [752, 392] width 520 height 8
type input "Testimonials"
click at [590, 504] on button "Add Custom Variable" at bounding box center [752, 499] width 548 height 15
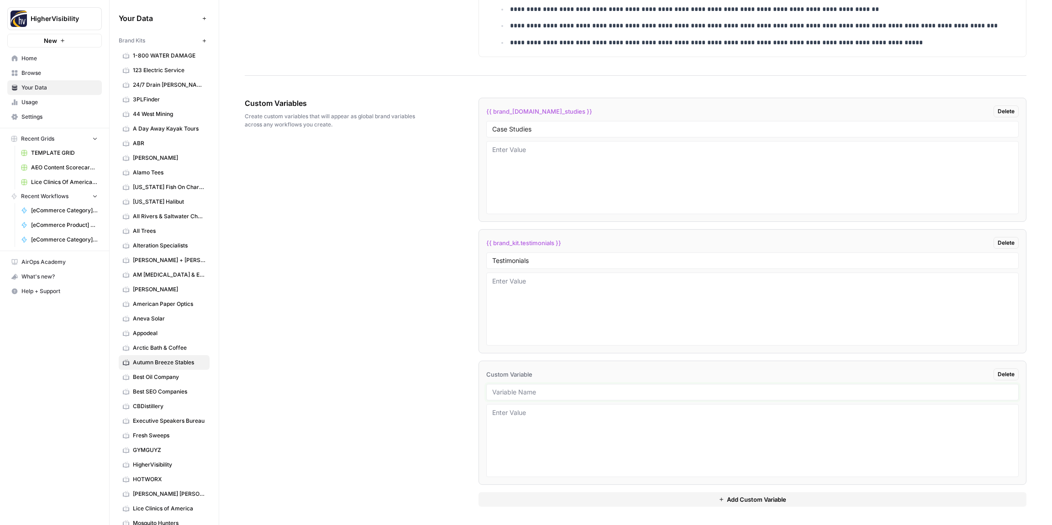
click at [525, 393] on input "text" at bounding box center [752, 392] width 520 height 8
type input "Word Count"
click at [575, 495] on button "Add Custom Variable" at bounding box center [752, 499] width 548 height 15
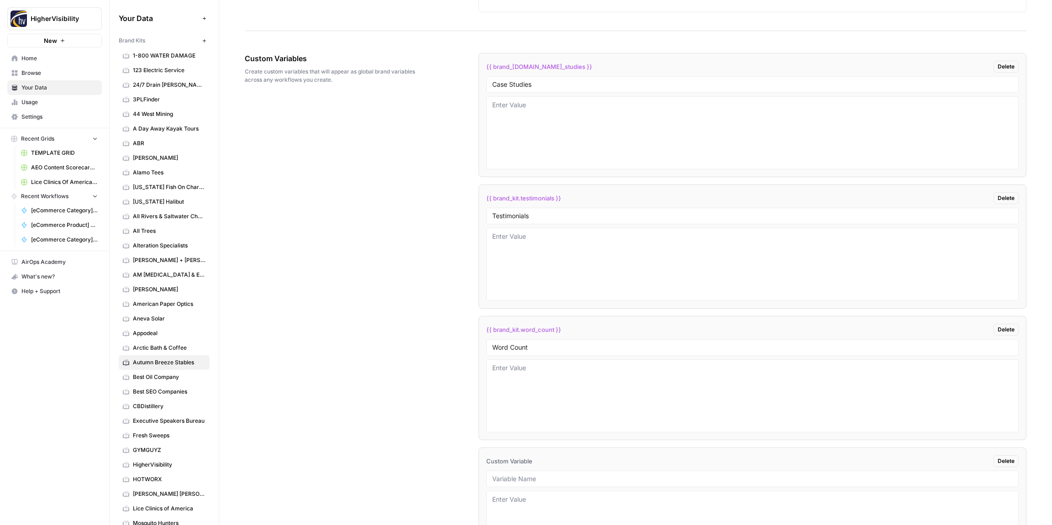
scroll to position [1570, 0]
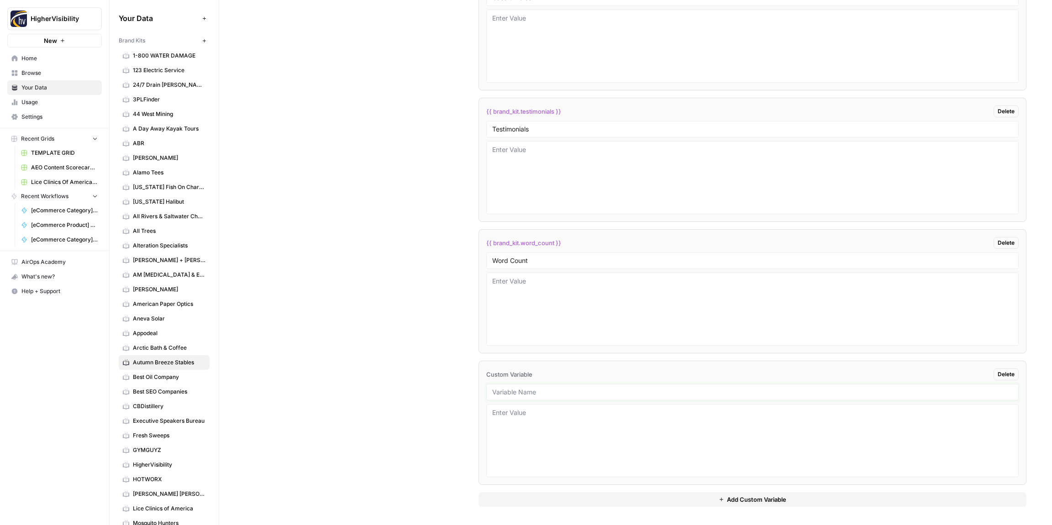
click at [536, 395] on input "text" at bounding box center [752, 392] width 520 height 8
type input "Custom Location Page Outline"
click at [559, 497] on button "Add Custom Variable" at bounding box center [752, 499] width 548 height 15
click at [535, 393] on input "text" at bounding box center [752, 392] width 520 height 8
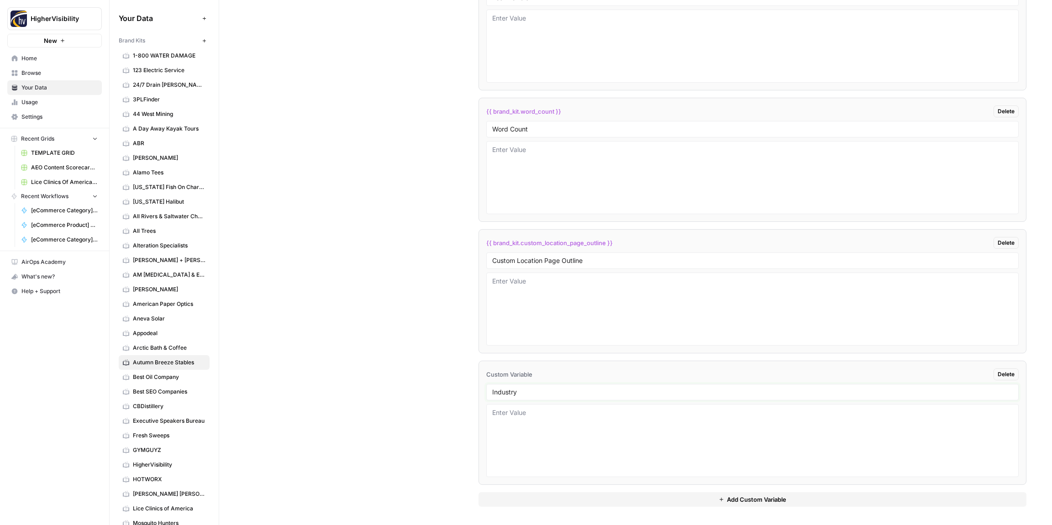
type input "Industry"
click at [532, 417] on textarea at bounding box center [752, 440] width 520 height 65
type textarea "O"
type textarea "outdoor adventure"
click at [563, 504] on button "Add Custom Variable" at bounding box center [752, 499] width 548 height 15
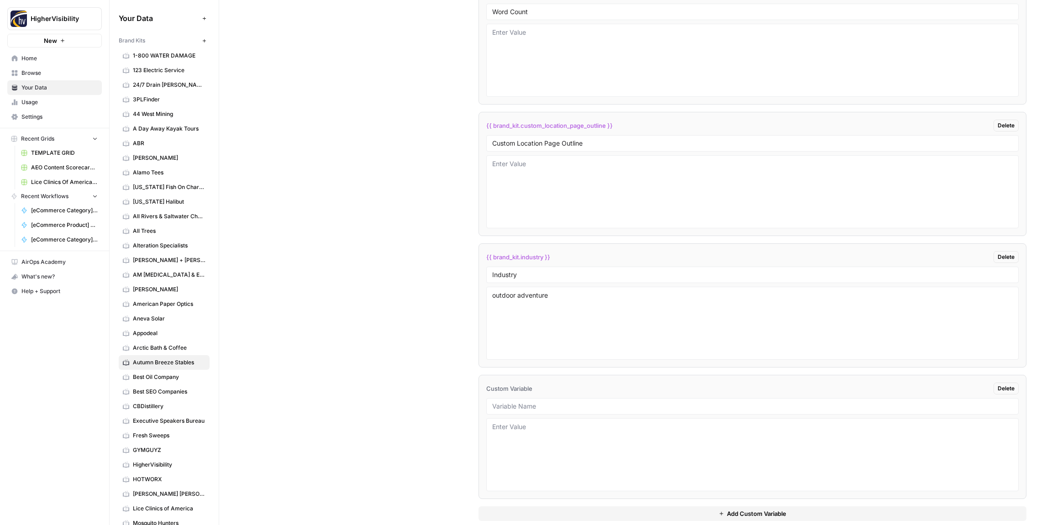
scroll to position [1833, 0]
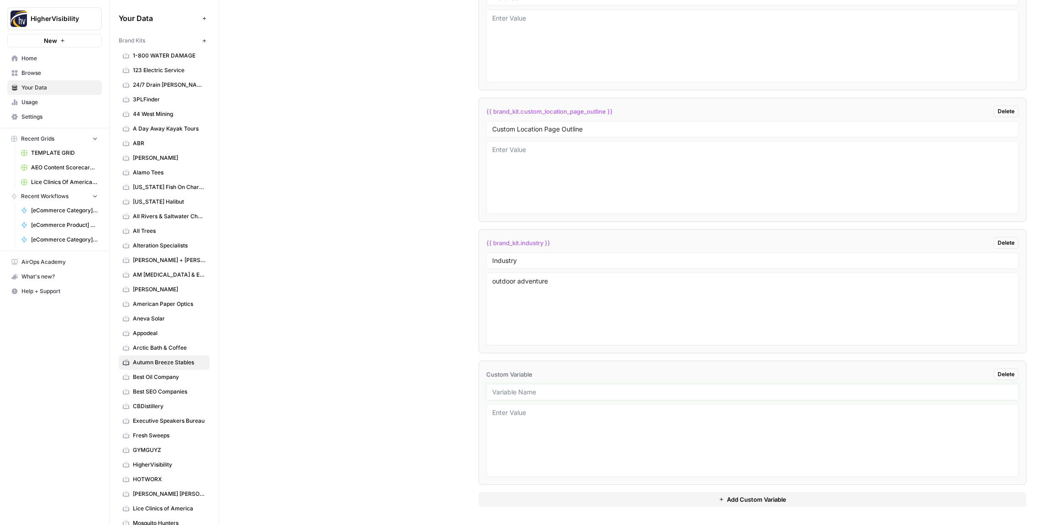
drag, startPoint x: 535, startPoint y: 390, endPoint x: 518, endPoint y: 383, distance: 18.5
click at [535, 390] on input "text" at bounding box center [752, 392] width 520 height 8
type input "Location Page Services"
click at [415, 383] on div "Custom Variables Create custom variables that will appear as global brand varia…" at bounding box center [635, 105] width 781 height 840
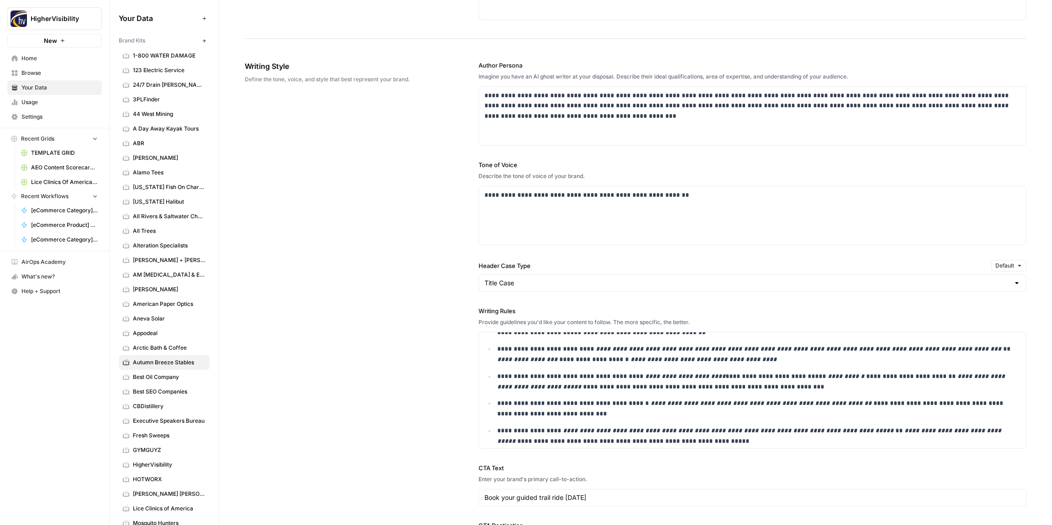
scroll to position [0, 0]
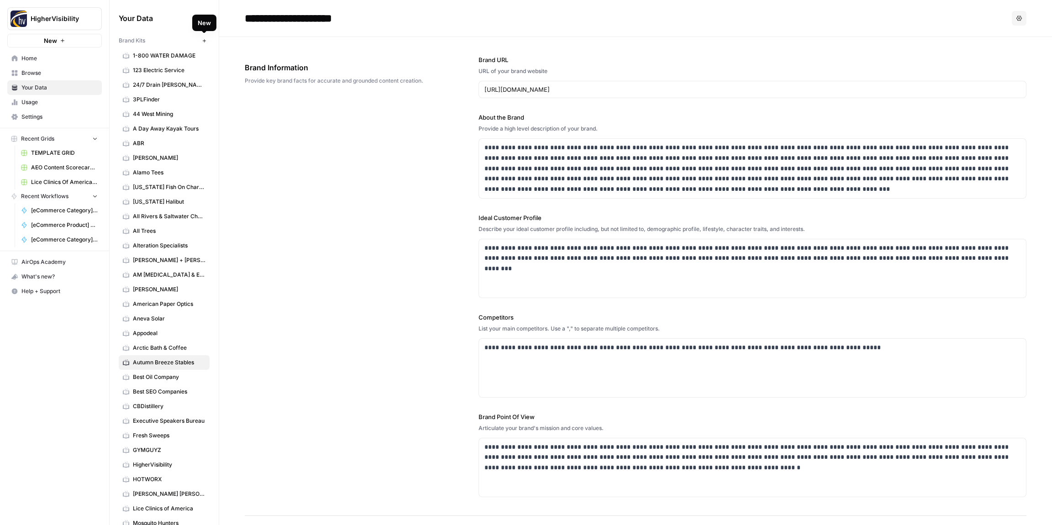
click at [204, 41] on icon "button" at bounding box center [204, 40] width 5 height 5
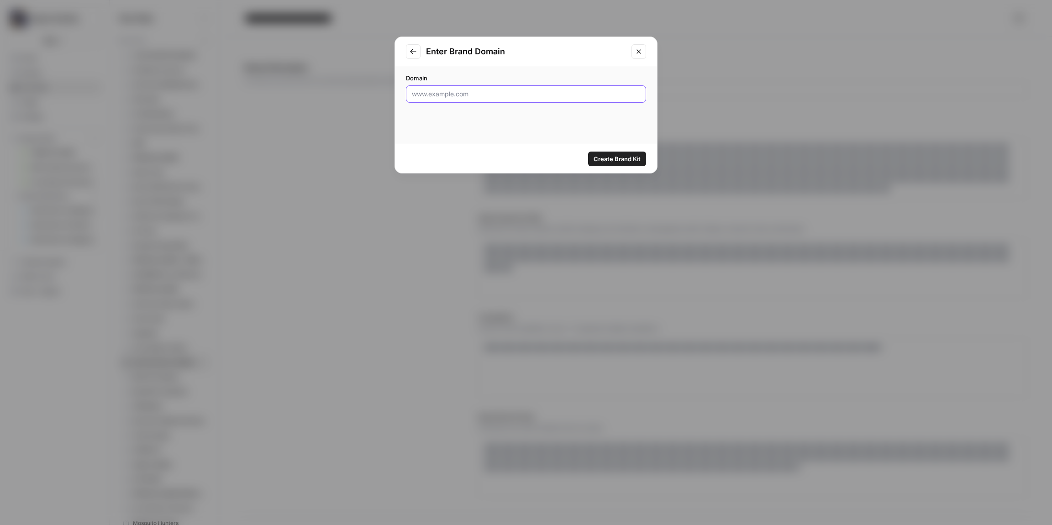
click at [468, 92] on input "Domain" at bounding box center [526, 93] width 228 height 9
type input "https://avivacleaningservices.com/"
click at [602, 157] on span "Create Brand Kit" at bounding box center [616, 158] width 47 height 9
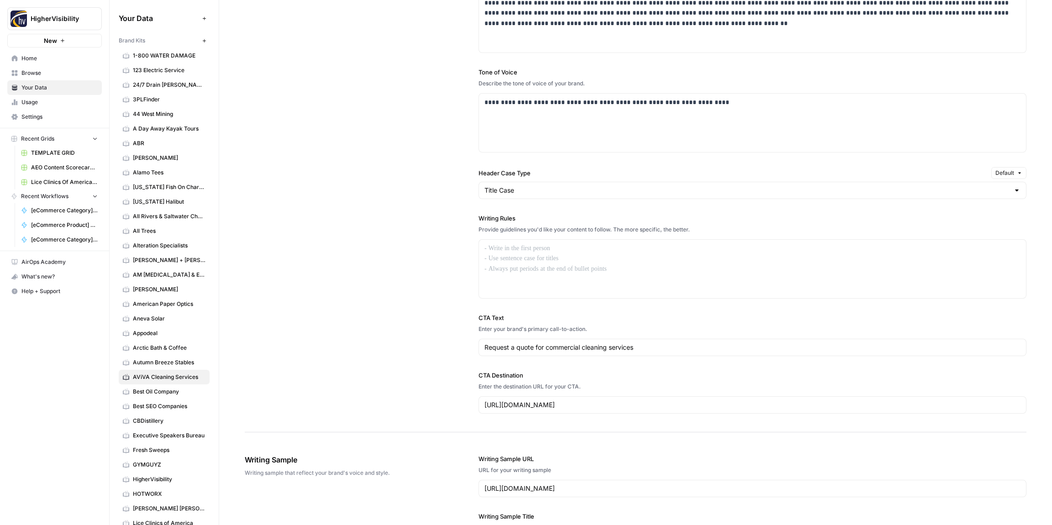
scroll to position [602, 0]
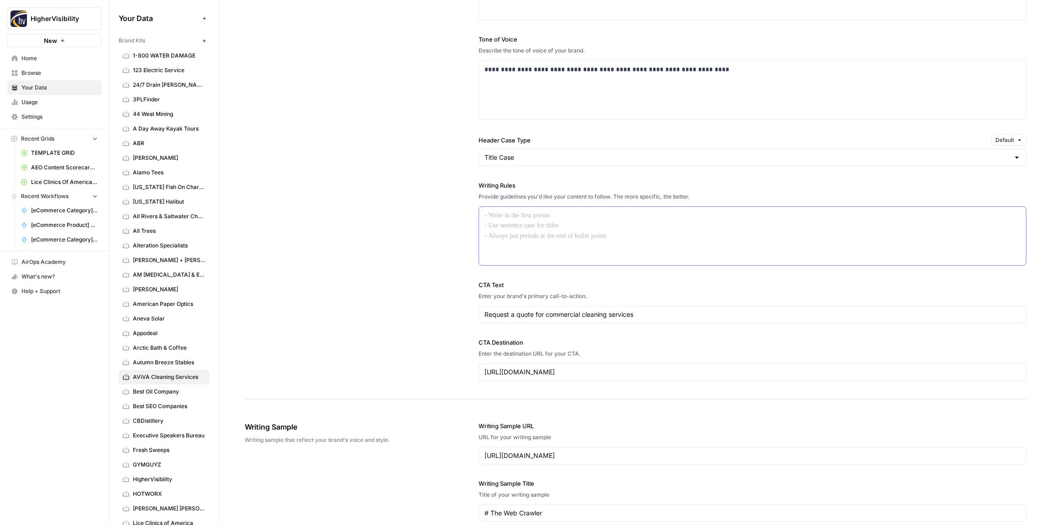
click at [510, 235] on div at bounding box center [752, 236] width 547 height 58
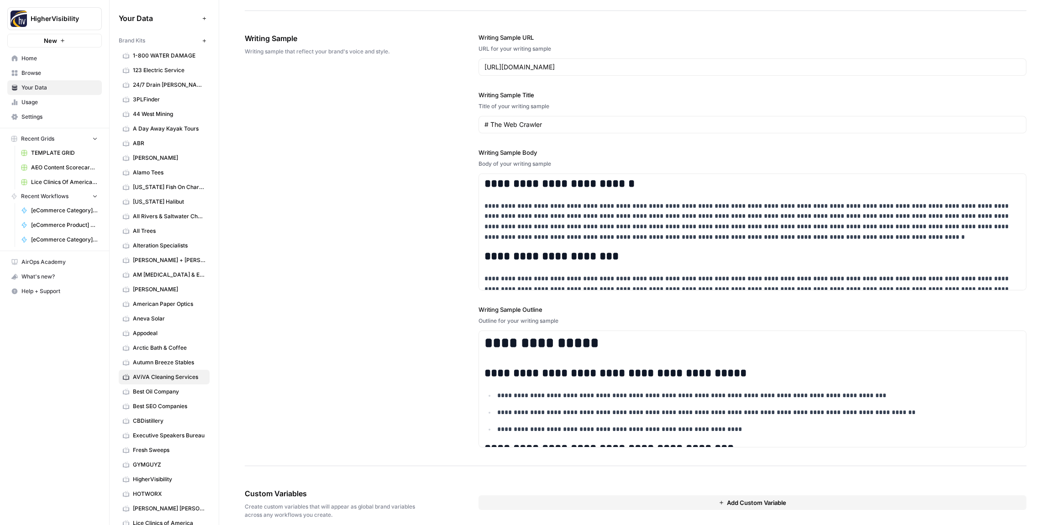
scroll to position [1061, 0]
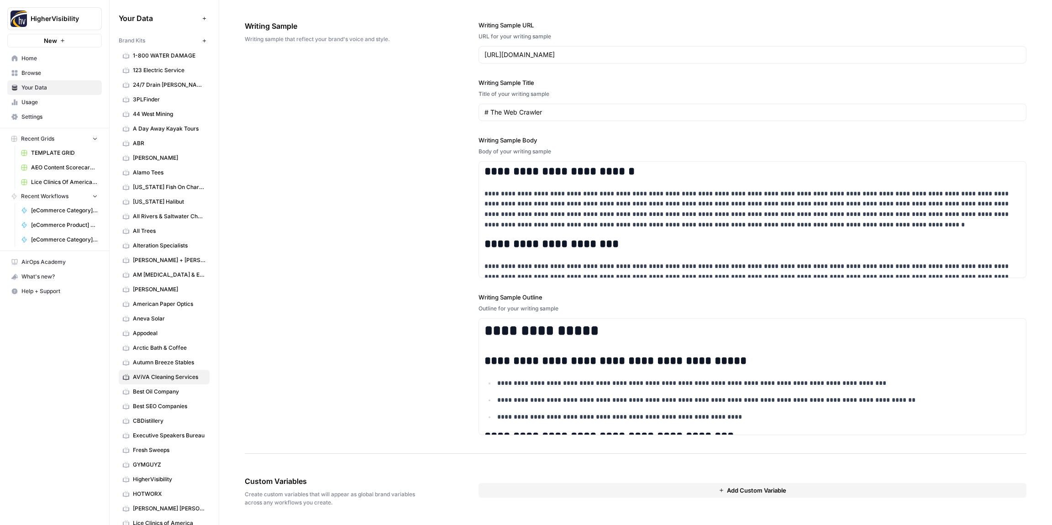
click at [538, 491] on button "Add Custom Variable" at bounding box center [752, 490] width 548 height 15
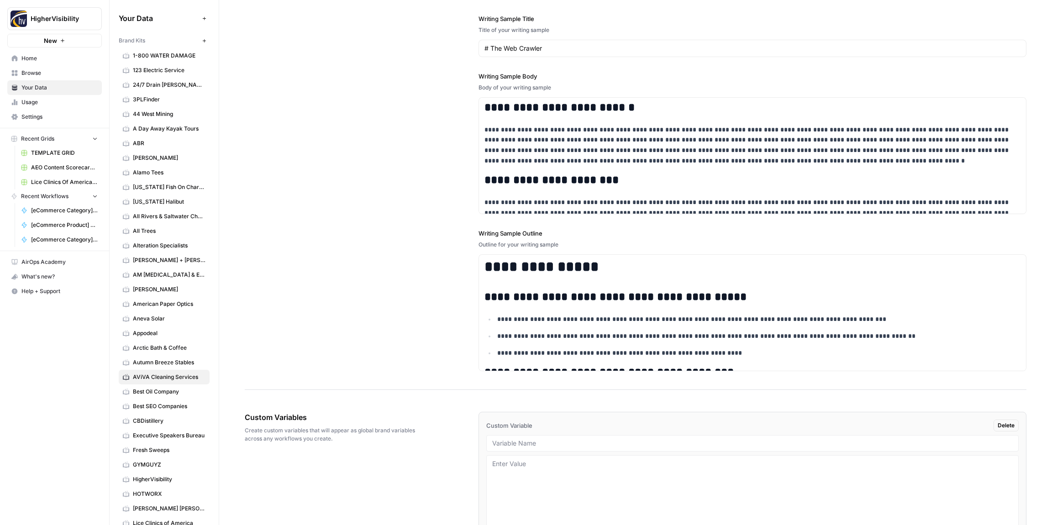
scroll to position [1176, 0]
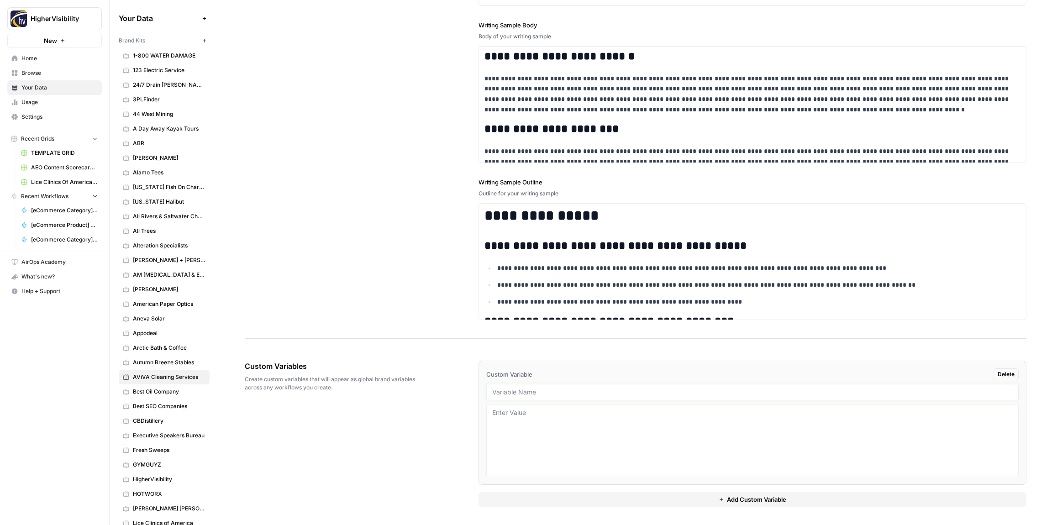
click at [530, 393] on input "text" at bounding box center [752, 392] width 520 height 8
type input "Case Studies"
drag, startPoint x: 556, startPoint y: 494, endPoint x: 544, endPoint y: 483, distance: 16.2
click at [555, 494] on button "Add Custom Variable" at bounding box center [752, 499] width 548 height 15
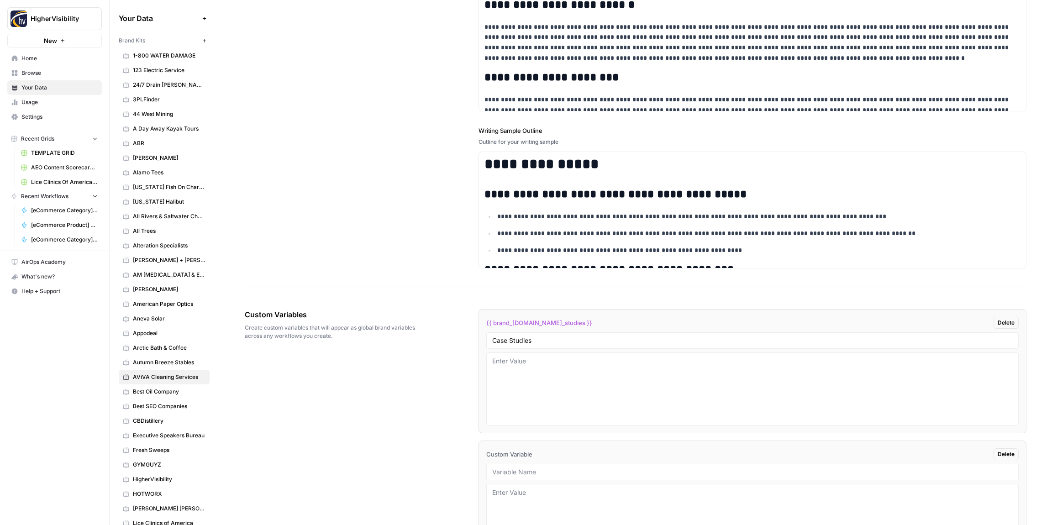
scroll to position [1307, 0]
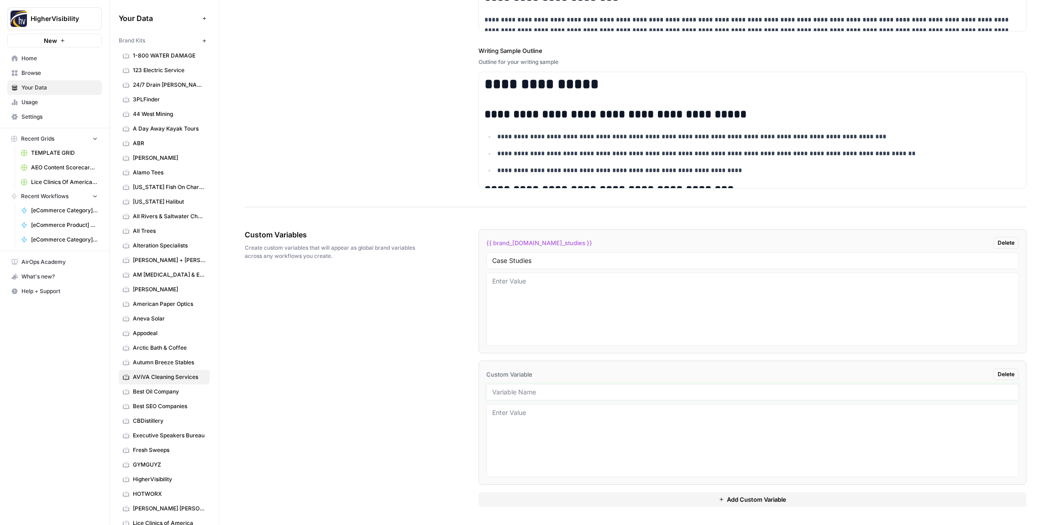
click at [567, 394] on input "text" at bounding box center [752, 392] width 520 height 8
type input "Testimonials"
drag, startPoint x: 565, startPoint y: 503, endPoint x: 557, endPoint y: 471, distance: 32.5
click at [565, 501] on button "Add Custom Variable" at bounding box center [752, 499] width 548 height 15
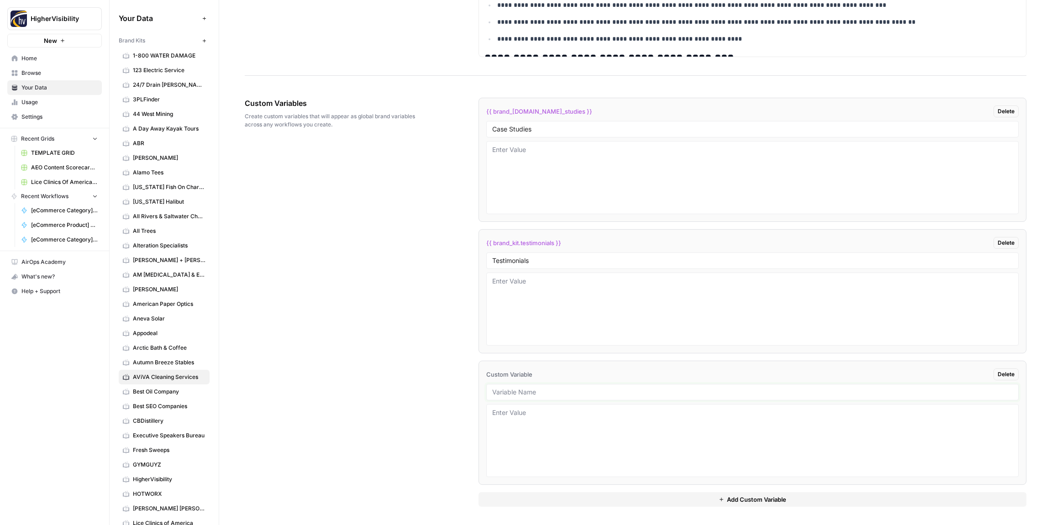
click at [542, 393] on input "text" at bounding box center [752, 392] width 520 height 8
type input "Word Count"
click at [554, 494] on button "Add Custom Variable" at bounding box center [752, 499] width 548 height 15
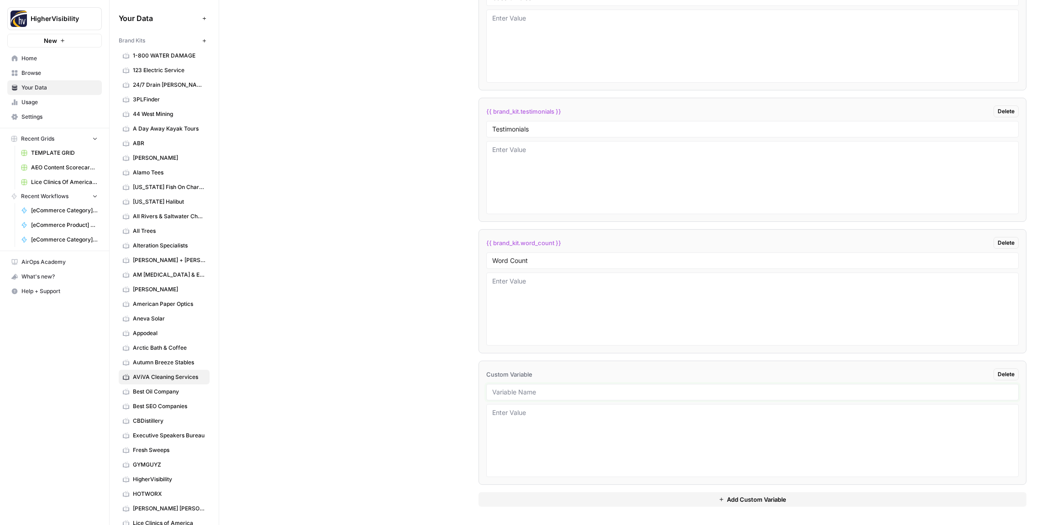
click at [529, 392] on input "text" at bounding box center [752, 392] width 520 height 8
type input "Custom Location Page Outline"
click at [549, 498] on button "Add Custom Variable" at bounding box center [752, 499] width 548 height 15
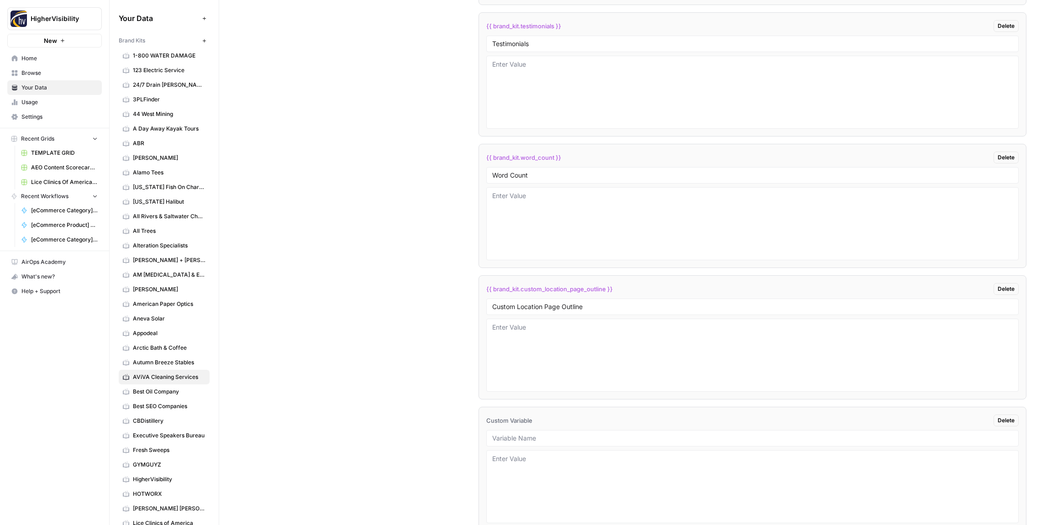
scroll to position [1702, 0]
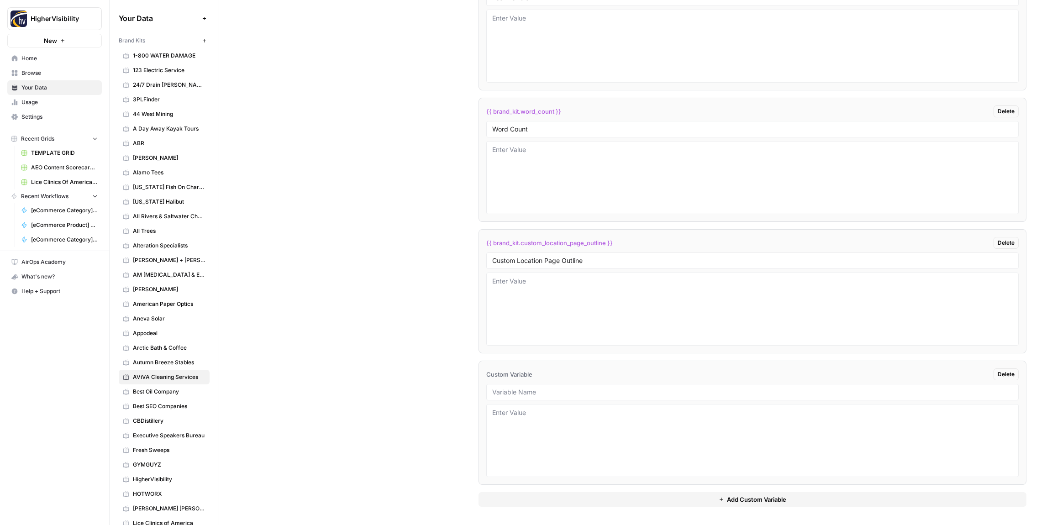
click at [508, 397] on div at bounding box center [752, 392] width 532 height 16
click at [506, 392] on input "text" at bounding box center [752, 392] width 520 height 8
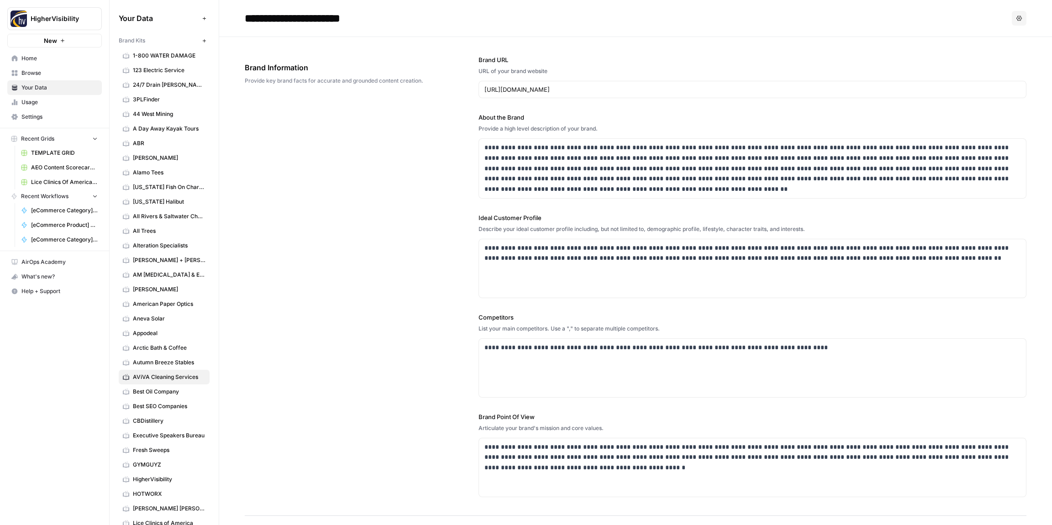
scroll to position [609, 0]
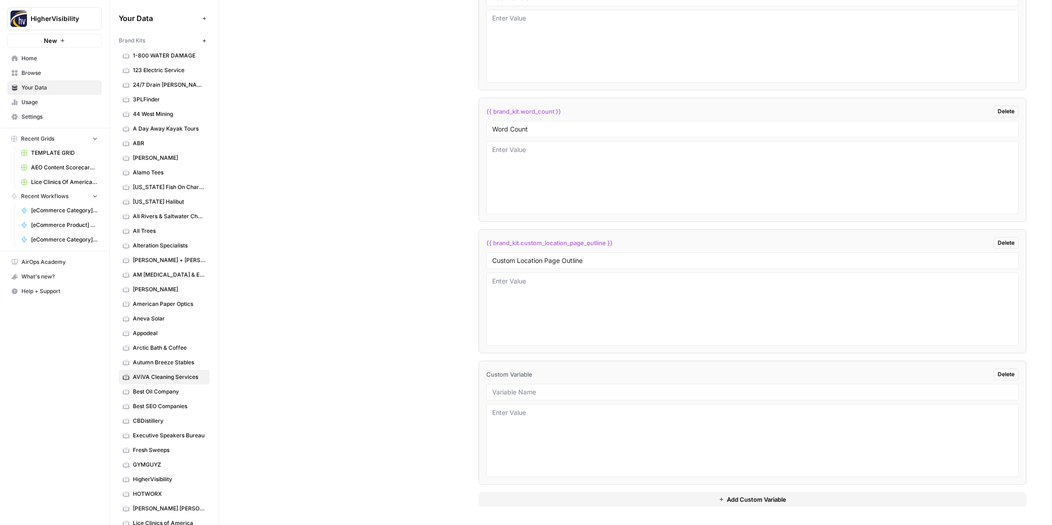
click at [539, 393] on input "text" at bounding box center [752, 392] width 520 height 8
type input "Industry"
drag, startPoint x: 548, startPoint y: 494, endPoint x: 541, endPoint y: 481, distance: 14.9
click at [548, 494] on button "Add Custom Variable" at bounding box center [752, 499] width 548 height 15
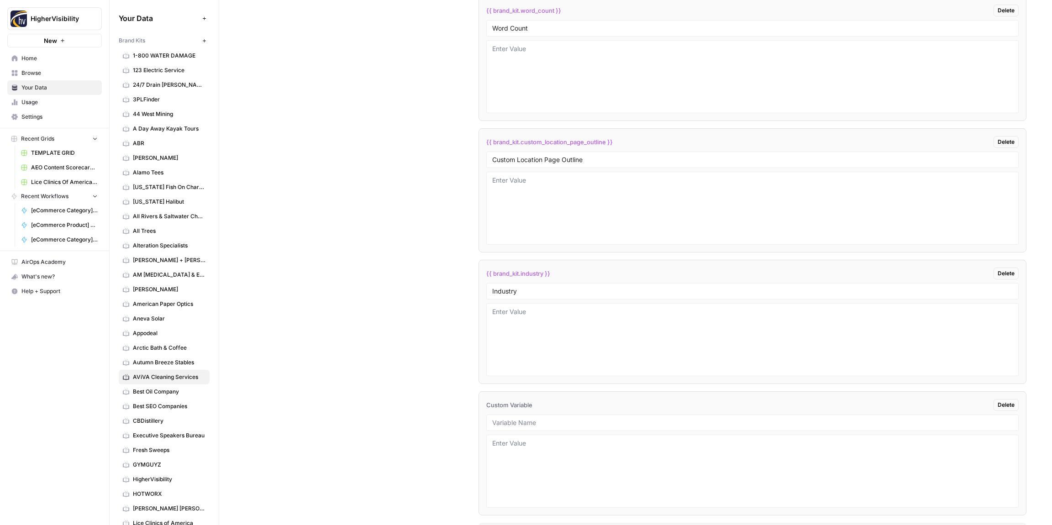
scroll to position [1833, 0]
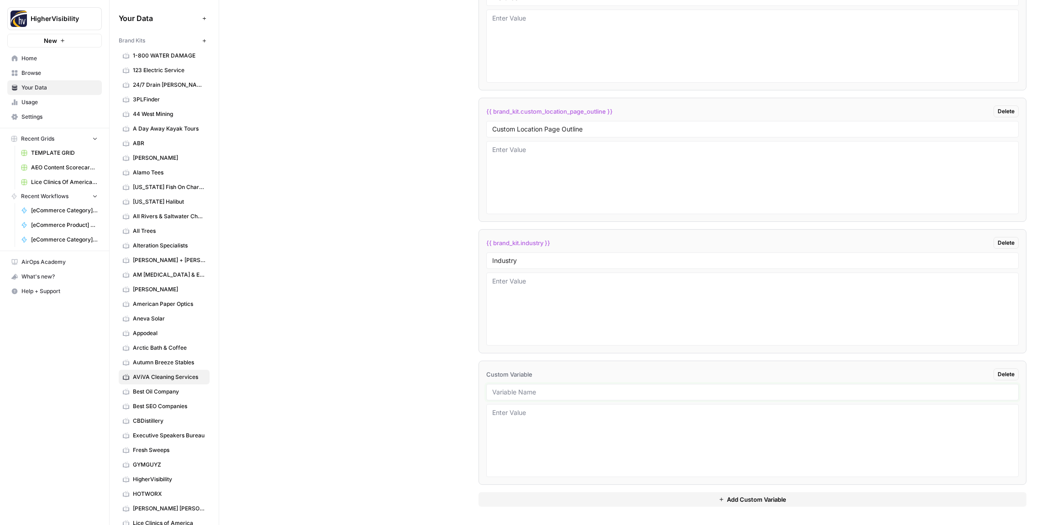
click at [520, 388] on input "text" at bounding box center [752, 392] width 520 height 8
paste input "Location Page Services"
type input "Location Page Services"
click at [363, 393] on div "Custom Variables Create custom variables that will appear as global brand varia…" at bounding box center [635, 105] width 781 height 840
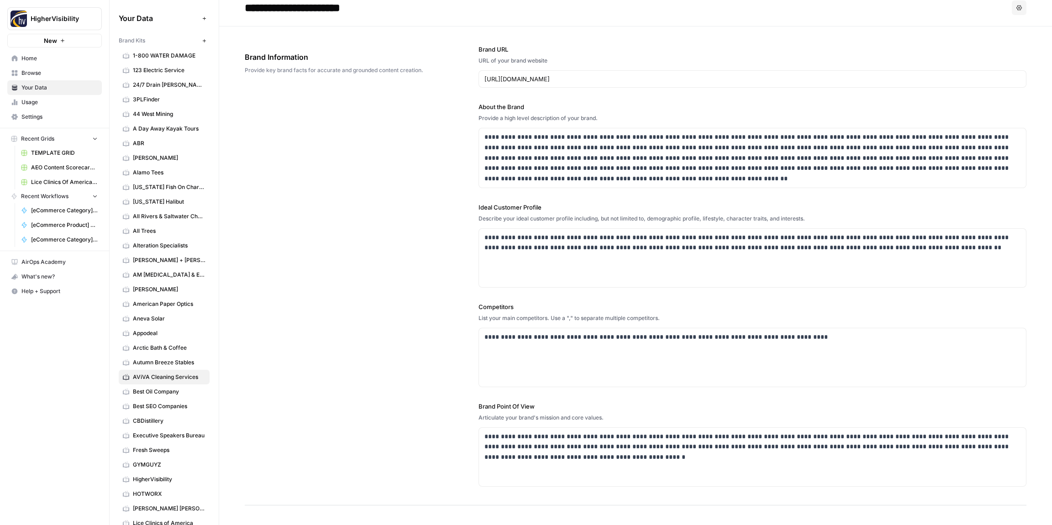
scroll to position [0, 0]
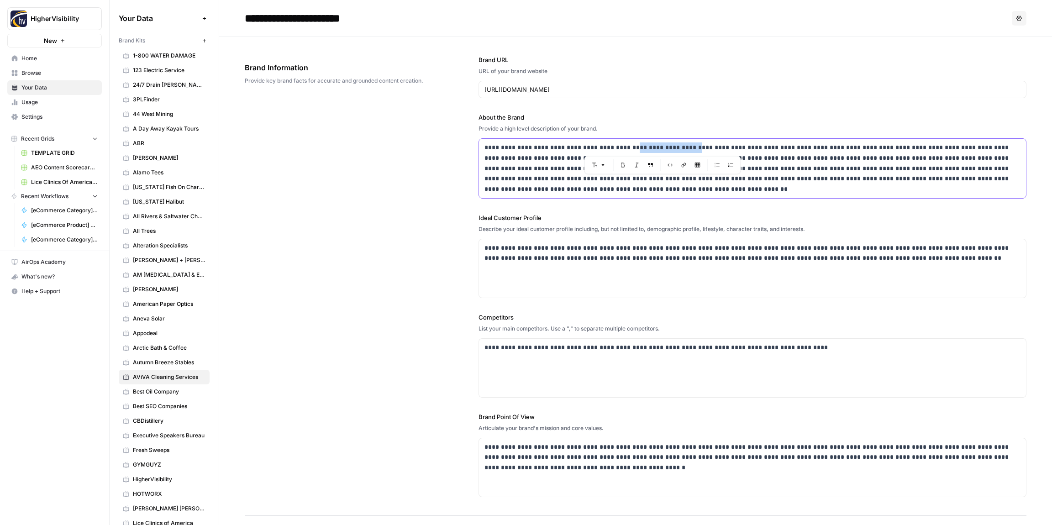
drag, startPoint x: 692, startPoint y: 148, endPoint x: 634, endPoint y: 147, distance: 58.9
click at [633, 147] on p "**********" at bounding box center [752, 168] width 536 height 52
copy p "**********"
click at [401, 210] on div "**********" at bounding box center [635, 276] width 781 height 479
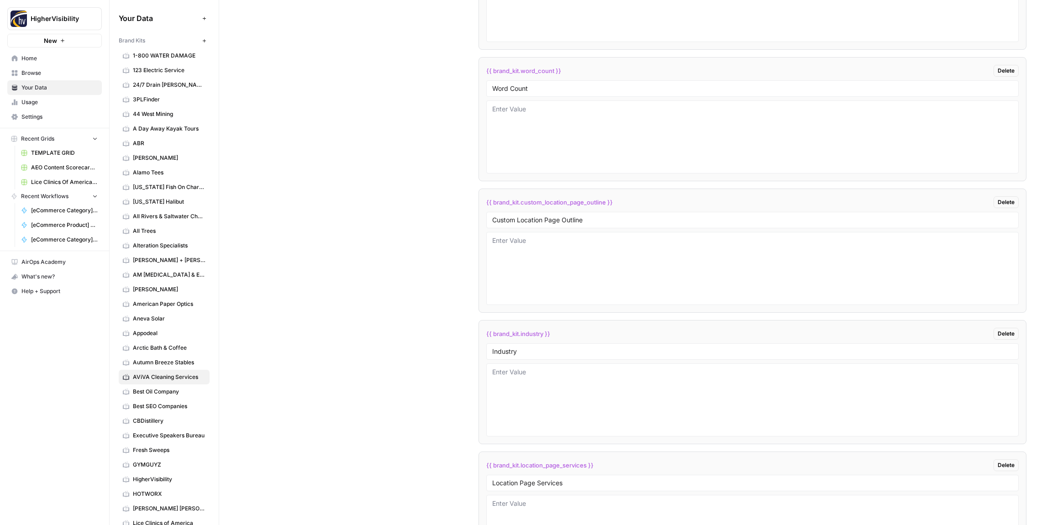
scroll to position [1833, 0]
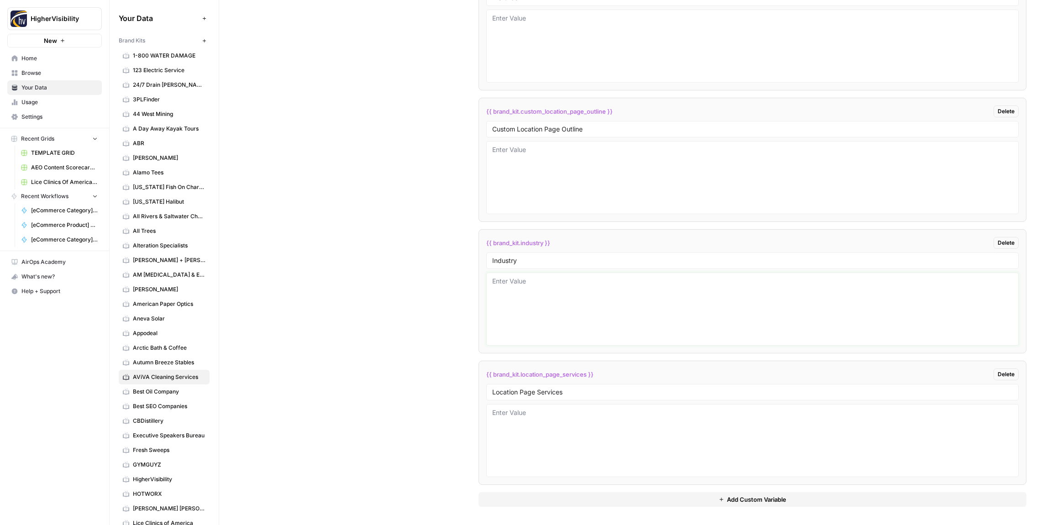
click at [514, 305] on textarea at bounding box center [752, 309] width 520 height 65
paste textarea "commercial cleaning"
type textarea "commercial cleaning"
click at [400, 288] on div "Custom Variables Create custom variables that will appear as global brand varia…" at bounding box center [635, 105] width 781 height 840
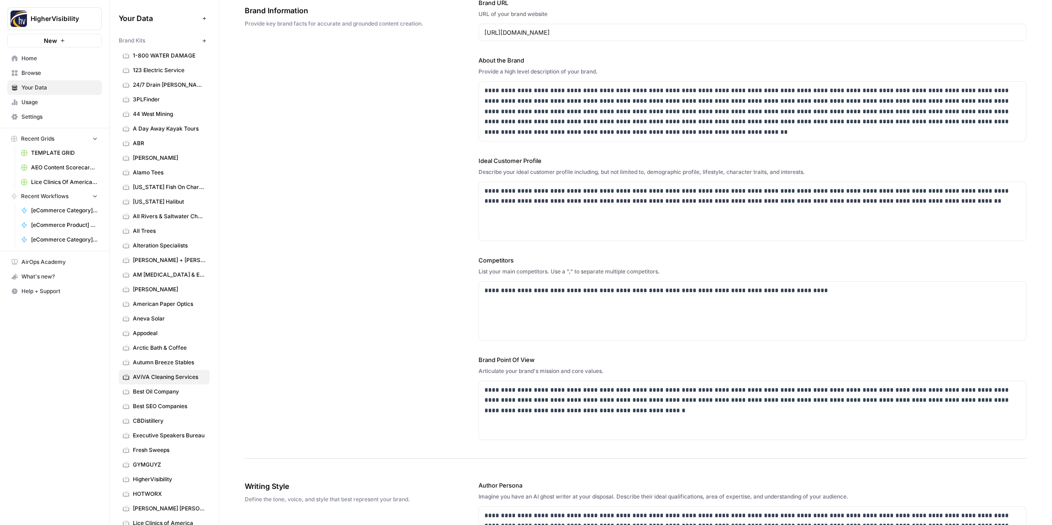
scroll to position [0, 0]
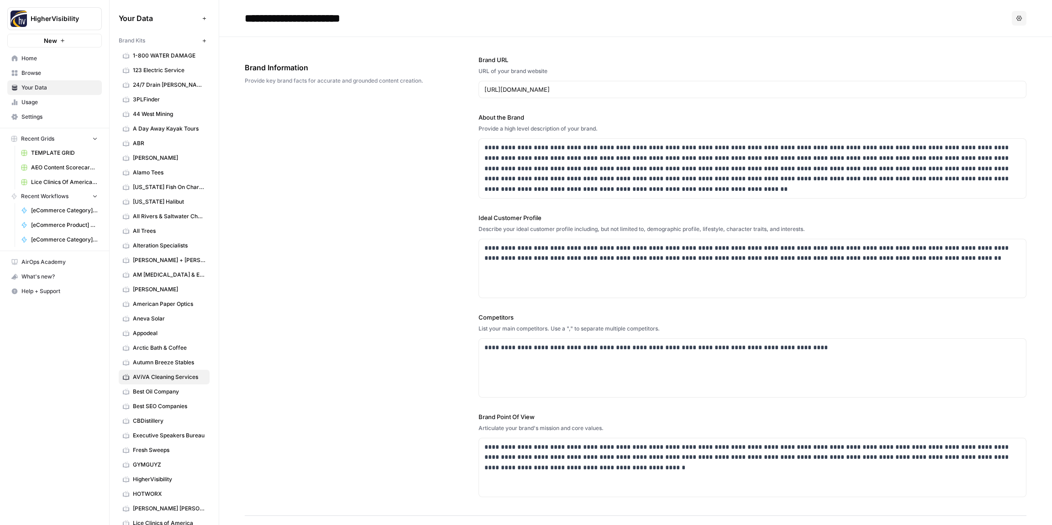
click at [206, 43] on icon "button" at bounding box center [204, 40] width 5 height 5
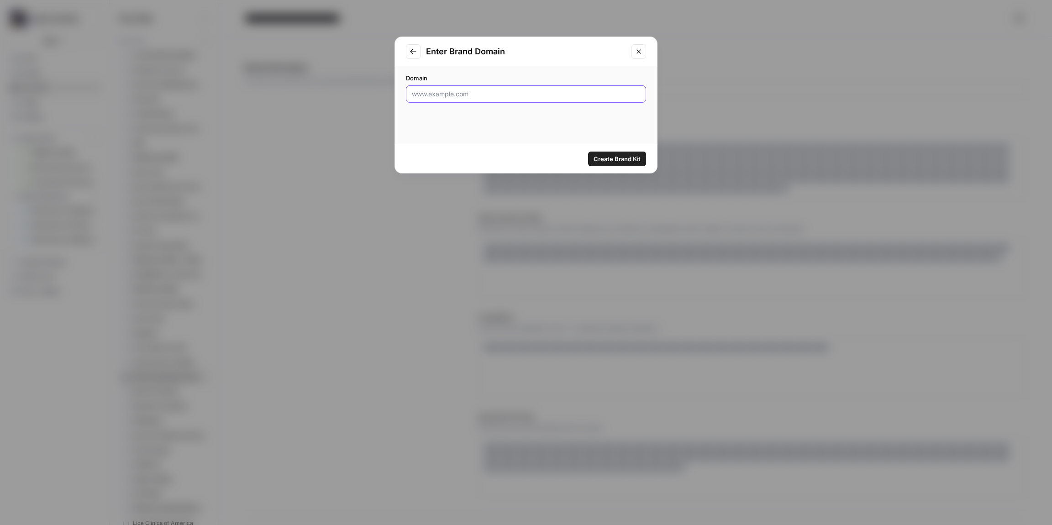
click at [433, 97] on input "Domain" at bounding box center [526, 93] width 228 height 9
paste input "http://www.bhglandscapes.com"
type input "http://www.bhglandscapes.com"
click at [612, 158] on span "Create Brand Kit" at bounding box center [616, 158] width 47 height 9
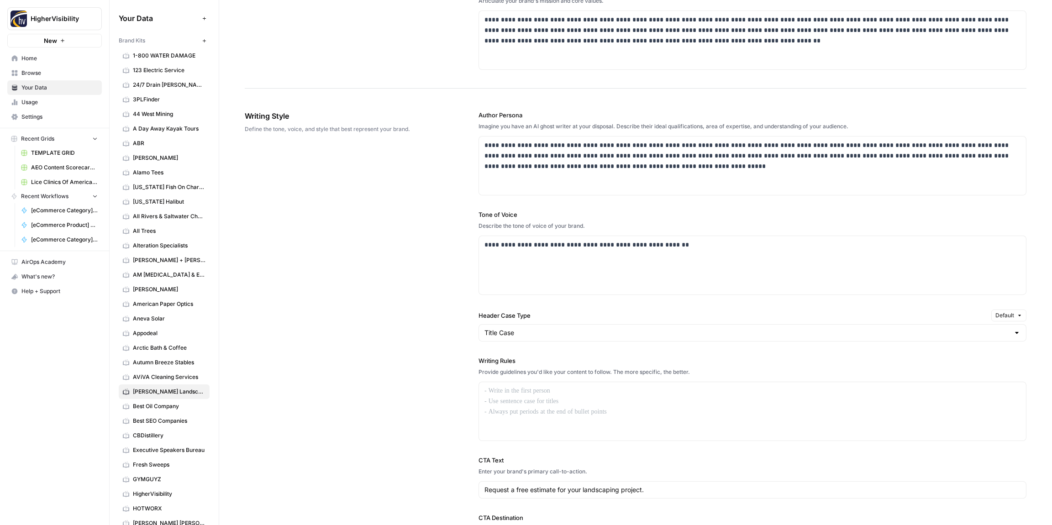
scroll to position [485, 0]
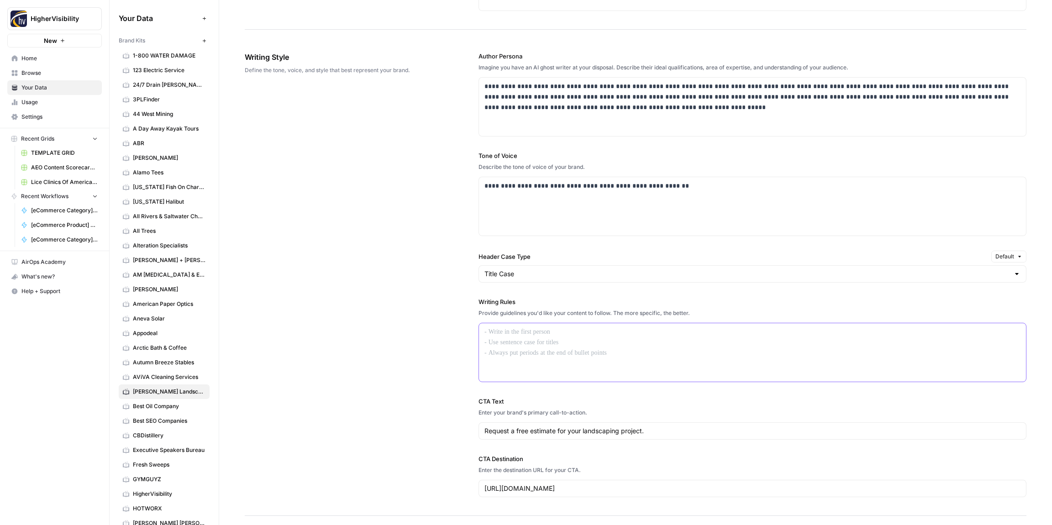
click at [519, 337] on p at bounding box center [752, 332] width 536 height 10
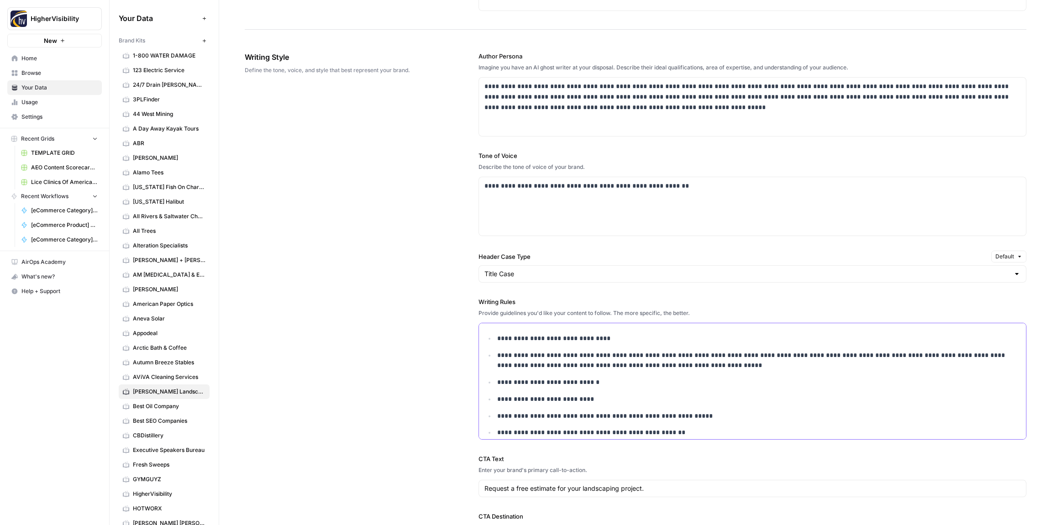
scroll to position [609, 0]
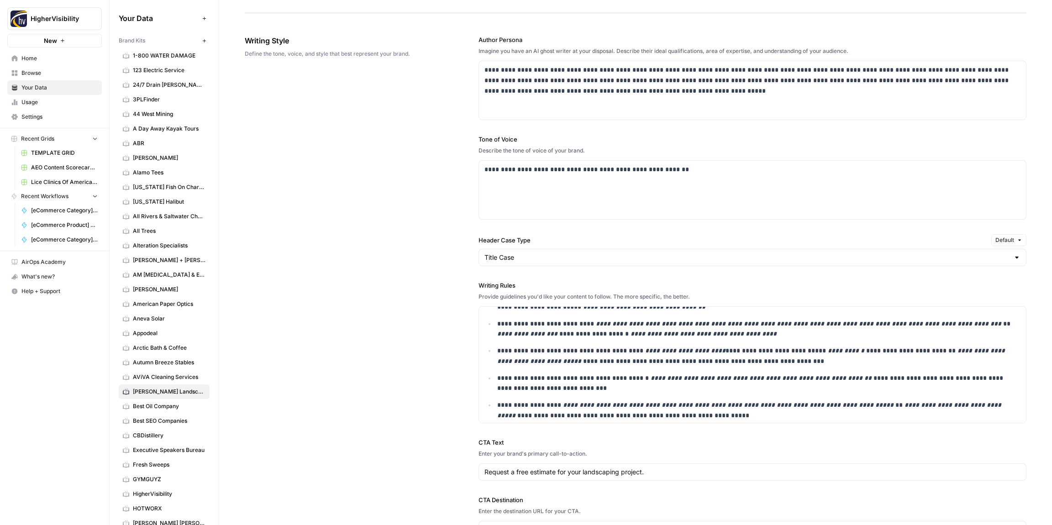
click at [403, 309] on div "**********" at bounding box center [635, 287] width 781 height 540
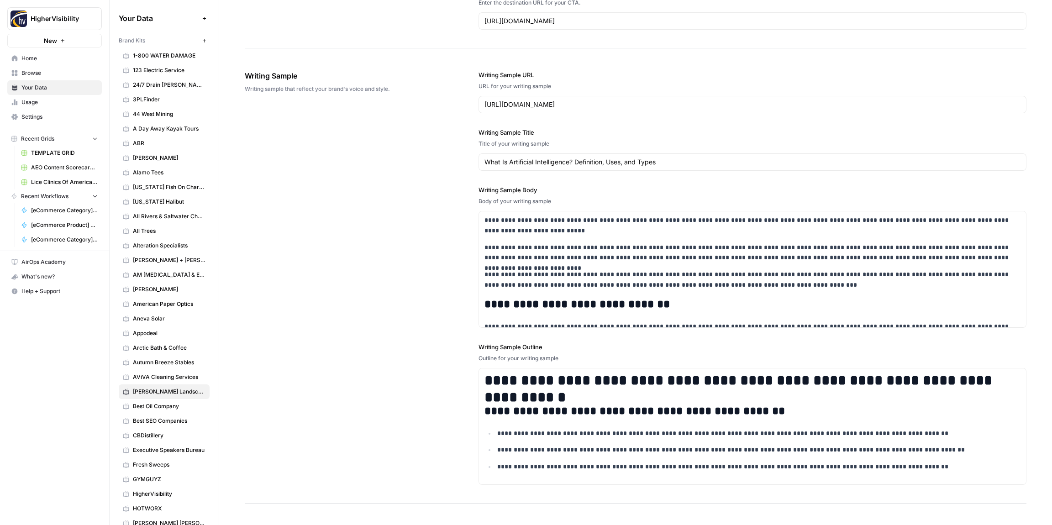
scroll to position [1060, 0]
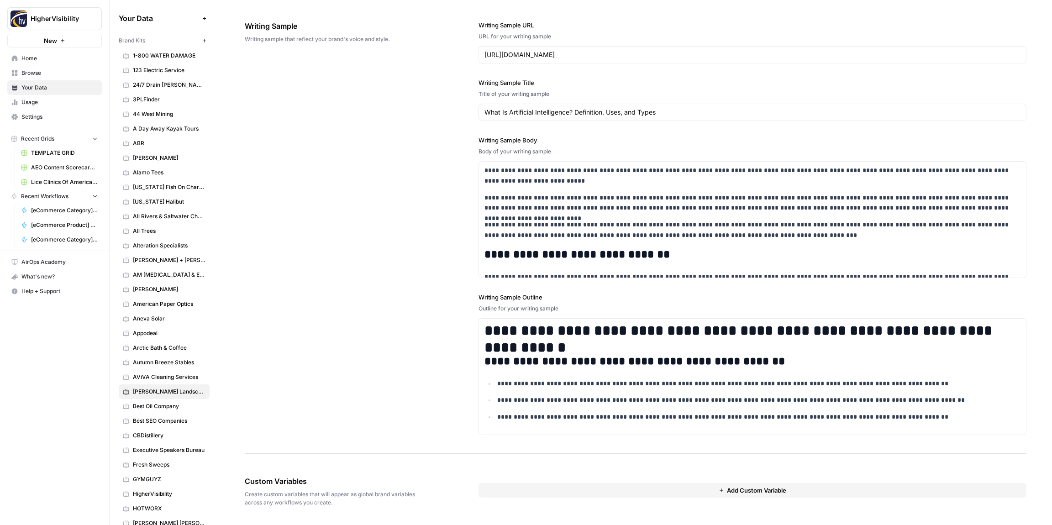
click at [526, 487] on button "Add Custom Variable" at bounding box center [752, 490] width 548 height 15
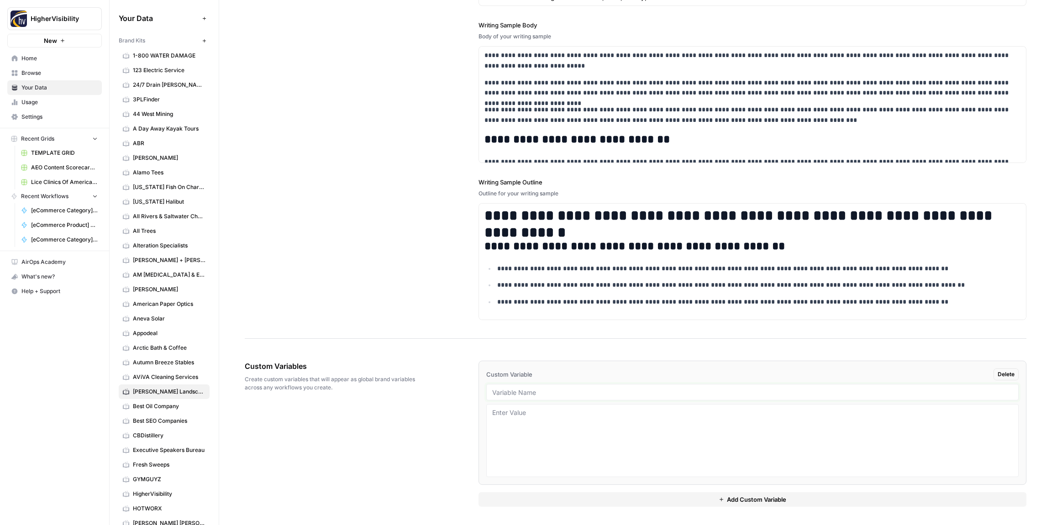
click at [517, 393] on input "text" at bounding box center [752, 392] width 520 height 8
paste input "Case Studies"
type input "Case Studies"
click at [562, 498] on button "Add Custom Variable" at bounding box center [752, 499] width 548 height 15
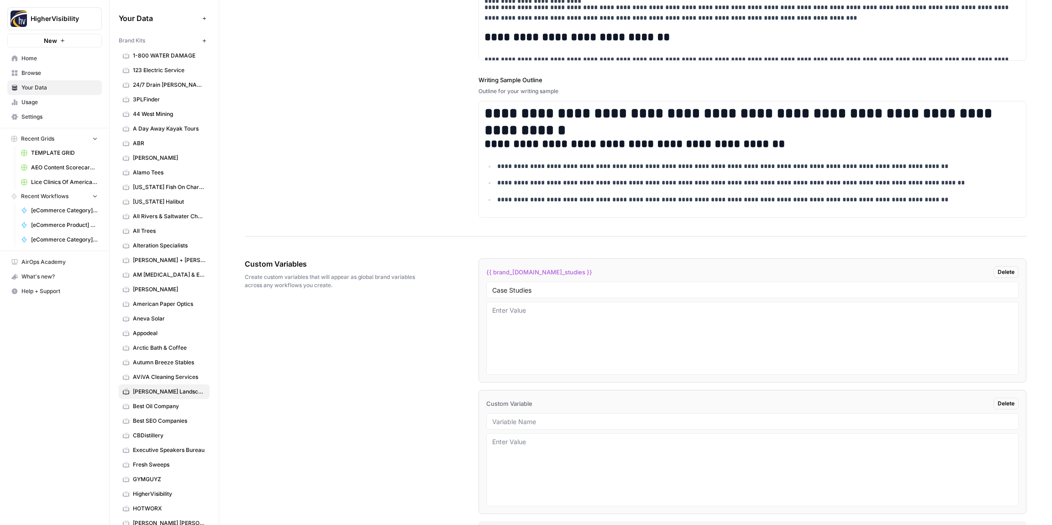
scroll to position [1306, 0]
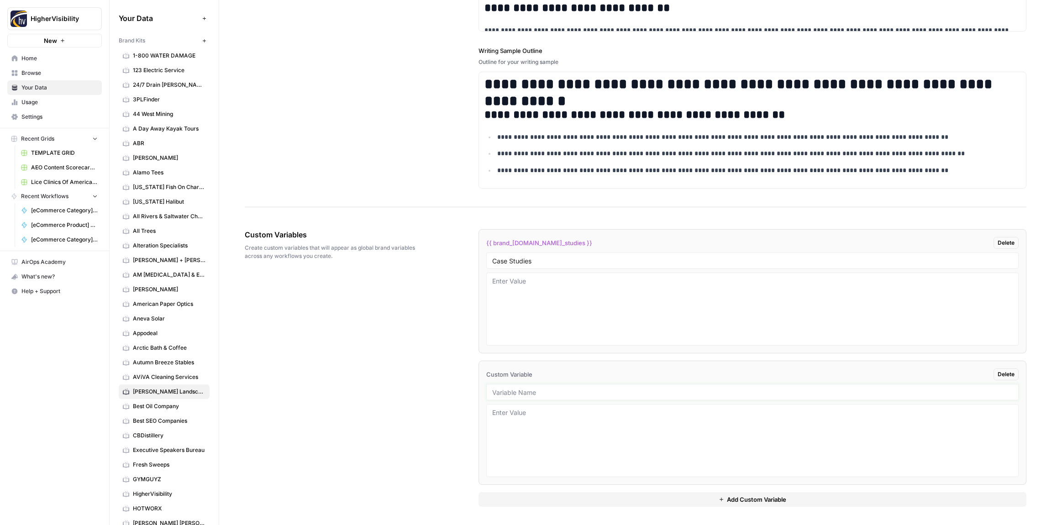
click at [518, 395] on input "text" at bounding box center [752, 392] width 520 height 8
click at [548, 392] on input "text" at bounding box center [752, 392] width 520 height 8
paste input "Testimonials"
type input "Testimonials"
drag, startPoint x: 570, startPoint y: 500, endPoint x: 544, endPoint y: 457, distance: 50.0
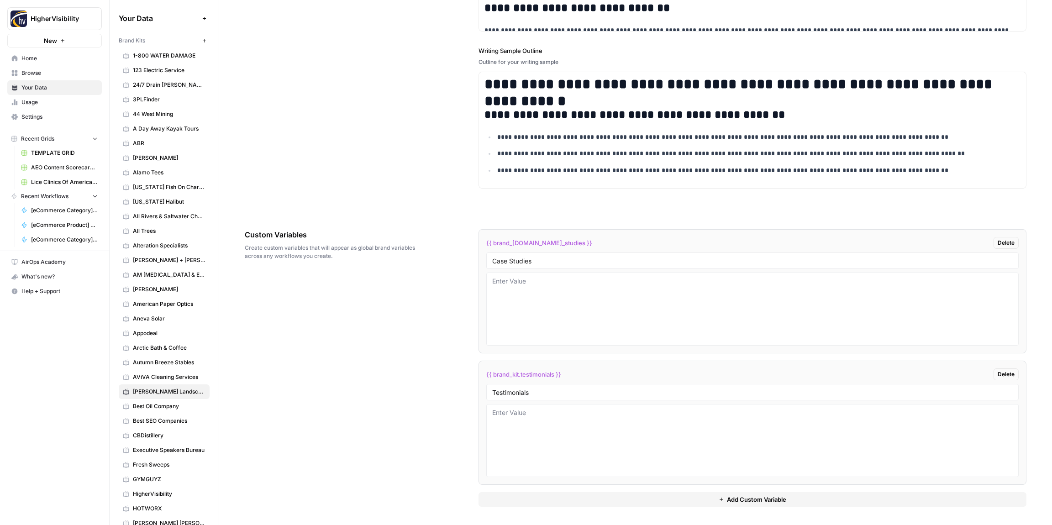
click at [569, 499] on button "Add Custom Variable" at bounding box center [752, 499] width 548 height 15
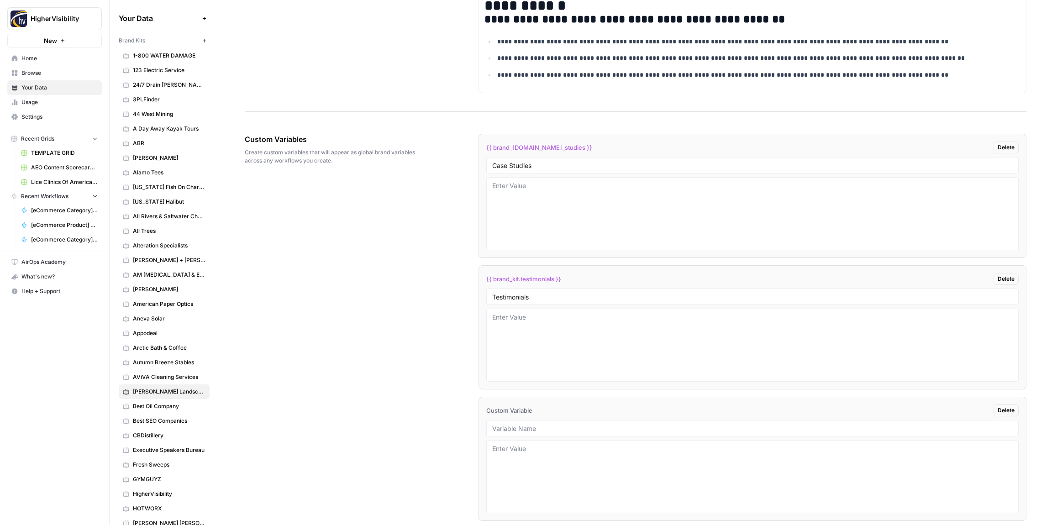
scroll to position [1438, 0]
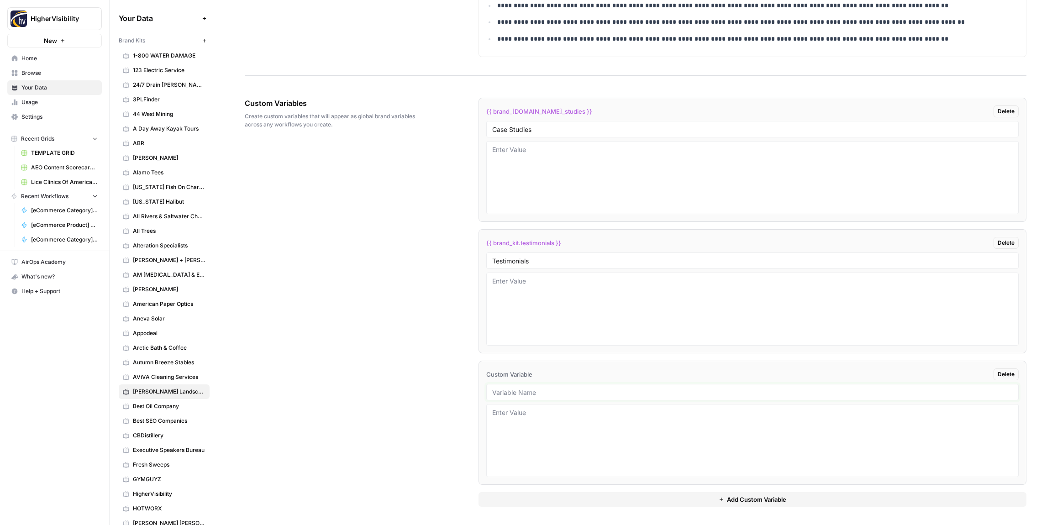
click at [505, 393] on input "text" at bounding box center [752, 392] width 520 height 8
drag, startPoint x: 539, startPoint y: 397, endPoint x: 533, endPoint y: 395, distance: 6.4
click at [538, 397] on div at bounding box center [752, 392] width 532 height 16
click at [532, 397] on div at bounding box center [752, 392] width 532 height 16
click at [533, 390] on input "text" at bounding box center [752, 392] width 520 height 8
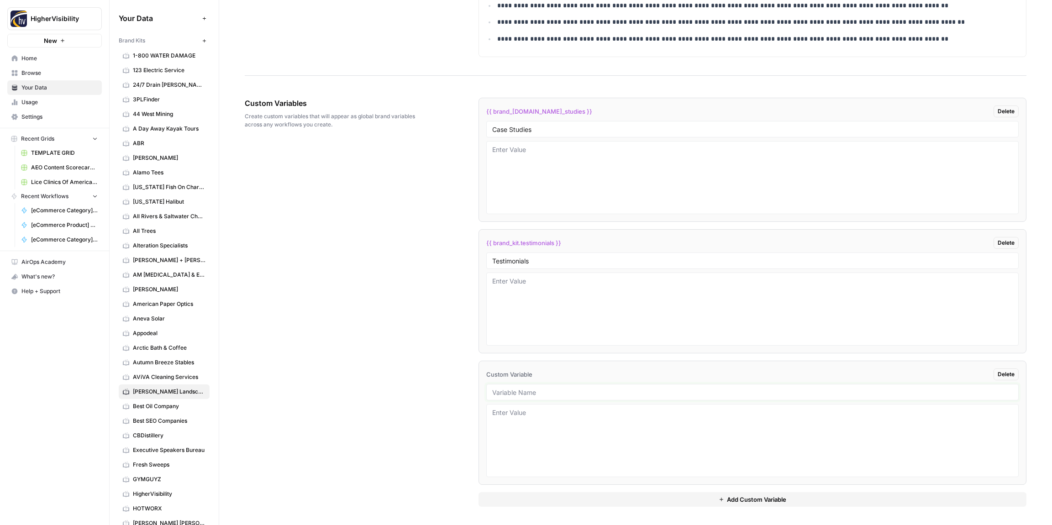
paste input "Word Count"
type input "Word Count"
drag, startPoint x: 569, startPoint y: 499, endPoint x: 544, endPoint y: 460, distance: 46.7
click at [566, 498] on button "Add Custom Variable" at bounding box center [752, 499] width 548 height 15
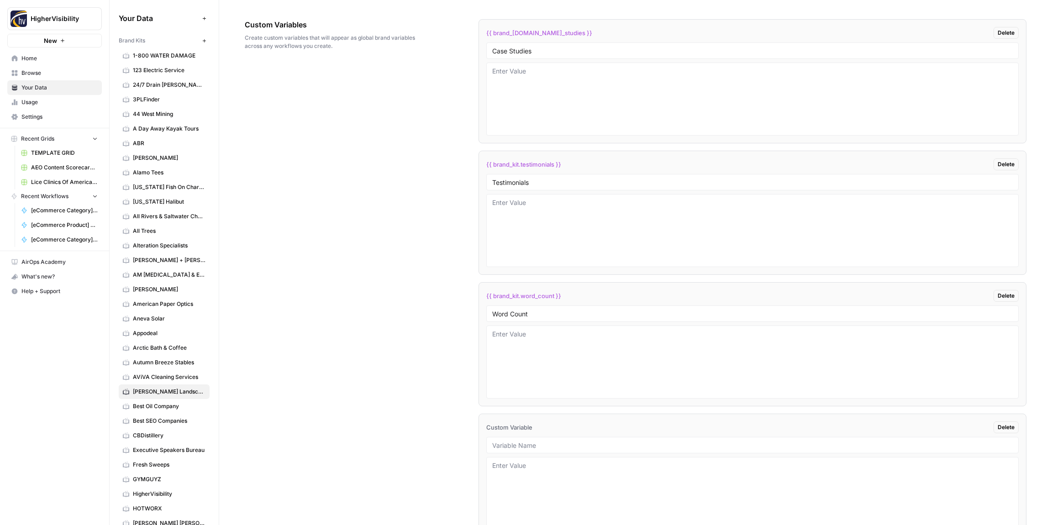
scroll to position [1569, 0]
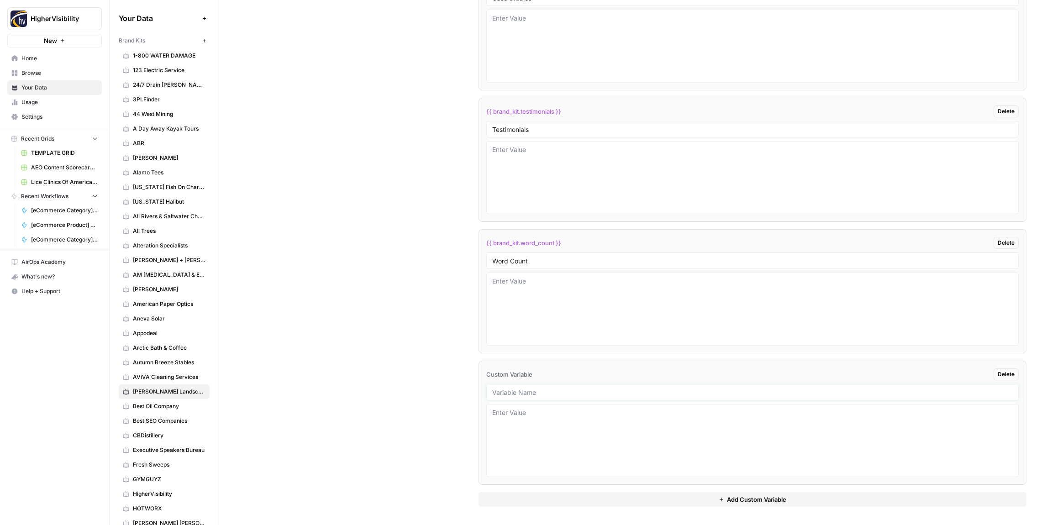
click at [529, 391] on input "text" at bounding box center [752, 392] width 520 height 8
paste input "Custom Location Page Outline"
type input "Custom Location Page Outline"
click at [576, 496] on button "Add Custom Variable" at bounding box center [752, 499] width 548 height 15
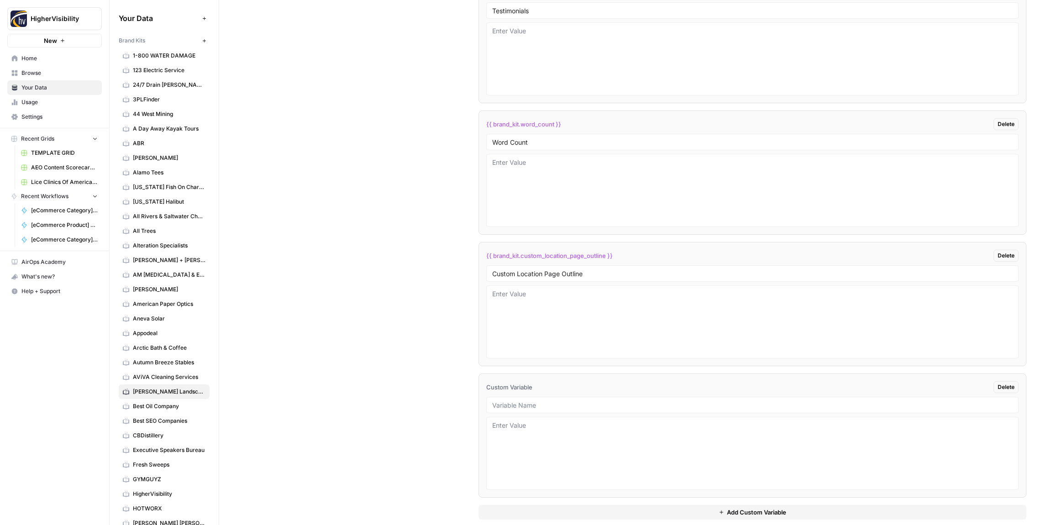
scroll to position [1701, 0]
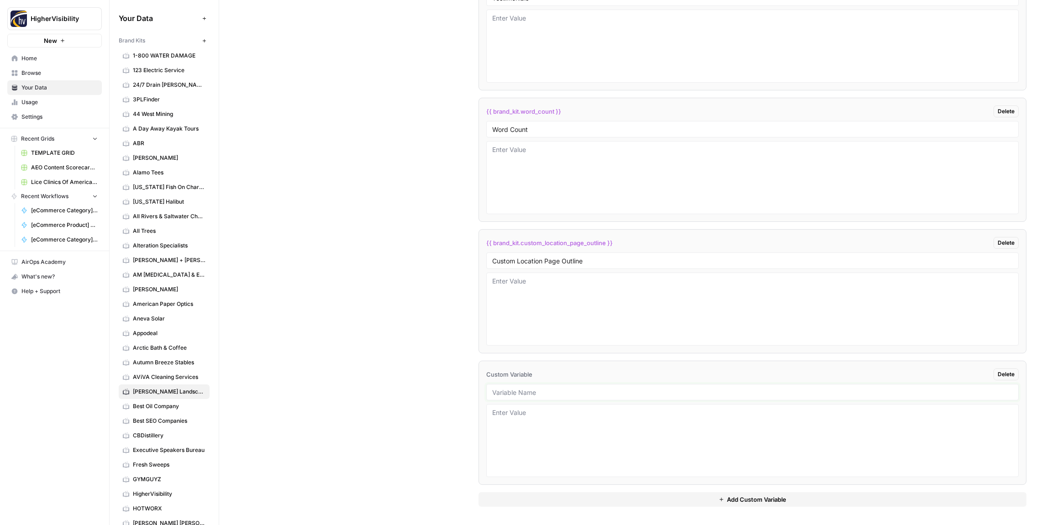
click at [507, 390] on input "text" at bounding box center [752, 392] width 520 height 8
paste input "Industry"
type input "Industry"
drag, startPoint x: 590, startPoint y: 499, endPoint x: 580, endPoint y: 483, distance: 19.1
click at [590, 499] on button "Add Custom Variable" at bounding box center [752, 499] width 548 height 15
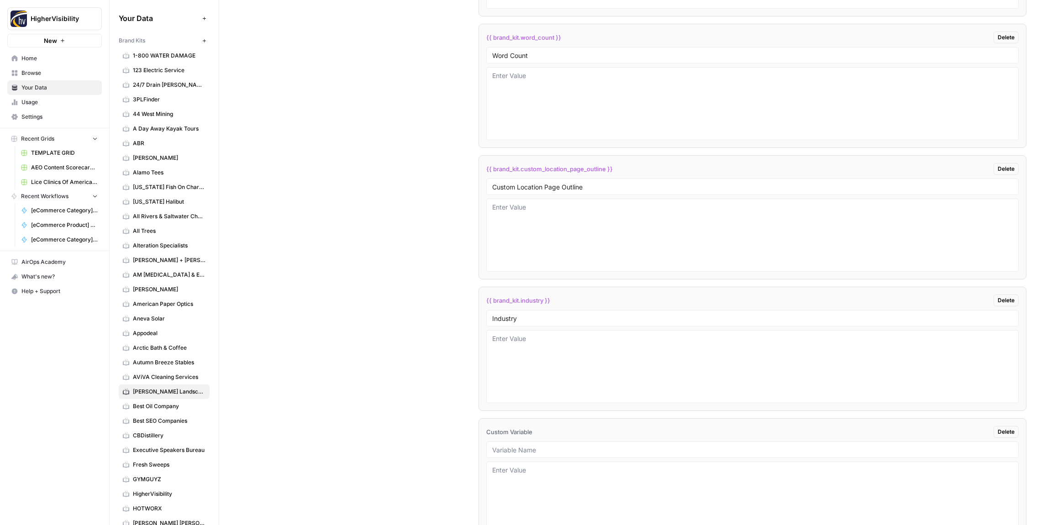
scroll to position [1832, 0]
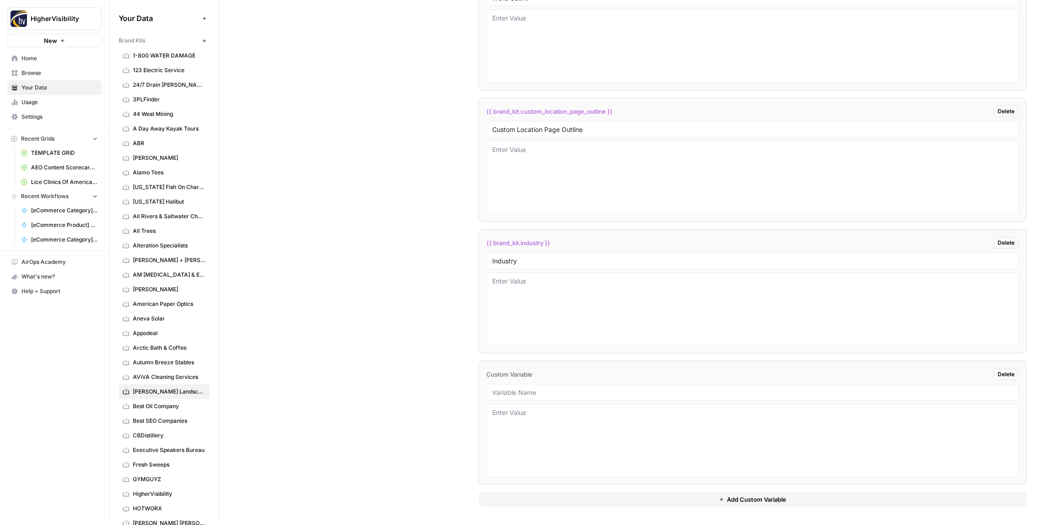
click at [519, 397] on div at bounding box center [752, 392] width 532 height 16
click at [524, 394] on input "text" at bounding box center [752, 392] width 520 height 8
paste input "Location Page Services"
type input "Location Page Services"
click at [430, 395] on div "Custom Variables Create custom variables that will appear as global brand varia…" at bounding box center [635, 105] width 781 height 840
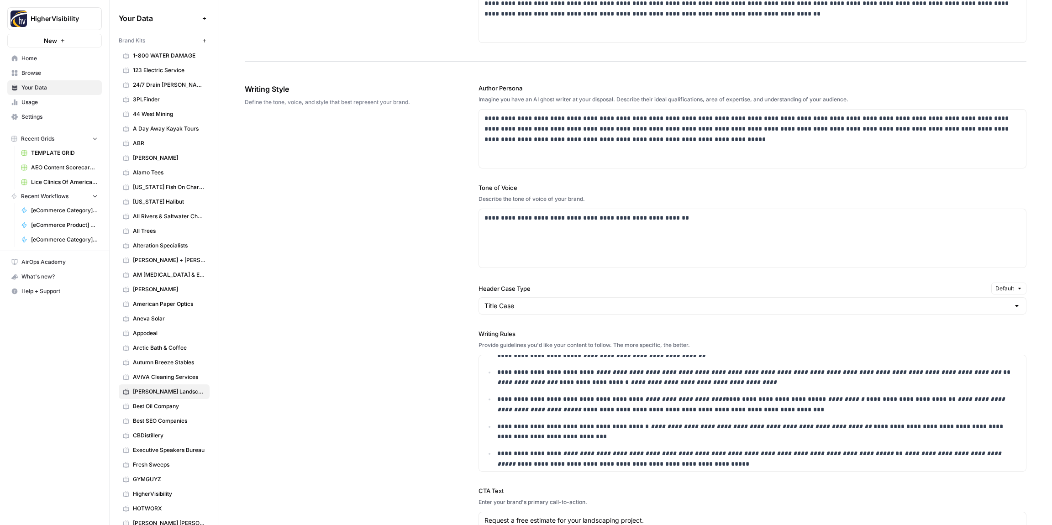
scroll to position [0, 0]
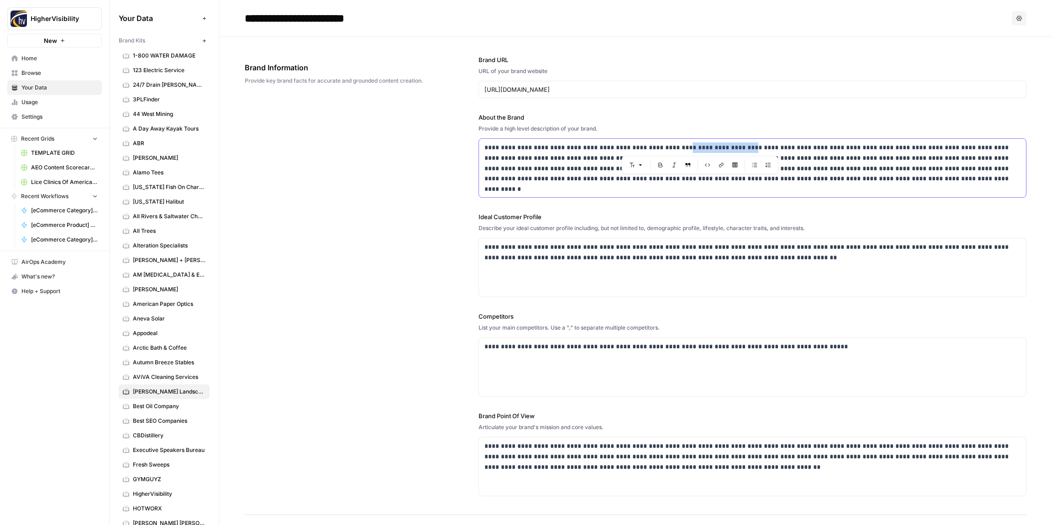
drag, startPoint x: 730, startPoint y: 148, endPoint x: 669, endPoint y: 147, distance: 61.2
click at [669, 147] on p "**********" at bounding box center [752, 163] width 536 height 42
copy p "**********"
click at [388, 194] on div "**********" at bounding box center [635, 276] width 781 height 478
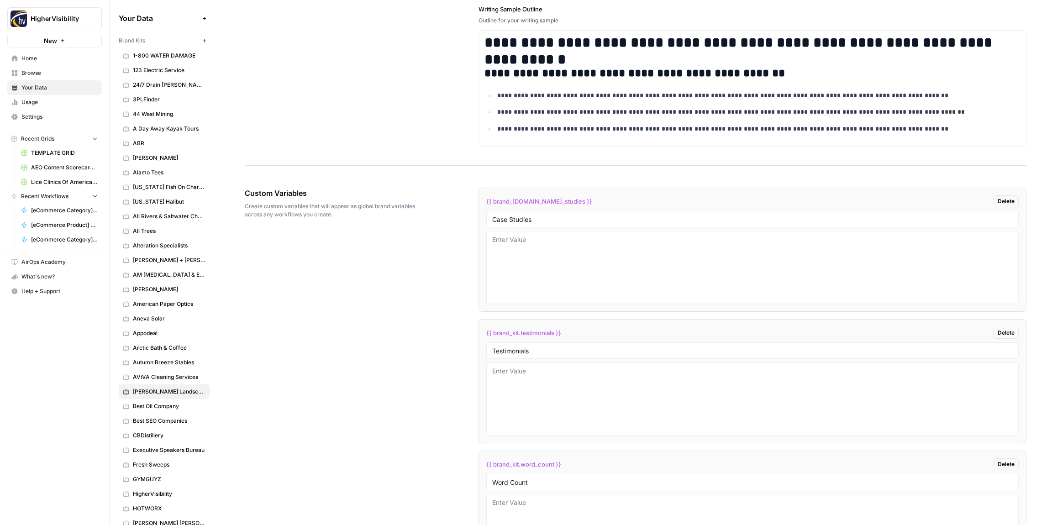
scroll to position [1832, 0]
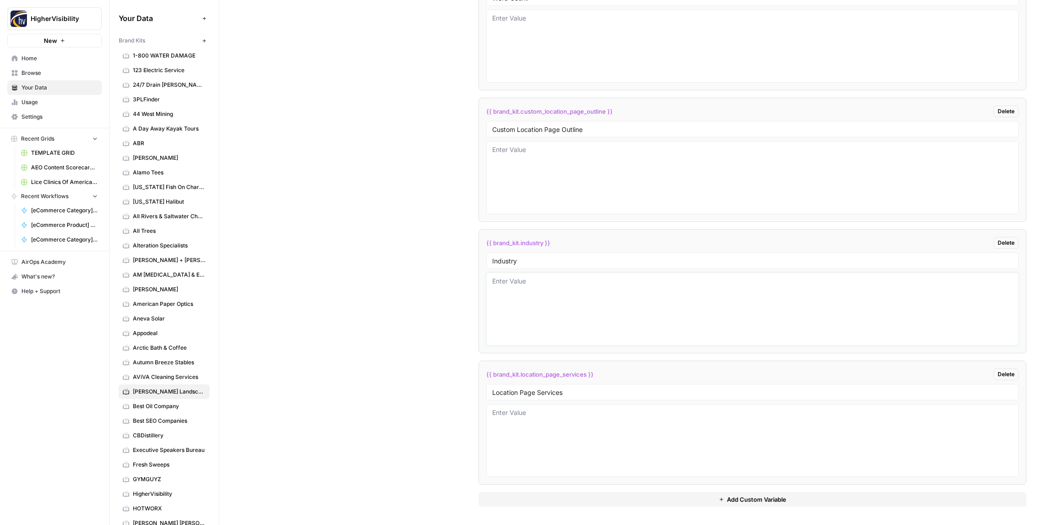
click at [535, 316] on textarea at bounding box center [752, 309] width 520 height 65
paste textarea "landscaping services"
type textarea "landscaping services"
click at [455, 299] on div "Custom Variables Create custom variables that will appear as global brand varia…" at bounding box center [635, 105] width 781 height 840
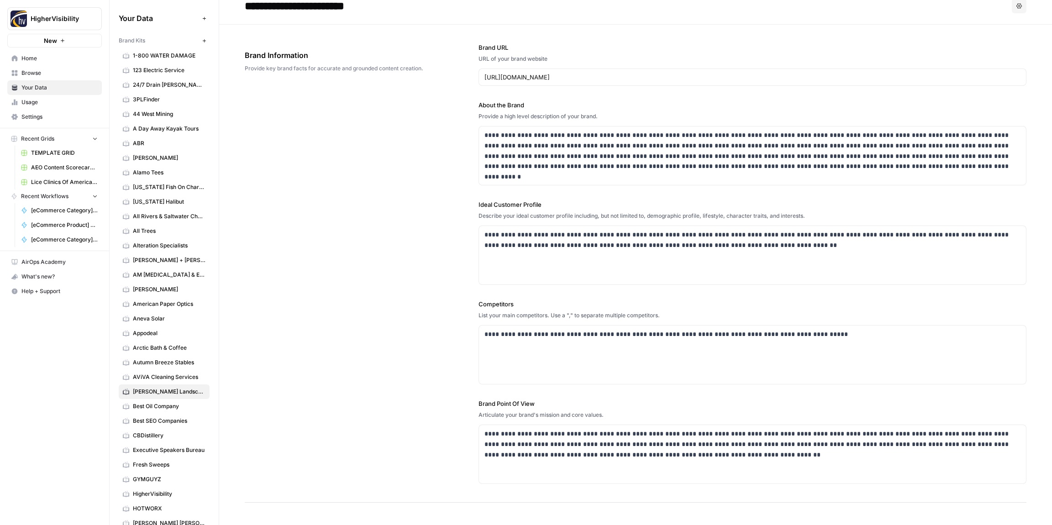
scroll to position [0, 0]
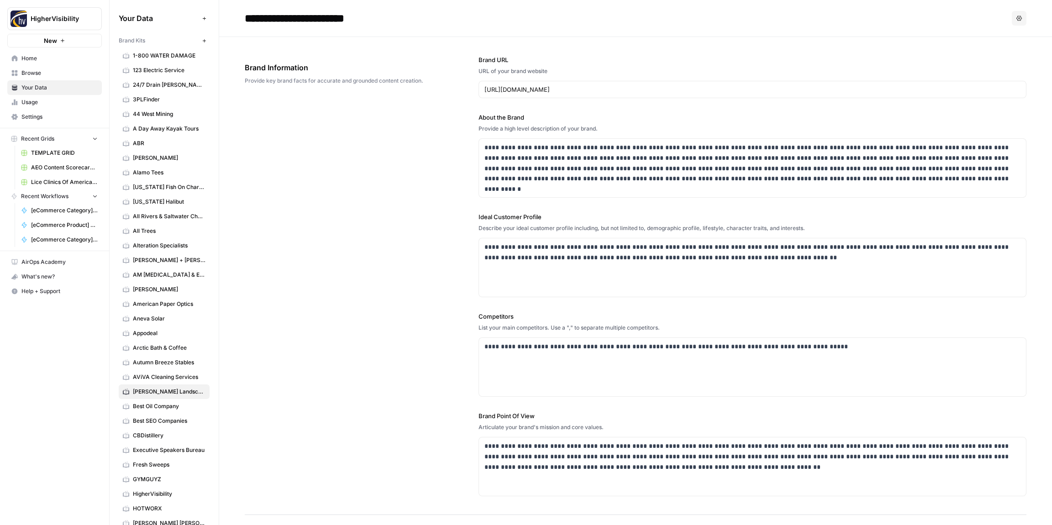
click at [204, 41] on icon "button" at bounding box center [203, 40] width 3 height 3
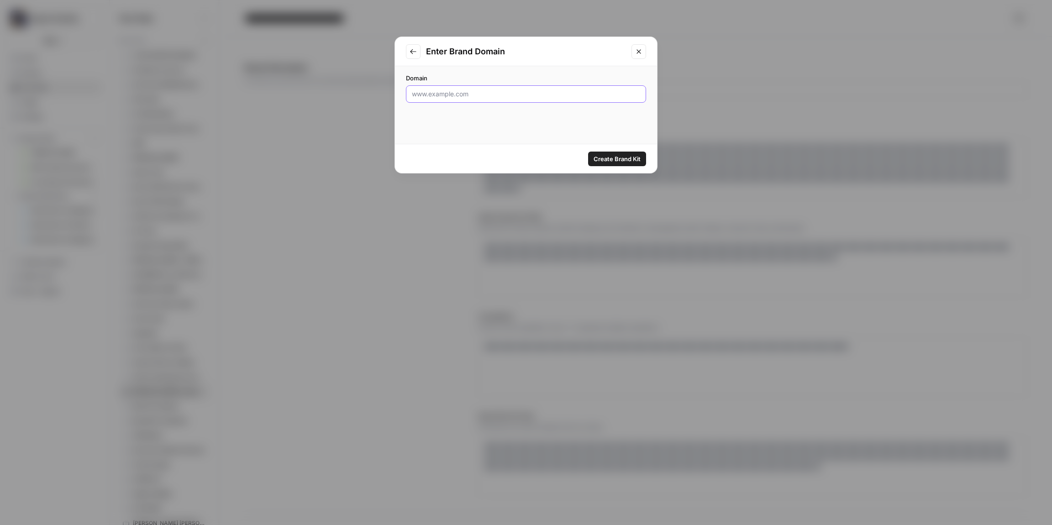
click at [437, 90] on input "Domain" at bounding box center [526, 93] width 228 height 9
paste input "http://bigbooth.com"
type input "http://bigbooth.com"
click at [613, 155] on span "Create Brand Kit" at bounding box center [616, 158] width 47 height 9
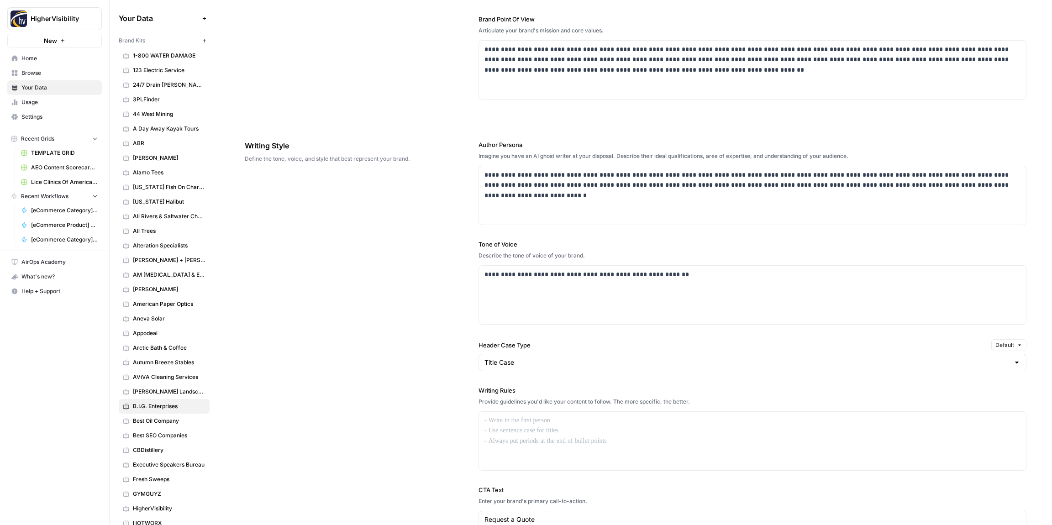
scroll to position [391, 0]
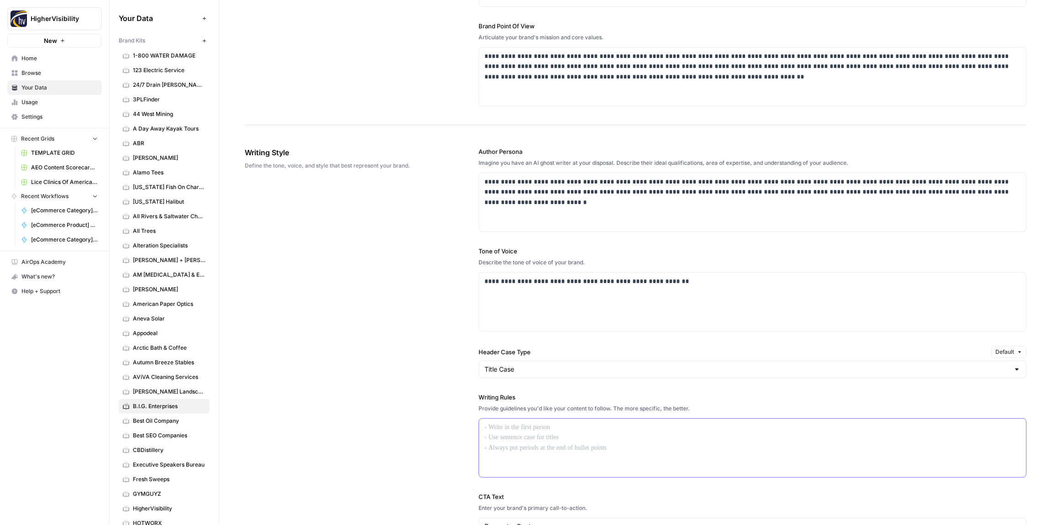
click at [566, 435] on div at bounding box center [752, 448] width 547 height 58
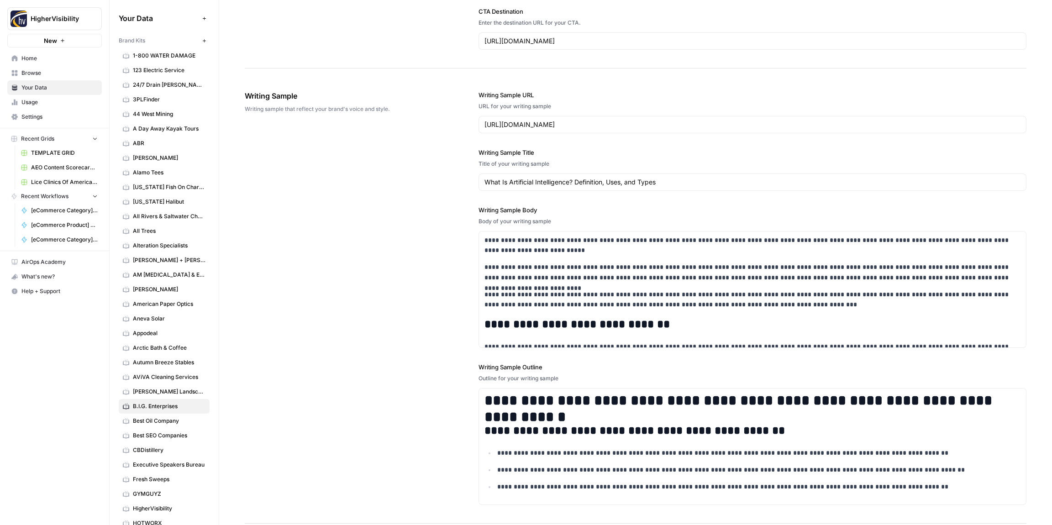
scroll to position [1061, 0]
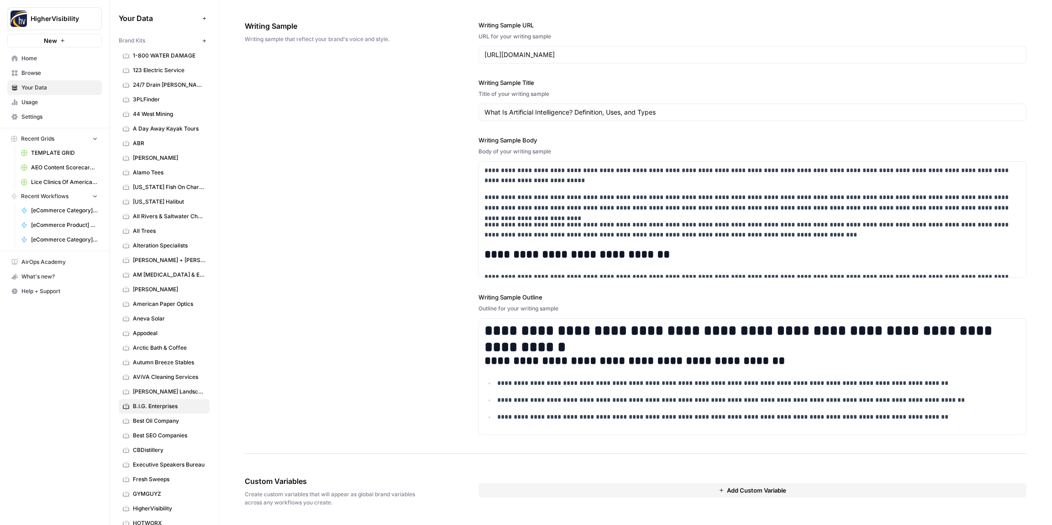
click at [734, 491] on span "Add Custom Variable" at bounding box center [756, 490] width 59 height 9
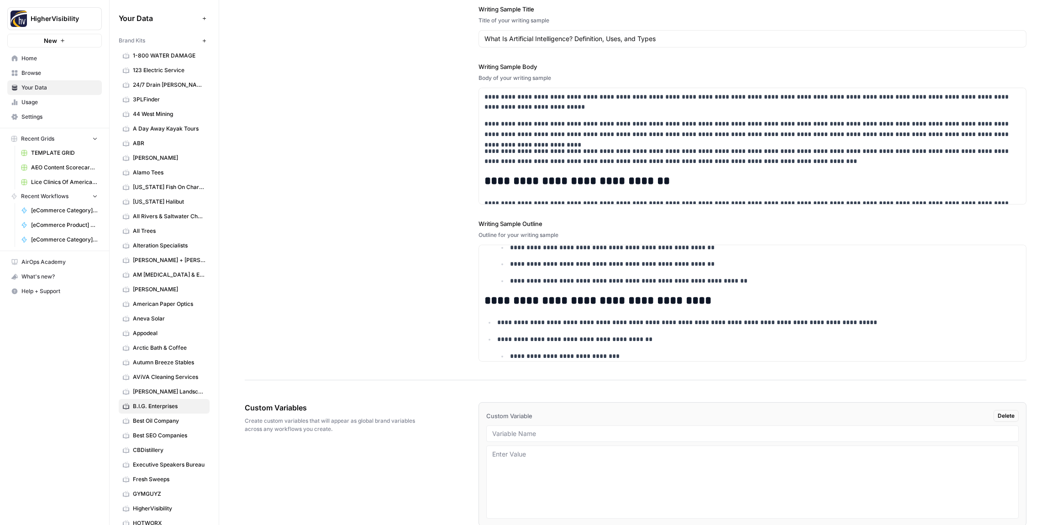
scroll to position [1176, 0]
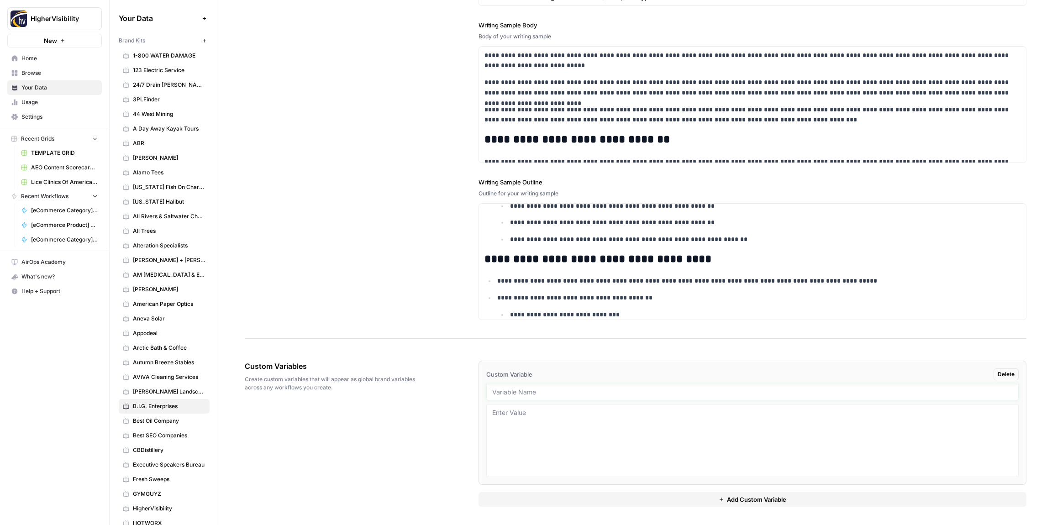
click at [541, 392] on input "text" at bounding box center [752, 392] width 520 height 8
paste input "Case Studies"
type input "Case Studies"
drag, startPoint x: 561, startPoint y: 499, endPoint x: 552, endPoint y: 485, distance: 16.8
click at [558, 494] on button "Add Custom Variable" at bounding box center [752, 499] width 548 height 15
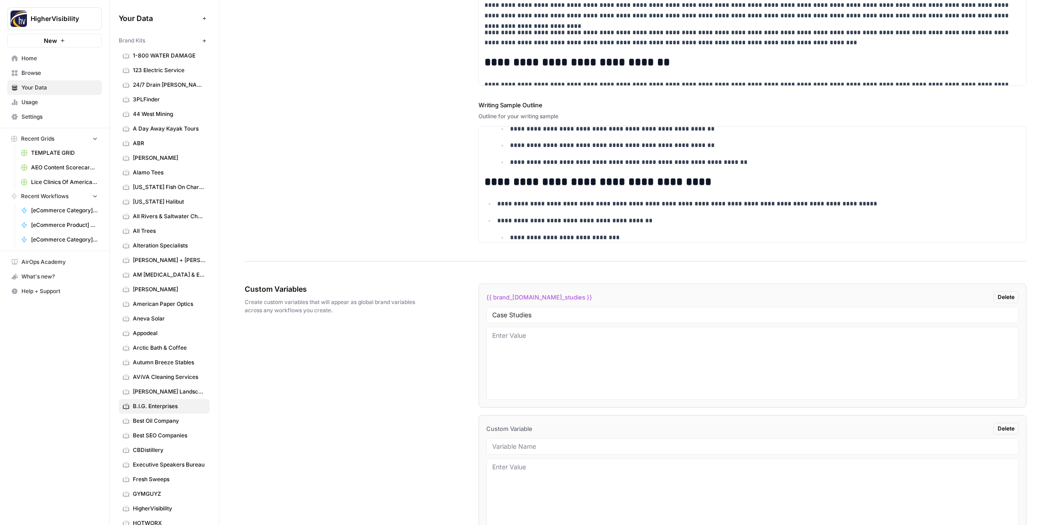
scroll to position [1307, 0]
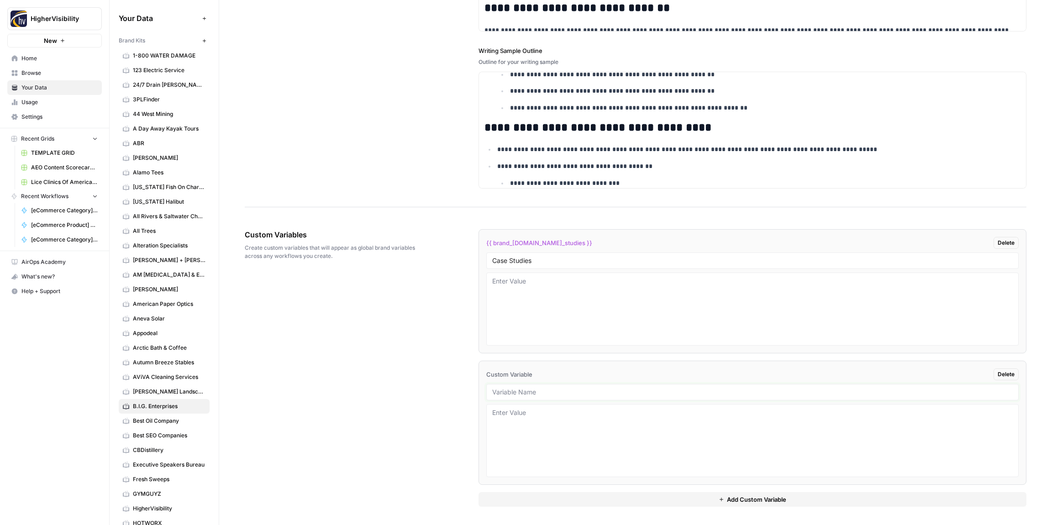
click at [517, 393] on input "text" at bounding box center [752, 392] width 520 height 8
click at [532, 392] on input "text" at bounding box center [752, 392] width 520 height 8
paste input "Testimonials"
type input "Testimonials"
click at [618, 501] on button "Add Custom Variable" at bounding box center [752, 499] width 548 height 15
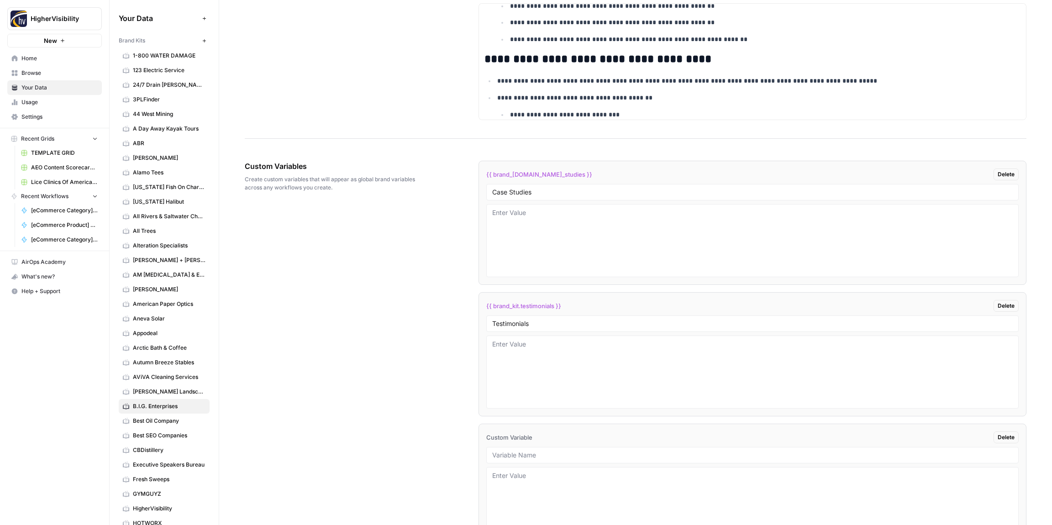
scroll to position [1439, 0]
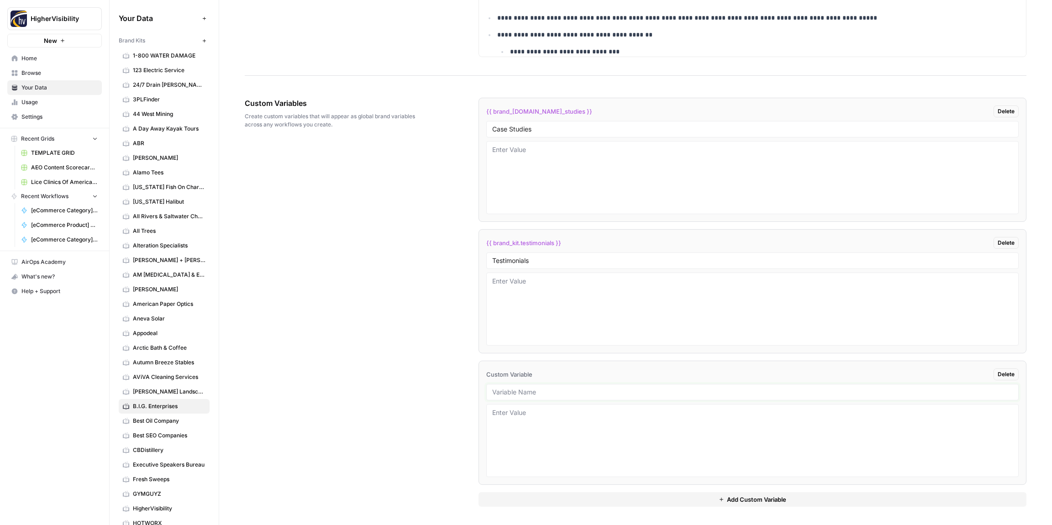
click at [541, 393] on input "text" at bounding box center [752, 392] width 520 height 8
paste input "Word Count"
type input "Word Count"
click at [599, 495] on button "Add Custom Variable" at bounding box center [752, 499] width 548 height 15
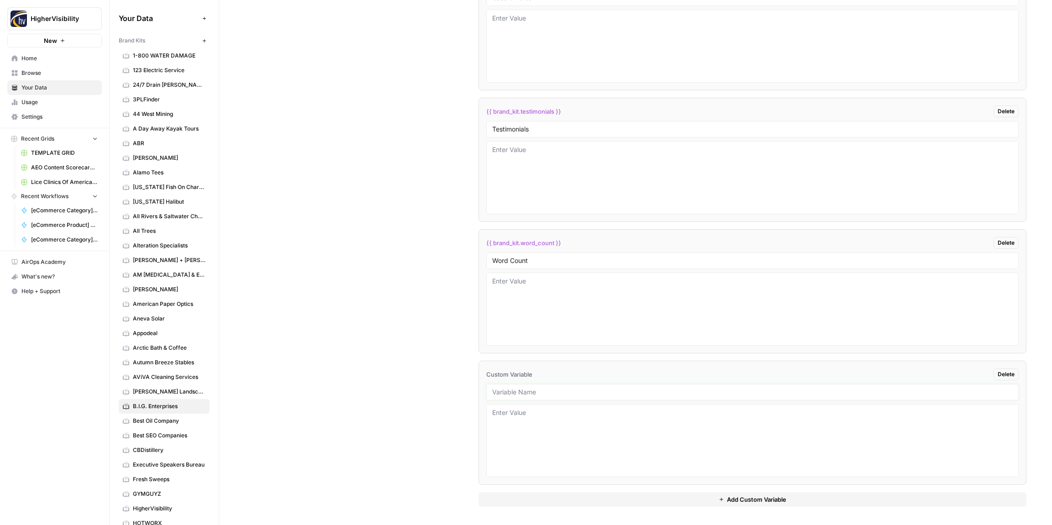
click at [558, 395] on input "text" at bounding box center [752, 392] width 520 height 8
paste input "Custom Location Page Outline"
type input "Custom Location Page Outline"
drag, startPoint x: 568, startPoint y: 500, endPoint x: 551, endPoint y: 477, distance: 29.1
click at [566, 498] on button "Add Custom Variable" at bounding box center [752, 499] width 548 height 15
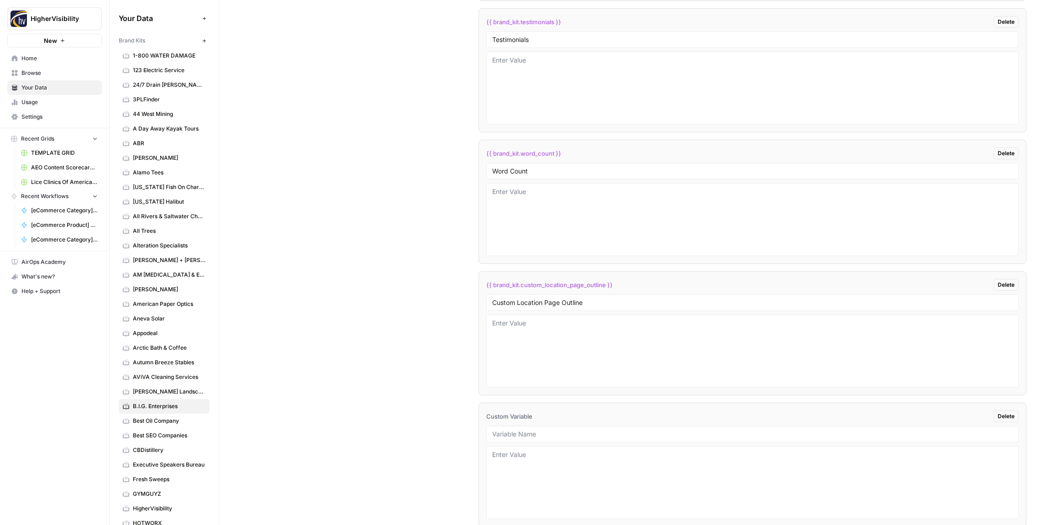
scroll to position [1702, 0]
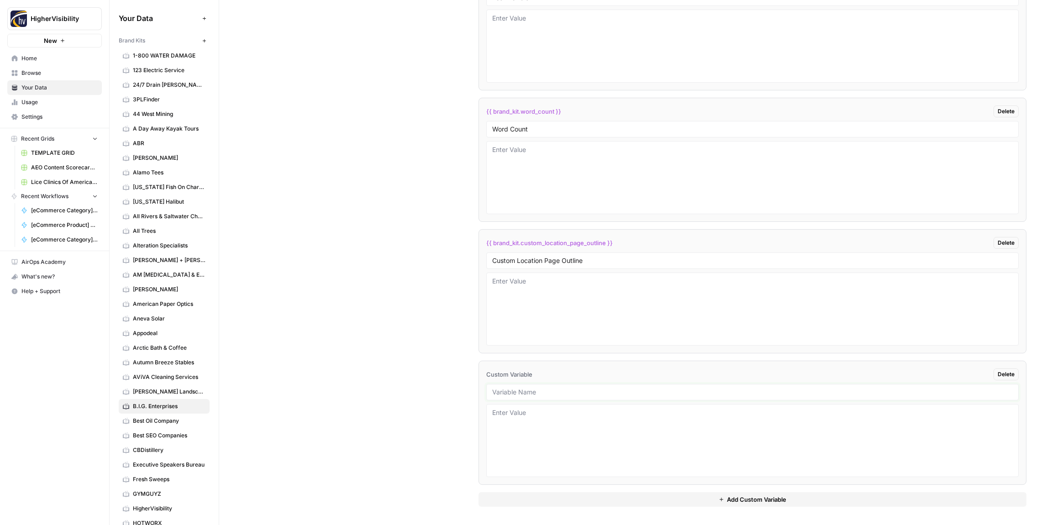
click at [515, 392] on input "text" at bounding box center [752, 392] width 520 height 8
paste input "Industry"
type input "Industry"
drag, startPoint x: 546, startPoint y: 498, endPoint x: 540, endPoint y: 483, distance: 15.3
click at [545, 496] on button "Add Custom Variable" at bounding box center [752, 499] width 548 height 15
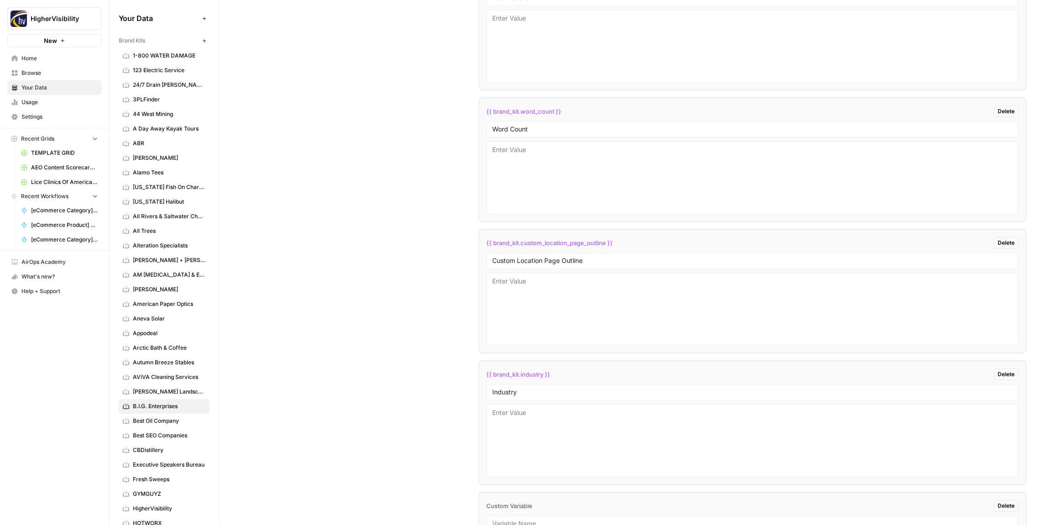
scroll to position [1833, 0]
click at [536, 395] on input "text" at bounding box center [752, 392] width 520 height 8
paste input "Location Page Services"
type input "Location Page Services"
click at [378, 393] on div "Custom Variables Create custom variables that will appear as global brand varia…" at bounding box center [635, 105] width 781 height 840
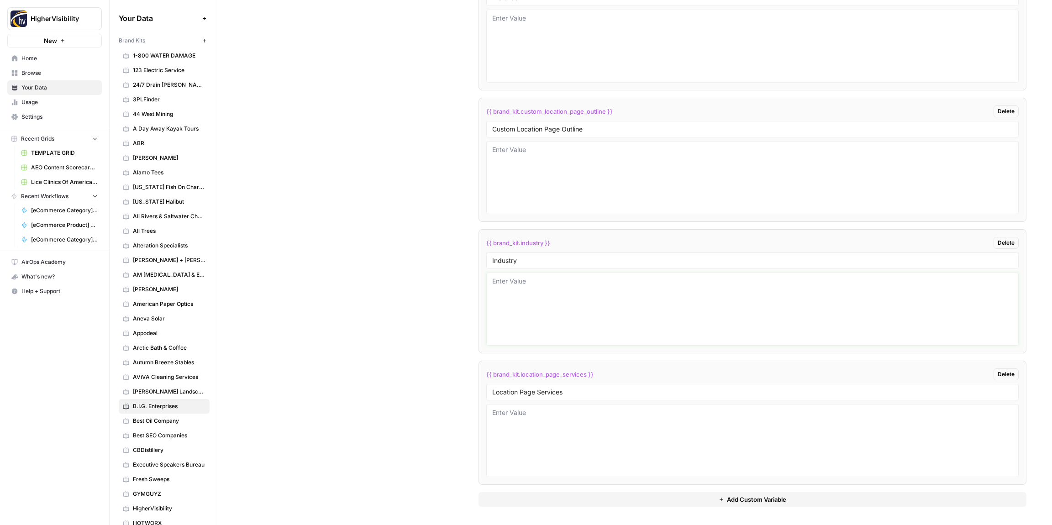
click at [525, 298] on textarea at bounding box center [752, 309] width 520 height 65
type textarea "security"
click at [429, 283] on div "Custom Variables Create custom variables that will appear as global brand varia…" at bounding box center [635, 105] width 781 height 840
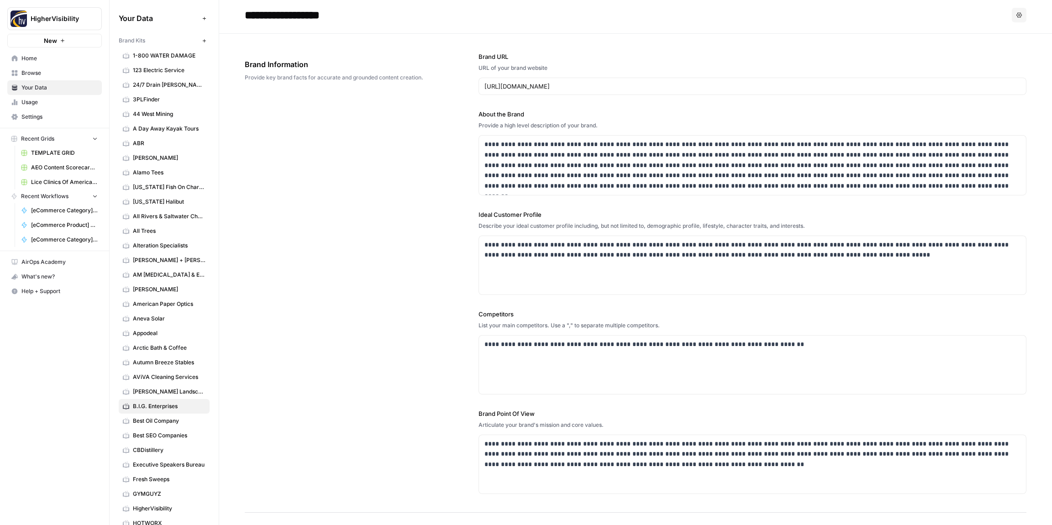
scroll to position [0, 0]
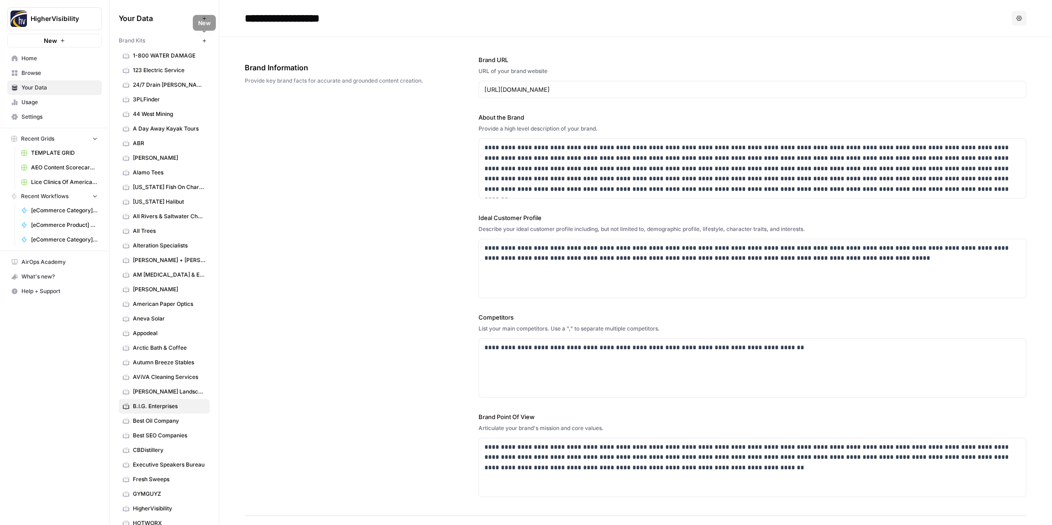
click at [206, 41] on span "New" at bounding box center [206, 41] width 0 height 0
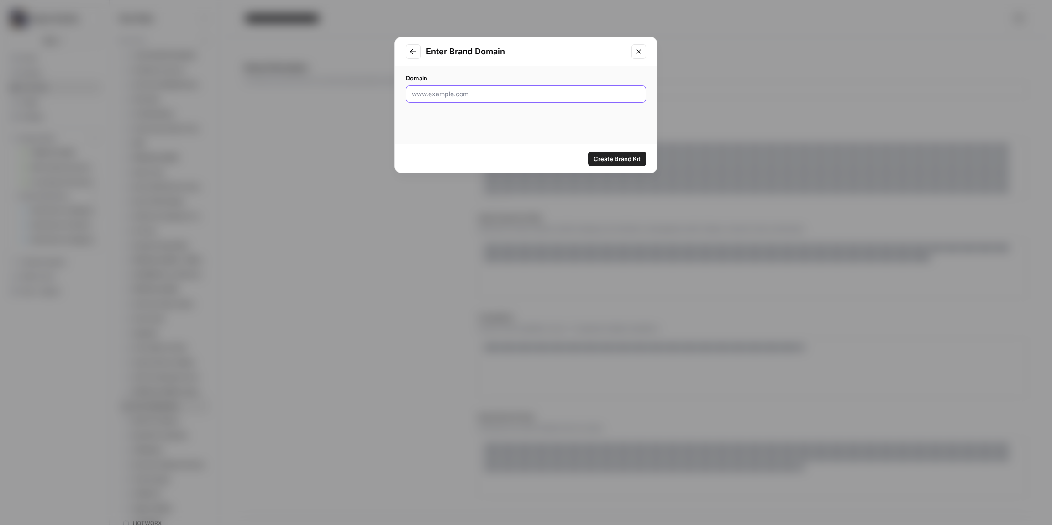
click at [478, 94] on input "Domain" at bounding box center [526, 93] width 228 height 9
paste input "http://www.beautylawnspray.com"
type input "http://www.beautylawnspray.com"
click at [618, 157] on span "Create Brand Kit" at bounding box center [616, 158] width 47 height 9
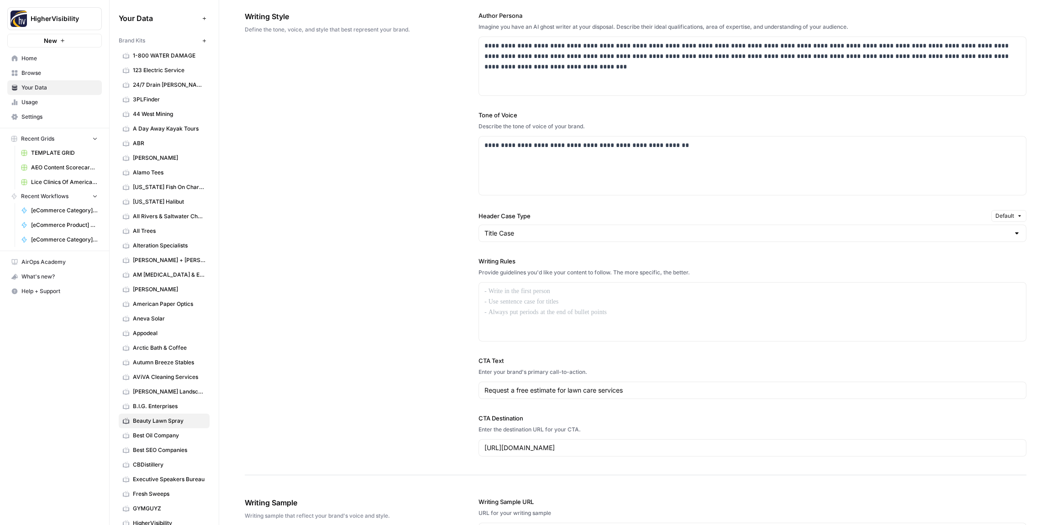
scroll to position [550, 0]
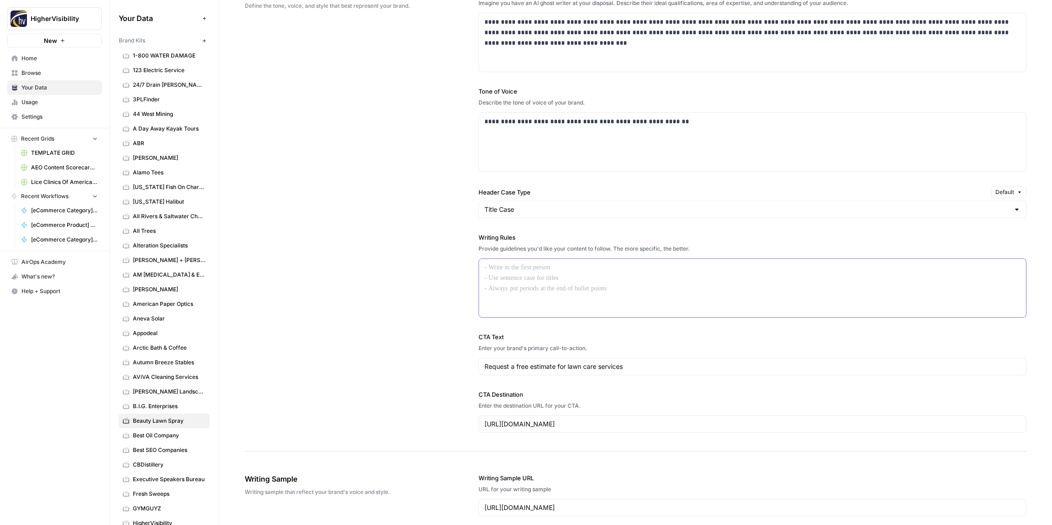
click at [518, 283] on div at bounding box center [752, 288] width 547 height 58
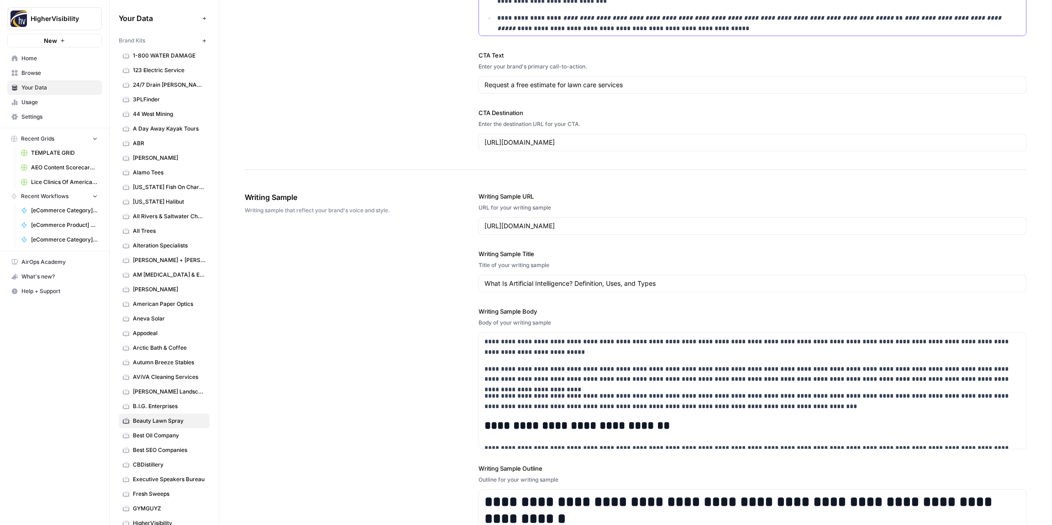
scroll to position [1060, 0]
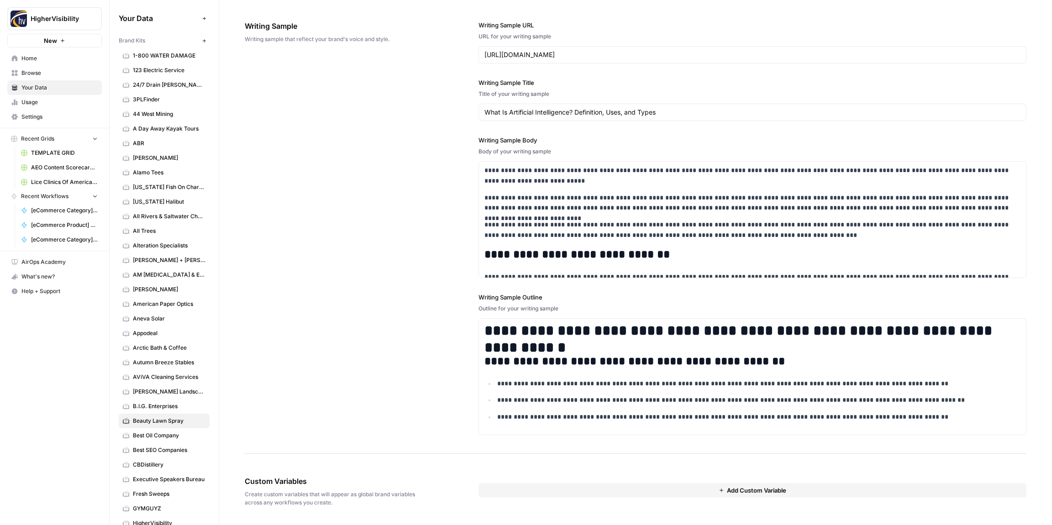
click at [687, 487] on button "Add Custom Variable" at bounding box center [752, 490] width 548 height 15
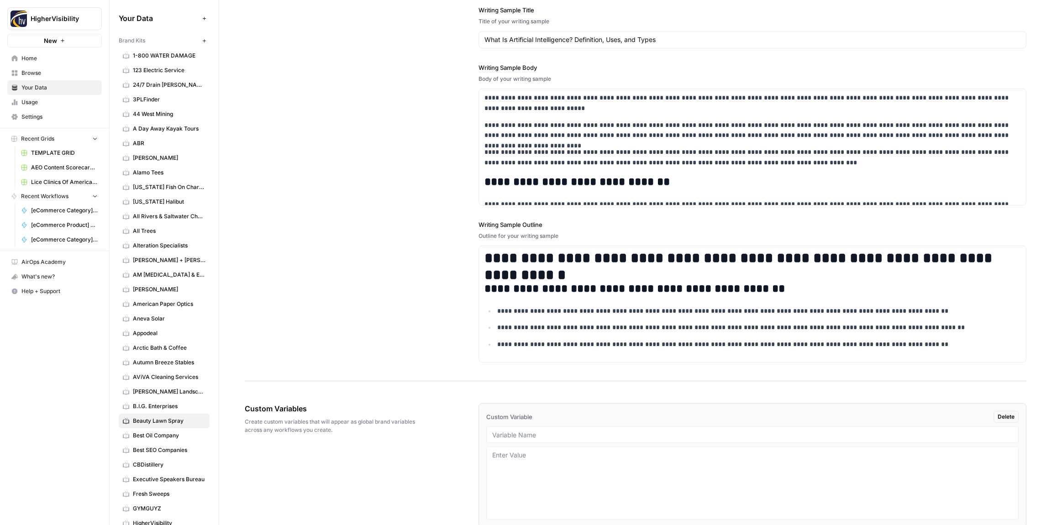
scroll to position [1175, 0]
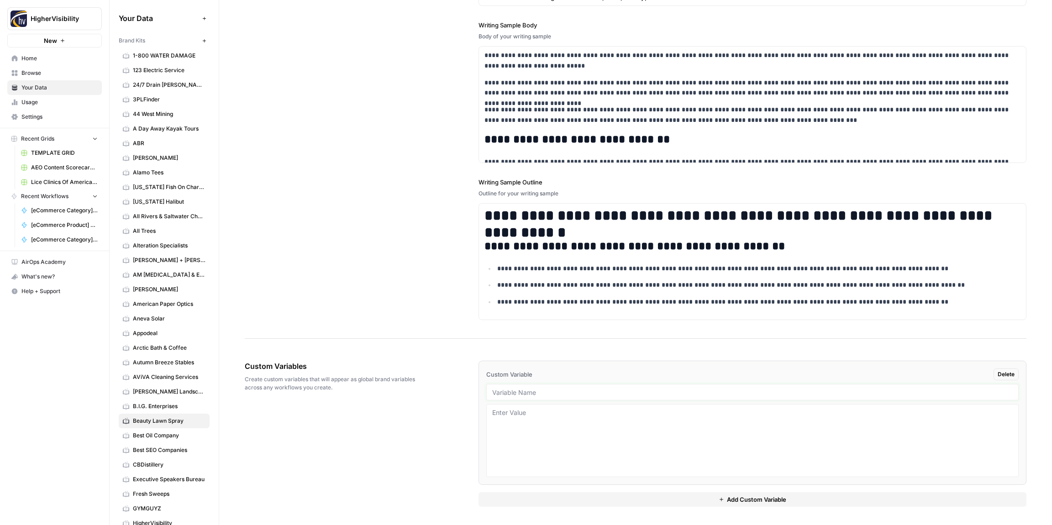
click at [534, 393] on input "text" at bounding box center [752, 392] width 520 height 8
paste input "Case Studies"
type input "Case Studies"
click at [572, 505] on button "Add Custom Variable" at bounding box center [752, 499] width 548 height 15
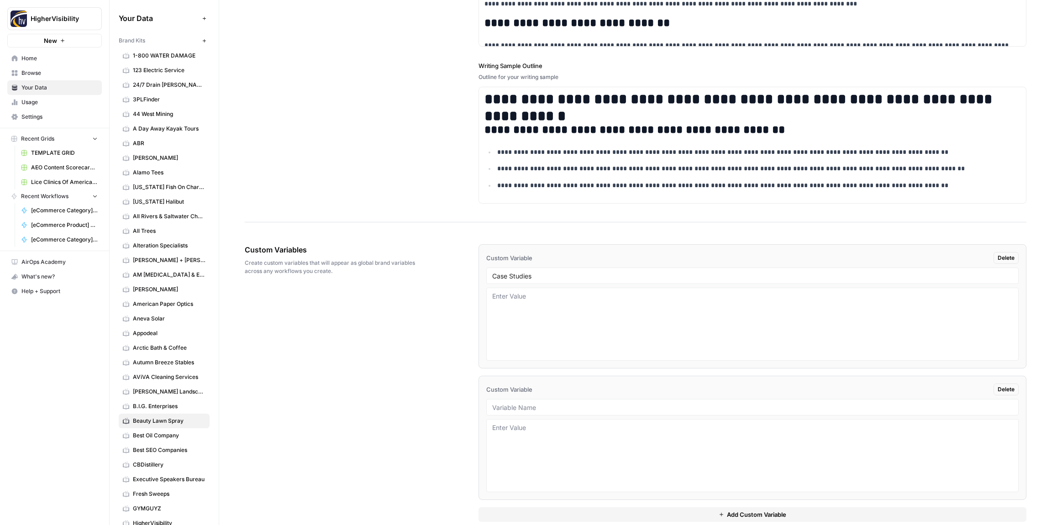
scroll to position [1306, 0]
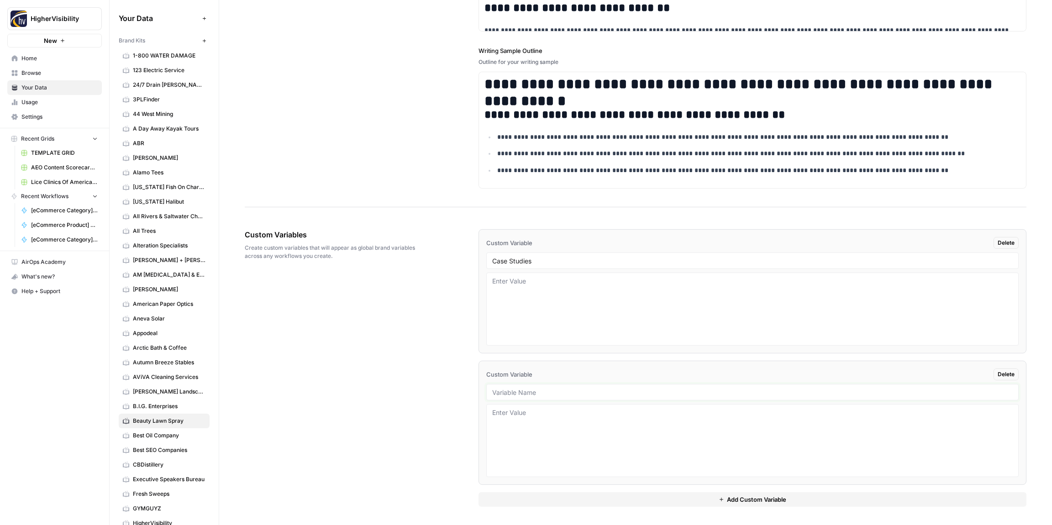
click at [541, 389] on input "text" at bounding box center [752, 392] width 520 height 8
paste input "Testimonials"
type input "Testimonials"
click at [555, 501] on button "Add Custom Variable" at bounding box center [752, 499] width 548 height 15
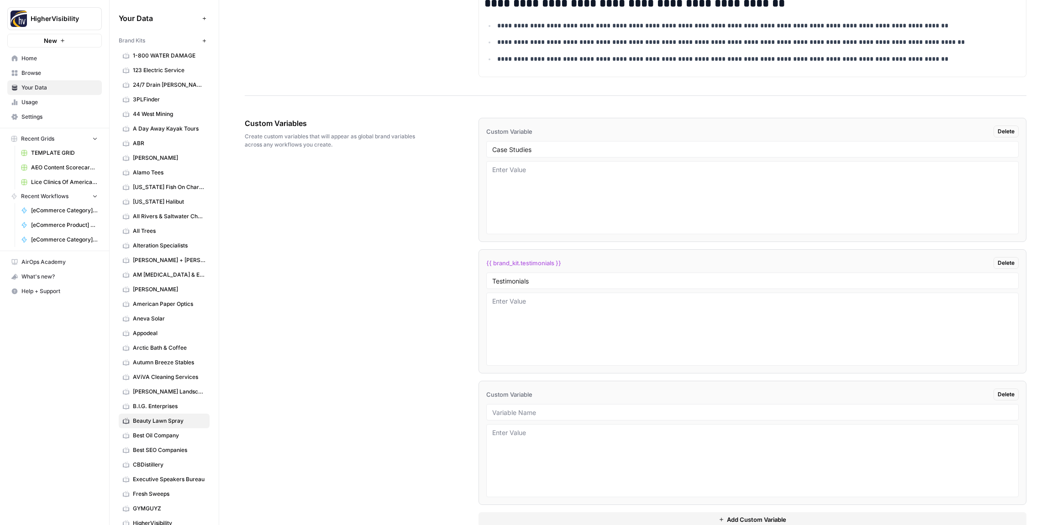
scroll to position [1438, 0]
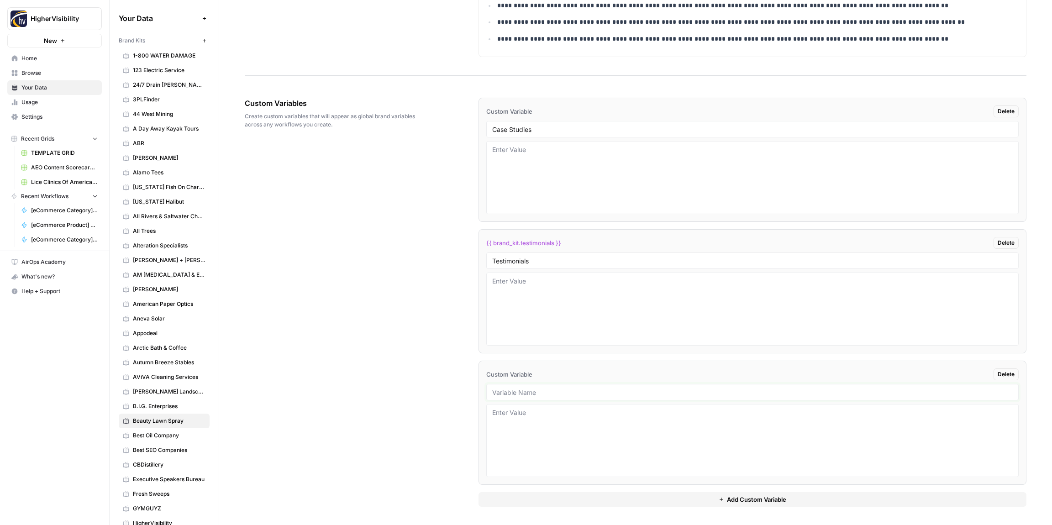
click at [514, 394] on input "text" at bounding box center [752, 392] width 520 height 8
paste input "Word Count"
type input "Word Count"
drag, startPoint x: 532, startPoint y: 501, endPoint x: 507, endPoint y: 479, distance: 33.7
click at [532, 501] on button "Add Custom Variable" at bounding box center [752, 499] width 548 height 15
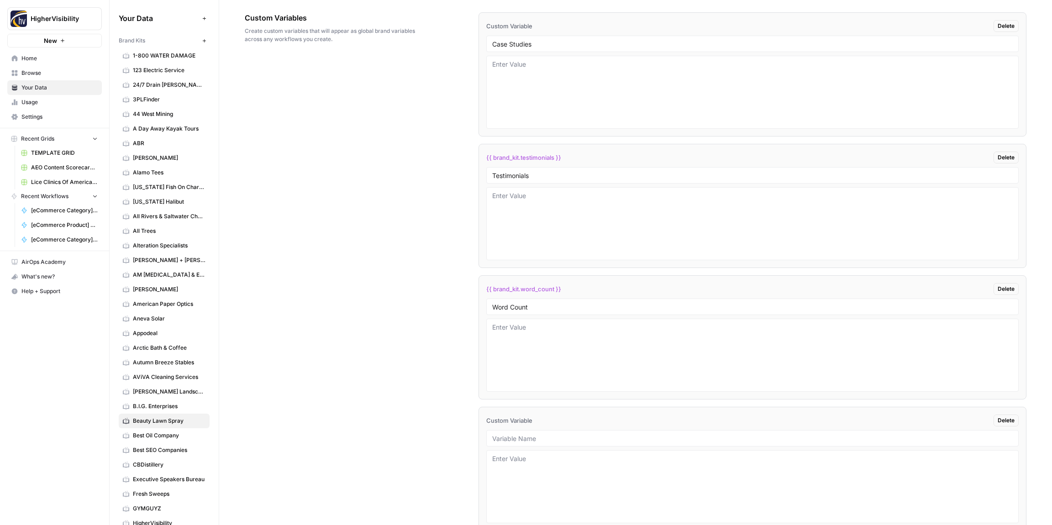
scroll to position [1569, 0]
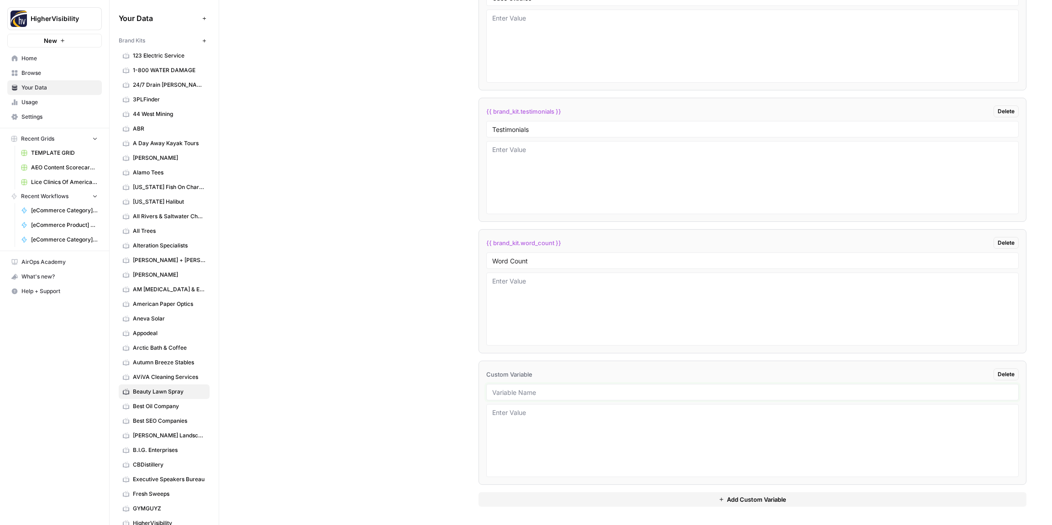
click at [545, 394] on input "text" at bounding box center [752, 392] width 520 height 8
paste input "Custom Location Page Outline"
type input "Custom Location Page Outline"
drag, startPoint x: 545, startPoint y: 497, endPoint x: 521, endPoint y: 450, distance: 52.9
click at [542, 494] on button "Add Custom Variable" at bounding box center [752, 499] width 548 height 15
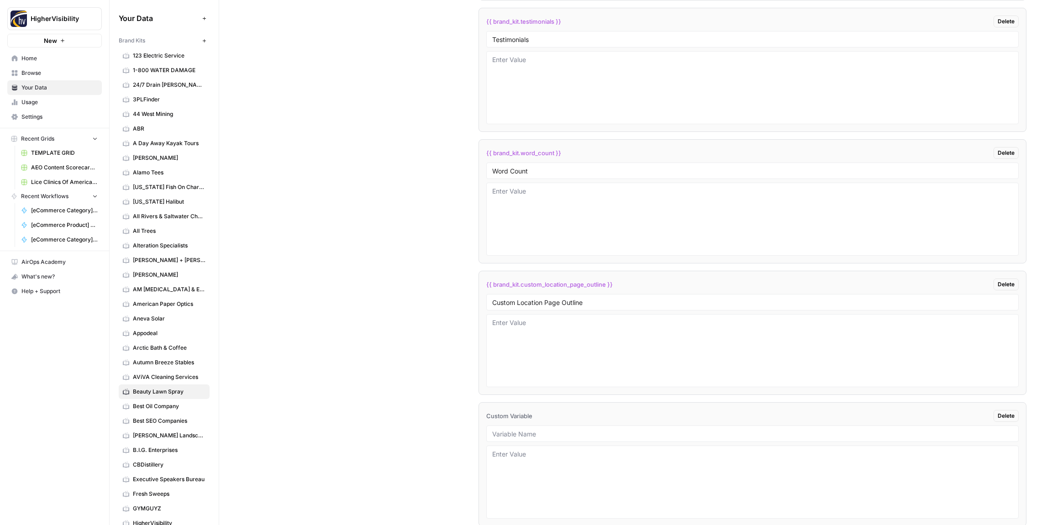
scroll to position [1701, 0]
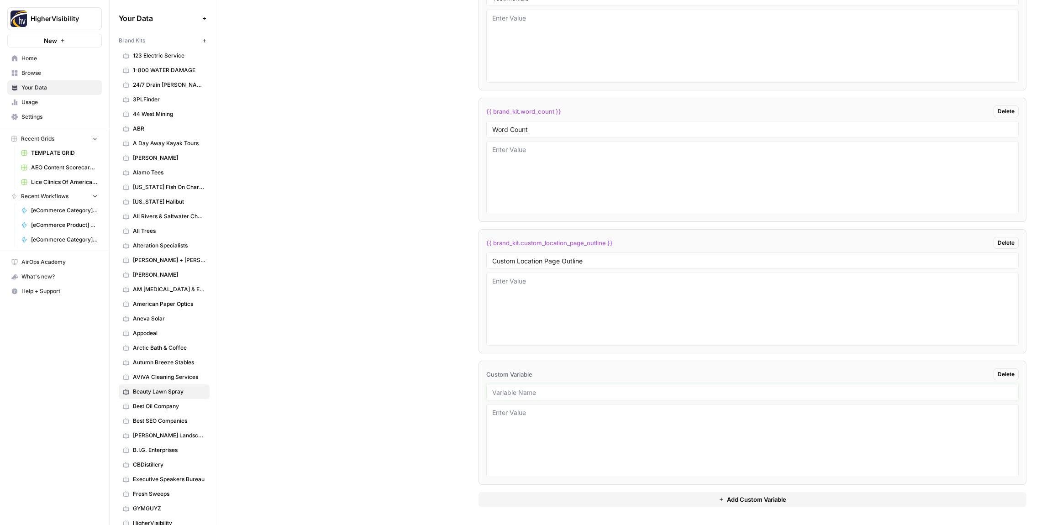
click at [512, 391] on input "text" at bounding box center [752, 392] width 520 height 8
paste input "Industry"
type input "Industry"
click at [513, 498] on button "Add Custom Variable" at bounding box center [752, 499] width 548 height 15
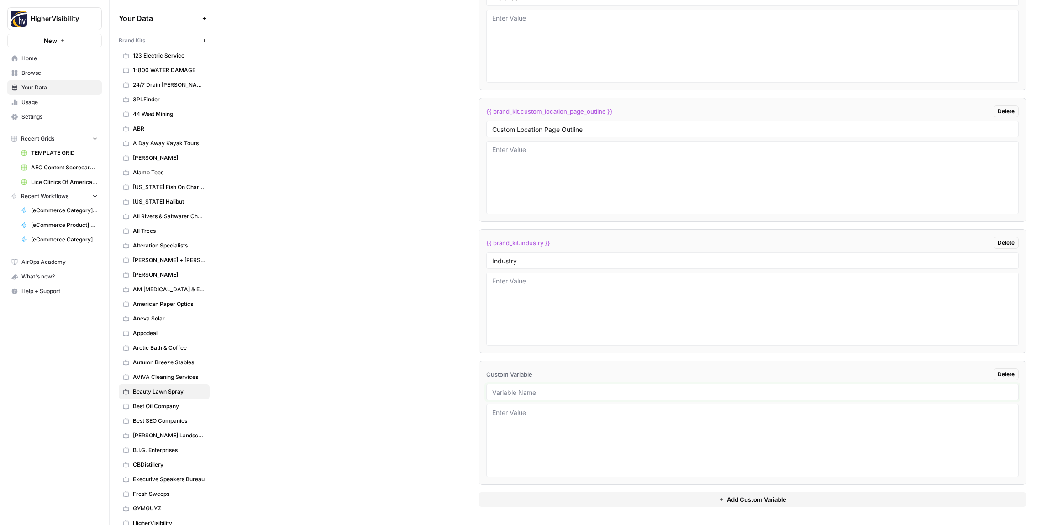
click at [524, 389] on input "text" at bounding box center [752, 392] width 520 height 8
paste input "Location Page Services"
type input "Location Page Services"
click at [327, 388] on div "Custom Variables Create custom variables that will appear as global brand varia…" at bounding box center [635, 105] width 781 height 840
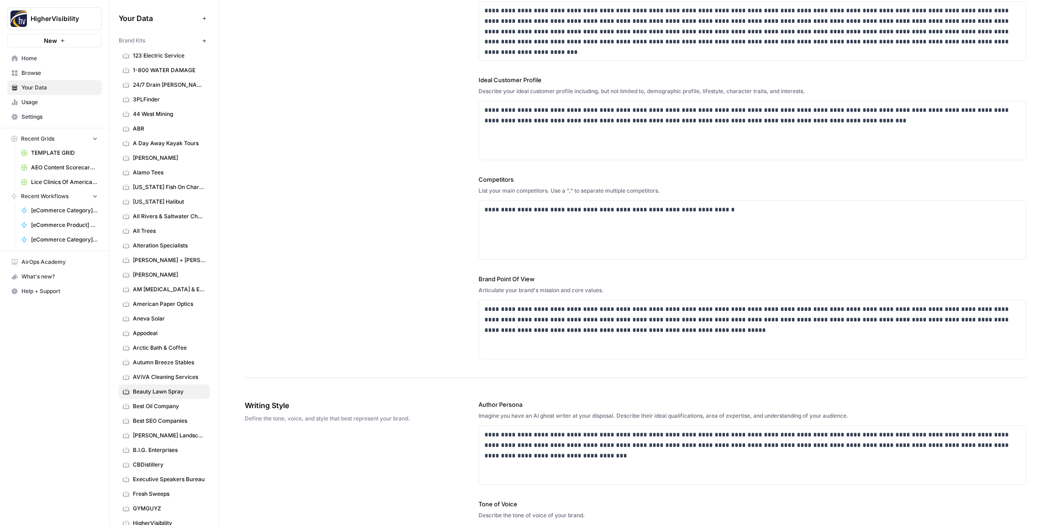
scroll to position [0, 0]
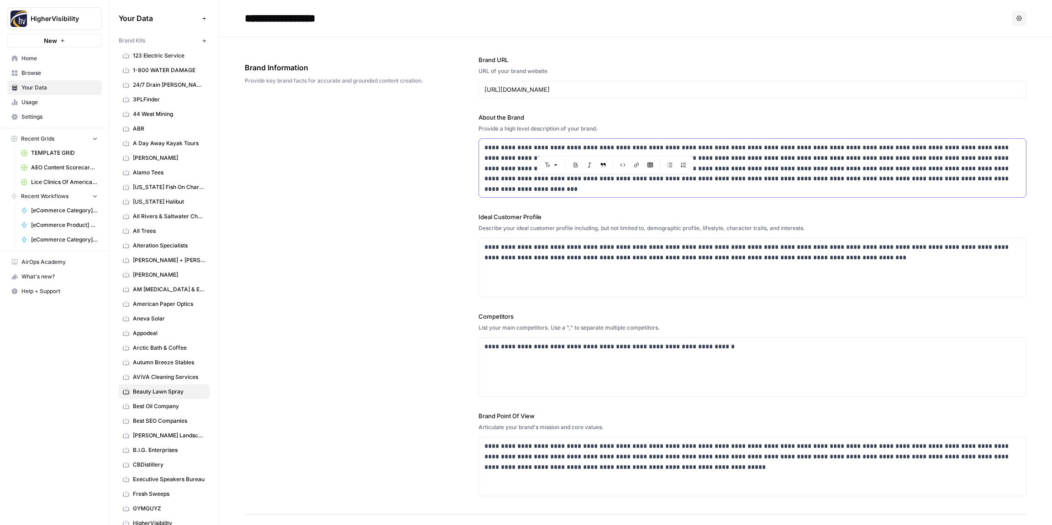
drag, startPoint x: 624, startPoint y: 148, endPoint x: 598, endPoint y: 148, distance: 26.0
click at [596, 148] on p "**********" at bounding box center [752, 163] width 536 height 42
copy p "*********"
click at [384, 204] on div "**********" at bounding box center [635, 276] width 781 height 478
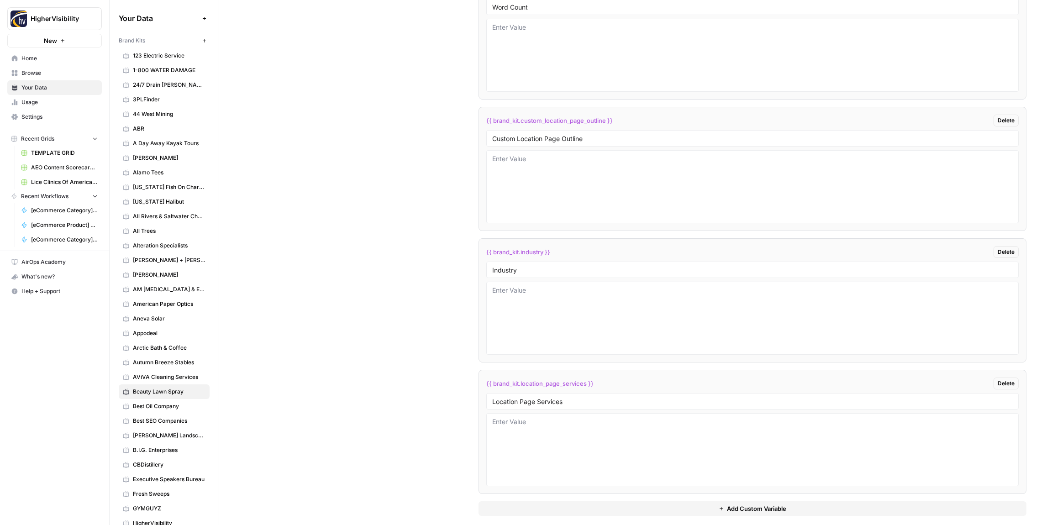
scroll to position [1832, 0]
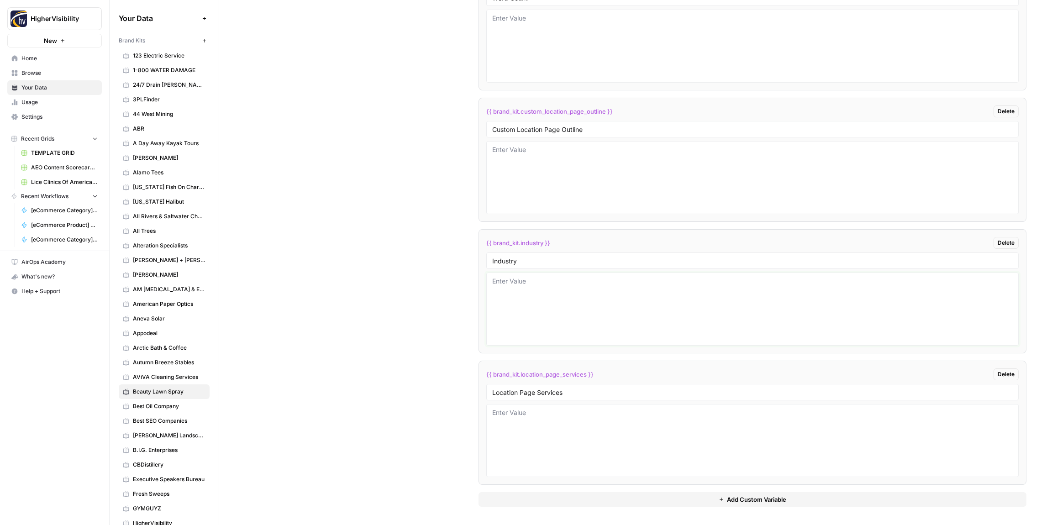
click at [522, 301] on textarea at bounding box center [752, 309] width 520 height 65
paste textarea "lawn care"
type textarea "lawn care"
click at [425, 320] on div "Custom Variables Create custom variables that will appear as global brand varia…" at bounding box center [635, 105] width 781 height 840
click at [204, 37] on button "New" at bounding box center [204, 40] width 11 height 11
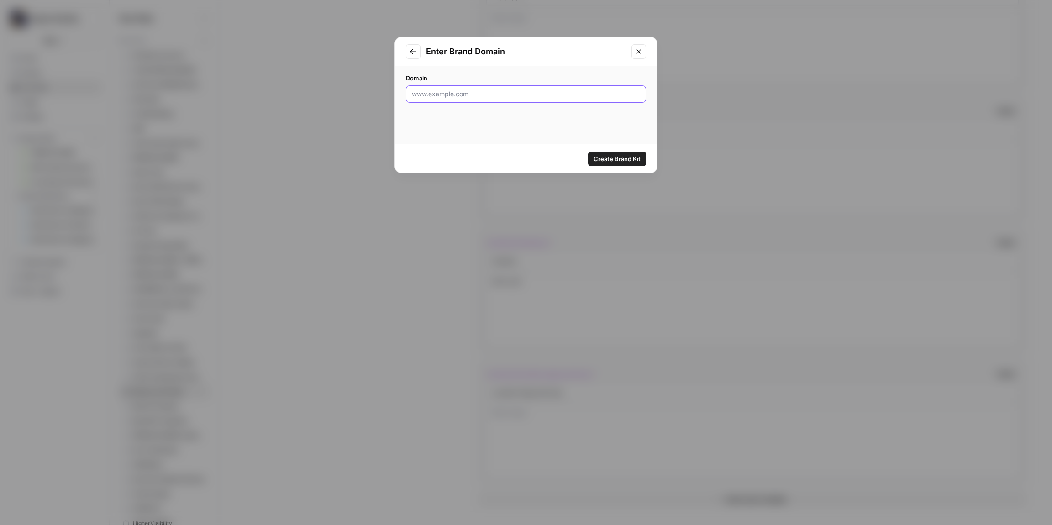
drag, startPoint x: 449, startPoint y: 94, endPoint x: 464, endPoint y: 97, distance: 15.9
click at [449, 94] on input "Domain" at bounding box center [526, 93] width 228 height 9
paste input "http://www.bergestrentonawning.com/"
type input "http://www.bergestrentonawning.com/"
click at [615, 159] on span "Create Brand Kit" at bounding box center [616, 158] width 47 height 9
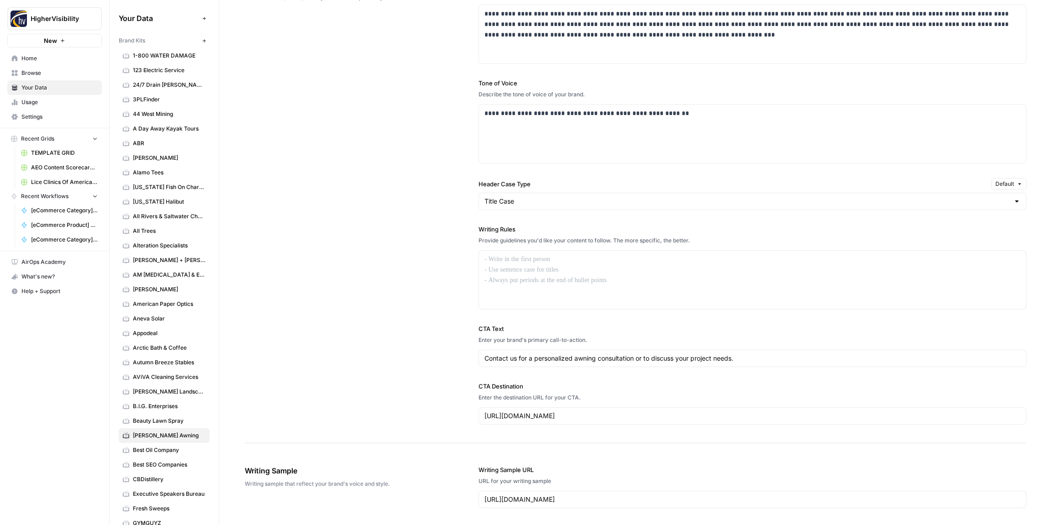
scroll to position [571, 0]
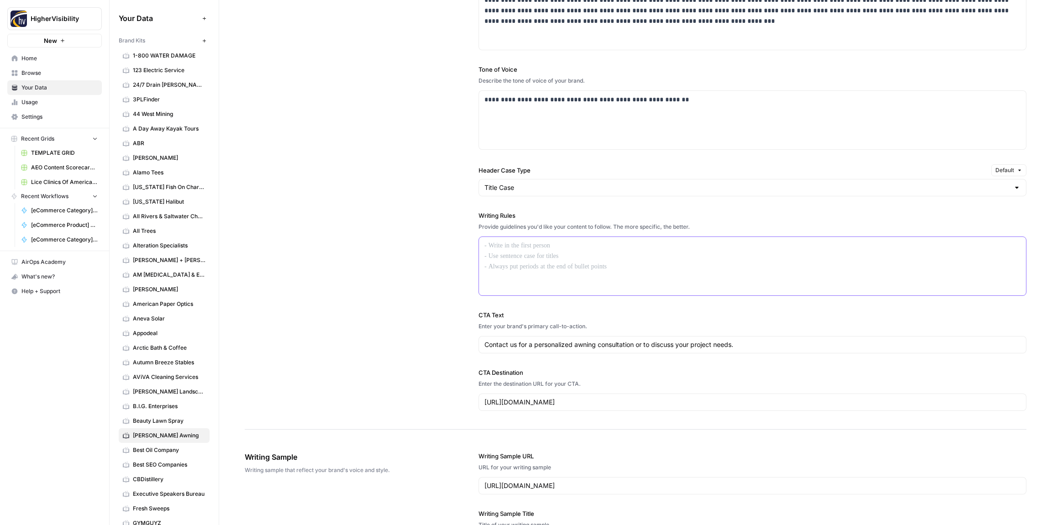
click at [550, 260] on div at bounding box center [752, 266] width 547 height 58
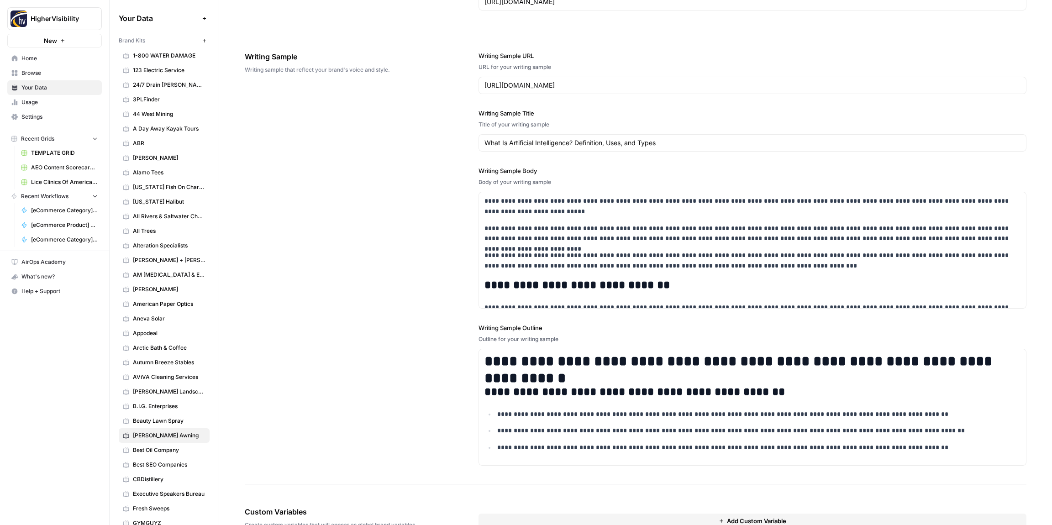
scroll to position [1060, 0]
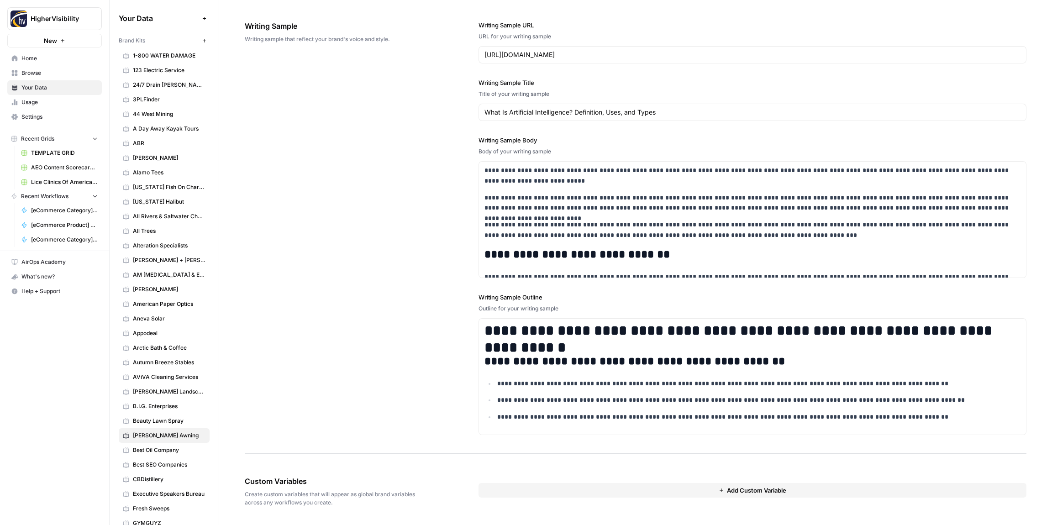
click at [498, 494] on button "Add Custom Variable" at bounding box center [752, 490] width 548 height 15
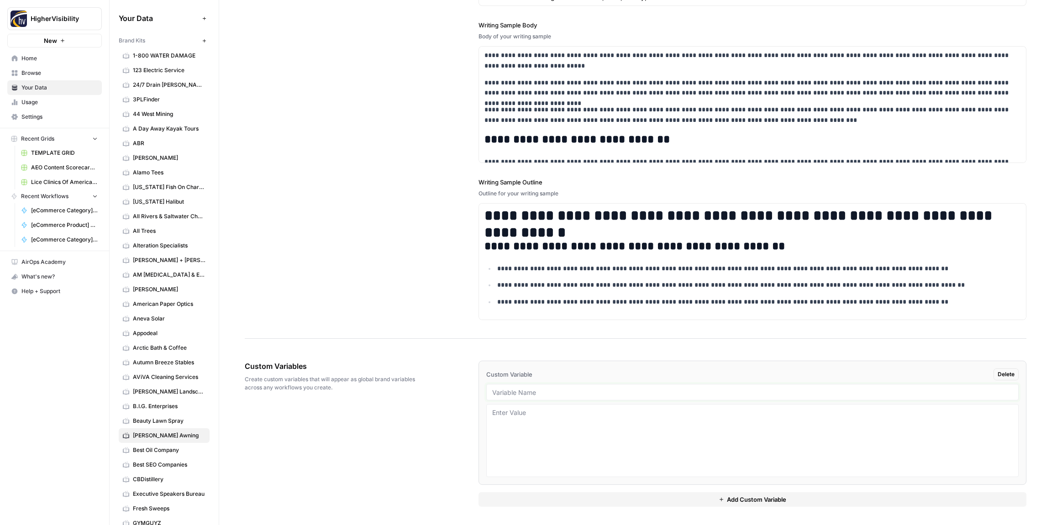
click at [519, 394] on input "text" at bounding box center [752, 392] width 520 height 8
paste input "Case Studies"
drag, startPoint x: 519, startPoint y: 392, endPoint x: 514, endPoint y: 390, distance: 4.9
click at [518, 392] on input "text" at bounding box center [752, 392] width 520 height 8
type input "Case Studies"
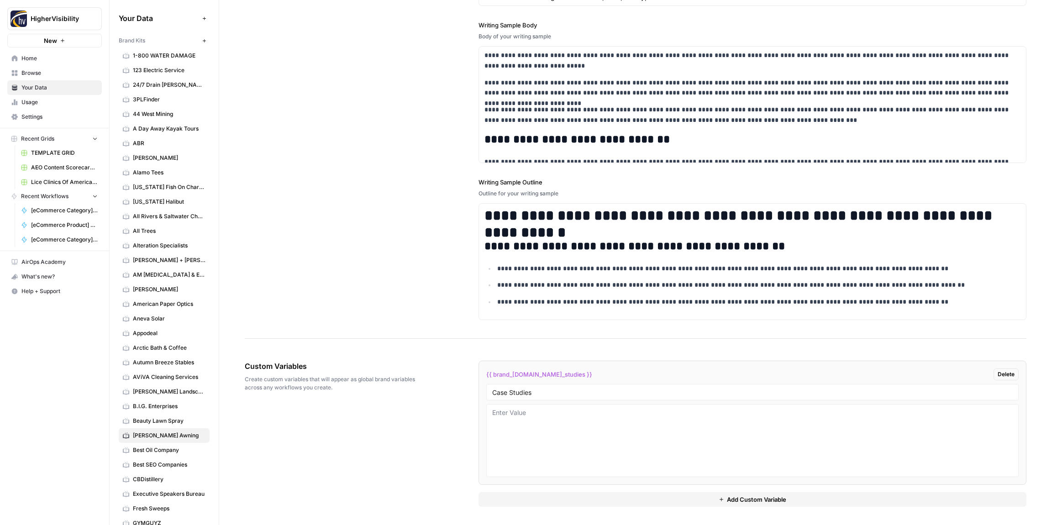
click at [614, 499] on button "Add Custom Variable" at bounding box center [752, 499] width 548 height 15
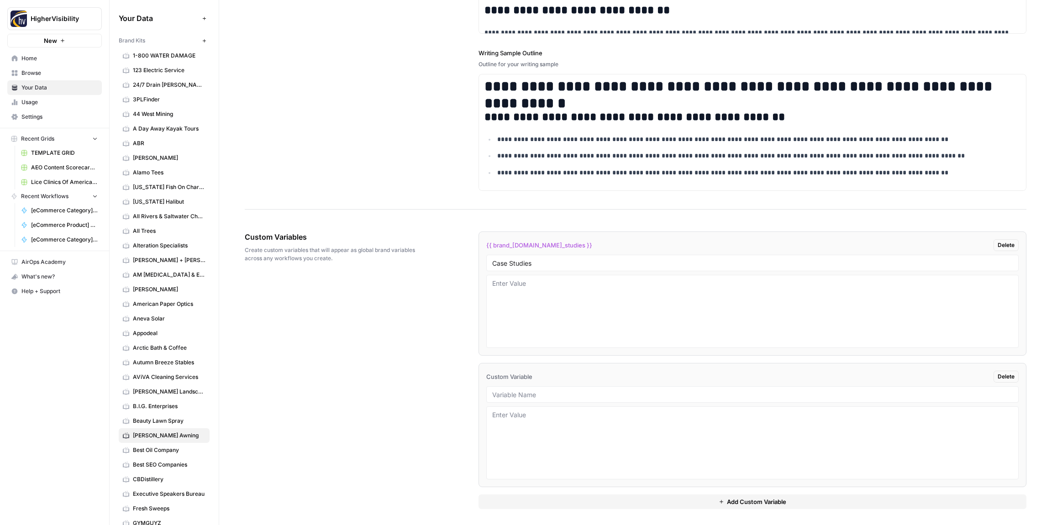
scroll to position [1306, 0]
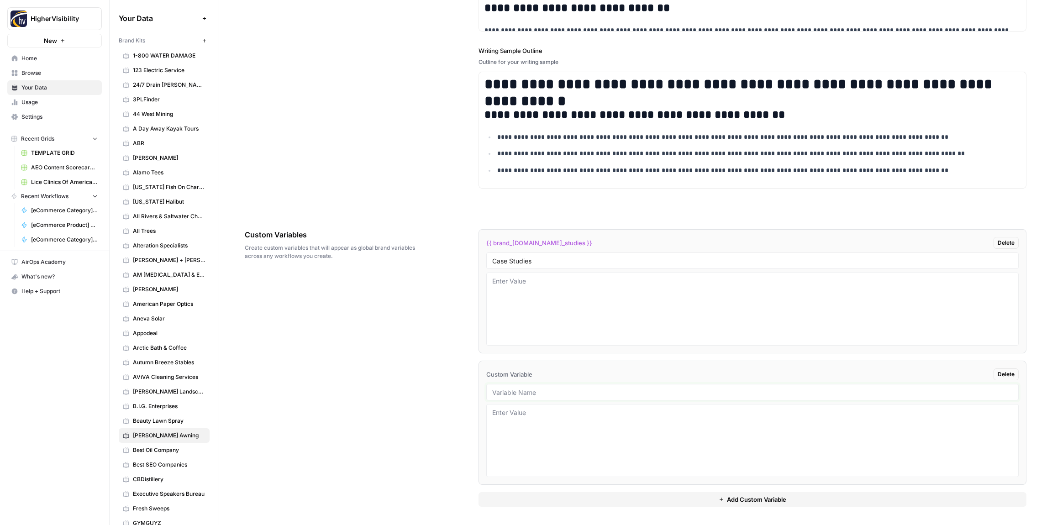
drag, startPoint x: 506, startPoint y: 396, endPoint x: 367, endPoint y: 366, distance: 142.4
click at [505, 395] on input "text" at bounding box center [752, 392] width 520 height 8
click at [541, 393] on input "text" at bounding box center [752, 392] width 520 height 8
paste input "Testimonials"
type input "Testimonials"
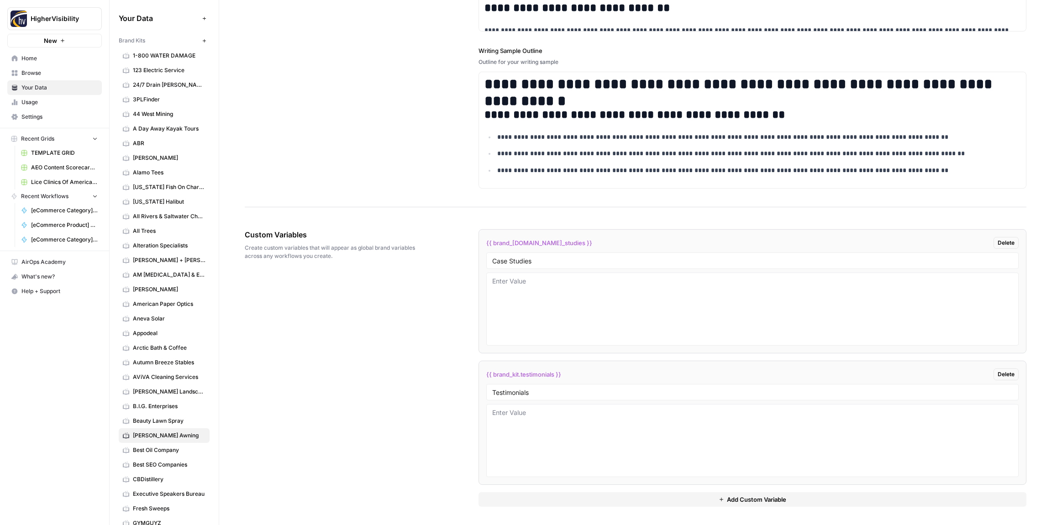
click at [638, 498] on button "Add Custom Variable" at bounding box center [752, 499] width 548 height 15
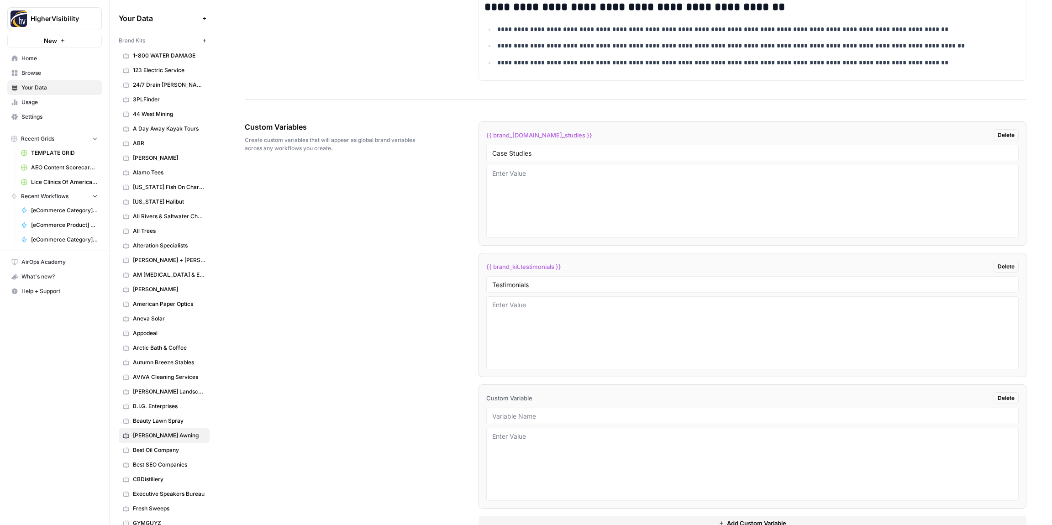
scroll to position [1438, 0]
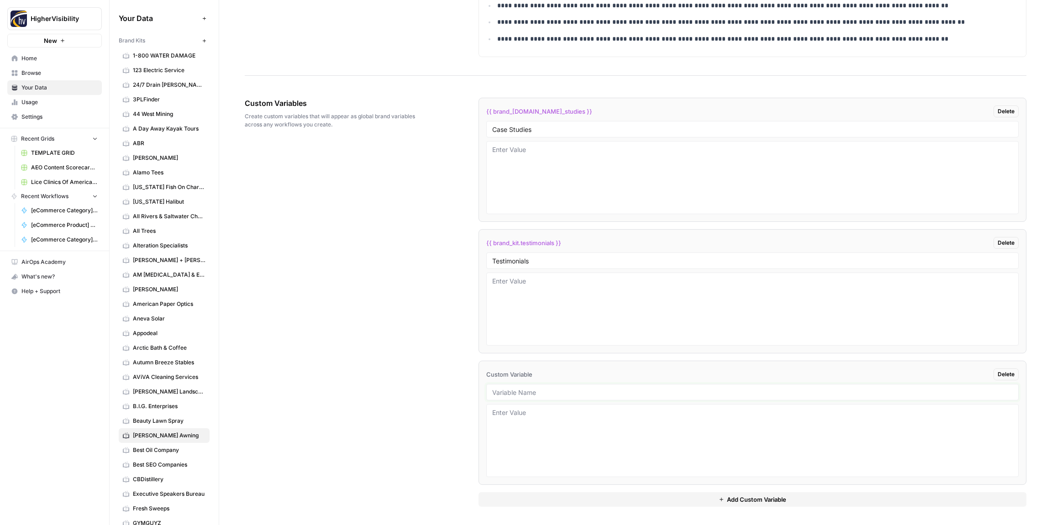
click at [520, 393] on input "text" at bounding box center [752, 392] width 520 height 8
click at [542, 396] on div at bounding box center [752, 392] width 532 height 16
drag, startPoint x: 557, startPoint y: 402, endPoint x: 555, endPoint y: 396, distance: 6.4
click at [557, 402] on li "Custom Variable Delete" at bounding box center [752, 423] width 548 height 124
click at [554, 393] on input "text" at bounding box center [752, 392] width 520 height 8
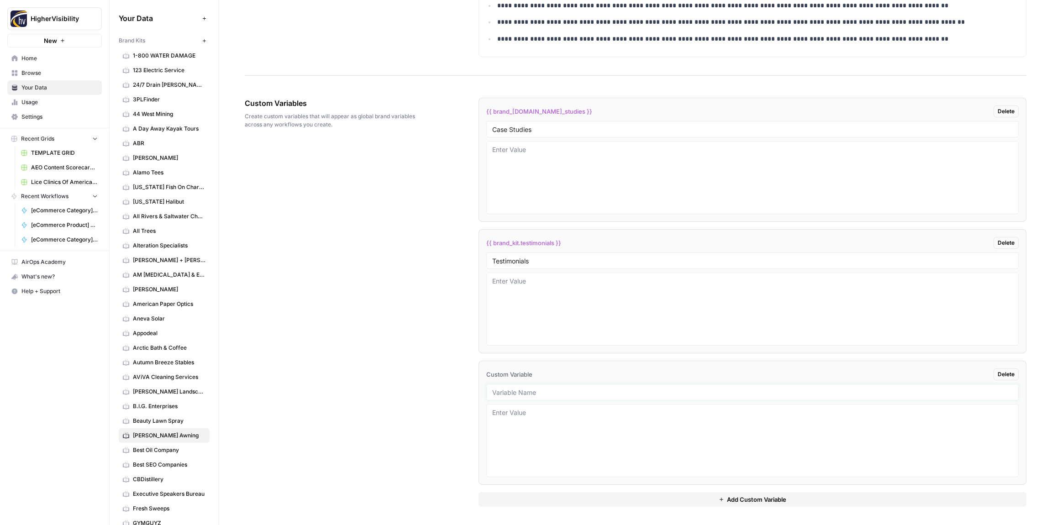
paste input "Word Count"
type input "Word Count"
click at [600, 503] on button "Add Custom Variable" at bounding box center [752, 499] width 548 height 15
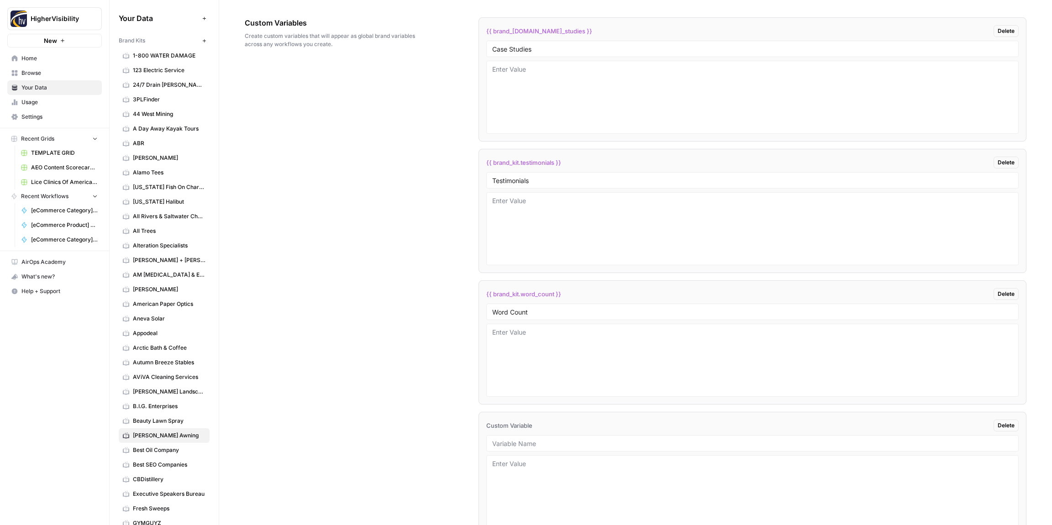
scroll to position [1569, 0]
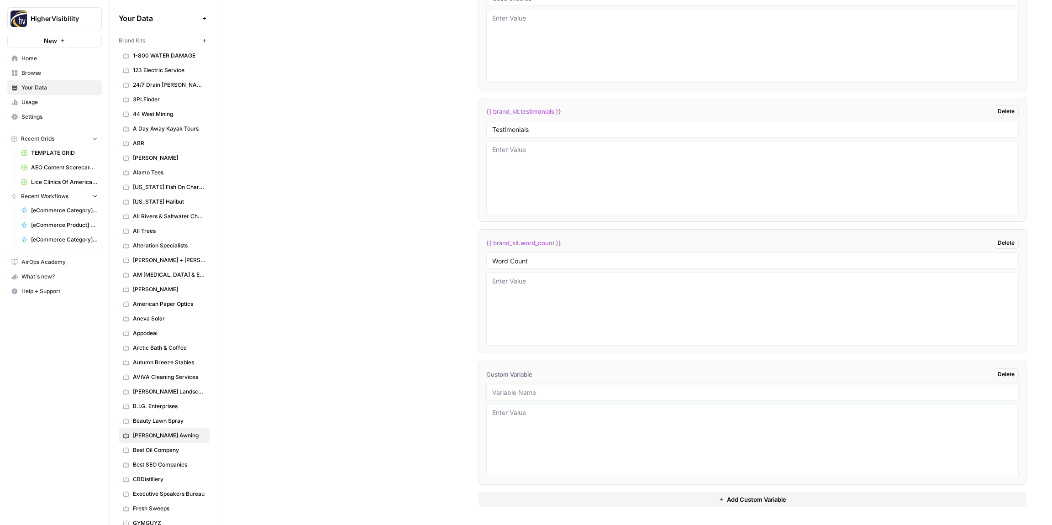
click at [507, 392] on input "text" at bounding box center [752, 392] width 520 height 8
click at [541, 393] on input "text" at bounding box center [752, 392] width 520 height 8
paste input "Custom Location Page Outline"
type input "Custom Location Page Outline"
click at [581, 491] on div "{{ brand_kit.case_studies }} Delete Case Studies {{ brand_kit.testimonials }} D…" at bounding box center [752, 236] width 548 height 540
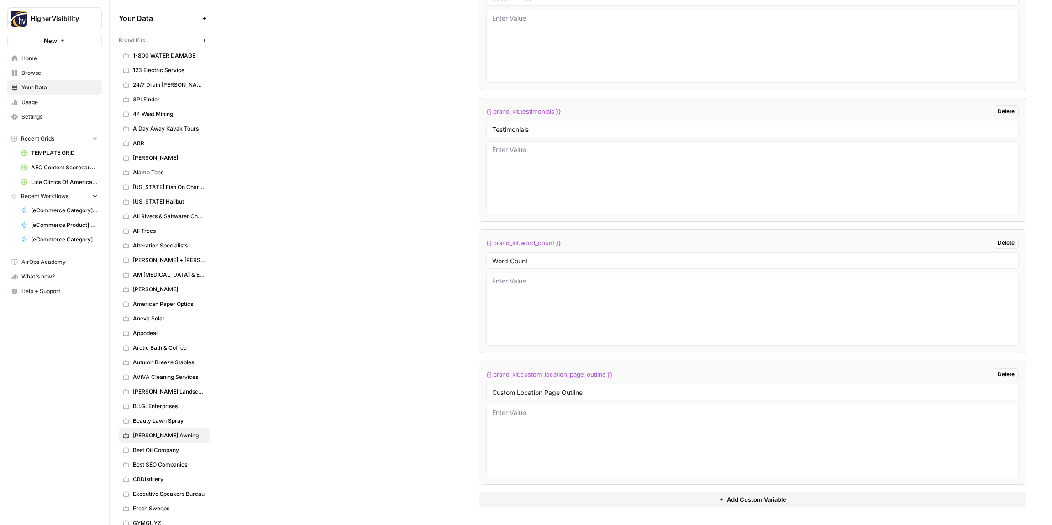
click at [573, 499] on button "Add Custom Variable" at bounding box center [752, 499] width 548 height 15
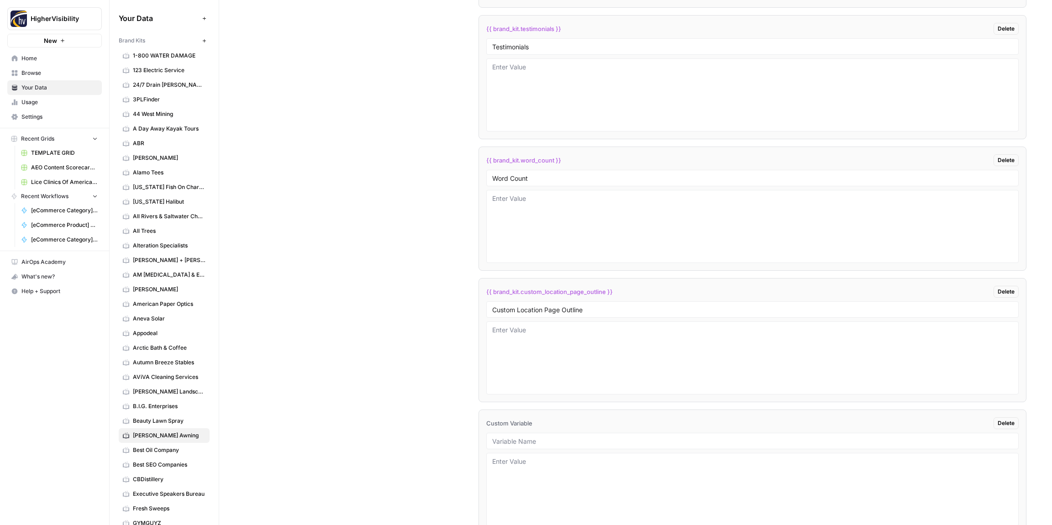
scroll to position [1701, 0]
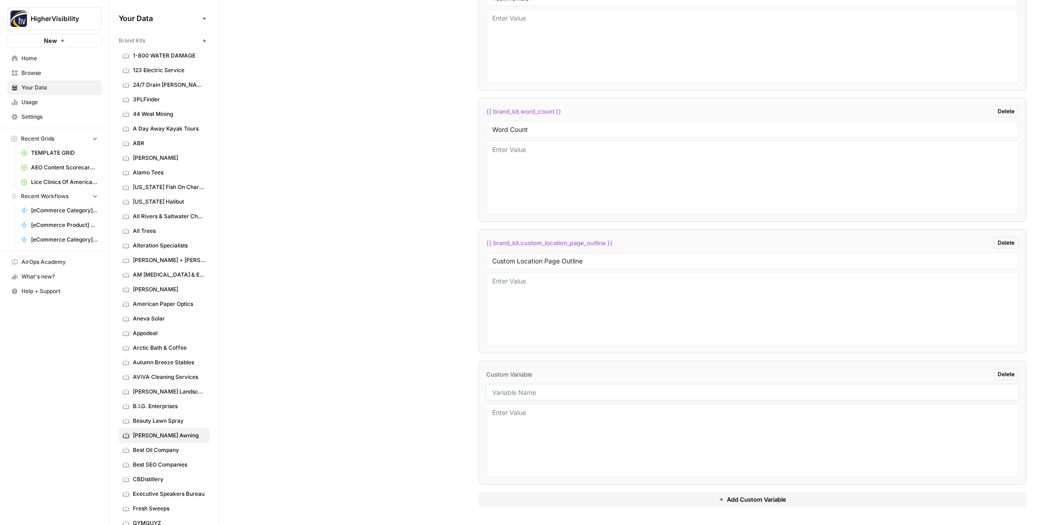
click at [530, 392] on input "text" at bounding box center [752, 392] width 520 height 8
paste input "Industry"
type input "Industry"
click at [566, 501] on button "Add Custom Variable" at bounding box center [752, 499] width 548 height 15
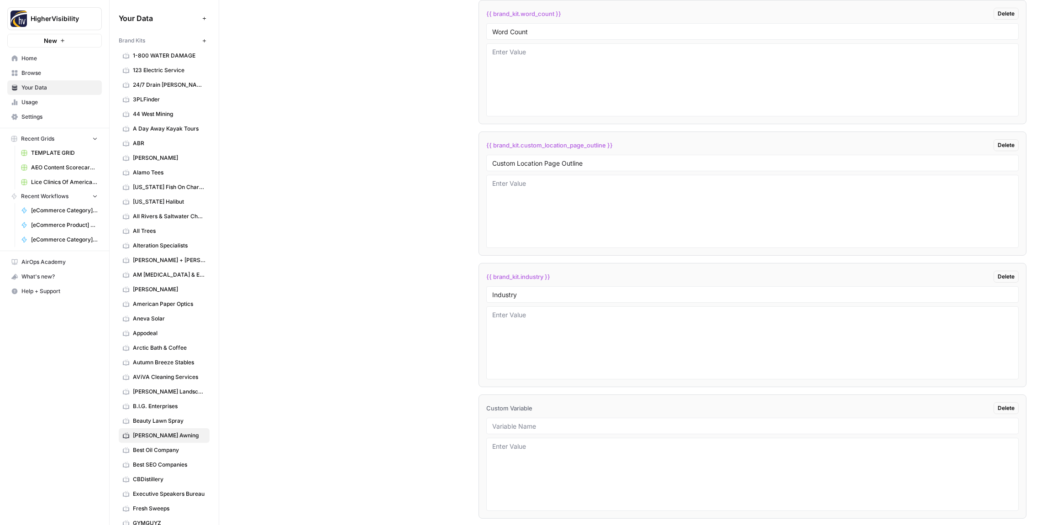
scroll to position [1832, 0]
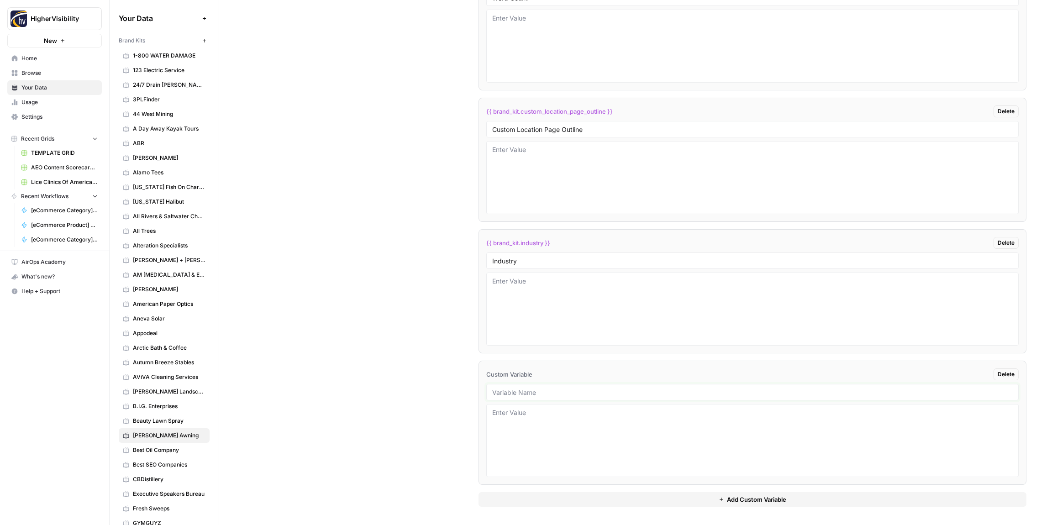
click at [529, 393] on input "text" at bounding box center [752, 392] width 520 height 8
paste input "Location Page Services"
type input "Location Page Services"
click at [529, 316] on textarea at bounding box center [752, 309] width 520 height 65
type textarea "Awnings"
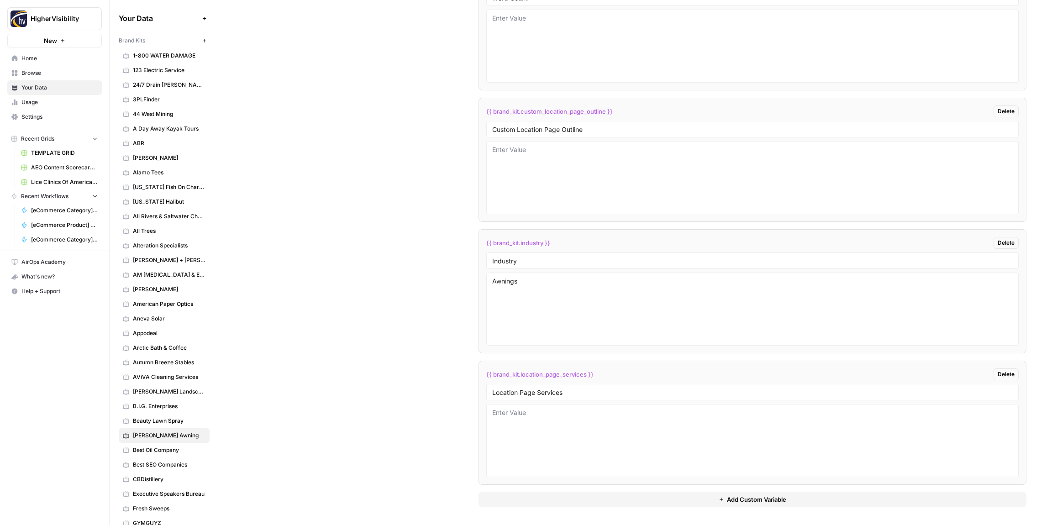
click at [450, 289] on div "Custom Variables Create custom variables that will appear as global brand varia…" at bounding box center [635, 105] width 781 height 840
click at [207, 42] on button "New" at bounding box center [204, 40] width 11 height 11
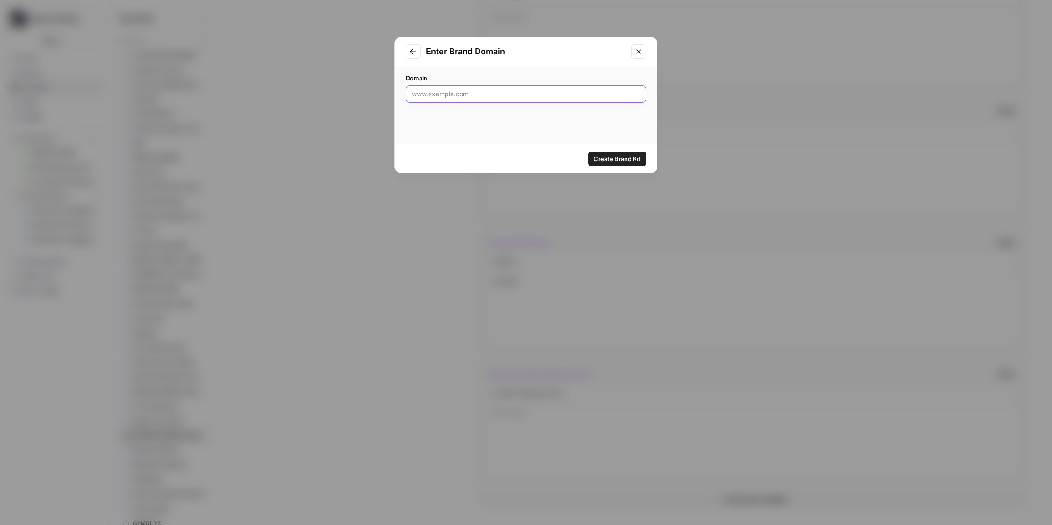
click at [439, 93] on input "Domain" at bounding box center [526, 93] width 228 height 9
paste input "https://bichomeselpaso.com/"
type input "https://bichomeselpaso.com/"
click at [613, 159] on span "Create Brand Kit" at bounding box center [616, 158] width 47 height 9
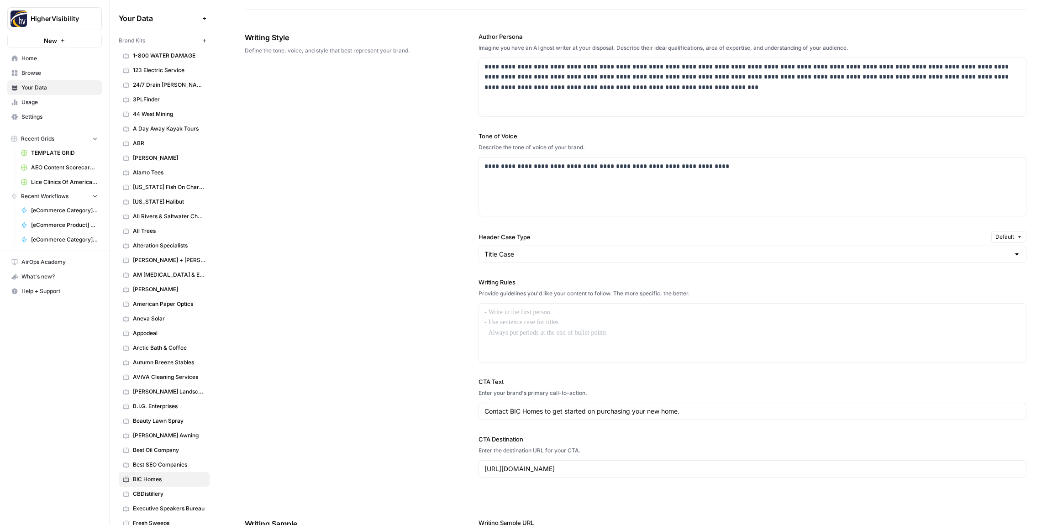
scroll to position [511, 0]
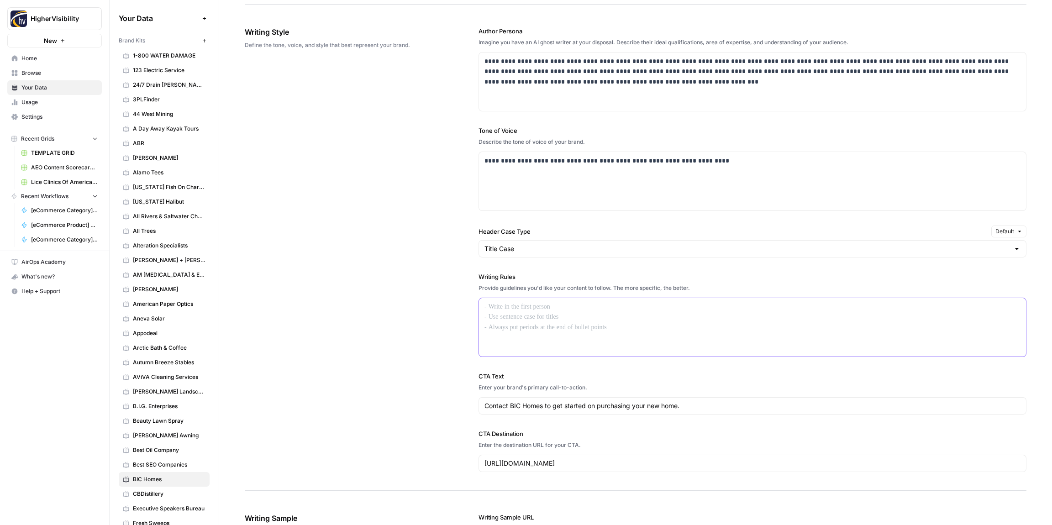
drag, startPoint x: 486, startPoint y: 302, endPoint x: 492, endPoint y: 303, distance: 5.6
click at [486, 302] on p at bounding box center [752, 307] width 536 height 10
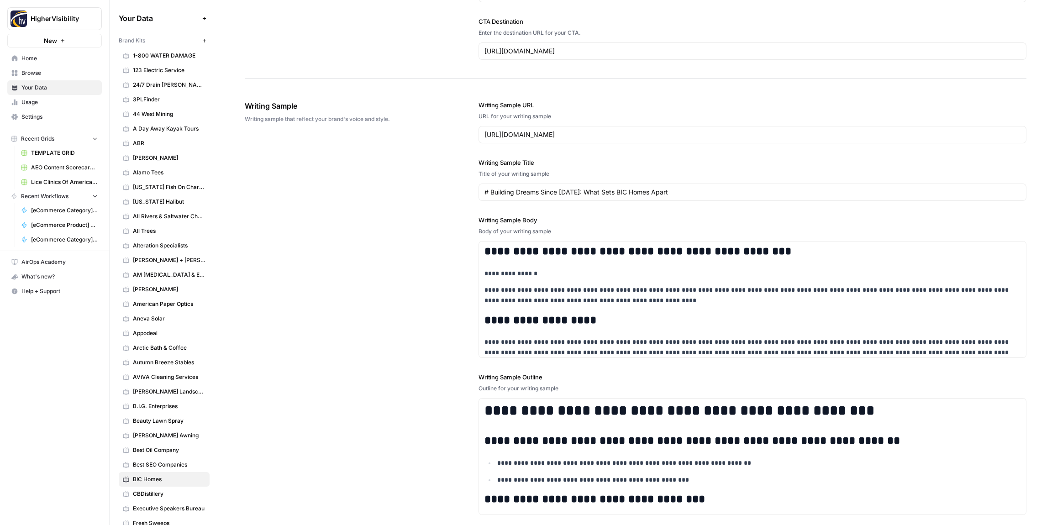
scroll to position [1061, 0]
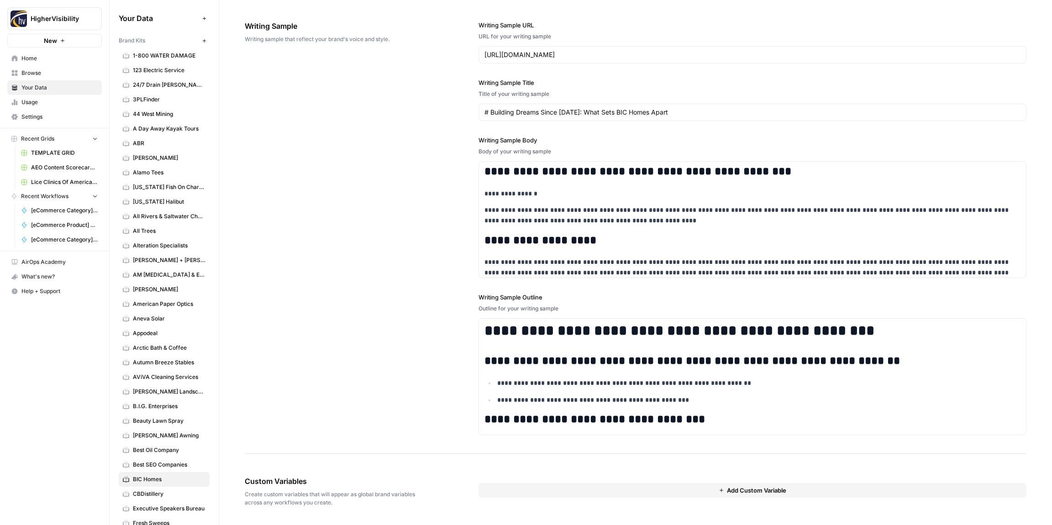
click at [515, 487] on button "Add Custom Variable" at bounding box center [752, 490] width 548 height 15
click at [514, 506] on input "text" at bounding box center [752, 507] width 520 height 8
paste input "Case Studies"
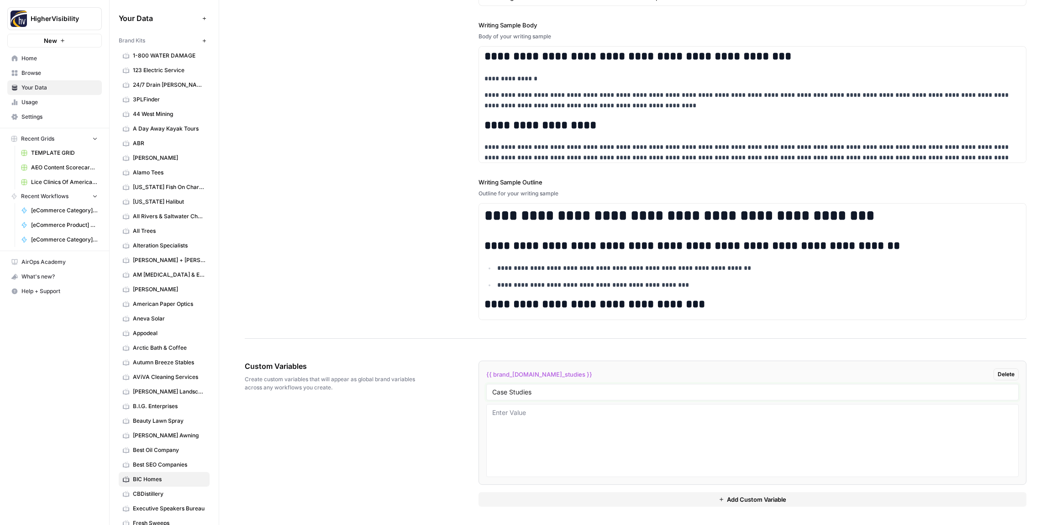
type input "Case Studies"
click at [513, 502] on button "Add Custom Variable" at bounding box center [752, 499] width 548 height 15
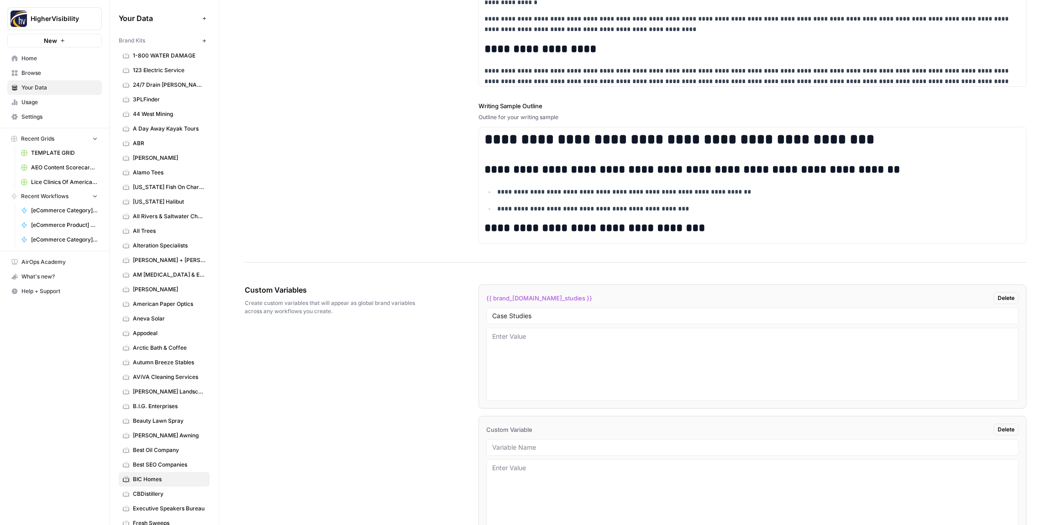
scroll to position [1307, 0]
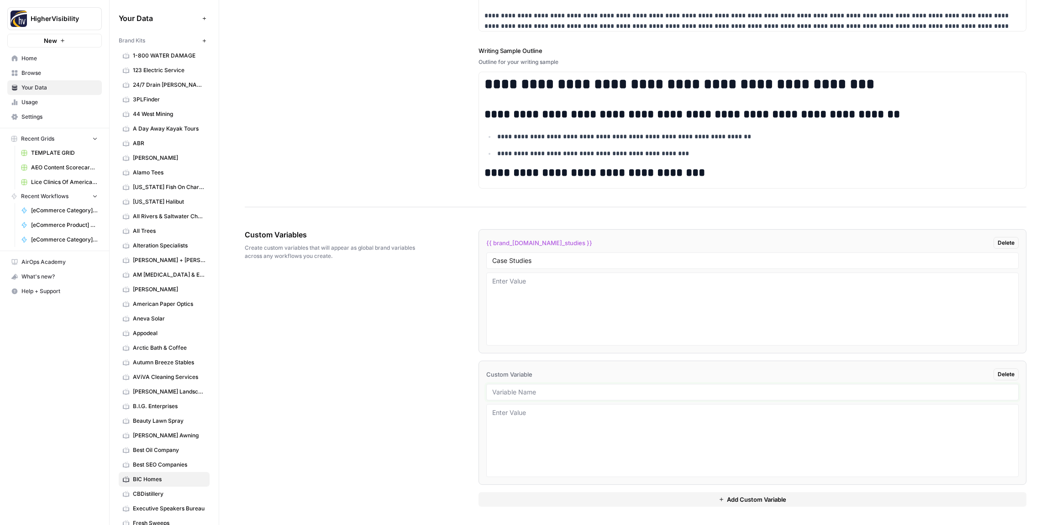
click at [503, 394] on input "text" at bounding box center [752, 392] width 520 height 8
click at [516, 391] on input "text" at bounding box center [752, 392] width 520 height 8
paste input "Testimonials"
type input "Testimonials"
click at [521, 498] on button "Add Custom Variable" at bounding box center [752, 499] width 548 height 15
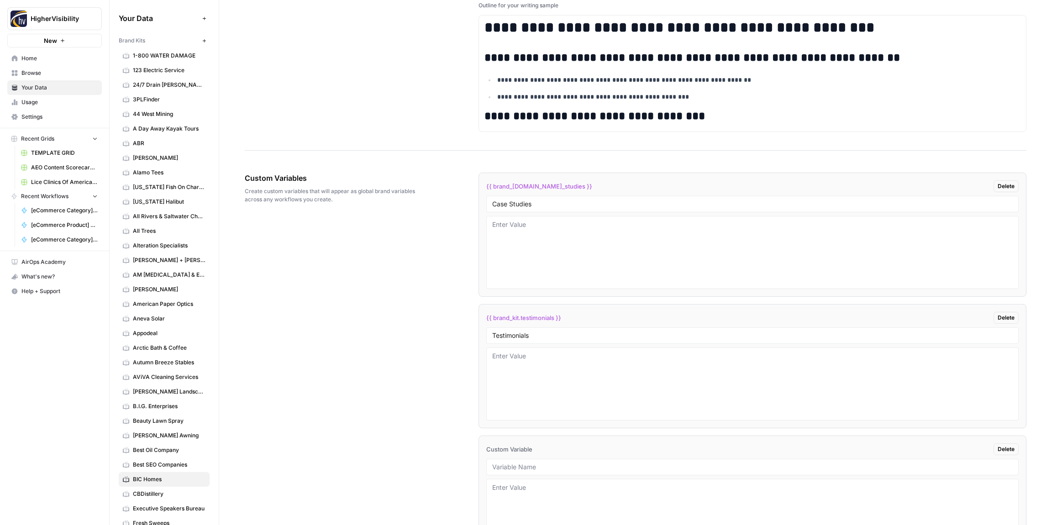
scroll to position [1439, 0]
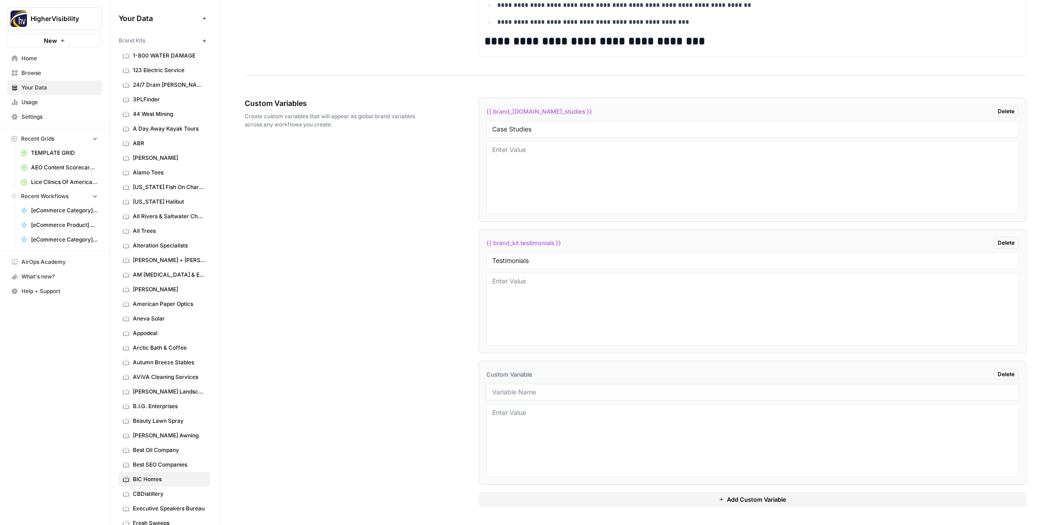
click at [530, 390] on input "text" at bounding box center [752, 392] width 520 height 8
paste input "Word Count"
type input "Word Count"
click at [543, 505] on button "Add Custom Variable" at bounding box center [752, 499] width 548 height 15
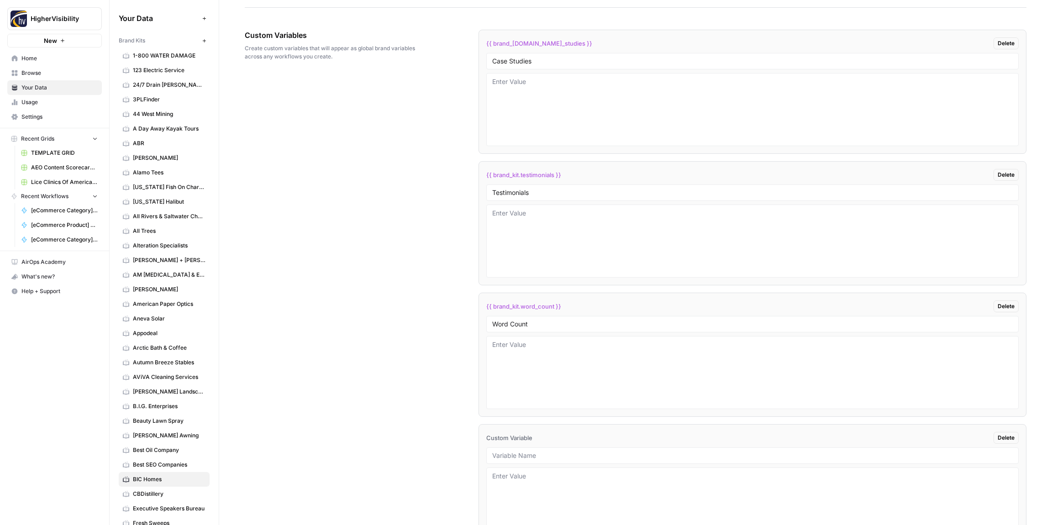
scroll to position [1570, 0]
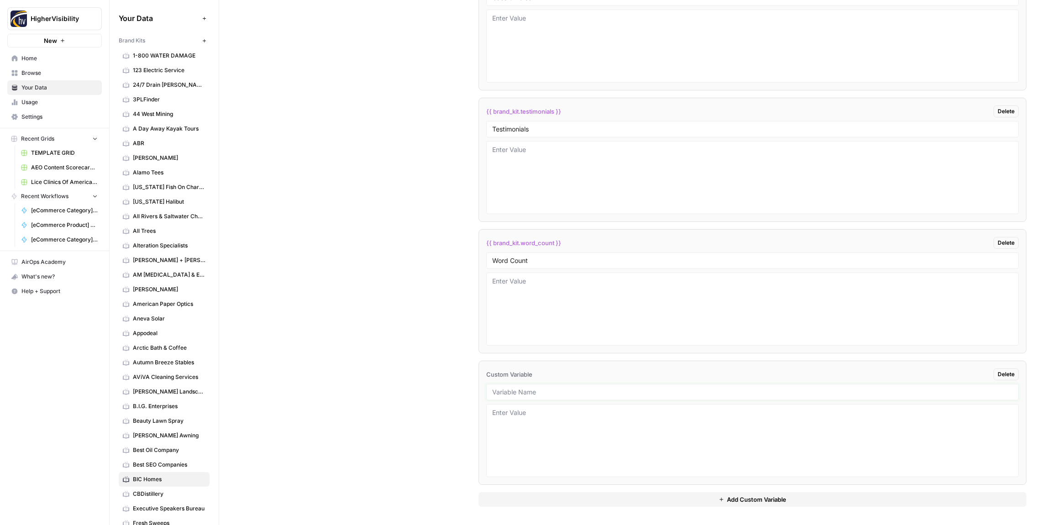
click at [529, 388] on input "text" at bounding box center [752, 392] width 520 height 8
click at [529, 389] on input "text" at bounding box center [752, 392] width 520 height 8
paste input "Custom Location Page Outline"
type input "Custom Location Page Outline"
click at [525, 497] on button "Add Custom Variable" at bounding box center [752, 499] width 548 height 15
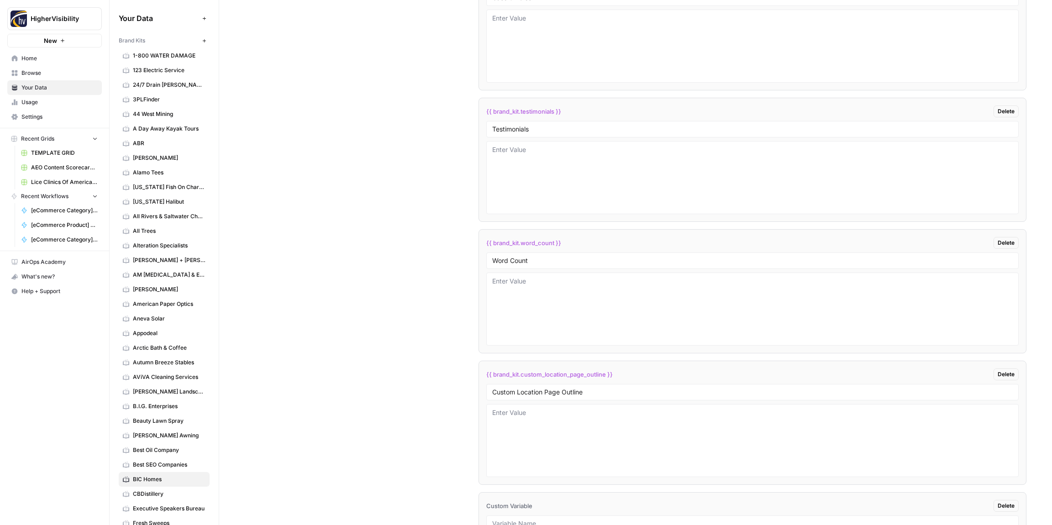
scroll to position [1702, 0]
click at [519, 393] on input "text" at bounding box center [752, 392] width 520 height 8
paste input "Industry"
type input "Industry"
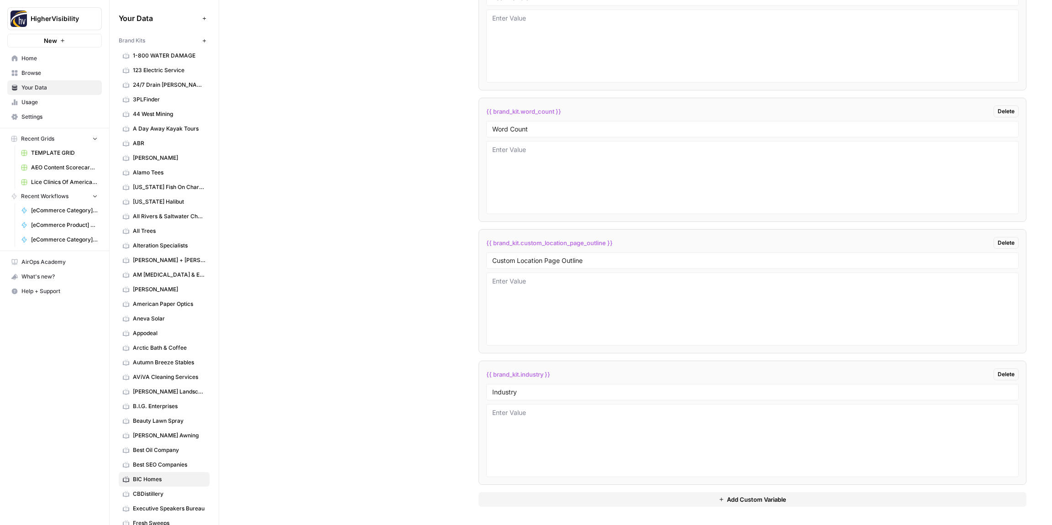
drag, startPoint x: 544, startPoint y: 498, endPoint x: 586, endPoint y: 487, distance: 43.4
click at [544, 498] on button "Add Custom Variable" at bounding box center [752, 499] width 548 height 15
click at [553, 397] on div at bounding box center [752, 392] width 532 height 16
click at [527, 389] on input "text" at bounding box center [752, 392] width 520 height 8
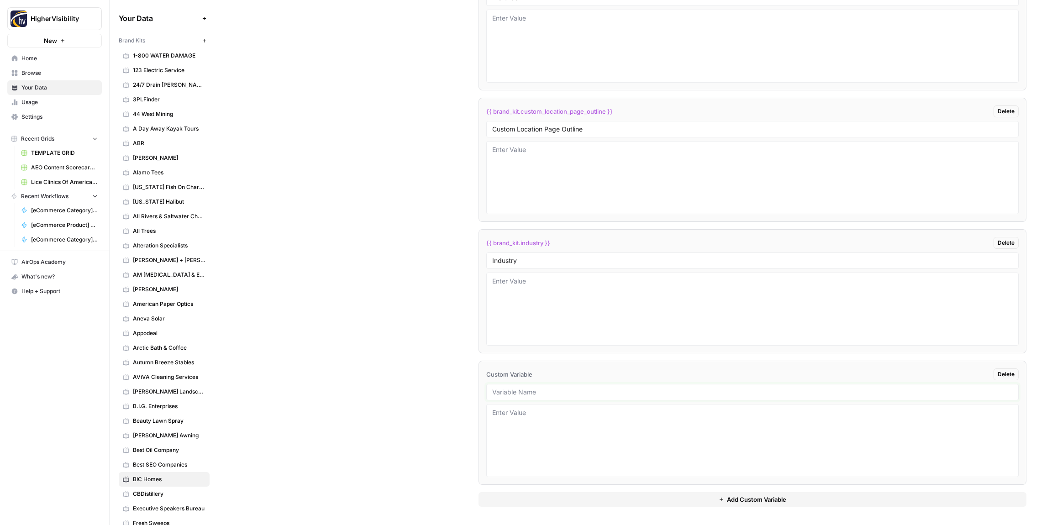
paste input "Location Page Services"
type input "Location Page Services"
click at [386, 391] on div "Custom Variables Create custom variables that will appear as global brand varia…" at bounding box center [635, 105] width 781 height 840
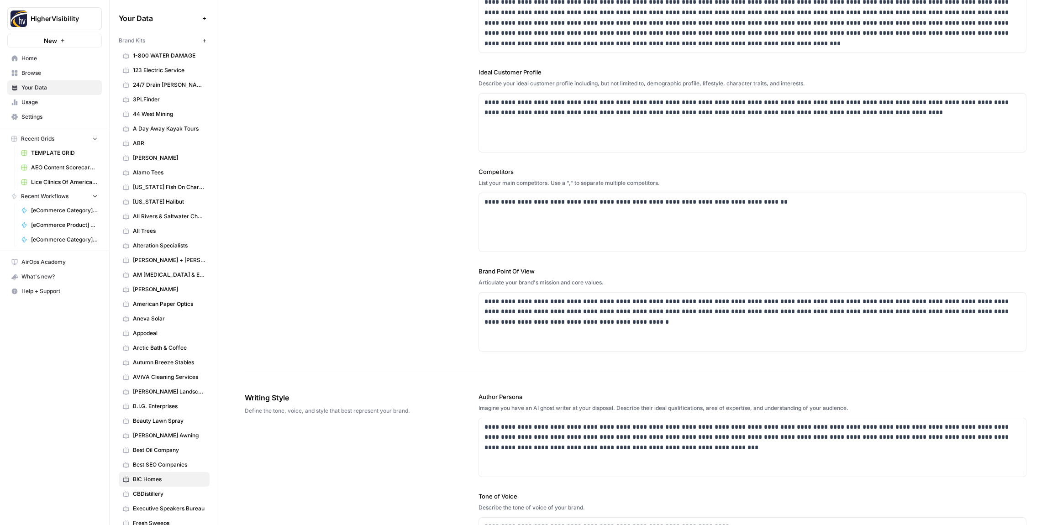
scroll to position [0, 0]
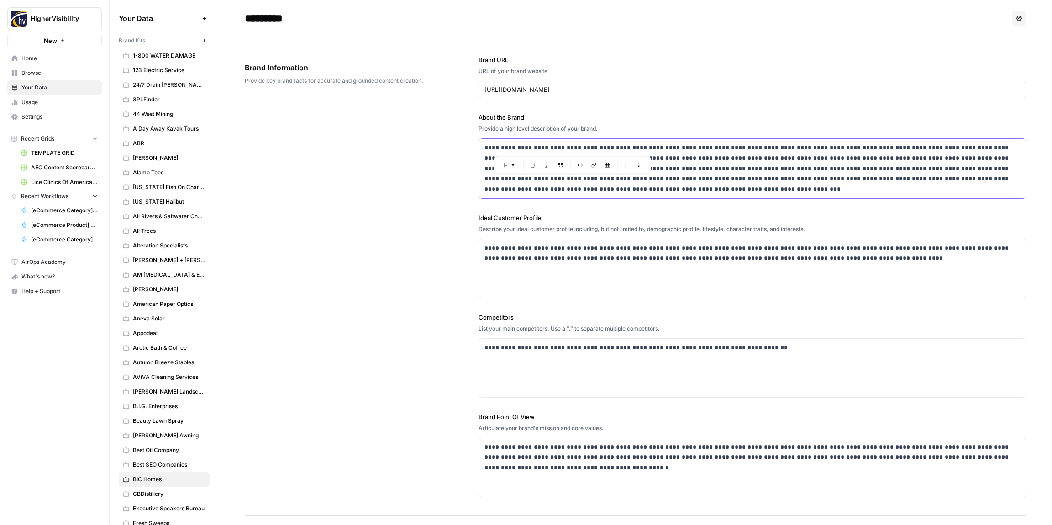
drag, startPoint x: 588, startPoint y: 146, endPoint x: 554, endPoint y: 145, distance: 34.7
click at [552, 145] on p "**********" at bounding box center [752, 168] width 536 height 52
copy p "**********"
click at [358, 200] on div "**********" at bounding box center [635, 276] width 781 height 479
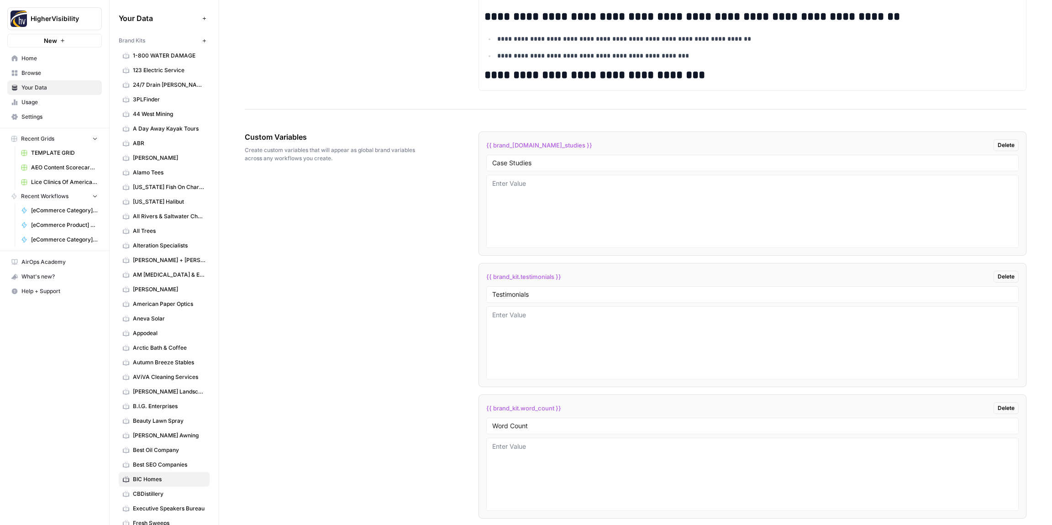
scroll to position [1833, 0]
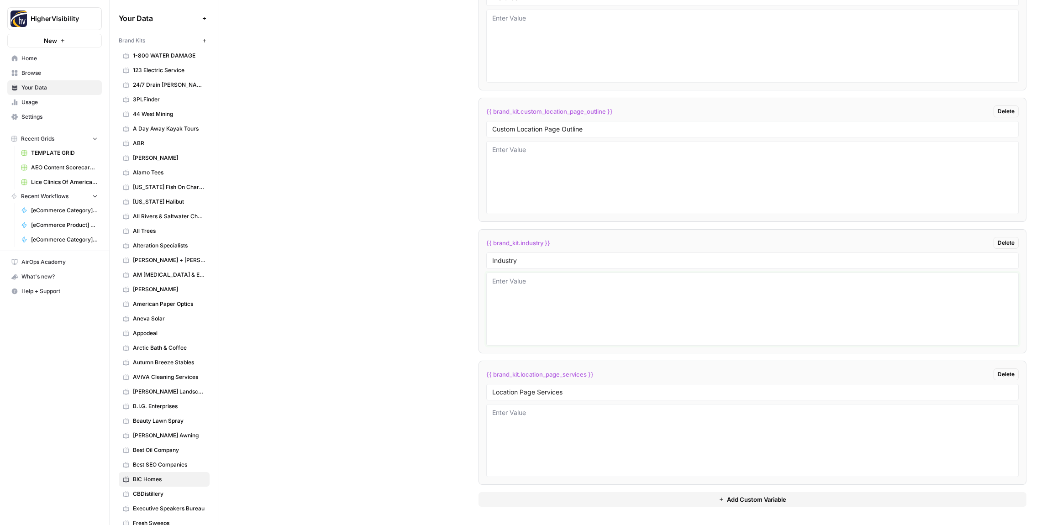
click at [566, 304] on textarea at bounding box center [752, 309] width 520 height 65
paste textarea "home builder"
type textarea "home builder"
click at [440, 297] on div "Custom Variables Create custom variables that will appear as global brand varia…" at bounding box center [635, 105] width 781 height 840
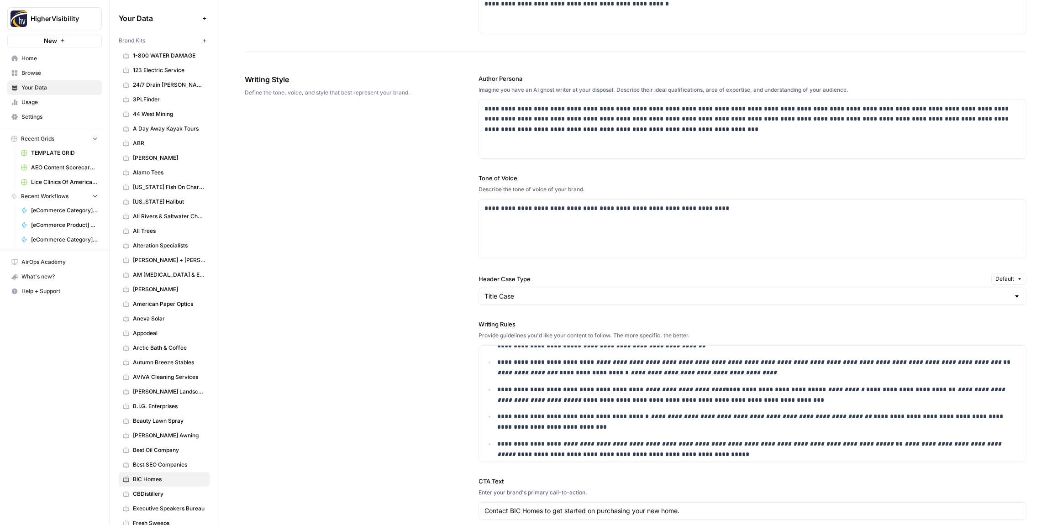
scroll to position [0, 0]
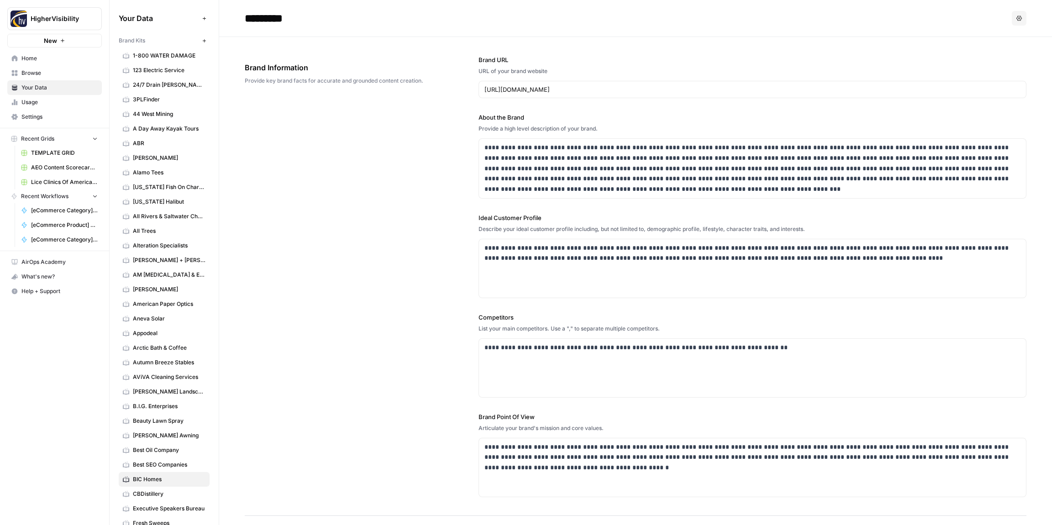
click at [203, 42] on icon "button" at bounding box center [204, 40] width 5 height 5
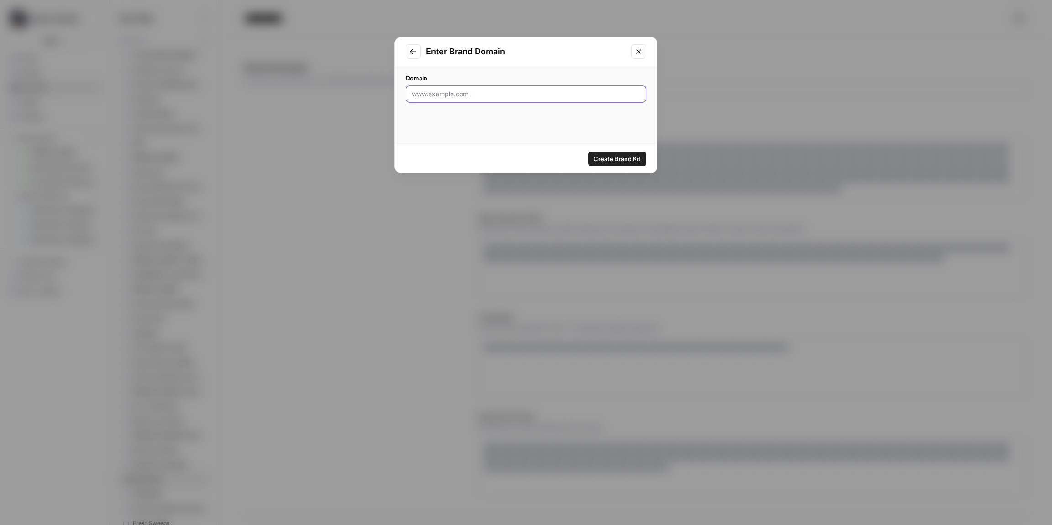
click at [450, 93] on input "Domain" at bounding box center [526, 93] width 228 height 9
paste input "https://www.bluekangaroopackoutz.com/"
type input "https://www.bluekangaroopackoutz.com/"
click at [606, 153] on button "Create Brand Kit" at bounding box center [617, 159] width 58 height 15
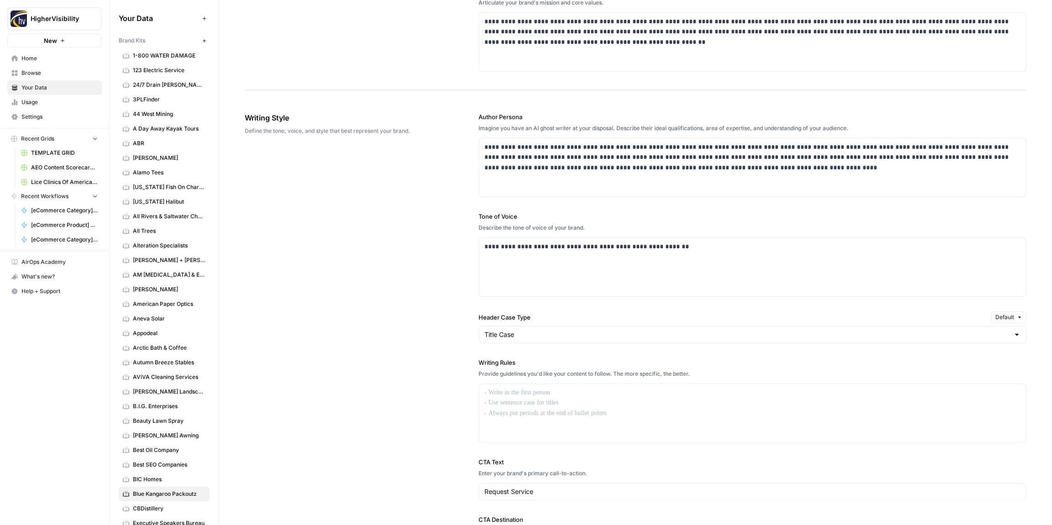
scroll to position [456, 0]
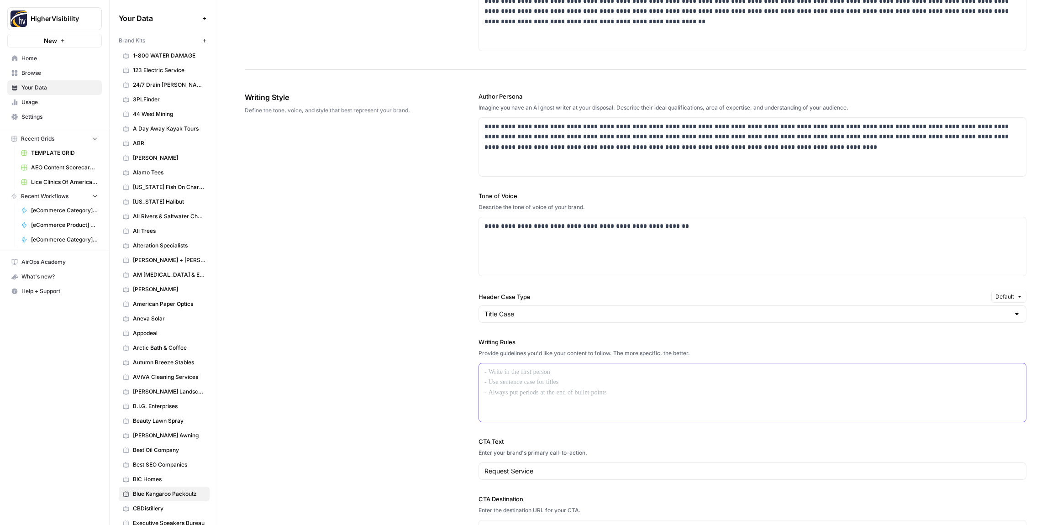
click at [529, 386] on div at bounding box center [752, 392] width 547 height 58
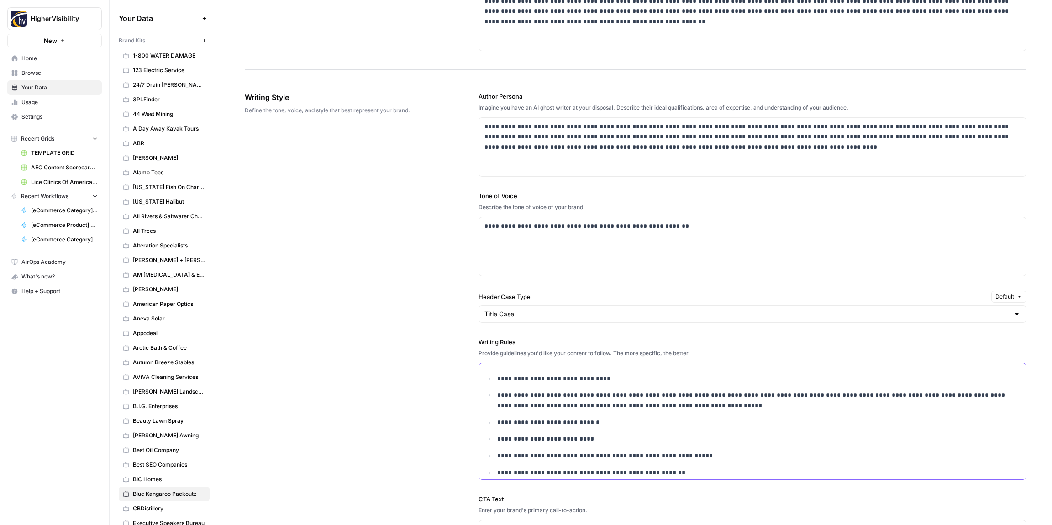
scroll to position [609, 0]
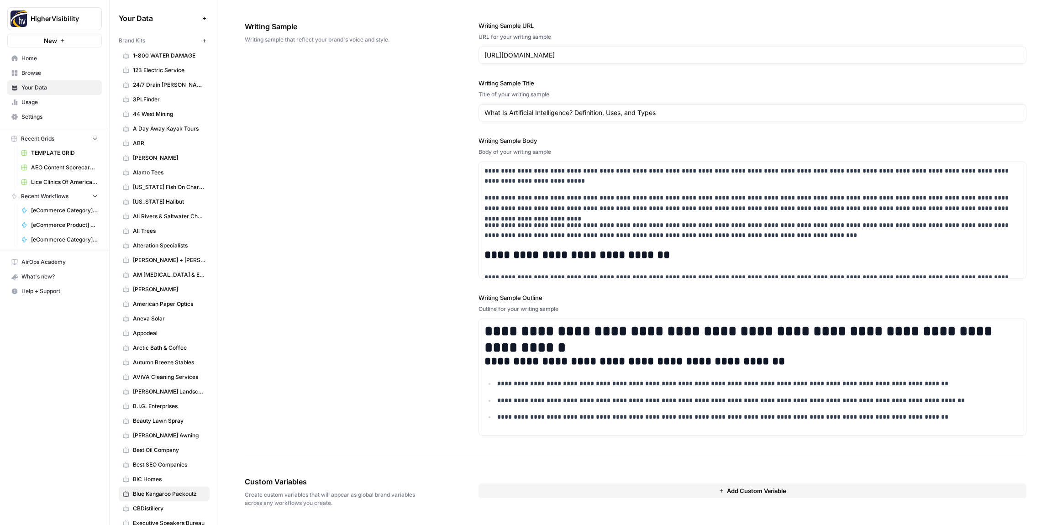
click at [498, 495] on button "Add Custom Variable" at bounding box center [752, 490] width 548 height 15
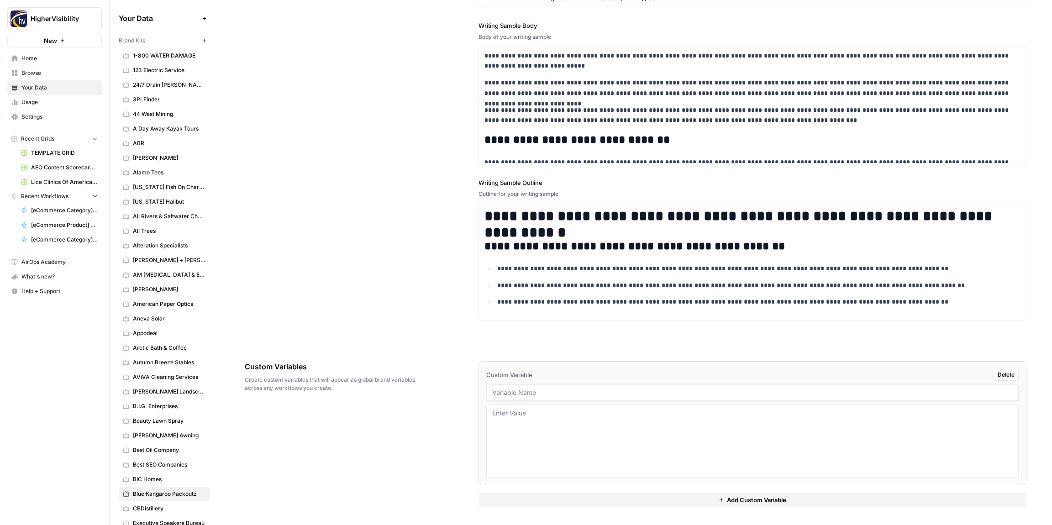
click at [540, 391] on input "text" at bounding box center [752, 392] width 520 height 8
paste input "Case Studies"
type input "Case Studies"
drag, startPoint x: 530, startPoint y: 502, endPoint x: 526, endPoint y: 488, distance: 14.6
click at [530, 502] on button "Add Custom Variable" at bounding box center [752, 499] width 548 height 15
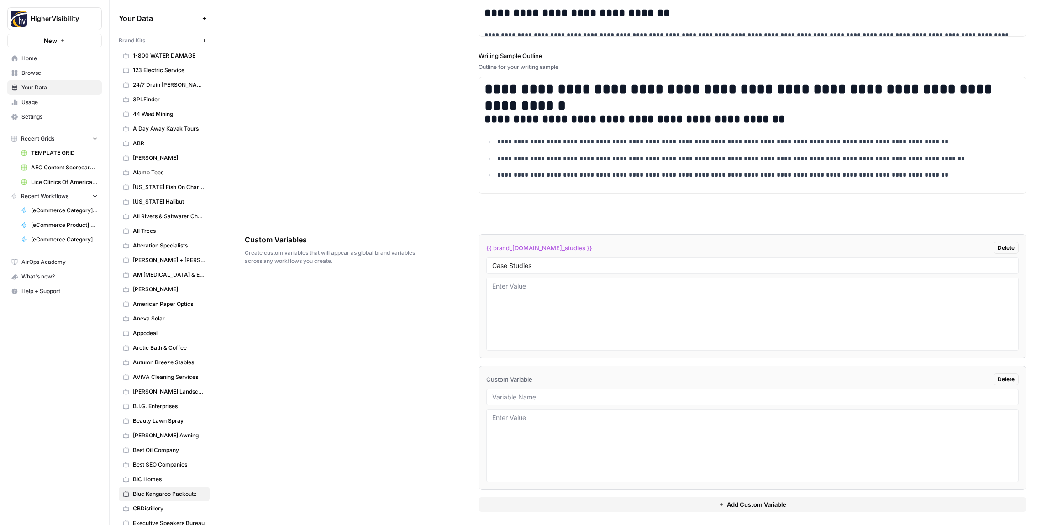
scroll to position [1317, 0]
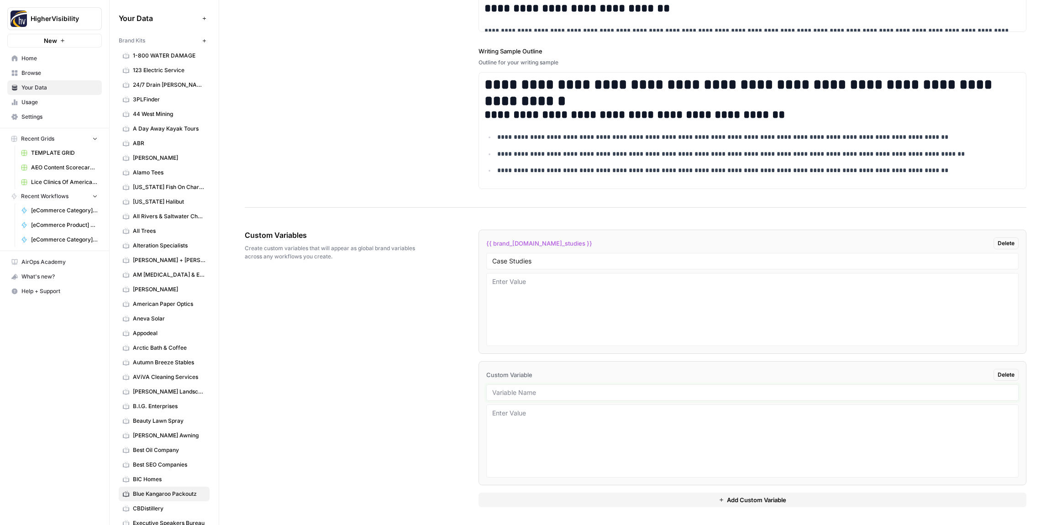
click at [516, 390] on input "text" at bounding box center [752, 392] width 520 height 8
paste input "Testimonials"
type input "Testimonials"
drag, startPoint x: 534, startPoint y: 504, endPoint x: 507, endPoint y: 481, distance: 35.6
click at [532, 503] on button "Add Custom Variable" at bounding box center [752, 499] width 548 height 15
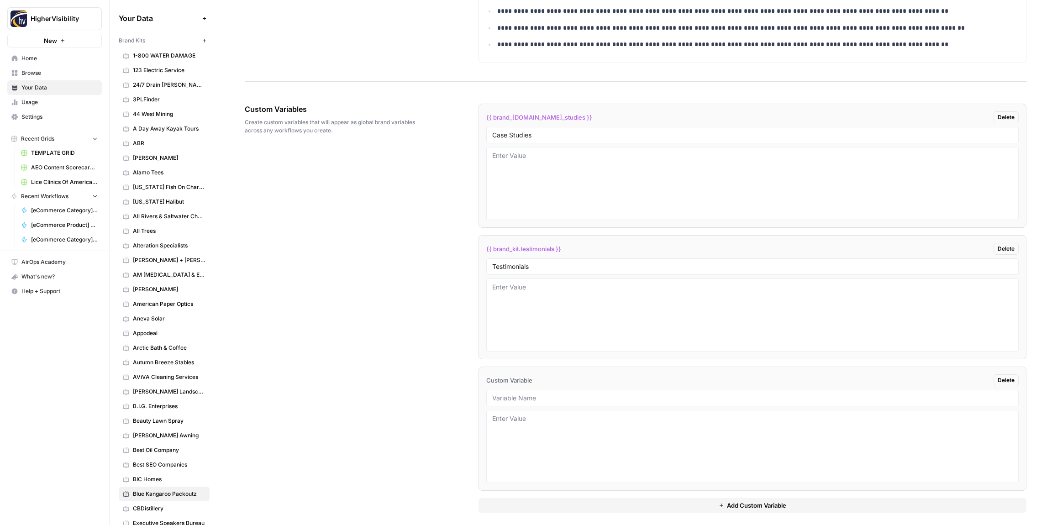
scroll to position [1449, 0]
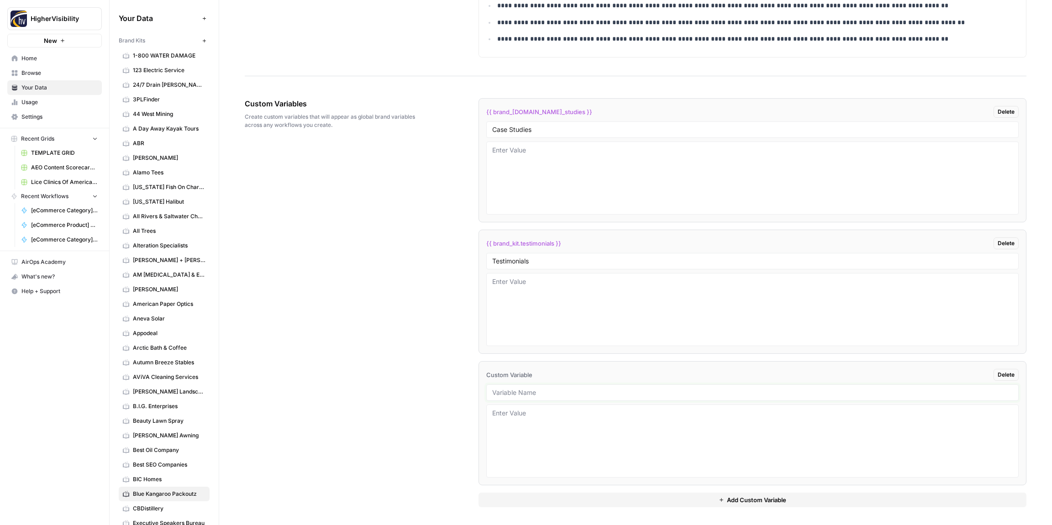
click at [528, 393] on input "text" at bounding box center [752, 392] width 520 height 8
paste input "Word Count"
type input "Word Count"
drag, startPoint x: 518, startPoint y: 496, endPoint x: 509, endPoint y: 475, distance: 22.5
click at [518, 496] on button "Add Custom Variable" at bounding box center [752, 499] width 548 height 15
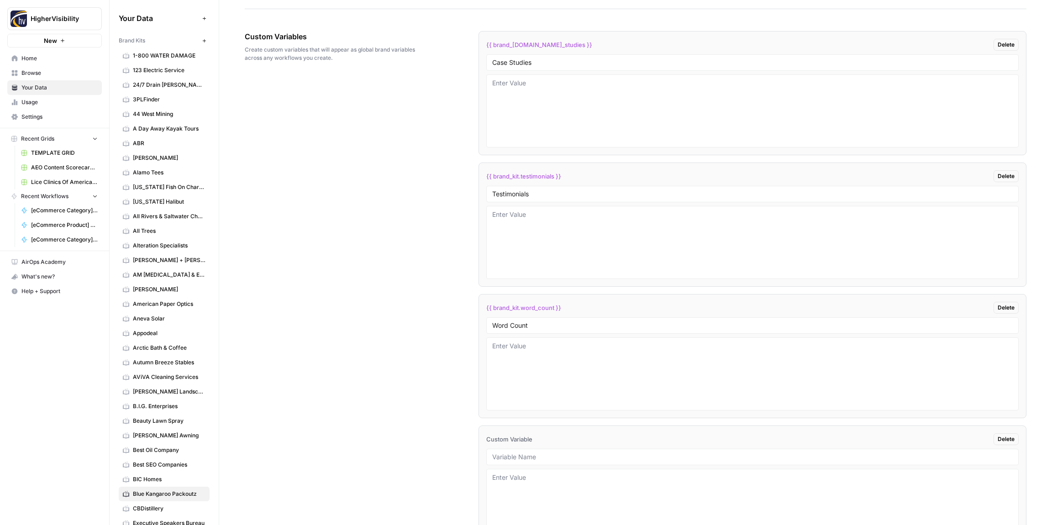
scroll to position [1580, 0]
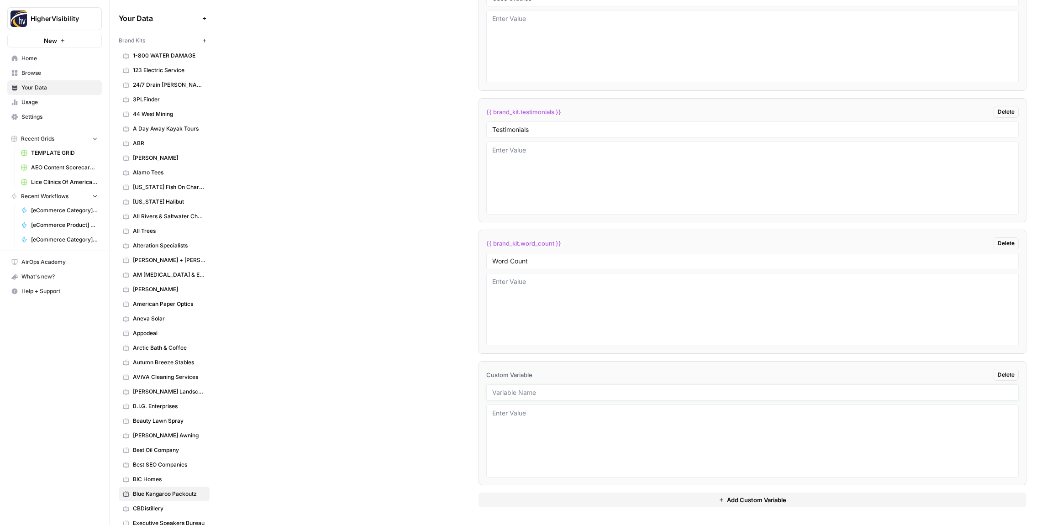
click at [584, 396] on input "text" at bounding box center [752, 392] width 520 height 8
paste input "Custom Location Page Outline"
type input "Custom Location Page Outline"
drag, startPoint x: 540, startPoint y: 497, endPoint x: 536, endPoint y: 482, distance: 15.1
click at [540, 497] on button "Add Custom Variable" at bounding box center [752, 499] width 548 height 15
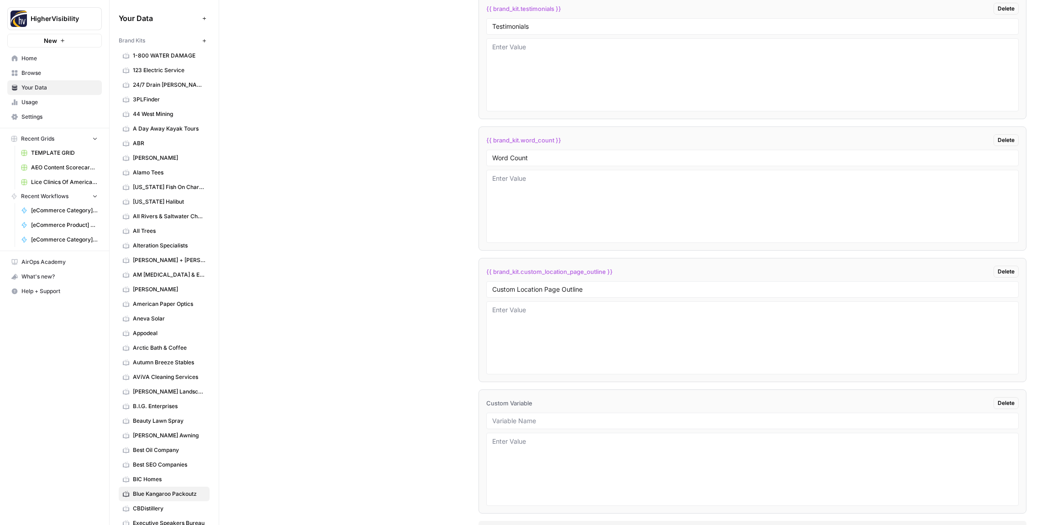
scroll to position [1712, 0]
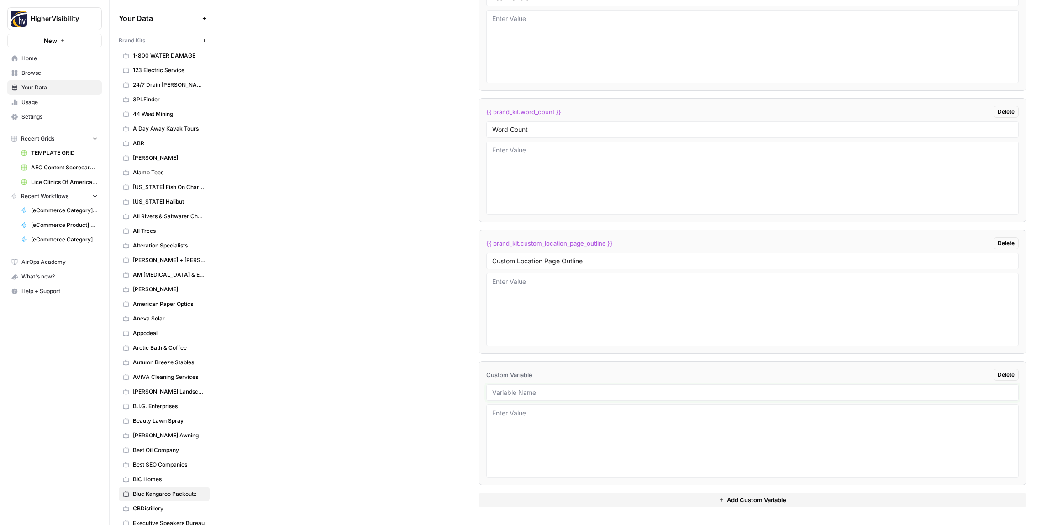
click at [546, 394] on input "text" at bounding box center [752, 392] width 520 height 8
paste input "Industry"
type input "Industry"
click at [537, 498] on button "Add Custom Variable" at bounding box center [752, 499] width 548 height 15
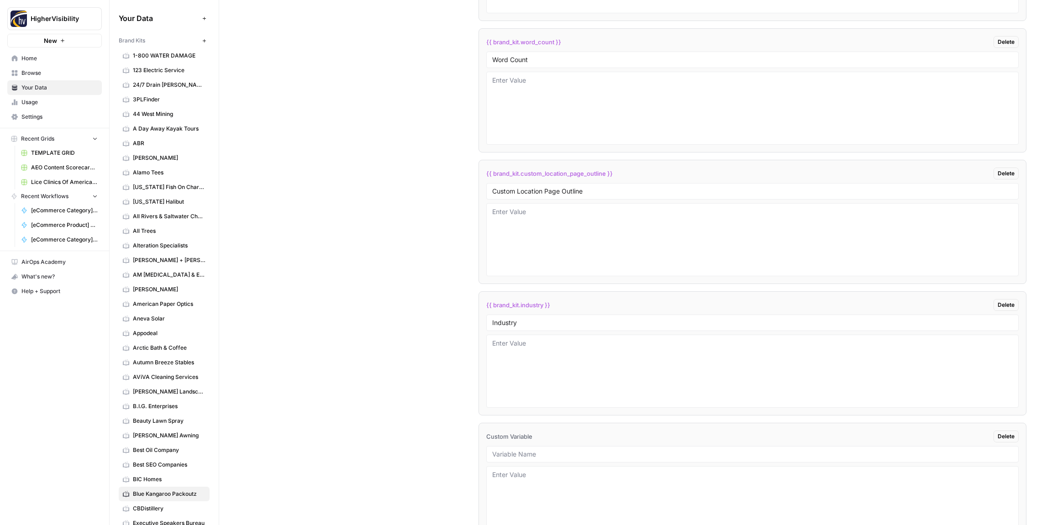
scroll to position [1843, 0]
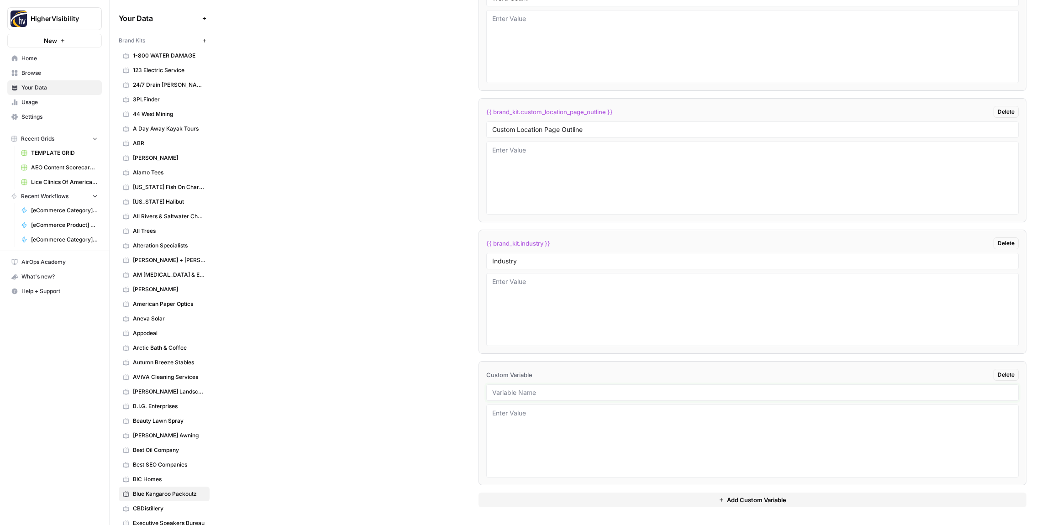
click at [531, 392] on input "text" at bounding box center [752, 392] width 520 height 8
paste input "Location Page Services"
type input "Location Page Services"
click at [396, 356] on div "Custom Variables Create custom variables that will appear as global brand varia…" at bounding box center [635, 106] width 781 height 840
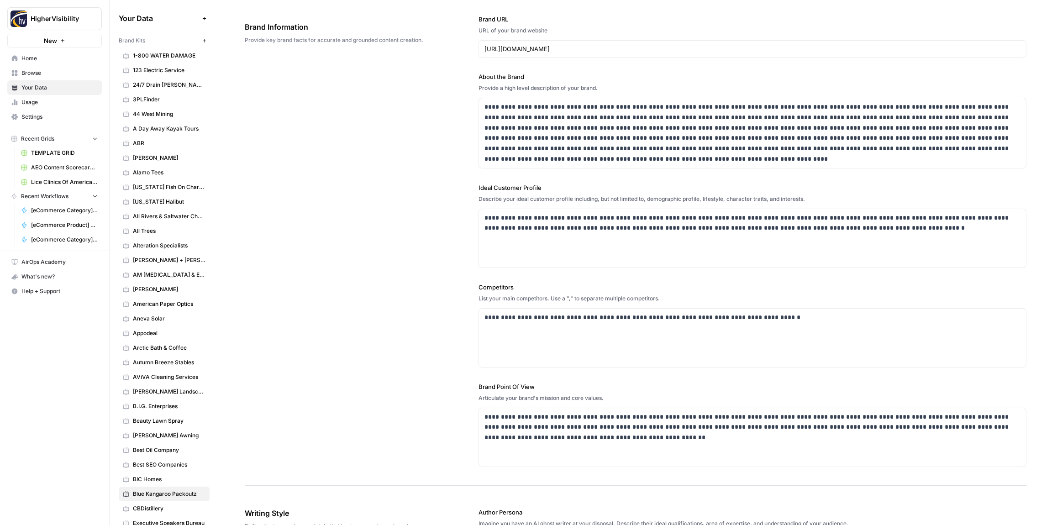
scroll to position [0, 0]
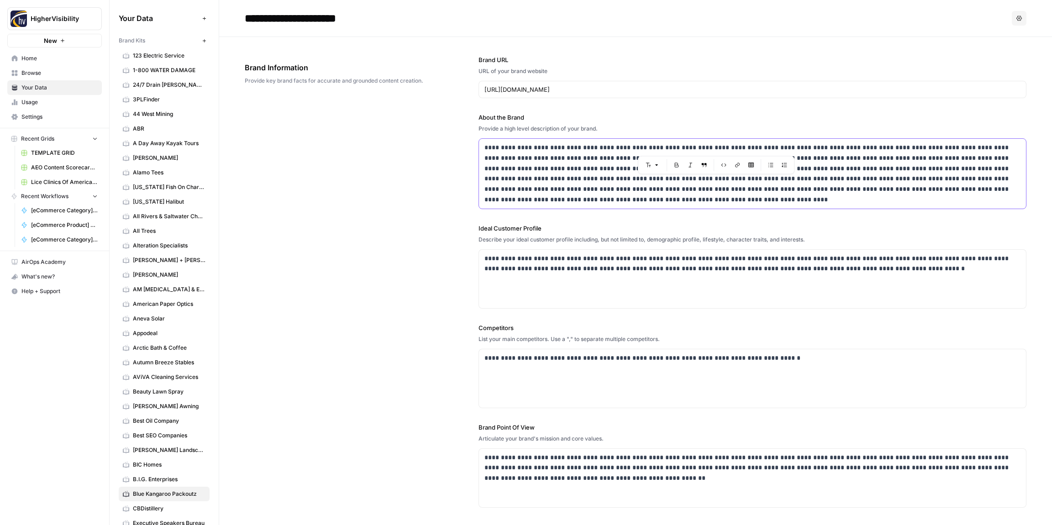
drag, startPoint x: 727, startPoint y: 146, endPoint x: 701, endPoint y: 148, distance: 26.1
click at [699, 148] on p "**********" at bounding box center [752, 173] width 536 height 63
copy p "**********"
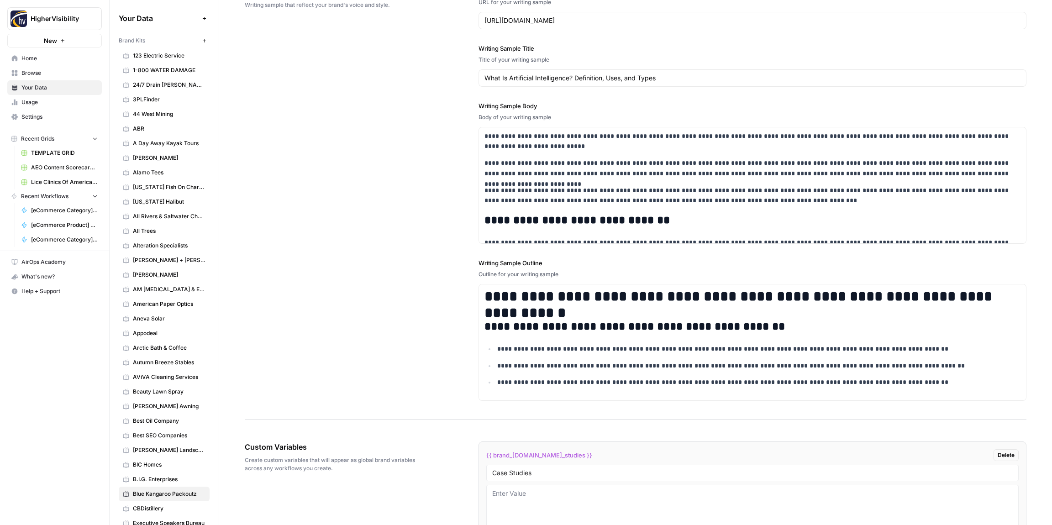
scroll to position [1843, 0]
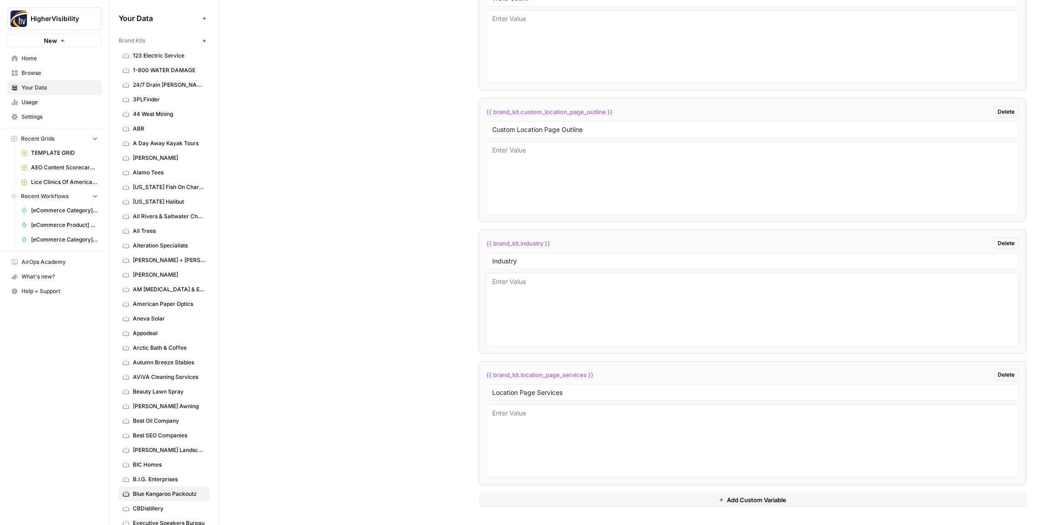
click at [525, 328] on textarea at bounding box center [752, 309] width 520 height 65
paste textarea "restoration"
type textarea "restoration"
click at [416, 313] on div "Custom Variables Create custom variables that will appear as global brand varia…" at bounding box center [635, 106] width 781 height 840
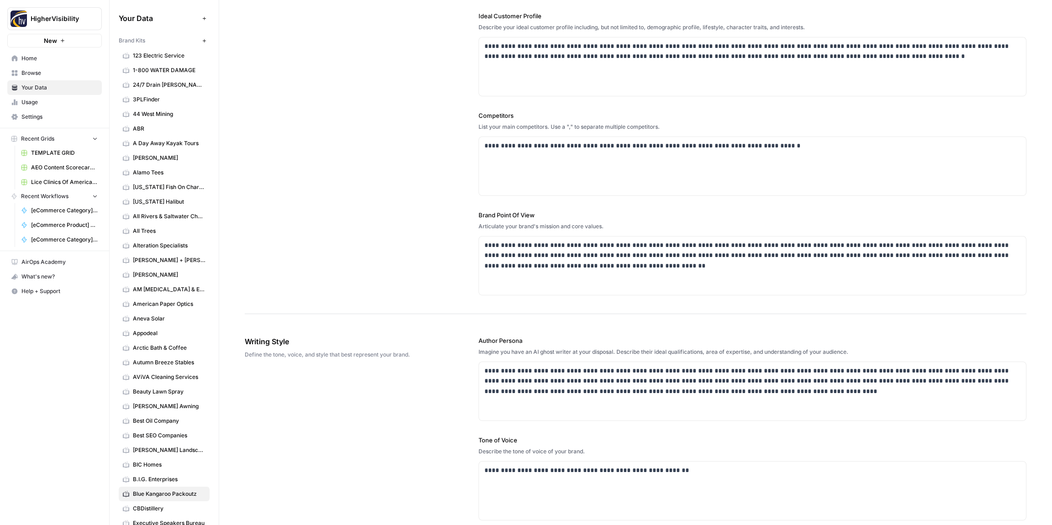
scroll to position [145, 0]
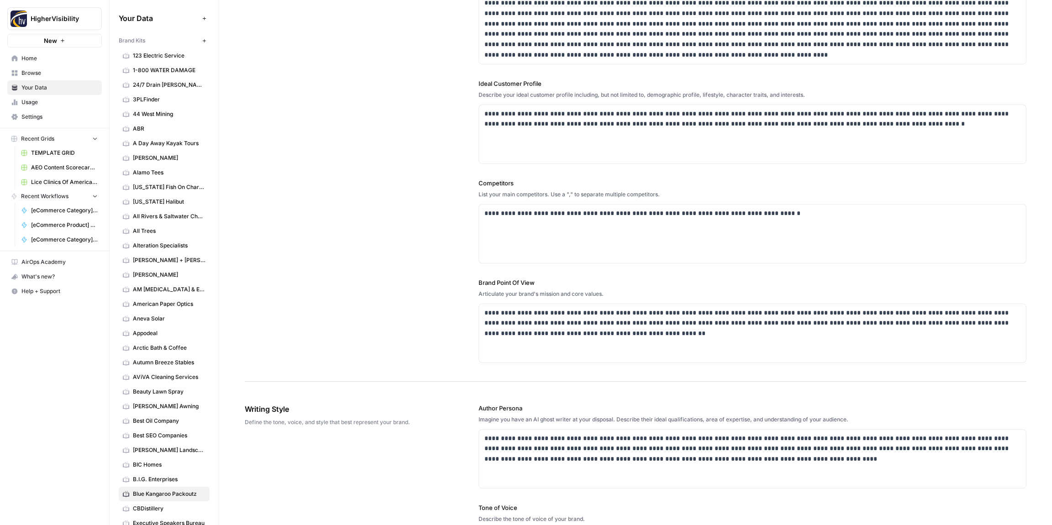
click at [204, 42] on icon "button" at bounding box center [204, 40] width 5 height 5
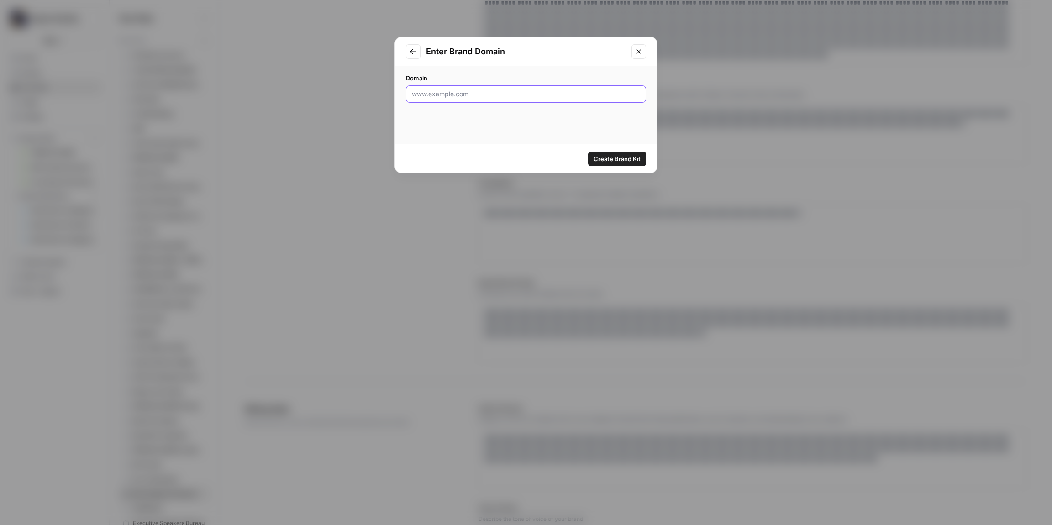
click at [448, 93] on input "Domain" at bounding box center [526, 93] width 228 height 9
paste input "https://bluestonesupply.com/"
type input "https://bluestonesupply.com/"
click at [617, 162] on span "Create Brand Kit" at bounding box center [616, 158] width 47 height 9
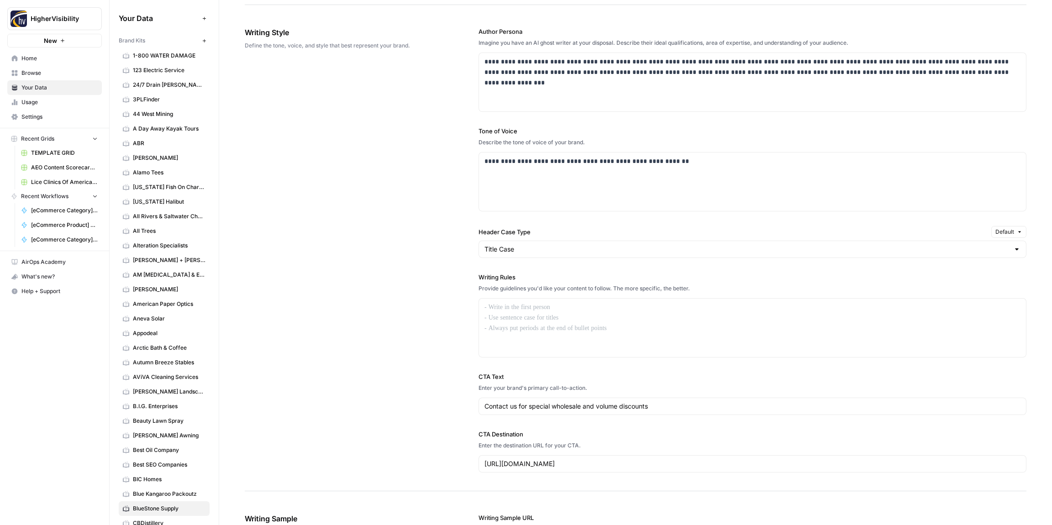
scroll to position [547, 0]
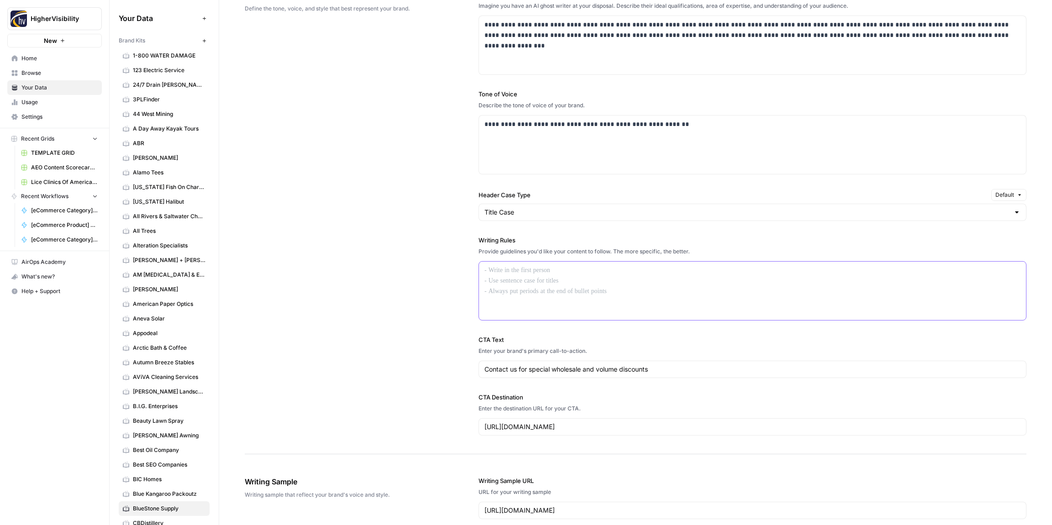
drag, startPoint x: 562, startPoint y: 271, endPoint x: 555, endPoint y: 273, distance: 7.7
click at [561, 271] on p at bounding box center [752, 270] width 536 height 10
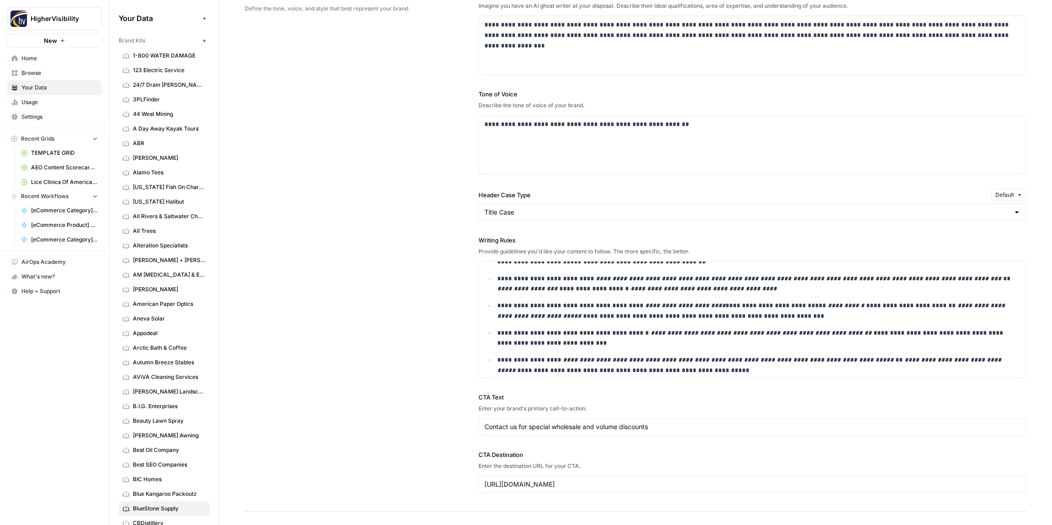
click at [358, 286] on div "**********" at bounding box center [635, 242] width 781 height 540
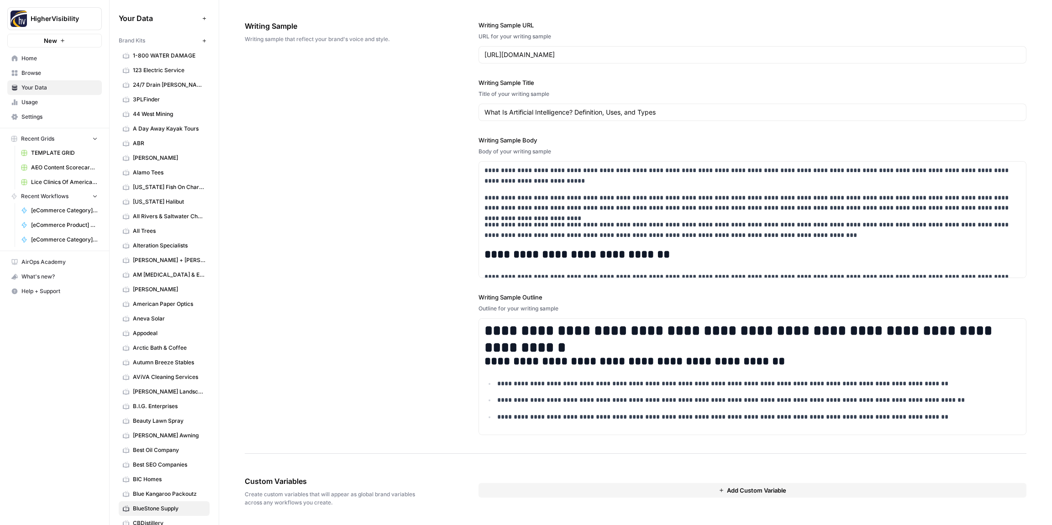
click at [633, 488] on button "Add Custom Variable" at bounding box center [752, 490] width 548 height 15
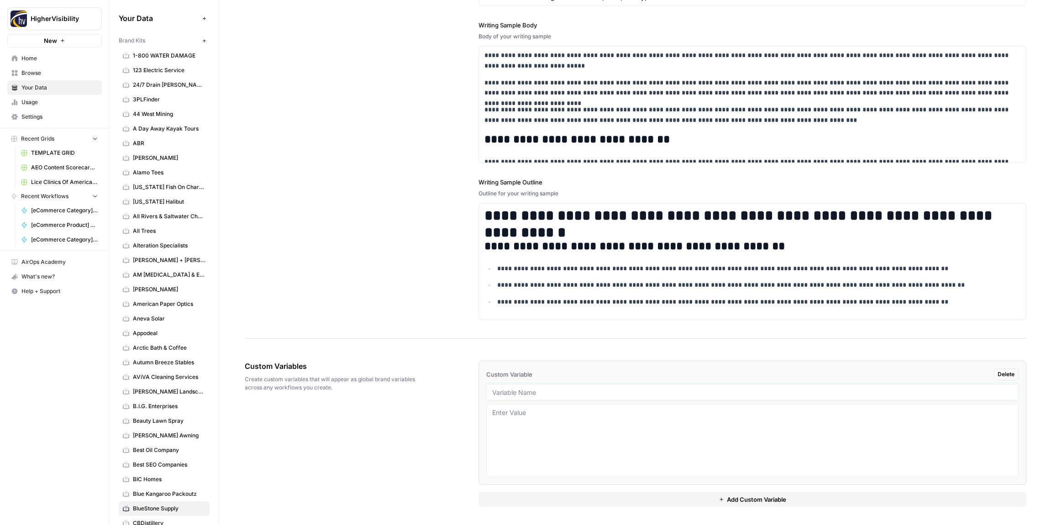
click at [552, 390] on input "text" at bounding box center [752, 392] width 520 height 8
paste input "Case Studies"
type input "Case Studies"
click at [438, 433] on div "Custom Variables Create custom variables that will appear as global brand varia…" at bounding box center [635, 433] width 781 height 183
click at [554, 498] on button "Add Custom Variable" at bounding box center [752, 499] width 548 height 15
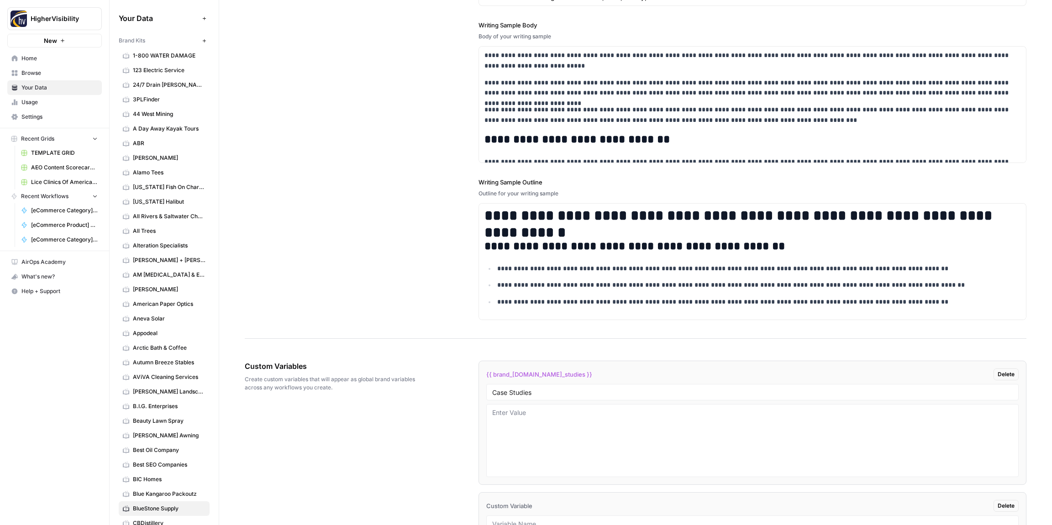
scroll to position [1306, 0]
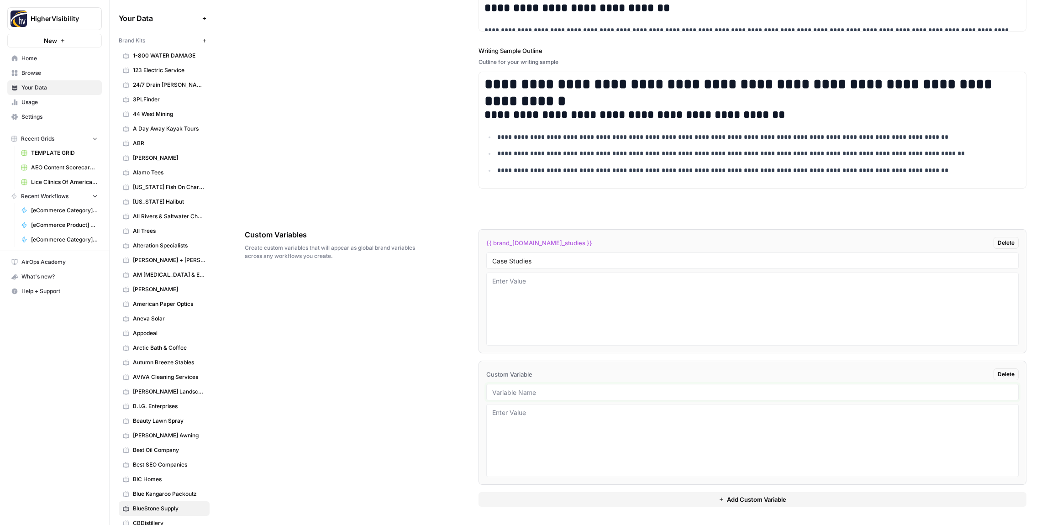
click at [528, 388] on div at bounding box center [752, 392] width 532 height 16
paste input "Testimonials"
type input "Testimonials"
click at [430, 385] on div "Custom Variables Create custom variables that will appear as global brand varia…" at bounding box center [635, 368] width 781 height 314
click at [548, 508] on div "{{ brand_kit.case_studies }} Delete Case Studies {{ brand_kit.testimonials }} D…" at bounding box center [752, 368] width 548 height 314
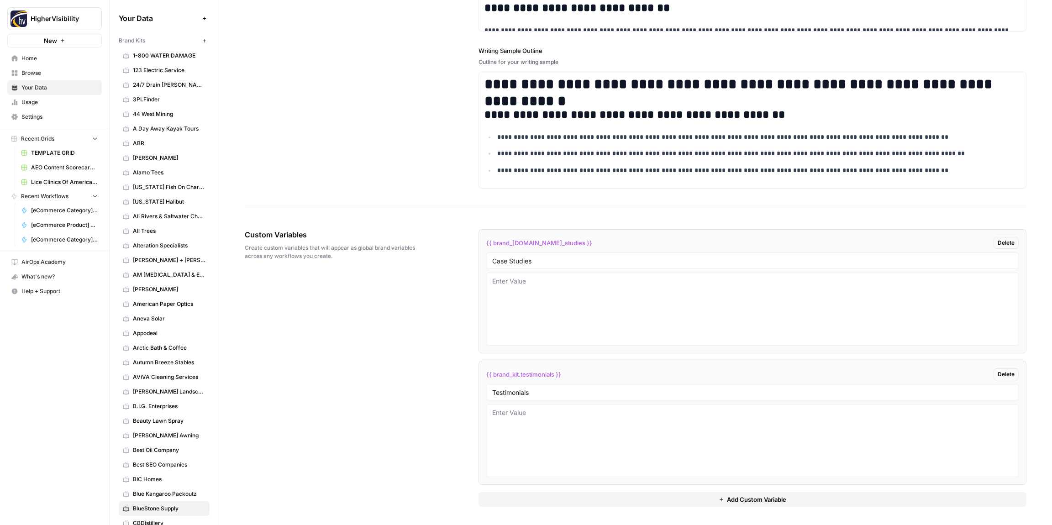
click at [548, 499] on button "Add Custom Variable" at bounding box center [752, 499] width 548 height 15
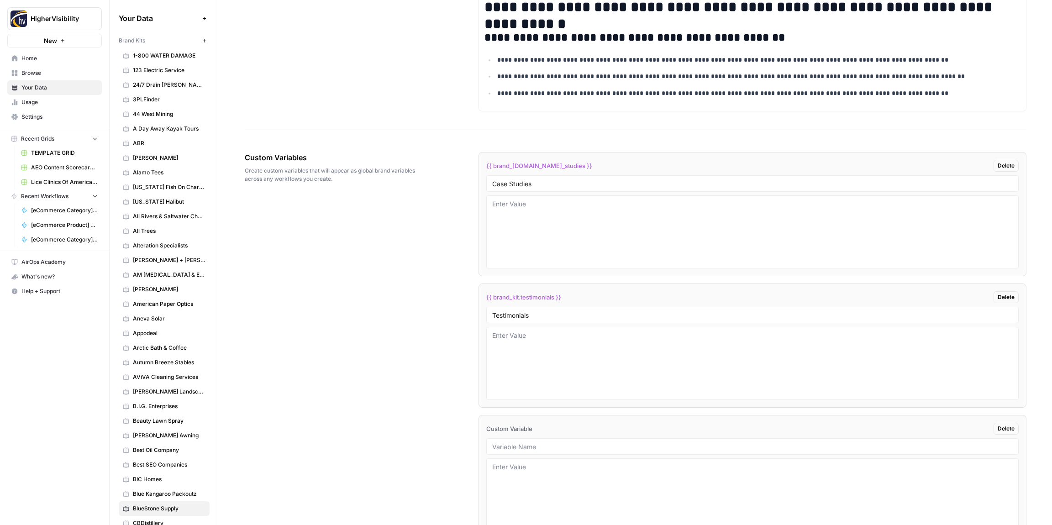
scroll to position [1438, 0]
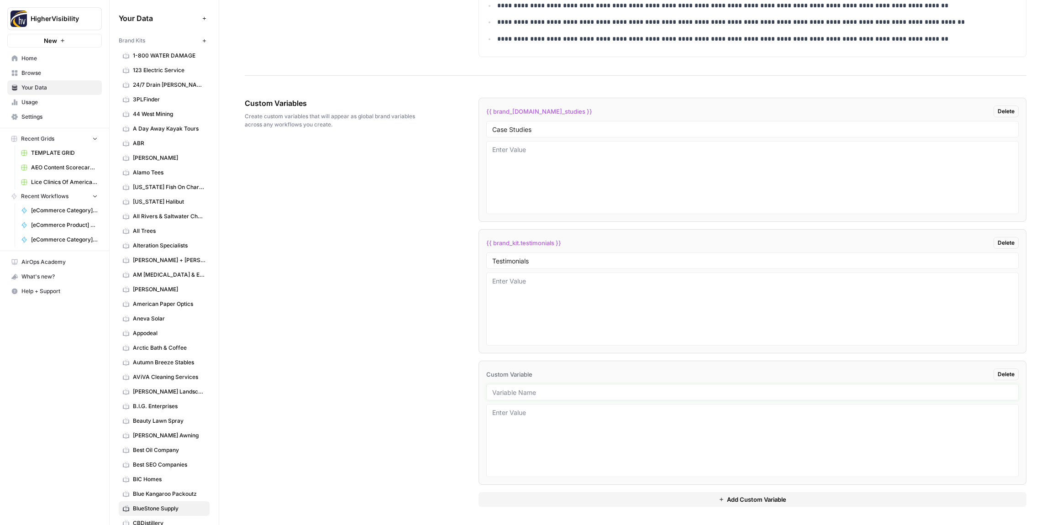
click at [526, 389] on input "text" at bounding box center [752, 392] width 520 height 8
paste input "Word Count"
type input "Word Count"
click at [561, 504] on div "{{ brand_kit.case_studies }} Delete Case Studies {{ brand_kit.testimonials }} D…" at bounding box center [752, 301] width 548 height 445
drag, startPoint x: 571, startPoint y: 500, endPoint x: 502, endPoint y: 447, distance: 87.3
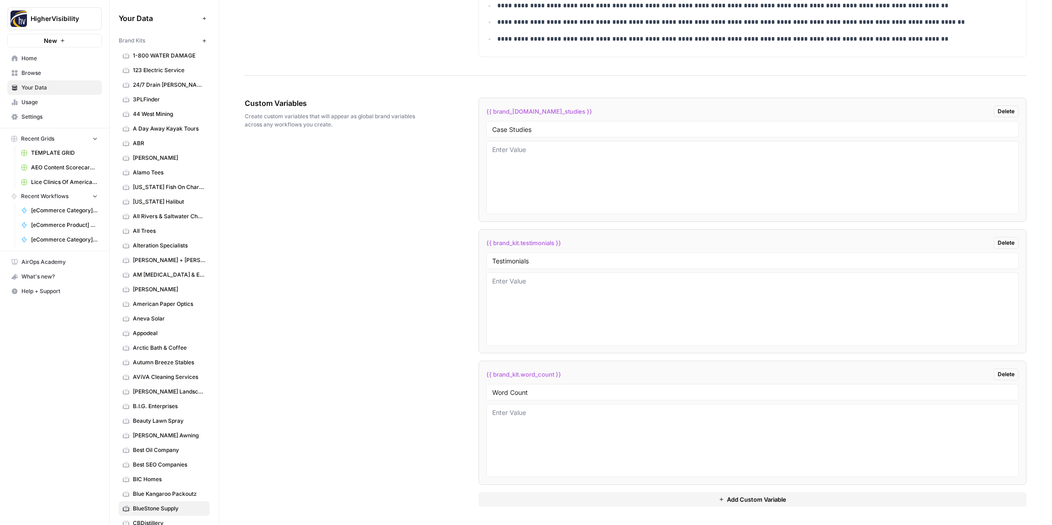
click at [569, 499] on button "Add Custom Variable" at bounding box center [752, 499] width 548 height 15
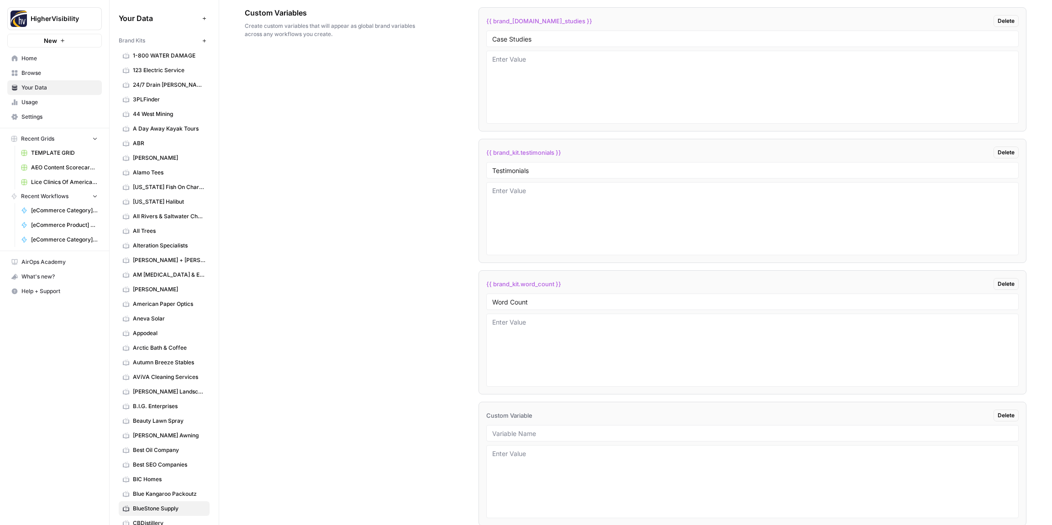
scroll to position [1569, 0]
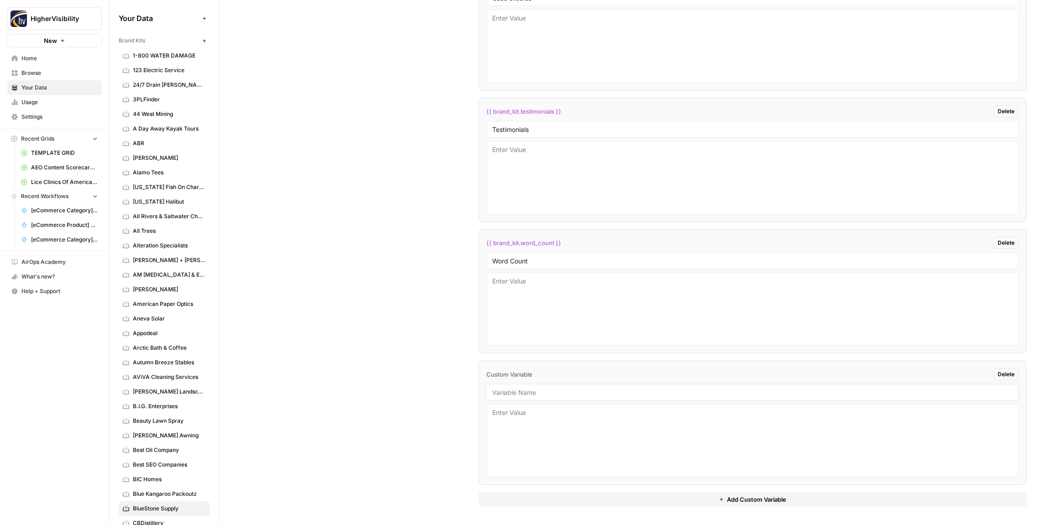
click at [527, 388] on input "text" at bounding box center [752, 392] width 520 height 8
paste input "Custom Location Page Outline"
type input "Custom Location Page Outline"
drag, startPoint x: 534, startPoint y: 496, endPoint x: 532, endPoint y: 491, distance: 5.7
click at [534, 496] on button "Add Custom Variable" at bounding box center [752, 499] width 548 height 15
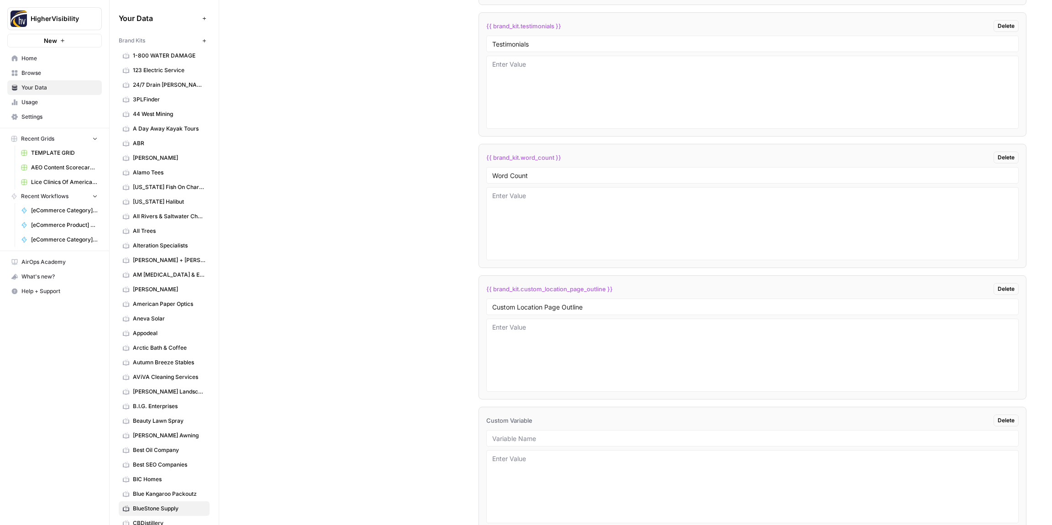
scroll to position [1701, 0]
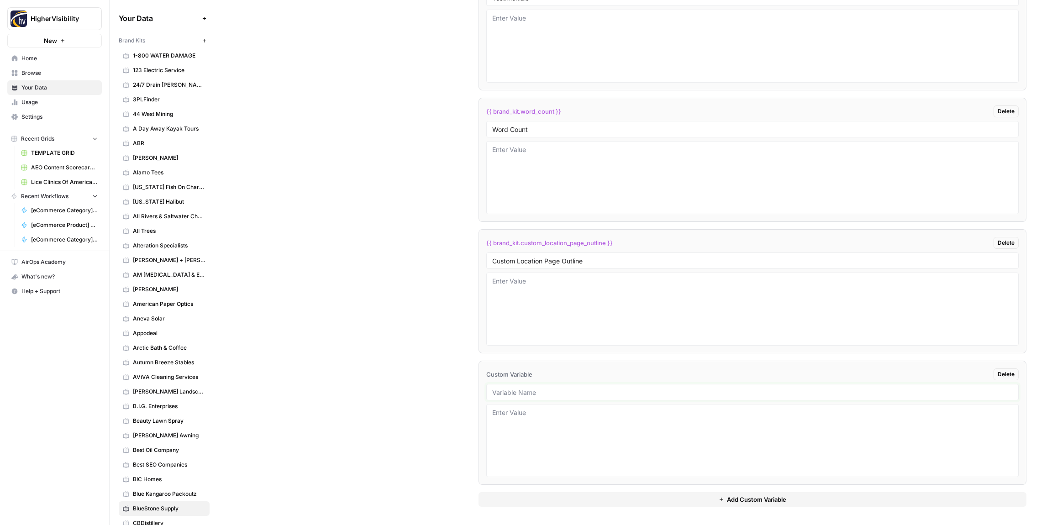
click at [576, 395] on input "text" at bounding box center [752, 392] width 520 height 8
paste input "Industry"
type input "Industry"
click at [545, 500] on button "Add Custom Variable" at bounding box center [752, 499] width 548 height 15
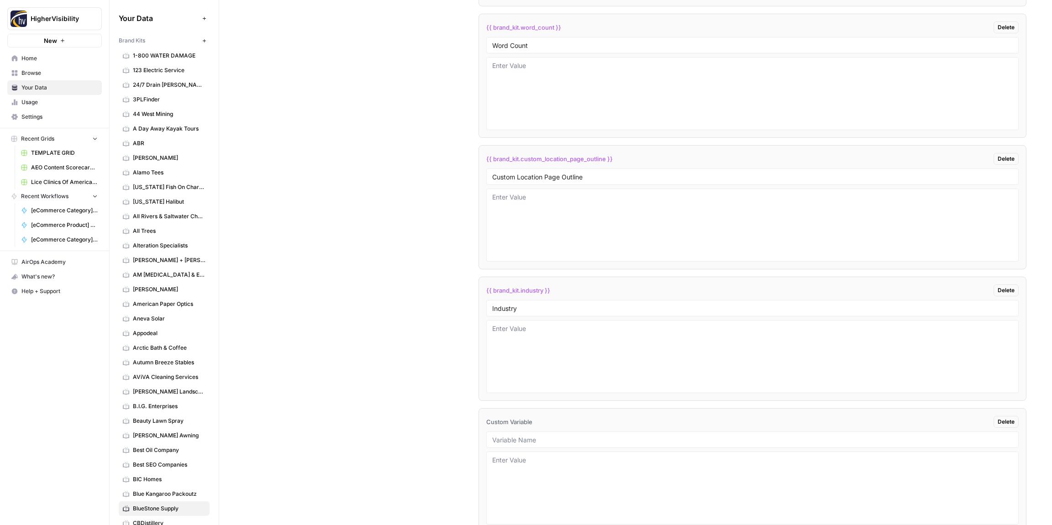
scroll to position [1832, 0]
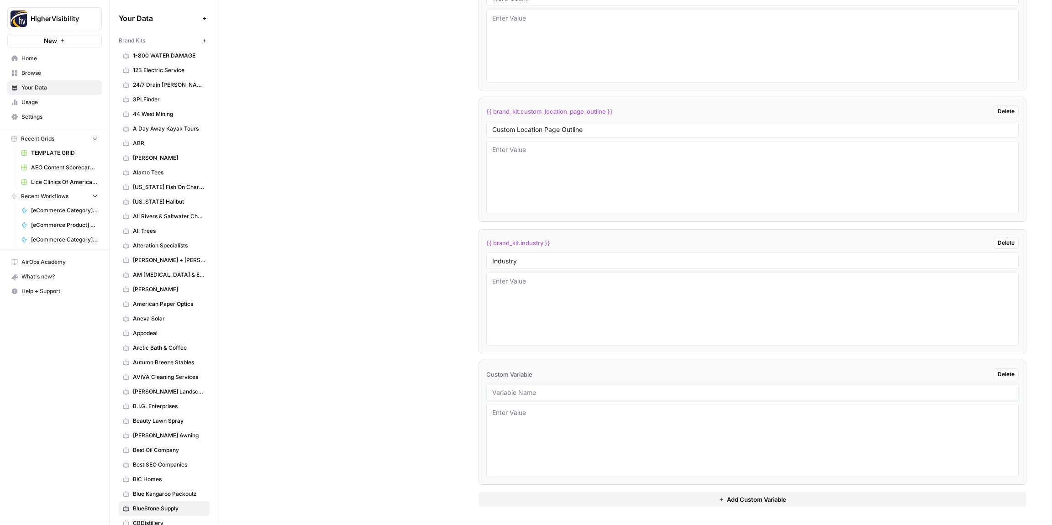
drag, startPoint x: 516, startPoint y: 394, endPoint x: 522, endPoint y: 395, distance: 6.0
click at [516, 394] on input "text" at bounding box center [752, 392] width 520 height 8
paste input "Location Page Services"
type input "Location Page Services"
click at [419, 389] on div "Custom Variables Create custom variables that will appear as global brand varia…" at bounding box center [635, 105] width 781 height 840
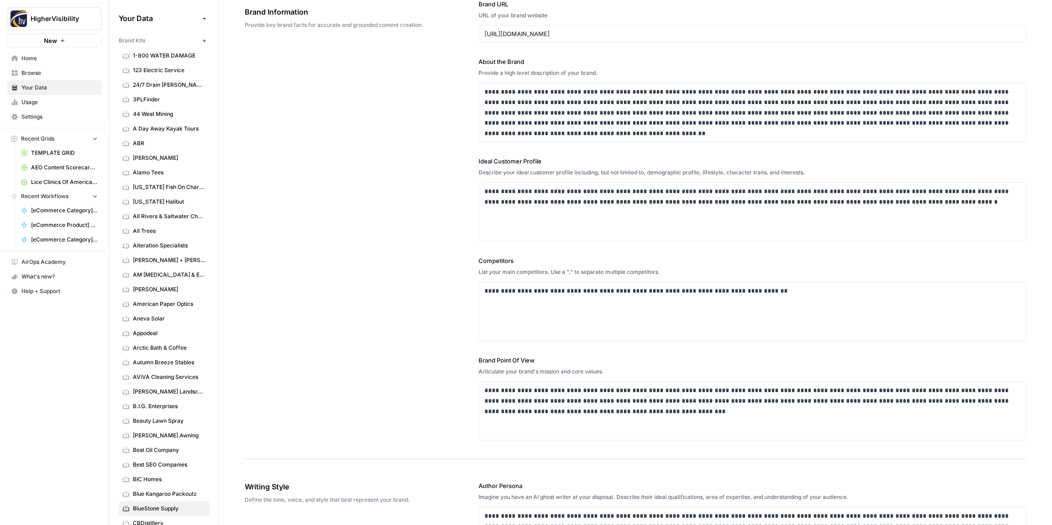
scroll to position [0, 0]
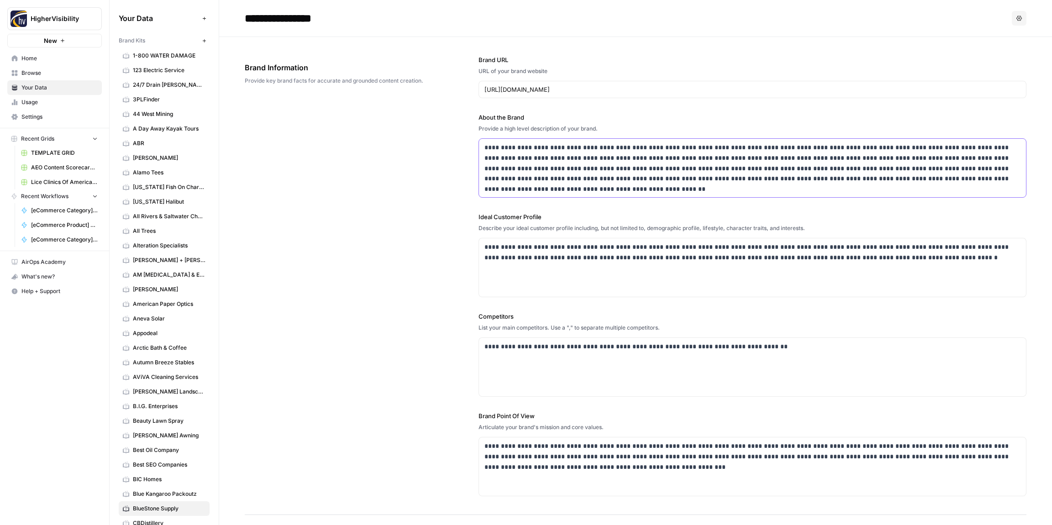
drag, startPoint x: 684, startPoint y: 147, endPoint x: 645, endPoint y: 147, distance: 38.8
click at [645, 147] on p "**********" at bounding box center [752, 163] width 536 height 42
copy p "**********"
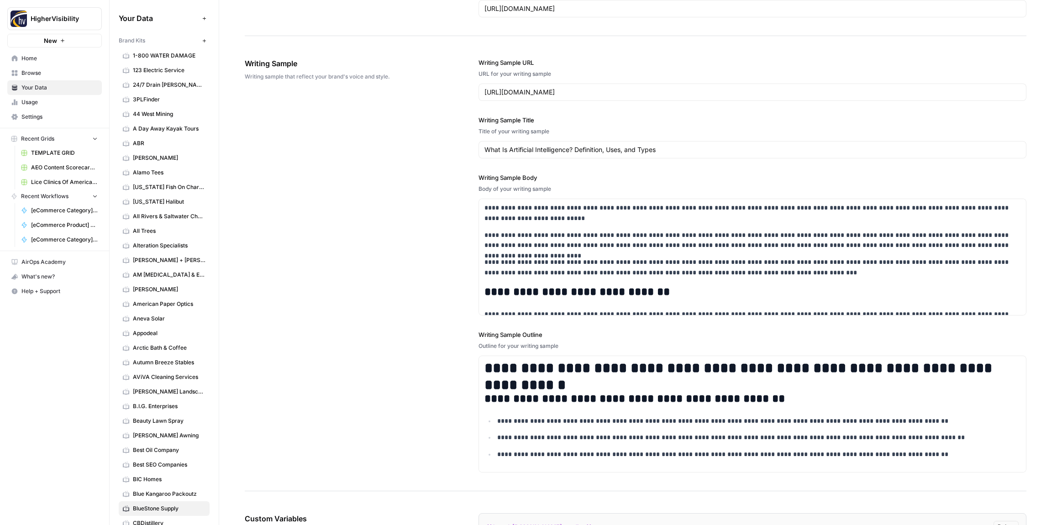
scroll to position [1832, 0]
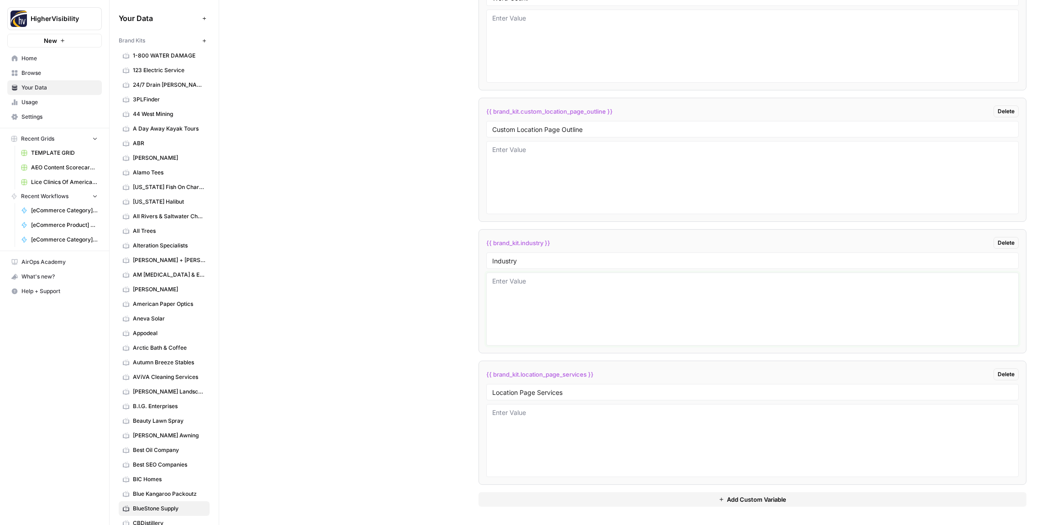
click at [567, 296] on textarea at bounding box center [752, 309] width 520 height 65
paste textarea "geosynthetics"
type textarea "geosynthetics"
drag, startPoint x: 377, startPoint y: 265, endPoint x: 382, endPoint y: 265, distance: 5.0
click at [377, 265] on div "Custom Variables Create custom variables that will appear as global brand varia…" at bounding box center [635, 105] width 781 height 840
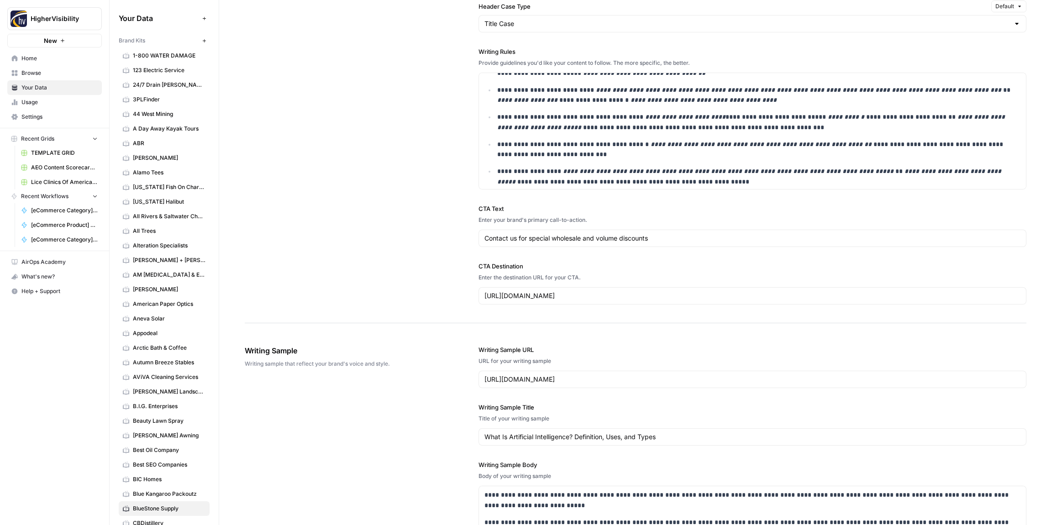
scroll to position [660, 0]
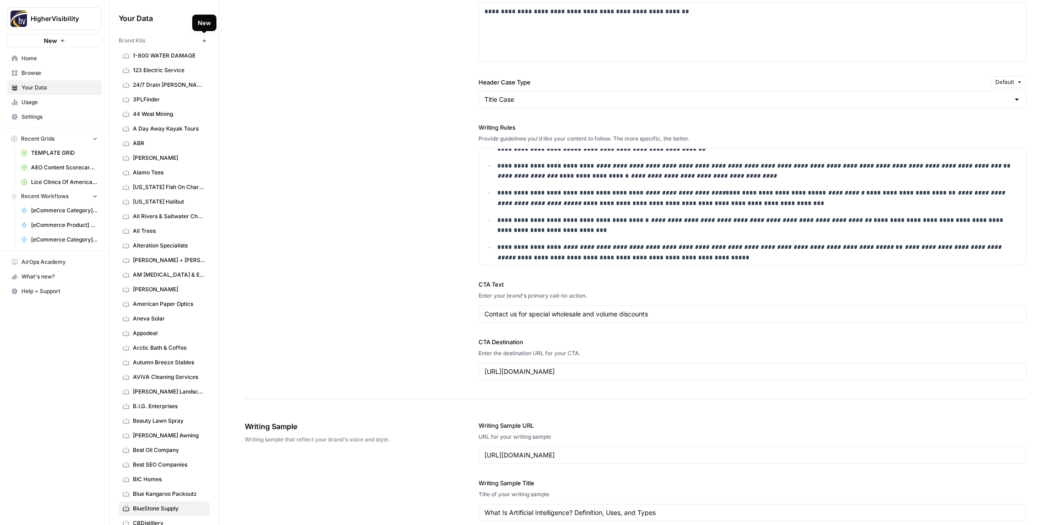
click at [204, 41] on icon "button" at bounding box center [203, 40] width 3 height 3
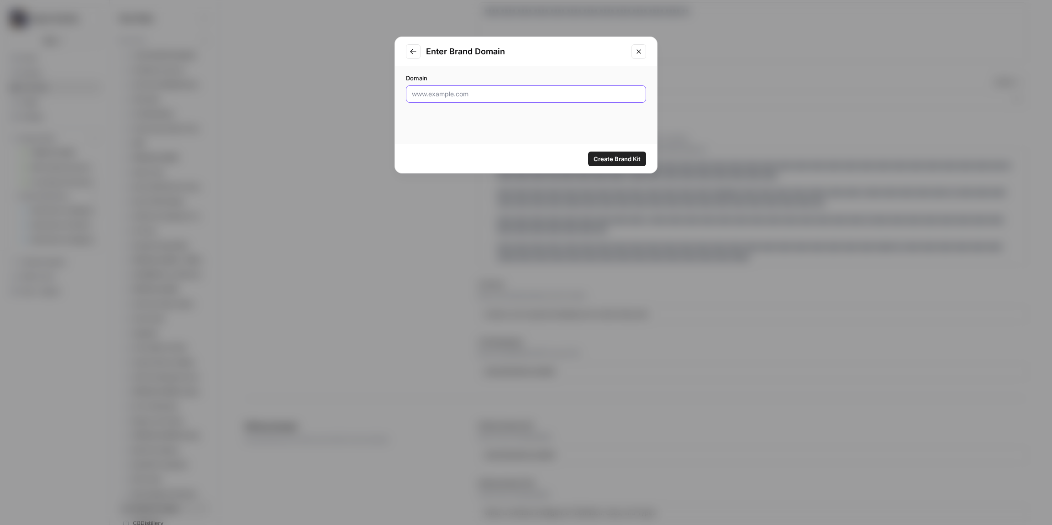
click at [454, 94] on input "Domain" at bounding box center [526, 93] width 228 height 9
paste input "https://bluefrogplumbing.com/"
type input "https://bluefrogplumbing.com/"
click at [618, 156] on span "Create Brand Kit" at bounding box center [616, 158] width 47 height 9
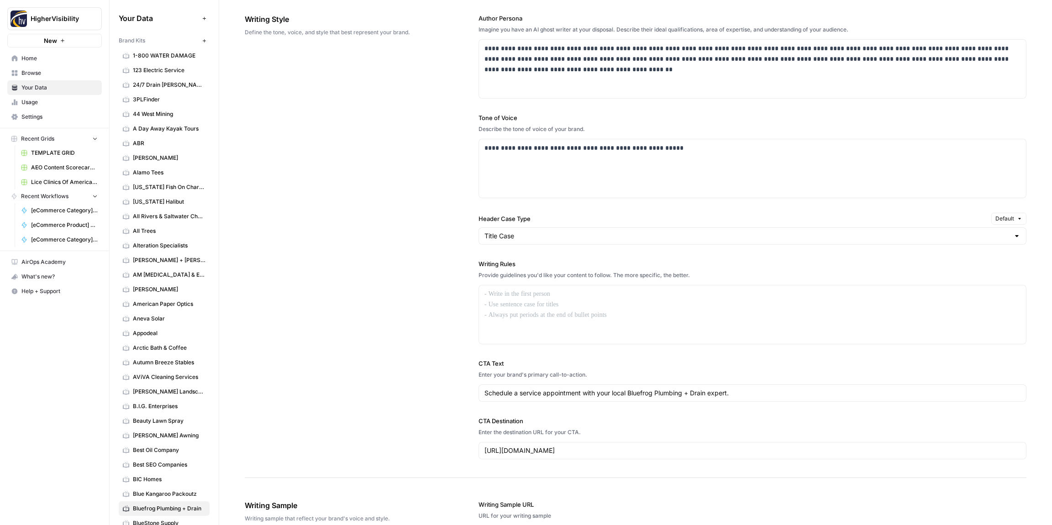
scroll to position [529, 0]
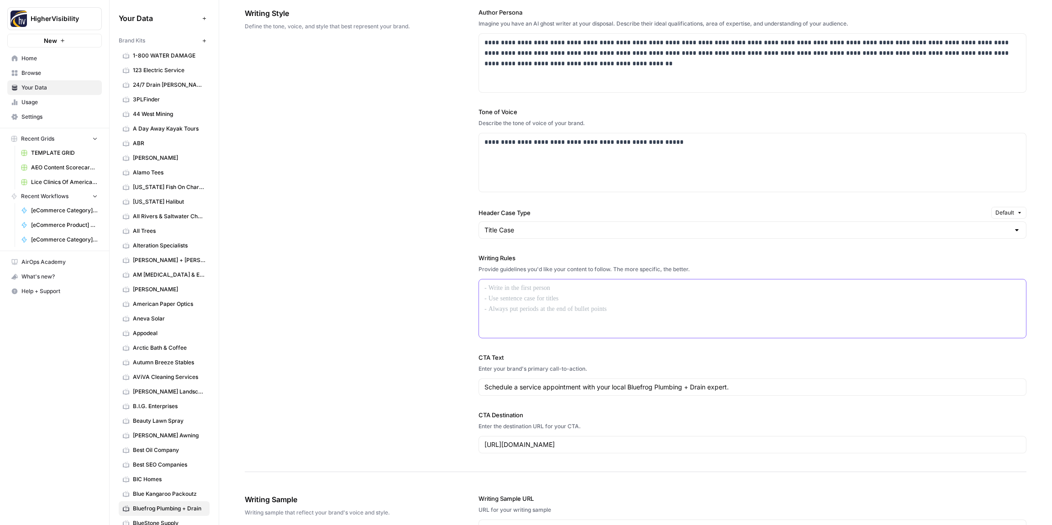
click at [519, 296] on div at bounding box center [752, 308] width 547 height 58
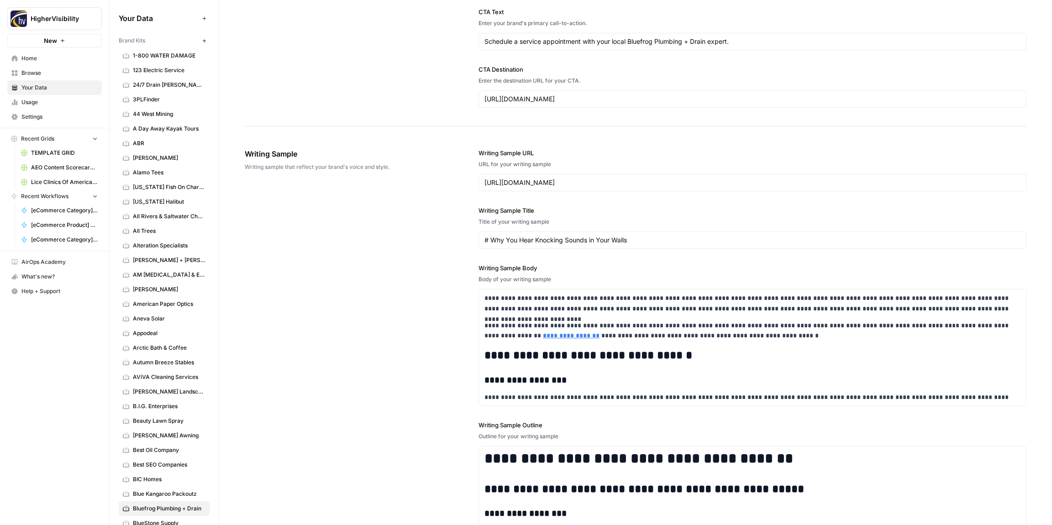
scroll to position [1060, 0]
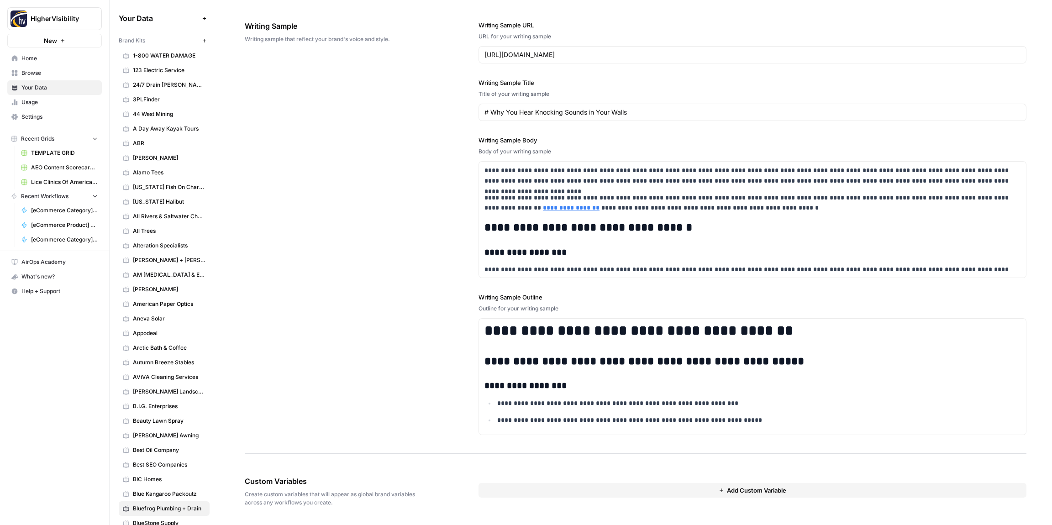
click at [508, 492] on button "Add Custom Variable" at bounding box center [752, 490] width 548 height 15
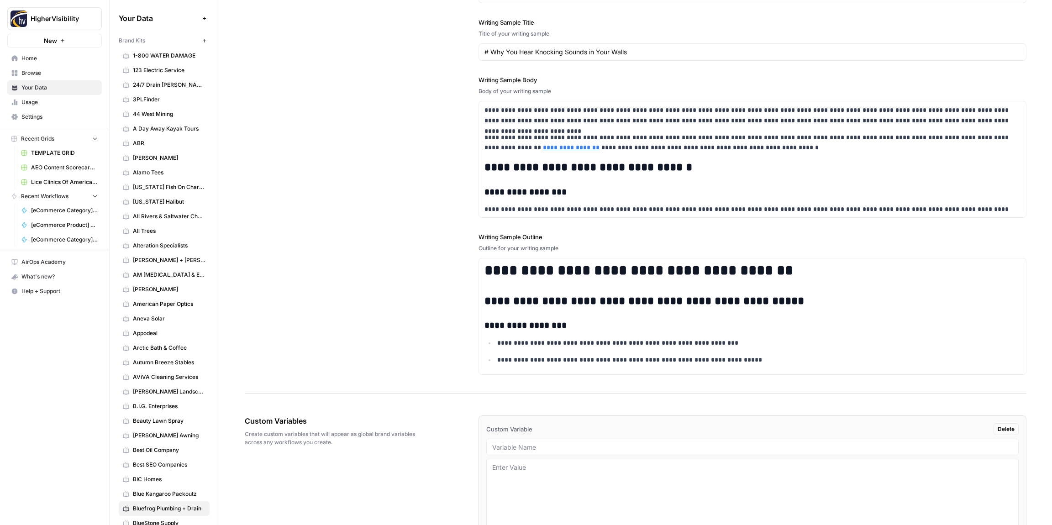
scroll to position [1175, 0]
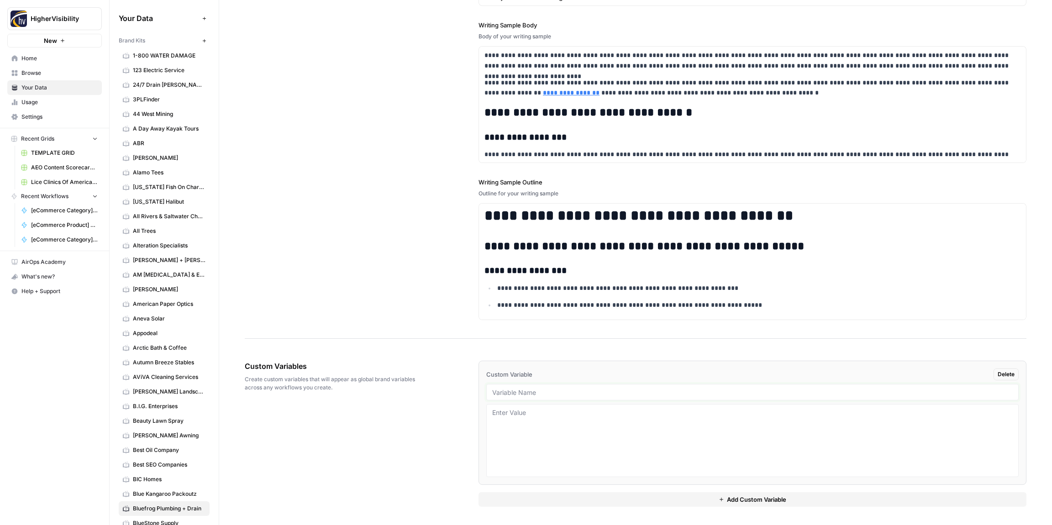
click at [510, 396] on input "text" at bounding box center [752, 392] width 520 height 8
paste input "Case Studies"
type input "Case Studies"
click at [537, 497] on button "Add Custom Variable" at bounding box center [752, 499] width 548 height 15
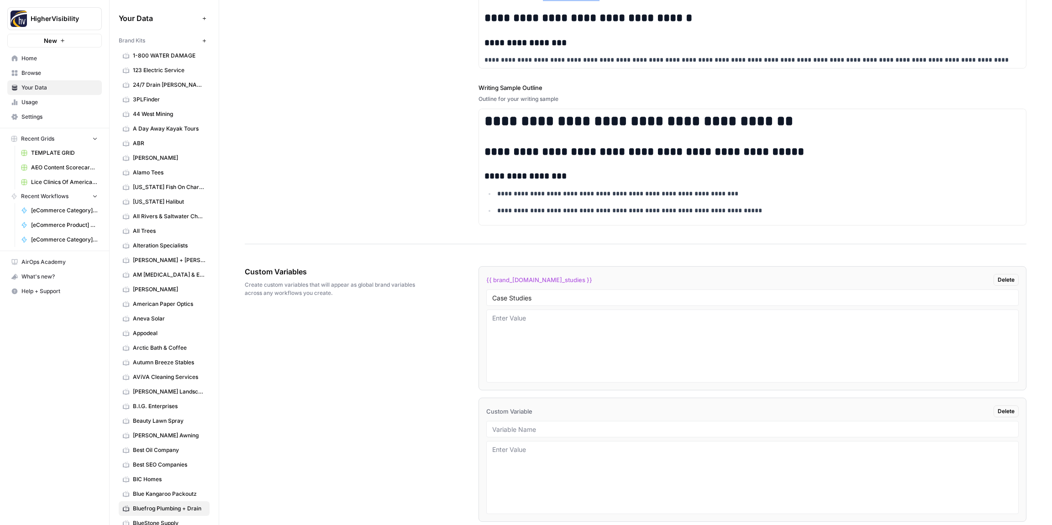
scroll to position [1306, 0]
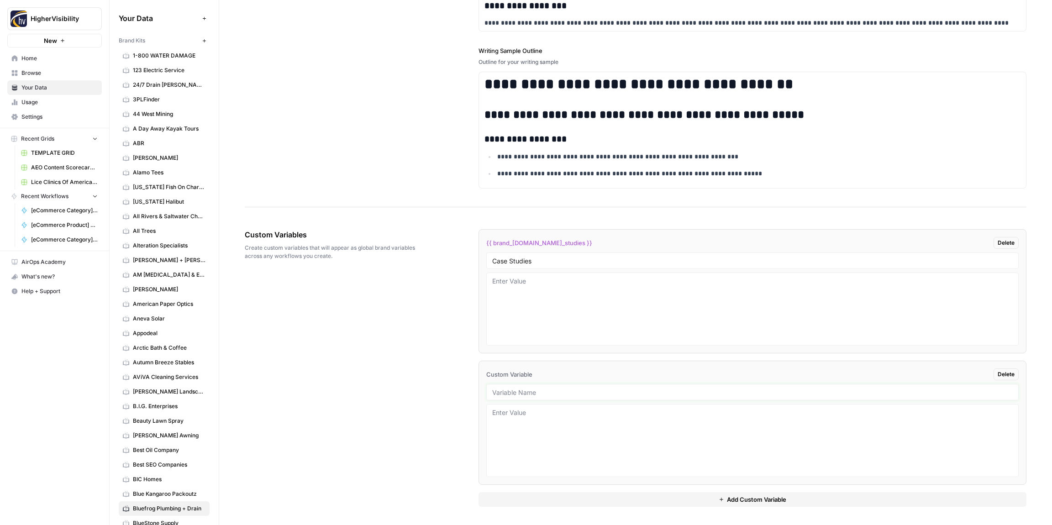
drag, startPoint x: 519, startPoint y: 388, endPoint x: 393, endPoint y: 374, distance: 127.7
click at [519, 388] on input "text" at bounding box center [752, 392] width 520 height 8
click at [550, 393] on input "text" at bounding box center [752, 392] width 520 height 8
paste input "Testimonials"
type input "Testimonials"
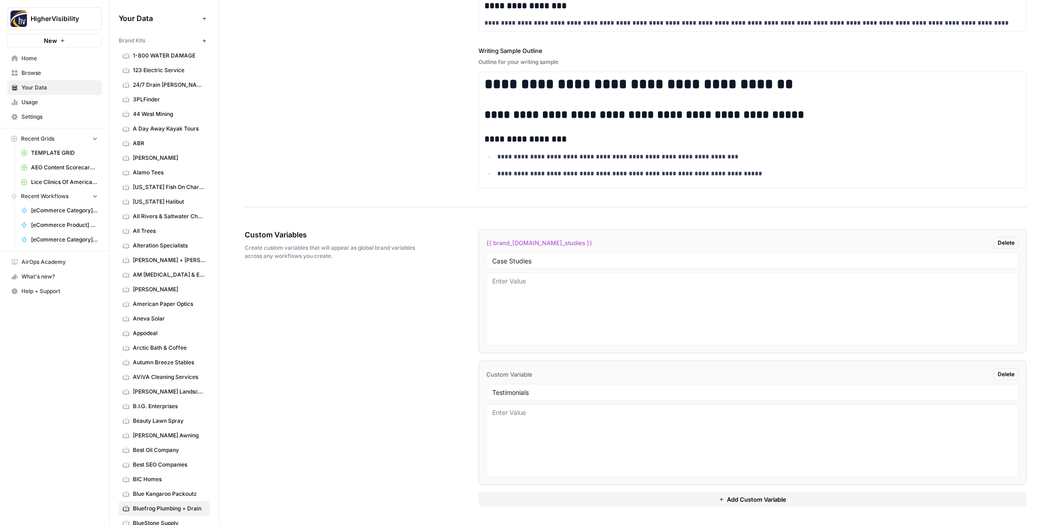
click at [559, 498] on button "Add Custom Variable" at bounding box center [752, 499] width 548 height 15
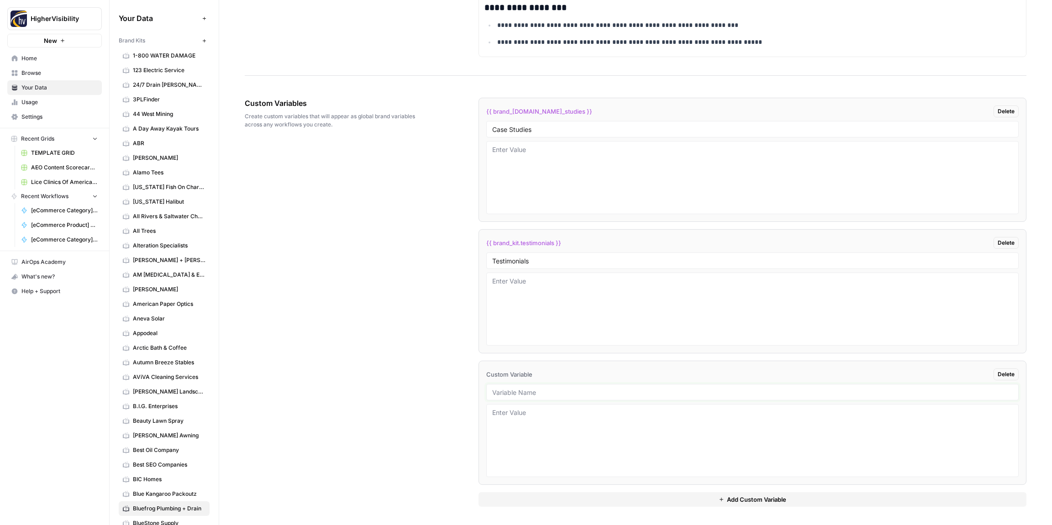
click at [513, 392] on input "text" at bounding box center [752, 392] width 520 height 8
paste input "Word Count"
type input "Word Count"
click at [599, 499] on button "Add Custom Variable" at bounding box center [752, 499] width 548 height 15
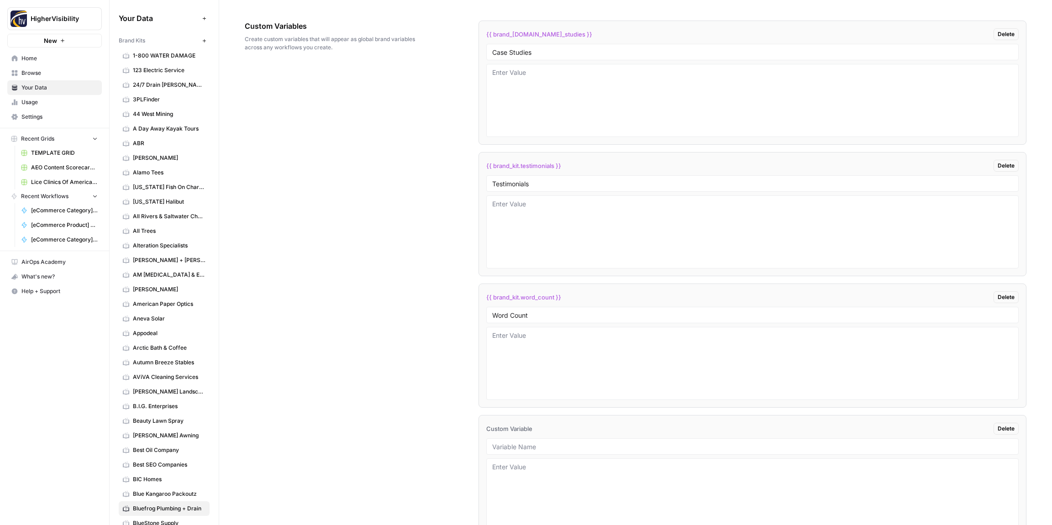
scroll to position [1569, 0]
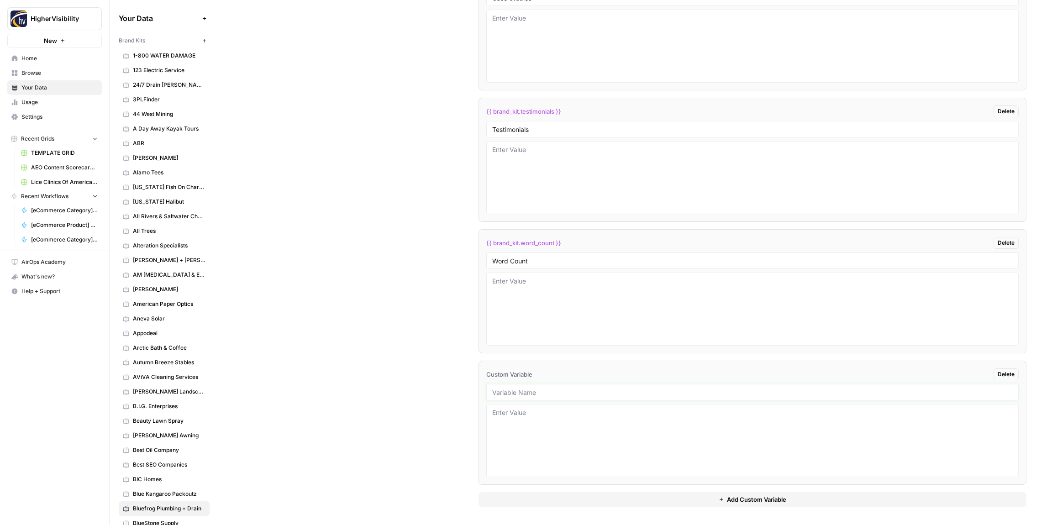
click at [515, 392] on input "text" at bounding box center [752, 392] width 520 height 8
paste input "Custom Location Page Outline"
type input "Custom Location Page Outline"
click at [553, 502] on button "Add Custom Variable" at bounding box center [752, 499] width 548 height 15
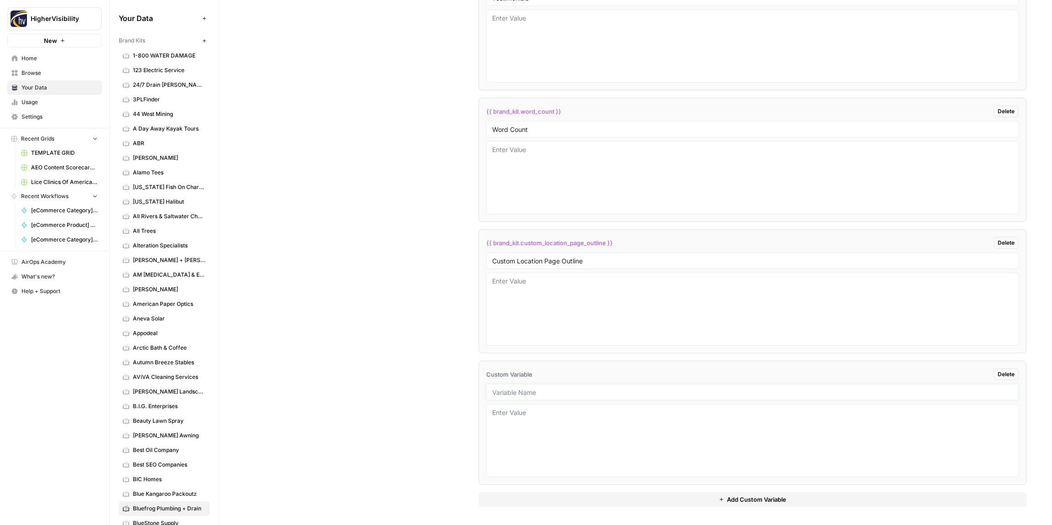
click at [540, 393] on input "text" at bounding box center [752, 392] width 520 height 8
paste input "Industry"
type input "Industry"
click at [521, 426] on textarea at bounding box center [752, 440] width 520 height 65
type textarea "Plumbing"
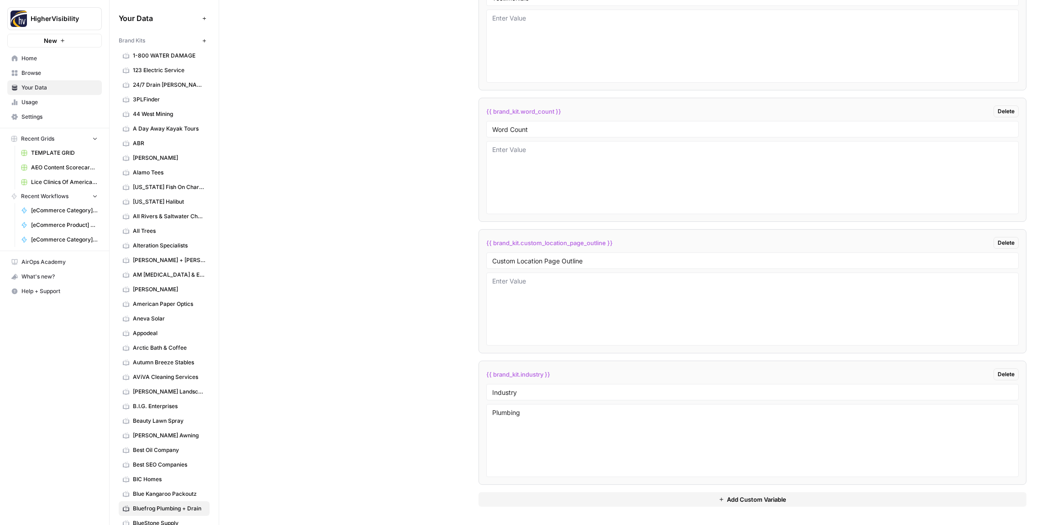
click at [542, 496] on button "Add Custom Variable" at bounding box center [752, 499] width 548 height 15
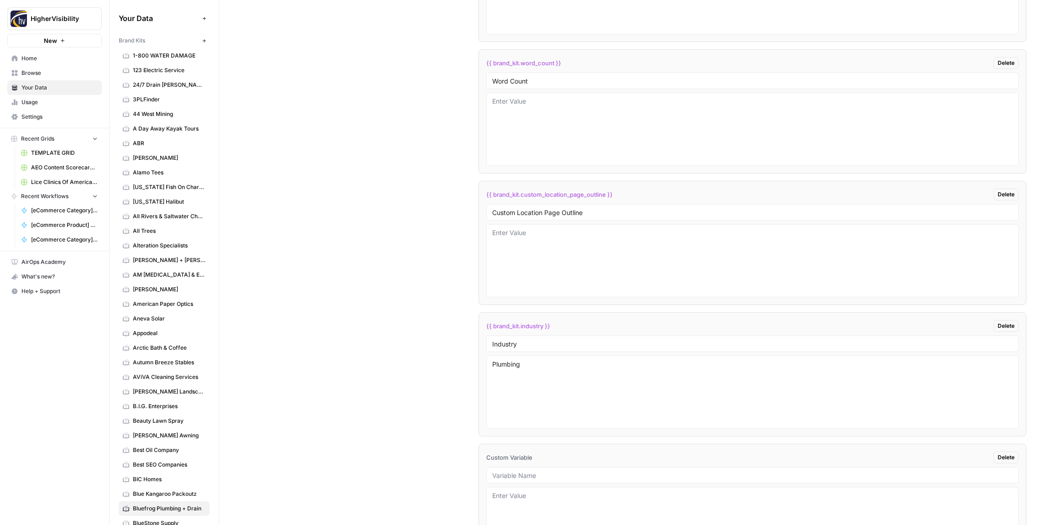
scroll to position [1832, 0]
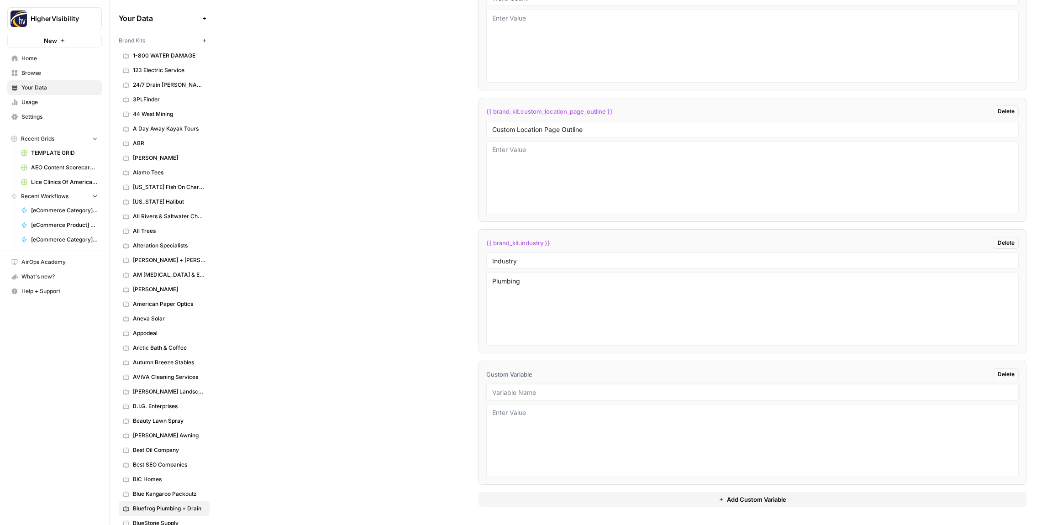
click at [543, 392] on input "text" at bounding box center [752, 392] width 520 height 8
paste input "Location Page Services"
type input "Location Page Services"
click at [409, 377] on div "Custom Variables Create custom variables that will appear as global brand varia…" at bounding box center [635, 105] width 781 height 840
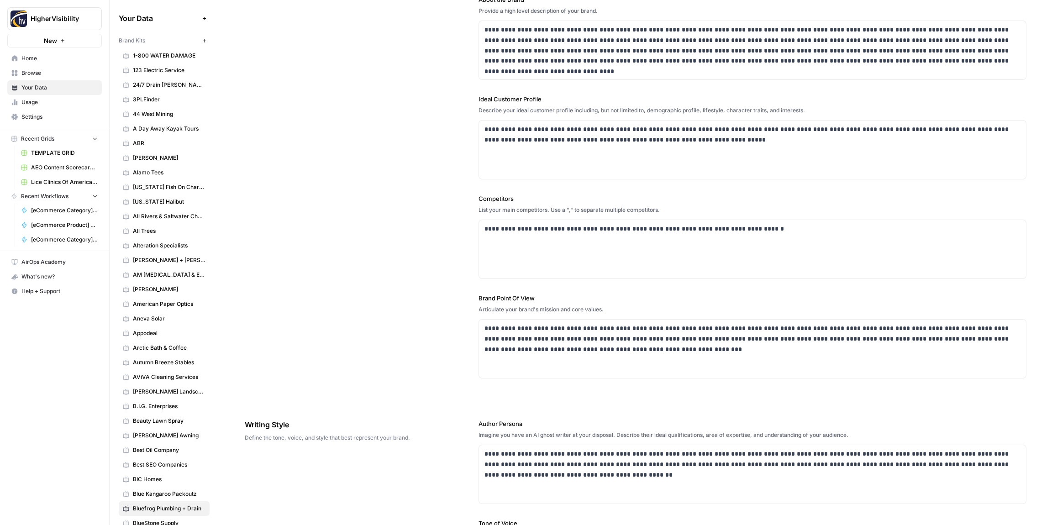
scroll to position [0, 0]
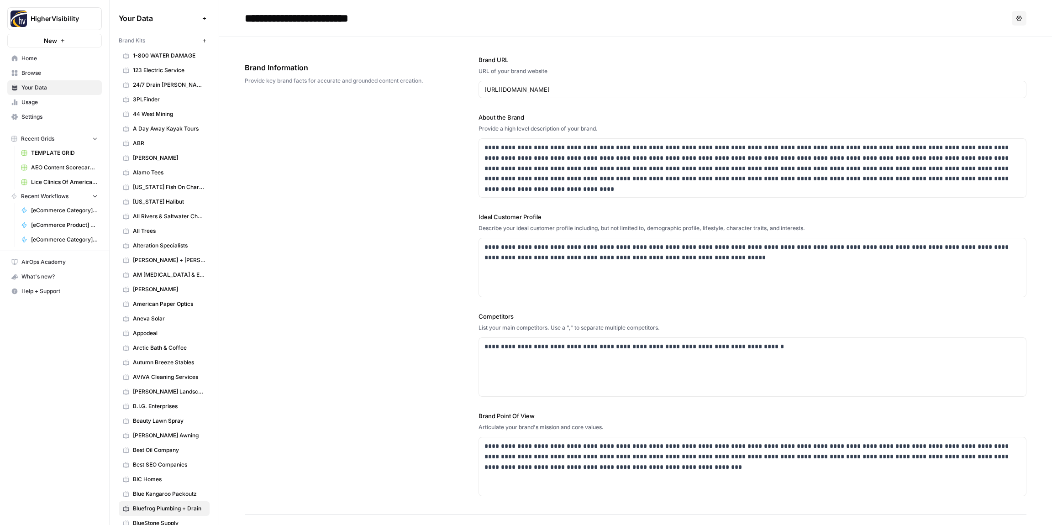
click at [205, 42] on icon "button" at bounding box center [204, 40] width 5 height 5
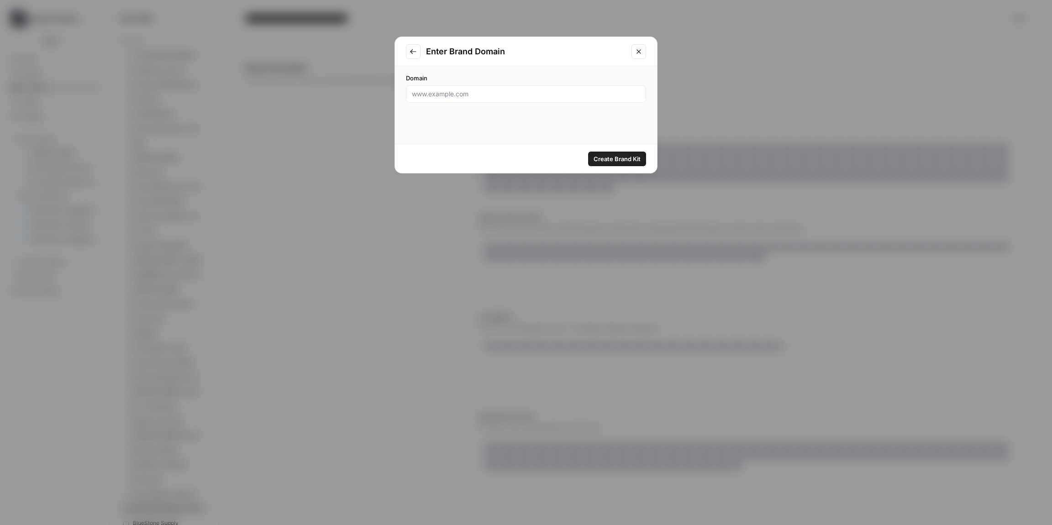
click at [474, 99] on div at bounding box center [526, 93] width 240 height 17
paste input "https://www.blushingtonblooms.com/"
type input "https://www.blushingtonblooms.com/"
click at [620, 160] on span "Create Brand Kit" at bounding box center [616, 158] width 47 height 9
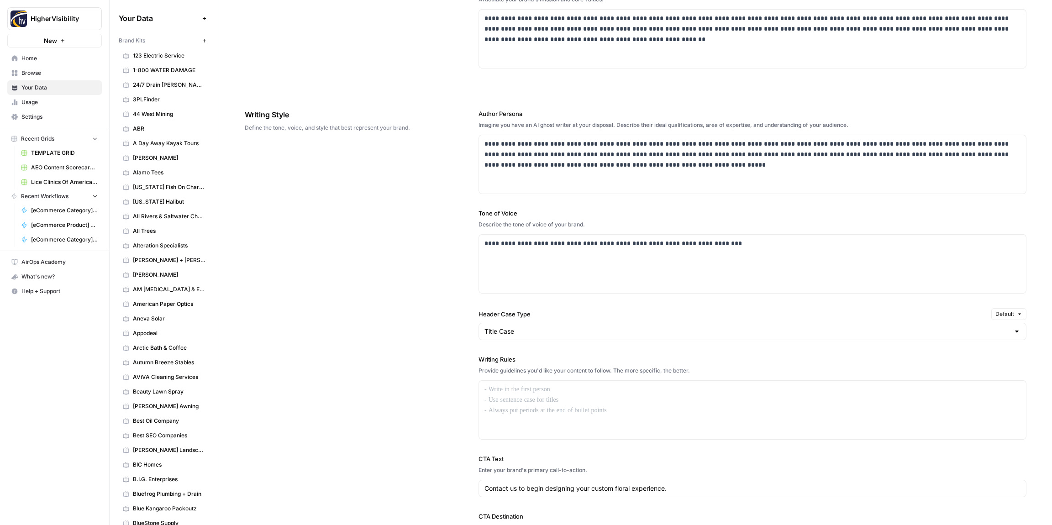
scroll to position [498, 0]
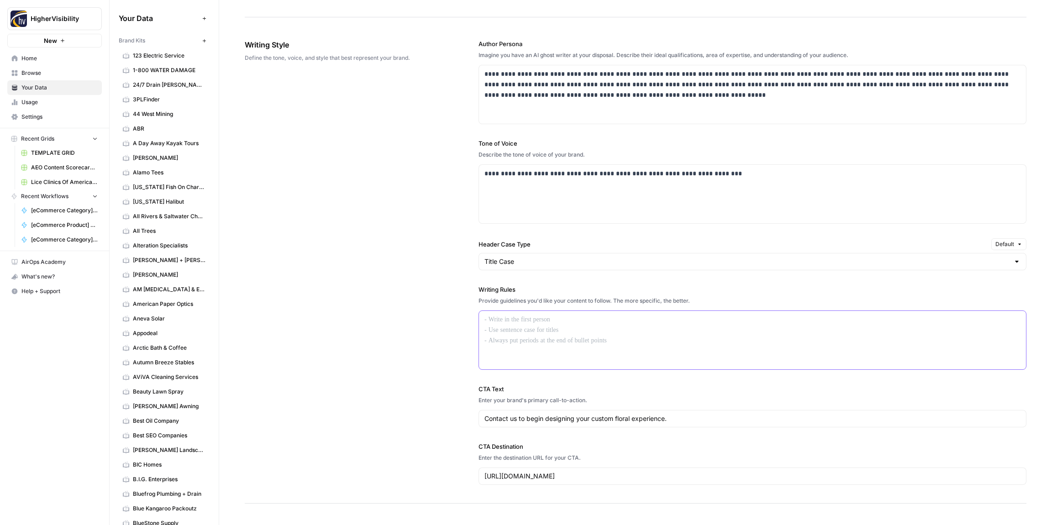
click at [551, 338] on div at bounding box center [752, 340] width 547 height 58
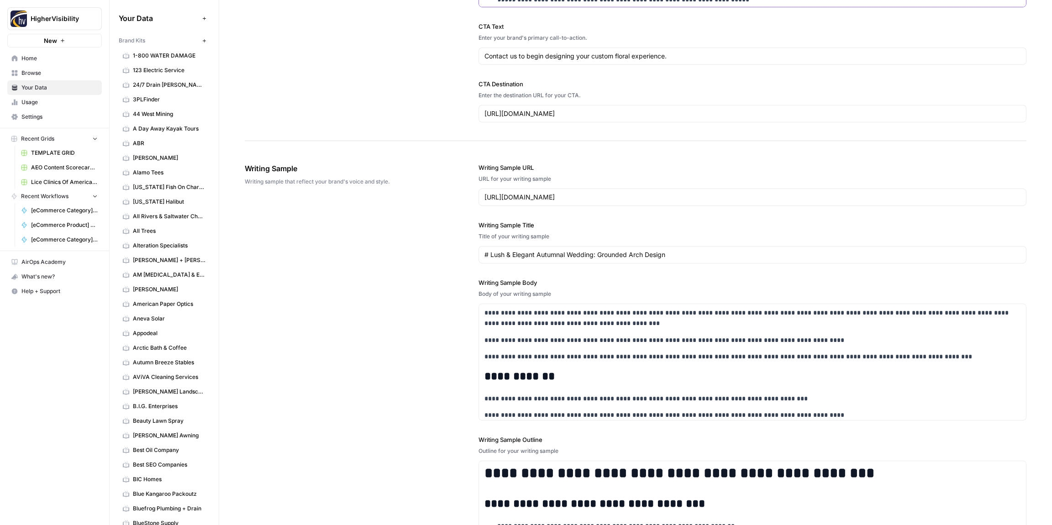
scroll to position [1060, 0]
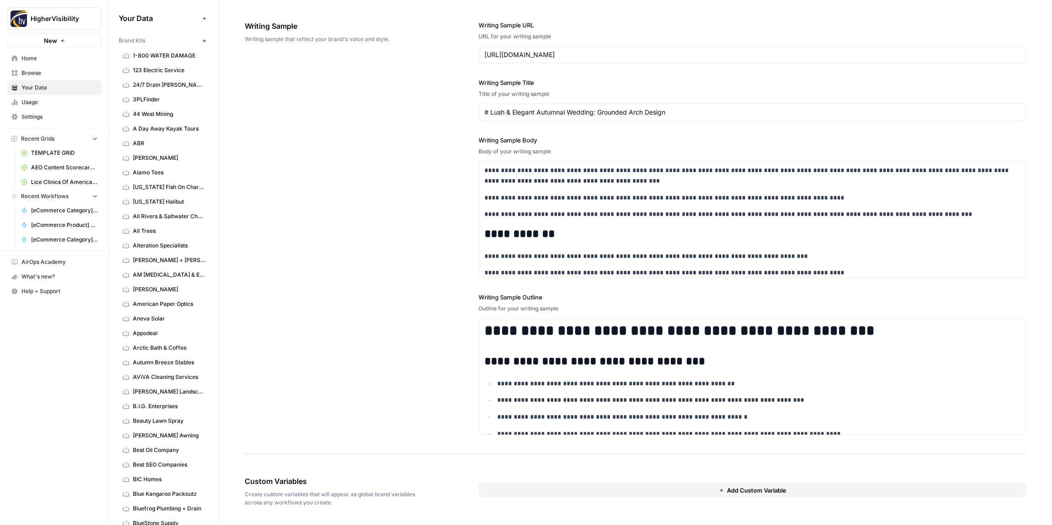
click at [524, 490] on button "Add Custom Variable" at bounding box center [752, 490] width 548 height 15
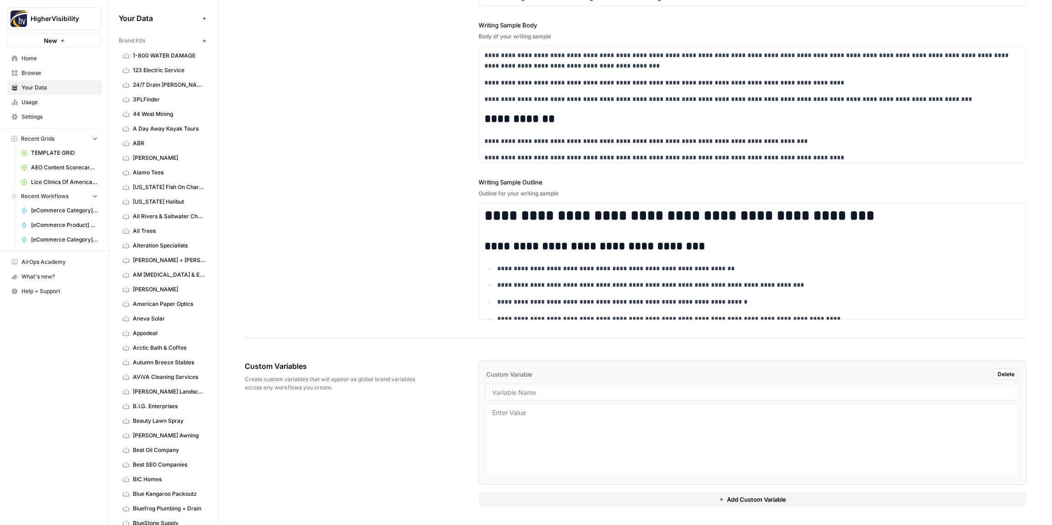
paste input "Case Studies"
click at [527, 391] on input "text" at bounding box center [752, 392] width 520 height 8
type input "Case Studies"
click at [539, 498] on button "Add Custom Variable" at bounding box center [752, 499] width 548 height 15
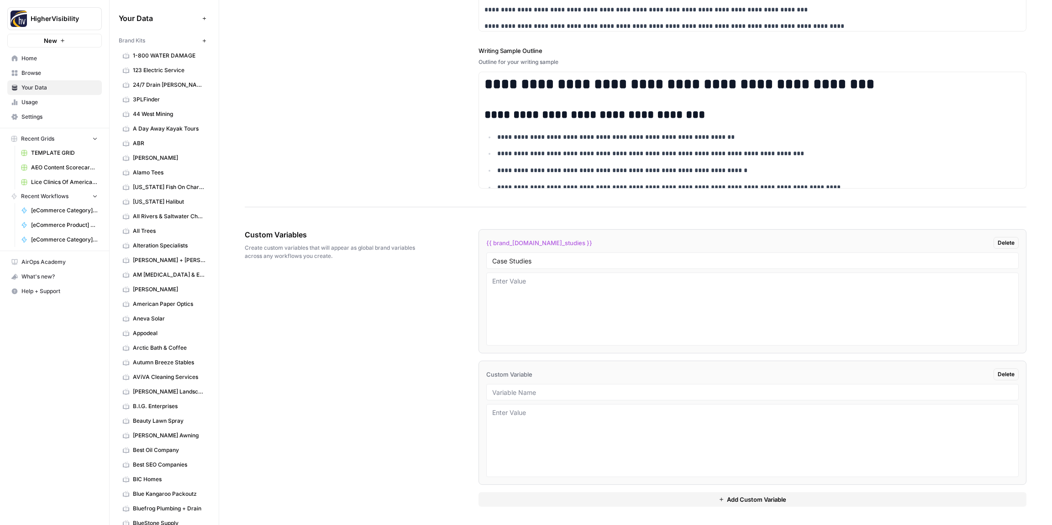
click at [506, 397] on div at bounding box center [752, 392] width 532 height 16
click at [505, 390] on input "text" at bounding box center [752, 392] width 520 height 8
drag, startPoint x: 537, startPoint y: 389, endPoint x: 534, endPoint y: 384, distance: 5.7
click at [537, 389] on input "text" at bounding box center [752, 392] width 520 height 8
paste input "Testimonials"
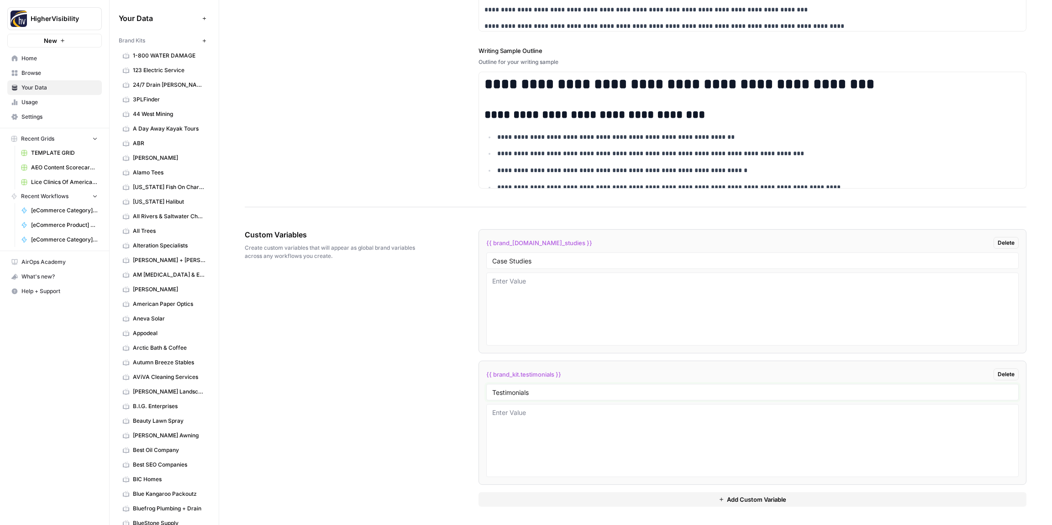
type input "Testimonials"
click at [578, 503] on button "Add Custom Variable" at bounding box center [752, 499] width 548 height 15
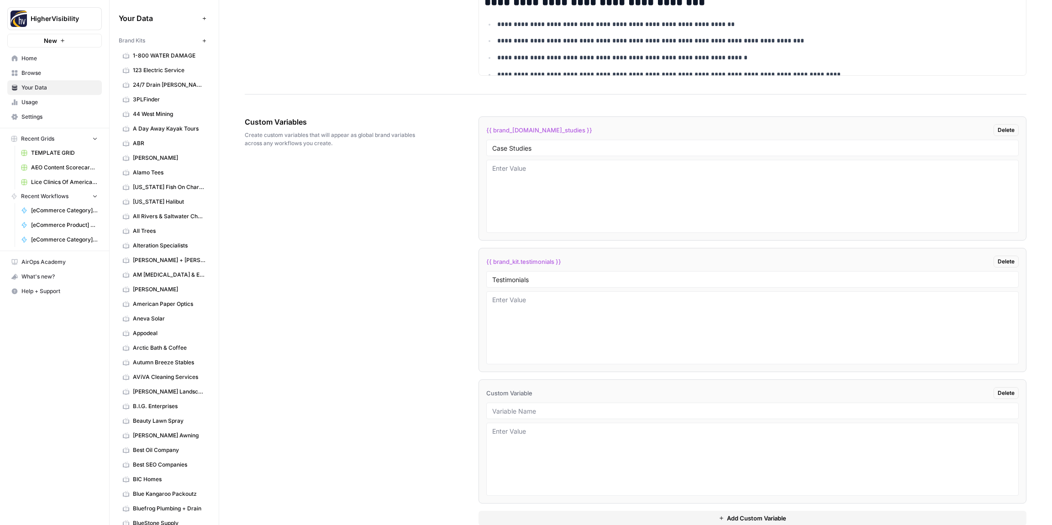
scroll to position [1438, 0]
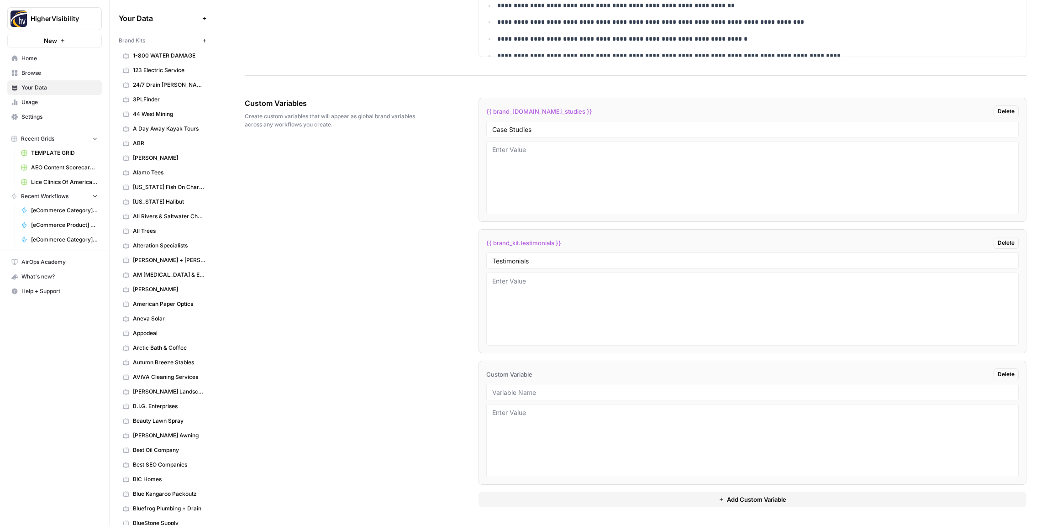
click at [513, 400] on div at bounding box center [752, 392] width 532 height 16
click at [515, 391] on input "text" at bounding box center [752, 392] width 520 height 8
click at [519, 392] on input "text" at bounding box center [752, 392] width 520 height 8
paste input "Word Count"
type input "Word Count"
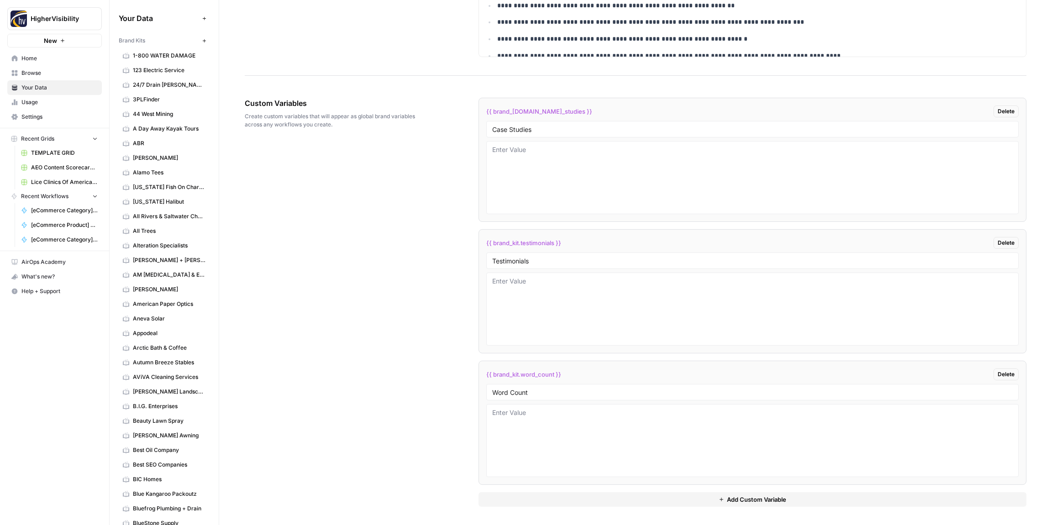
click at [614, 491] on div "{{ brand_kit.case_studies }} Delete Case Studies {{ brand_kit.testimonials }} D…" at bounding box center [752, 302] width 548 height 409
click at [590, 501] on button "Add Custom Variable" at bounding box center [752, 499] width 548 height 15
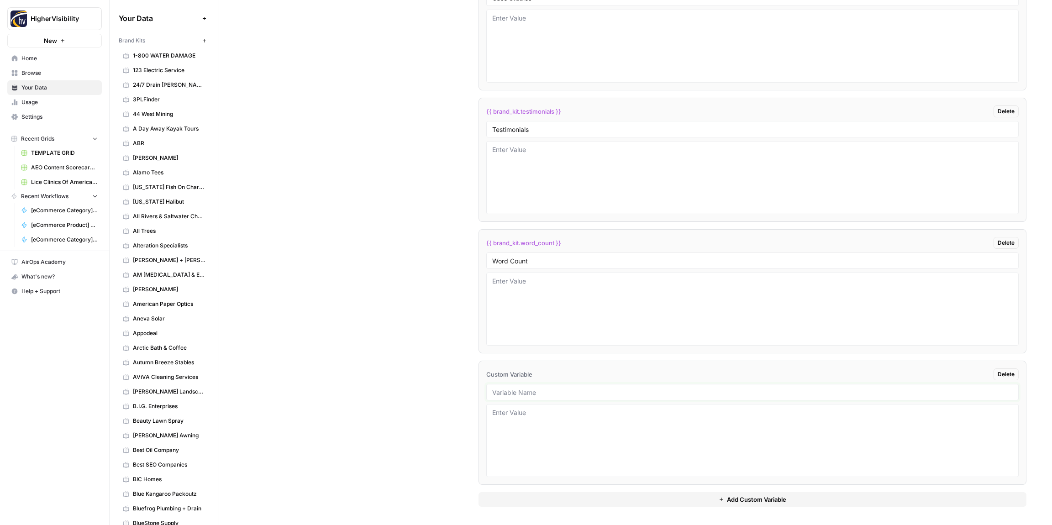
click at [513, 389] on input "text" at bounding box center [752, 392] width 520 height 8
drag, startPoint x: 528, startPoint y: 395, endPoint x: 519, endPoint y: 389, distance: 10.6
click at [528, 395] on input "text" at bounding box center [752, 392] width 520 height 8
paste input "Custom Location Page Outline"
type input "Custom Location Page Outline"
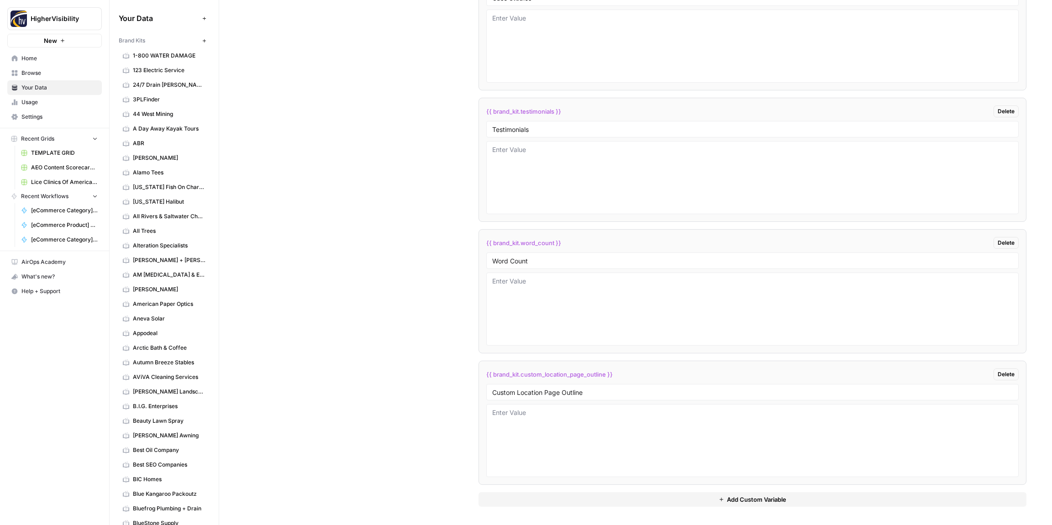
drag, startPoint x: 595, startPoint y: 498, endPoint x: 553, endPoint y: 462, distance: 55.6
click at [593, 498] on button "Add Custom Variable" at bounding box center [752, 499] width 548 height 15
click at [510, 386] on div at bounding box center [752, 392] width 532 height 16
click at [515, 388] on input "text" at bounding box center [752, 392] width 520 height 8
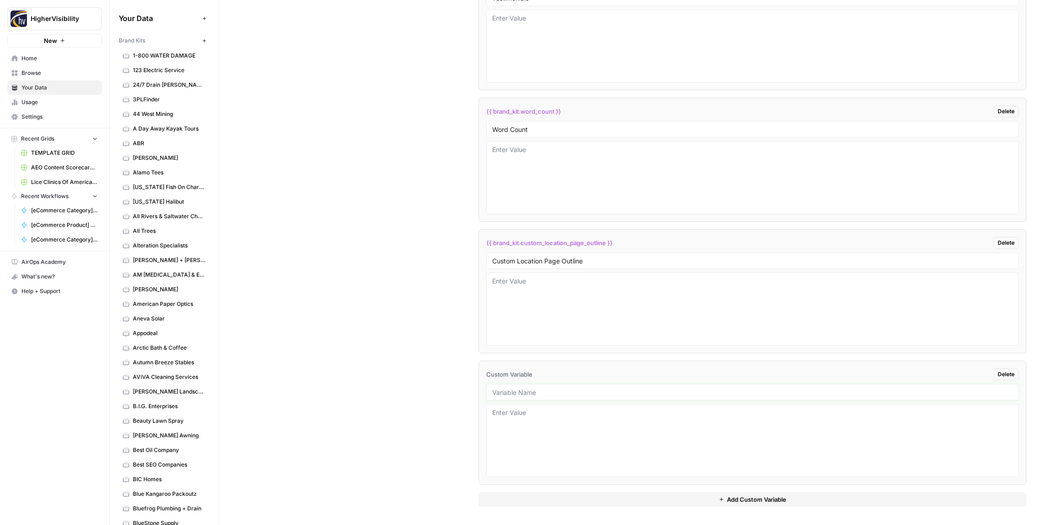
click at [552, 392] on input "text" at bounding box center [752, 392] width 520 height 8
paste input "Industry"
type input "Industry"
click at [587, 501] on button "Add Custom Variable" at bounding box center [752, 499] width 548 height 15
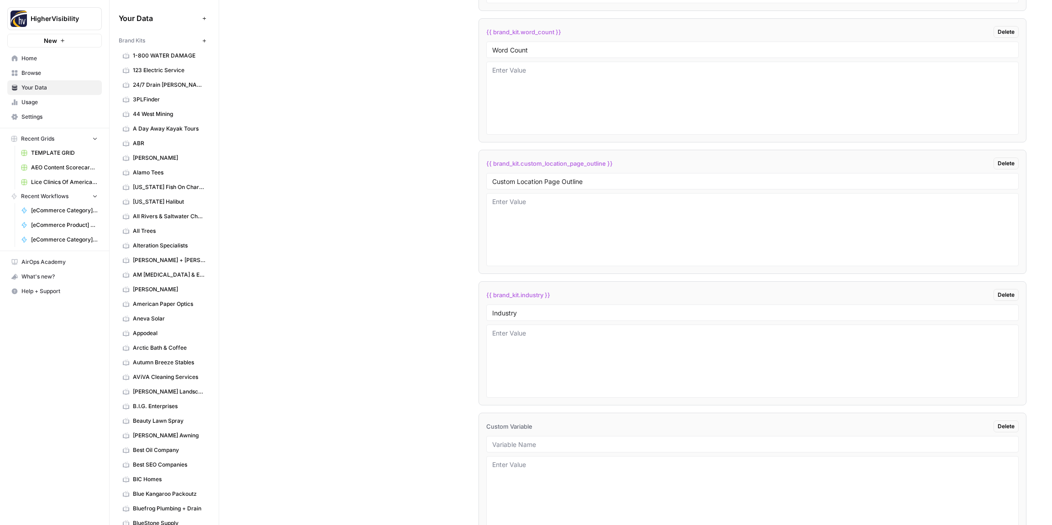
scroll to position [1832, 0]
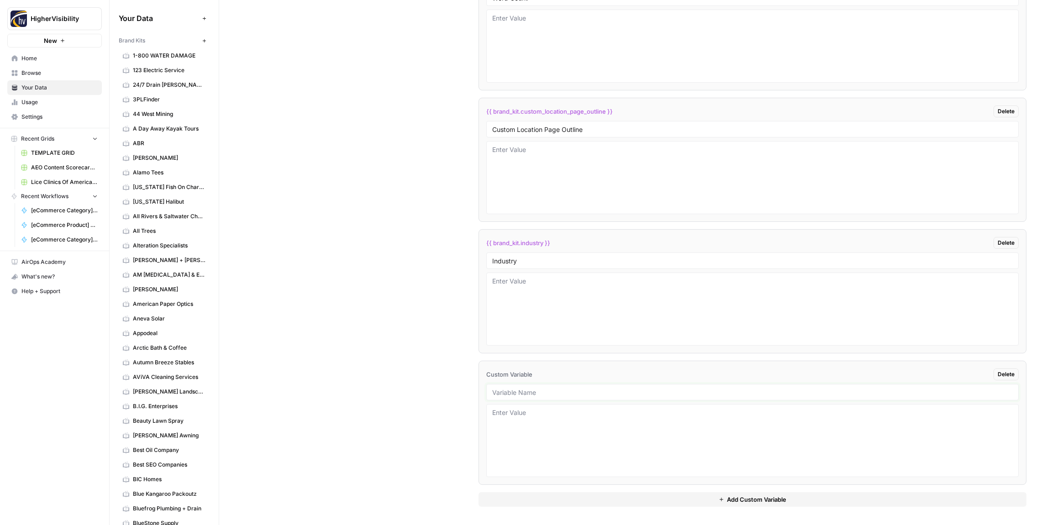
click at [518, 393] on input "text" at bounding box center [752, 392] width 520 height 8
paste input "Location Page Services"
type input "Location Page Services"
click at [457, 390] on div "Custom Variables Create custom variables that will appear as global brand varia…" at bounding box center [635, 105] width 781 height 840
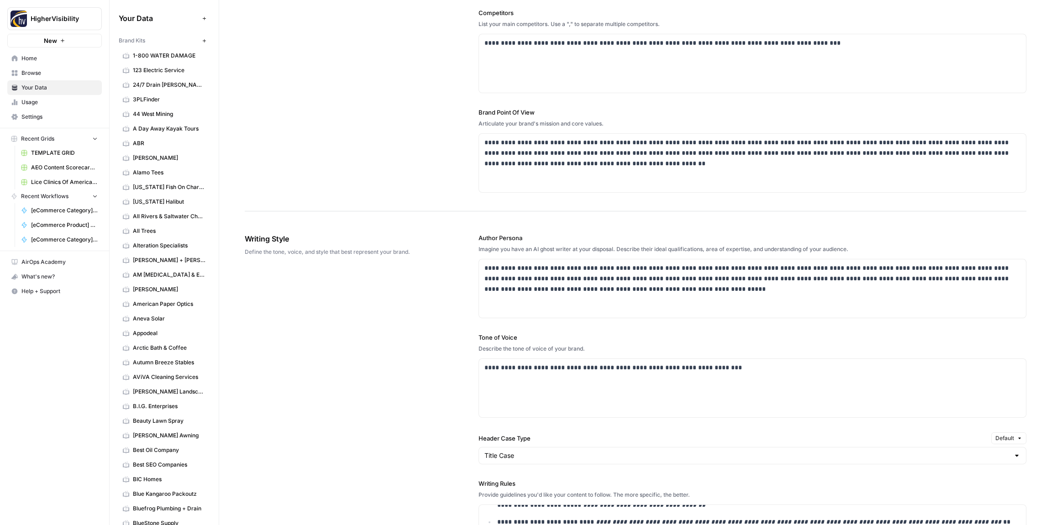
scroll to position [0, 0]
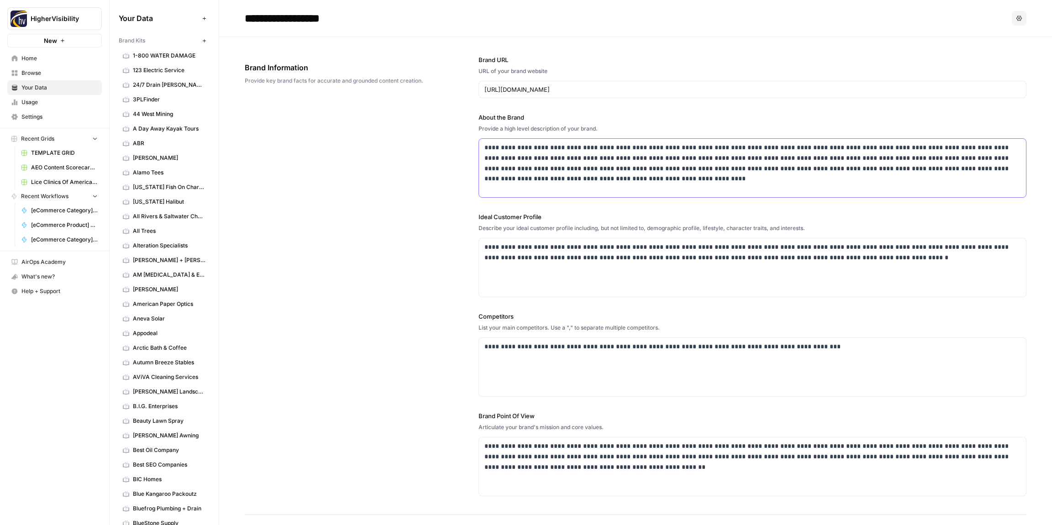
drag, startPoint x: 588, startPoint y: 147, endPoint x: 575, endPoint y: 147, distance: 13.3
click at [575, 147] on p "**********" at bounding box center [752, 163] width 536 height 42
copy p "******"
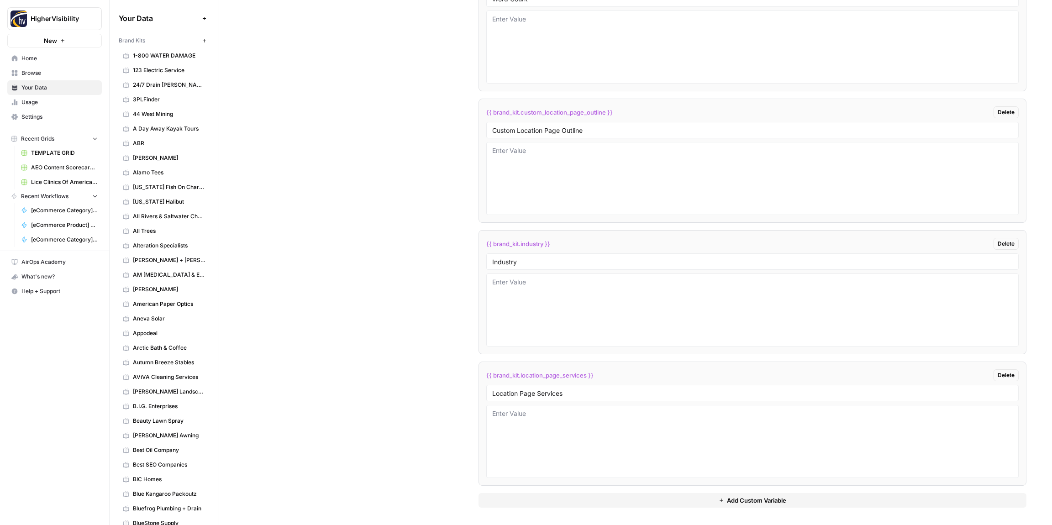
scroll to position [1832, 0]
click at [544, 301] on textarea at bounding box center [752, 309] width 520 height 65
paste textarea "floral"
type textarea "florist"
click at [458, 275] on div "Custom Variables Create custom variables that will appear as global brand varia…" at bounding box center [635, 105] width 781 height 840
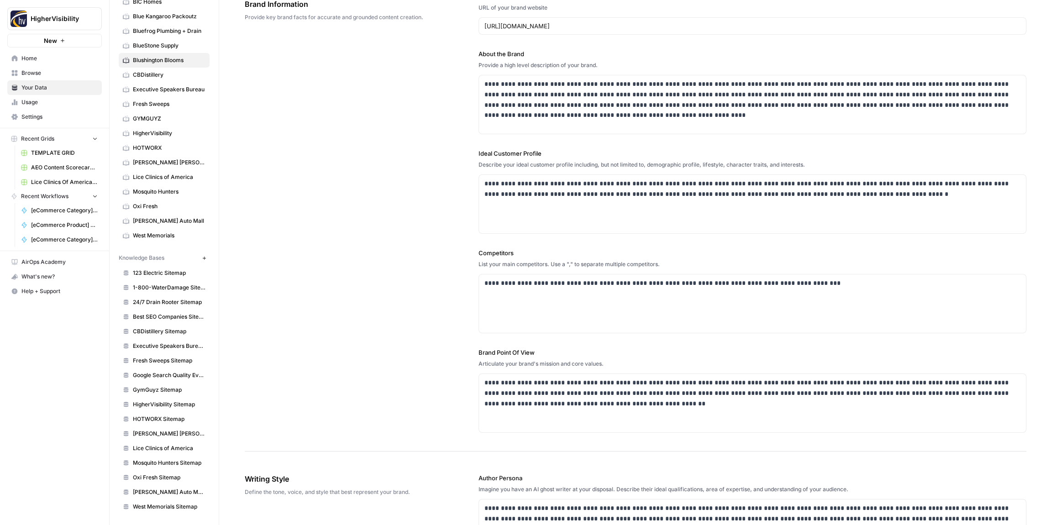
scroll to position [66, 0]
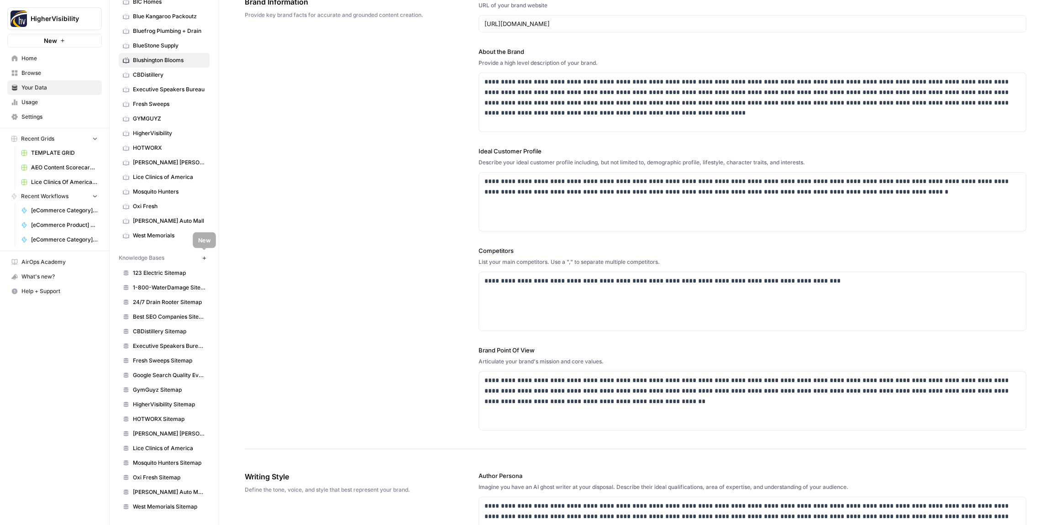
click at [208, 258] on button "New" at bounding box center [204, 257] width 11 height 11
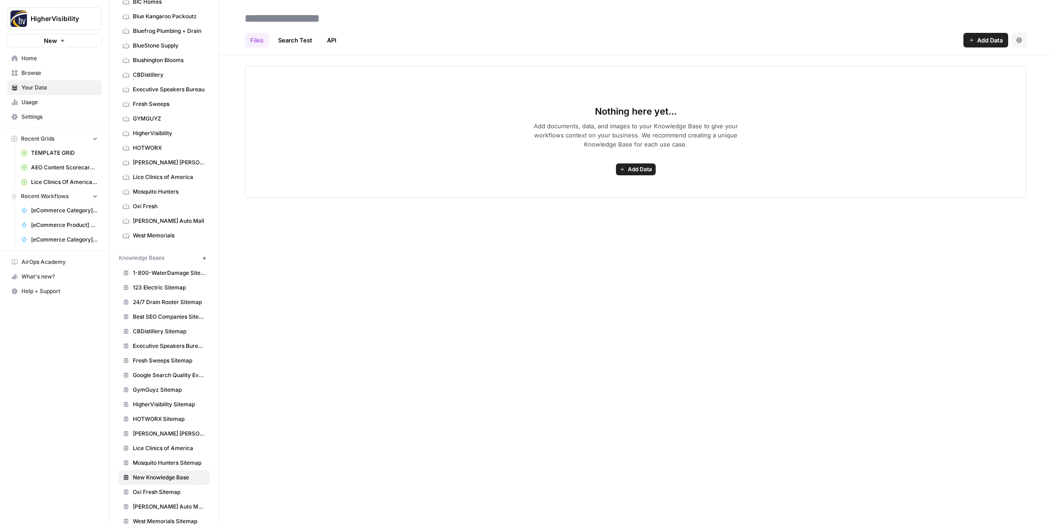
click at [643, 168] on span "Add Data" at bounding box center [640, 169] width 24 height 8
click at [606, 205] on span "Web Scrape" at bounding box center [602, 202] width 83 height 9
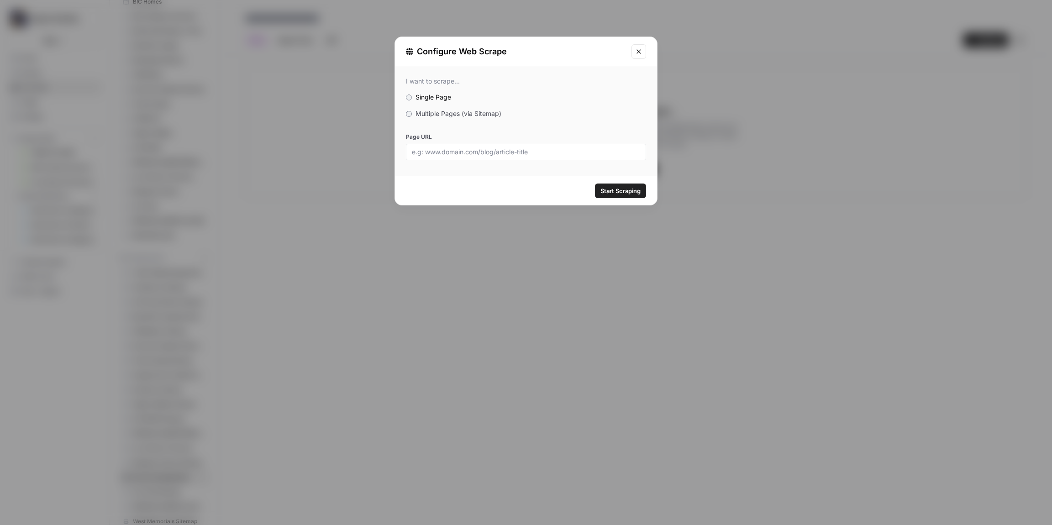
click at [414, 113] on label "Multiple Pages (via Sitemap)" at bounding box center [526, 113] width 240 height 9
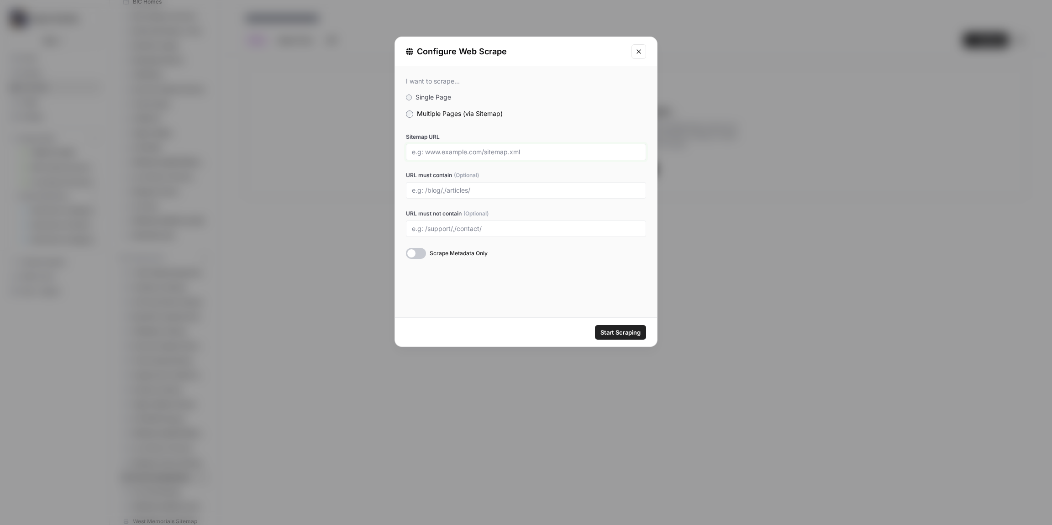
click at [457, 151] on input "Sitemap URL" at bounding box center [526, 152] width 228 height 8
paste input "https://www.3dglassesonline.com/sitemap_index.xml"
type input "https://www.3dglassesonline.com/sitemap_index.xml"
click at [624, 333] on span "Start Scraping" at bounding box center [620, 332] width 40 height 9
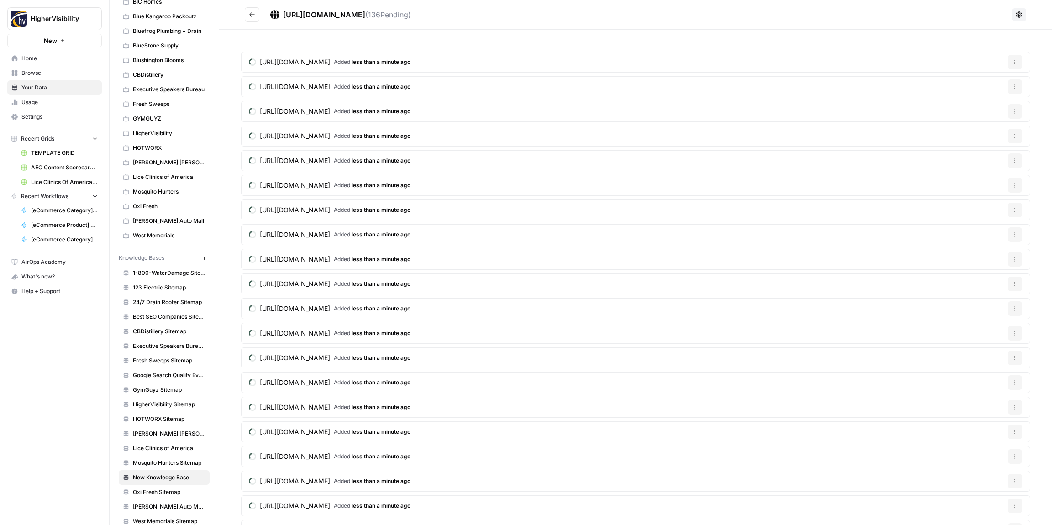
click at [252, 13] on icon "Go back" at bounding box center [252, 14] width 6 height 6
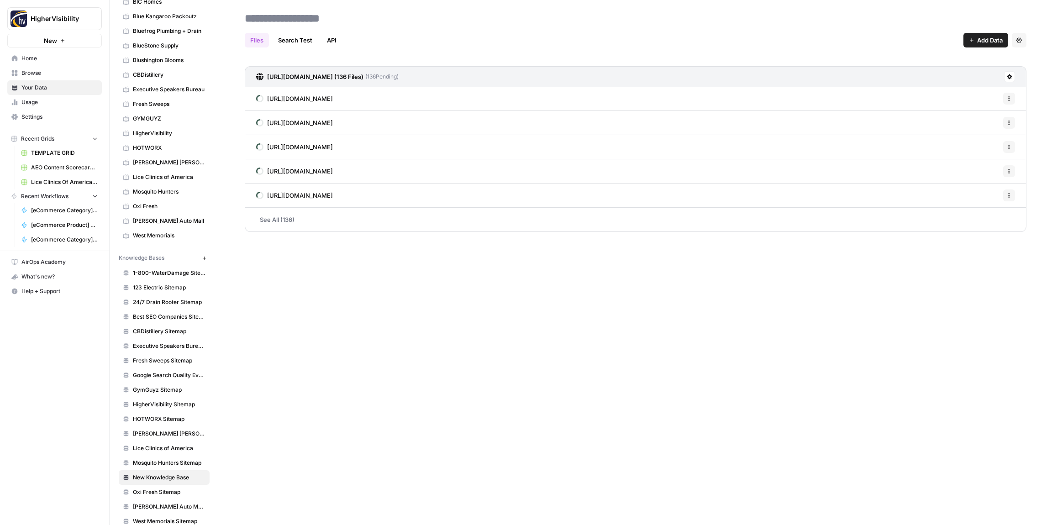
click at [291, 16] on input at bounding box center [314, 18] width 146 height 18
type input "**********"
click at [444, 33] on div "Files Search Test API Add Data Settings" at bounding box center [635, 37] width 781 height 22
click at [204, 259] on icon "button" at bounding box center [204, 258] width 5 height 5
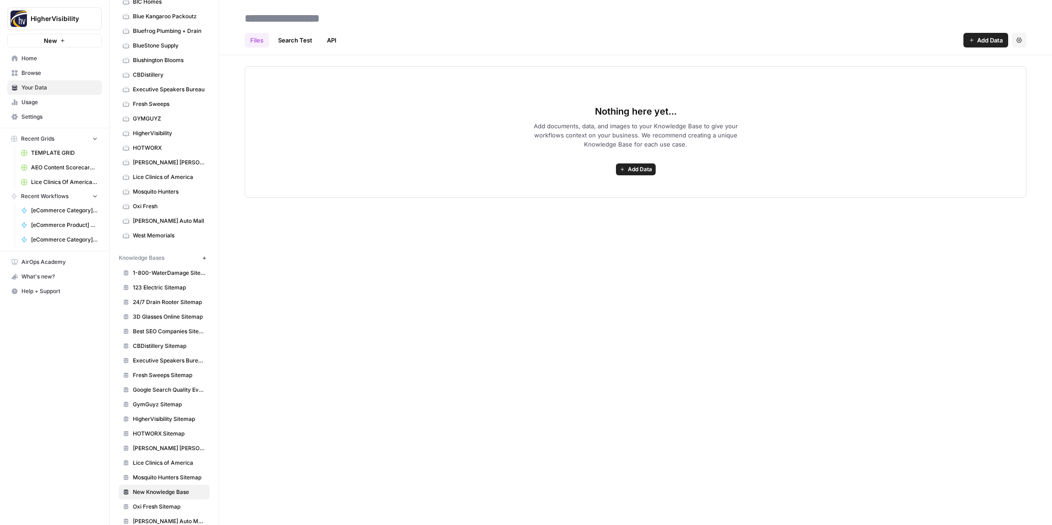
click at [636, 166] on span "Add Data" at bounding box center [640, 169] width 24 height 8
click at [588, 204] on span "Web Scrape" at bounding box center [602, 202] width 83 height 9
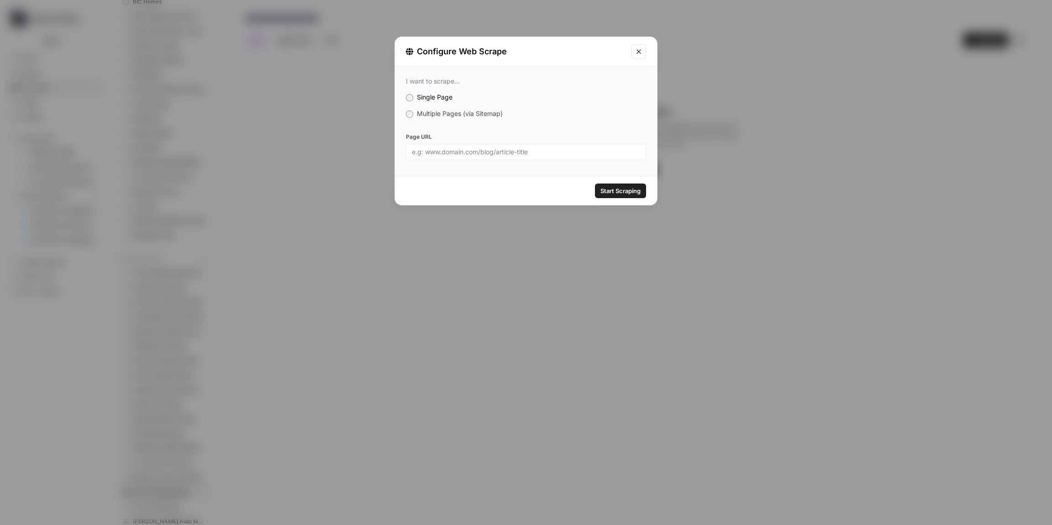
click at [417, 109] on label "Multiple Pages (via Sitemap)" at bounding box center [526, 113] width 240 height 9
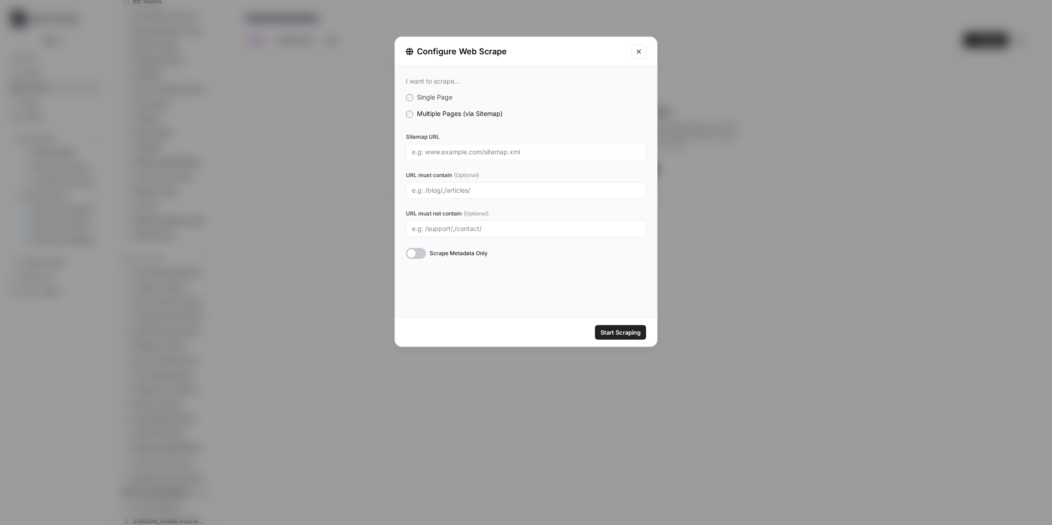
drag, startPoint x: 455, startPoint y: 160, endPoint x: 455, endPoint y: 155, distance: 5.0
click at [455, 160] on div "Sitemap URL URL must contain (Optional) URL must not contain (Optional) Scrape …" at bounding box center [526, 196] width 240 height 126
click at [456, 154] on input "Sitemap URL" at bounding box center [526, 152] width 228 height 8
paste input "https://www.3plfinder.com/sitemap_index.xml"
type input "https://www.3plfinder.com/sitemap_index.xml"
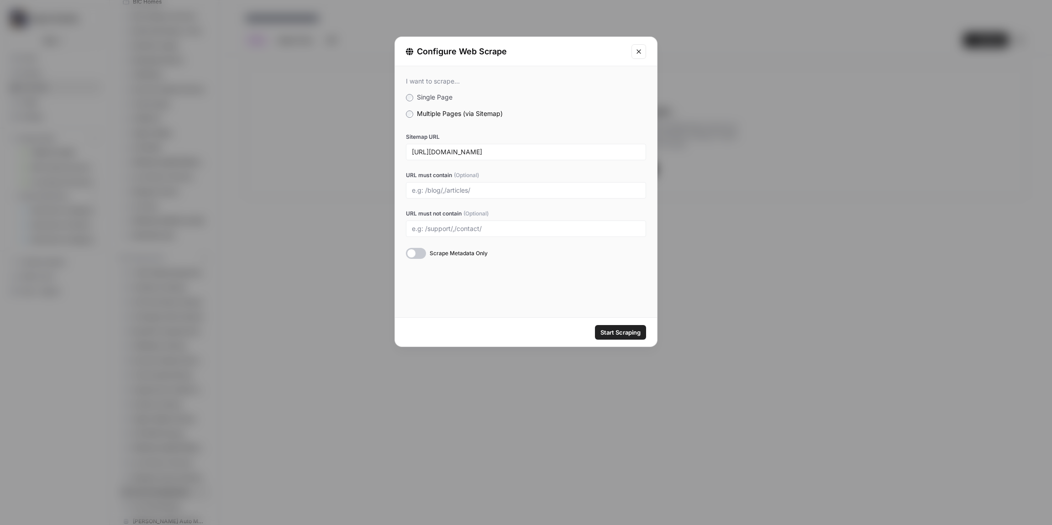
click at [623, 338] on button "Start Scraping" at bounding box center [620, 332] width 51 height 15
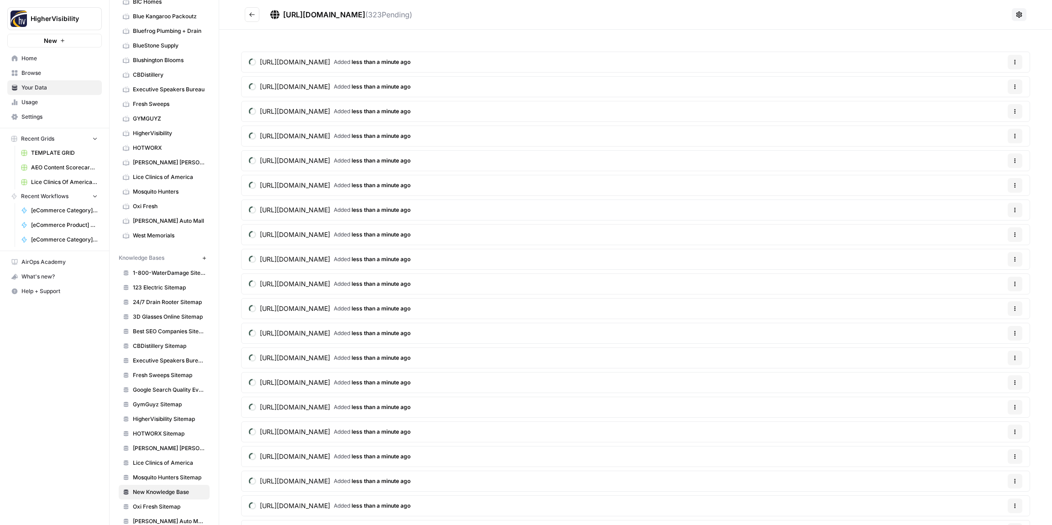
click at [249, 15] on icon "Go back" at bounding box center [252, 14] width 6 height 6
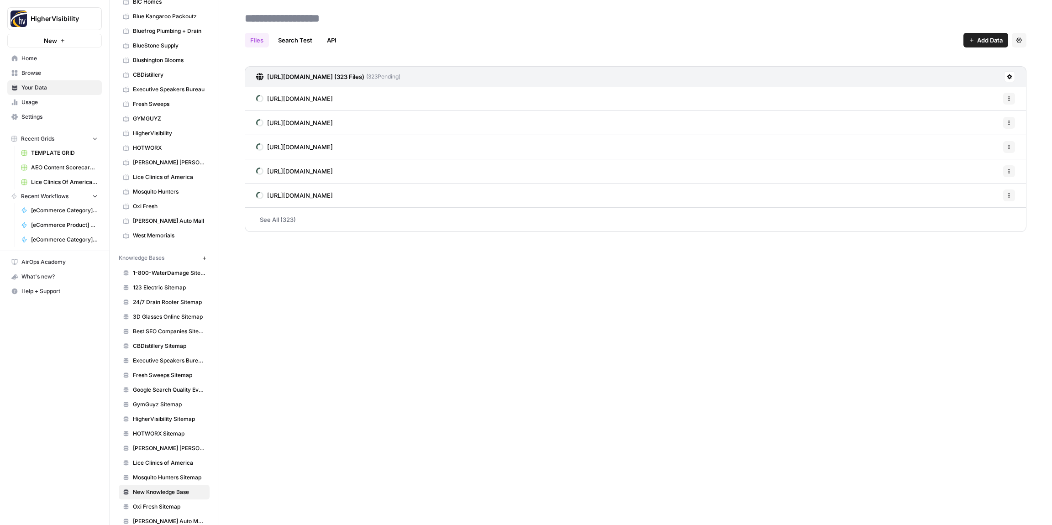
click at [278, 21] on input at bounding box center [314, 18] width 146 height 18
type input "**********"
click at [440, 30] on div "Files Search Test API Add Data Settings" at bounding box center [635, 37] width 781 height 22
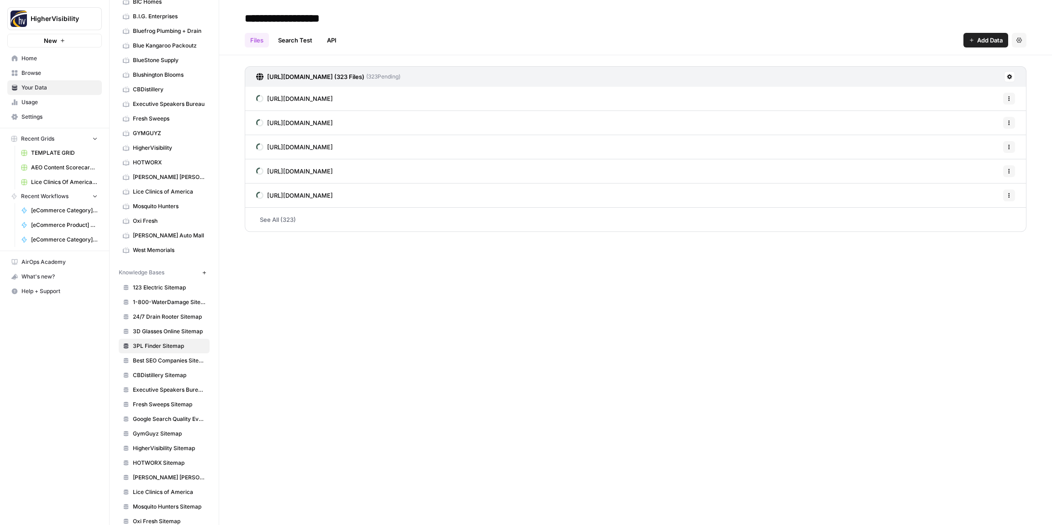
click at [204, 273] on icon "button" at bounding box center [203, 272] width 3 height 3
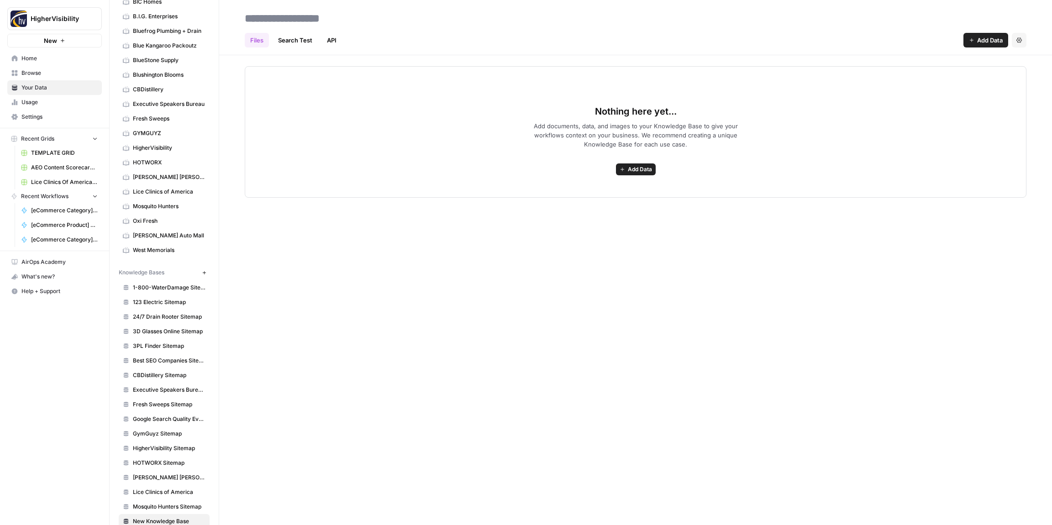
click at [644, 168] on span "Add Data" at bounding box center [640, 169] width 24 height 8
click at [608, 204] on span "Web Scrape" at bounding box center [602, 202] width 83 height 9
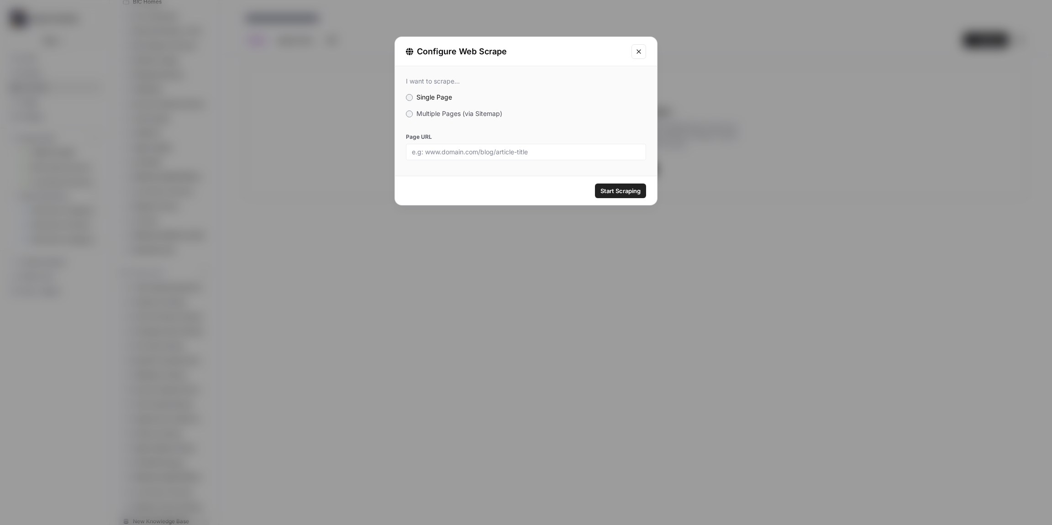
click at [412, 110] on label "Multiple Pages (via Sitemap)" at bounding box center [526, 113] width 240 height 9
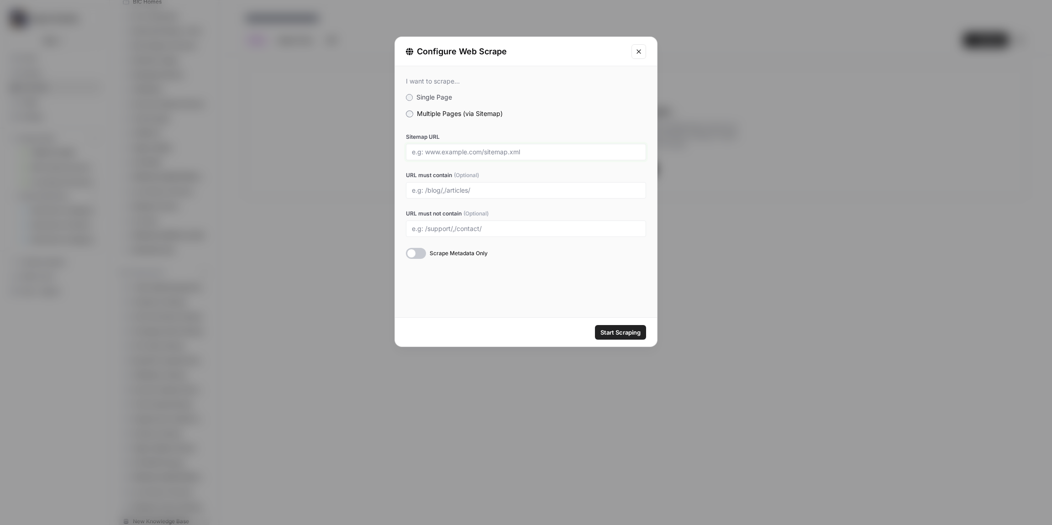
click at [443, 154] on input "Sitemap URL" at bounding box center [526, 152] width 228 height 8
paste input "https://44westmining.com/wp-sitemap.xml"
type input "https://44westmining.com/wp-sitemap.xml"
click at [615, 332] on span "Start Scraping" at bounding box center [620, 332] width 40 height 9
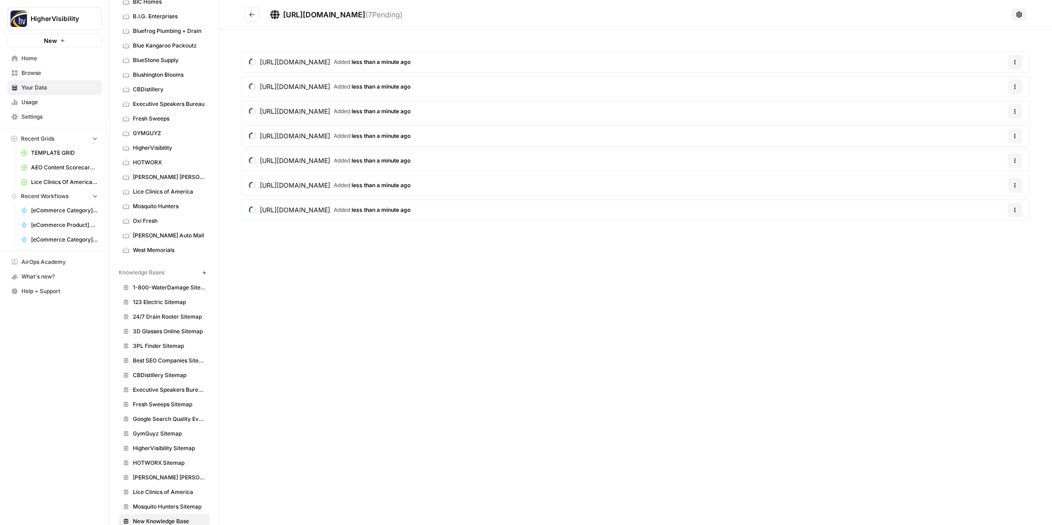
click at [250, 14] on icon "Go back" at bounding box center [251, 14] width 5 height 4
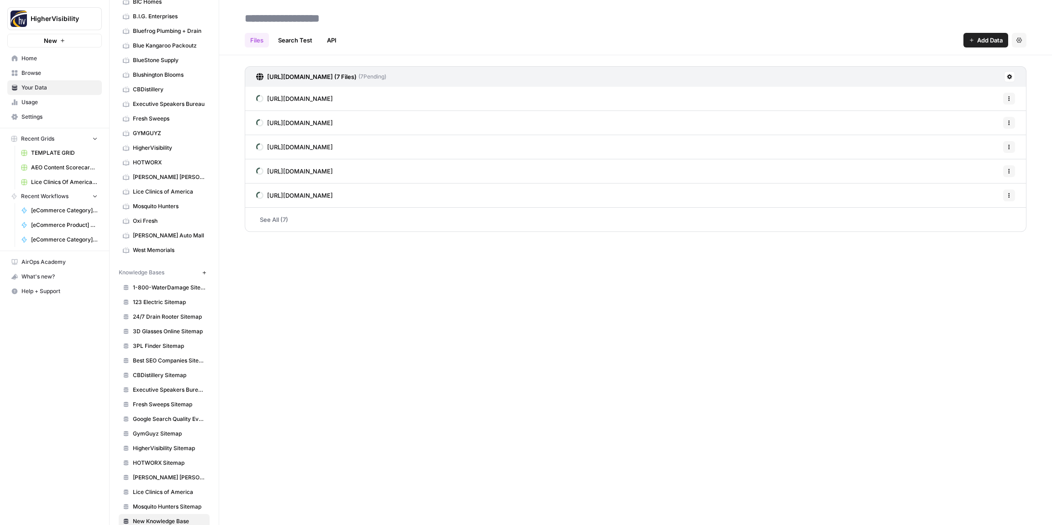
click at [280, 18] on input at bounding box center [314, 18] width 146 height 18
type input "**********"
click at [445, 26] on div "Files Search Test API Add Data Settings" at bounding box center [635, 37] width 781 height 22
click at [204, 271] on icon "button" at bounding box center [204, 272] width 5 height 5
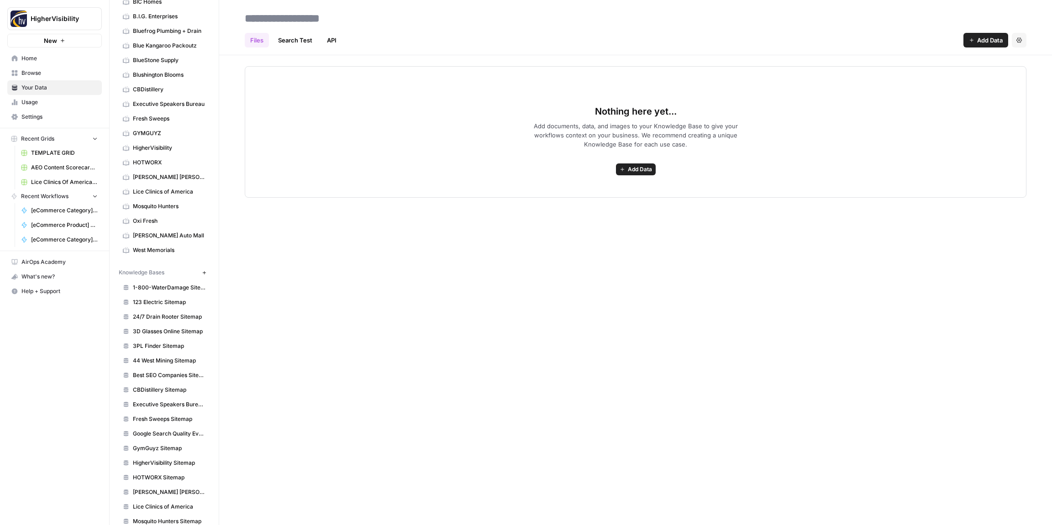
click at [634, 168] on span "Add Data" at bounding box center [640, 169] width 24 height 8
click at [582, 202] on span "Web Scrape" at bounding box center [602, 202] width 83 height 9
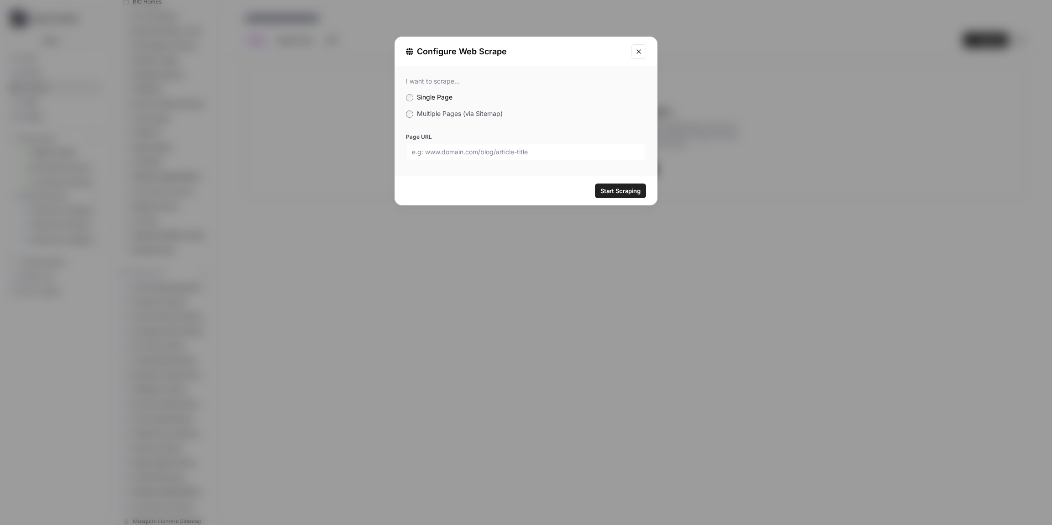
click at [428, 115] on span "Multiple Pages (via Sitemap)" at bounding box center [460, 114] width 86 height 8
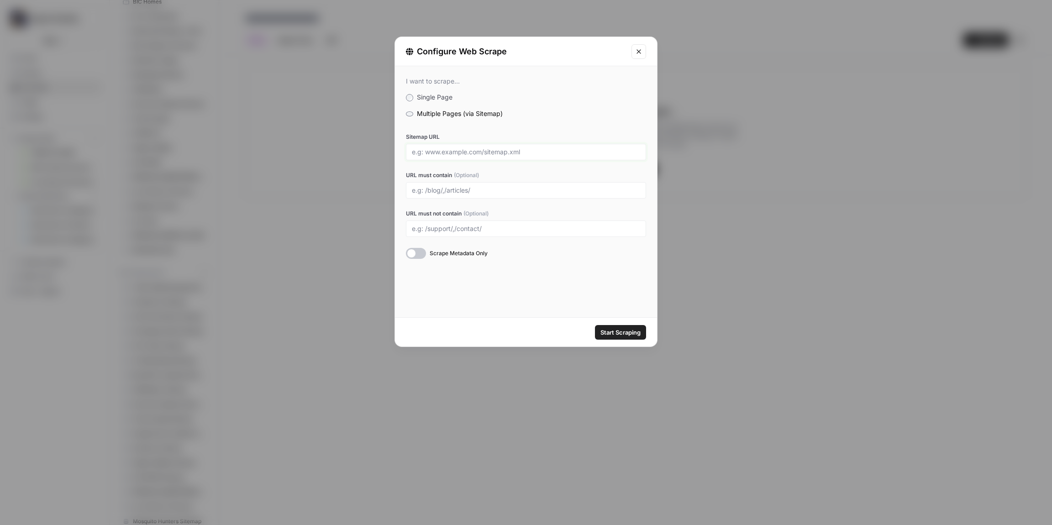
click at [448, 151] on input "Sitemap URL" at bounding box center [526, 152] width 228 height 8
paste input "https://www.adayawaykayaktours.com/sitemap.xml"
type input "https://www.adayawaykayaktours.com/sitemap.xml"
click at [620, 337] on button "Start Scraping" at bounding box center [620, 332] width 51 height 15
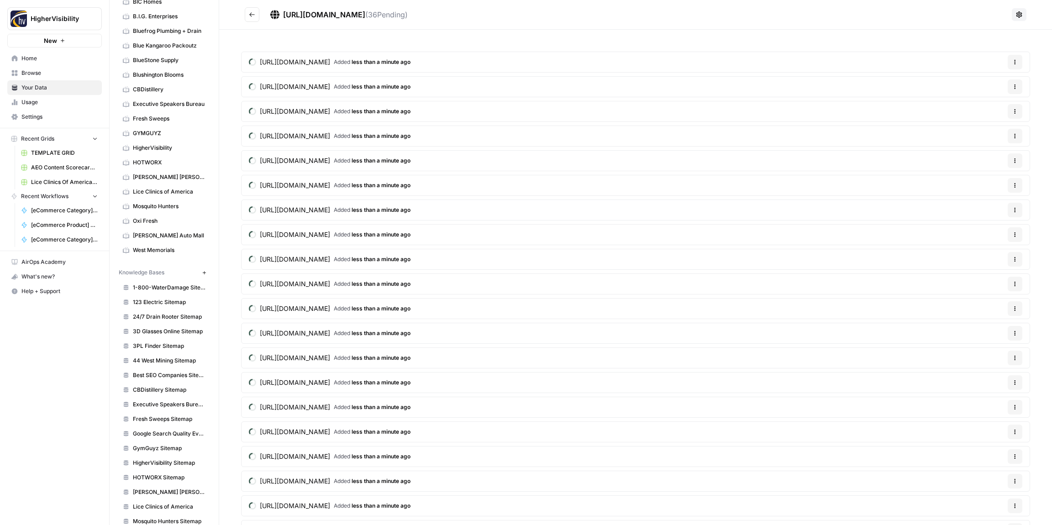
click at [256, 15] on button "Go back" at bounding box center [252, 14] width 15 height 15
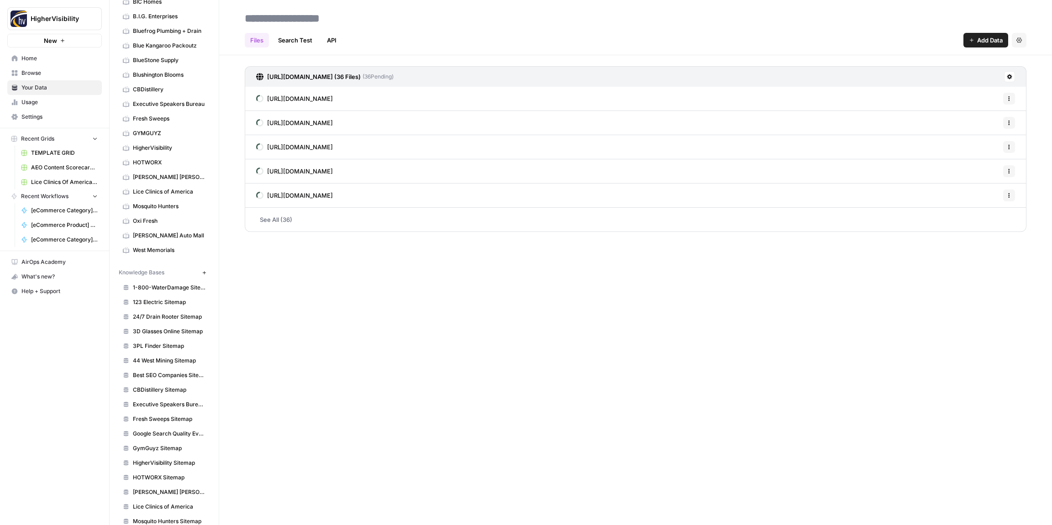
paste input "**********"
type input "**********"
click at [461, 31] on div "Files Search Test API Add Data Settings" at bounding box center [635, 37] width 781 height 22
click at [204, 273] on icon "button" at bounding box center [204, 272] width 5 height 5
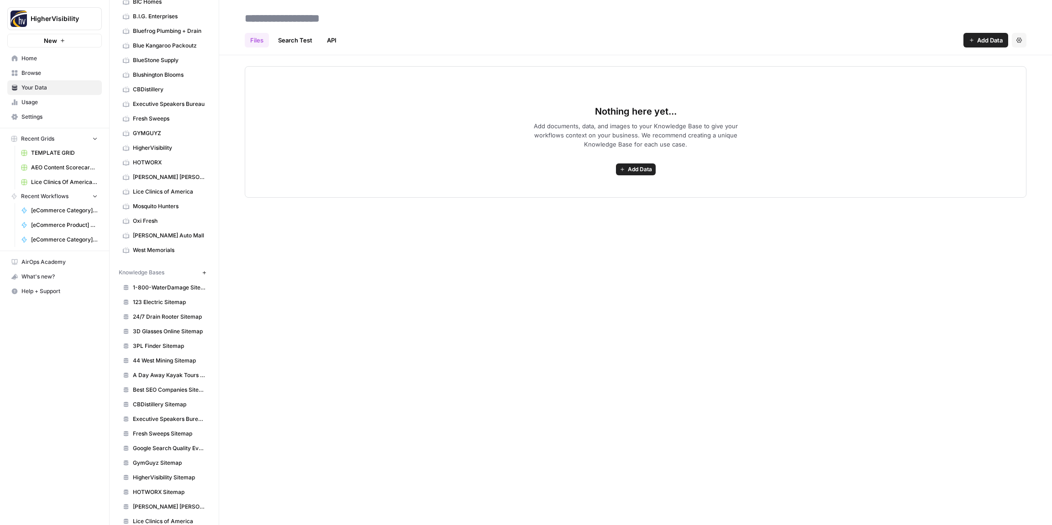
click at [639, 169] on span "Add Data" at bounding box center [640, 169] width 24 height 8
click at [592, 203] on span "Web Scrape" at bounding box center [602, 202] width 83 height 9
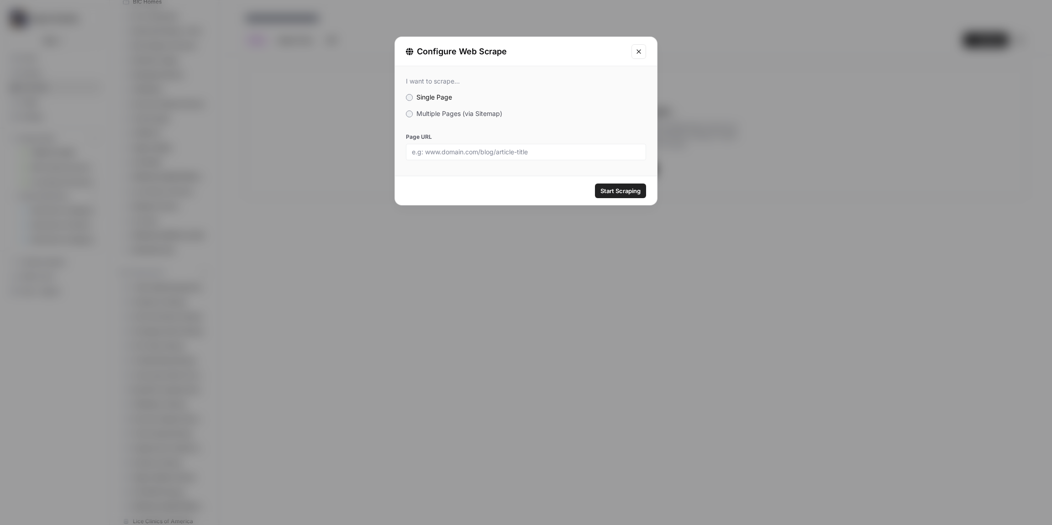
click at [429, 118] on div "I want to scrape... Single Page Multiple Pages (via Sitemap) Page URL" at bounding box center [526, 118] width 262 height 105
click at [425, 111] on span "Multiple Pages (via Sitemap)" at bounding box center [459, 114] width 86 height 8
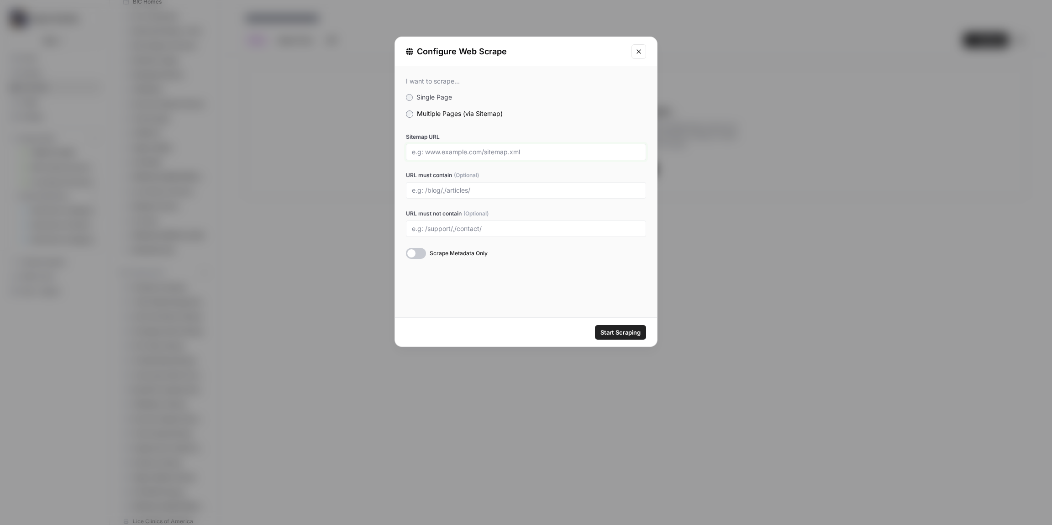
click at [453, 155] on input "Sitemap URL" at bounding box center [526, 152] width 228 height 8
paste input "https://abr1.com/sitemap_index.xml"
type input "https://abr1.com/sitemap_index.xml"
click at [615, 328] on span "Start Scraping" at bounding box center [620, 332] width 40 height 9
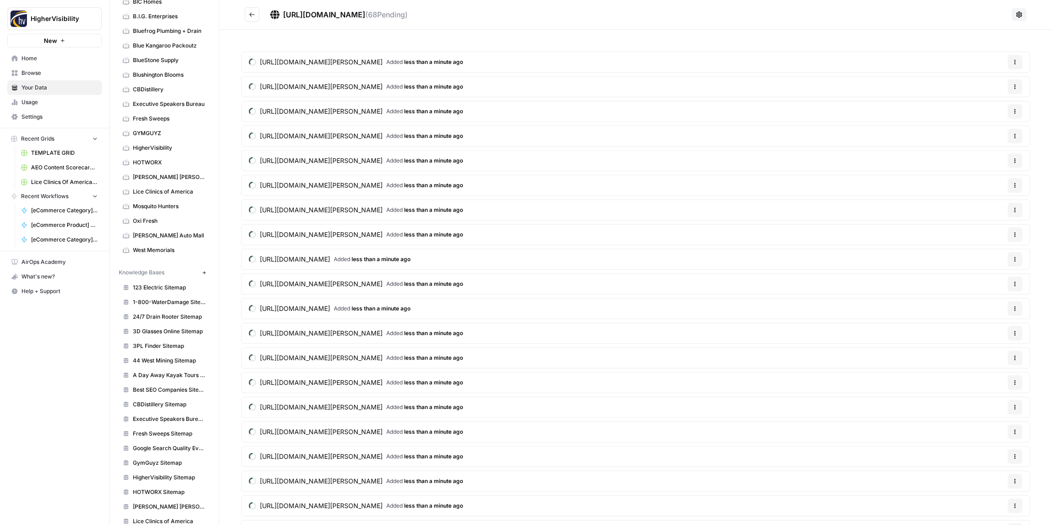
click at [253, 13] on icon "Go back" at bounding box center [252, 14] width 6 height 6
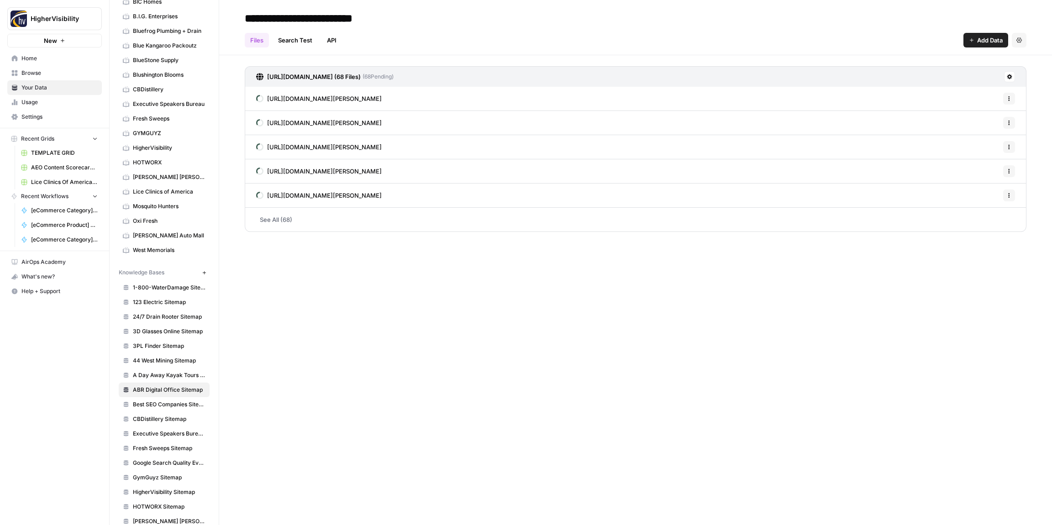
type input "**********"
click at [418, 17] on h2 "**********" at bounding box center [635, 18] width 781 height 15
click at [206, 273] on icon "button" at bounding box center [204, 272] width 5 height 5
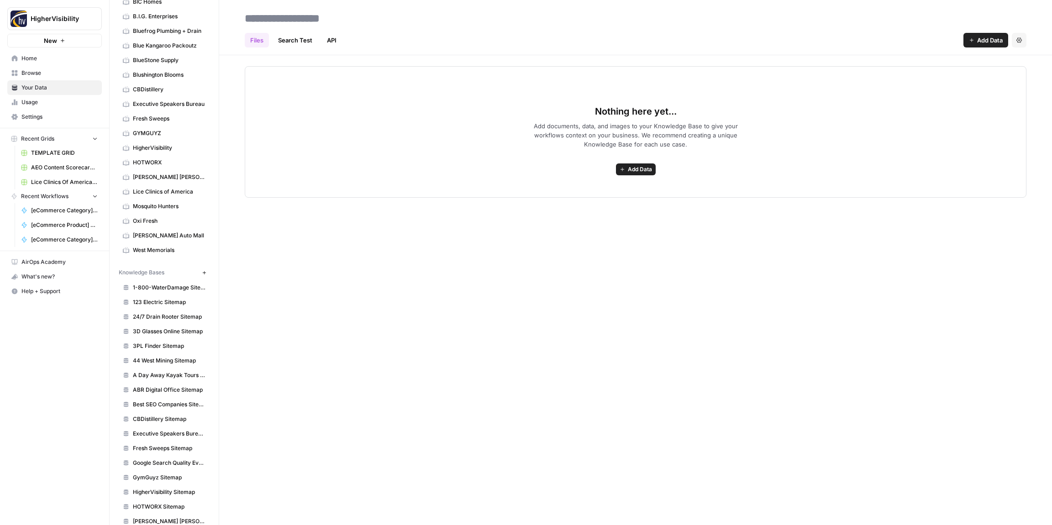
click at [637, 172] on span "Add Data" at bounding box center [640, 169] width 24 height 8
click at [566, 203] on span "Web Scrape" at bounding box center [602, 202] width 83 height 9
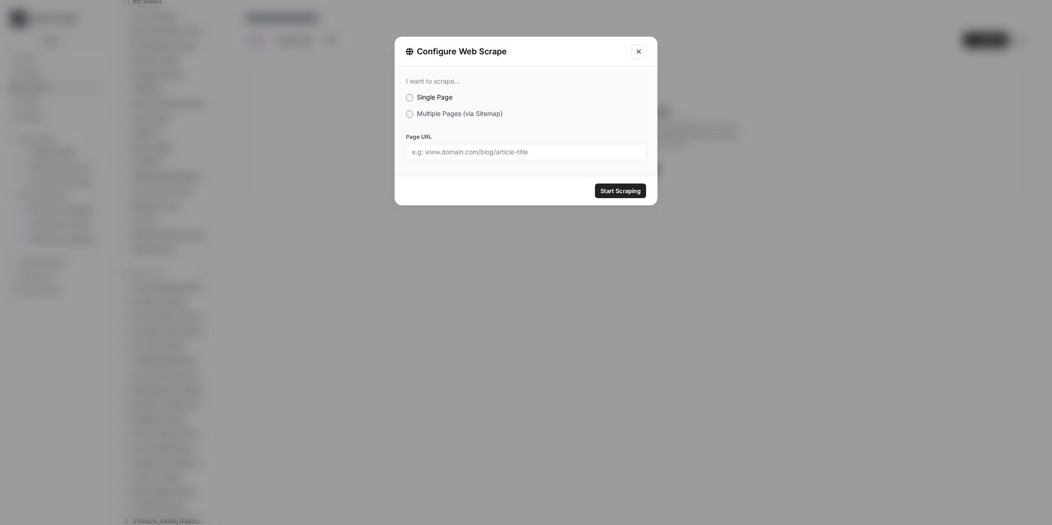
click at [413, 110] on label "Multiple Pages (via Sitemap)" at bounding box center [526, 113] width 240 height 9
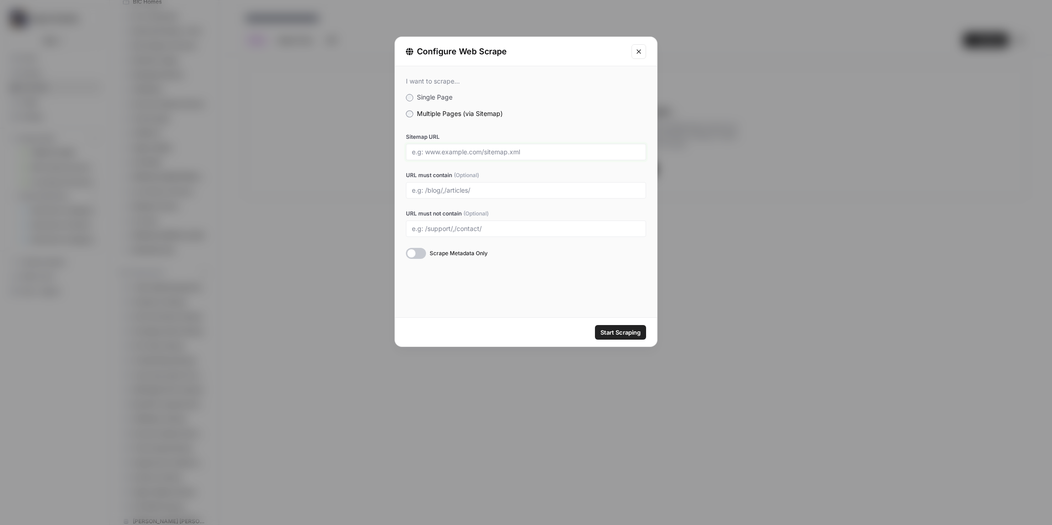
click at [450, 151] on input "Sitemap URL" at bounding box center [526, 152] width 228 height 8
paste input "https://ajavineyards.com/sitemap_index.xml"
type input "https://ajavineyards.com/sitemap_index.xml"
click at [553, 293] on div "I want to scrape... Single Page Multiple Pages (via Sitemap) Sitemap URL https:…" at bounding box center [526, 191] width 262 height 251
click at [618, 334] on span "Start Scraping" at bounding box center [620, 332] width 40 height 9
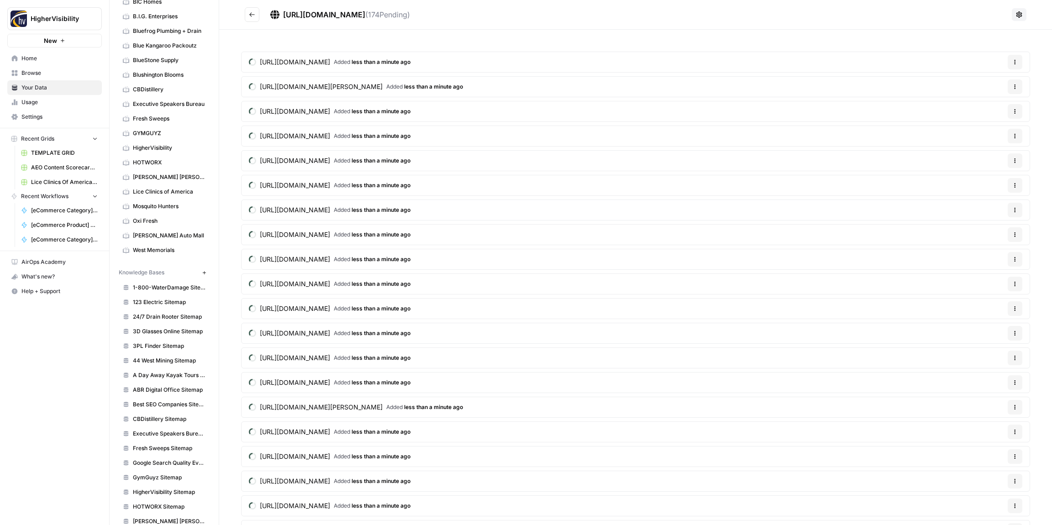
click at [250, 16] on icon "Go back" at bounding box center [252, 14] width 6 height 6
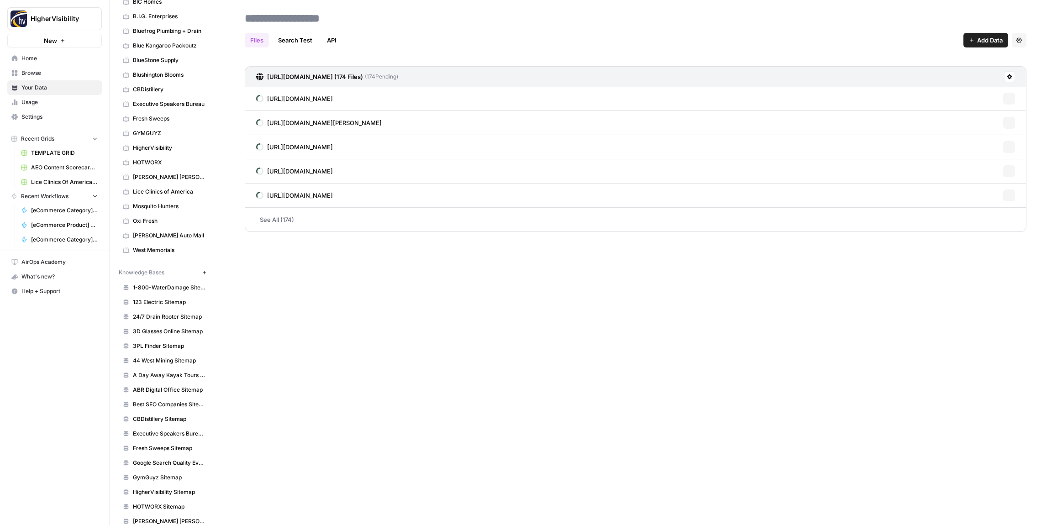
click at [261, 20] on input at bounding box center [314, 18] width 146 height 18
type input "**********"
click at [395, 26] on div "Files Search Test API Add Data Settings" at bounding box center [635, 37] width 781 height 22
click at [202, 272] on icon "button" at bounding box center [204, 272] width 5 height 5
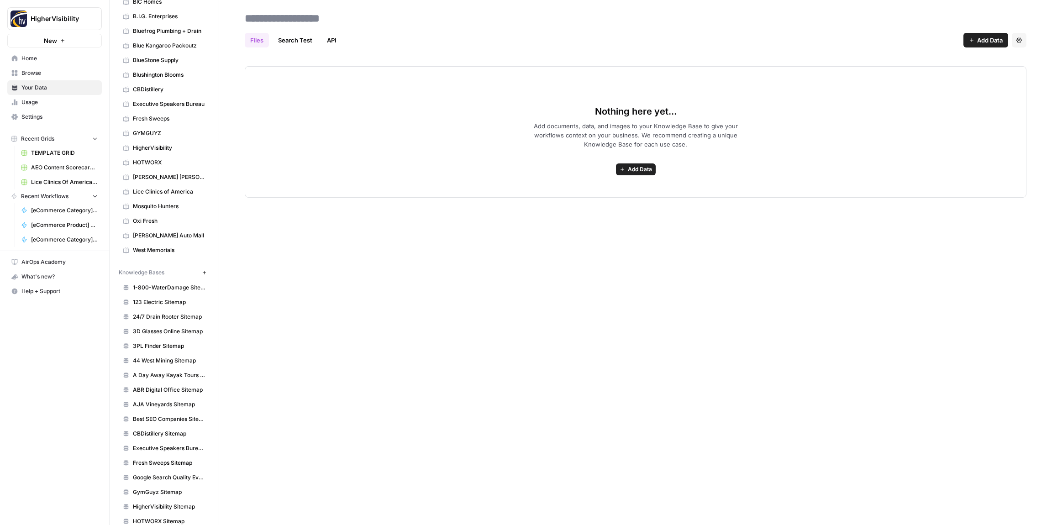
click at [628, 168] on span "Add Data" at bounding box center [640, 169] width 24 height 8
click at [588, 200] on span "Web Scrape" at bounding box center [602, 202] width 83 height 9
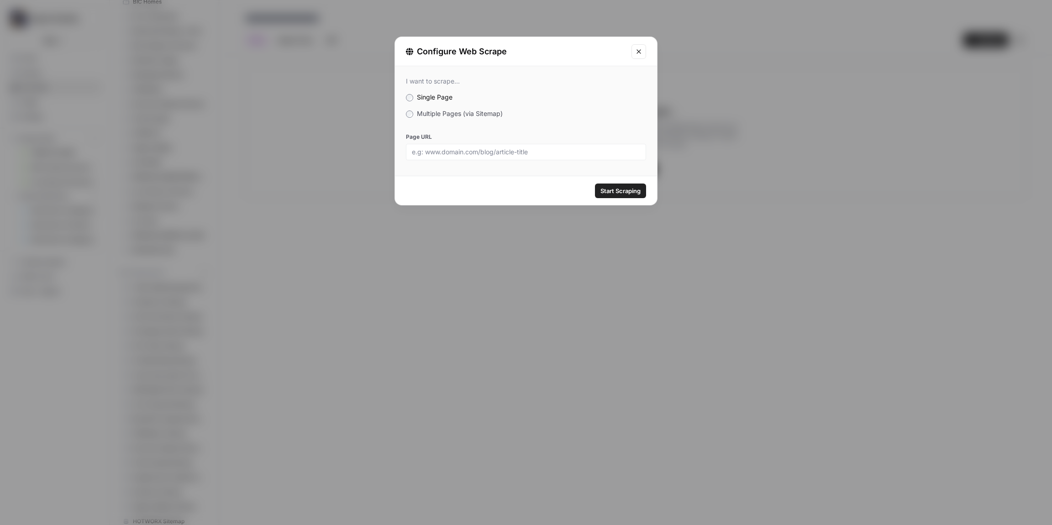
click at [418, 114] on span "Multiple Pages (via Sitemap)" at bounding box center [460, 114] width 86 height 8
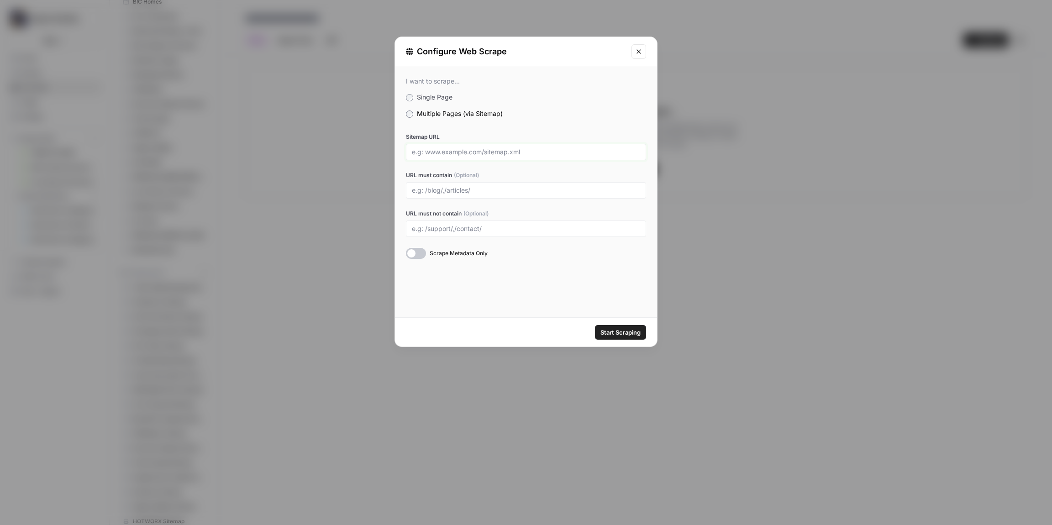
click at [443, 154] on input "Sitemap URL" at bounding box center [526, 152] width 228 height 8
paste input "https://alamotees.com/sitemap.xml"
type input "https://alamotees.com/sitemap.xml"
click at [621, 333] on span "Start Scraping" at bounding box center [620, 332] width 40 height 9
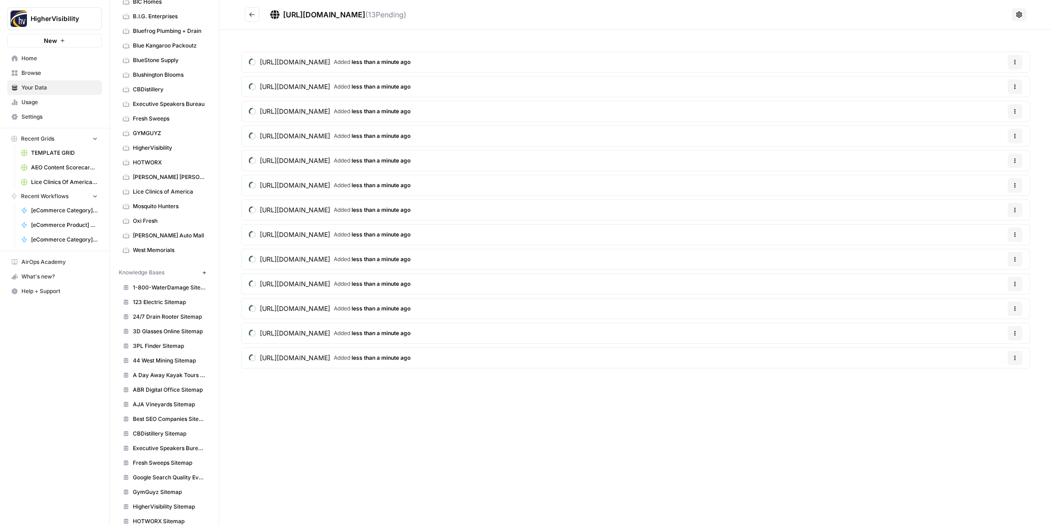
click at [254, 14] on icon "Go back" at bounding box center [251, 14] width 5 height 4
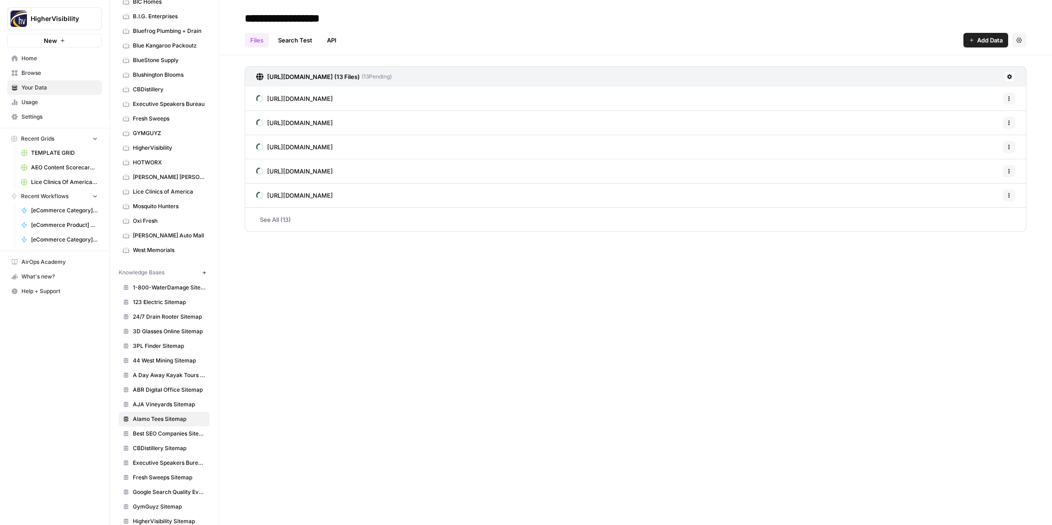
type input "**********"
click at [440, 33] on div "Files Search Test API Add Data Settings" at bounding box center [635, 37] width 781 height 22
click at [205, 272] on icon "button" at bounding box center [204, 272] width 5 height 5
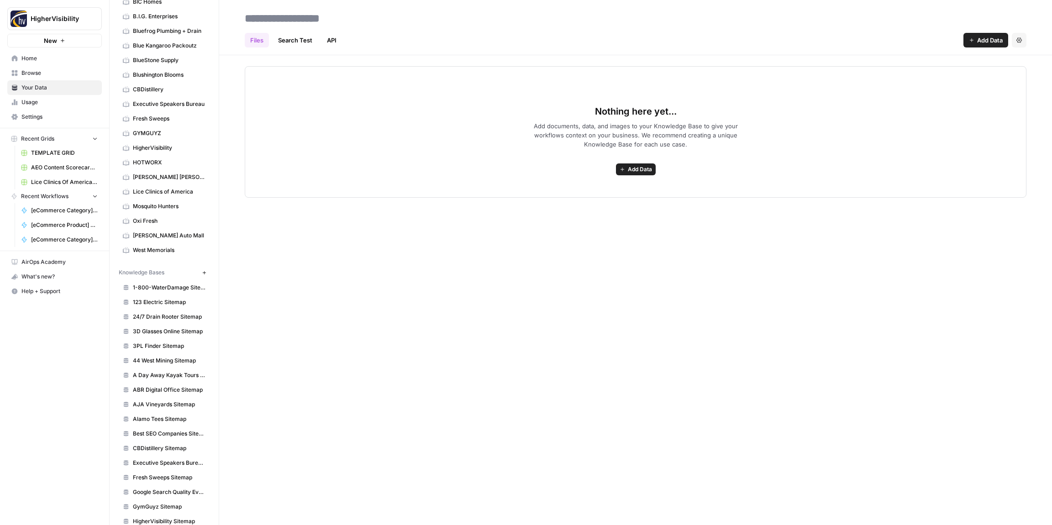
click at [626, 166] on button "Add Data" at bounding box center [636, 169] width 40 height 12
click at [585, 206] on span "Web Scrape" at bounding box center [602, 202] width 83 height 9
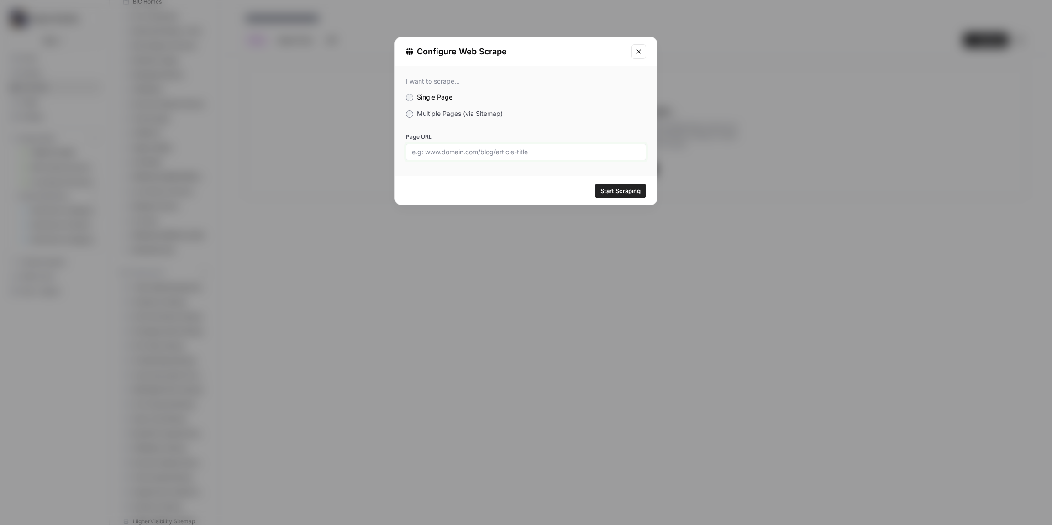
click at [438, 149] on input "Page URL" at bounding box center [526, 152] width 228 height 8
paste input "https://www.alaskafishon.com/sitemap_index.xml"
type input "https://www.alaskafishon.com/sitemap_index.xml"
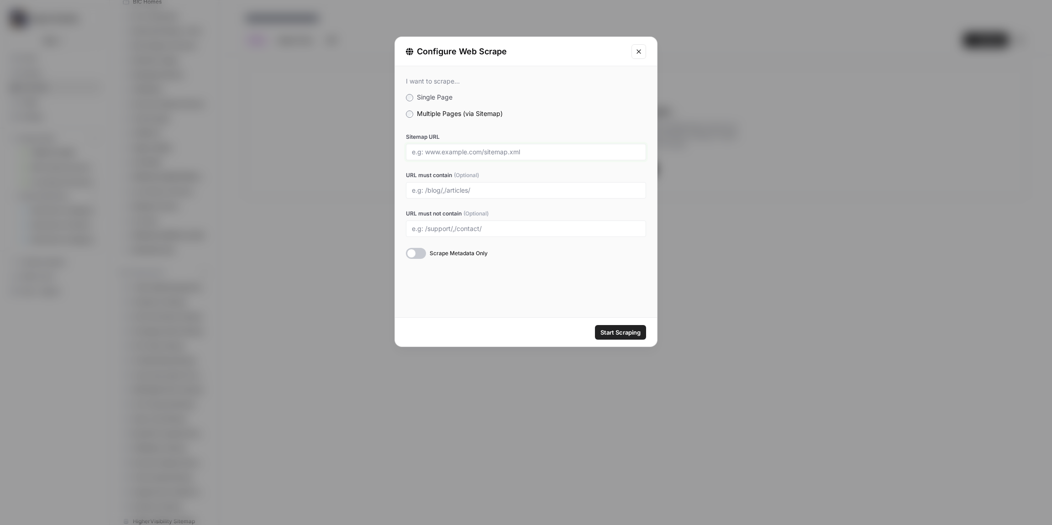
click at [486, 152] on input "Sitemap URL" at bounding box center [526, 152] width 228 height 8
paste input "https://www.alaskafishon.com/sitemap_index.xml"
type input "https://www.alaskafishon.com/sitemap_index.xml"
click at [619, 335] on span "Start Scraping" at bounding box center [620, 332] width 40 height 9
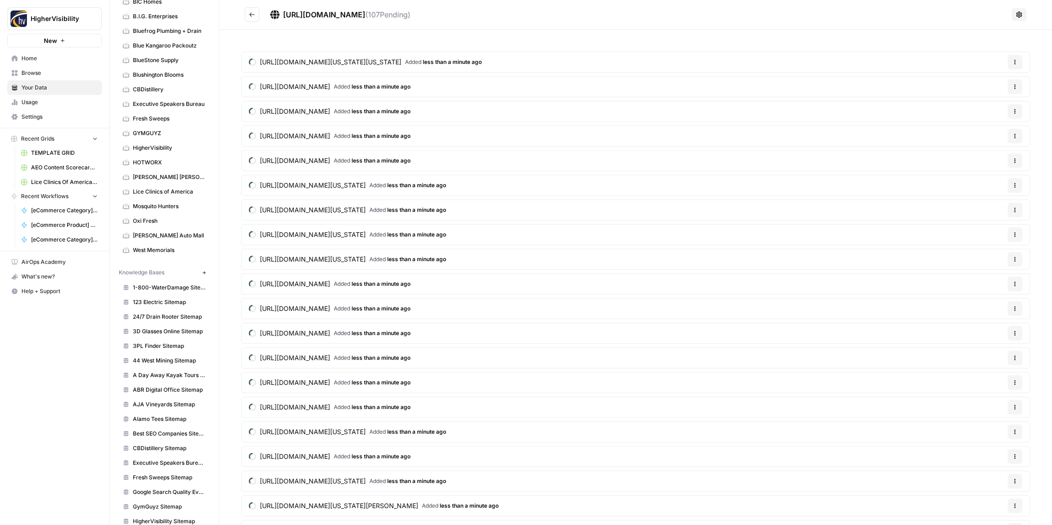
click at [250, 16] on icon "Go back" at bounding box center [252, 14] width 6 height 6
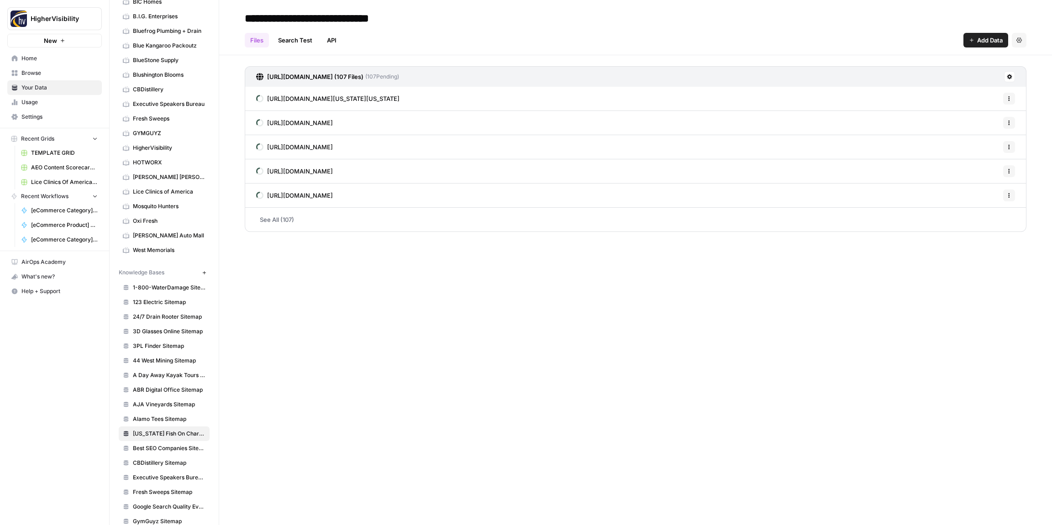
type input "**********"
click at [459, 28] on div "Files Search Test API Add Data Settings" at bounding box center [635, 37] width 781 height 22
click at [202, 272] on icon "button" at bounding box center [204, 272] width 5 height 5
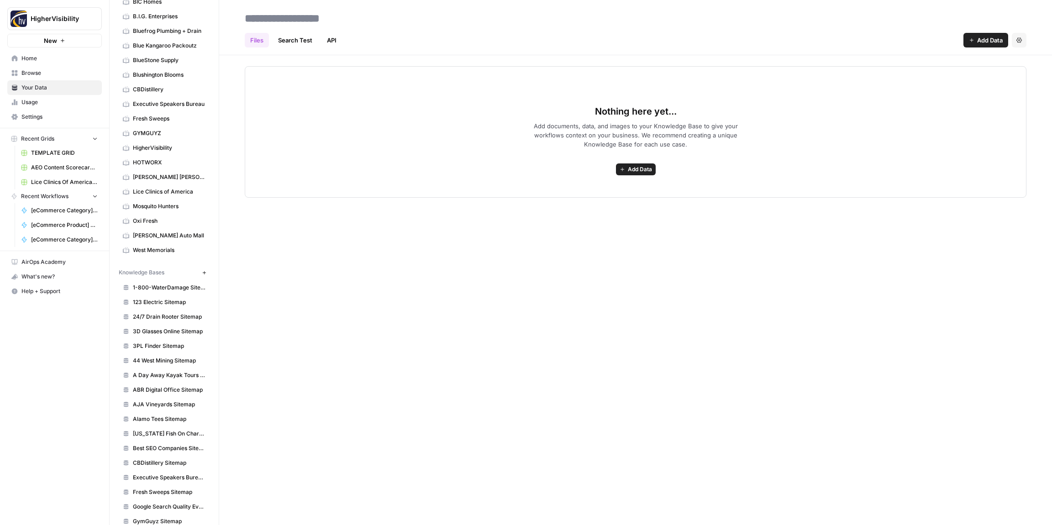
click at [638, 171] on span "Add Data" at bounding box center [640, 169] width 24 height 8
click at [607, 203] on span "Web Scrape" at bounding box center [602, 202] width 83 height 9
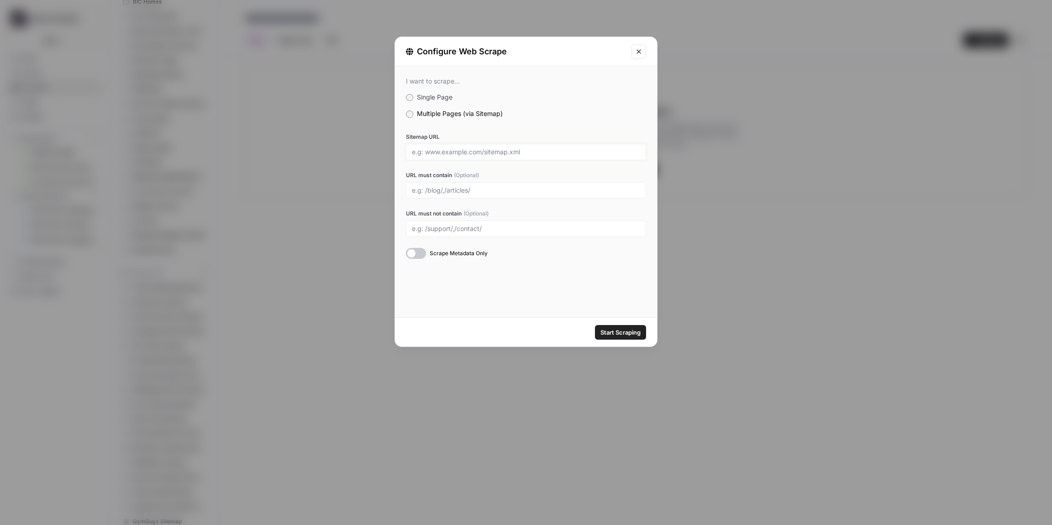
click at [451, 148] on input "Sitemap URL" at bounding box center [526, 152] width 228 height 8
paste input "https://www.alaskahalibutfishingcharter.com/sitemap_index.xml"
type input "https://www.alaskahalibutfishingcharter.com/sitemap_index.xml"
click at [615, 329] on span "Start Scraping" at bounding box center [620, 332] width 40 height 9
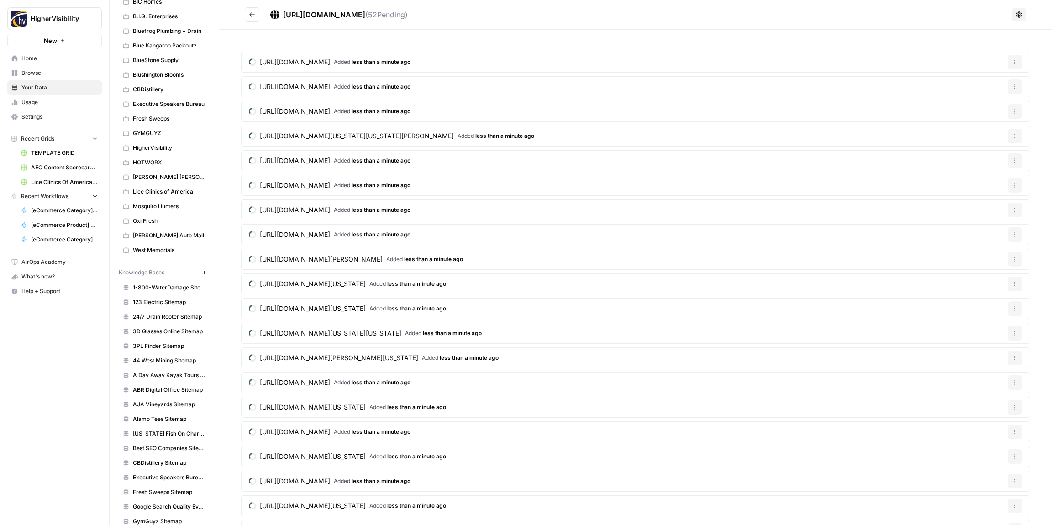
click at [251, 16] on icon "Go back" at bounding box center [251, 14] width 5 height 4
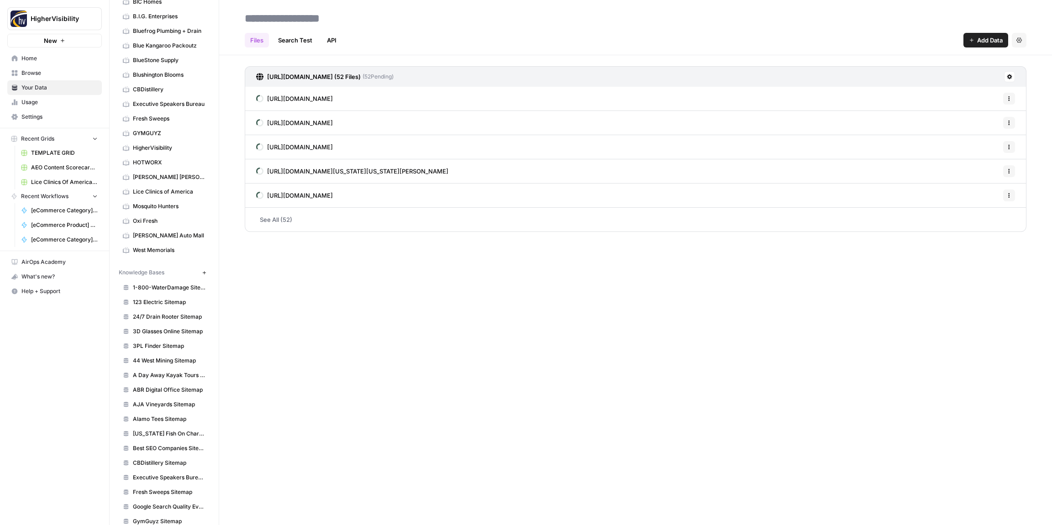
click at [278, 19] on input at bounding box center [314, 18] width 146 height 18
type input "**********"
click at [510, 27] on div "Files Search Test API Add Data Settings" at bounding box center [635, 37] width 781 height 22
drag, startPoint x: 204, startPoint y: 273, endPoint x: 199, endPoint y: 266, distance: 9.1
click at [204, 273] on icon "button" at bounding box center [204, 272] width 5 height 5
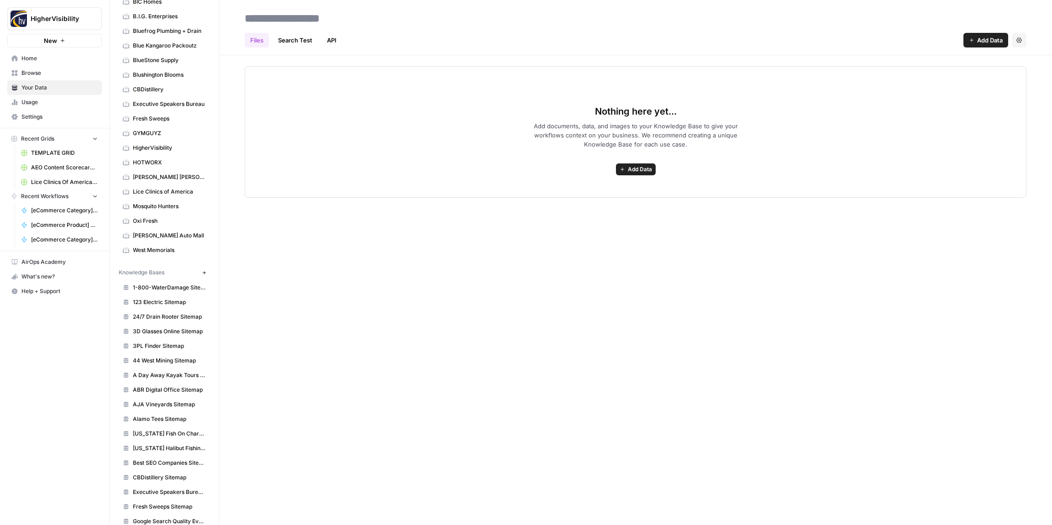
click at [633, 176] on div "Nothing here yet... Add documents, data, and images to your Knowledge Base to g…" at bounding box center [635, 131] width 781 height 131
click at [633, 172] on span "Add Data" at bounding box center [640, 169] width 24 height 8
click at [617, 205] on span "Web Scrape" at bounding box center [602, 202] width 83 height 9
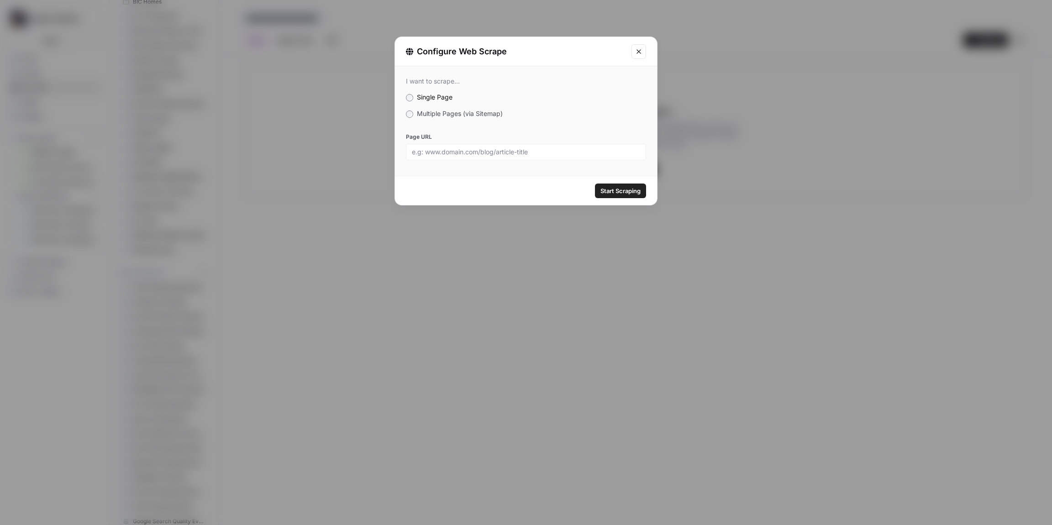
click at [416, 110] on label "Multiple Pages (via Sitemap)" at bounding box center [526, 113] width 240 height 9
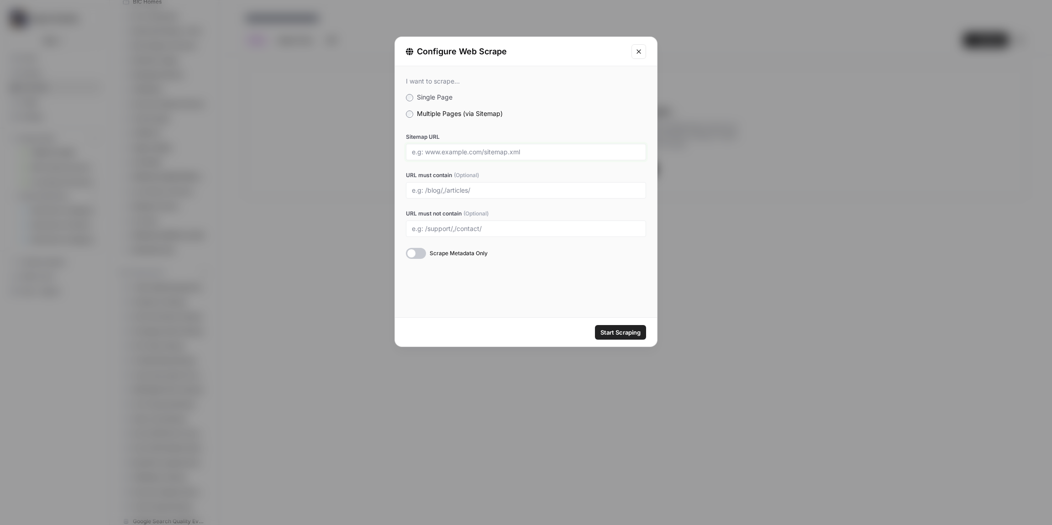
drag, startPoint x: 448, startPoint y: 152, endPoint x: 468, endPoint y: 159, distance: 21.4
click at [448, 152] on input "Sitemap URL" at bounding box center [526, 152] width 228 height 8
paste input "https://allriversguideservice.com/sitemap_index.xml"
type input "https://allriversguideservice.com/sitemap_index.xml"
click at [616, 328] on span "Start Scraping" at bounding box center [620, 332] width 40 height 9
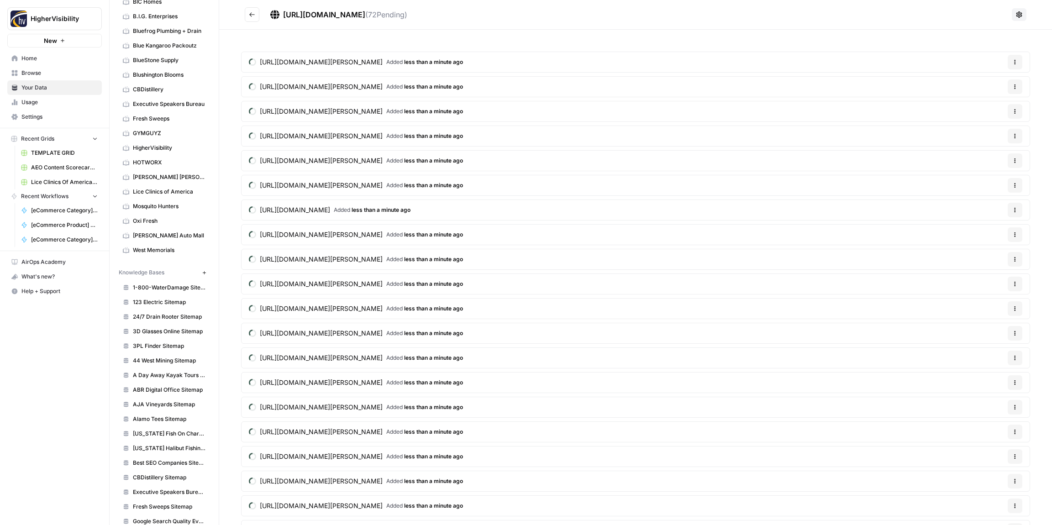
click at [252, 15] on icon "Go back" at bounding box center [252, 14] width 6 height 6
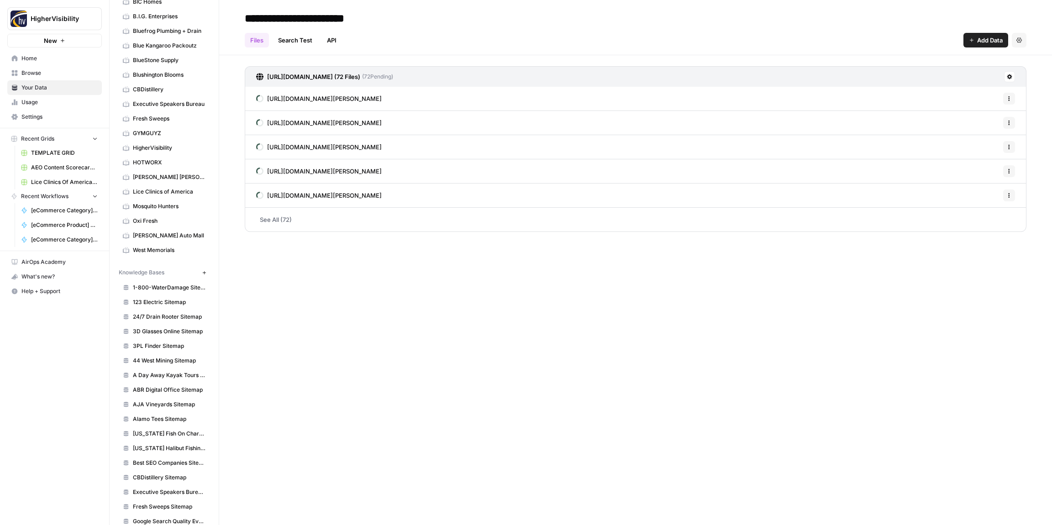
click at [275, 17] on input "**********" at bounding box center [314, 18] width 146 height 18
drag, startPoint x: 375, startPoint y: 18, endPoint x: 338, endPoint y: 19, distance: 37.4
click at [338, 19] on input "**********" at bounding box center [314, 18] width 146 height 18
type input "**********"
click at [493, 18] on h2 "**********" at bounding box center [635, 18] width 781 height 15
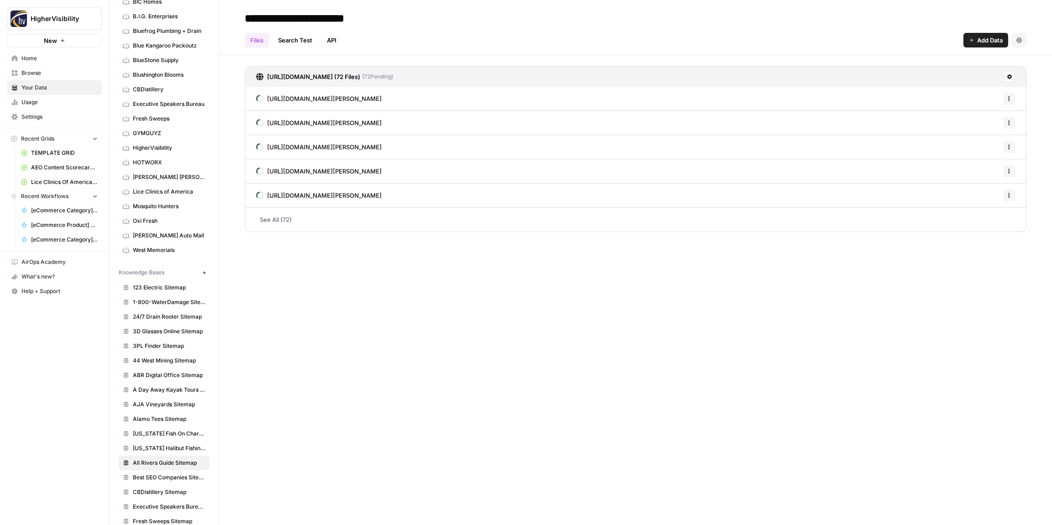
click at [204, 272] on icon "button" at bounding box center [203, 272] width 3 height 3
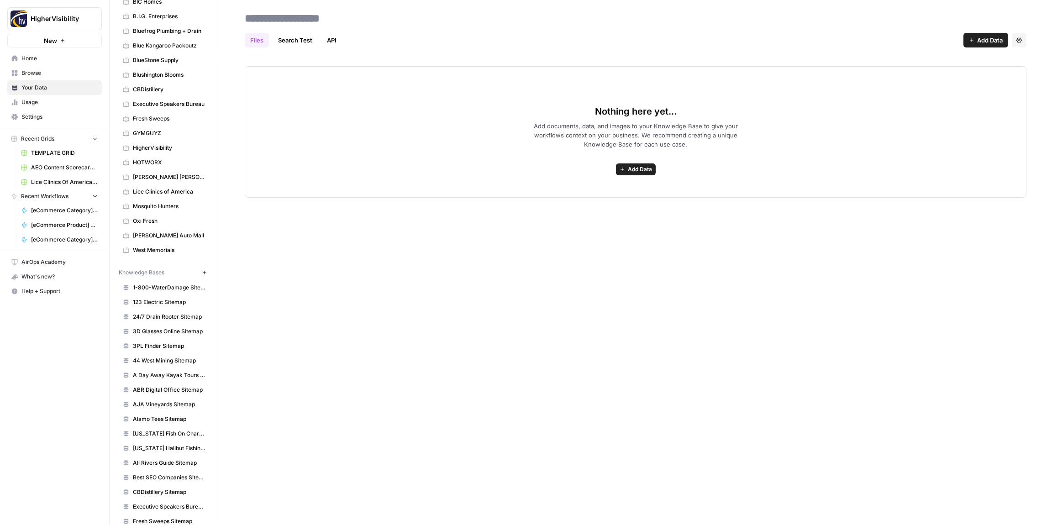
click at [629, 166] on span "Add Data" at bounding box center [640, 169] width 24 height 8
click at [599, 201] on span "Web Scrape" at bounding box center [602, 202] width 83 height 9
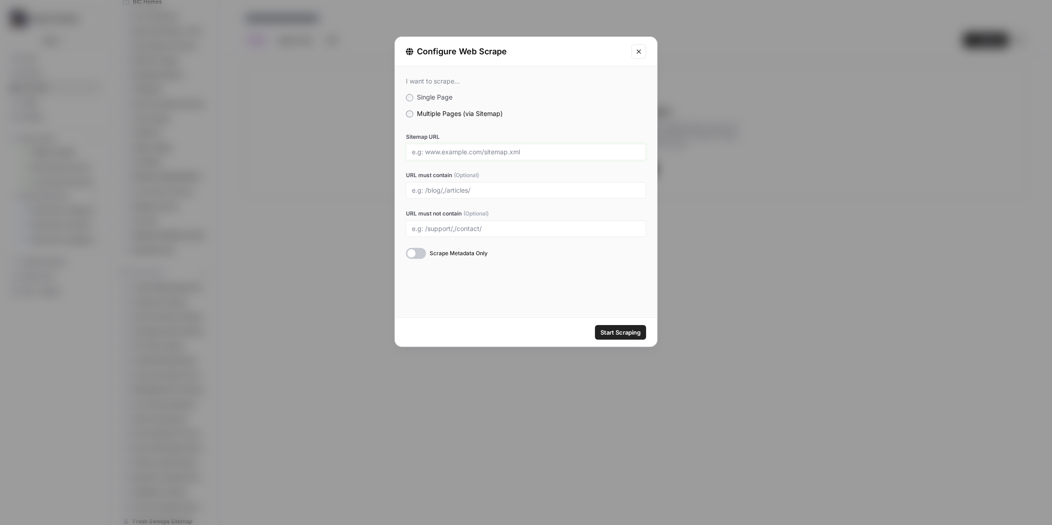
click at [435, 152] on input "Sitemap URL" at bounding box center [526, 152] width 228 height 8
paste input "https://www.allstarincentivemarketing.com//sitemap.xml"
type input "https://www.allstarincentivemarketing.com//sitemap.xml"
click at [600, 333] on span "Start Scraping" at bounding box center [620, 332] width 40 height 9
click at [561, 305] on div "I want to scrape... Single Page Multiple Pages (via Sitemap) Sitemap URL https:…" at bounding box center [526, 191] width 262 height 251
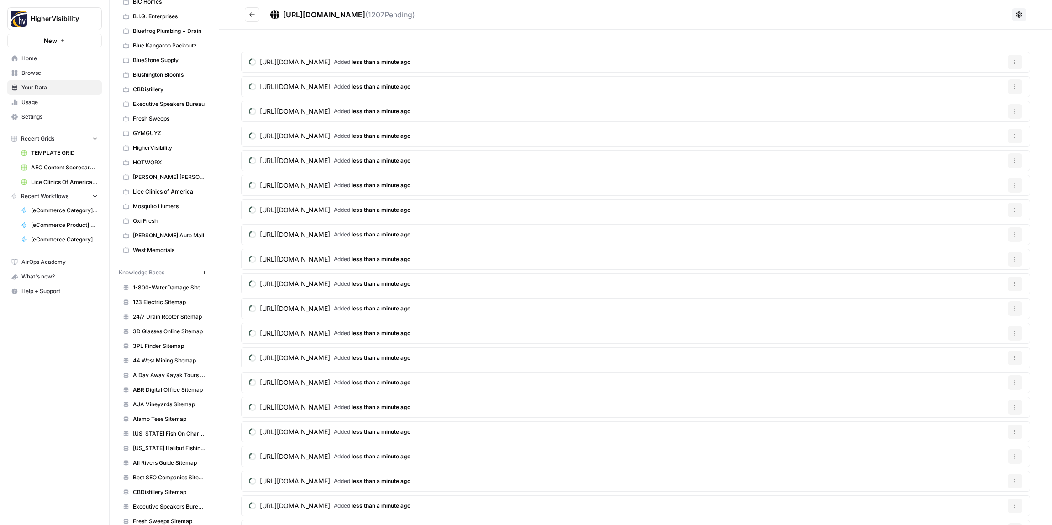
click at [365, 14] on span "https://www.allstarincentivemarketing.com//sitemap.xml" at bounding box center [324, 14] width 82 height 9
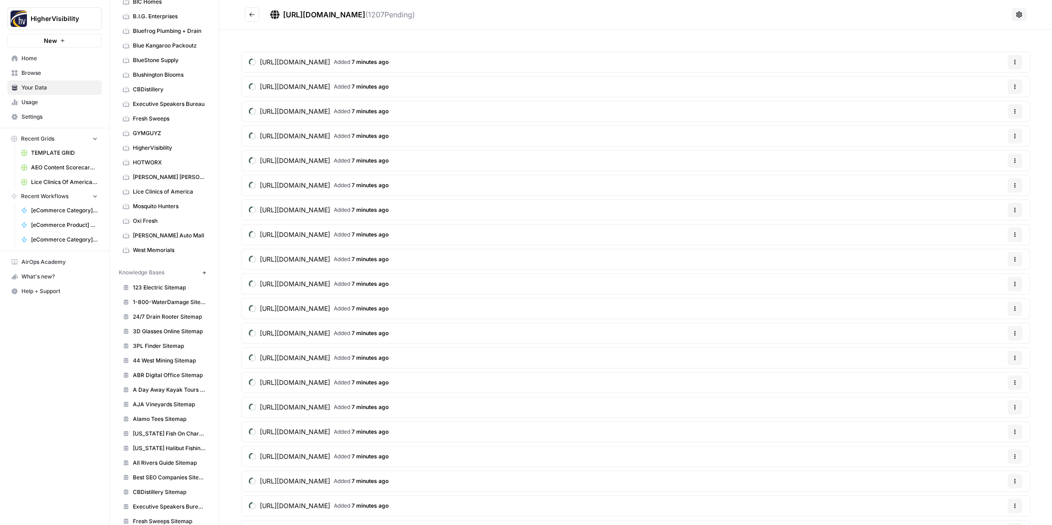
click at [254, 15] on icon "Go back" at bounding box center [252, 14] width 6 height 6
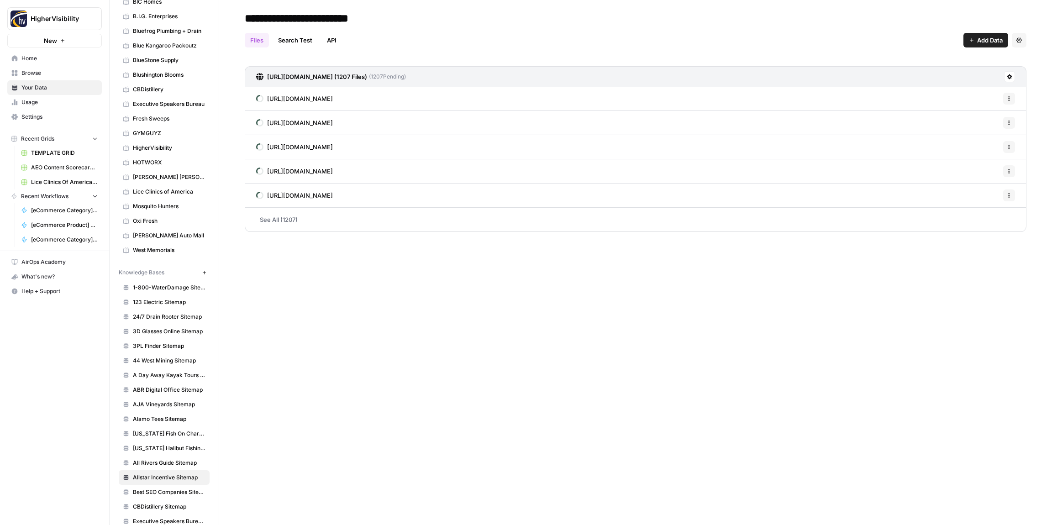
type input "**********"
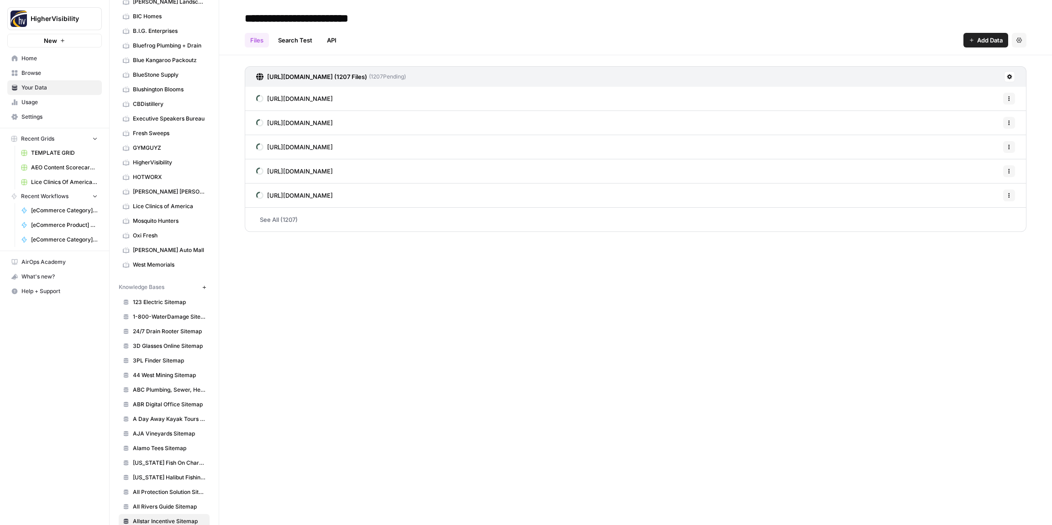
scroll to position [507, 0]
click at [1015, 78] on div "[URL][DOMAIN_NAME] (1207 Files) ( 1207 Pending)" at bounding box center [635, 76] width 781 height 21
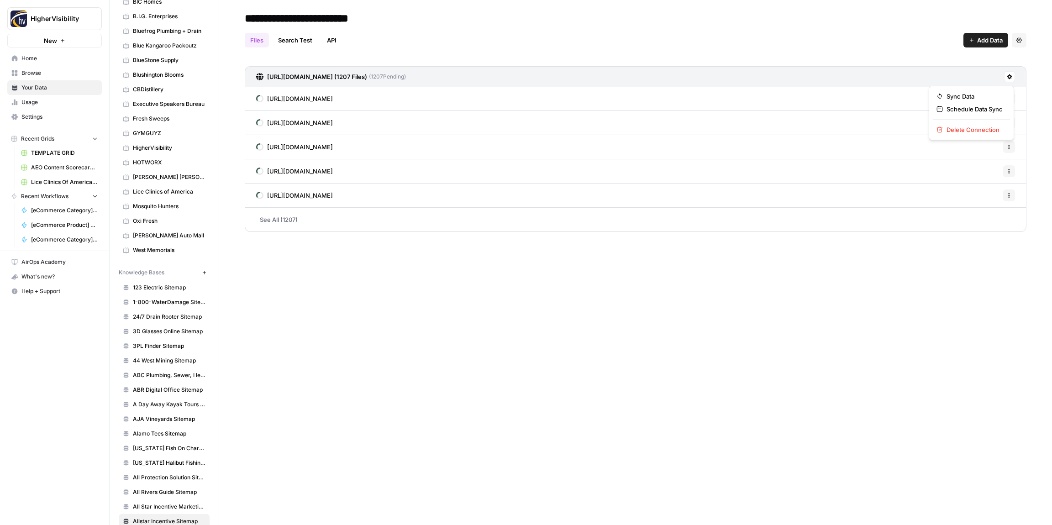
click at [1011, 78] on icon at bounding box center [1009, 76] width 5 height 5
click at [1020, 44] on button "Settings" at bounding box center [1018, 40] width 15 height 15
click at [923, 45] on div "Files Search Test API Add Data Settings" at bounding box center [635, 37] width 781 height 22
click at [183, 284] on span "123 Electric Sitemap" at bounding box center [169, 287] width 73 height 8
click at [174, 388] on span "ABR Digital Office Sitemap" at bounding box center [169, 390] width 73 height 8
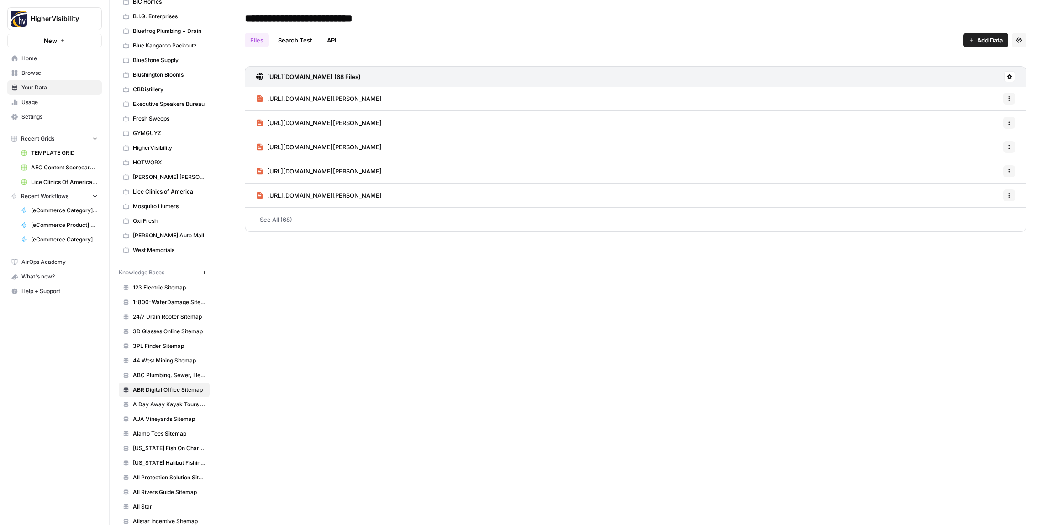
click at [171, 412] on link "AJA Vineyards Sitemap" at bounding box center [164, 419] width 91 height 15
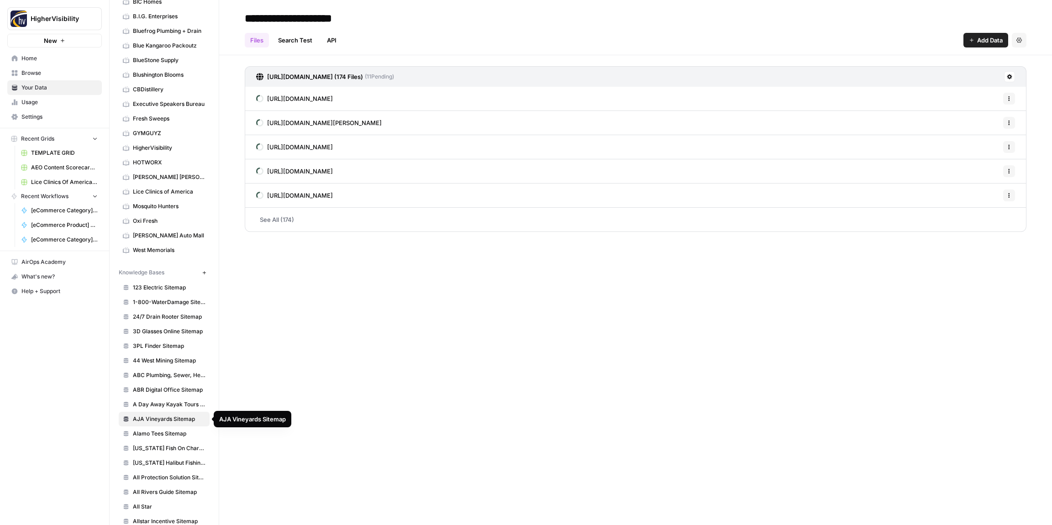
click at [155, 429] on link "Alamo Tees Sitemap" at bounding box center [164, 433] width 91 height 15
click at [157, 420] on span "AJA Vineyards Sitemap" at bounding box center [169, 419] width 73 height 8
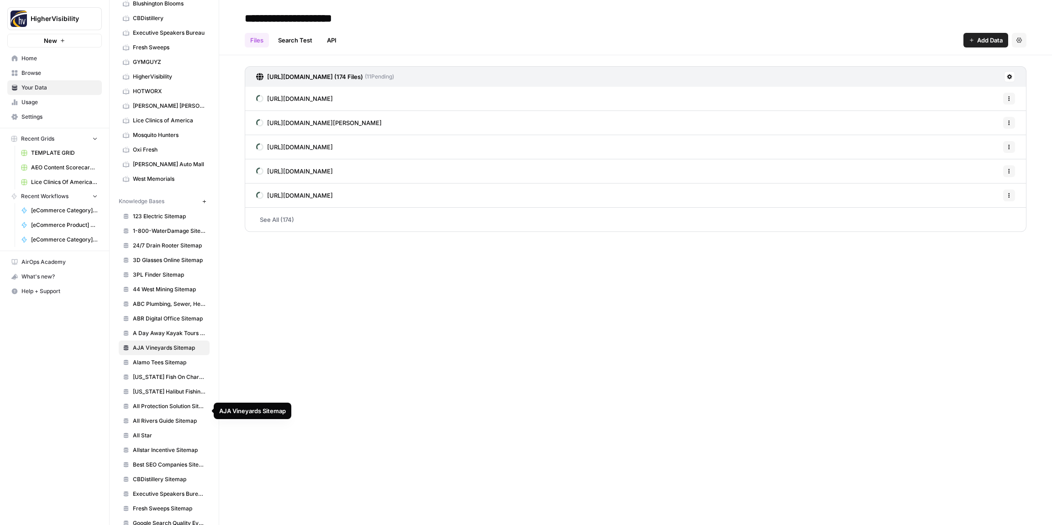
scroll to position [583, 0]
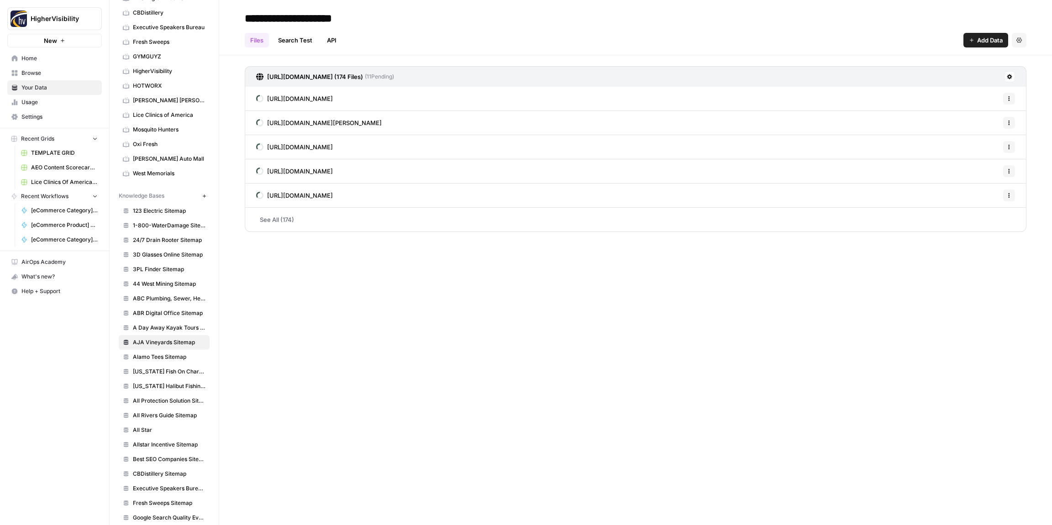
click at [153, 428] on span "All Star" at bounding box center [169, 430] width 73 height 8
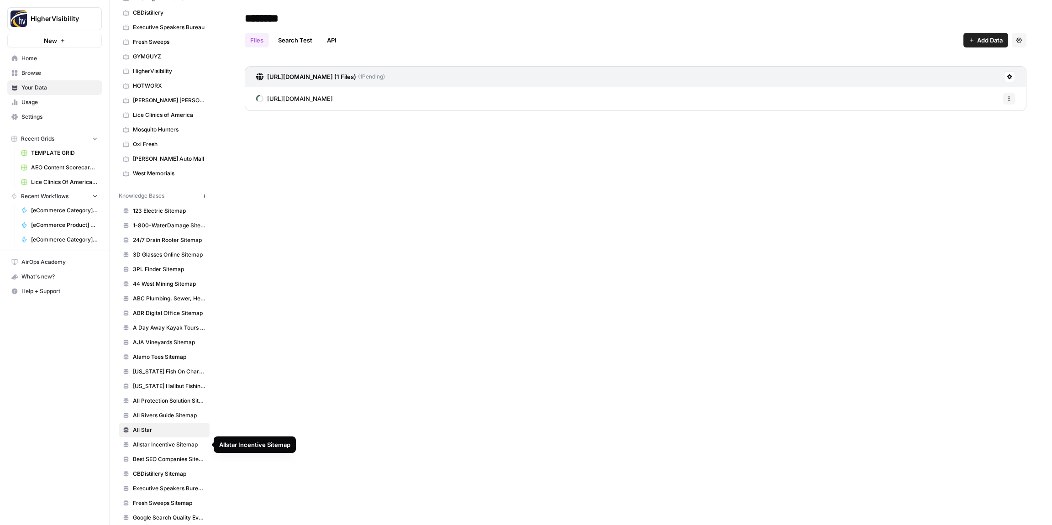
click at [160, 446] on span "Allstar Incentive Sitemap" at bounding box center [169, 444] width 73 height 8
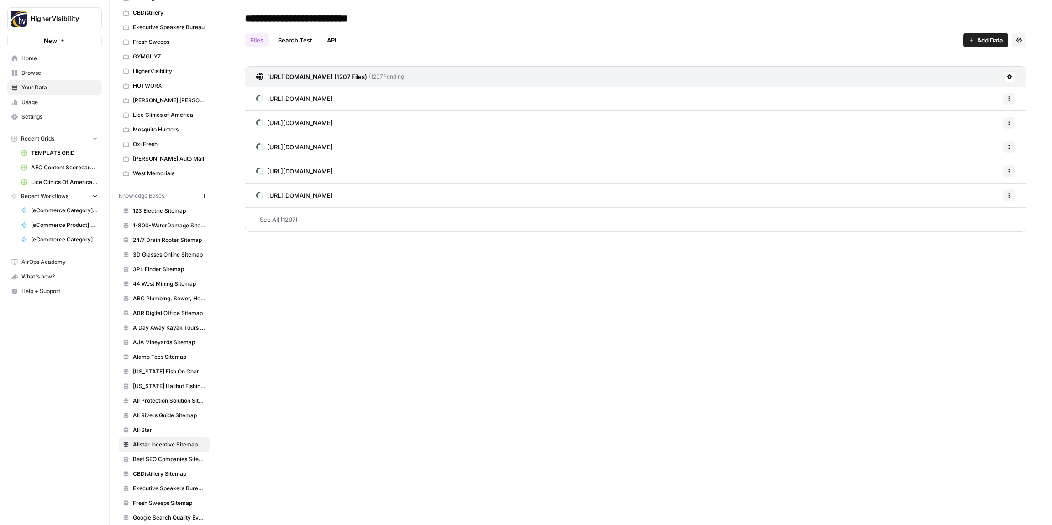
click at [149, 433] on span "All Star" at bounding box center [169, 430] width 73 height 8
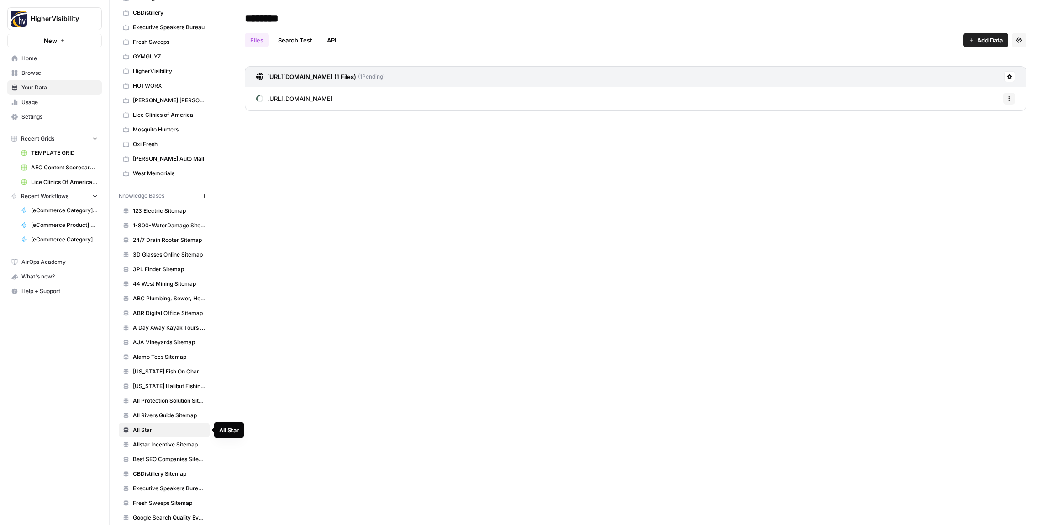
click at [149, 443] on span "Allstar Incentive Sitemap" at bounding box center [169, 444] width 73 height 8
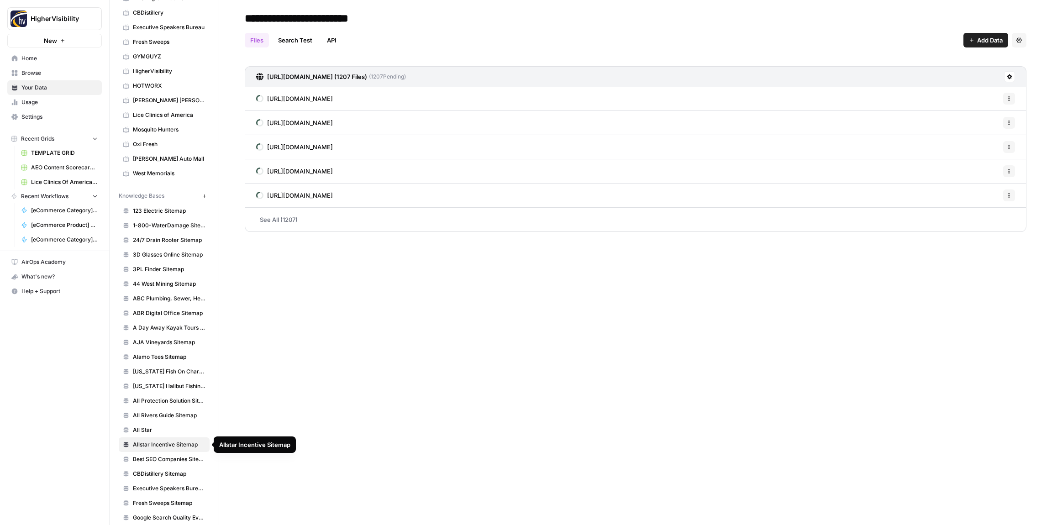
click at [143, 433] on span "All Star" at bounding box center [169, 430] width 73 height 8
click at [155, 444] on span "Allstar Incentive Sitemap" at bounding box center [169, 444] width 73 height 8
click at [1023, 43] on button "Settings" at bounding box center [1018, 40] width 15 height 15
click at [994, 61] on span "Delete Knowledge Base" at bounding box center [982, 61] width 68 height 9
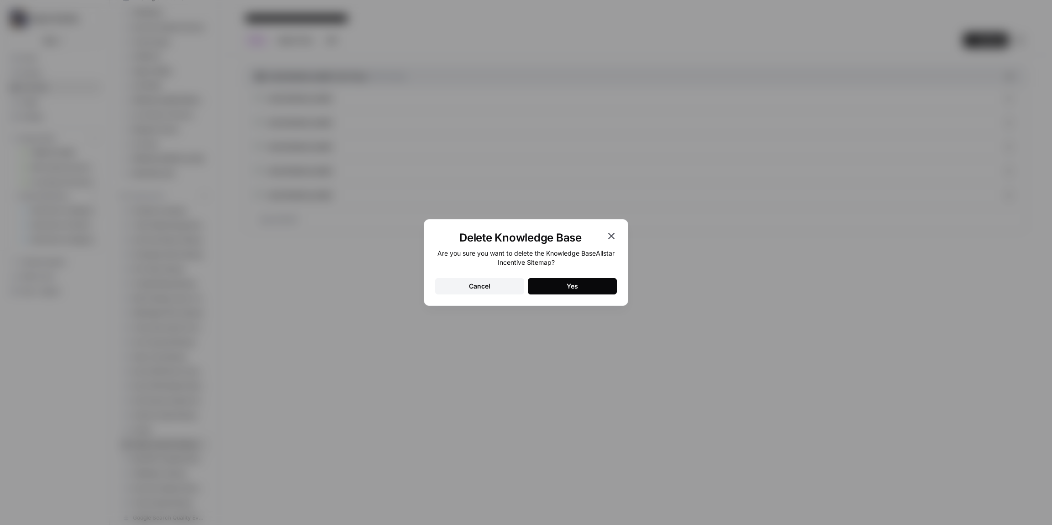
click at [608, 236] on icon "button" at bounding box center [611, 235] width 11 height 11
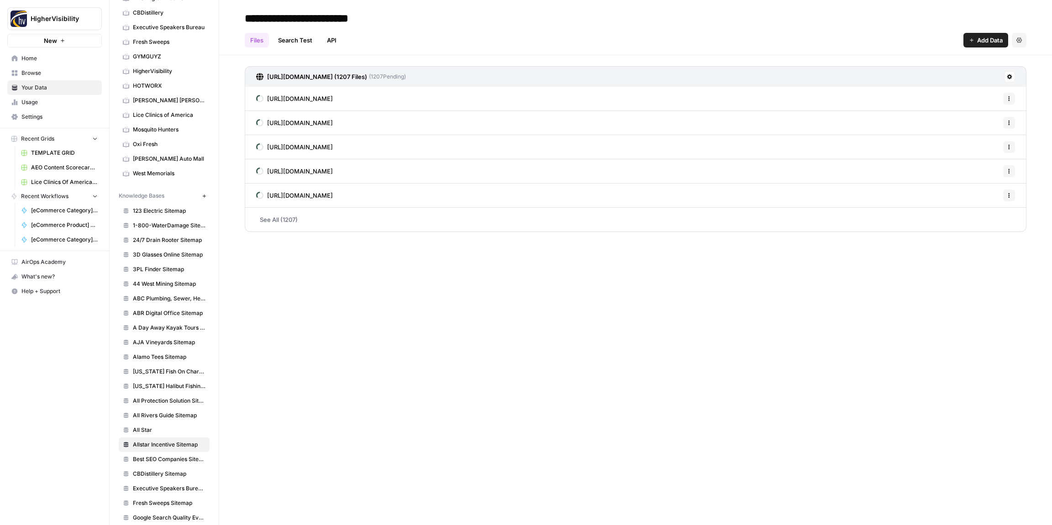
drag, startPoint x: 1020, startPoint y: 35, endPoint x: 1019, endPoint y: 45, distance: 10.1
click at [1020, 35] on button "Settings" at bounding box center [1018, 40] width 15 height 15
click at [959, 66] on button "Delete Knowledge Base" at bounding box center [978, 61] width 89 height 13
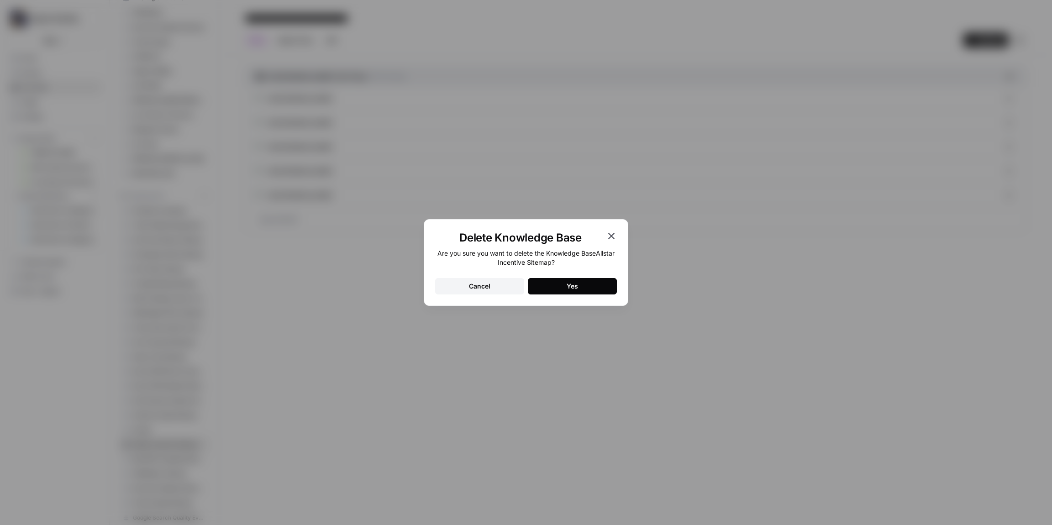
click at [589, 291] on button "Yes" at bounding box center [572, 286] width 89 height 16
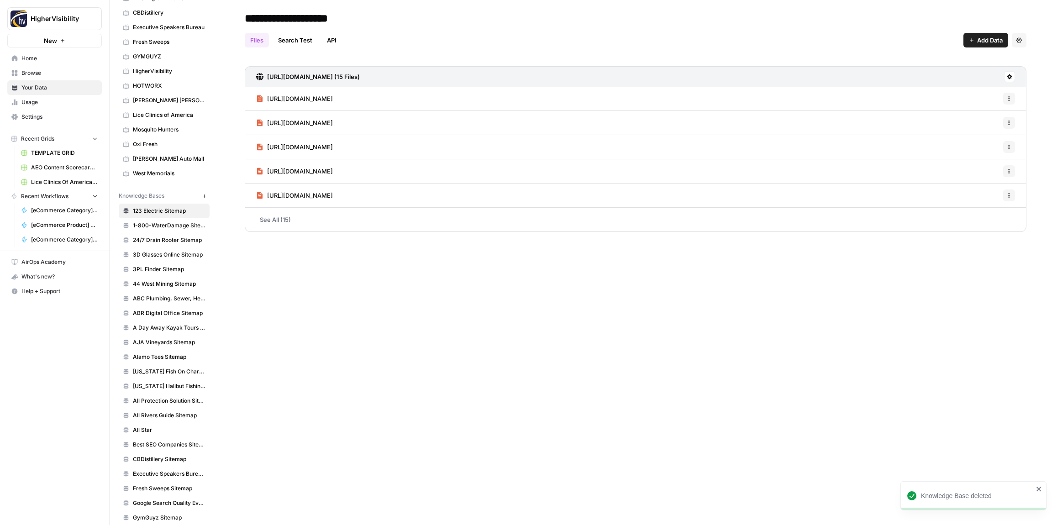
click at [152, 434] on span "All Star" at bounding box center [169, 430] width 73 height 8
click at [292, 21] on input "********" at bounding box center [314, 18] width 146 height 18
type input "**********"
click at [483, 32] on div "Files Search Test API Add Data Settings" at bounding box center [635, 37] width 781 height 22
